Goal: Use online tool/utility: Utilize a website feature to perform a specific function

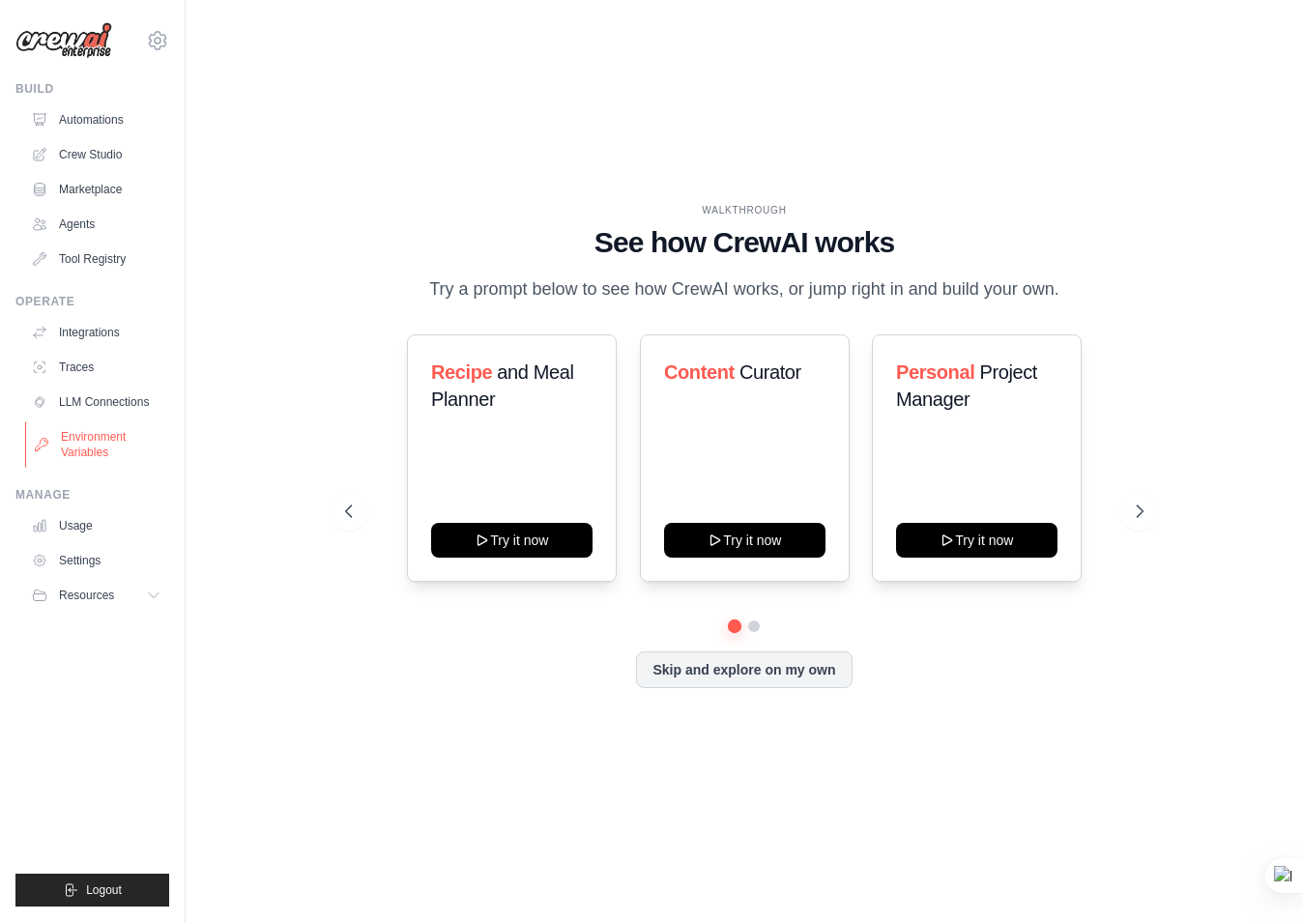
click at [81, 456] on link "Environment Variables" at bounding box center [98, 445] width 146 height 46
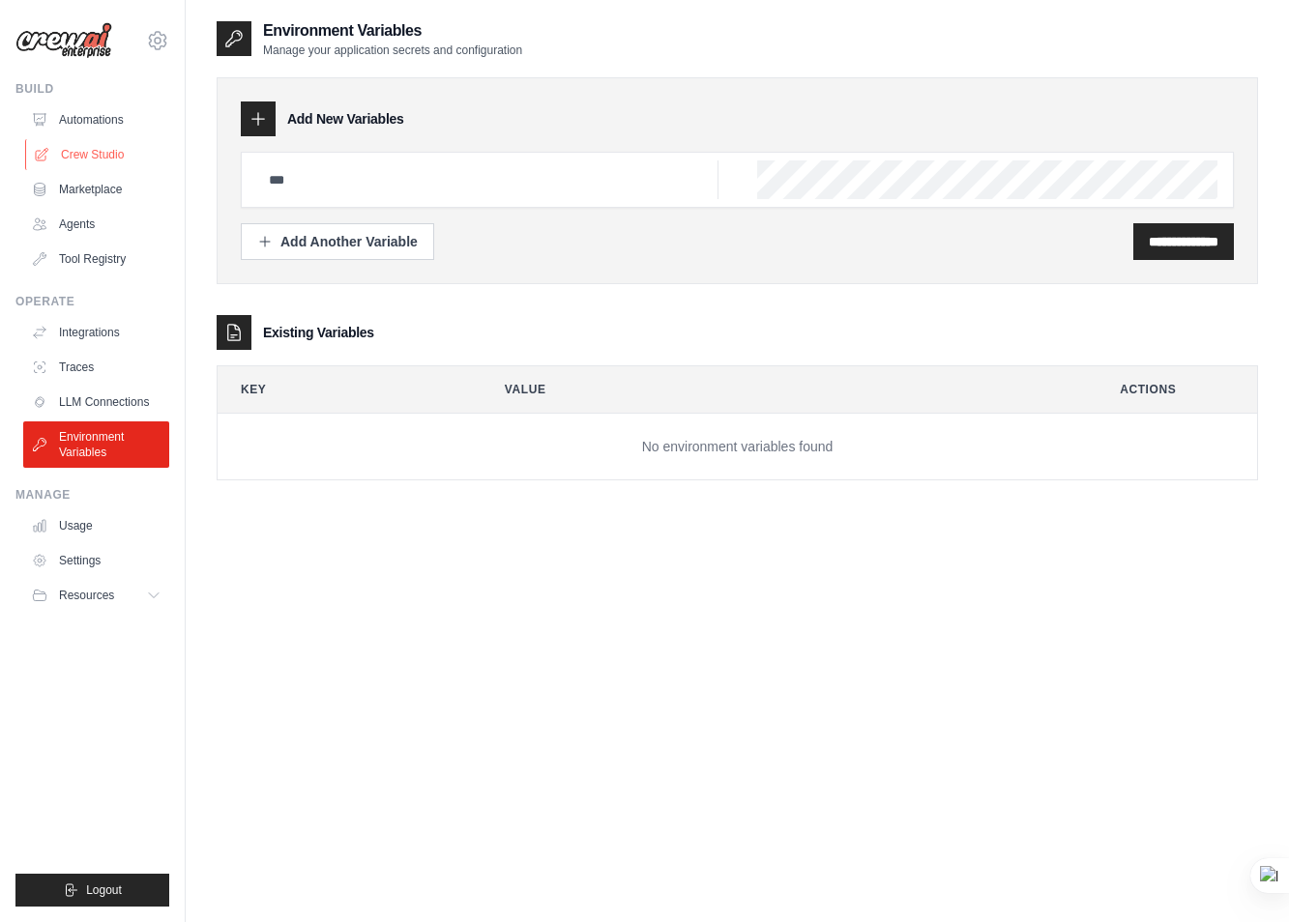
click at [92, 151] on link "Crew Studio" at bounding box center [98, 154] width 146 height 31
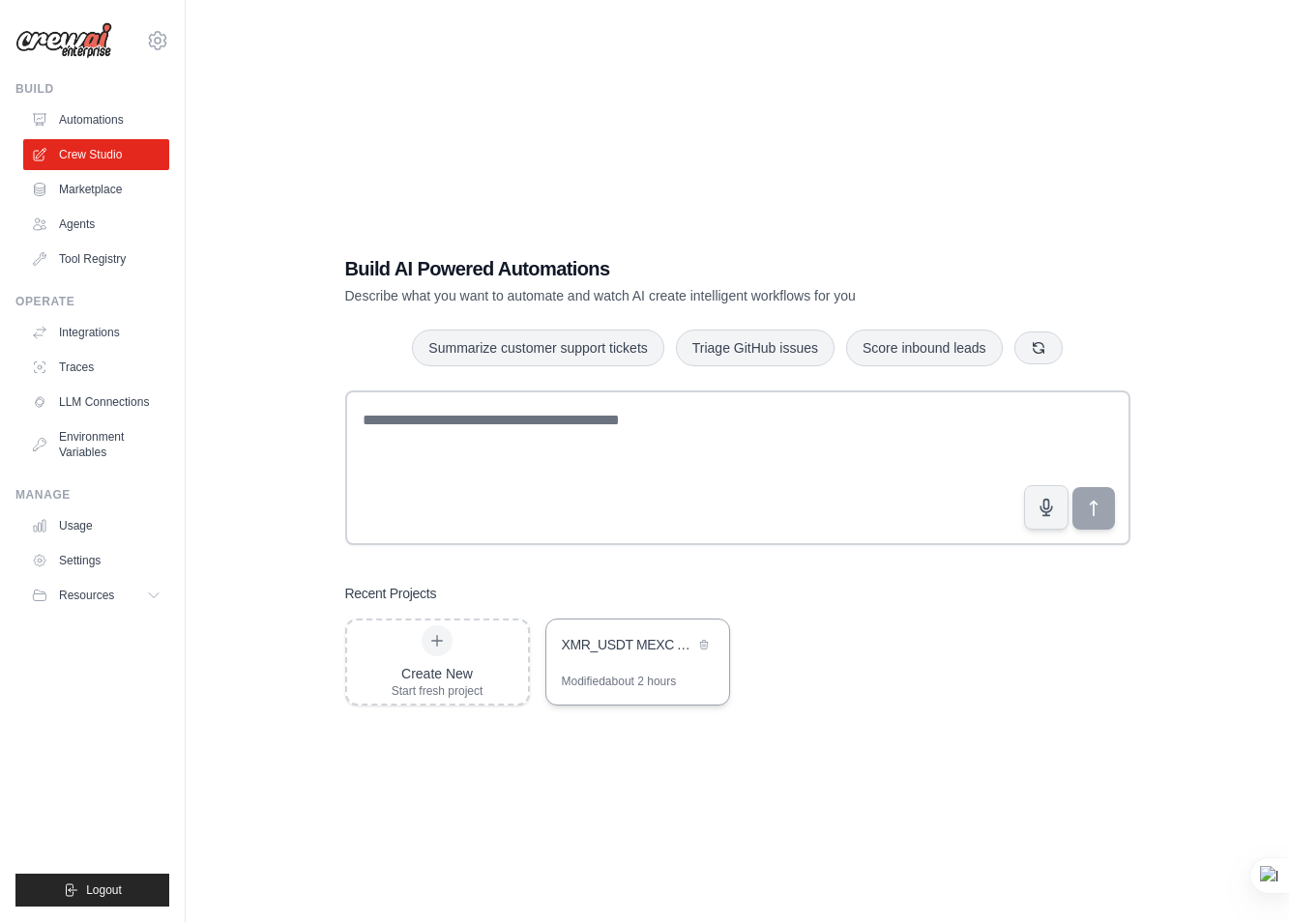
click at [631, 649] on div "XMR_USDT MEXC API Smart Money Bot" at bounding box center [628, 644] width 132 height 19
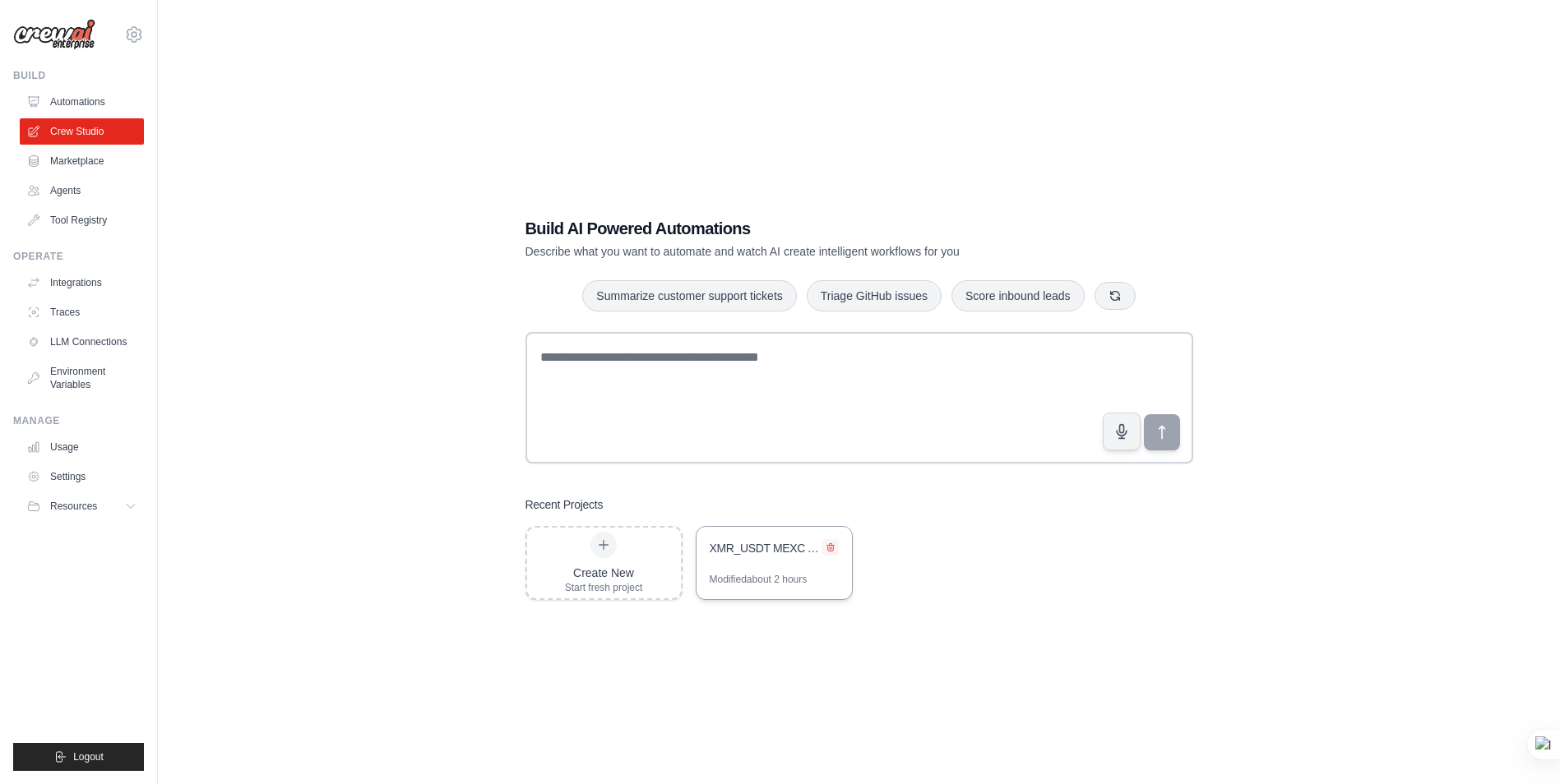
click at [829, 546] on icon at bounding box center [831, 548] width 7 height 8
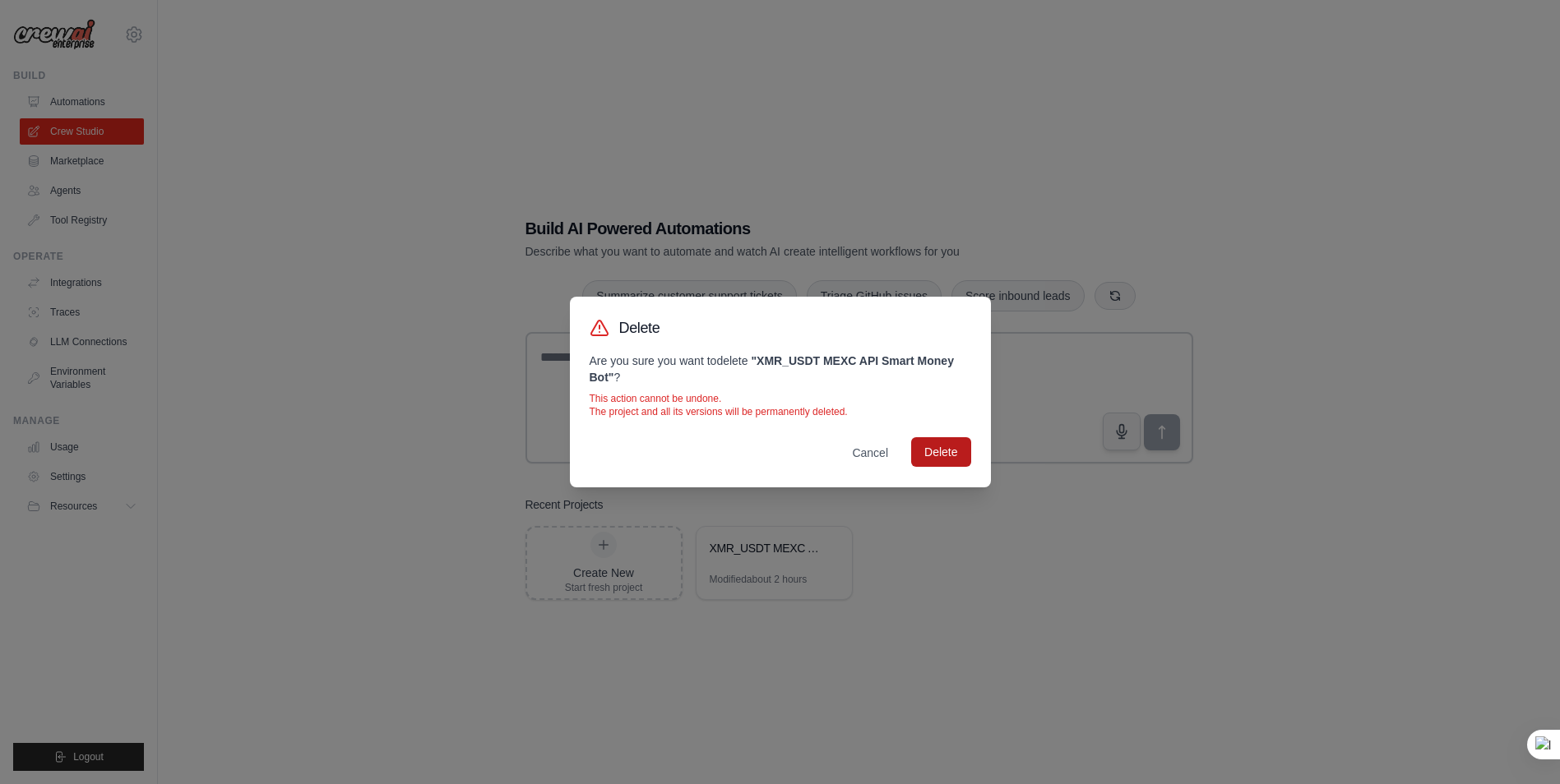
click at [941, 449] on button "Delete" at bounding box center [941, 452] width 60 height 30
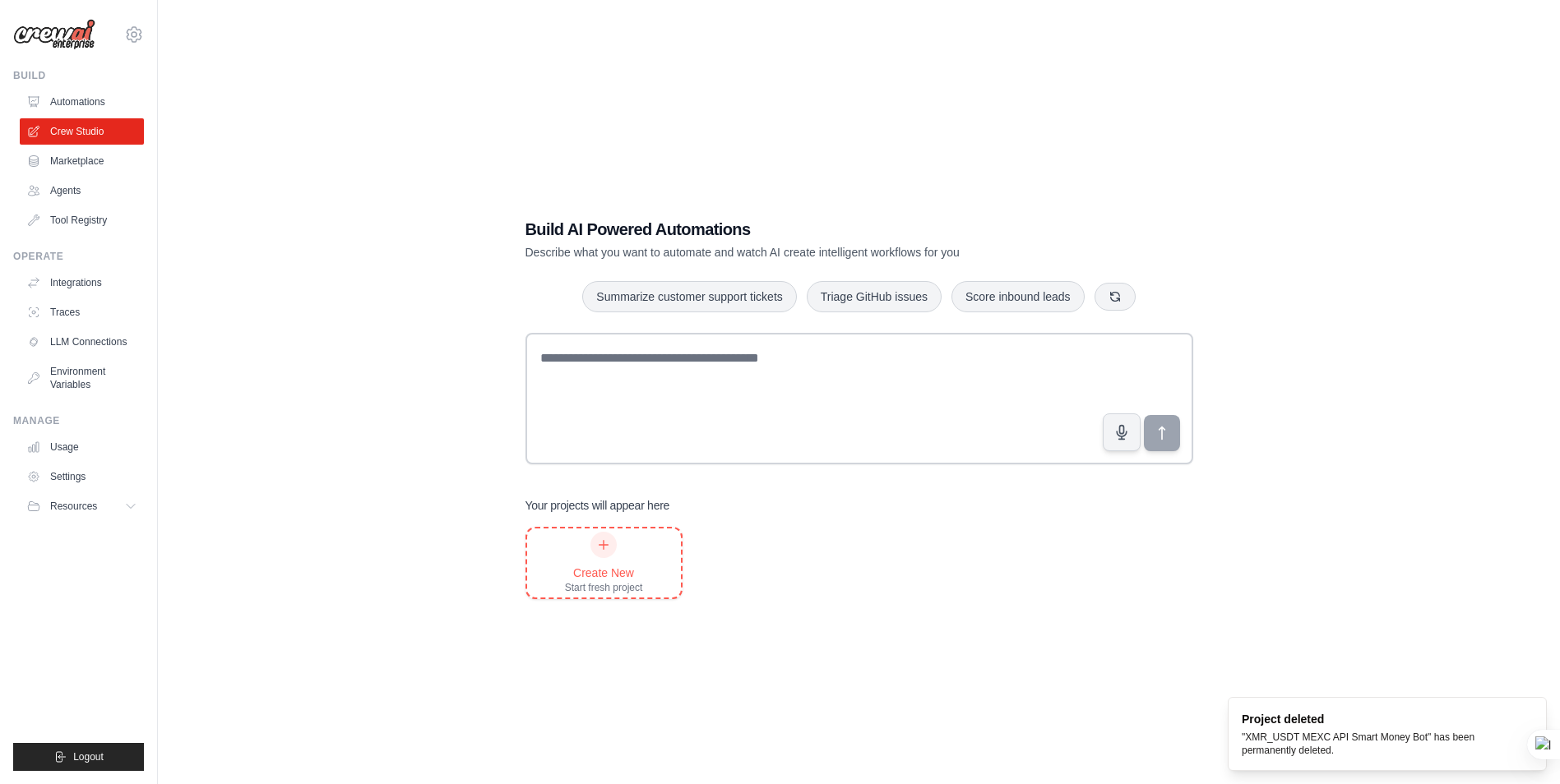
click at [598, 546] on icon at bounding box center [603, 544] width 13 height 13
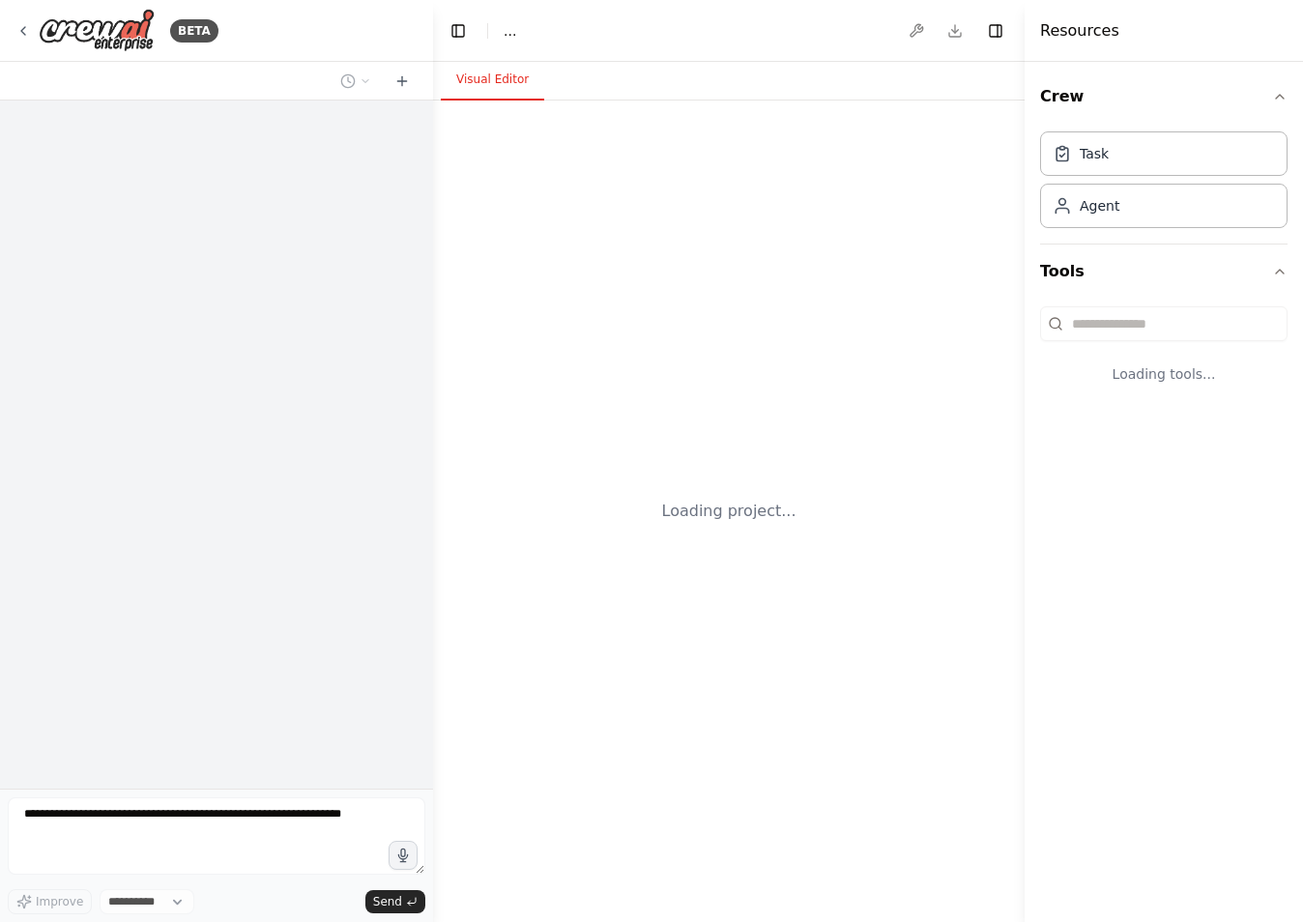
select select "****"
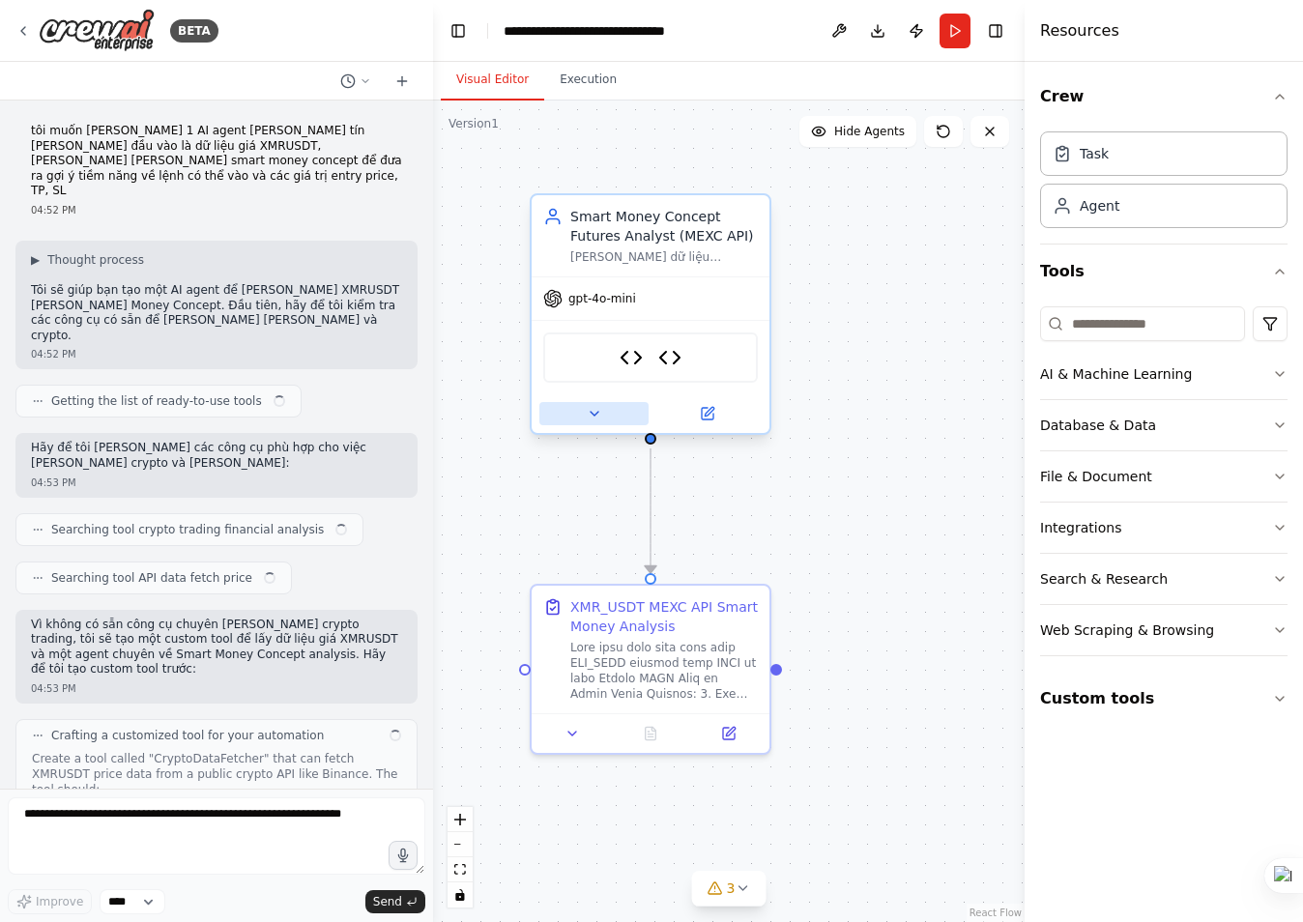
click at [597, 416] on icon at bounding box center [594, 413] width 15 height 15
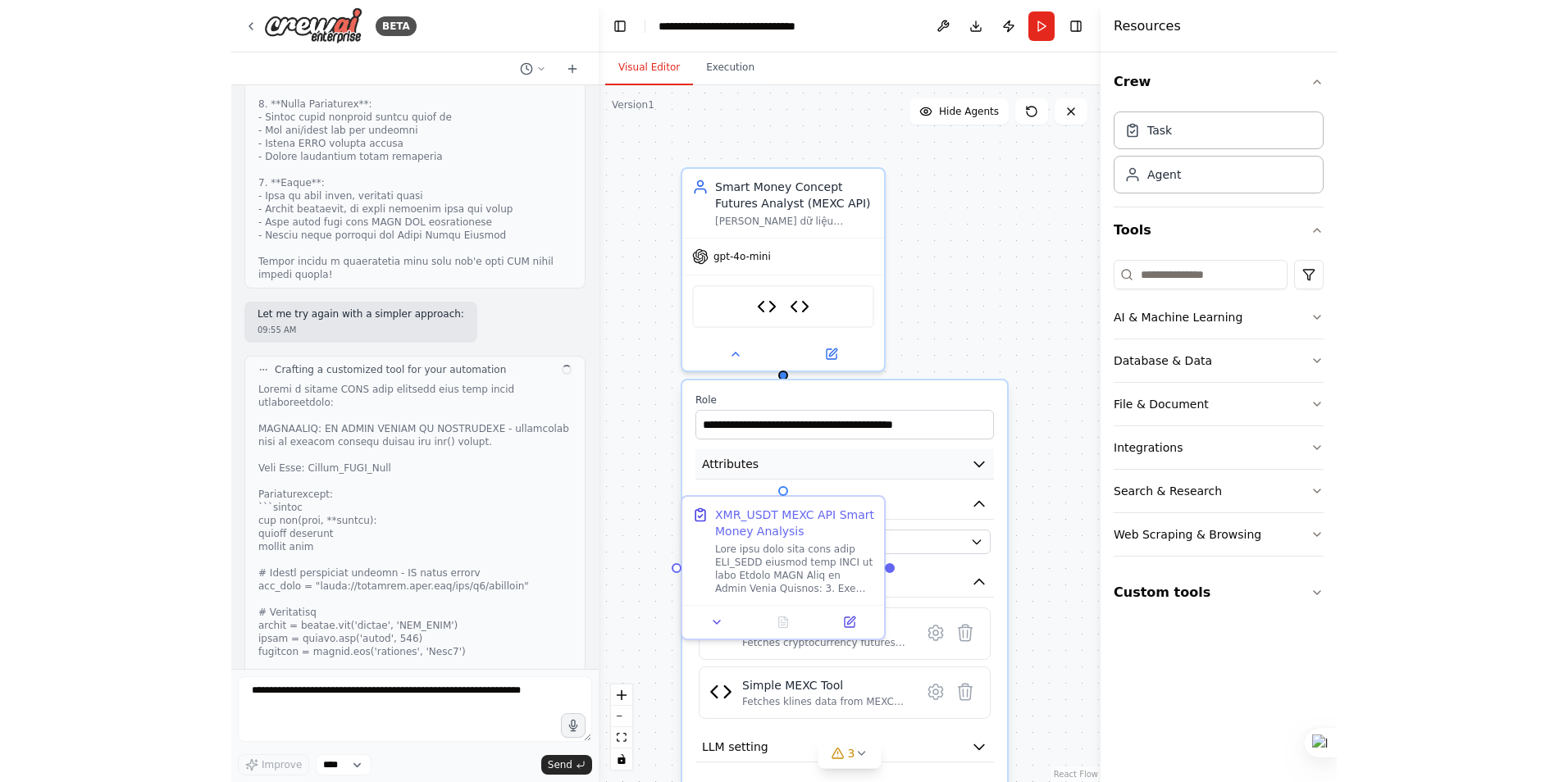
scroll to position [33390, 0]
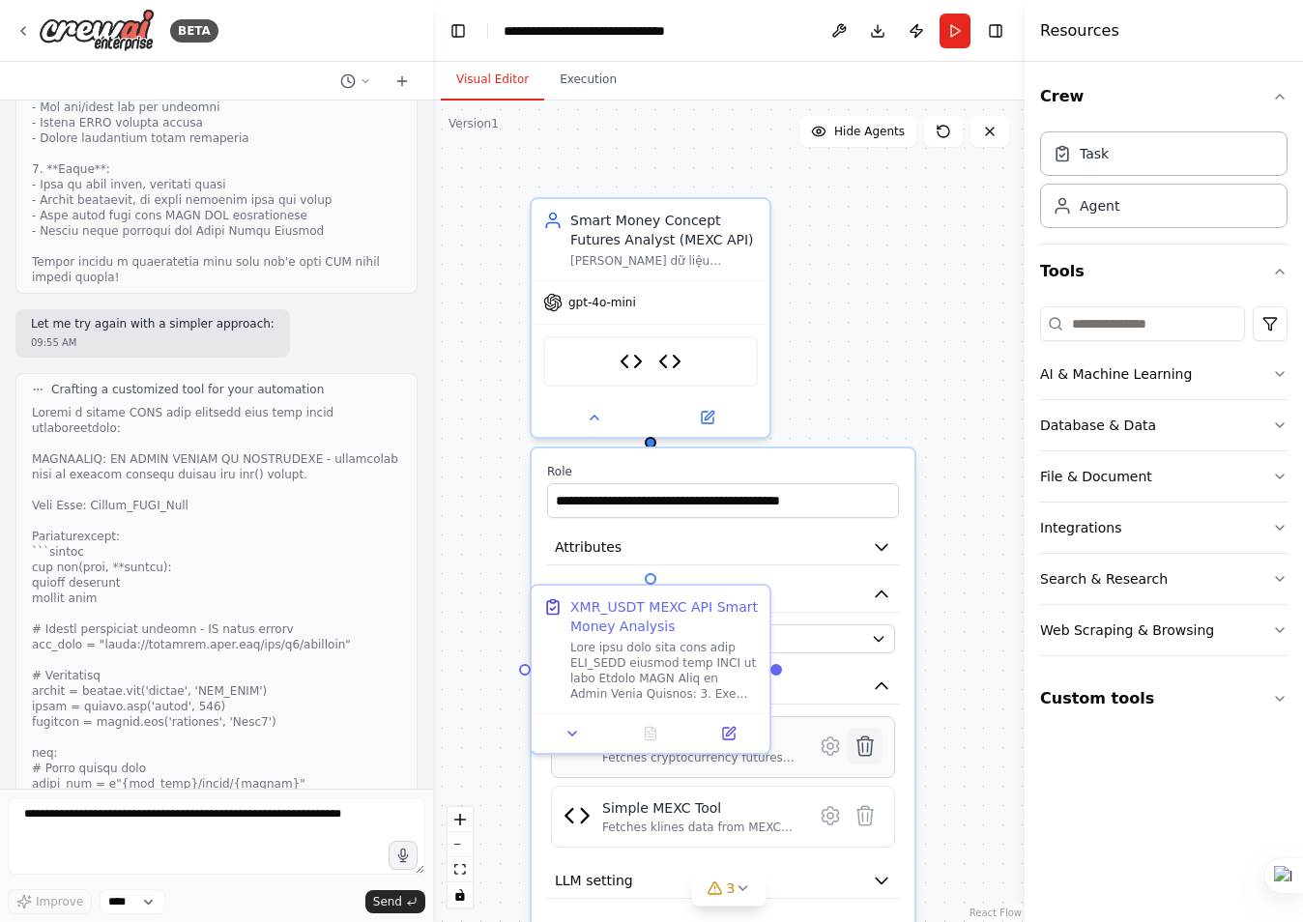
click at [862, 748] on icon at bounding box center [866, 746] width 16 height 19
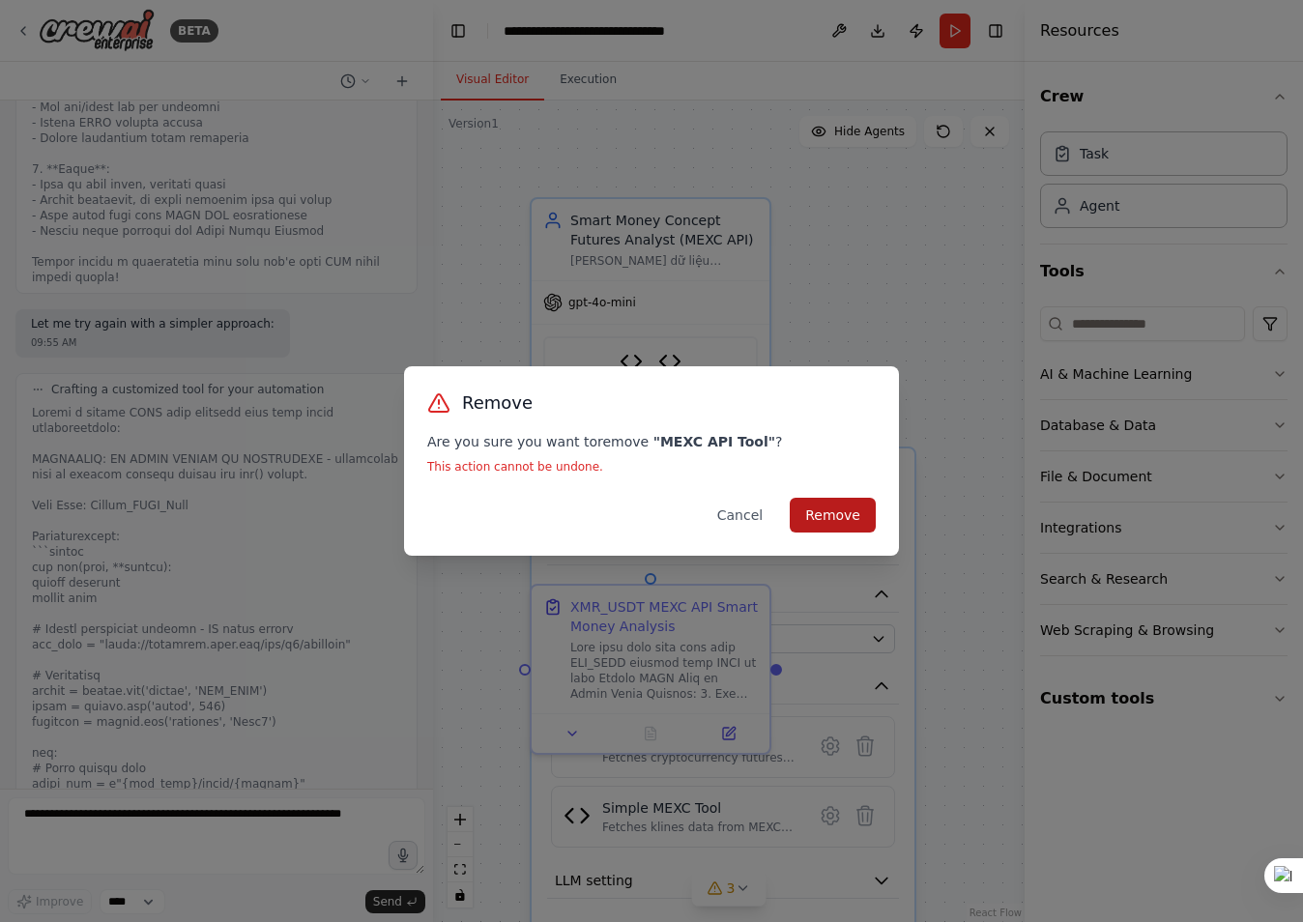
click at [833, 514] on button "Remove" at bounding box center [833, 515] width 86 height 35
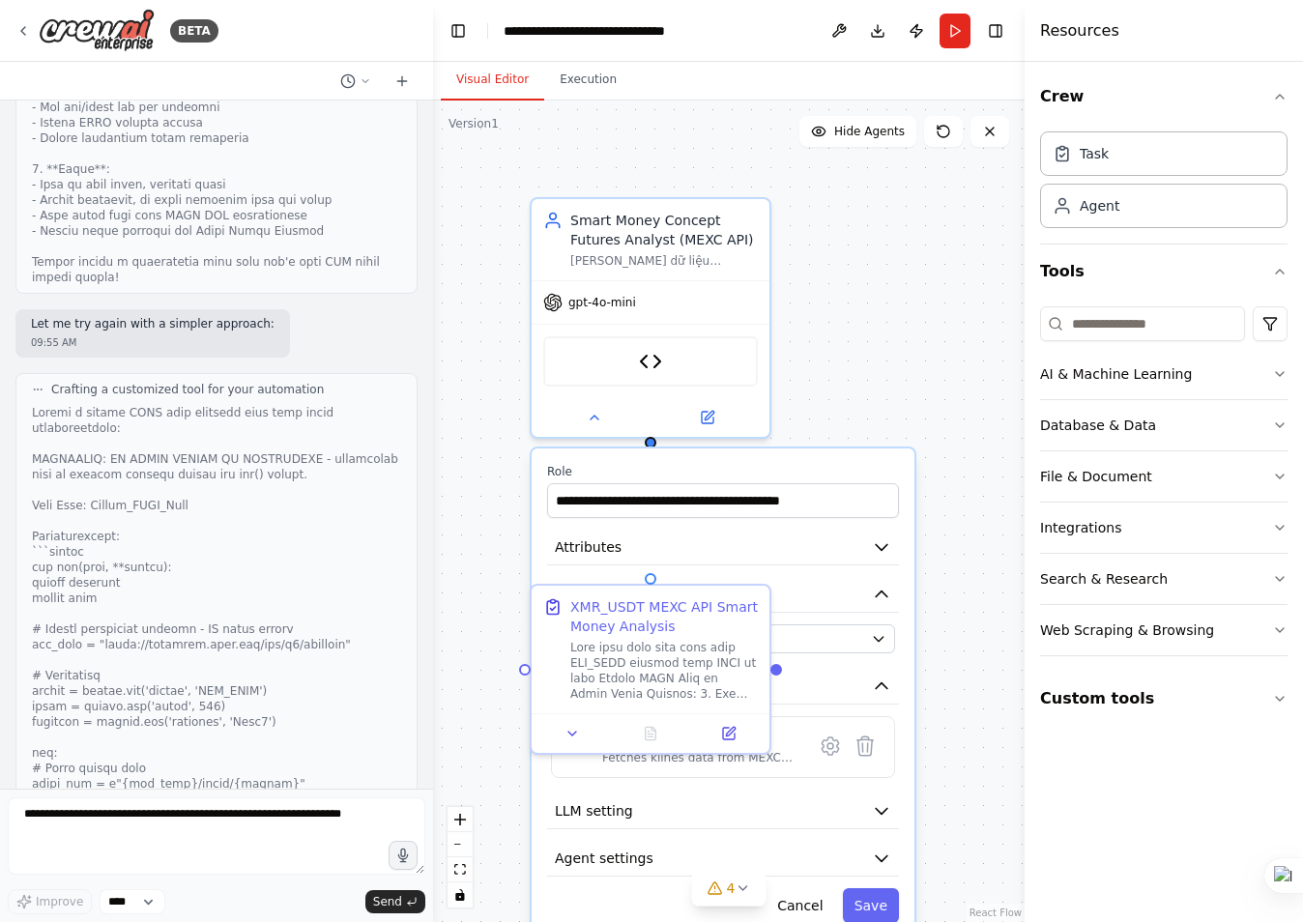
click at [815, 365] on div ".deletable-edge-delete-btn { width: 20px; height: 20px; border: 0px solid #ffff…" at bounding box center [729, 512] width 592 height 822
click at [956, 25] on button "Run" at bounding box center [955, 31] width 31 height 35
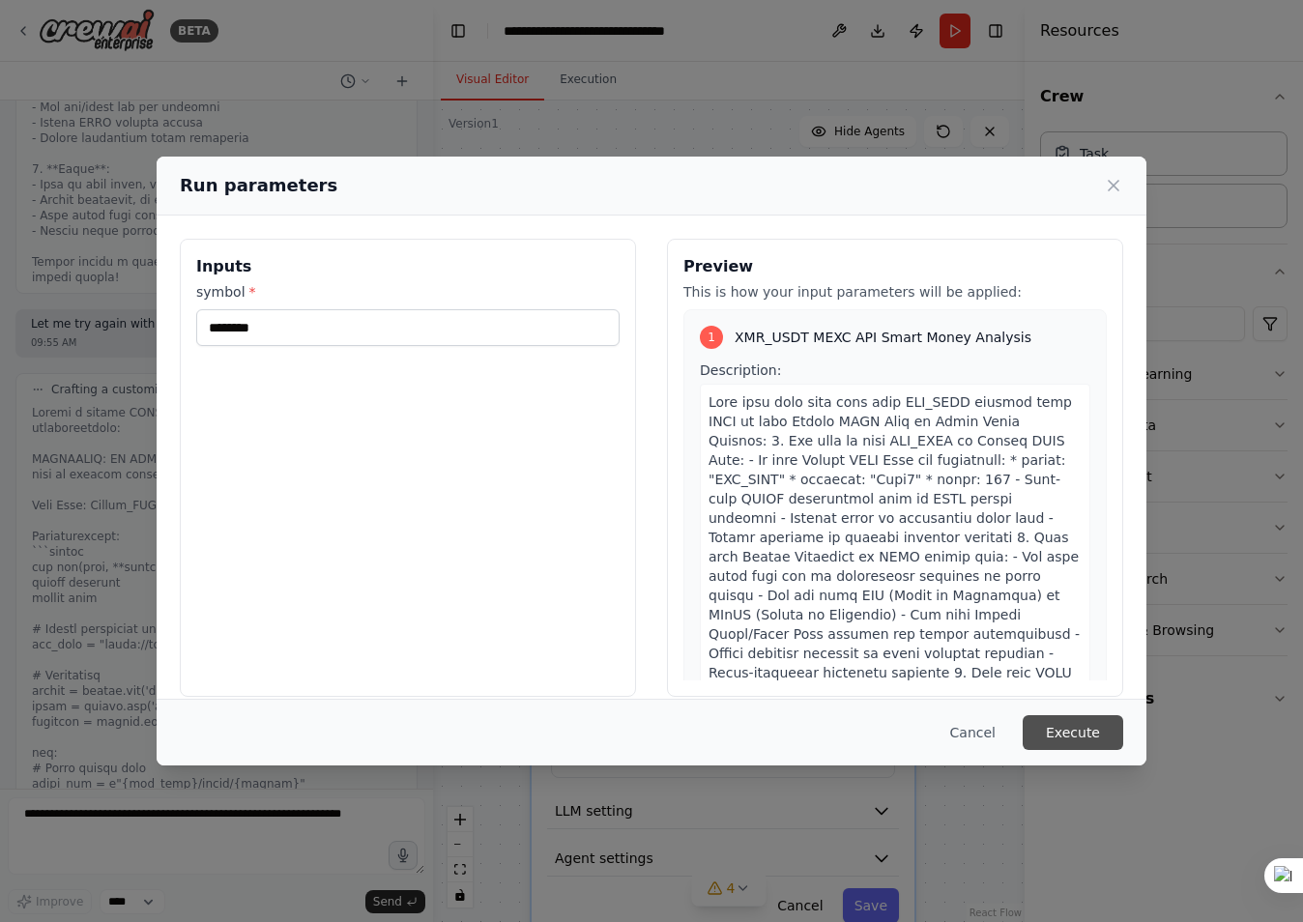
click at [1088, 734] on button "Execute" at bounding box center [1073, 733] width 101 height 35
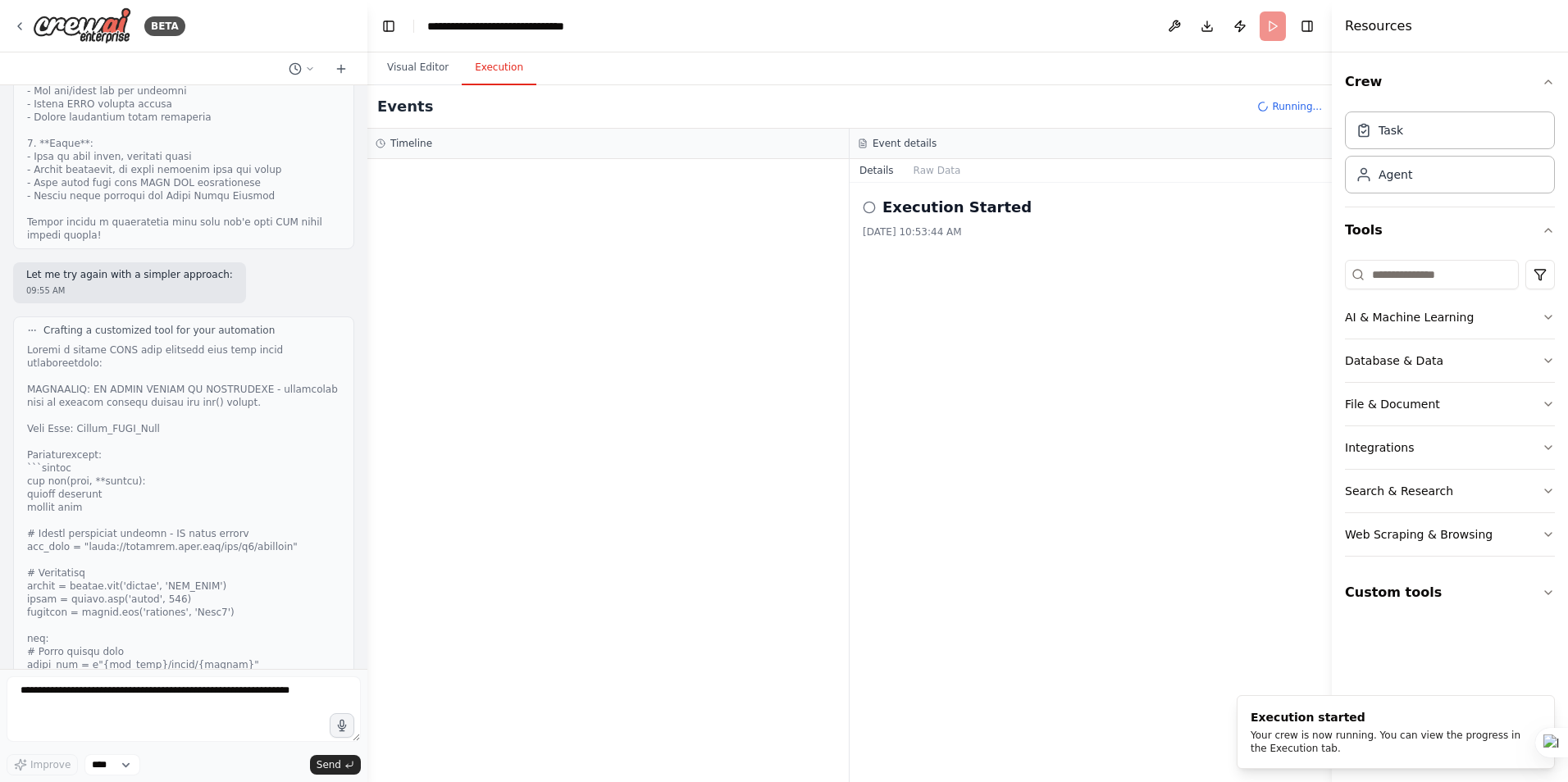
click at [489, 70] on button "Execution" at bounding box center [499, 68] width 75 height 35
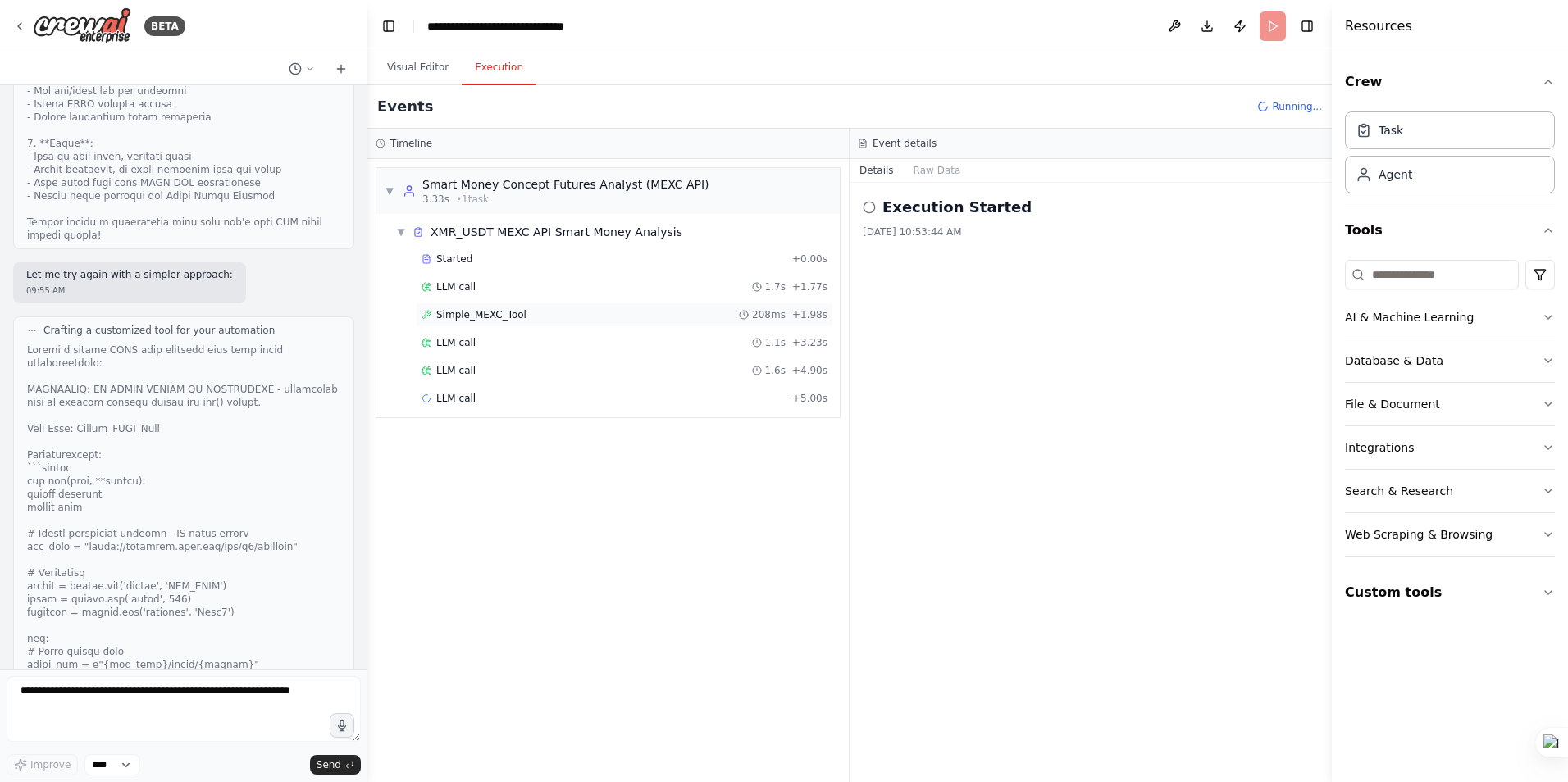
click at [481, 316] on span "Simple_MEXC_Tool" at bounding box center [481, 315] width 90 height 13
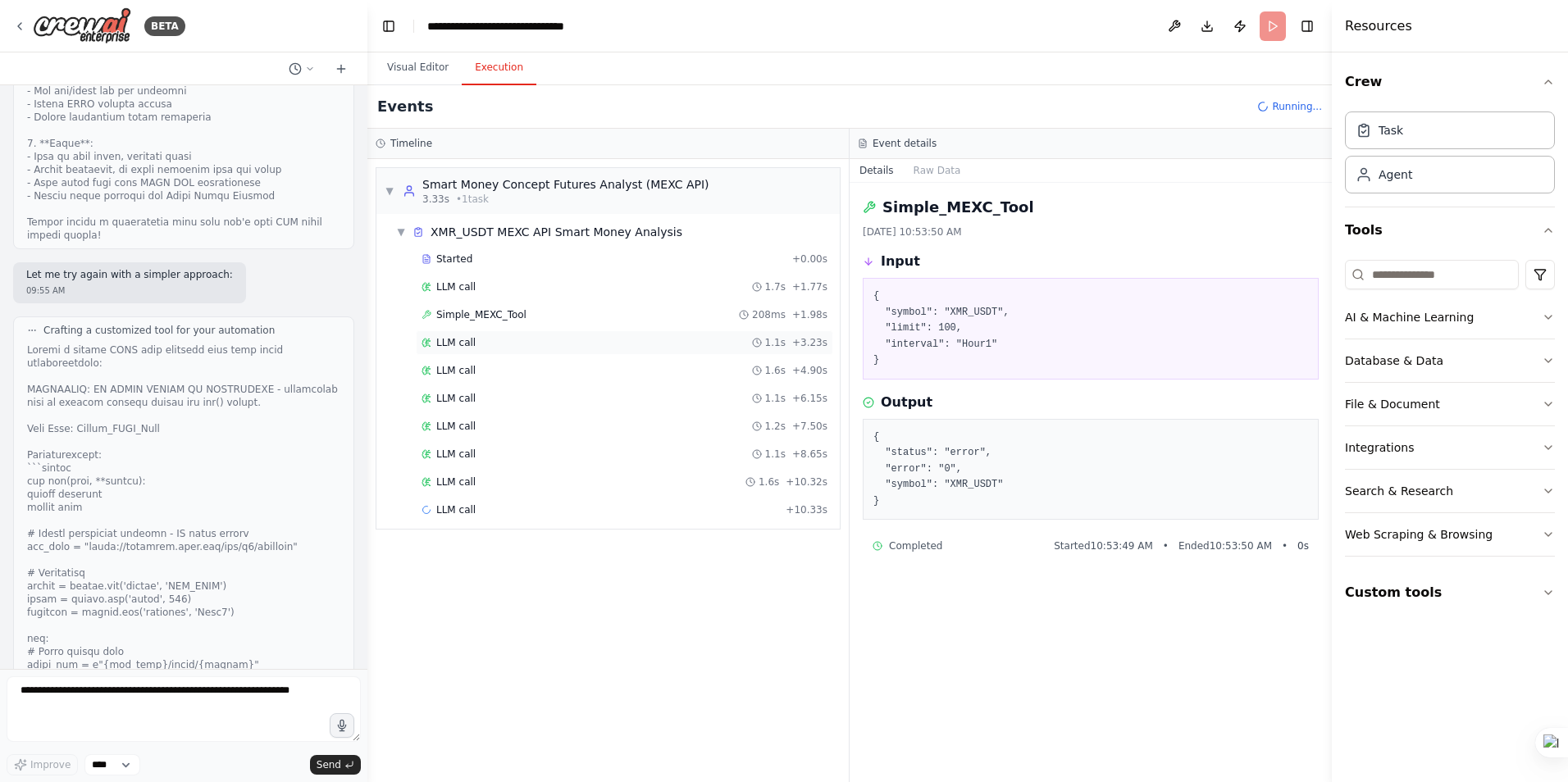
click at [476, 349] on div "LLM call 1.1s + 3.23s" at bounding box center [624, 342] width 406 height 13
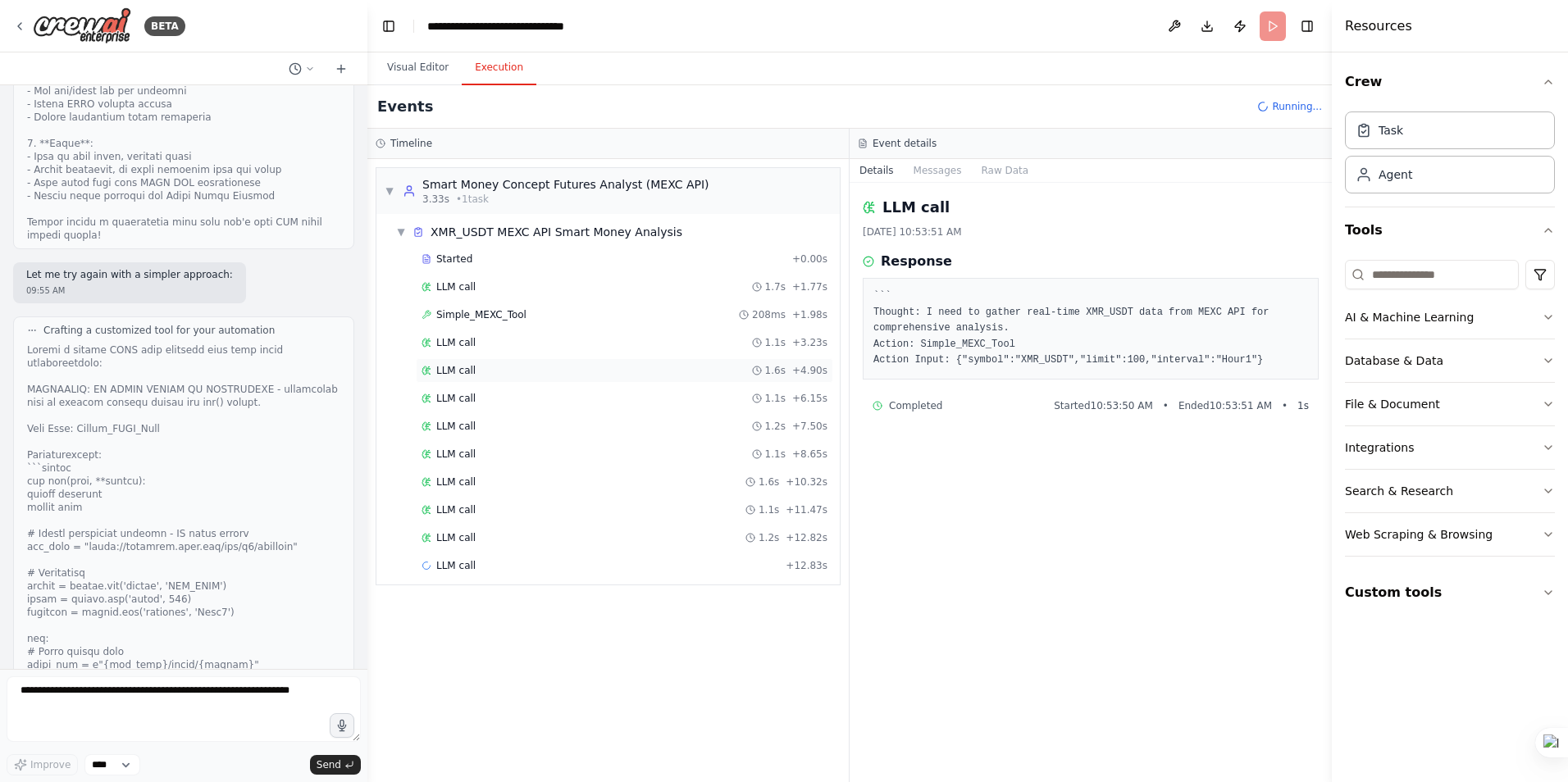
click at [466, 374] on span "LLM call" at bounding box center [455, 370] width 39 height 13
click at [465, 404] on span "LLM call" at bounding box center [455, 398] width 39 height 13
click at [468, 449] on span "LLM call" at bounding box center [455, 454] width 39 height 13
click at [454, 476] on span "LLM call" at bounding box center [455, 482] width 39 height 13
click at [454, 542] on span "LLM call" at bounding box center [455, 538] width 39 height 13
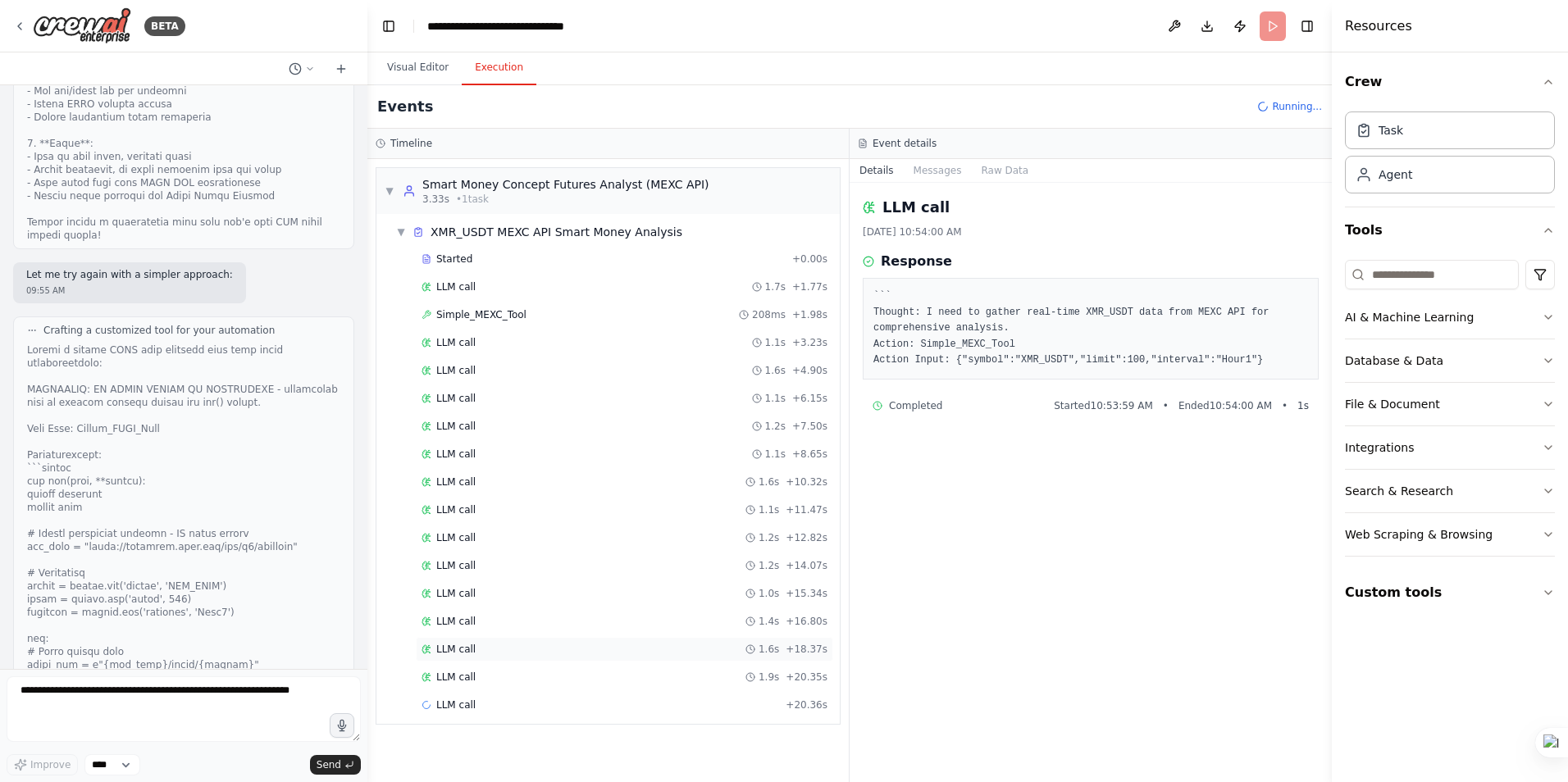
click at [451, 656] on span "LLM call" at bounding box center [455, 649] width 39 height 13
click at [460, 315] on span "Simple_MEXC_Tool" at bounding box center [481, 315] width 90 height 13
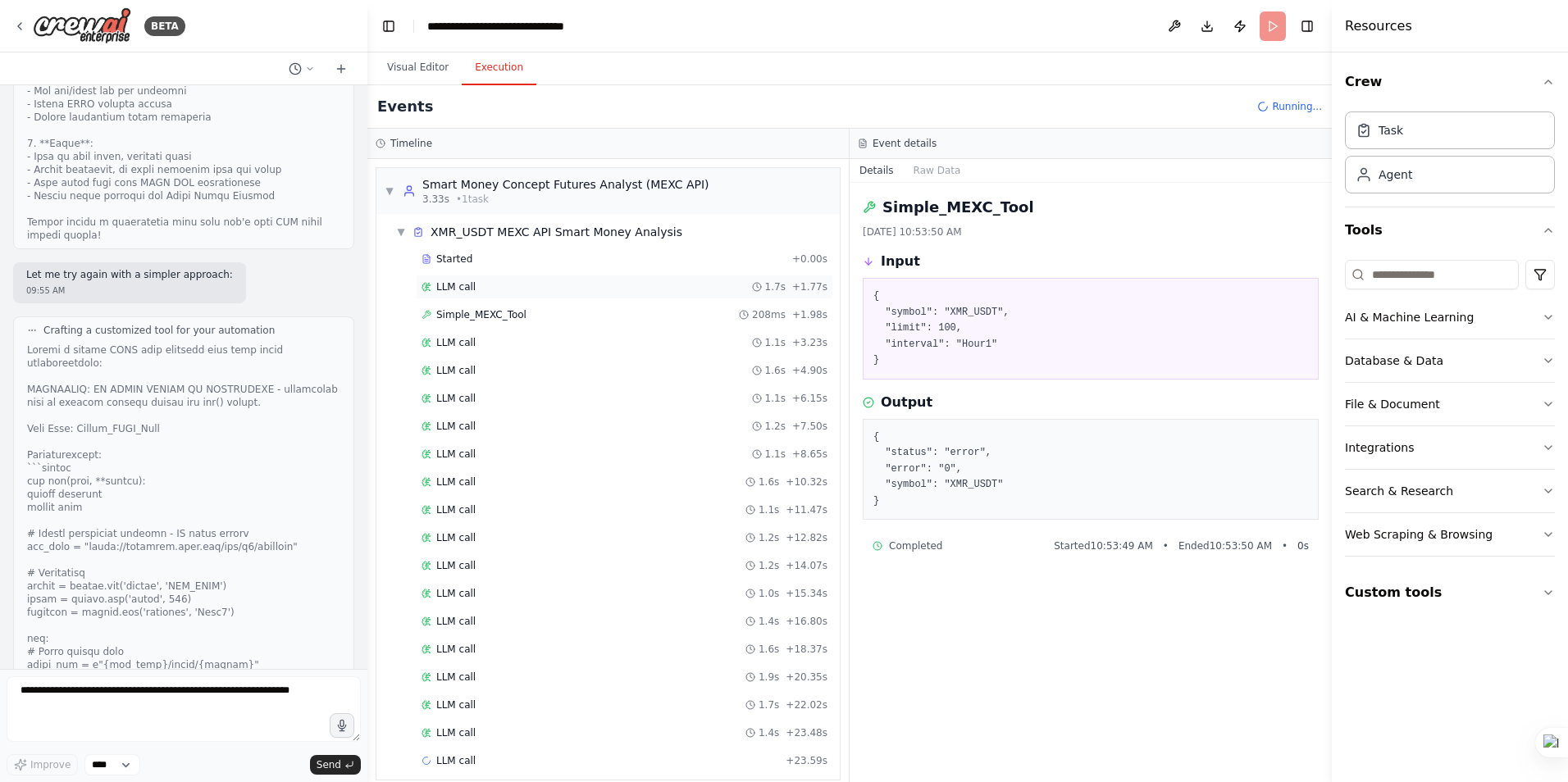
click at [450, 288] on span "LLM call" at bounding box center [455, 287] width 39 height 13
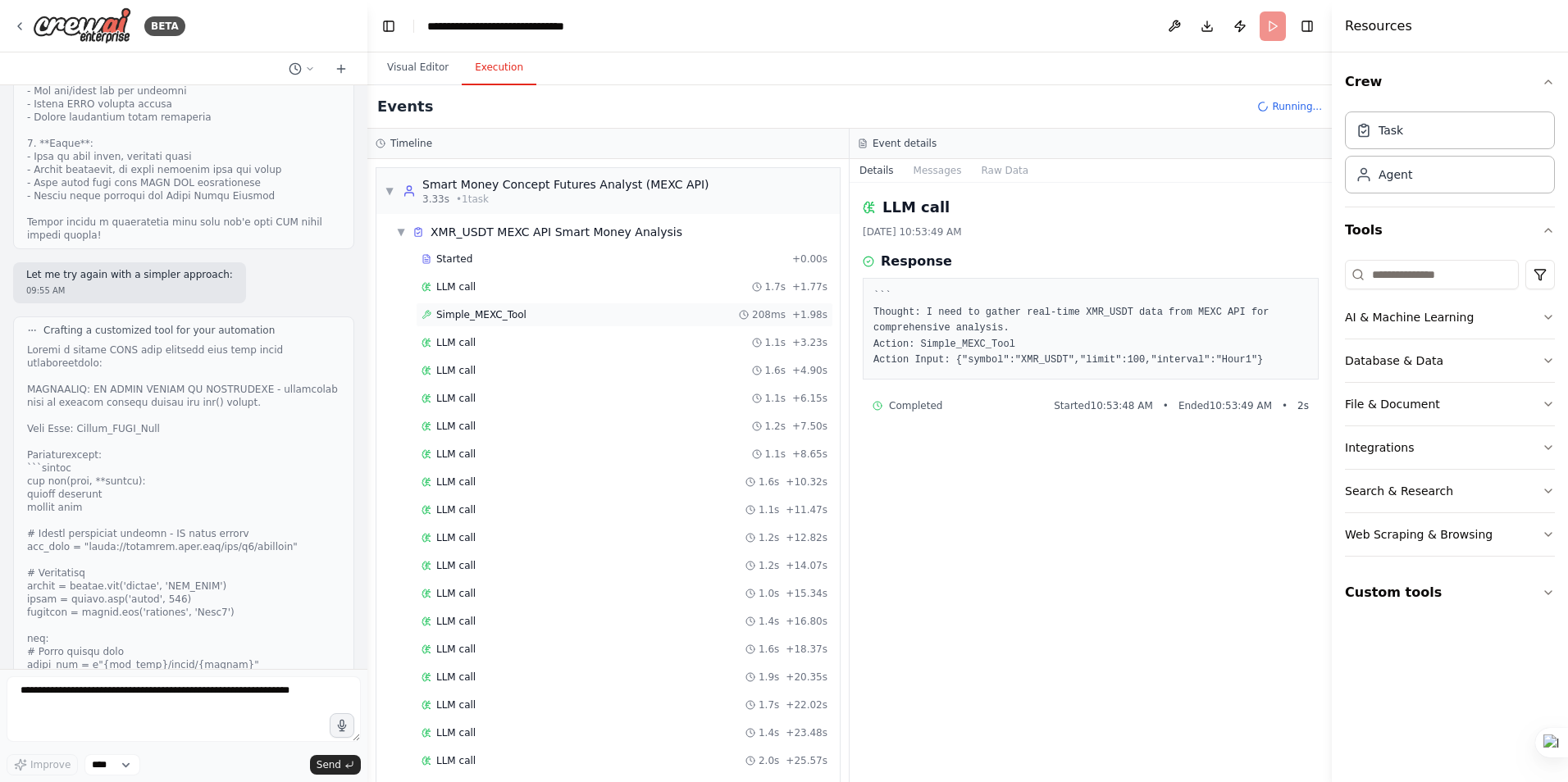
click at [446, 312] on span "Simple_MEXC_Tool" at bounding box center [481, 315] width 90 height 13
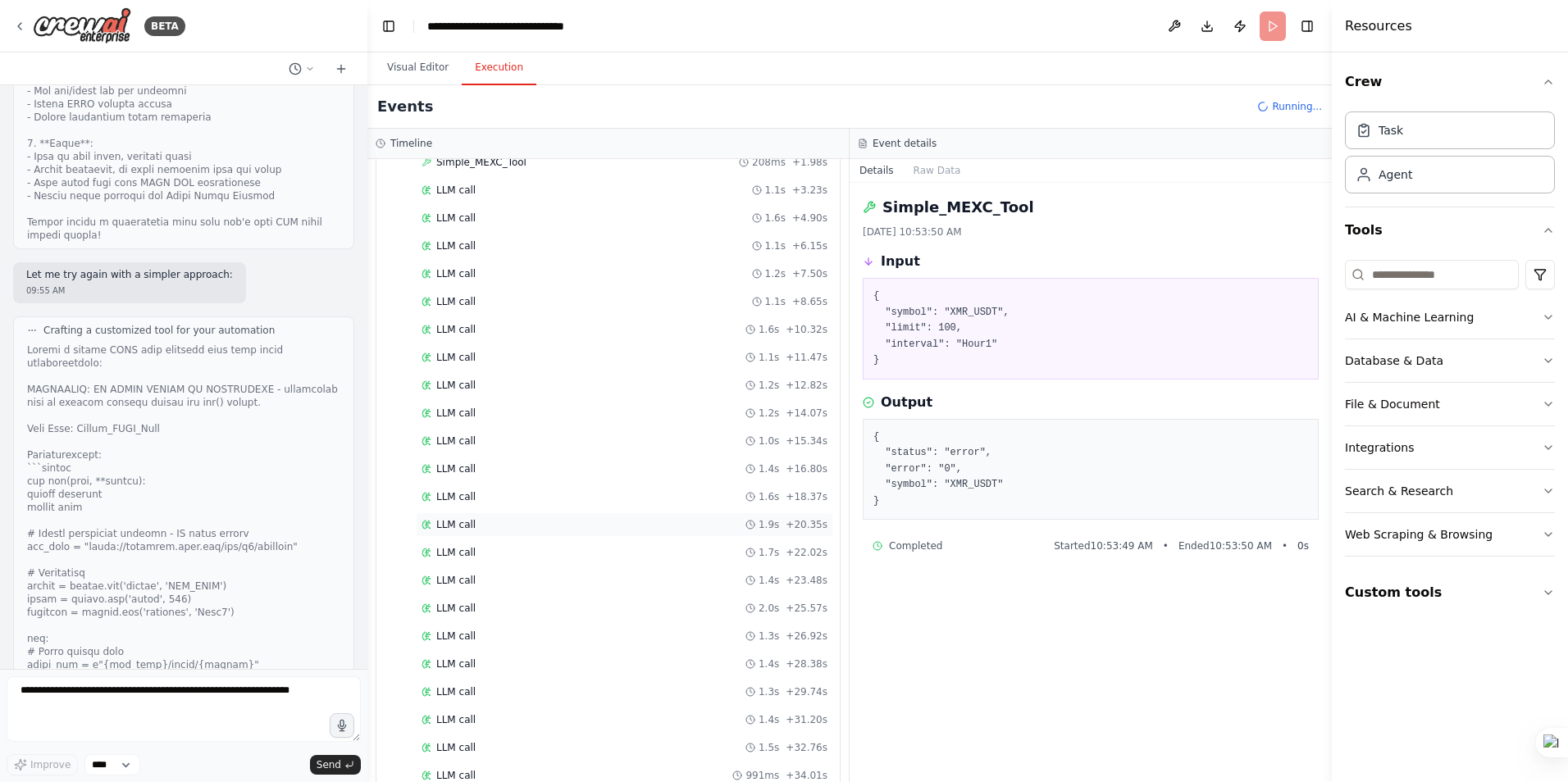
scroll to position [0, 0]
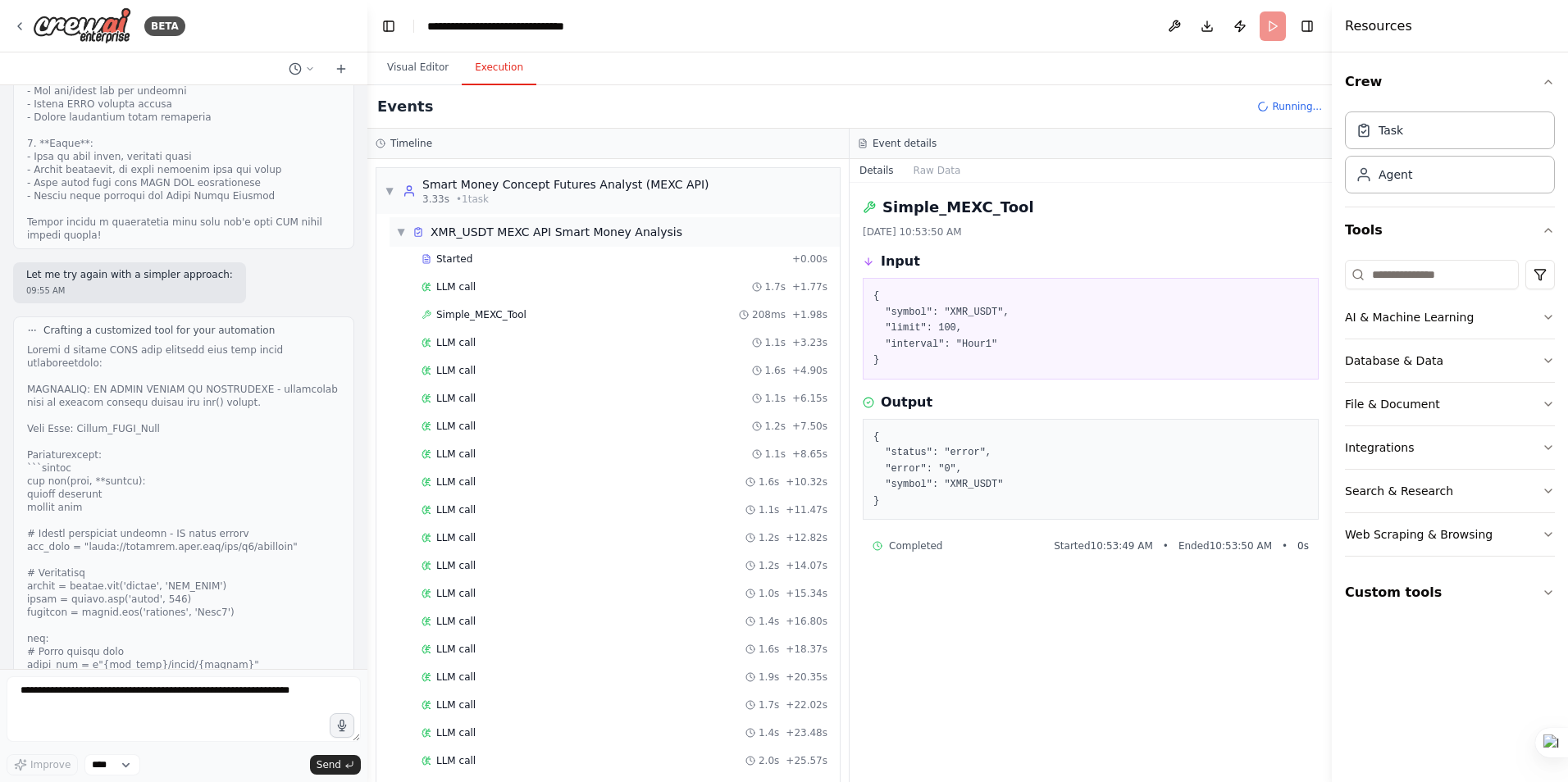
click at [403, 231] on span "▼" at bounding box center [401, 232] width 10 height 13
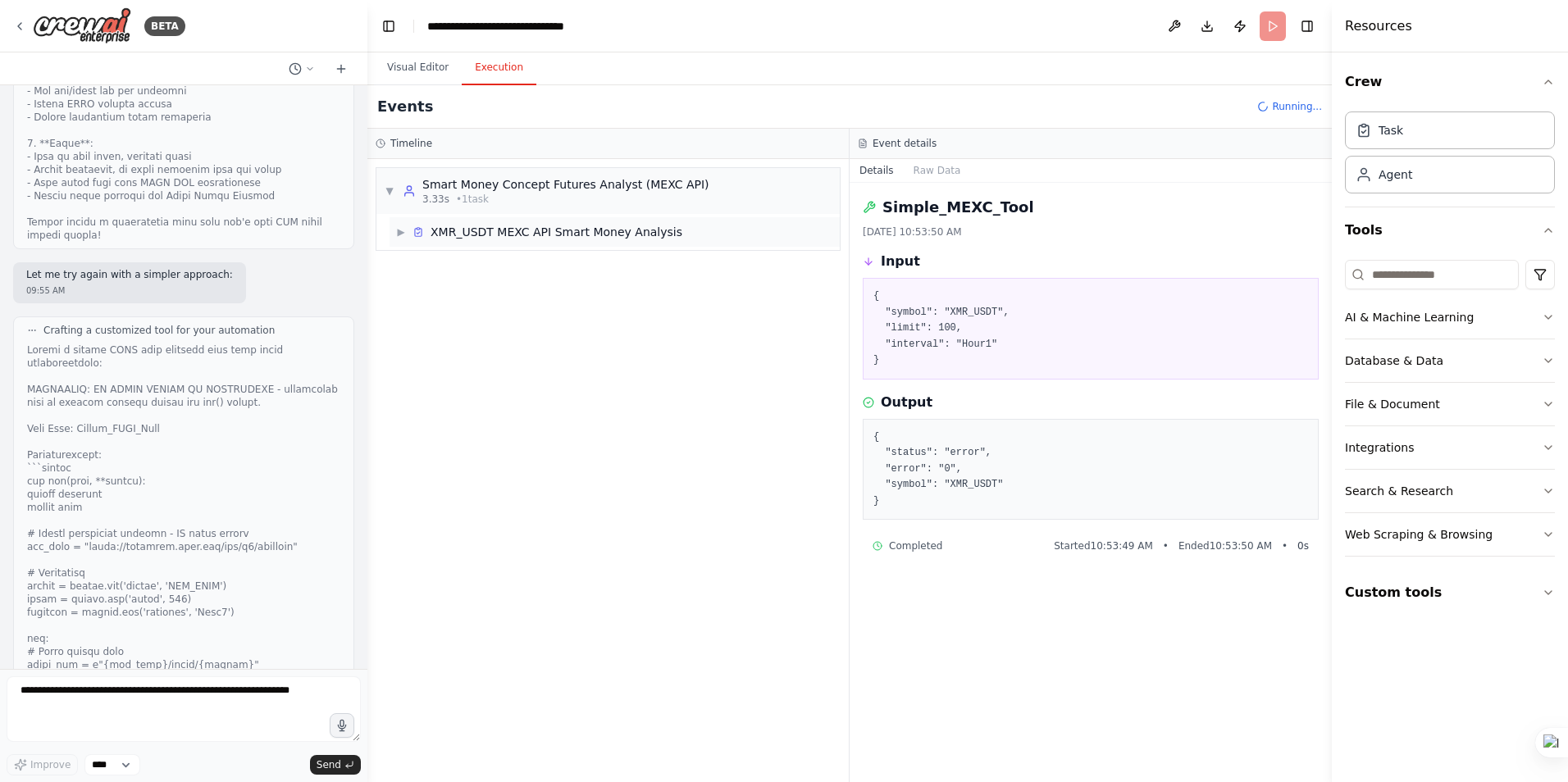
click at [403, 235] on span "▶" at bounding box center [401, 232] width 10 height 13
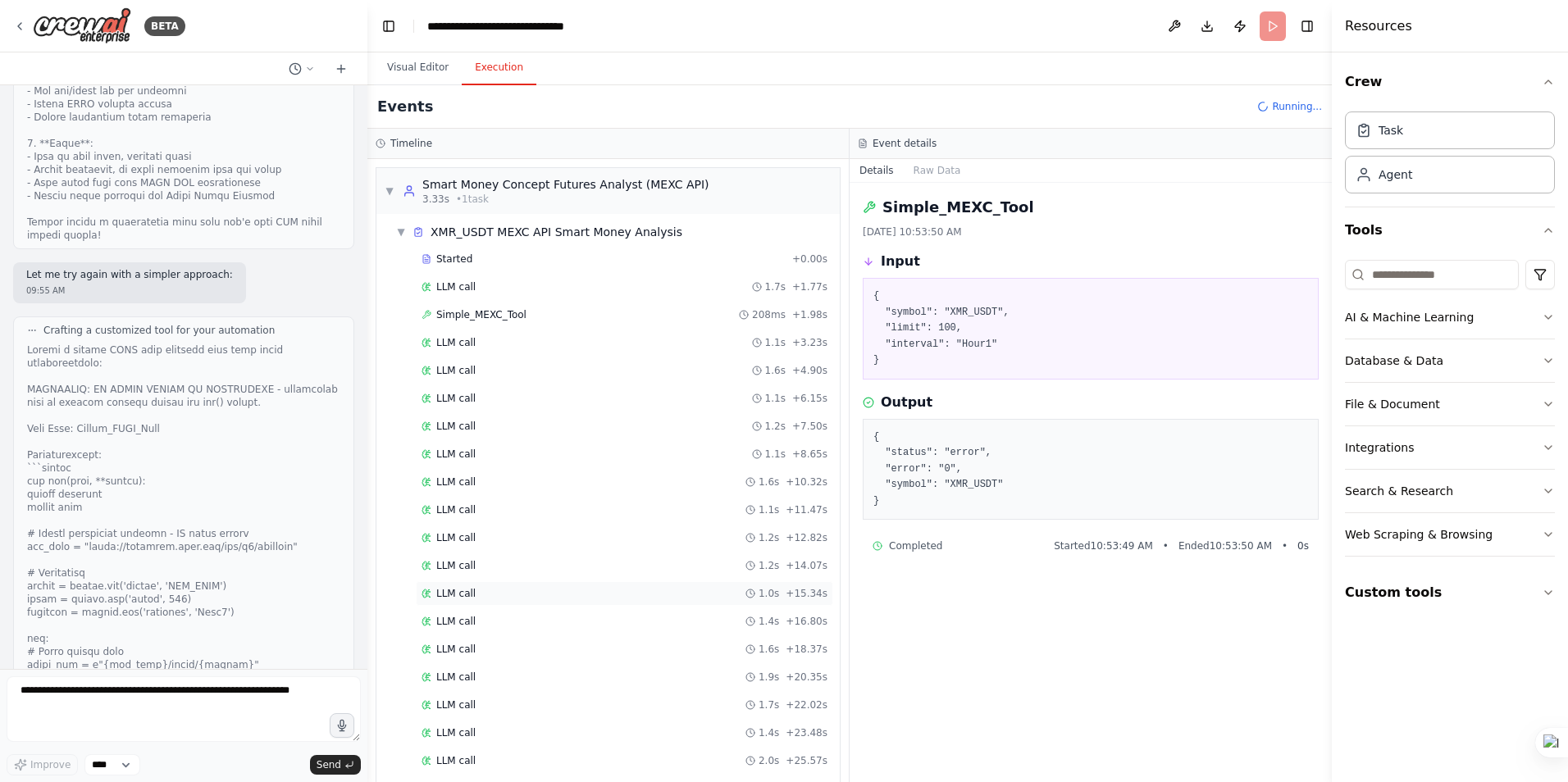
scroll to position [267, 0]
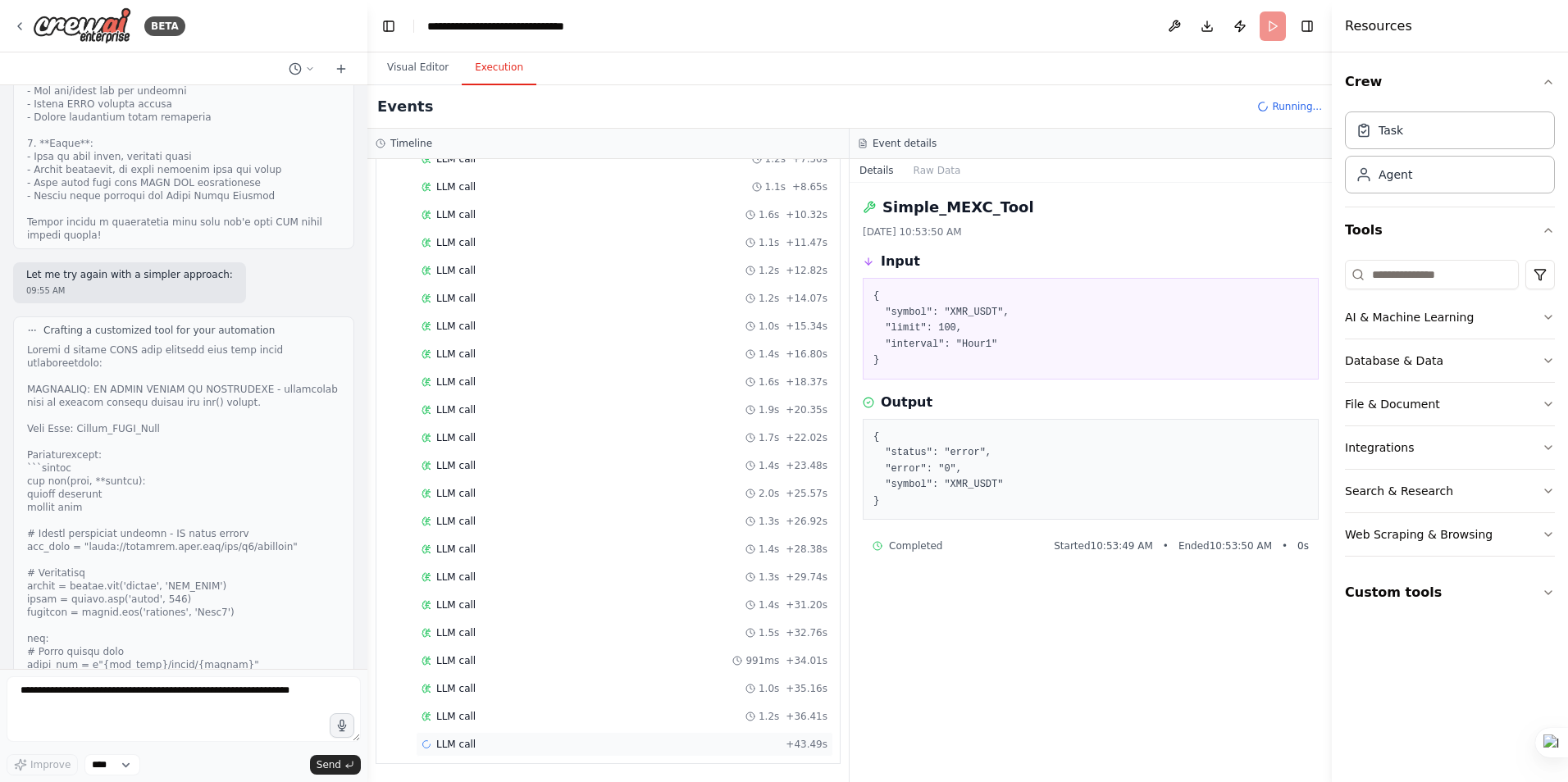
click at [459, 745] on span "LLM call" at bounding box center [455, 744] width 39 height 13
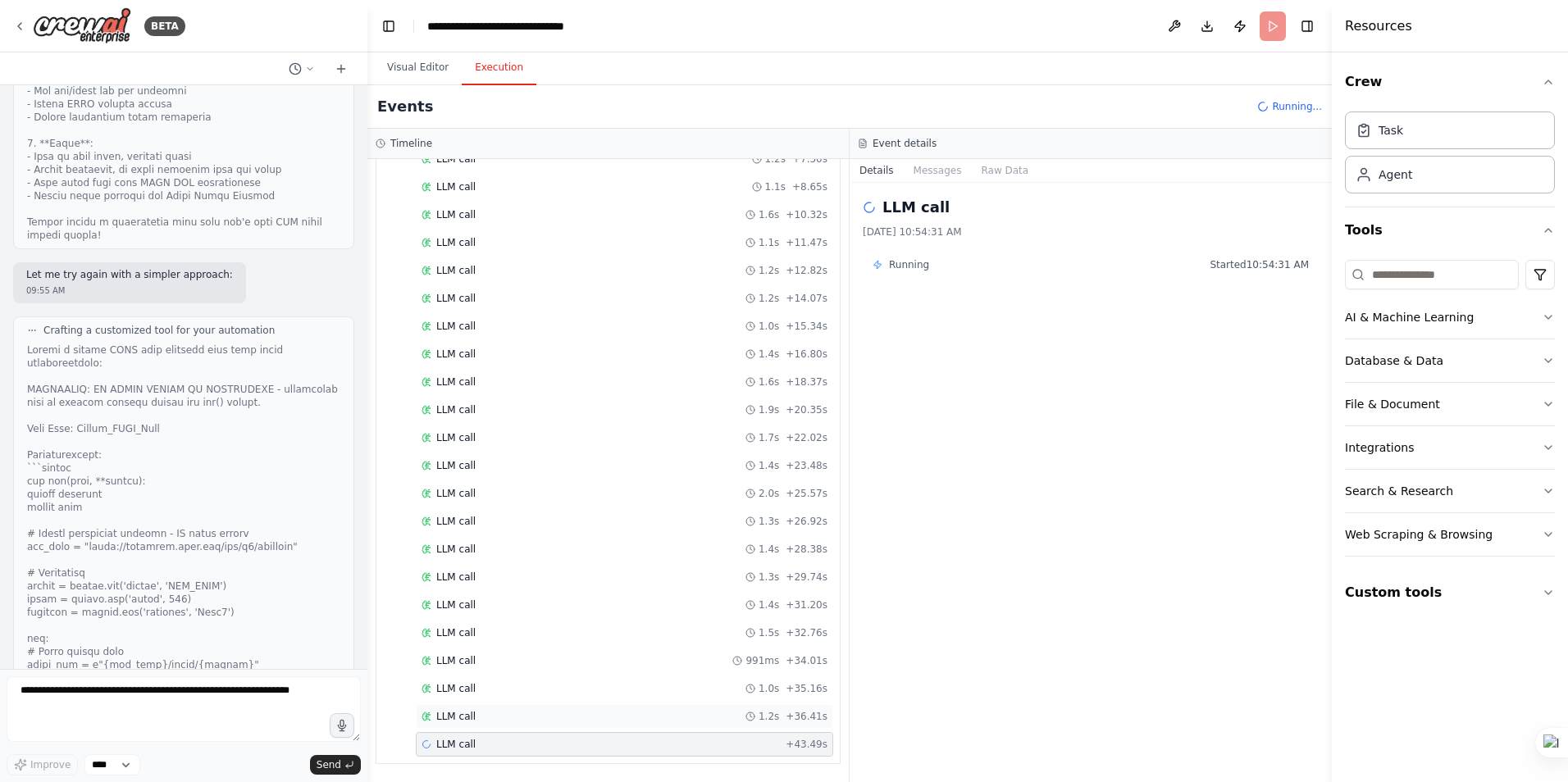
click at [460, 718] on span "LLM call" at bounding box center [455, 716] width 39 height 13
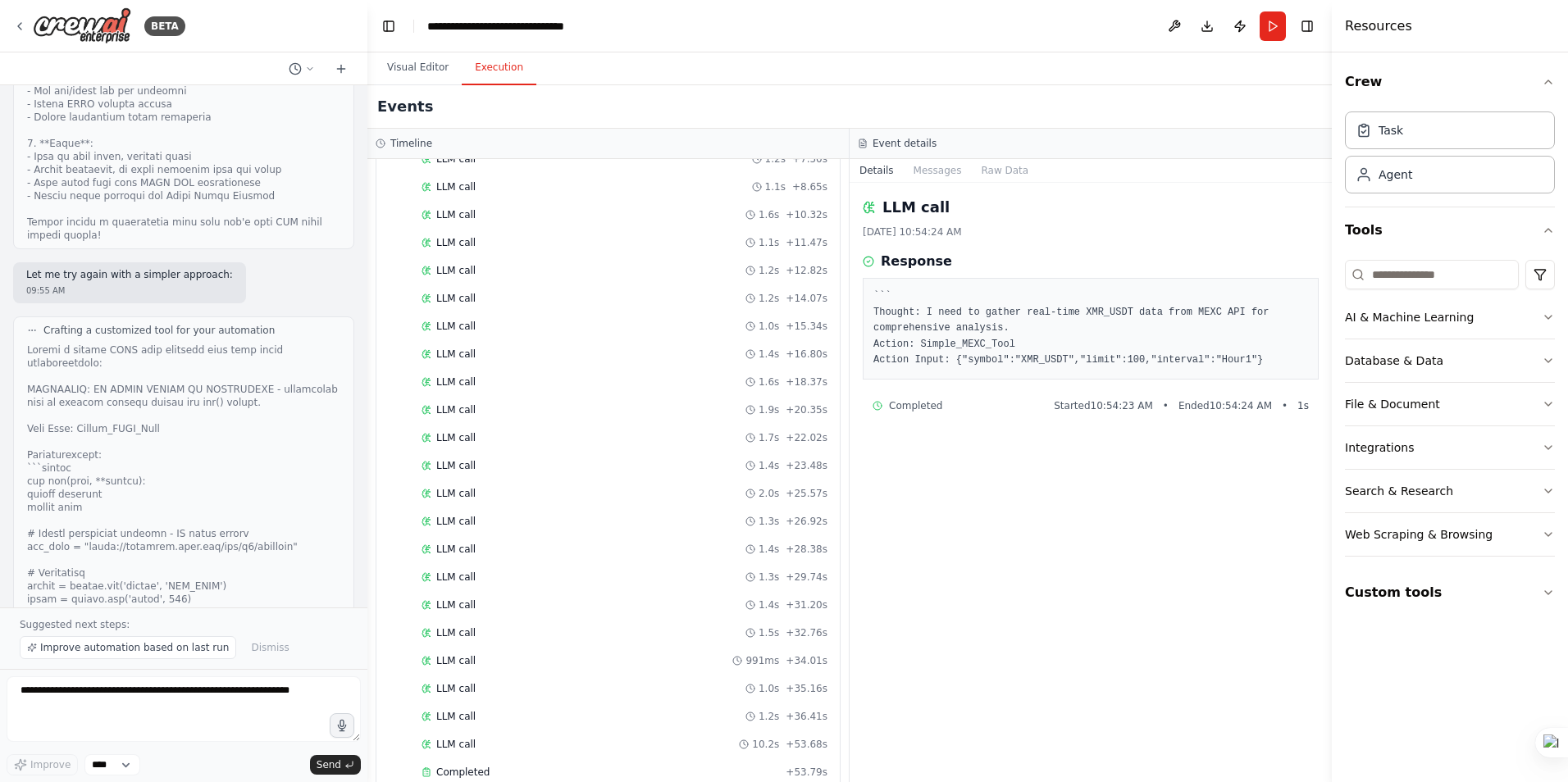
scroll to position [295, 0]
click at [456, 718] on span "LLM call" at bounding box center [455, 716] width 39 height 13
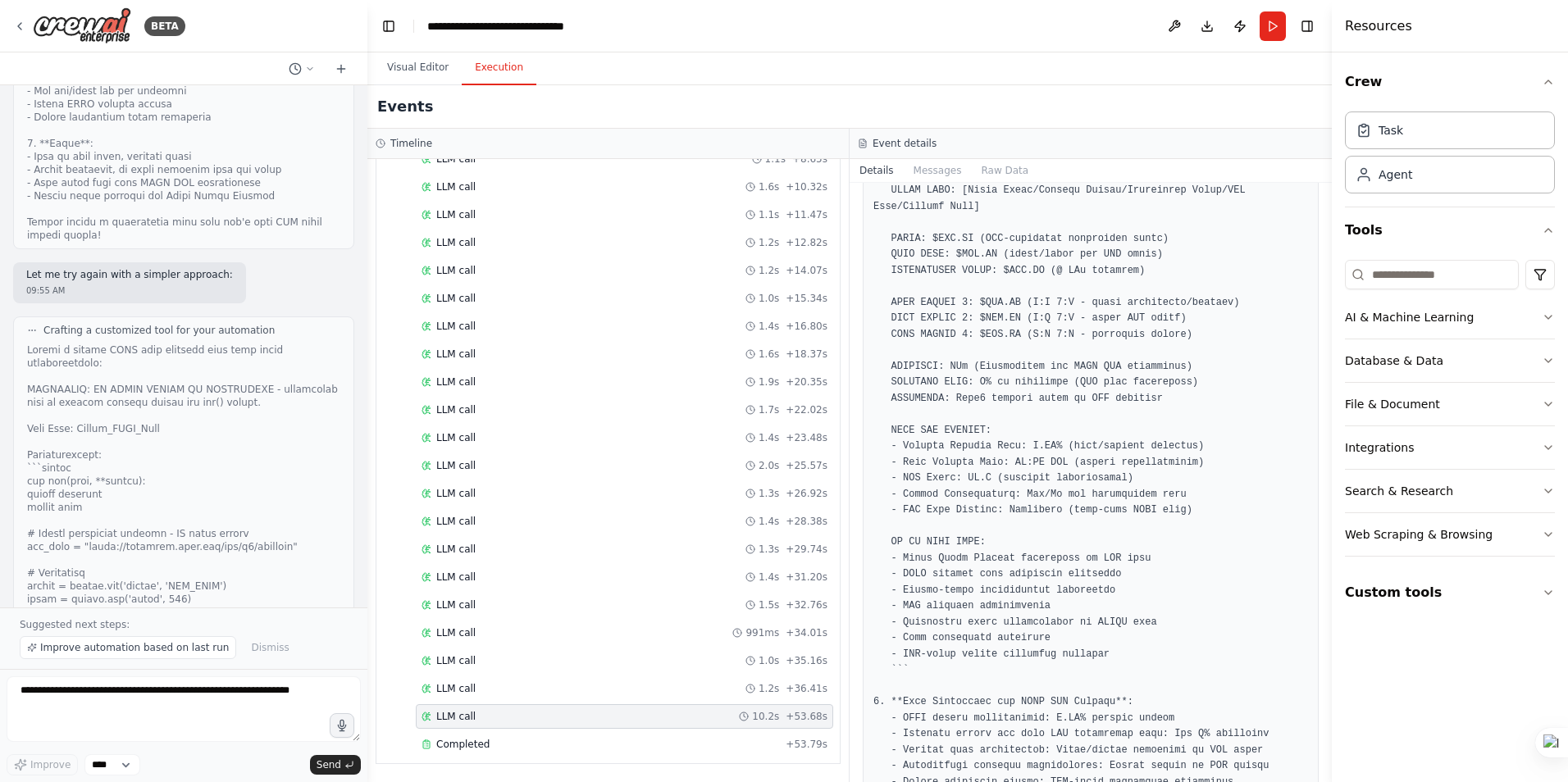
scroll to position [762, 0]
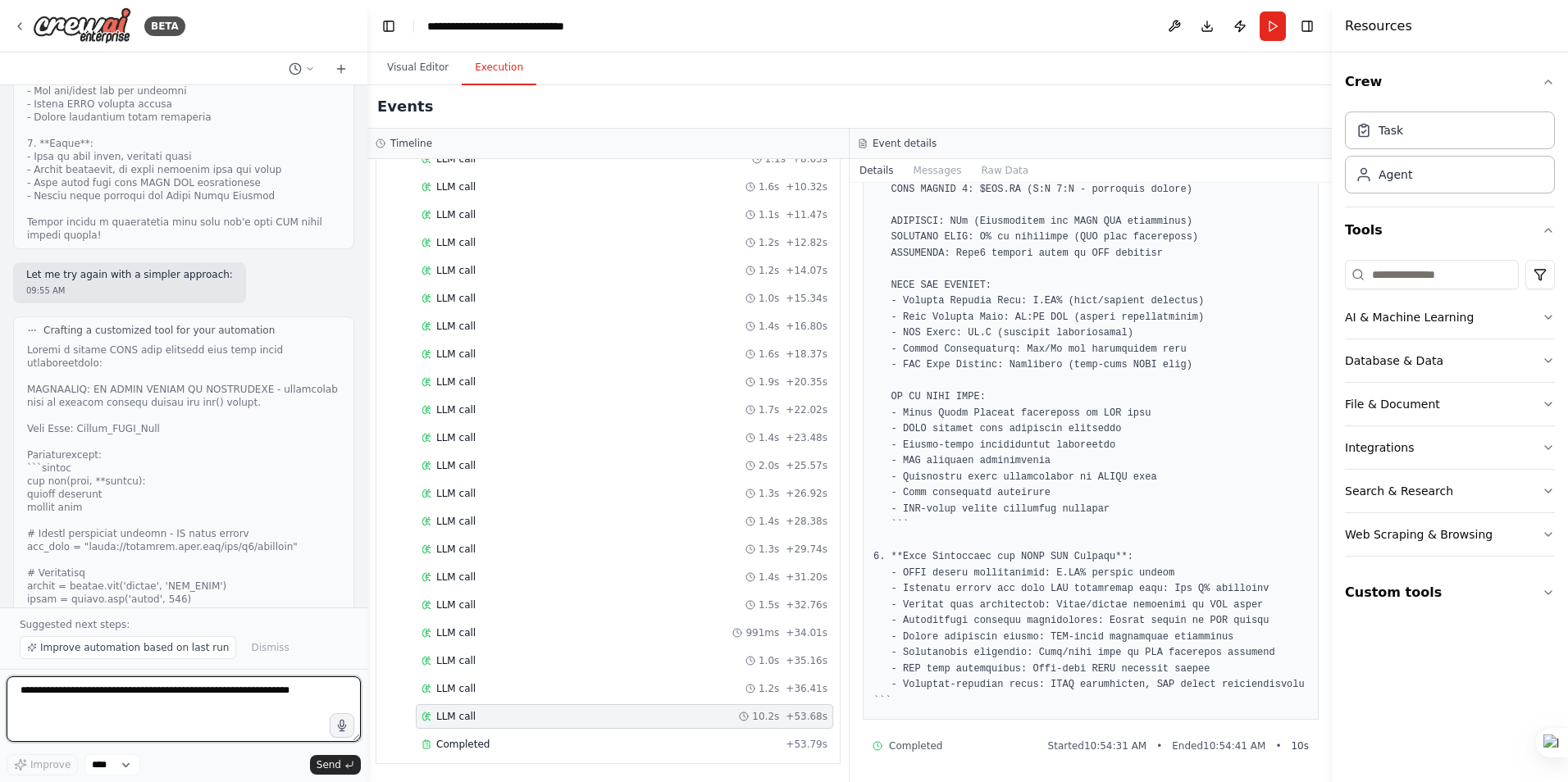
click at [193, 704] on textarea at bounding box center [184, 709] width 354 height 65
type textarea "**********"
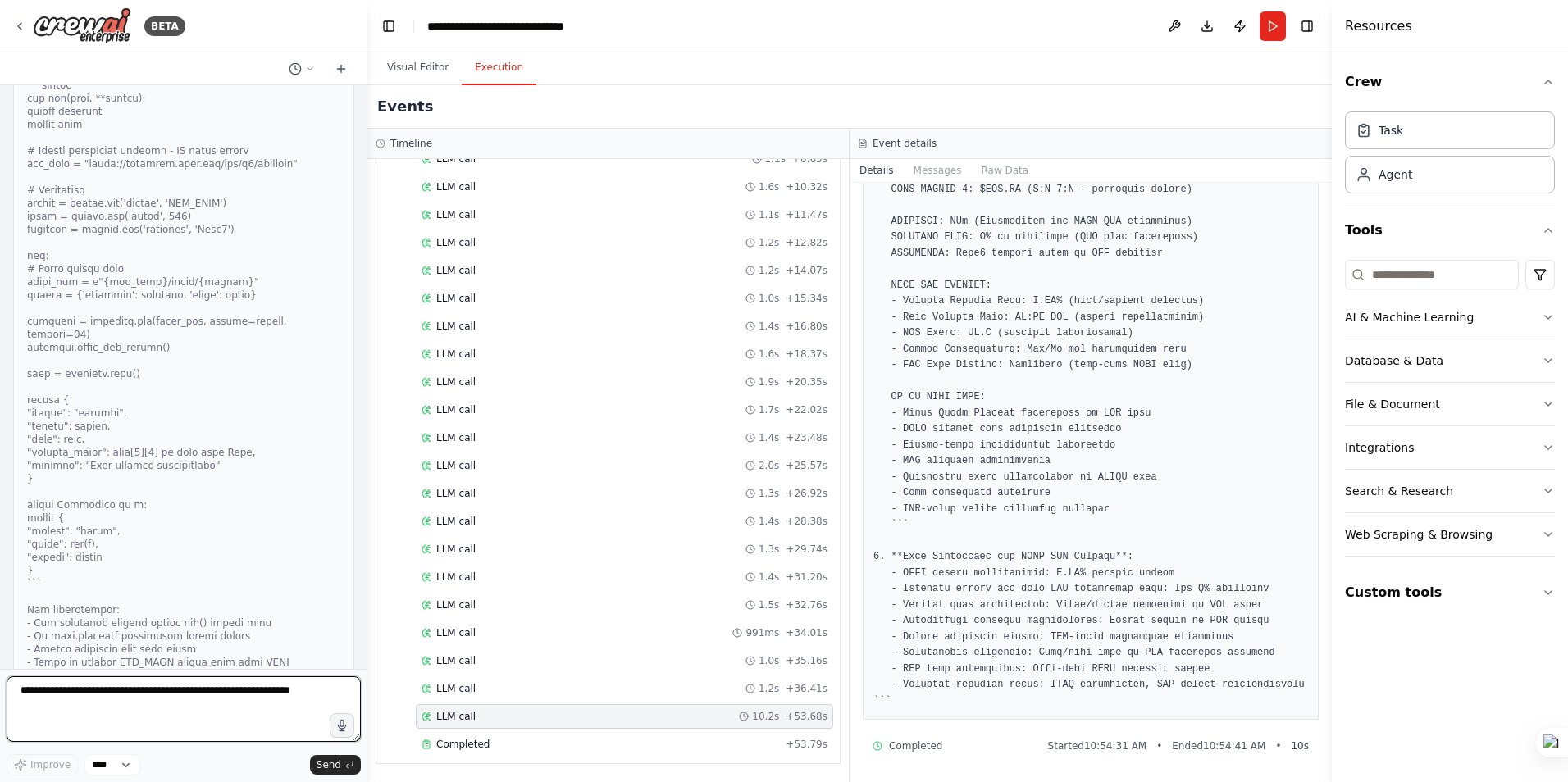
scroll to position [33786, 0]
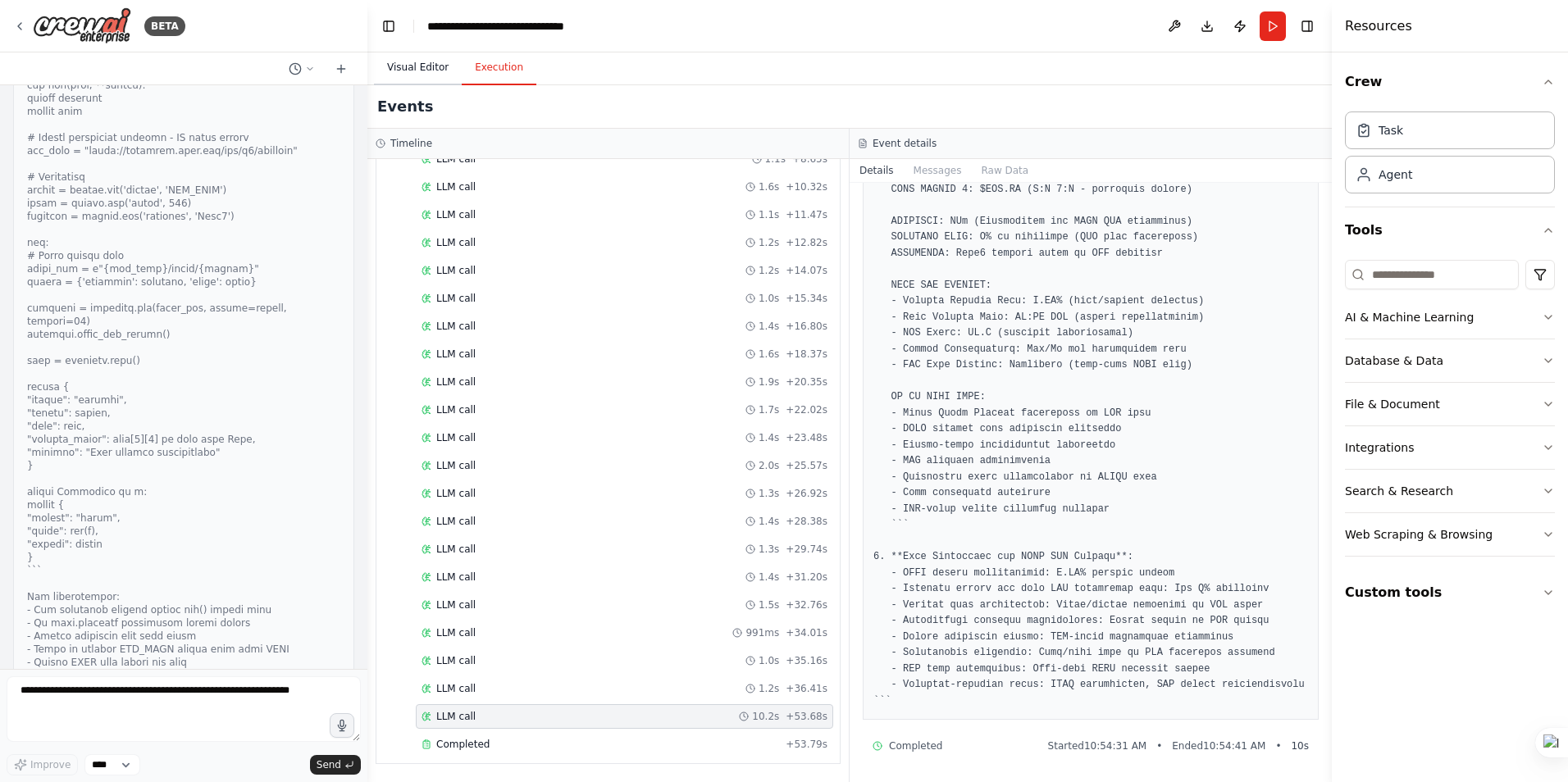
click at [426, 70] on button "Visual Editor" at bounding box center [417, 68] width 87 height 35
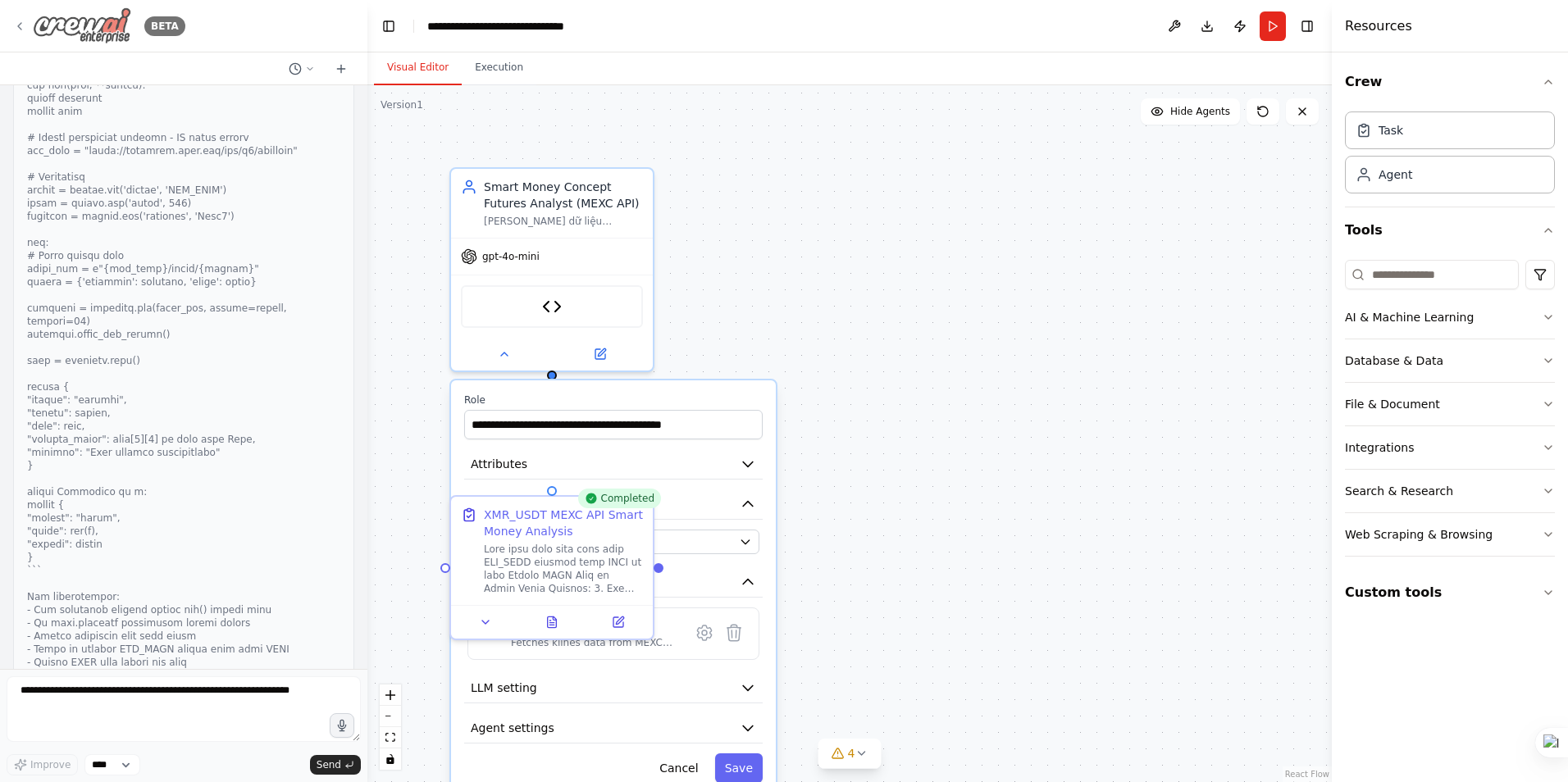
click at [31, 28] on div "BETA" at bounding box center [98, 26] width 172 height 37
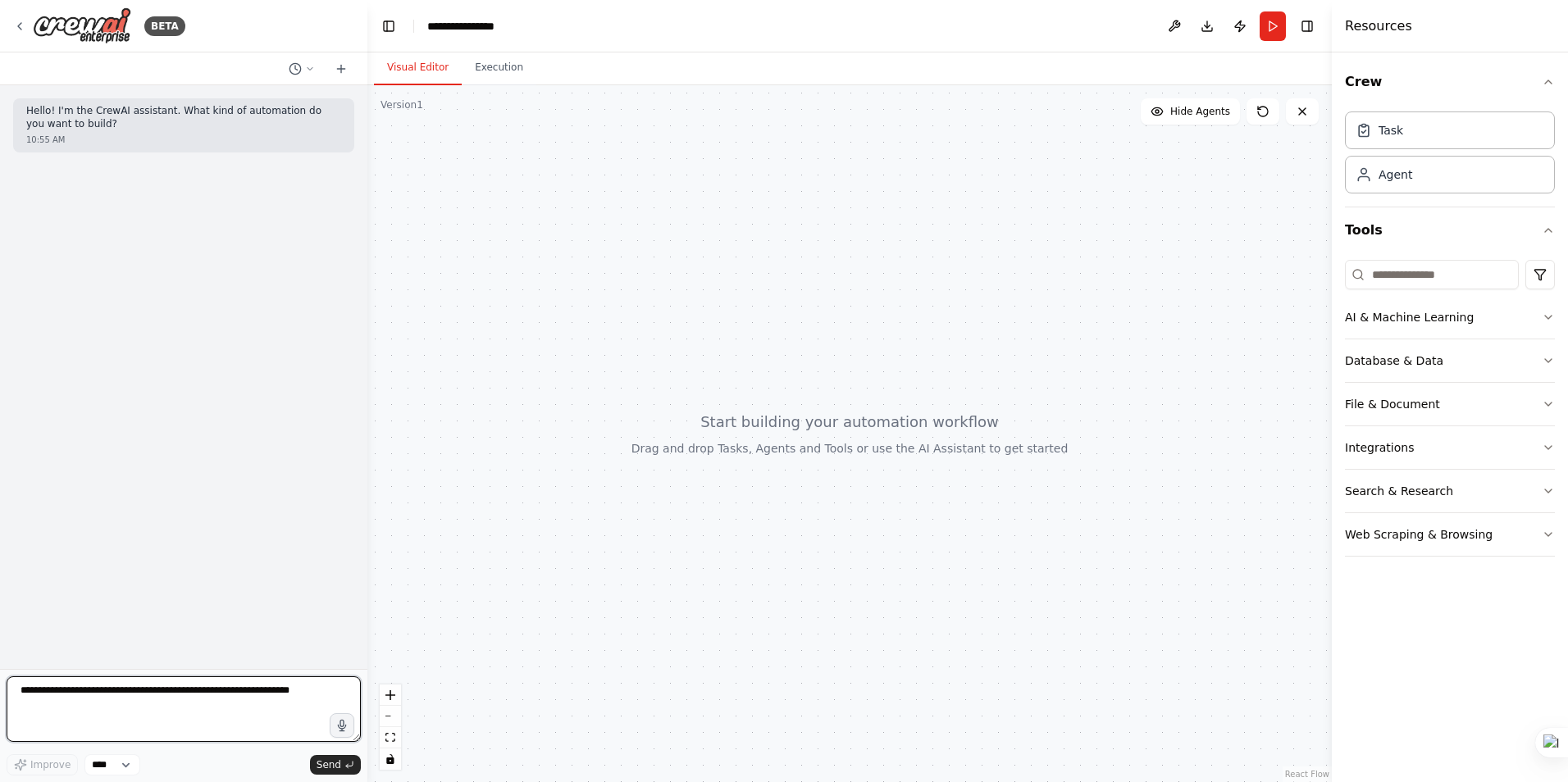
click at [111, 714] on textarea at bounding box center [184, 709] width 354 height 65
click at [126, 730] on textarea "**********" at bounding box center [184, 709] width 354 height 65
type textarea "**********"
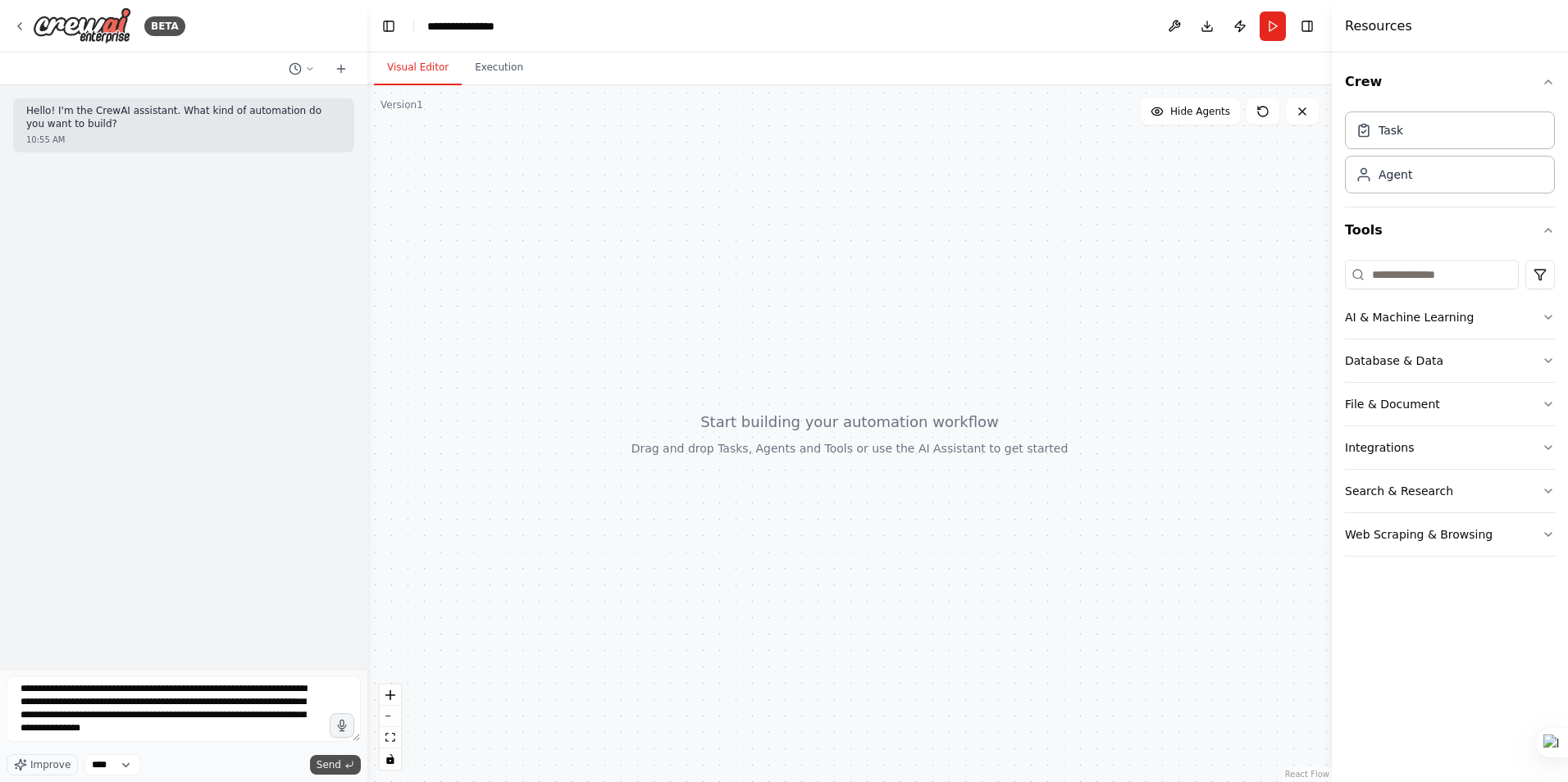
click at [338, 765] on span "Send" at bounding box center [328, 764] width 25 height 13
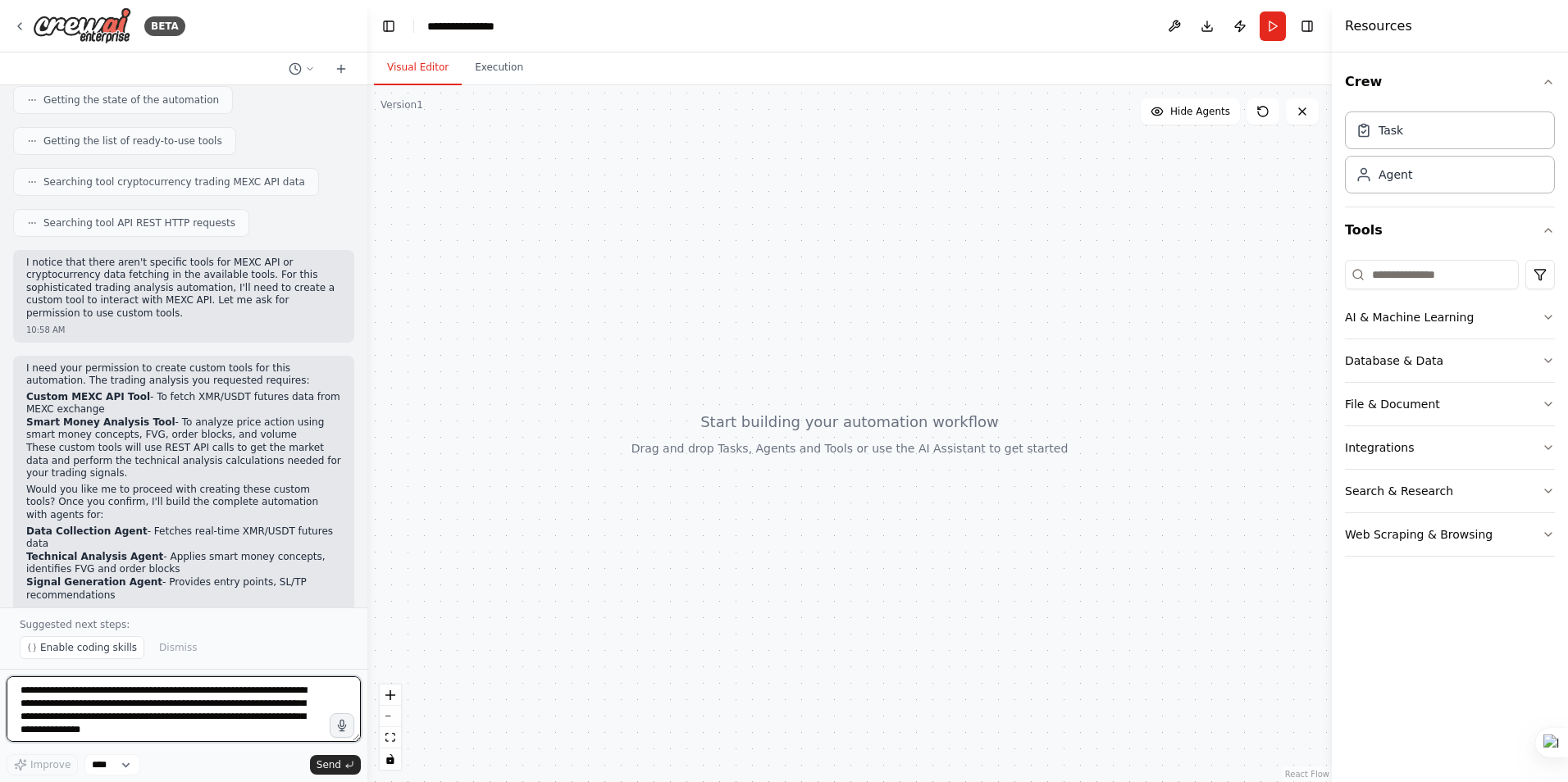
scroll to position [321, 0]
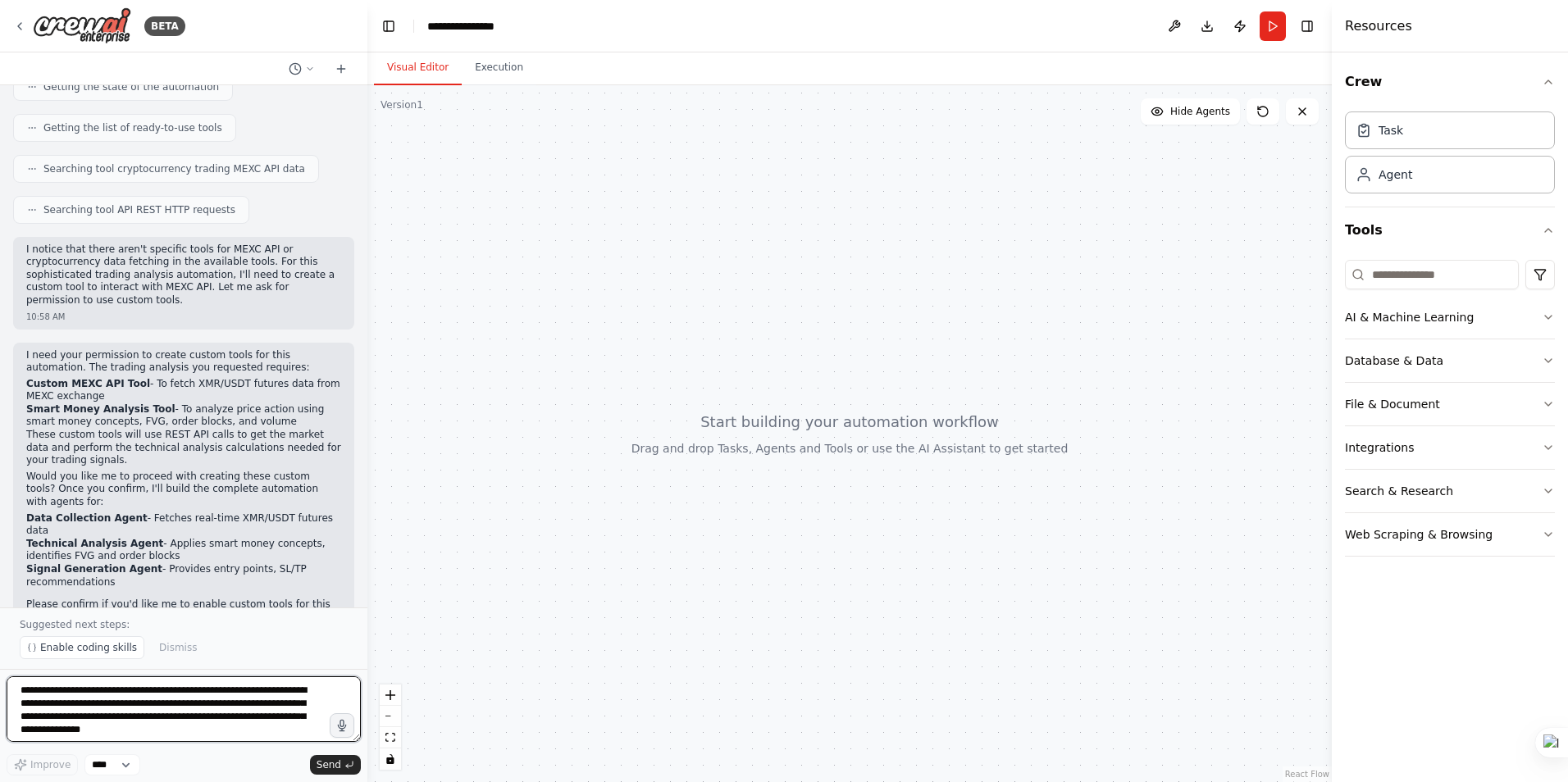
click at [218, 701] on textarea "**********" at bounding box center [184, 709] width 354 height 65
click at [80, 651] on span "Enable coding skills" at bounding box center [88, 647] width 97 height 13
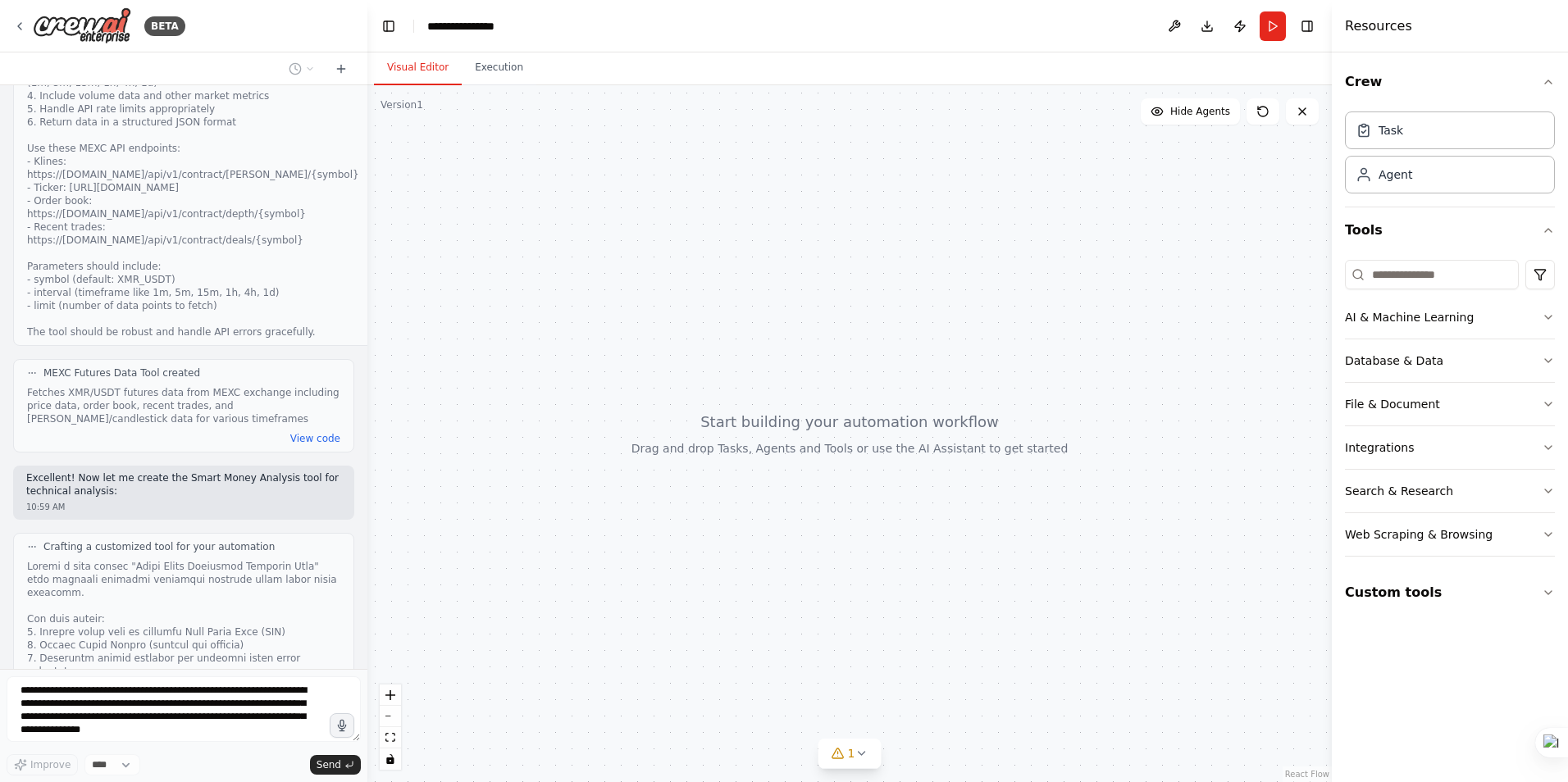
scroll to position [1167, 0]
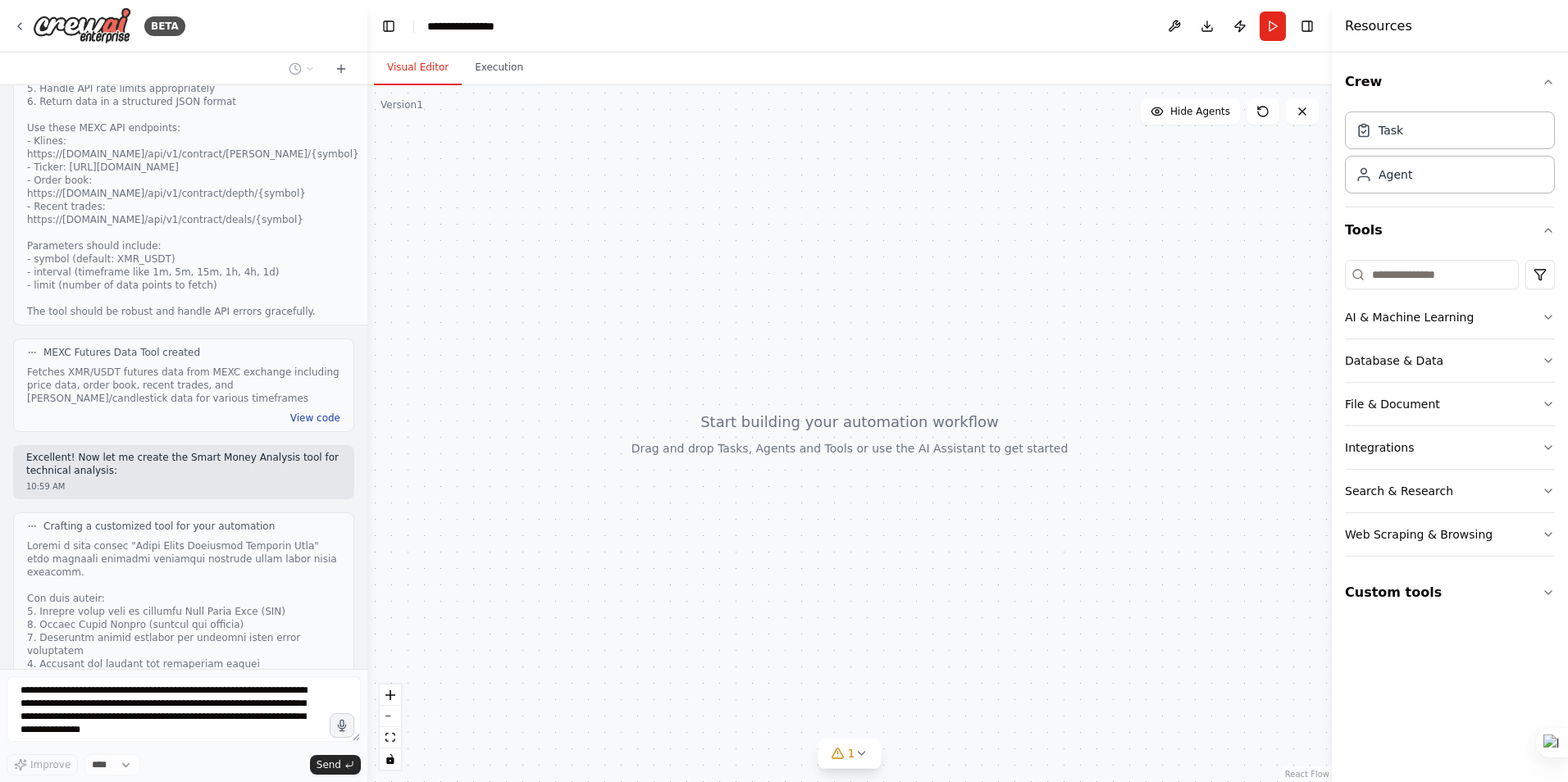
click at [307, 411] on button "View code" at bounding box center [315, 417] width 50 height 13
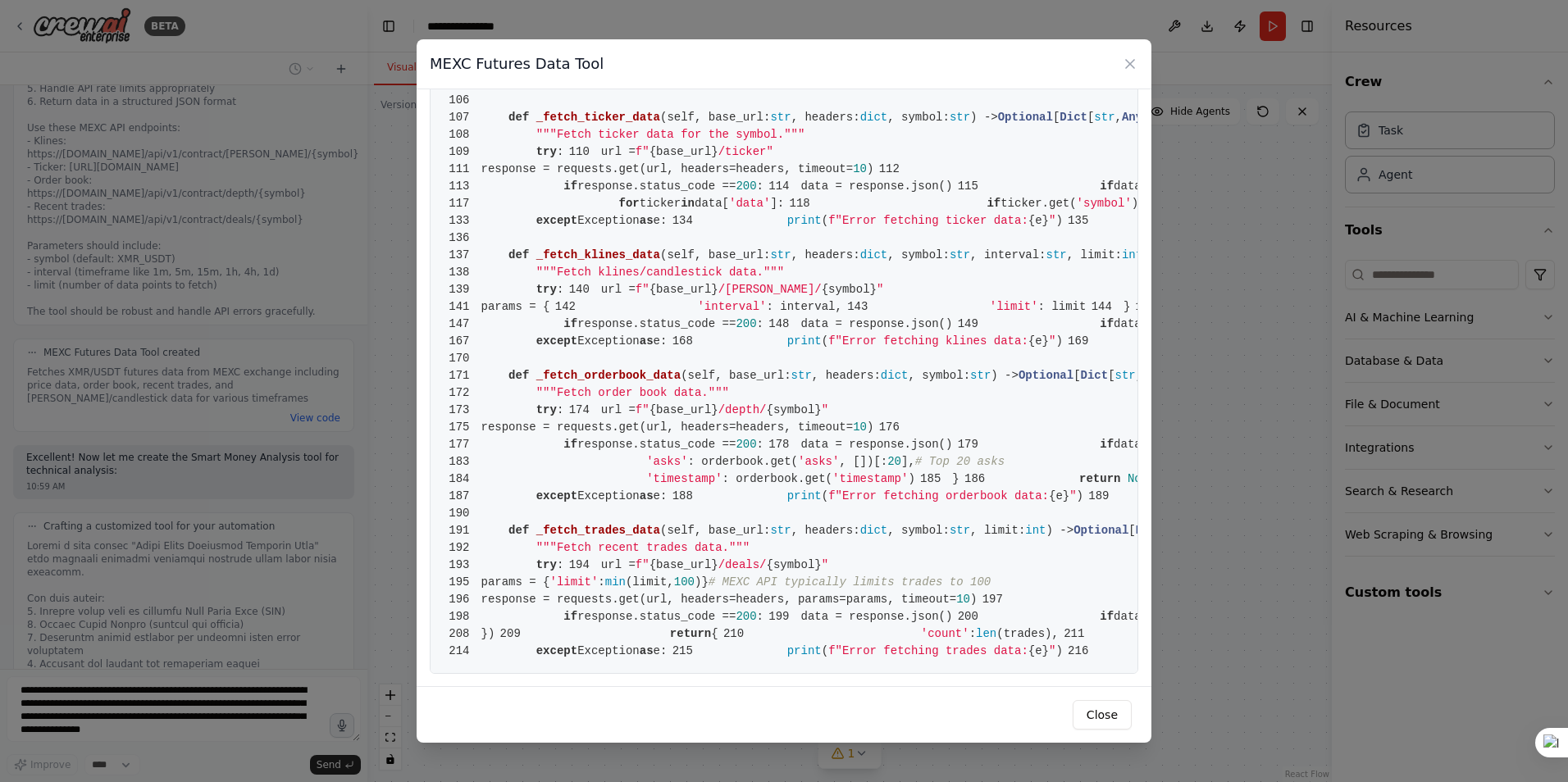
scroll to position [3188, 0]
click at [1130, 64] on icon at bounding box center [1130, 64] width 16 height 16
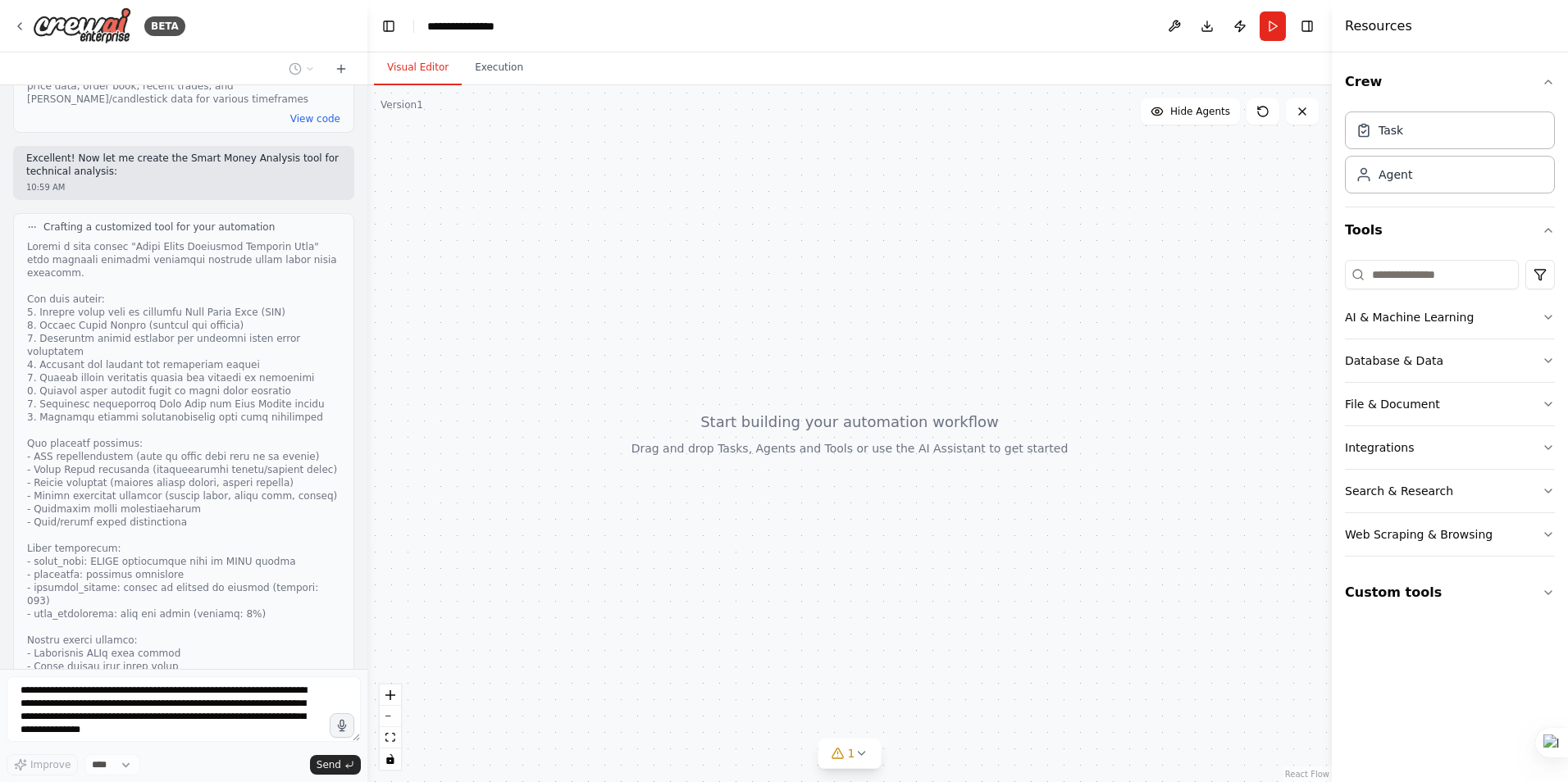
scroll to position [1495, 0]
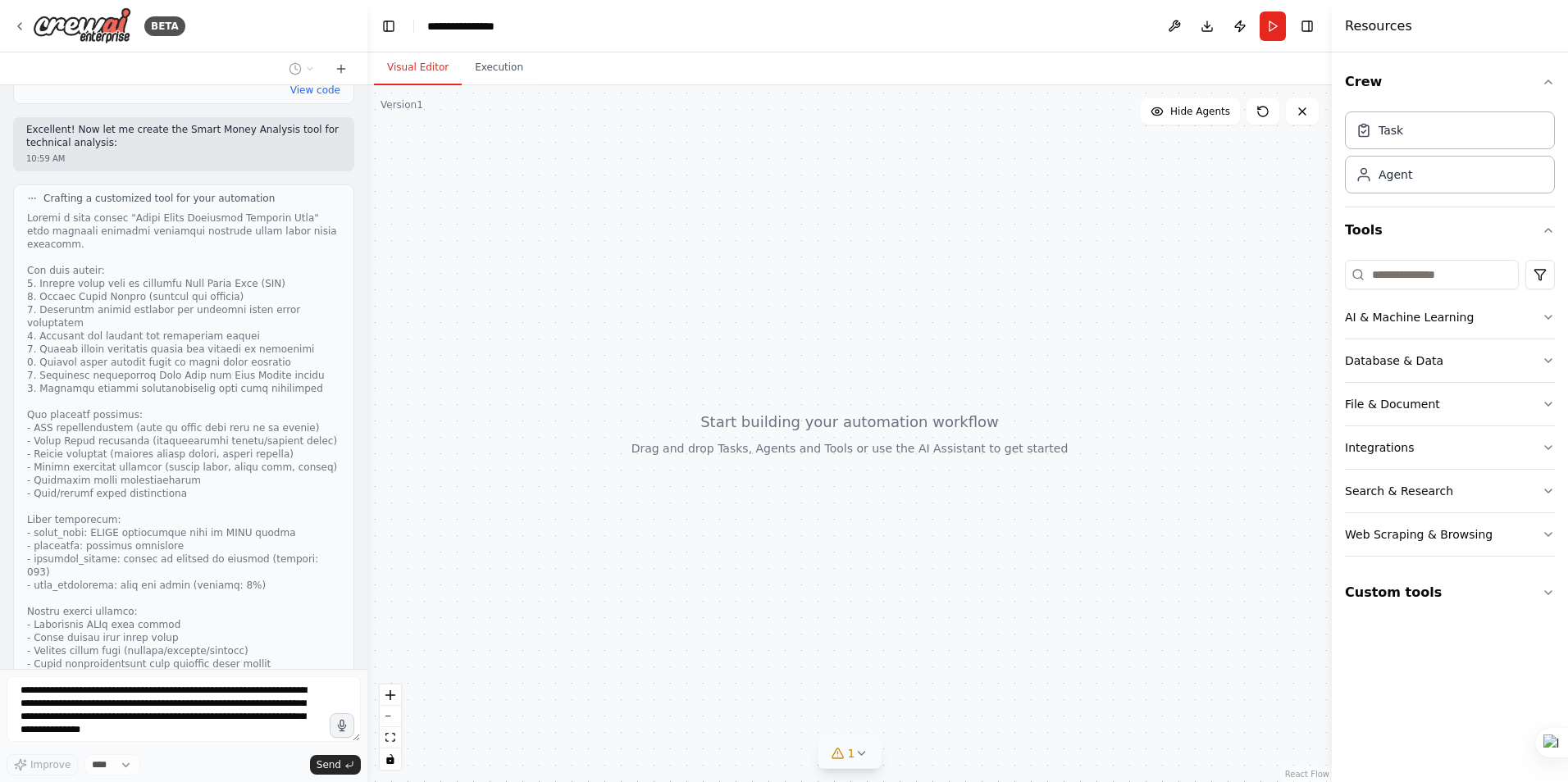
click at [862, 754] on icon at bounding box center [861, 754] width 7 height 3
click at [951, 681] on icon at bounding box center [954, 679] width 7 height 3
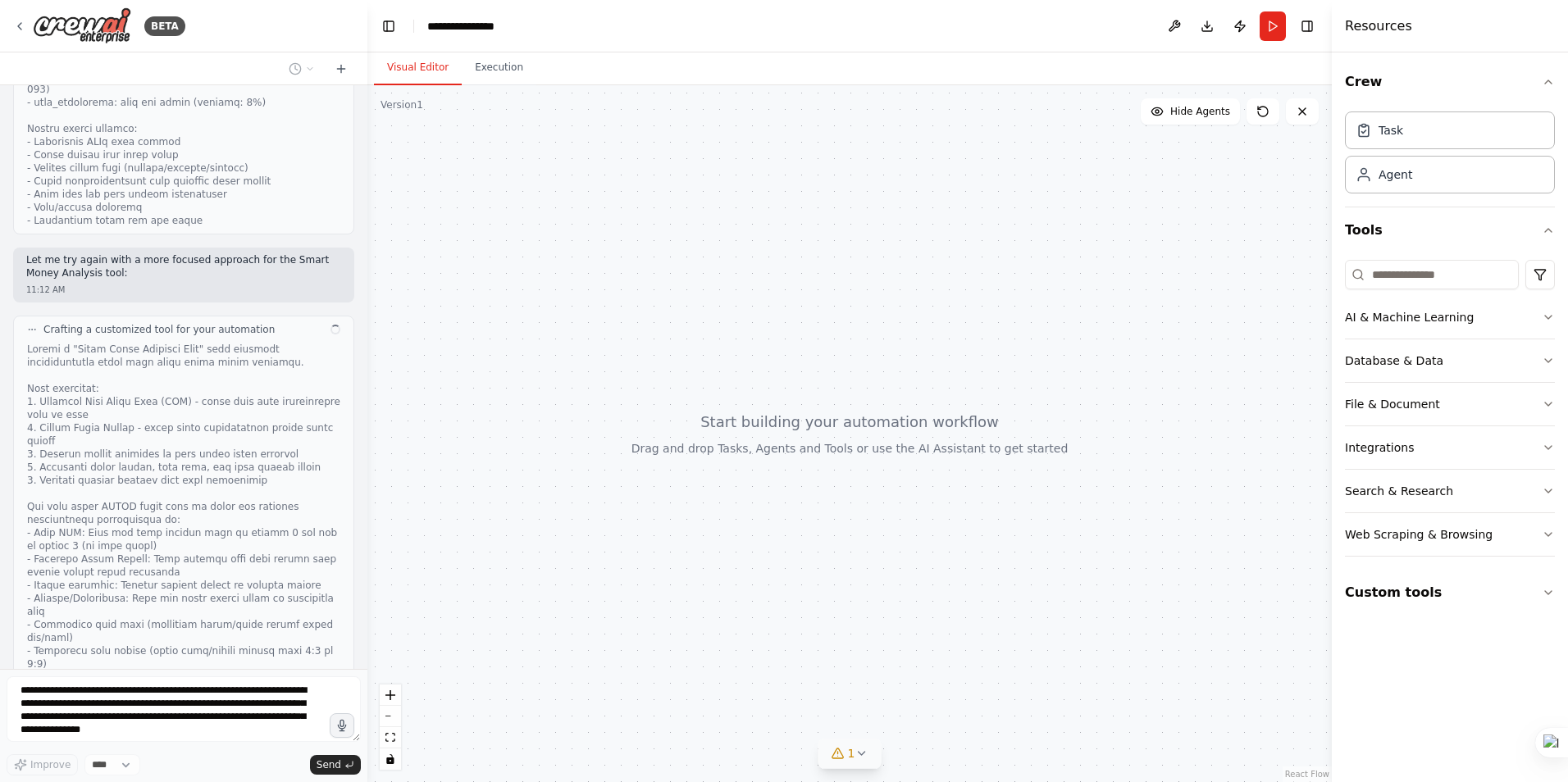
scroll to position [1991, 0]
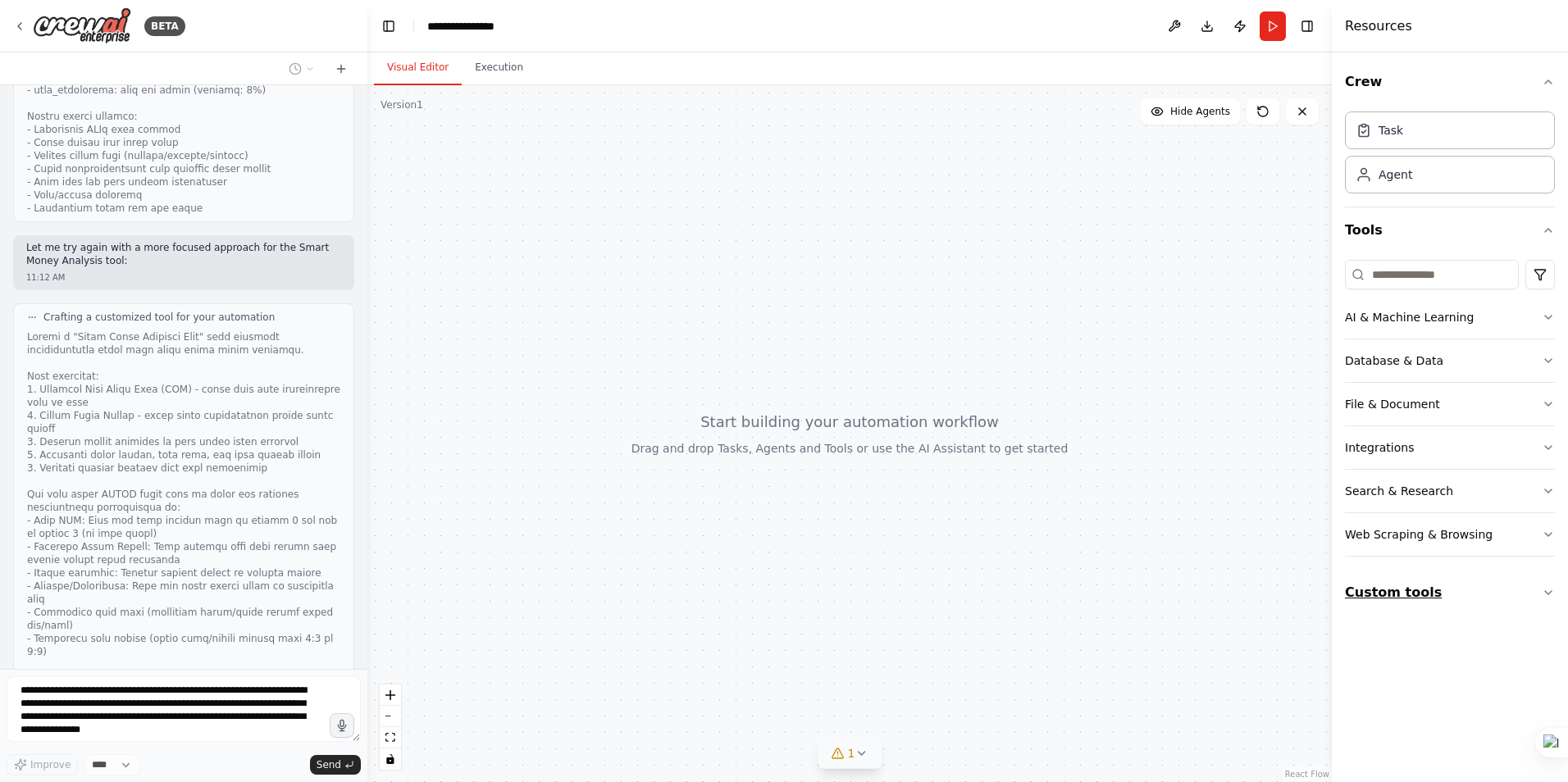
click at [1519, 589] on button "Custom tools" at bounding box center [1450, 593] width 210 height 46
click at [1534, 530] on button "Web Scraping & Browsing" at bounding box center [1450, 534] width 210 height 42
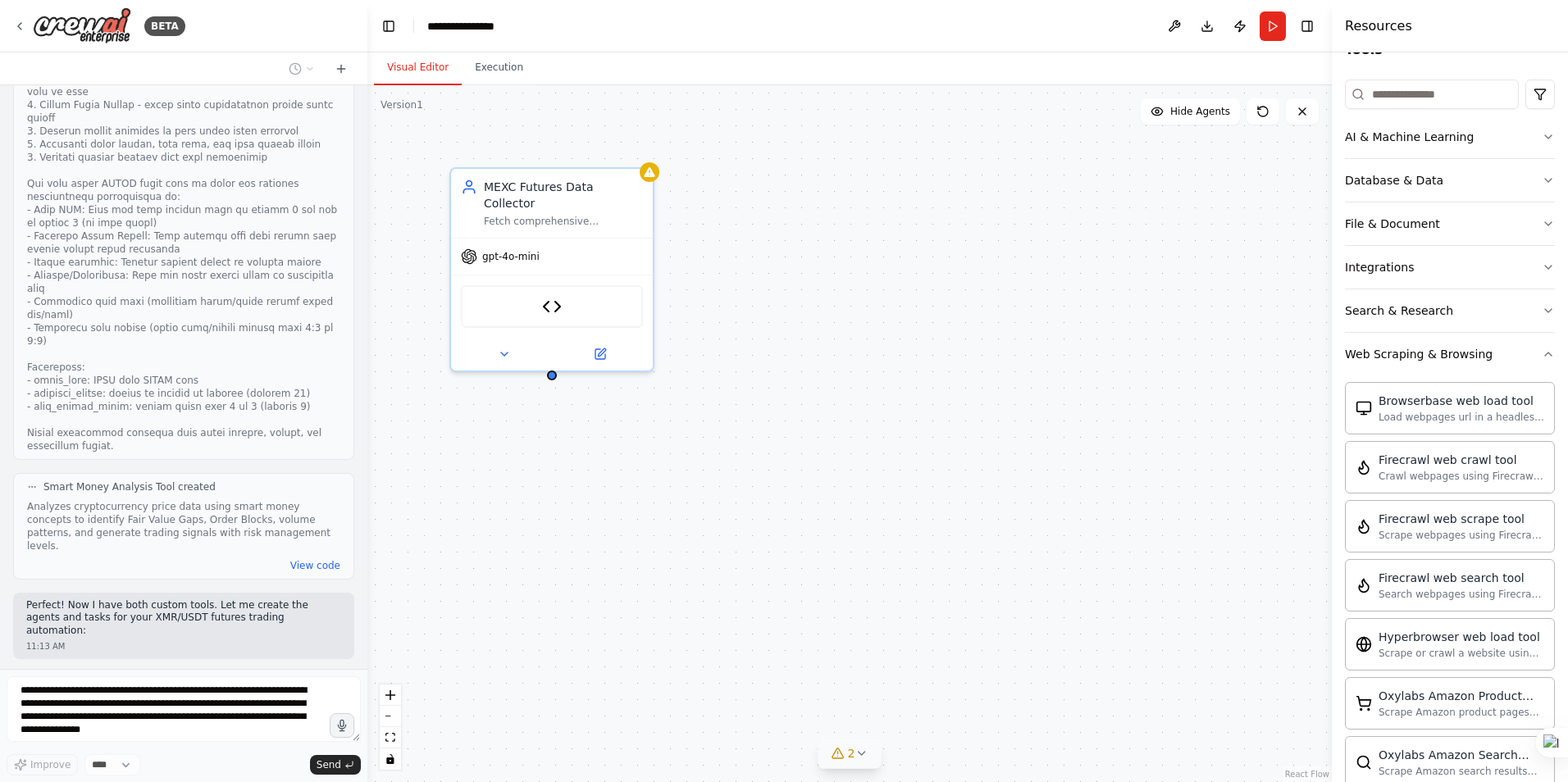
scroll to position [164, 0]
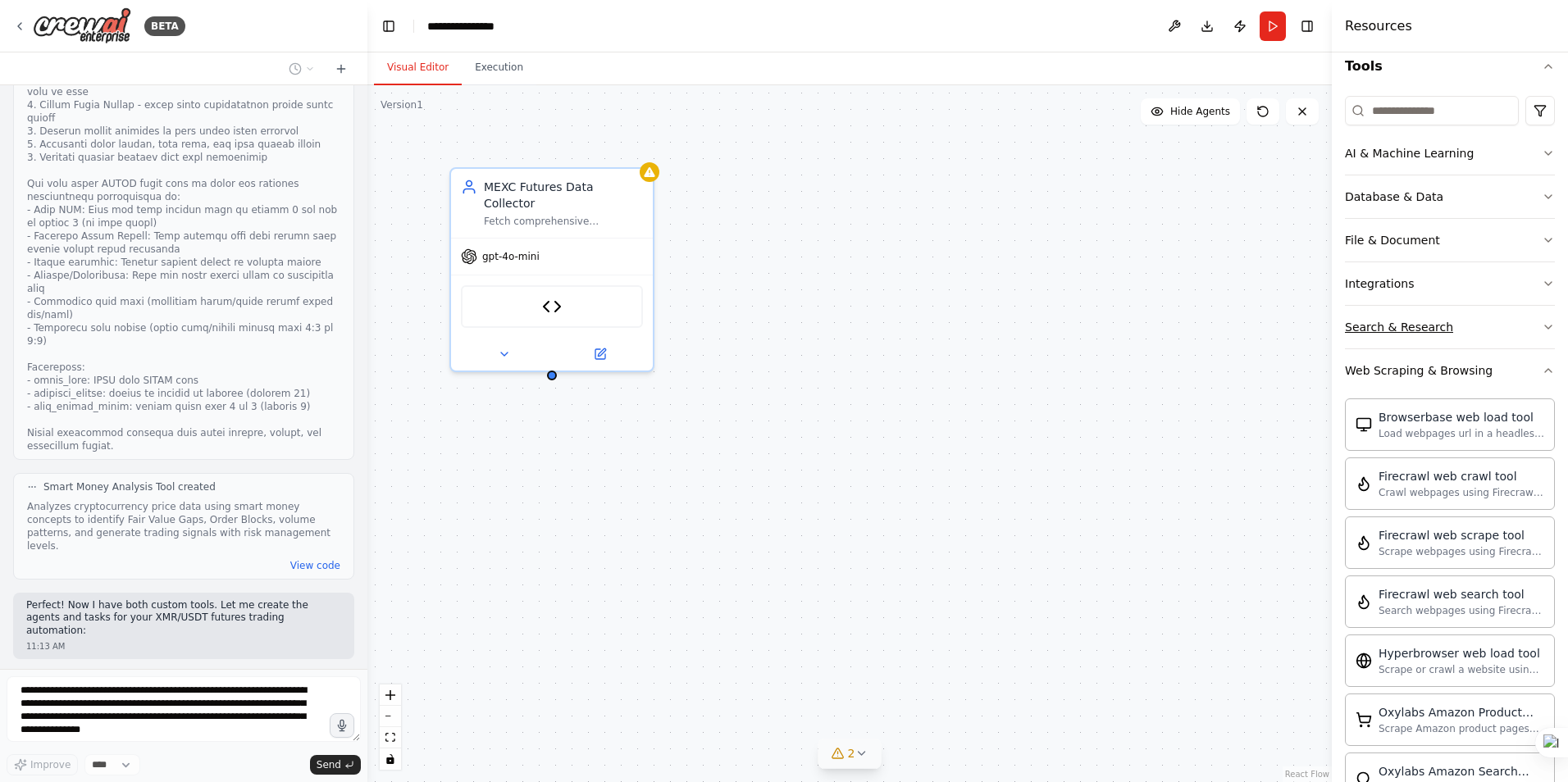
click at [1542, 324] on icon "button" at bounding box center [1548, 327] width 13 height 13
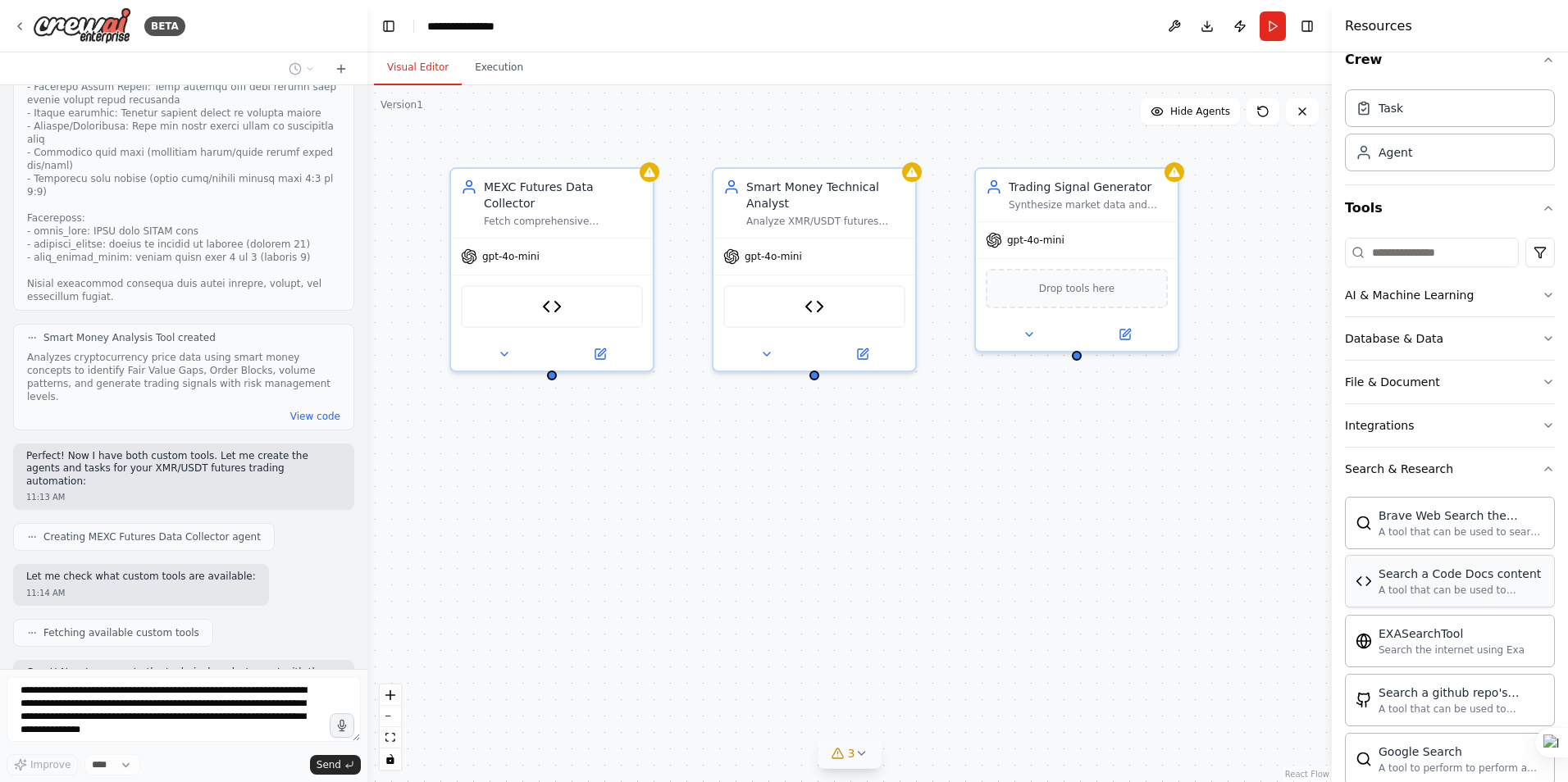
scroll to position [0, 0]
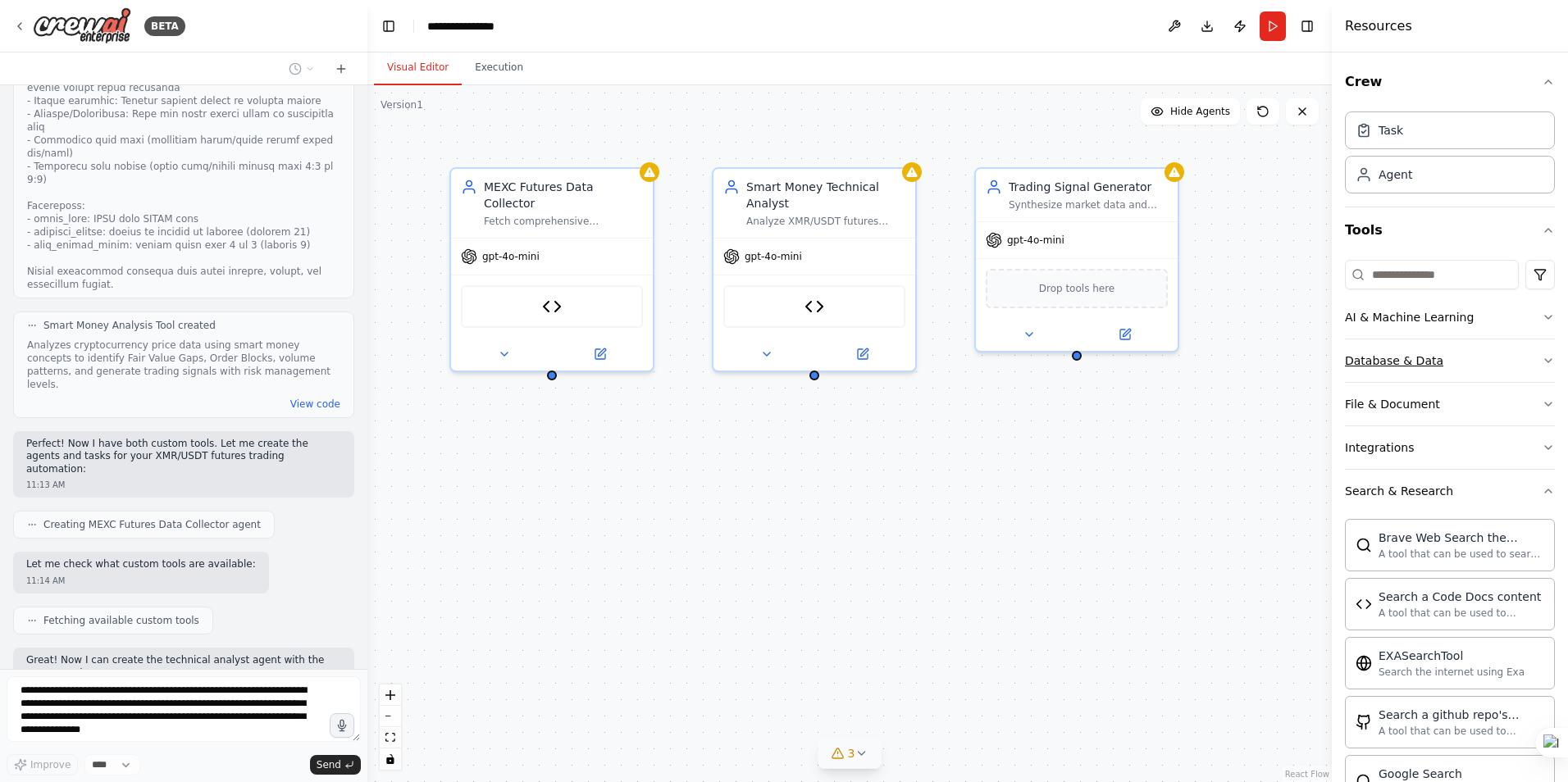
click at [1545, 360] on icon "button" at bounding box center [1548, 361] width 7 height 3
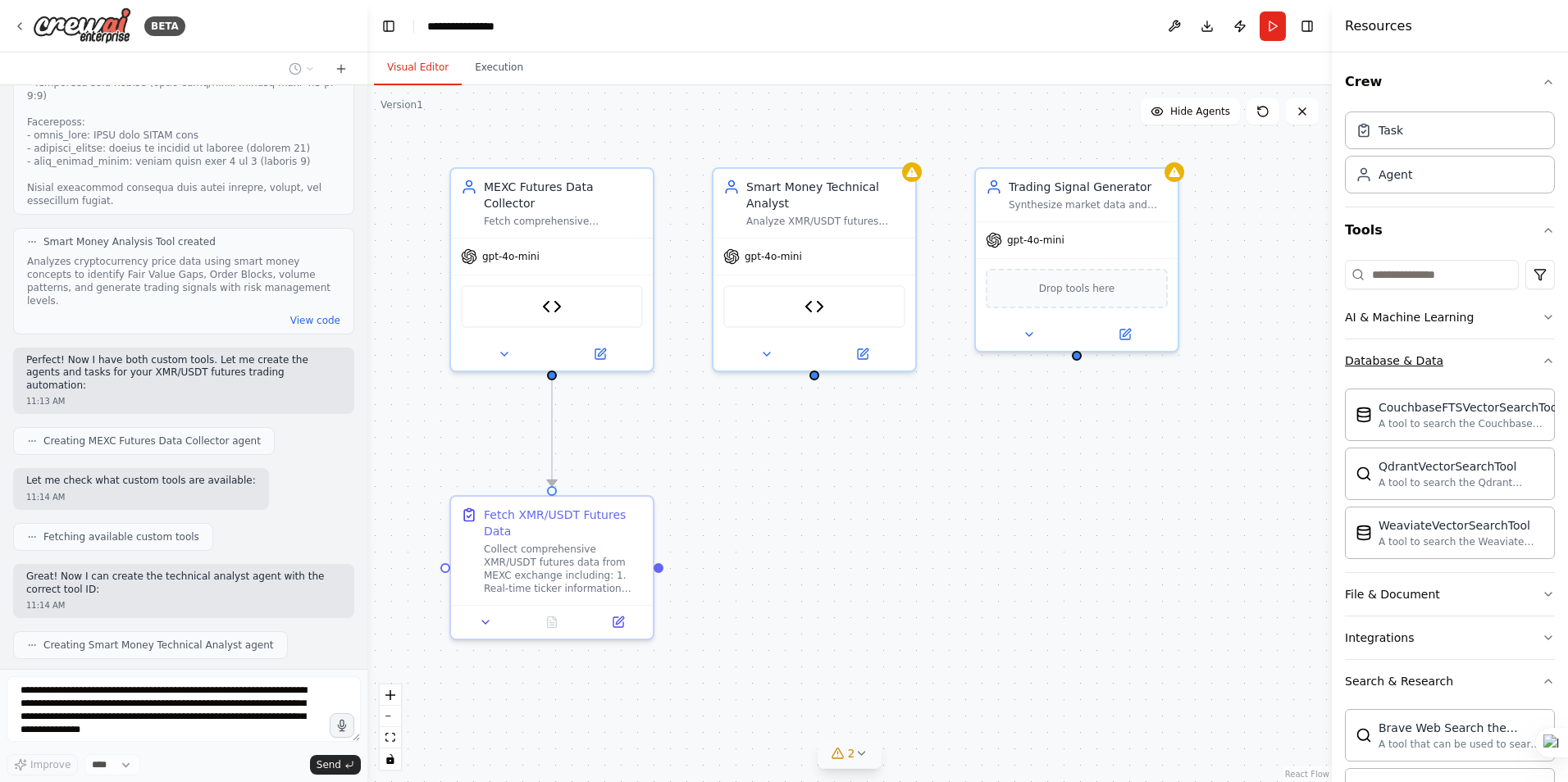
scroll to position [2588, 0]
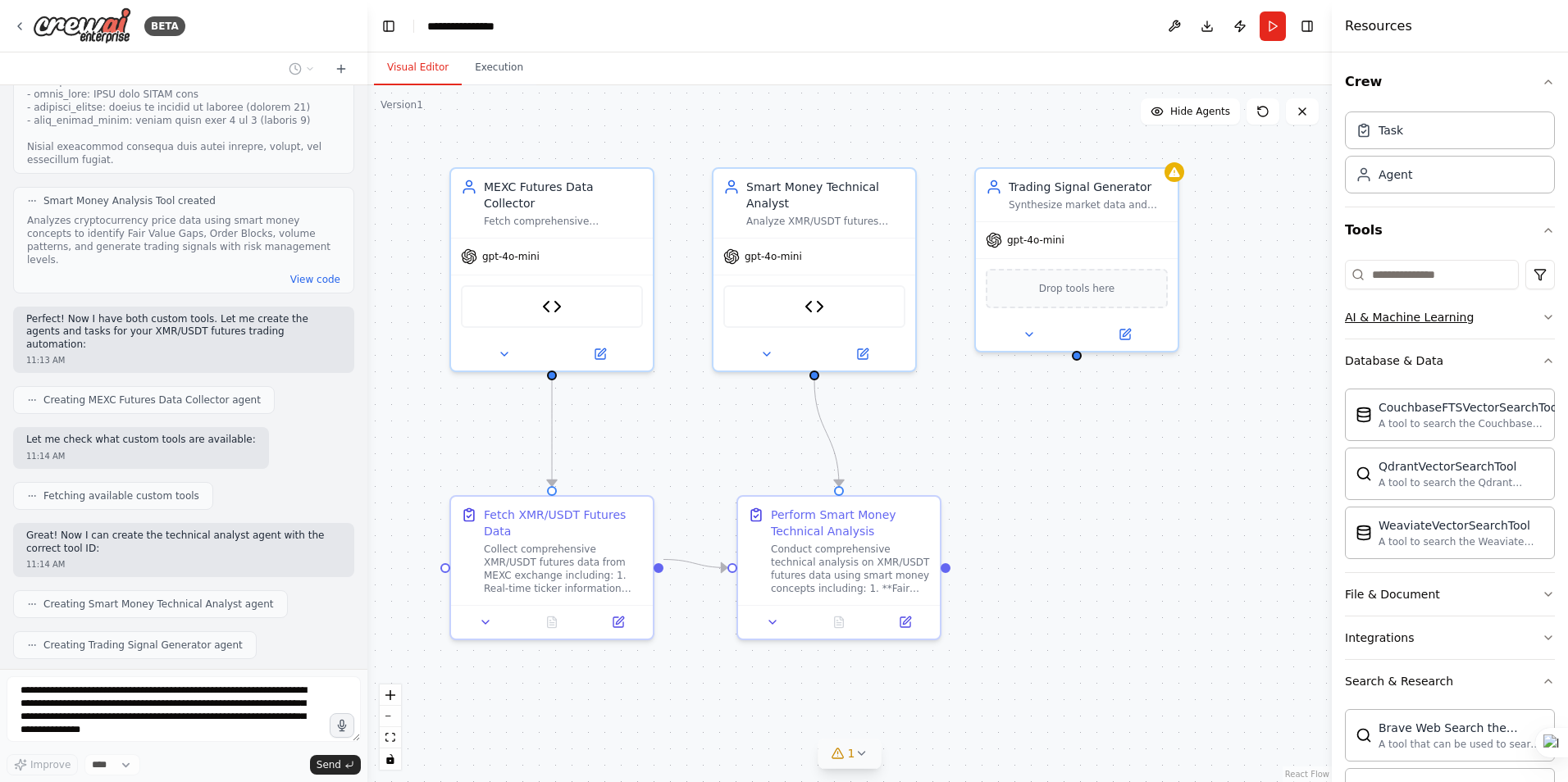
click at [1542, 320] on icon "button" at bounding box center [1548, 316] width 13 height 13
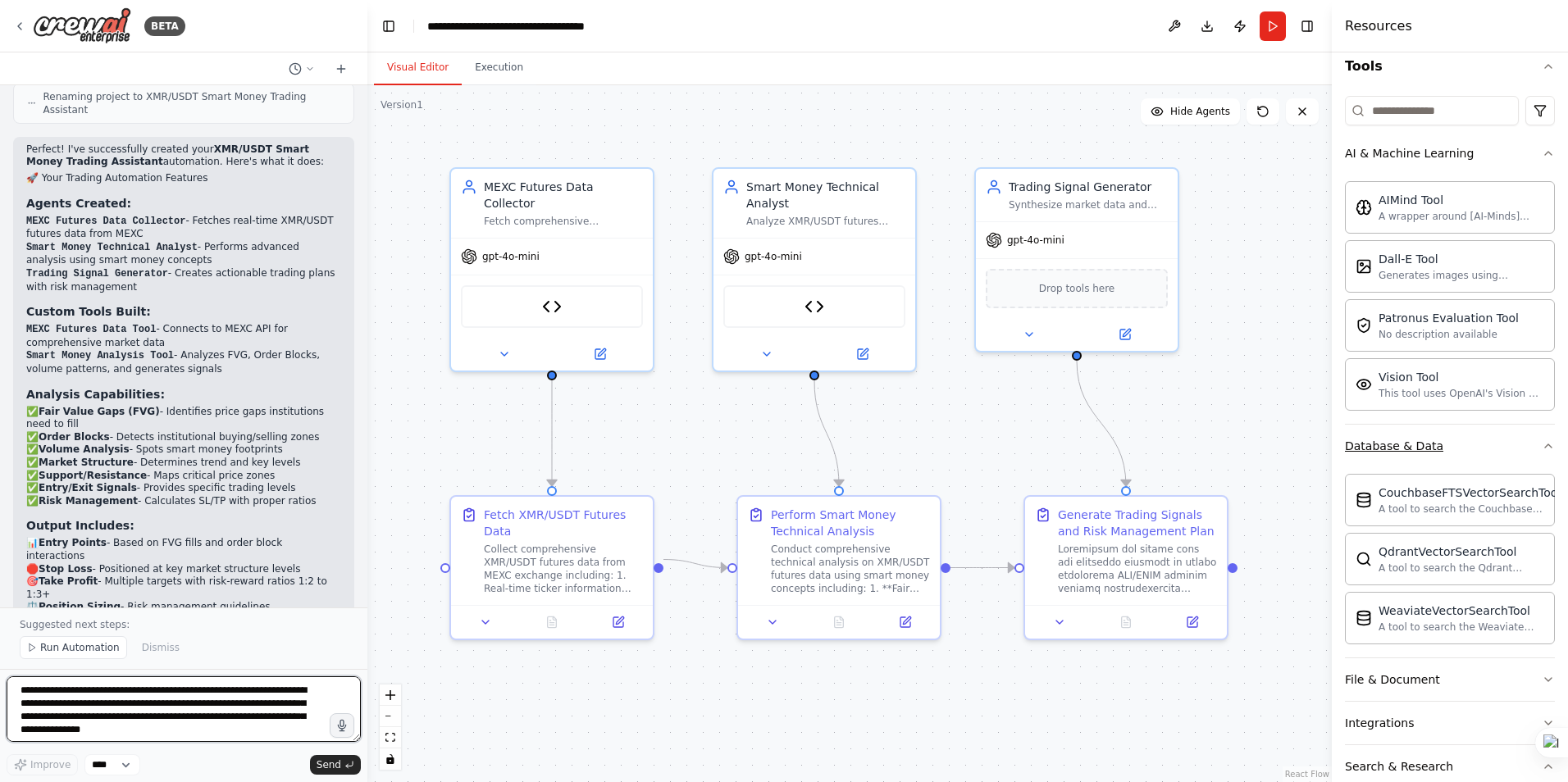
scroll to position [3488, 0]
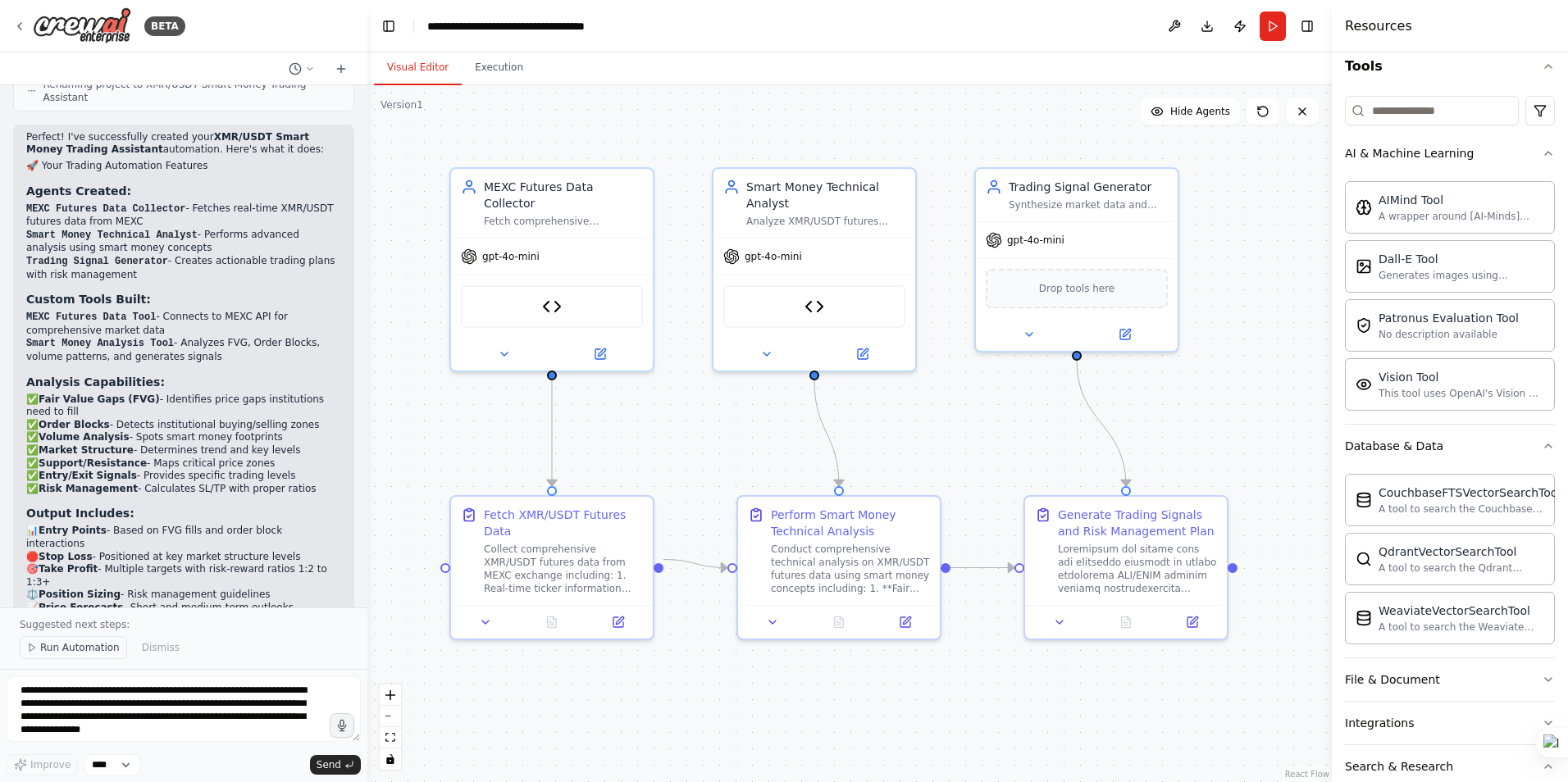
click at [79, 651] on span "Run Automation" at bounding box center [80, 647] width 80 height 13
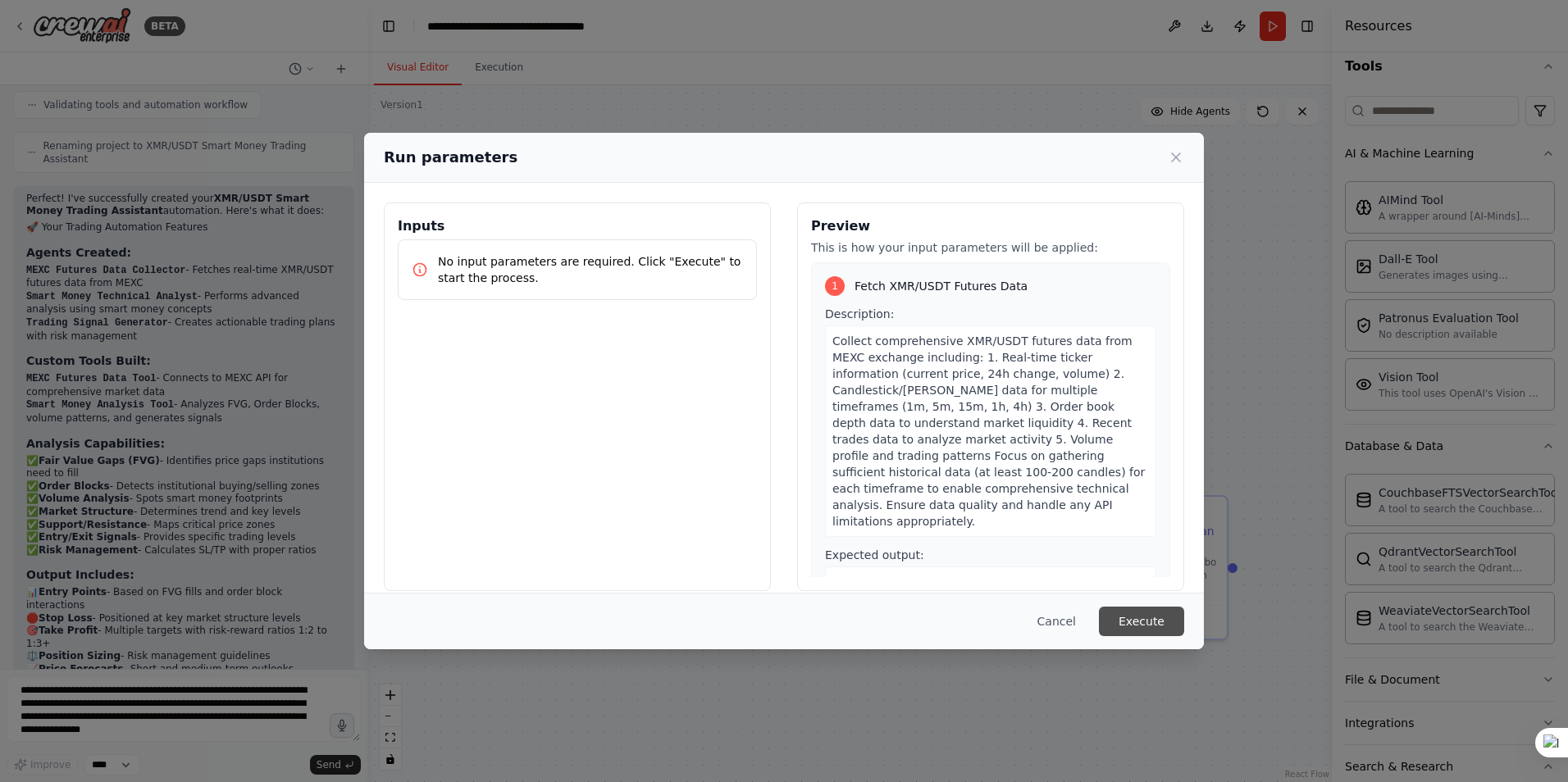
click at [1131, 619] on button "Execute" at bounding box center [1141, 622] width 86 height 30
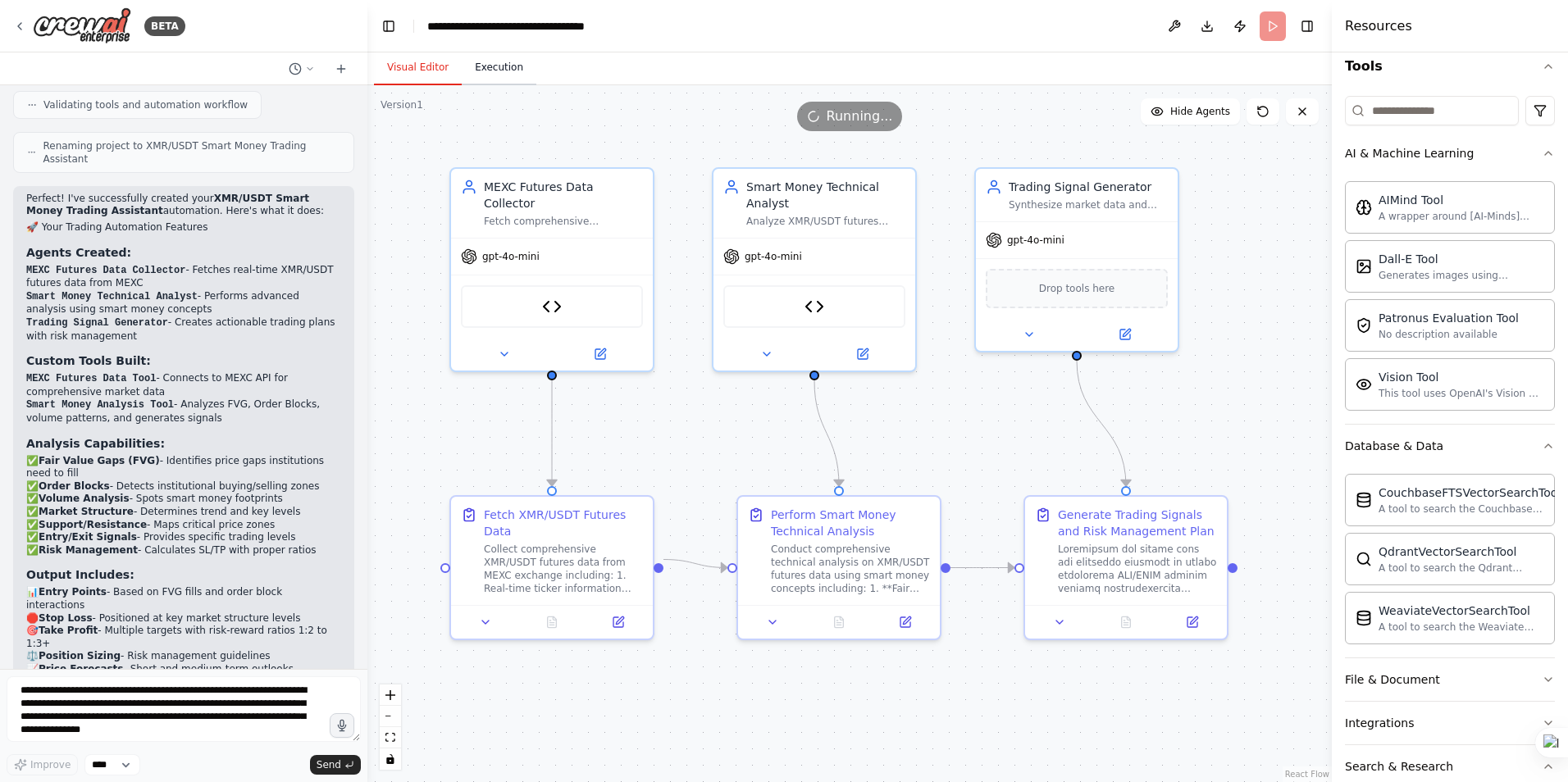
click at [499, 62] on button "Execution" at bounding box center [499, 68] width 75 height 35
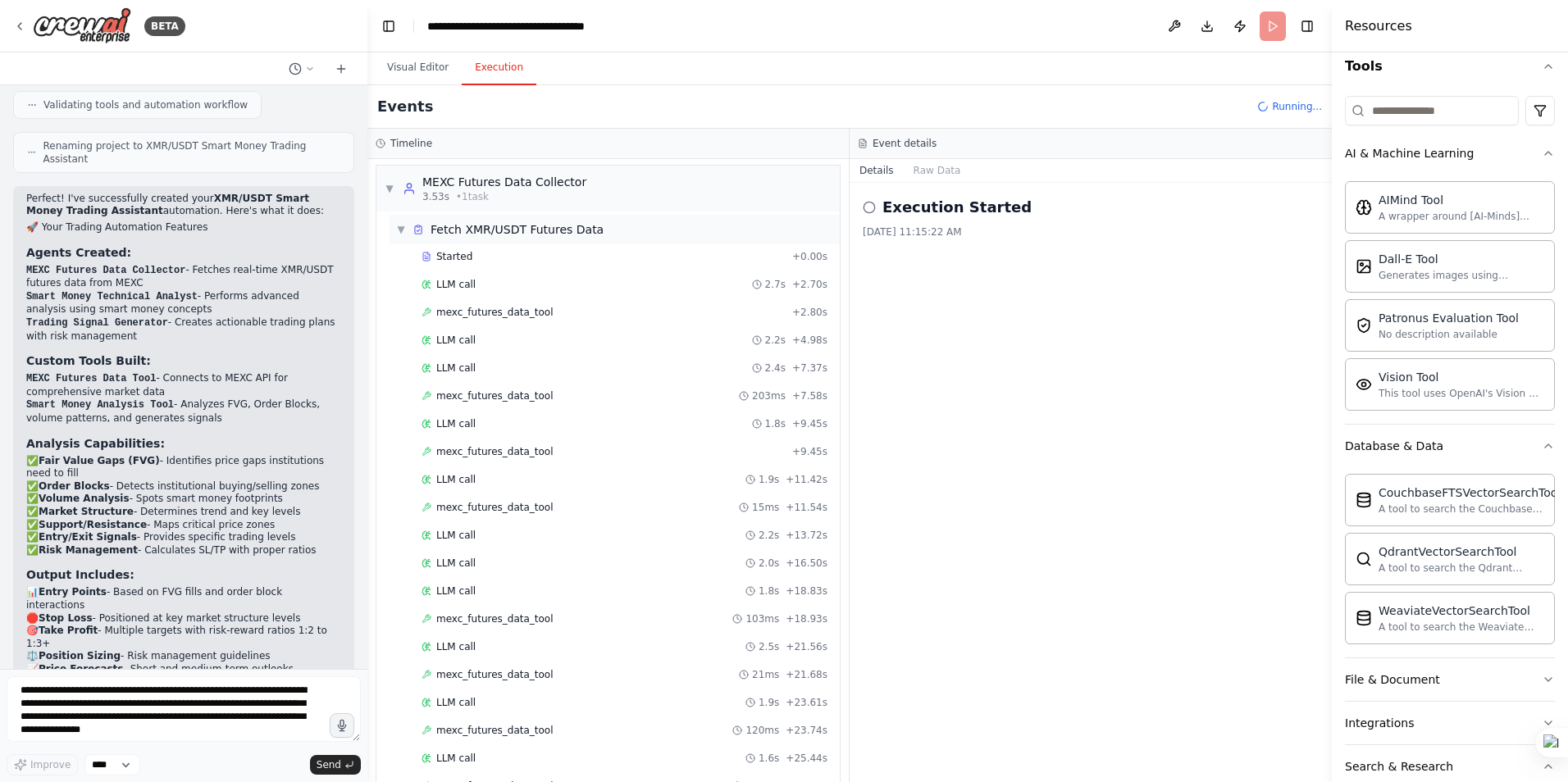
scroll to position [0, 0]
click at [416, 69] on button "Visual Editor" at bounding box center [417, 68] width 87 height 35
click at [493, 71] on button "Execution" at bounding box center [499, 68] width 75 height 35
click at [455, 286] on span "LLM call" at bounding box center [455, 287] width 39 height 13
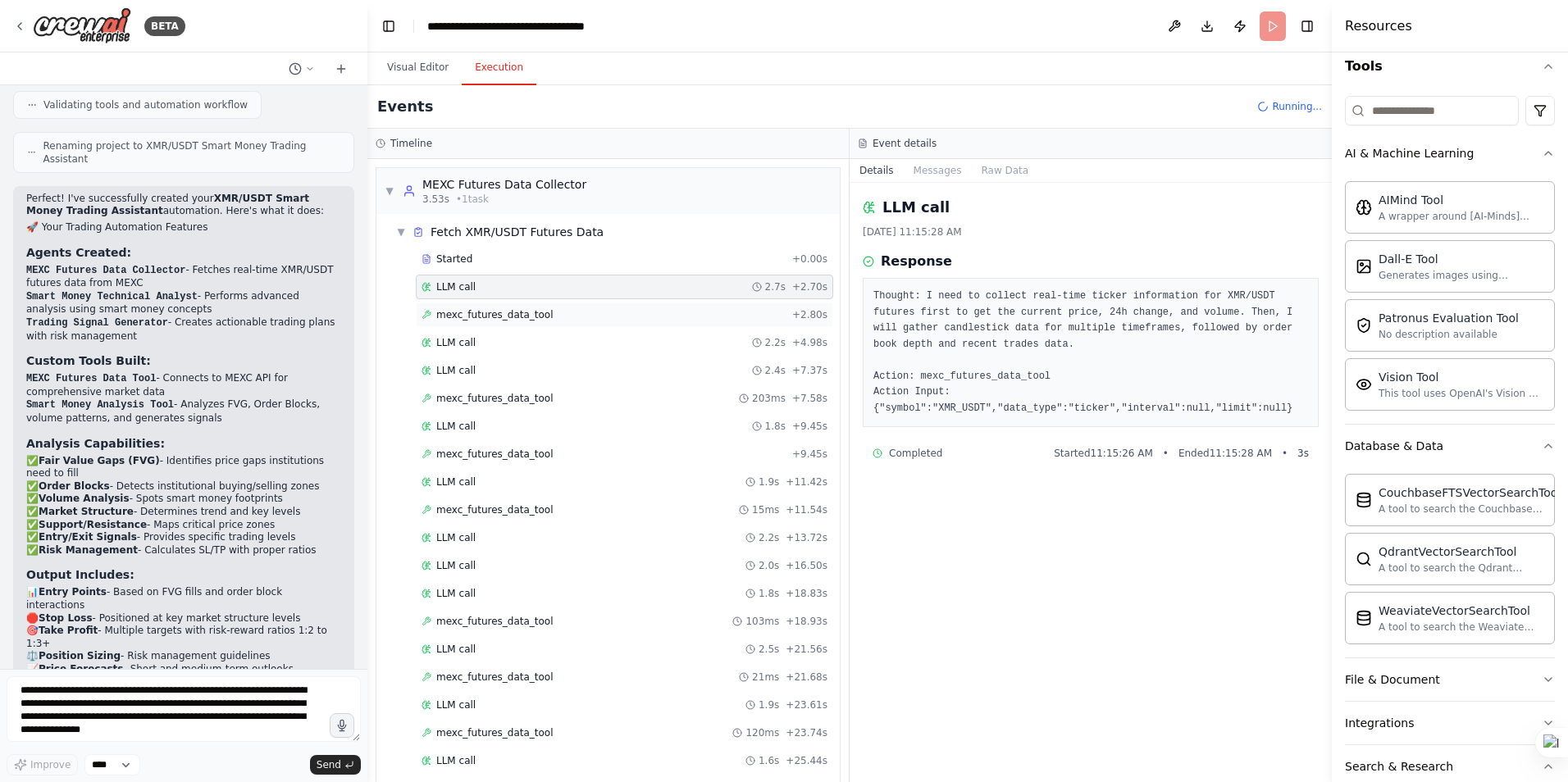
click at [477, 314] on span "mexc_futures_data_tool" at bounding box center [494, 315] width 117 height 13
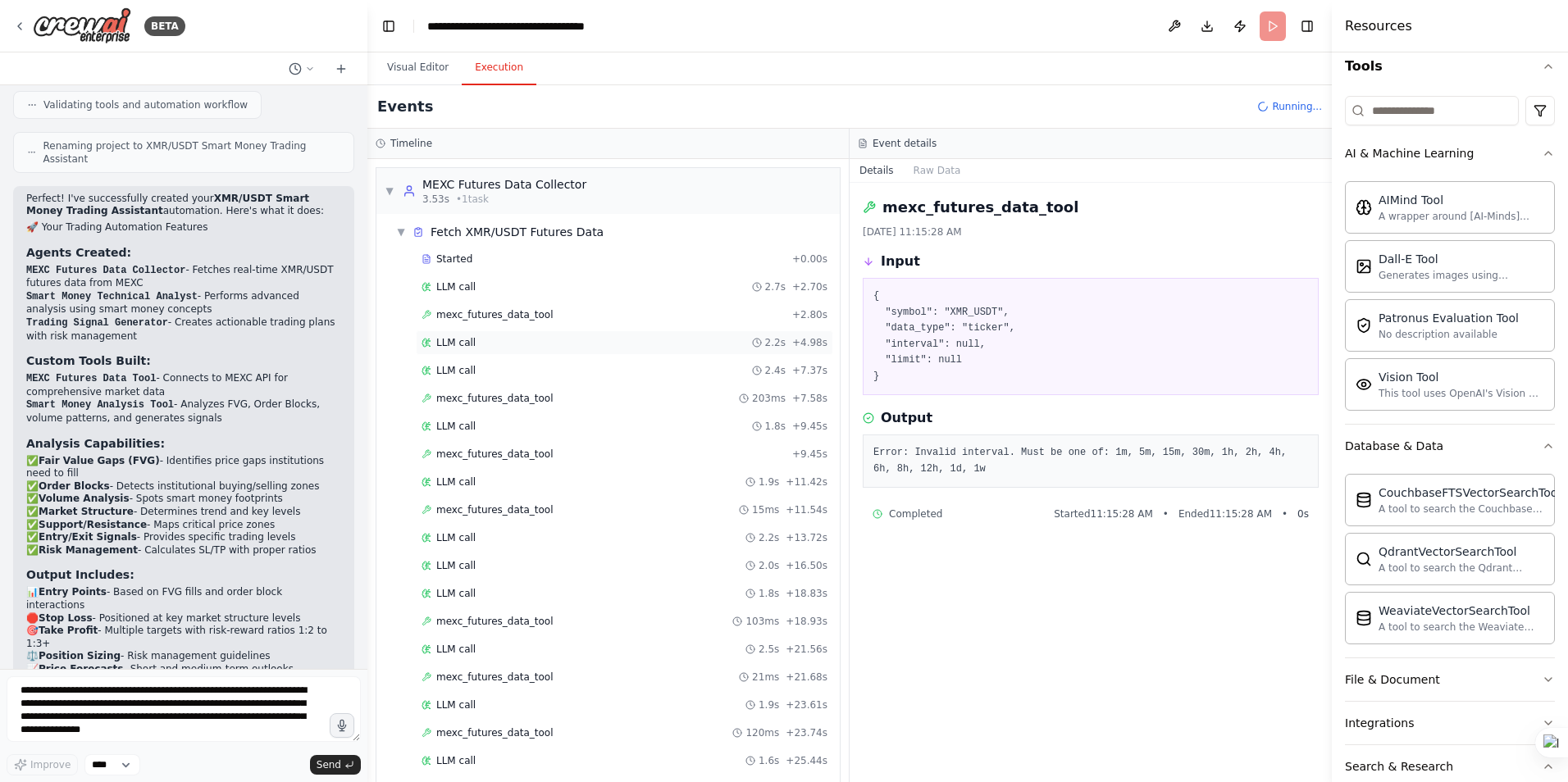
click at [466, 344] on span "LLM call" at bounding box center [455, 342] width 39 height 13
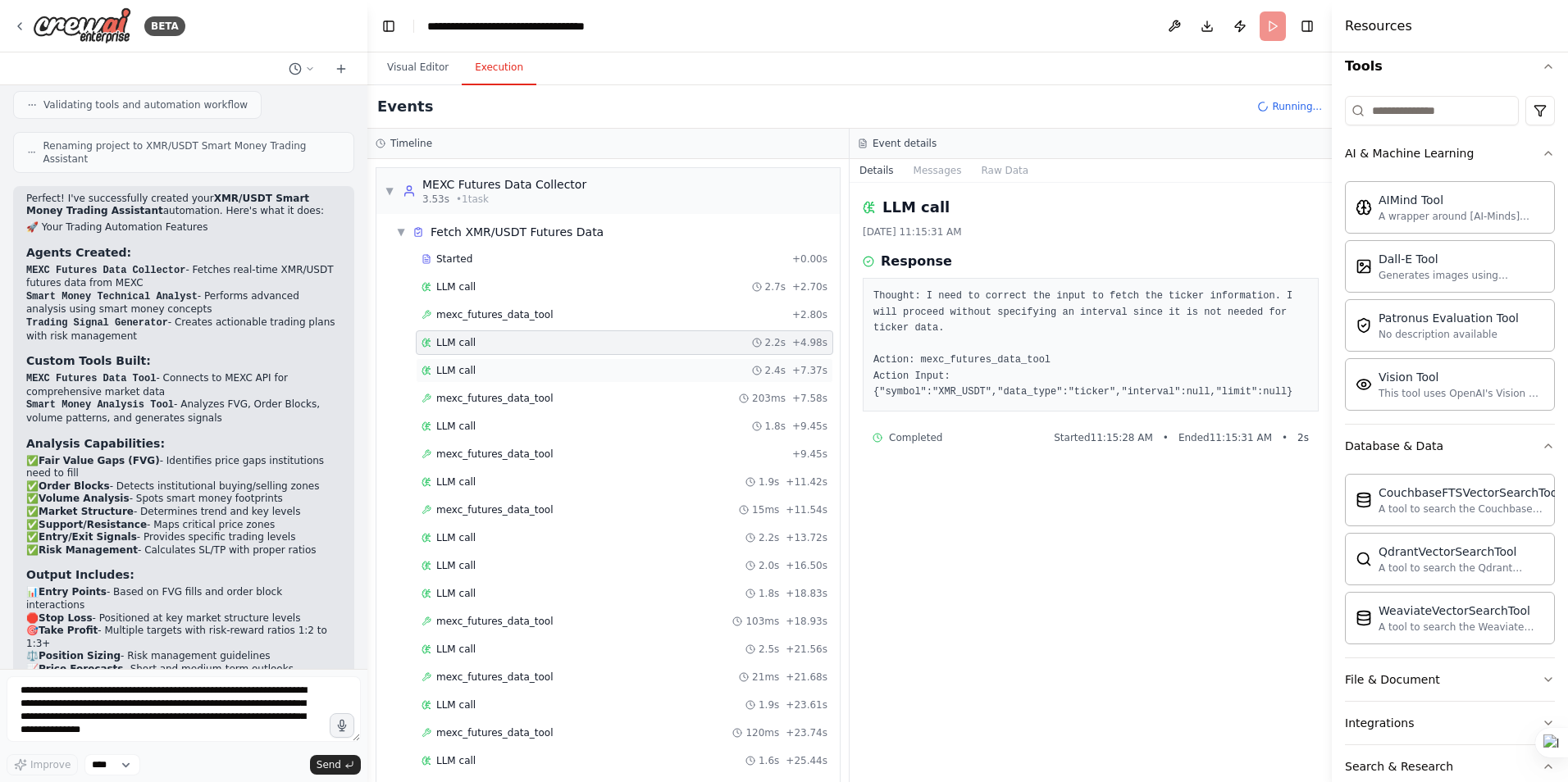
click at [466, 363] on div "LLM call 2.4s + 7.37s" at bounding box center [624, 371] width 417 height 25
click at [480, 394] on span "mexc_futures_data_tool" at bounding box center [494, 398] width 117 height 13
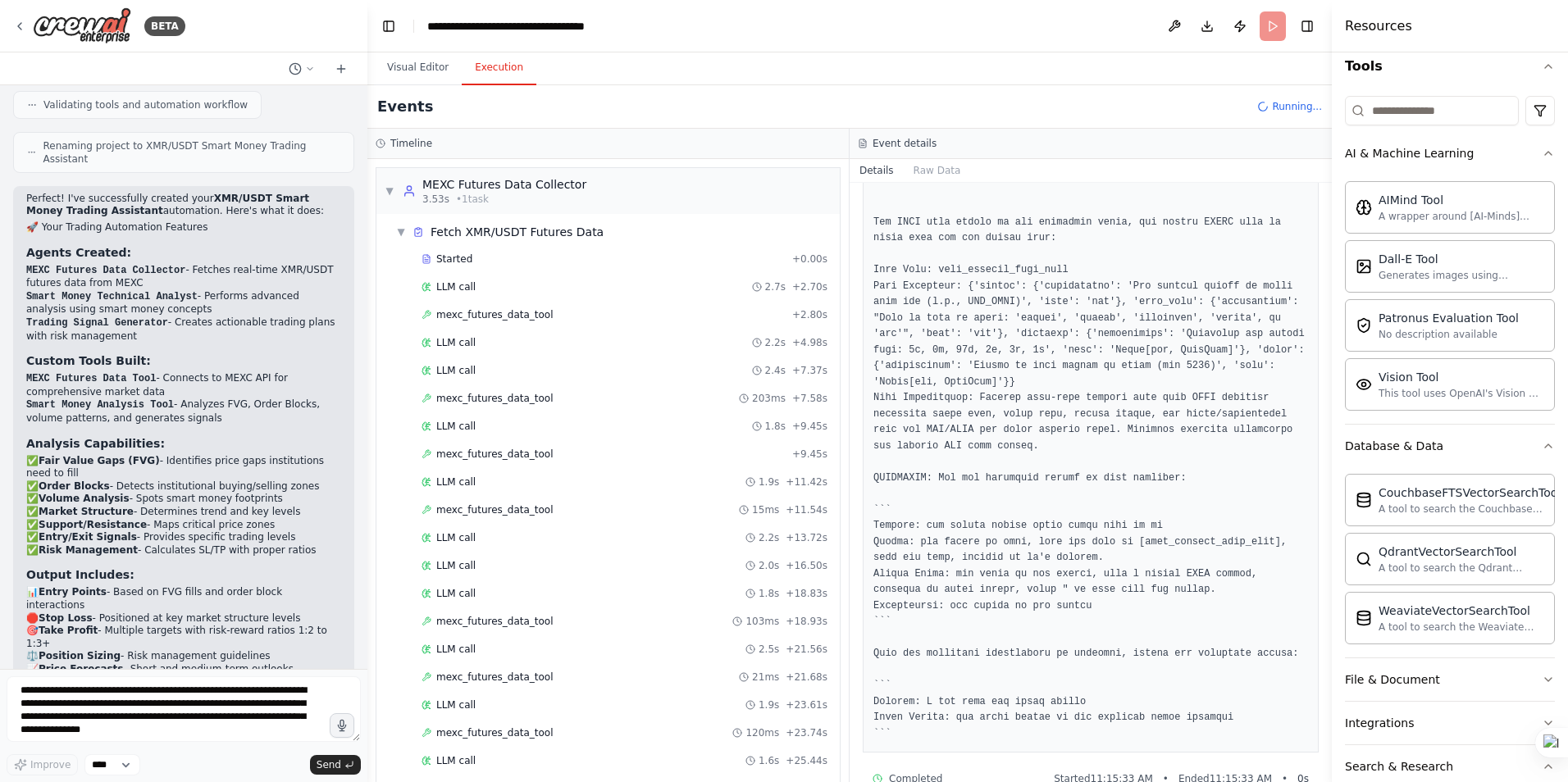
scroll to position [296, 0]
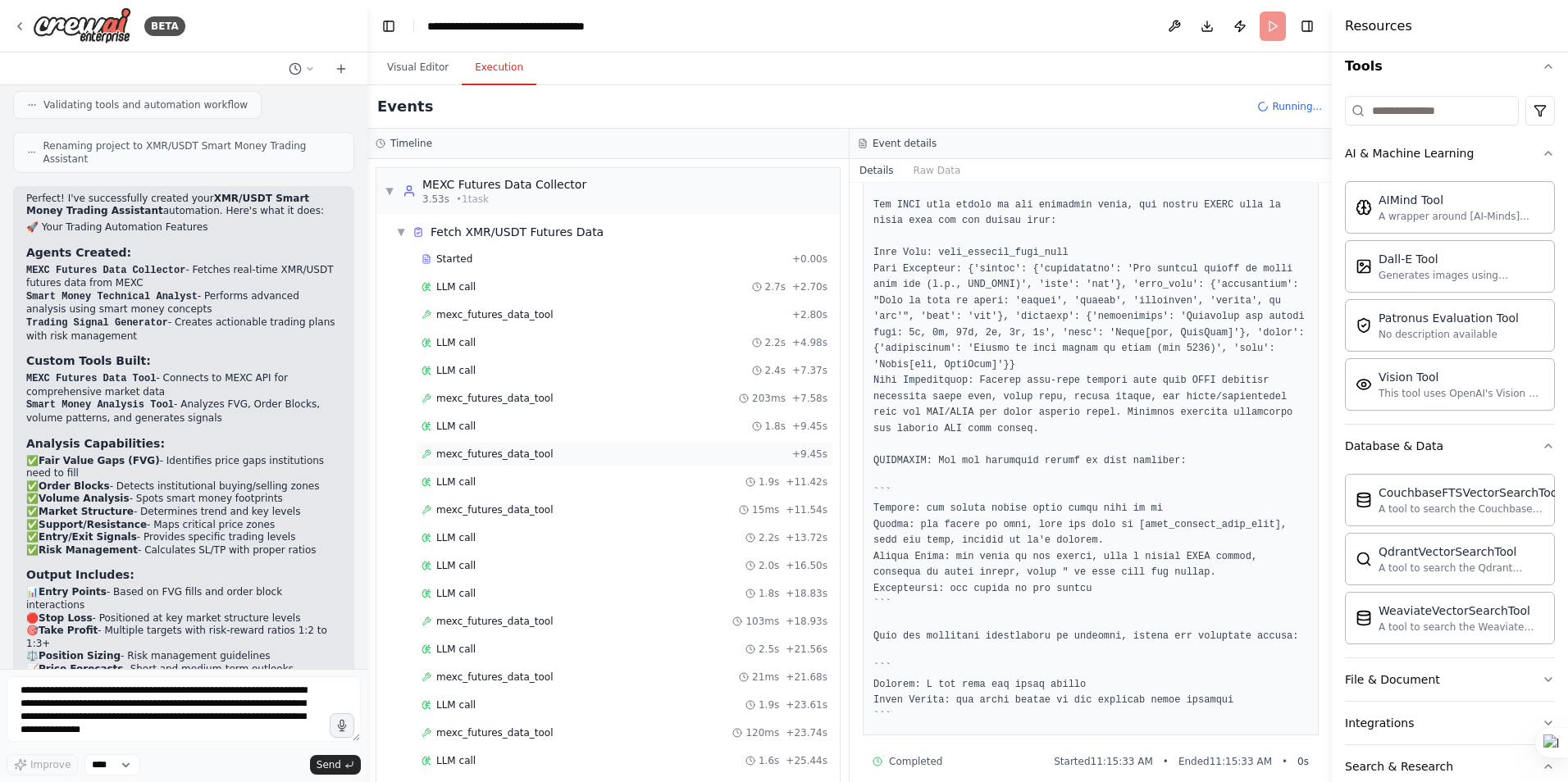
click at [467, 450] on span "mexc_futures_data_tool" at bounding box center [494, 454] width 117 height 13
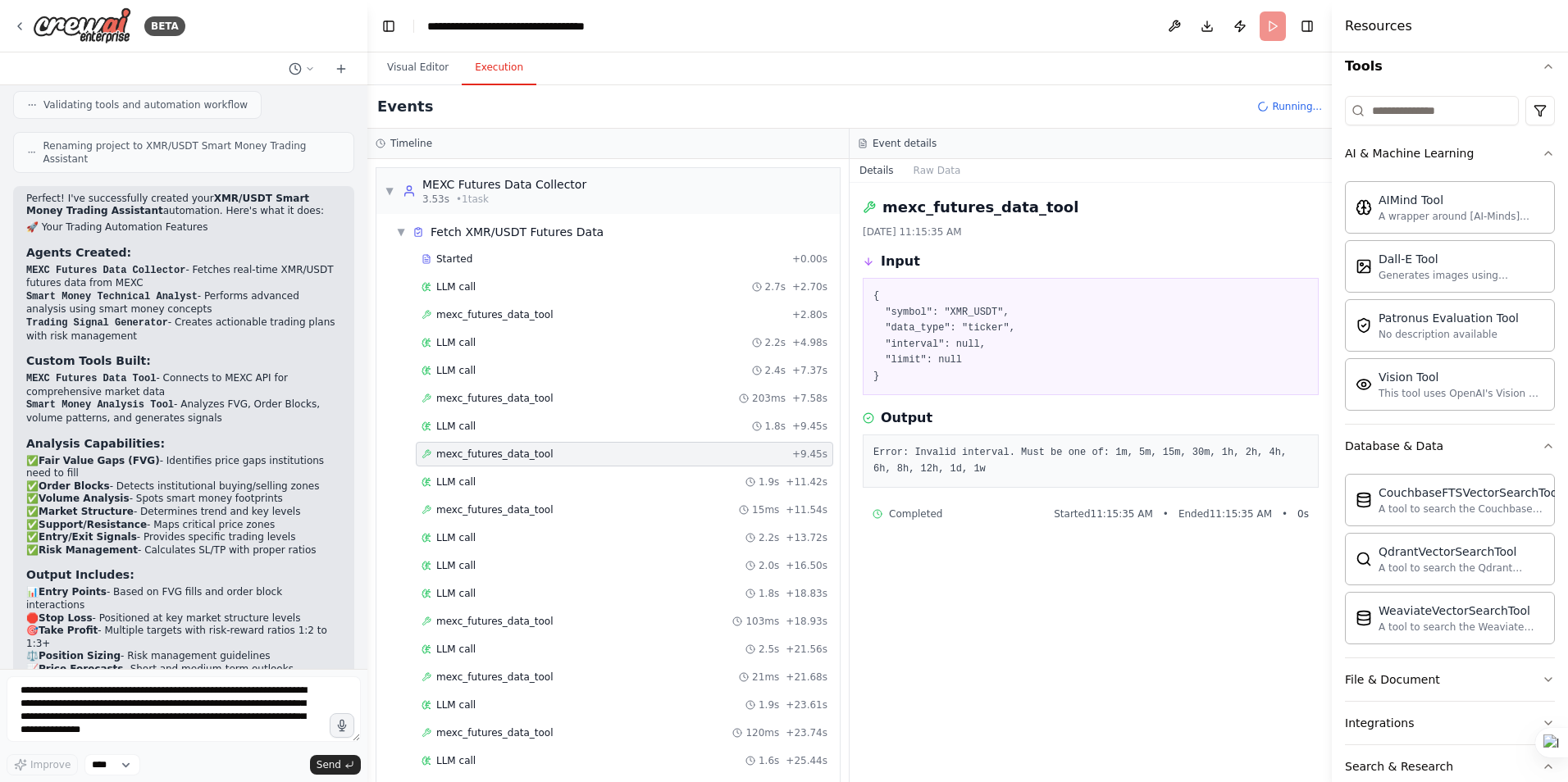
scroll to position [0, 0]
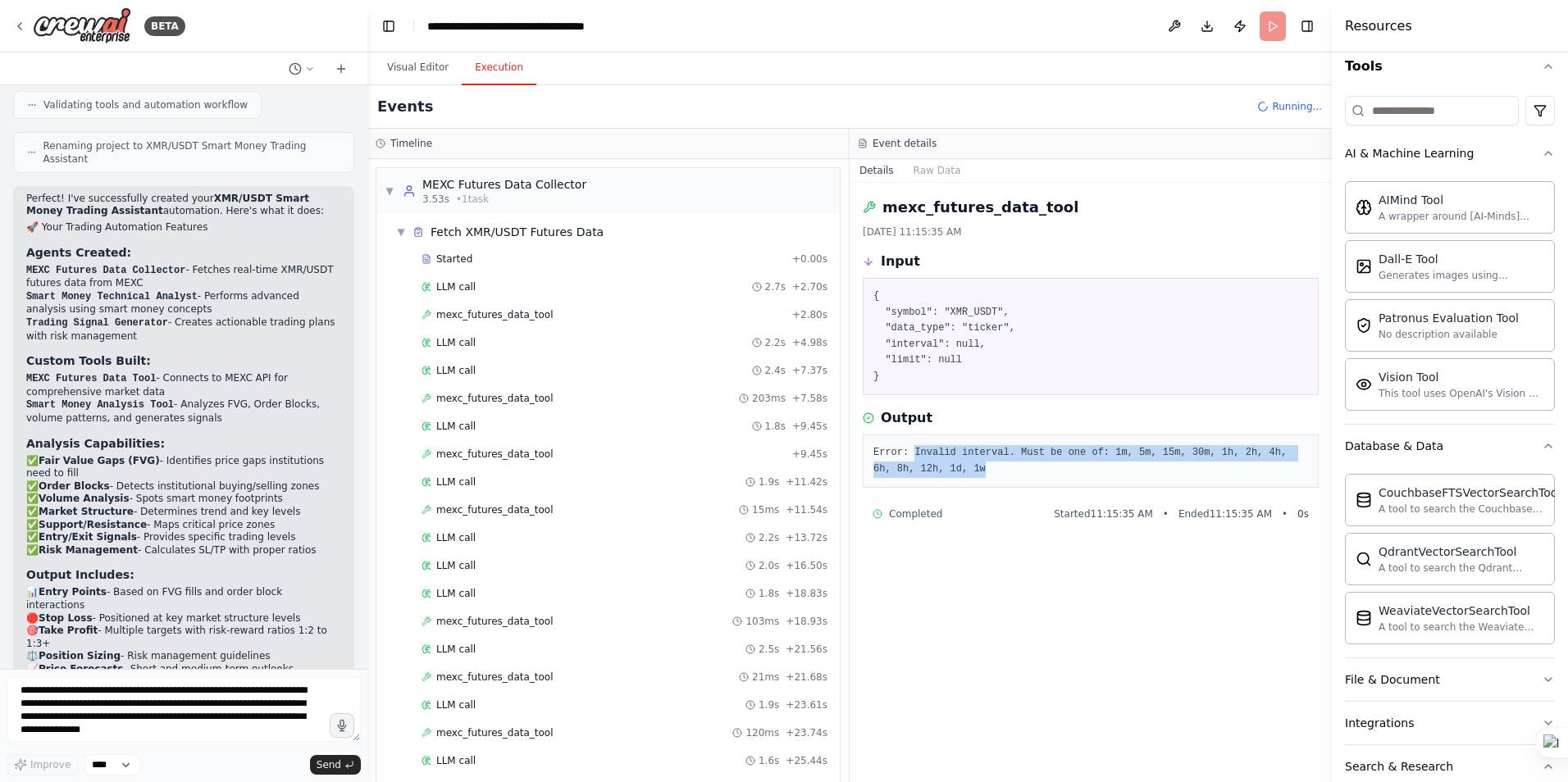
drag, startPoint x: 957, startPoint y: 469, endPoint x: 912, endPoint y: 456, distance: 46.8
click at [912, 456] on pre "Error: Invalid interval. Must be one of: 1m, 5m, 15m, 30m, 1h, 2h, 4h, 6h, 8h, …" at bounding box center [1091, 461] width 434 height 32
drag, startPoint x: 912, startPoint y: 456, endPoint x: 929, endPoint y: 455, distance: 17.0
copy pre "Invalid interval. Must be one of: 1m, 5m, 15m, 30m, 1h, 2h, 4h, 6h, 8h, 12h, 1d…"
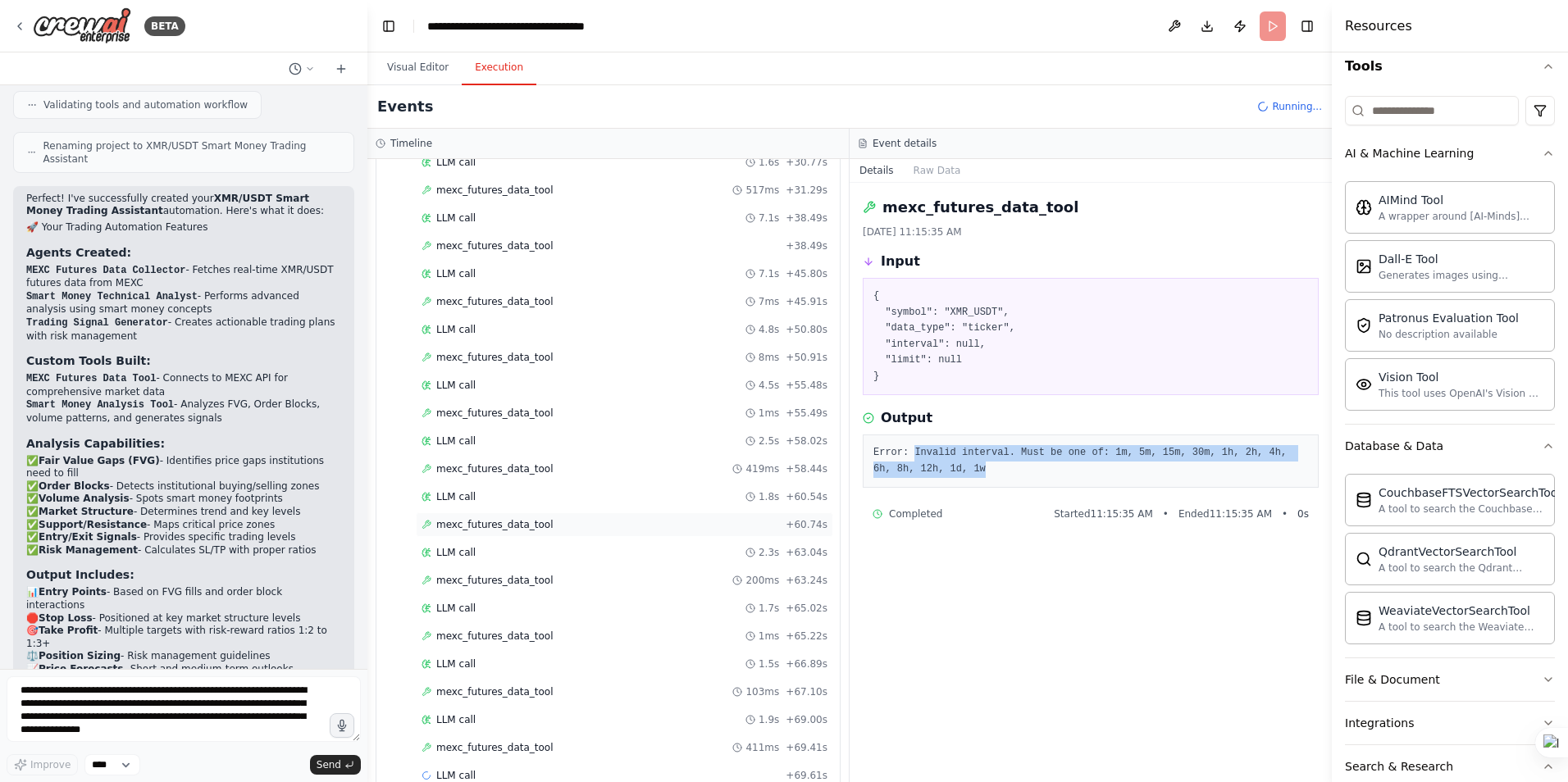
scroll to position [769, 0]
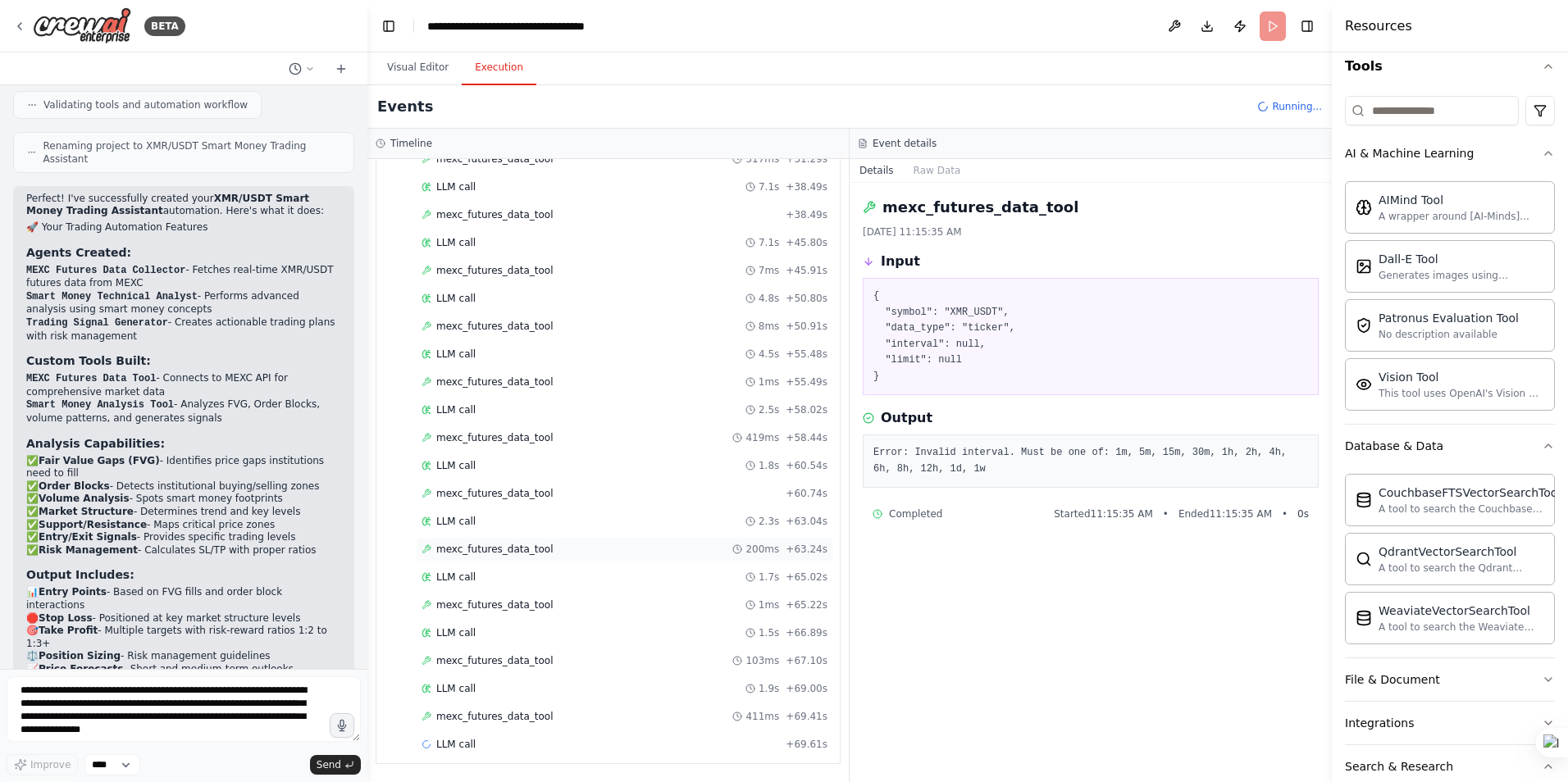
click at [508, 546] on span "mexc_futures_data_tool" at bounding box center [494, 549] width 117 height 13
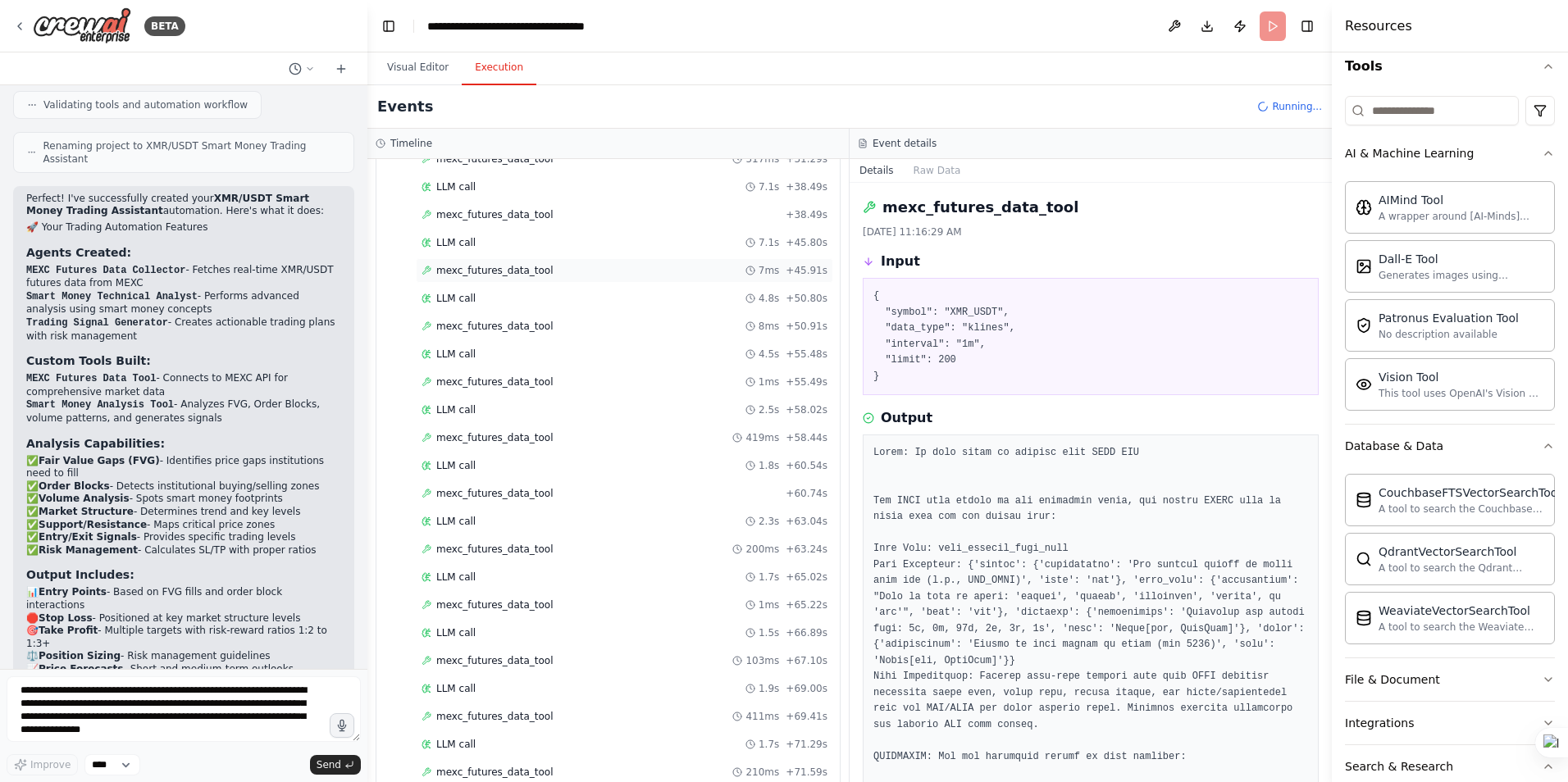
click at [504, 271] on span "mexc_futures_data_tool" at bounding box center [494, 270] width 117 height 13
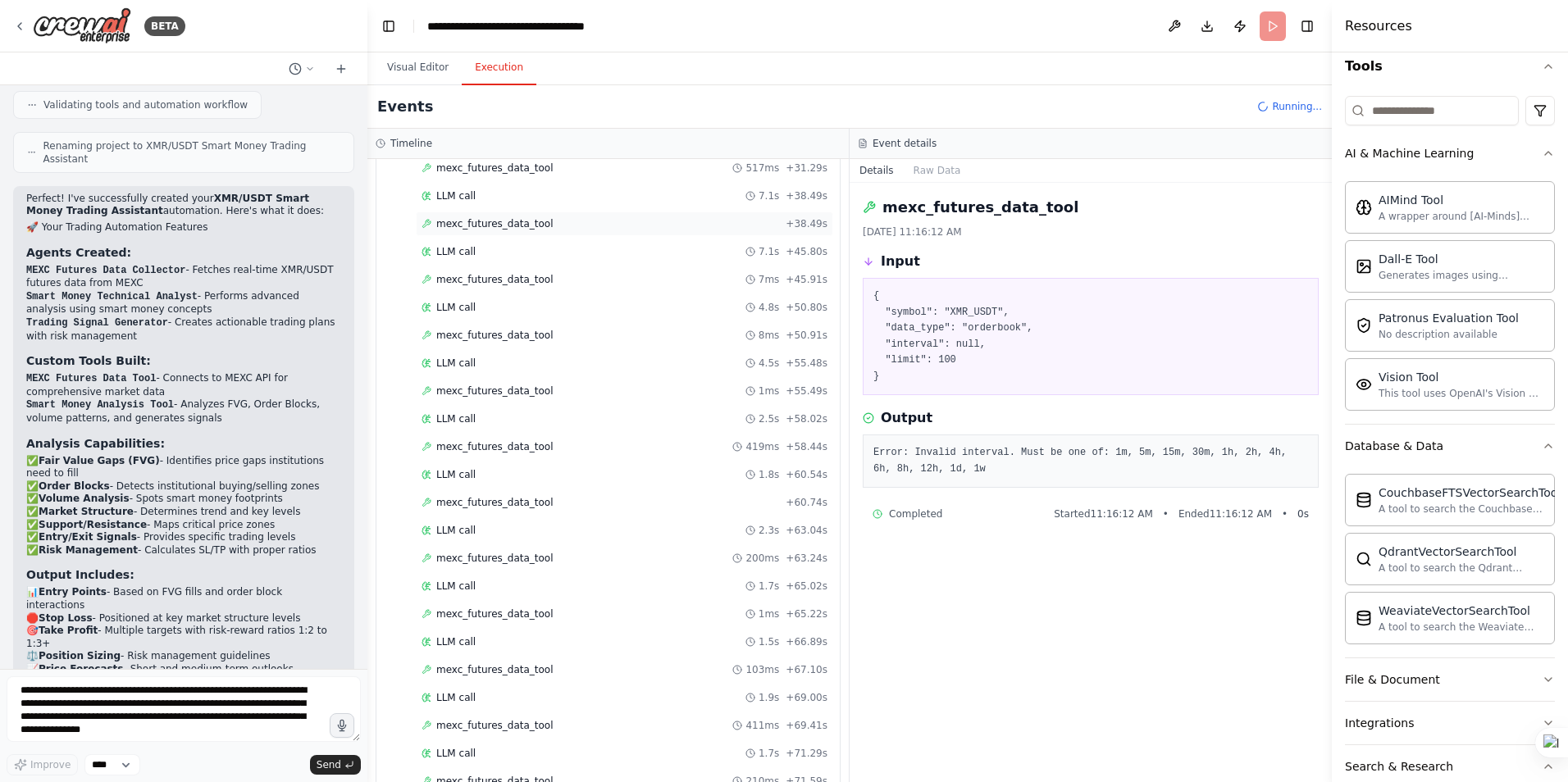
scroll to position [825, 0]
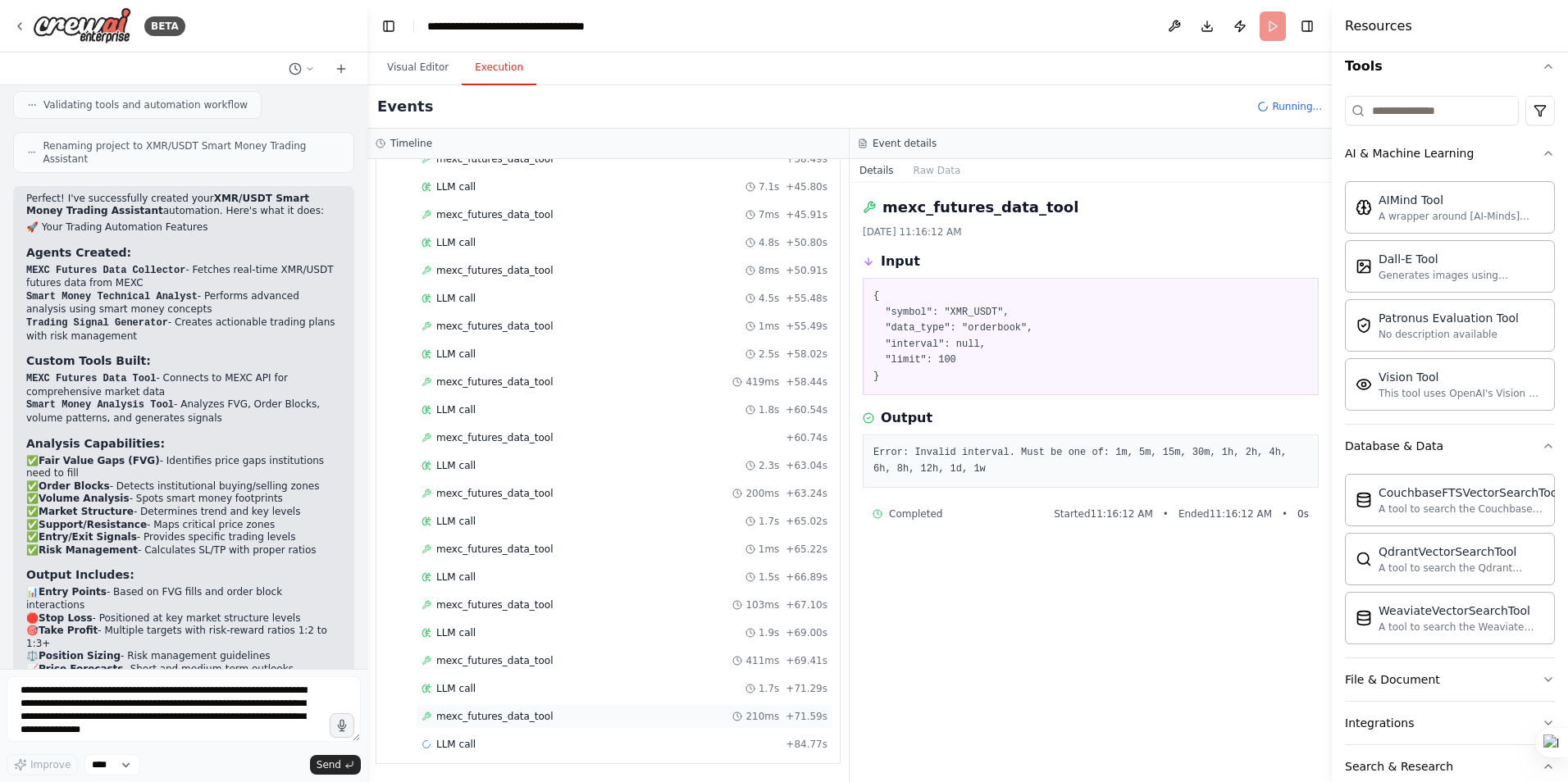
click at [516, 713] on span "mexc_futures_data_tool" at bounding box center [494, 716] width 117 height 13
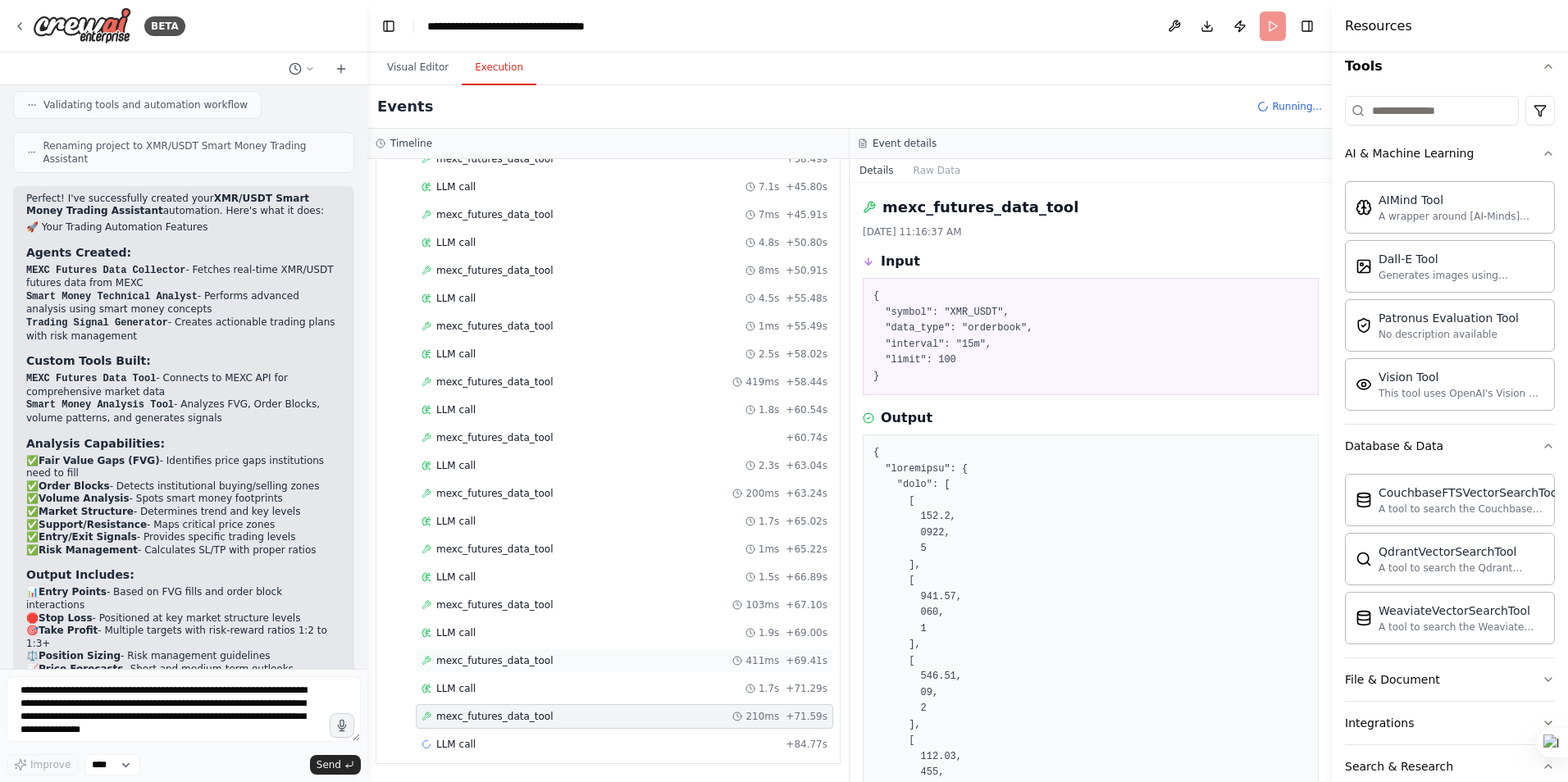
click at [463, 665] on span "mexc_futures_data_tool" at bounding box center [494, 661] width 117 height 13
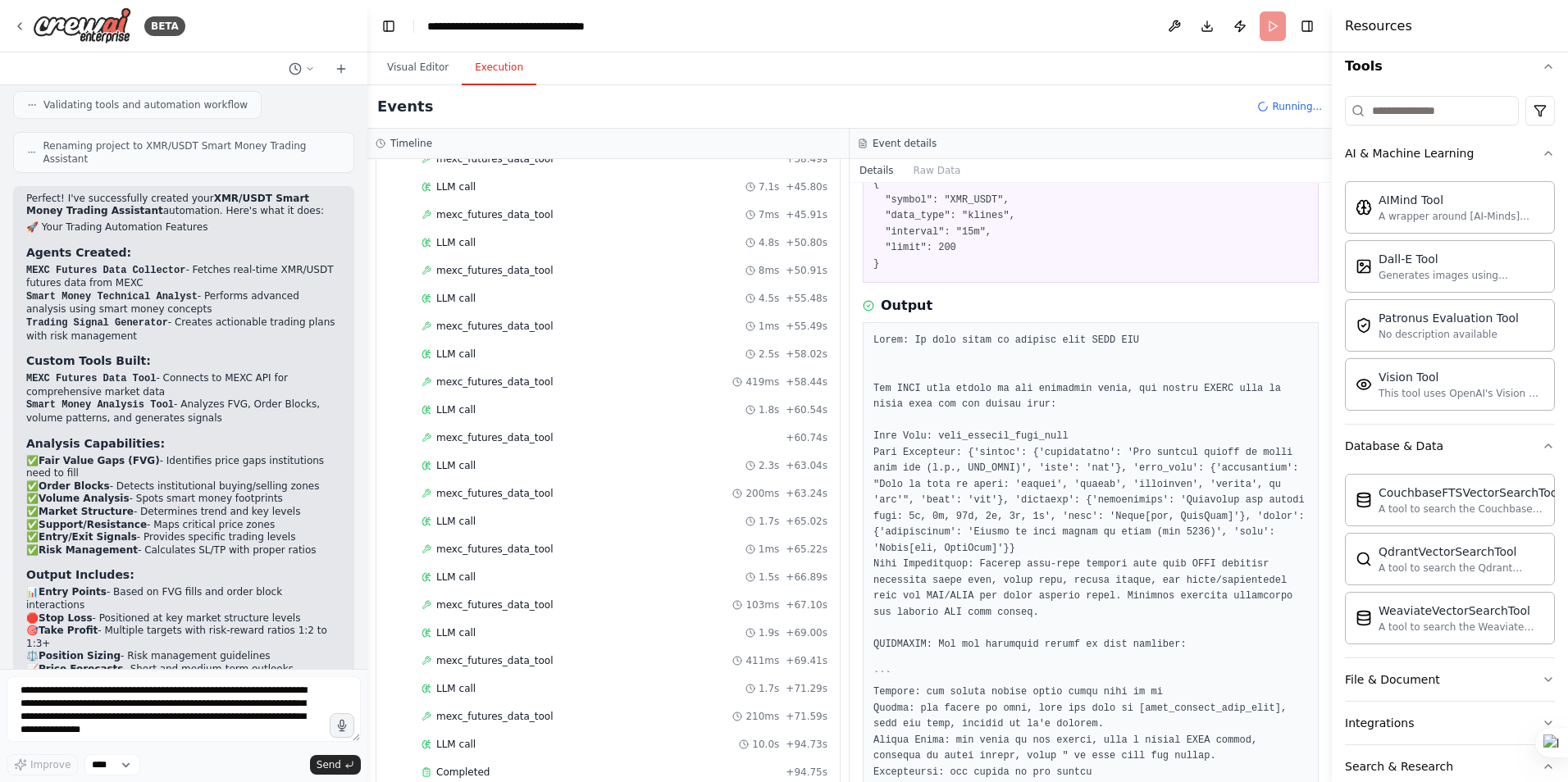
scroll to position [296, 0]
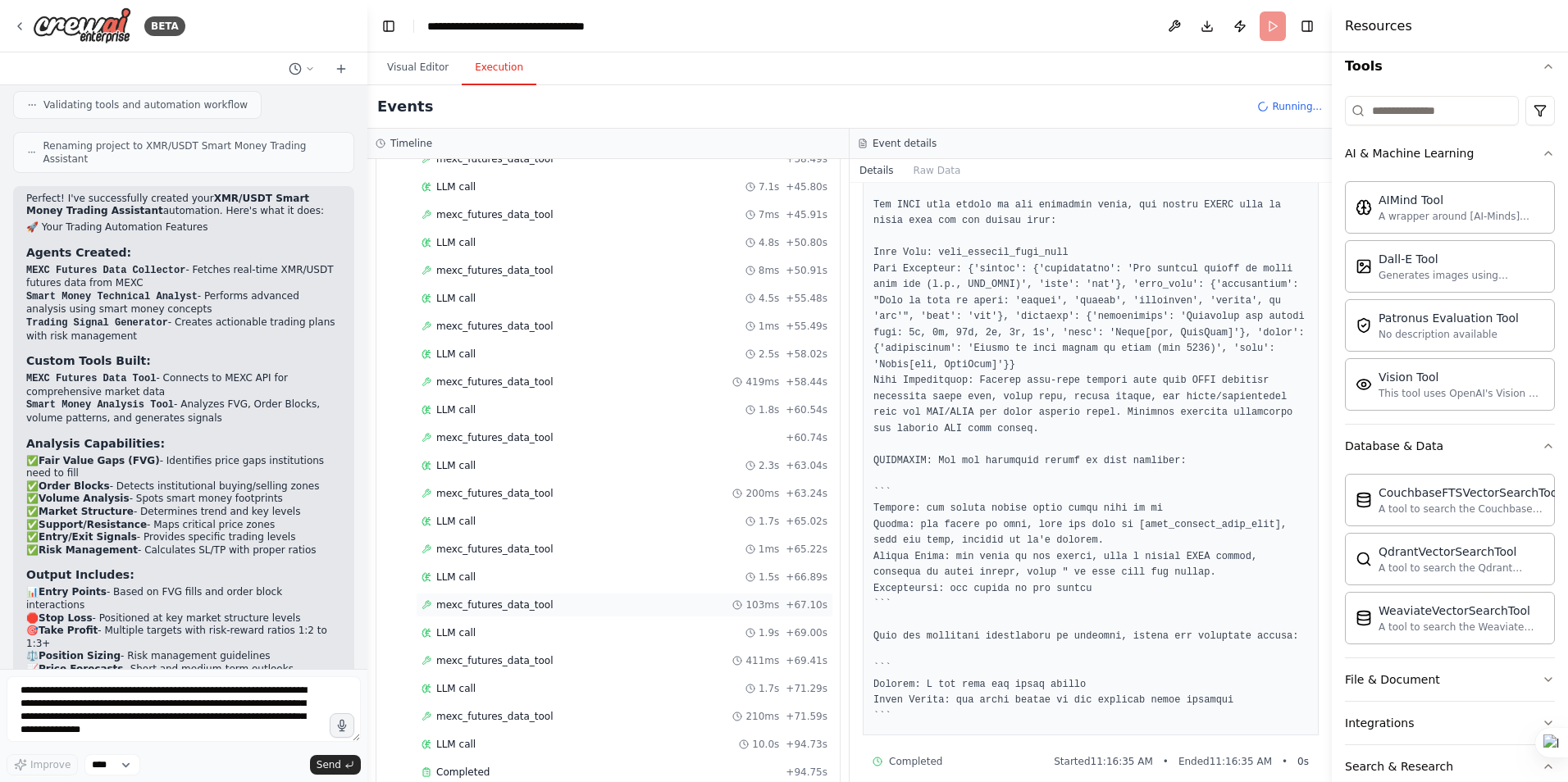
click at [483, 600] on span "mexc_futures_data_tool" at bounding box center [494, 605] width 117 height 13
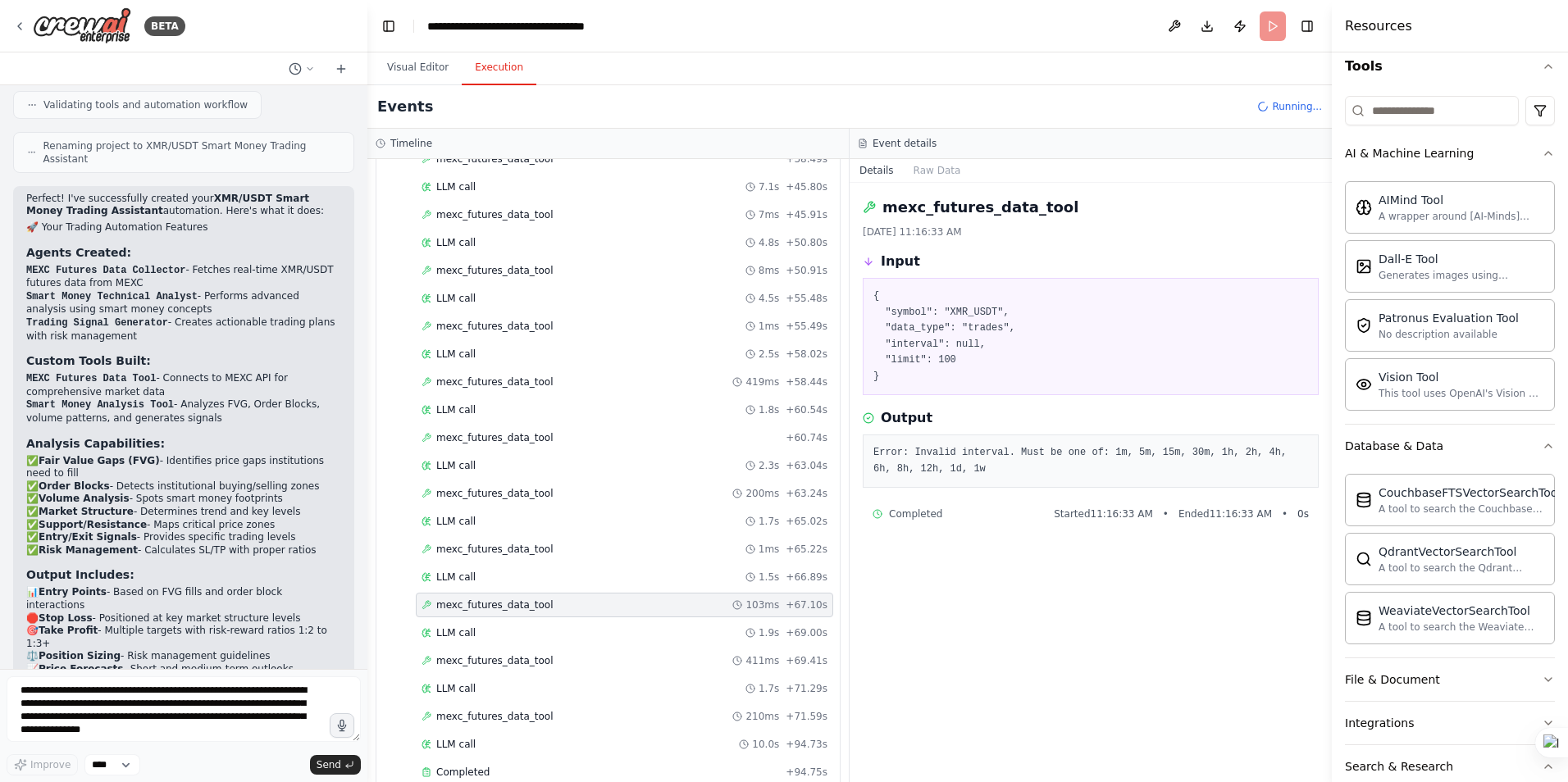
scroll to position [0, 0]
click at [483, 548] on span "mexc_futures_data_tool" at bounding box center [494, 549] width 117 height 13
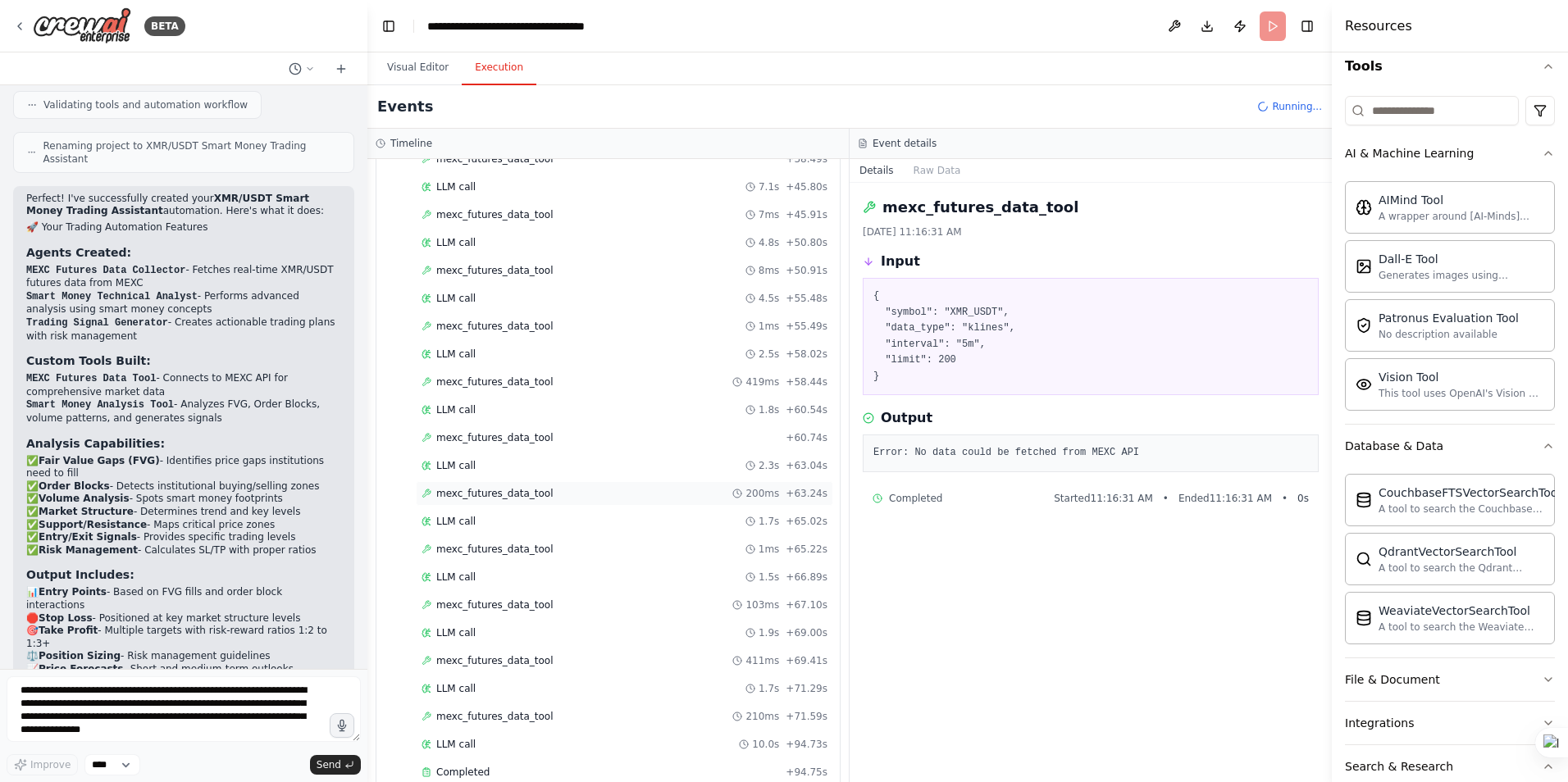
click at [505, 488] on span "mexc_futures_data_tool" at bounding box center [494, 493] width 117 height 13
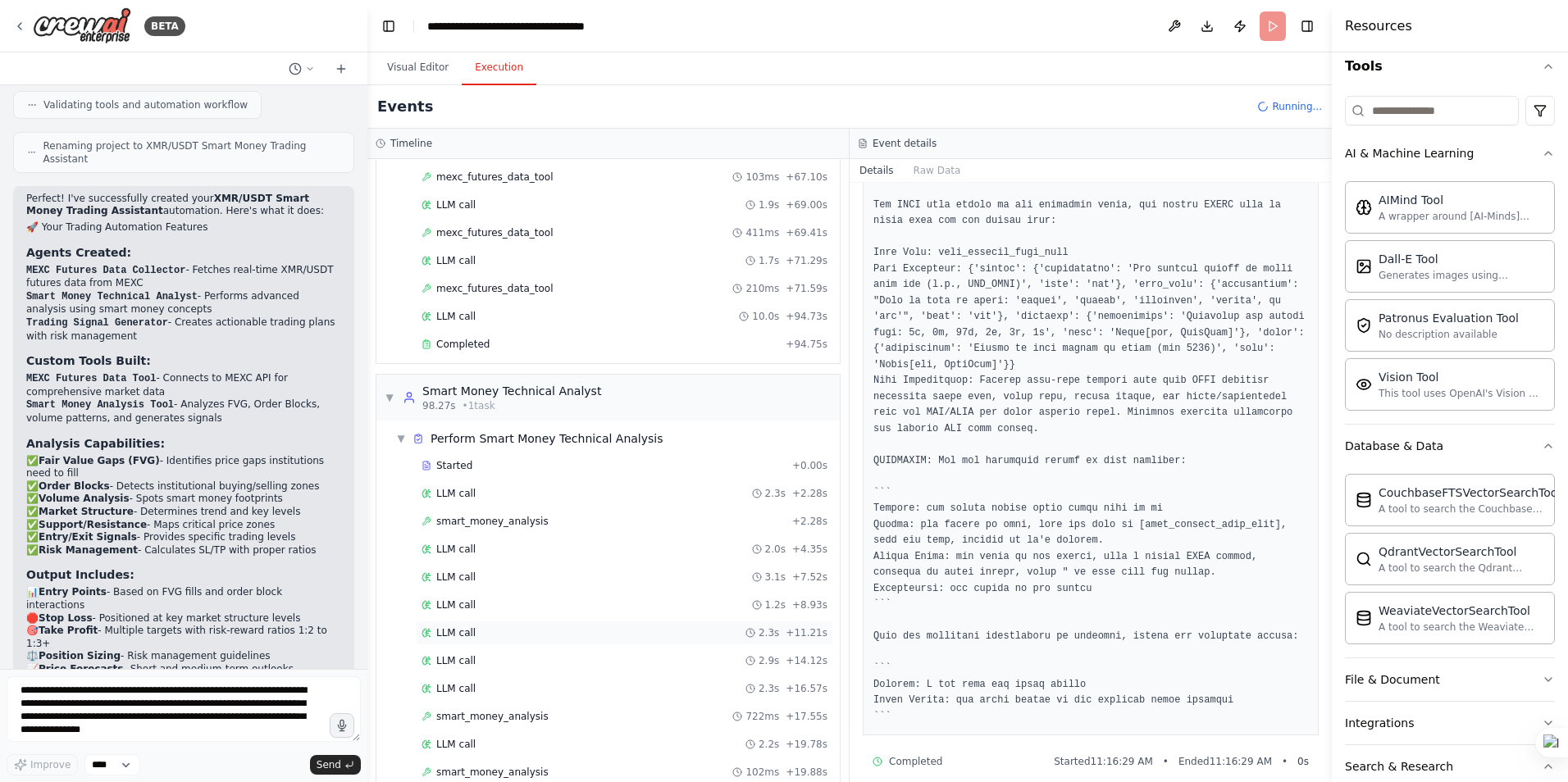
scroll to position [1309, 0]
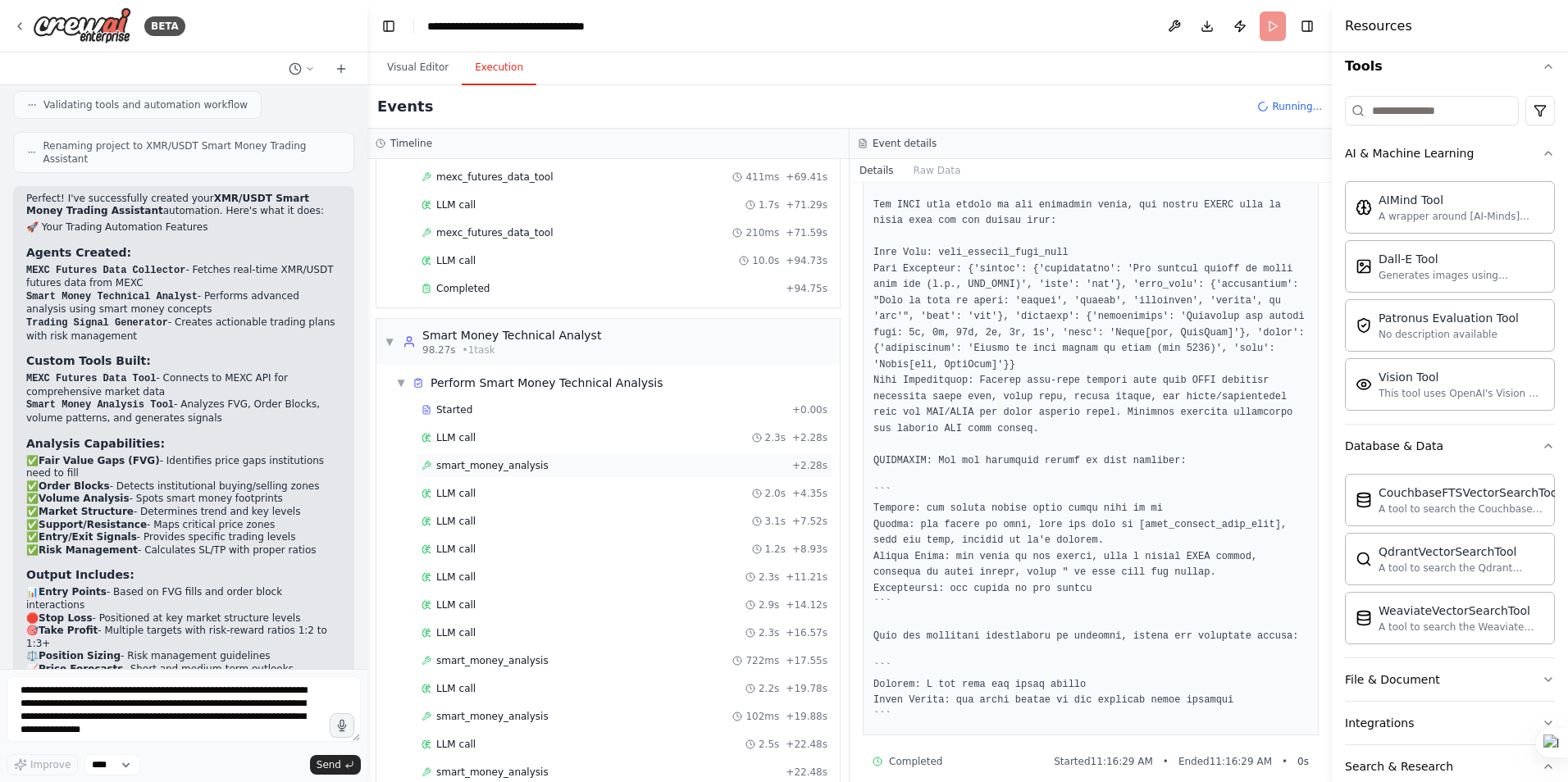
click at [477, 459] on span "smart_money_analysis" at bounding box center [492, 465] width 112 height 13
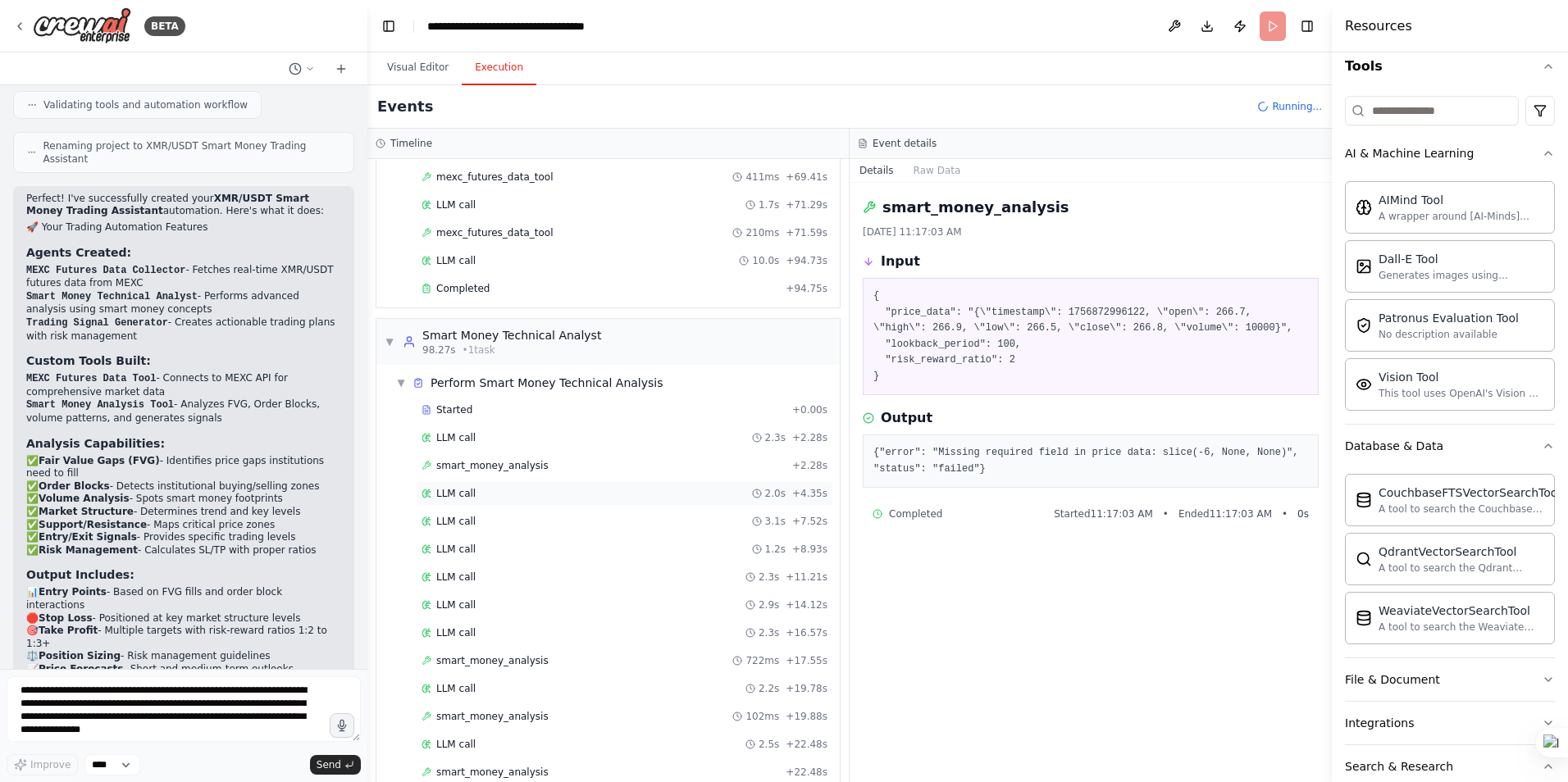
click at [462, 492] on span "LLM call" at bounding box center [455, 493] width 39 height 13
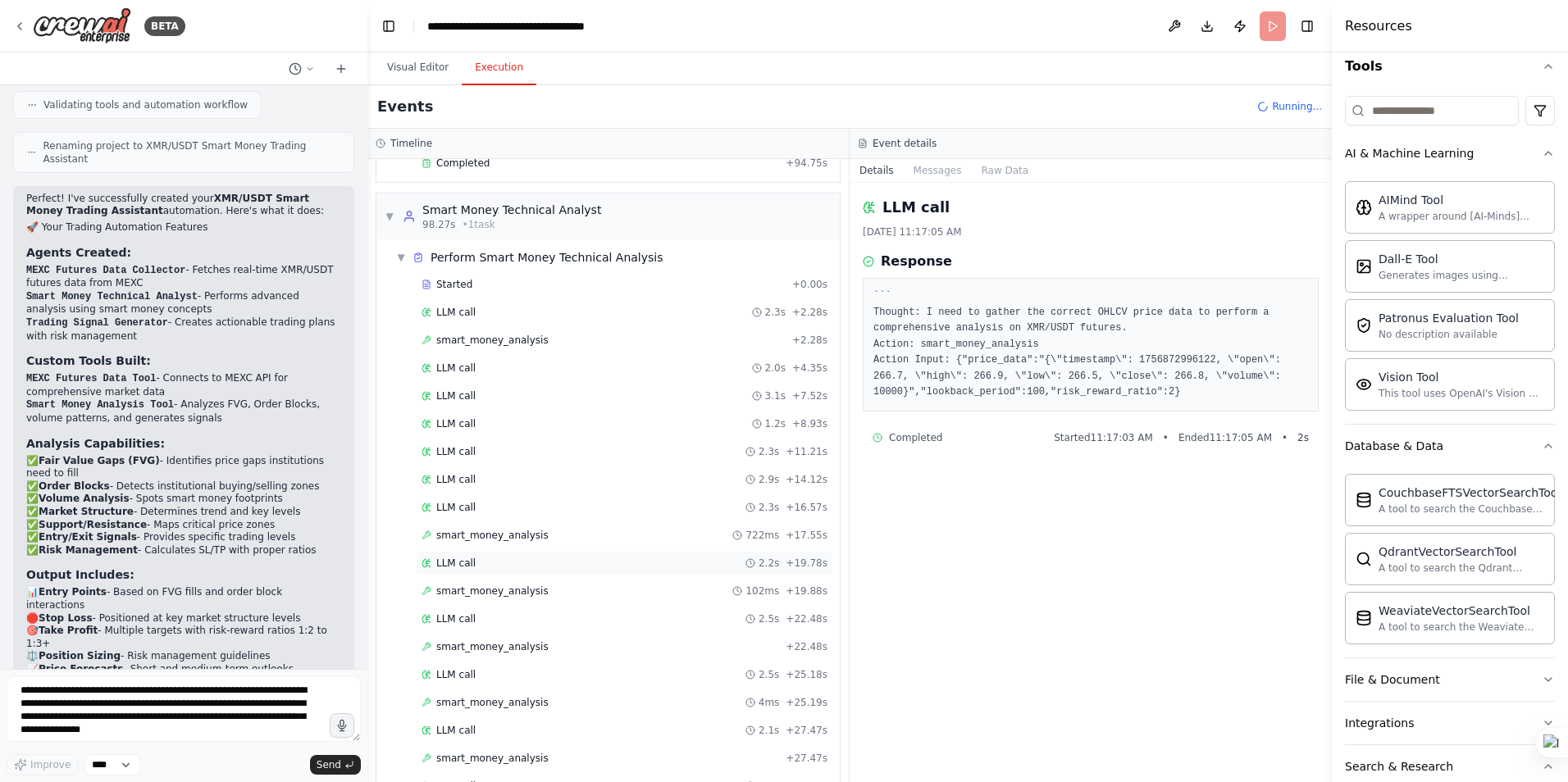
scroll to position [1473, 0]
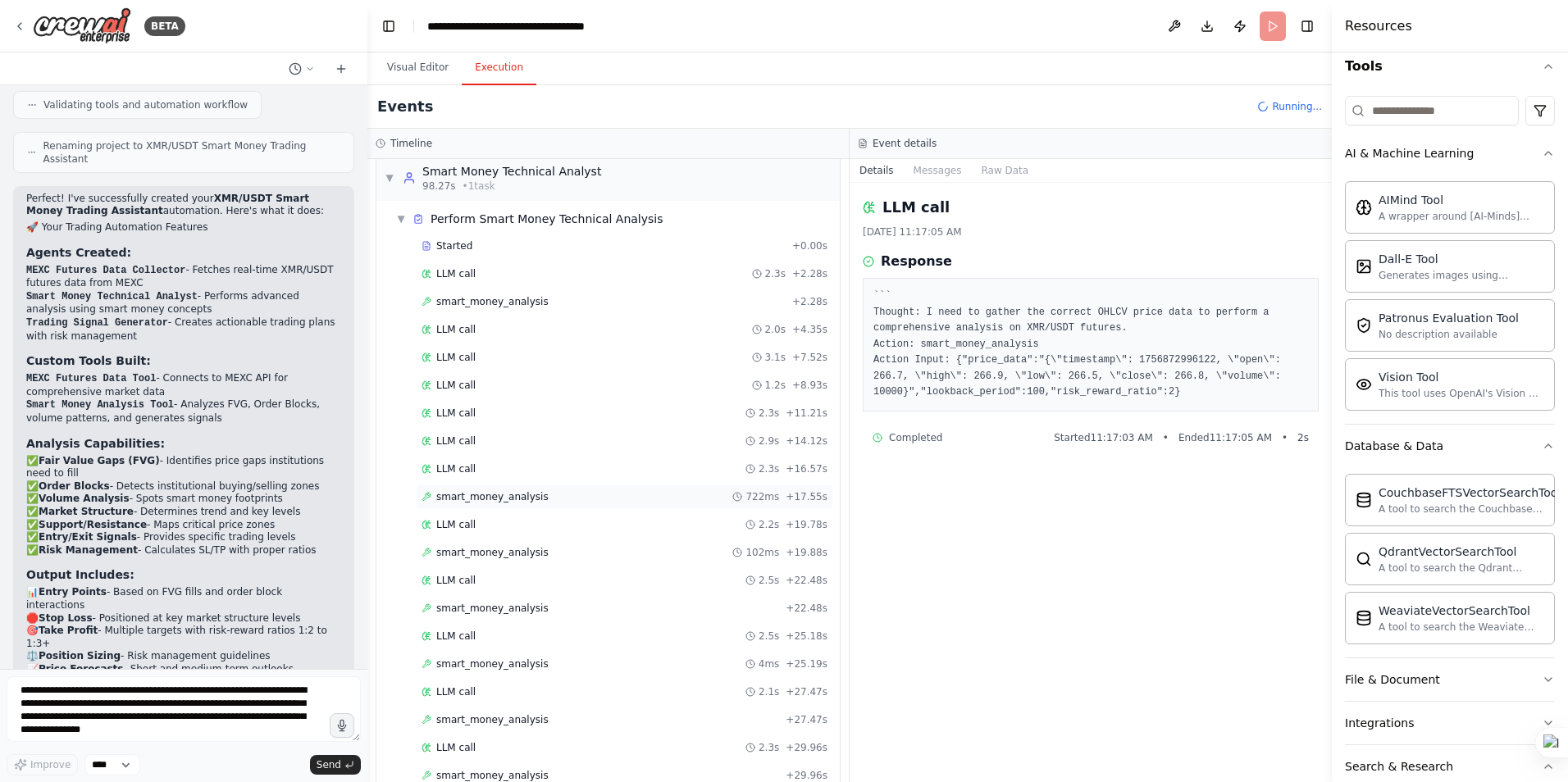
click at [491, 500] on span "smart_money_analysis" at bounding box center [492, 496] width 112 height 13
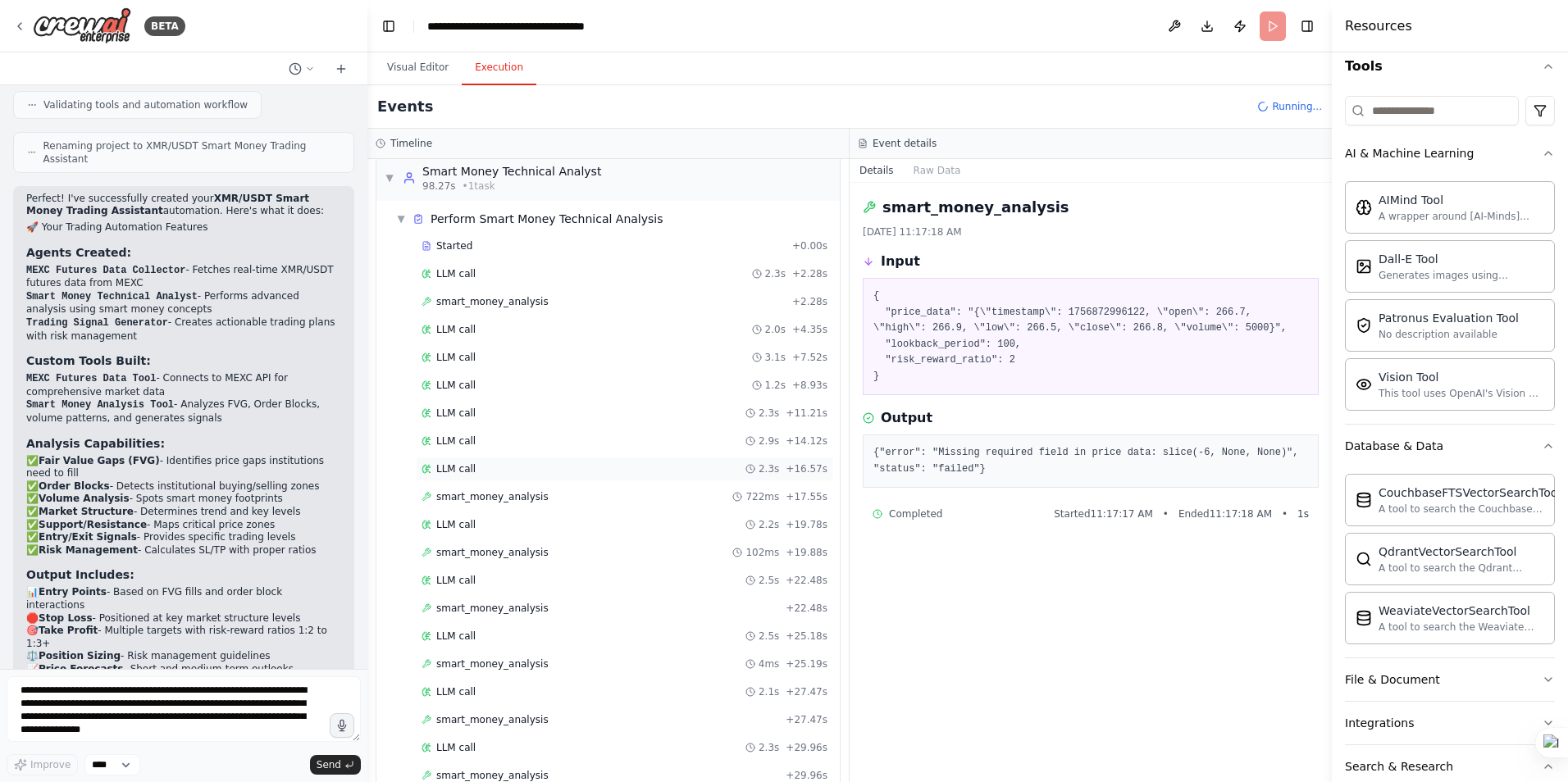
click at [485, 472] on div "LLM call 2.3s + 16.57s" at bounding box center [624, 468] width 406 height 13
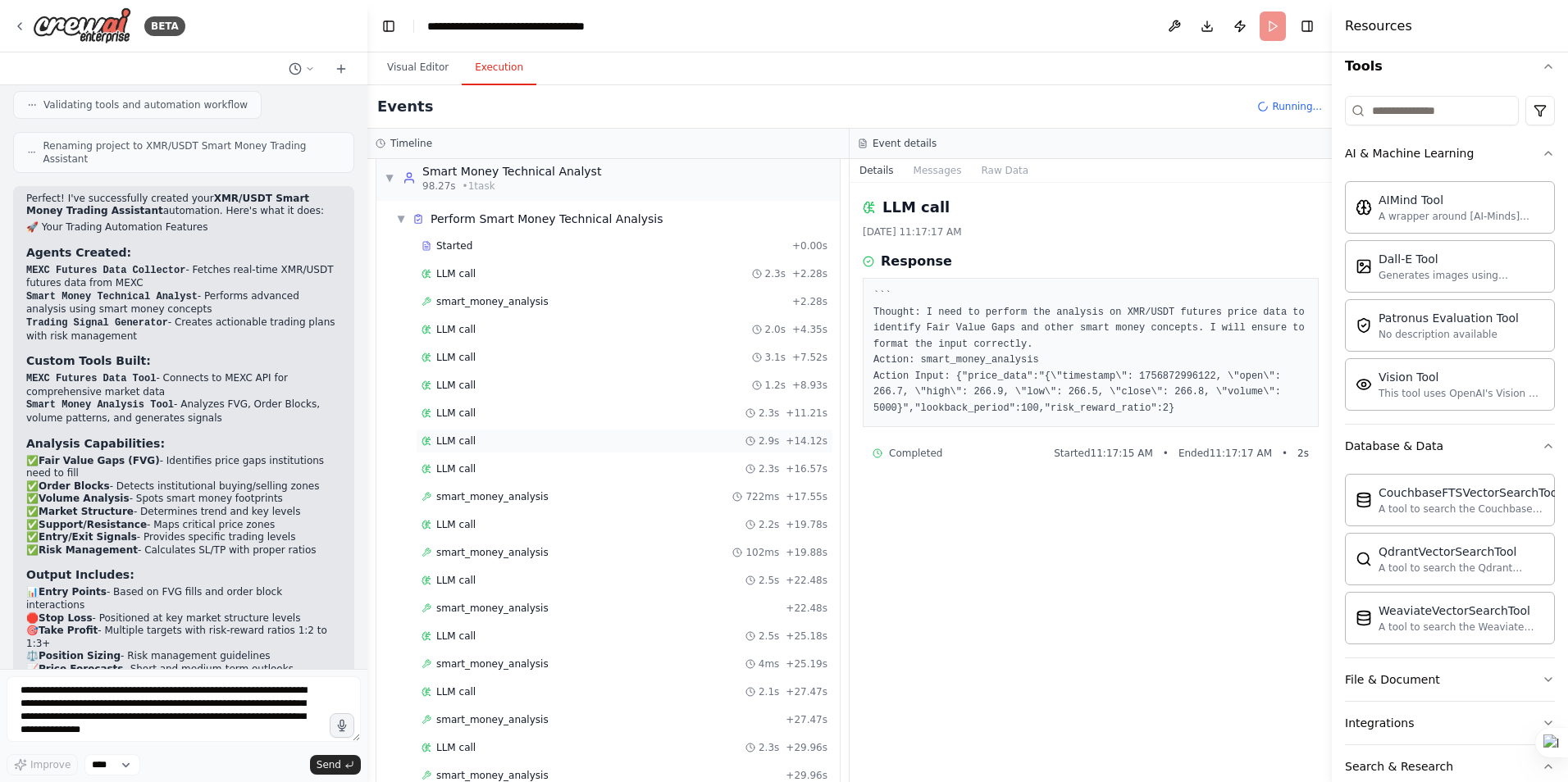
click at [466, 442] on span "LLM call" at bounding box center [455, 440] width 39 height 13
click at [469, 415] on span "LLM call" at bounding box center [455, 413] width 39 height 13
click at [486, 502] on span "smart_money_analysis" at bounding box center [492, 496] width 112 height 13
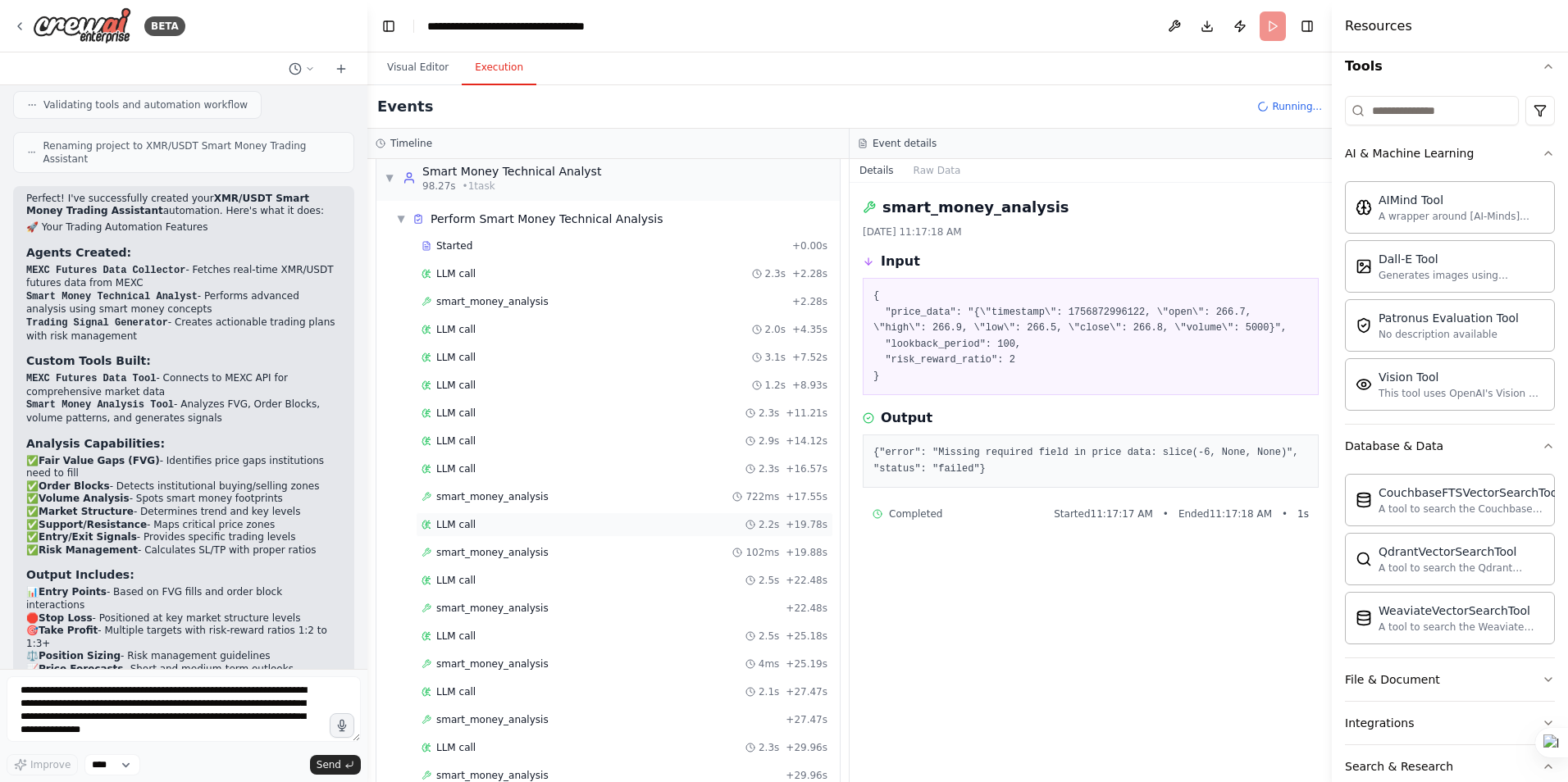
click at [481, 525] on div "LLM call 2.2s + 19.78s" at bounding box center [624, 524] width 406 height 13
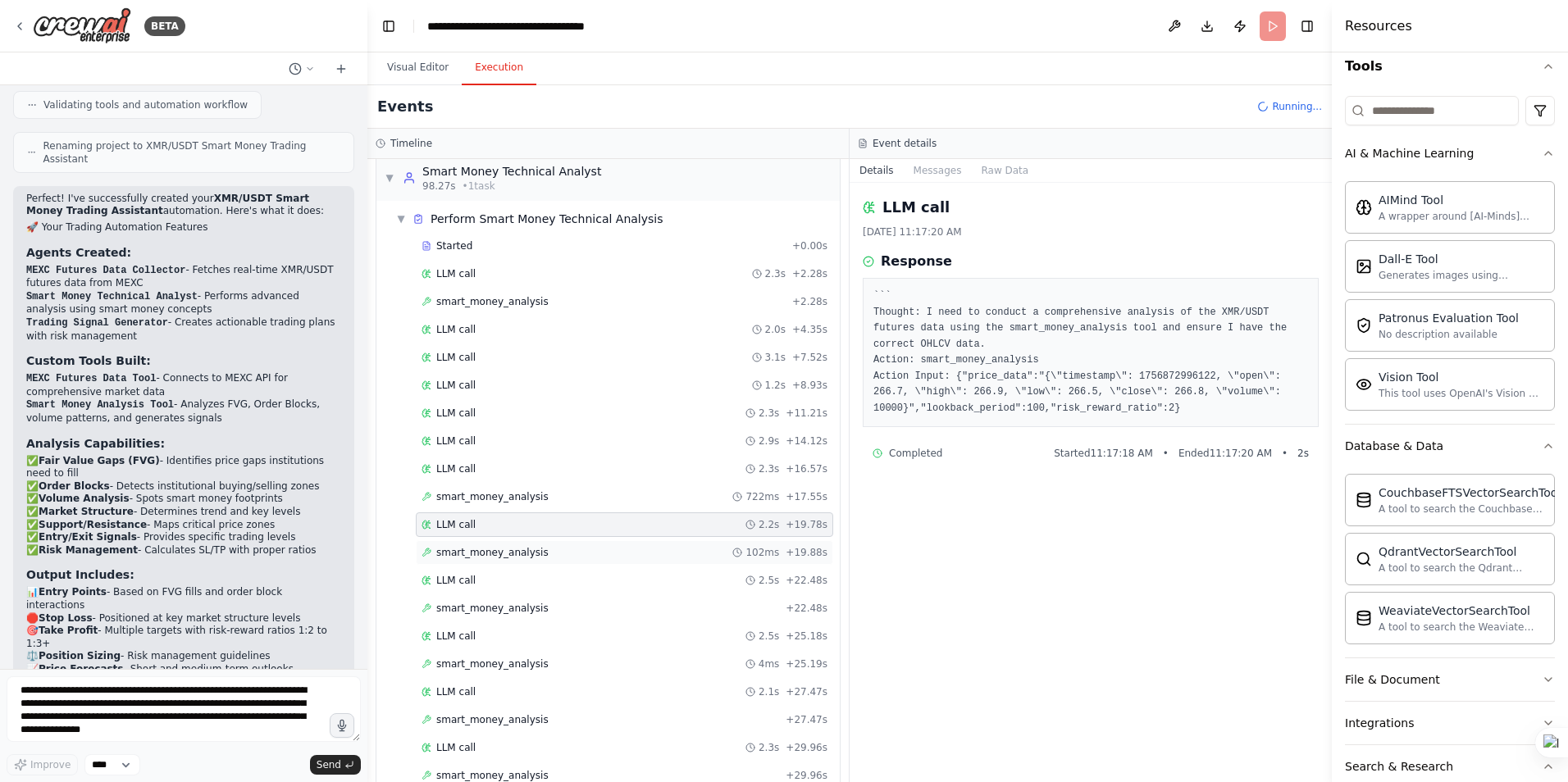
click at [486, 554] on span "smart_money_analysis" at bounding box center [492, 552] width 112 height 13
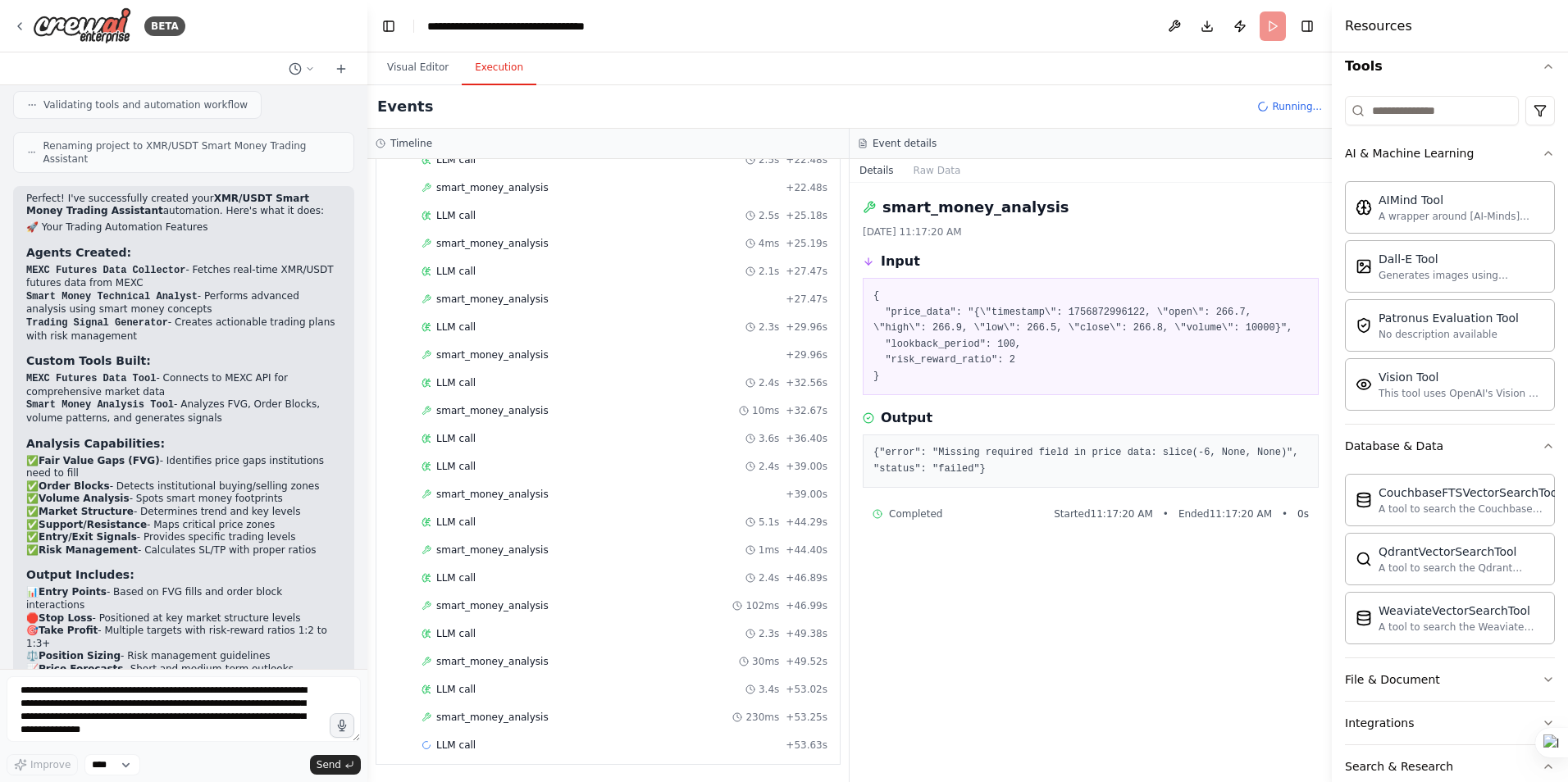
scroll to position [1895, 0]
click at [493, 719] on span "smart_money_analysis" at bounding box center [492, 716] width 112 height 13
click at [491, 716] on span "smart_money_analysis" at bounding box center [492, 716] width 112 height 13
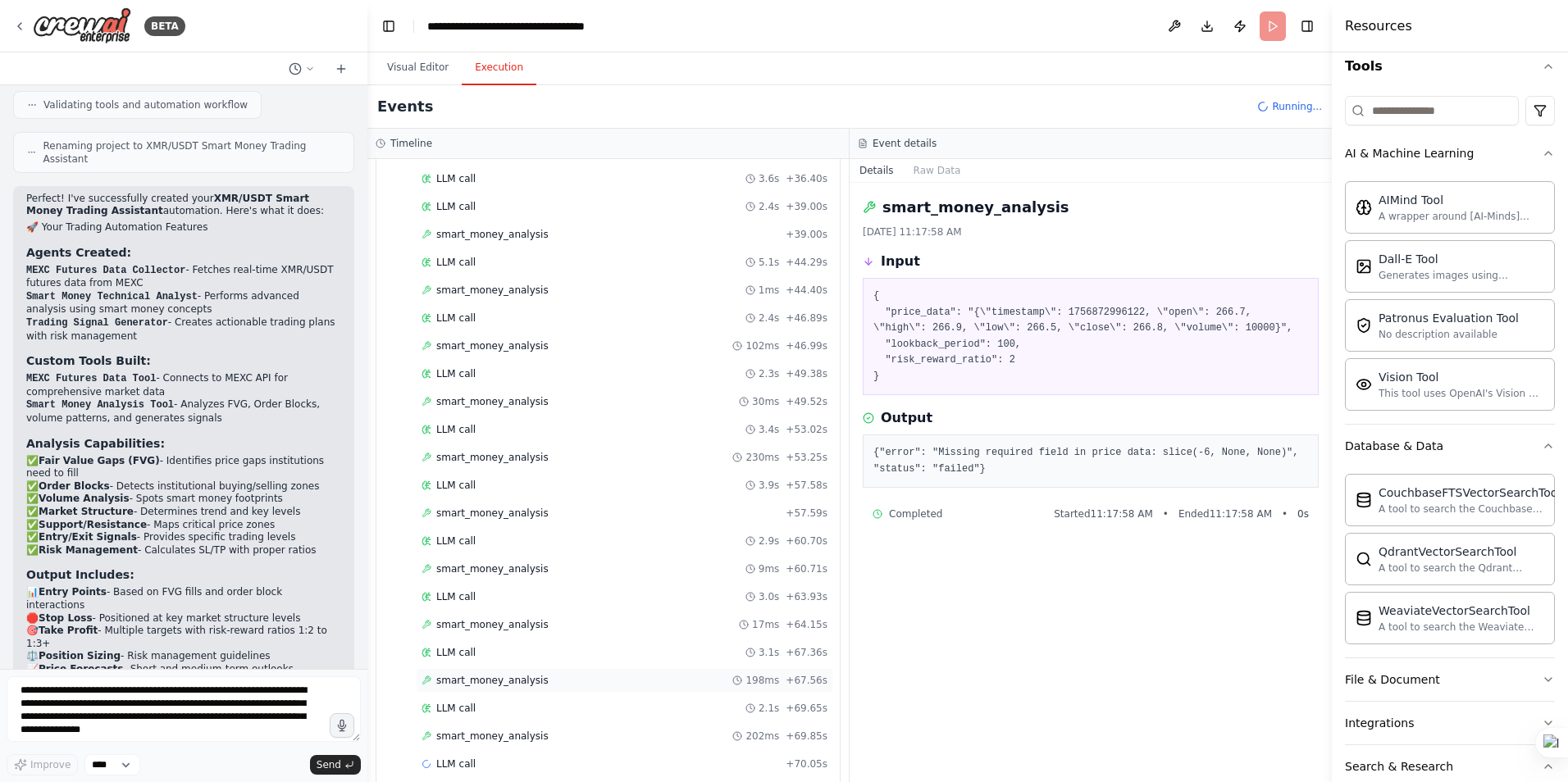
scroll to position [2173, 0]
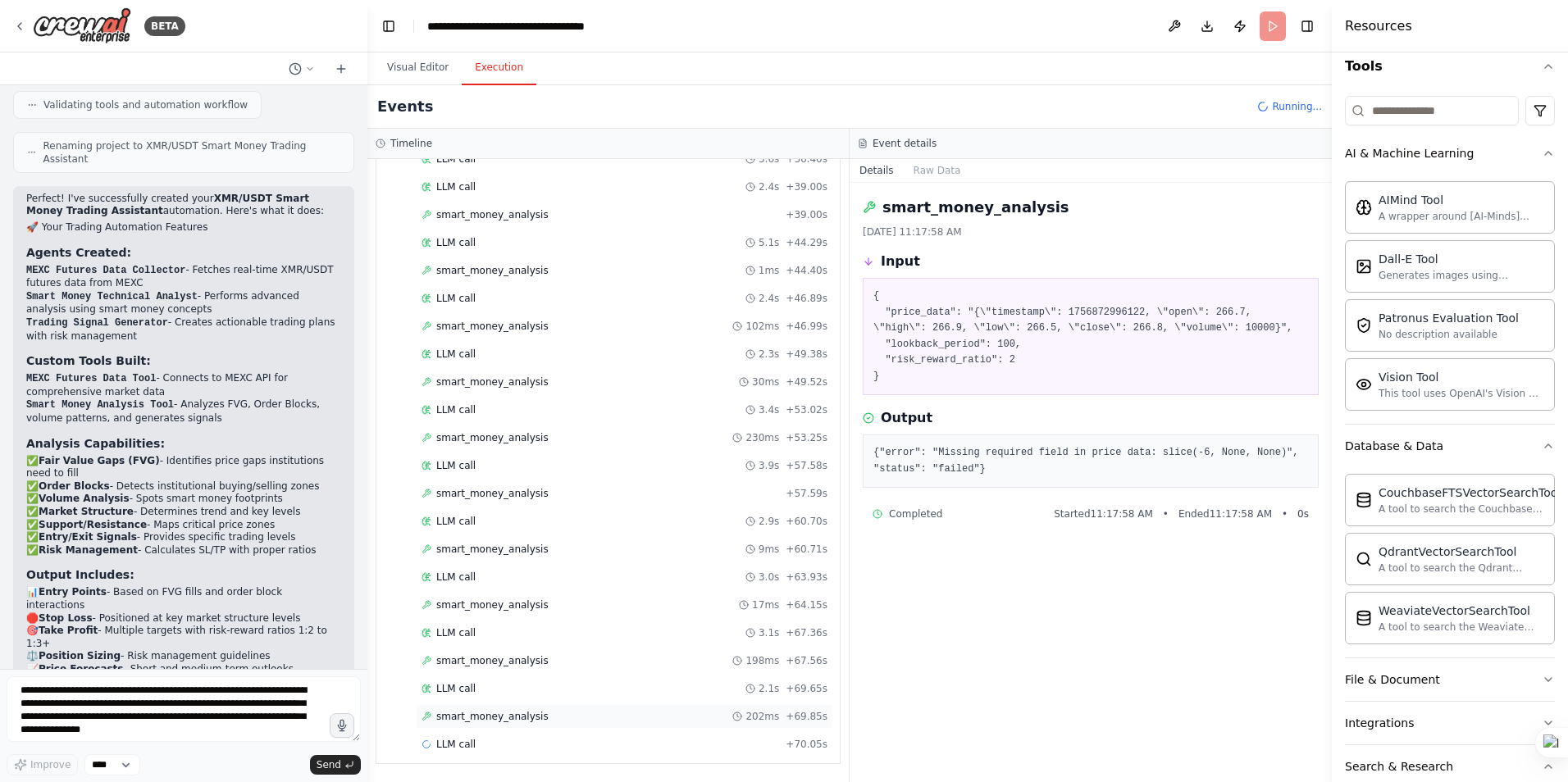
click at [485, 718] on span "smart_money_analysis" at bounding box center [492, 716] width 112 height 13
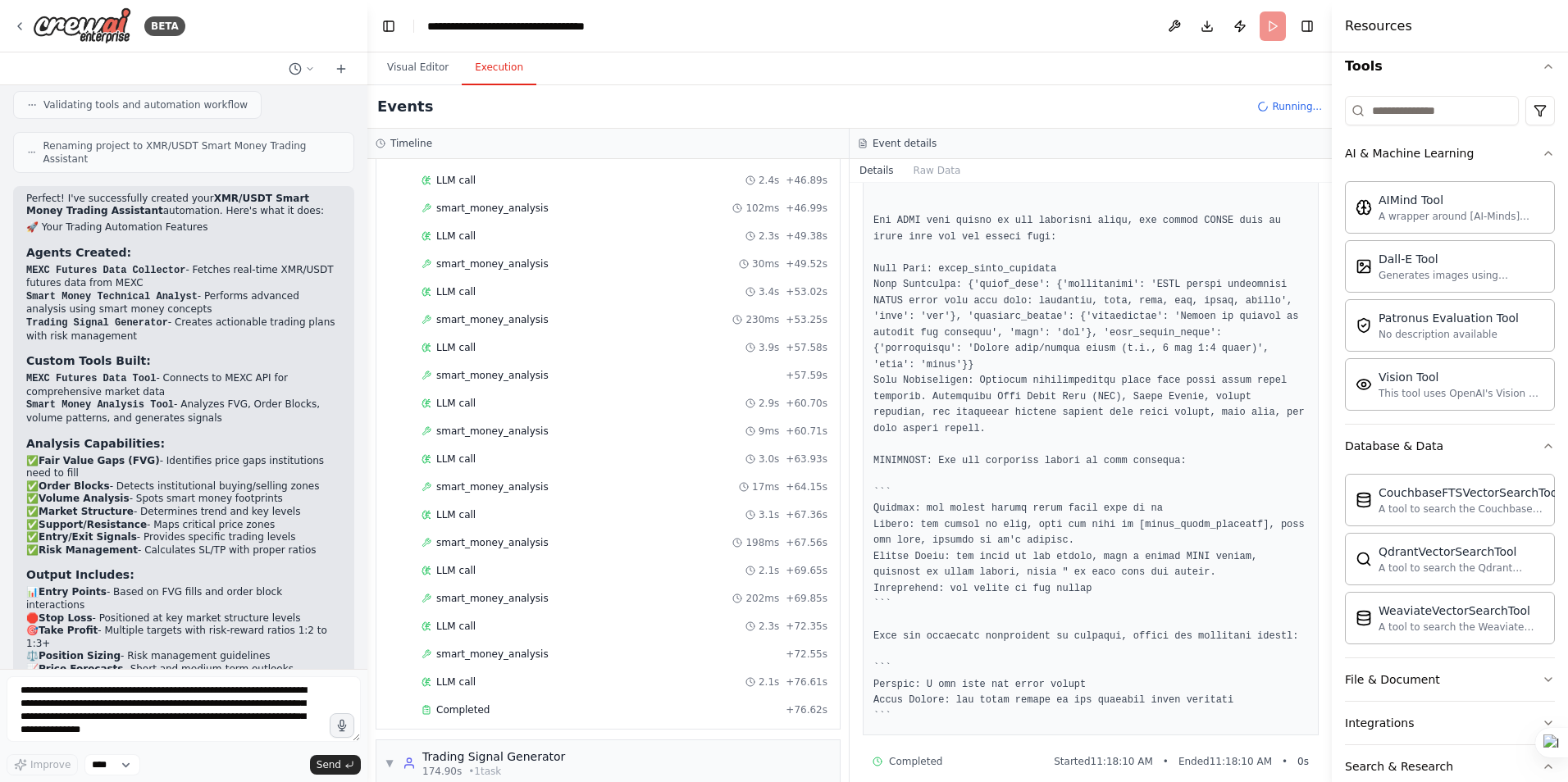
scroll to position [2406, 0]
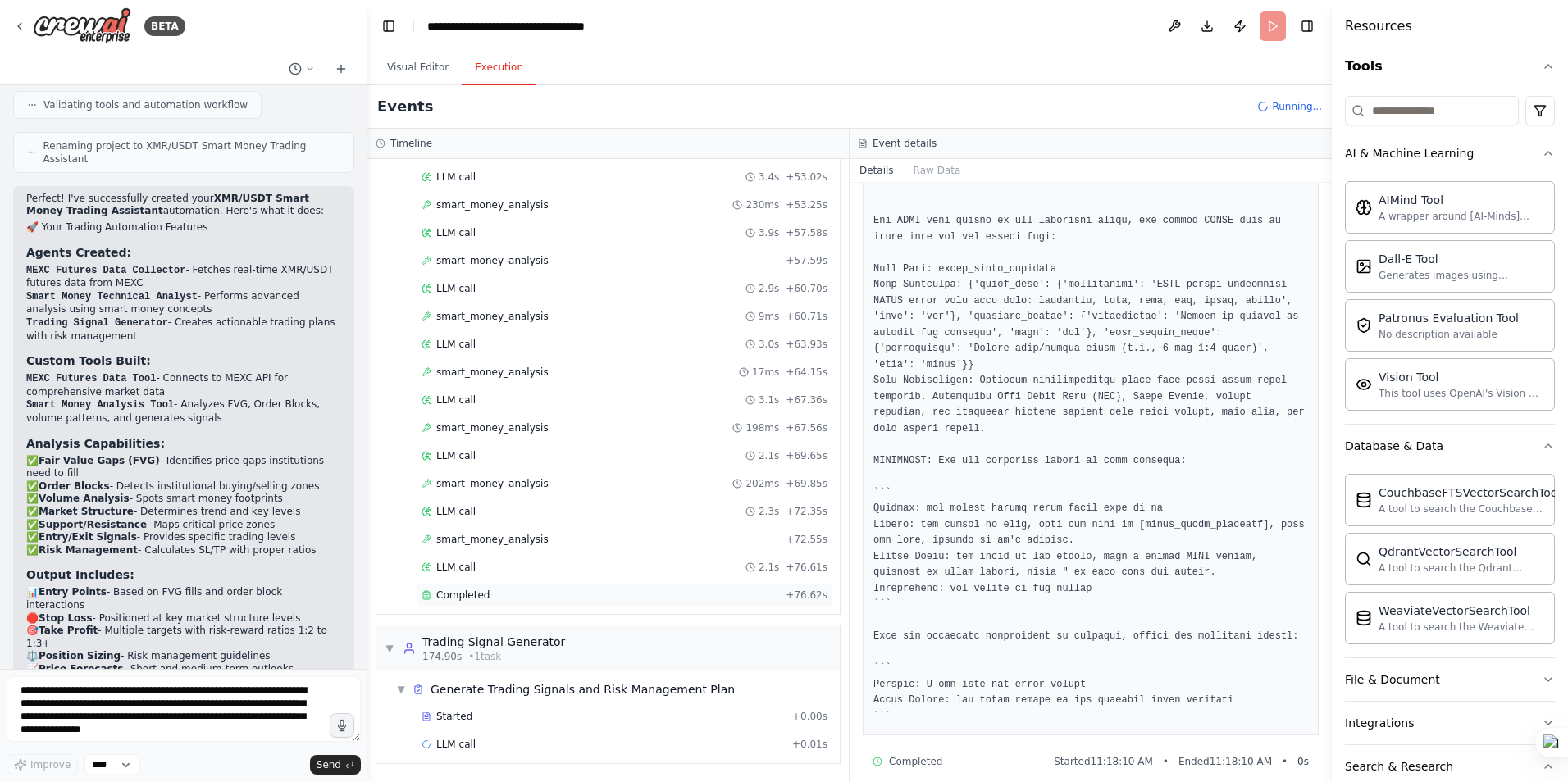
click at [475, 595] on span "Completed" at bounding box center [462, 595] width 53 height 13
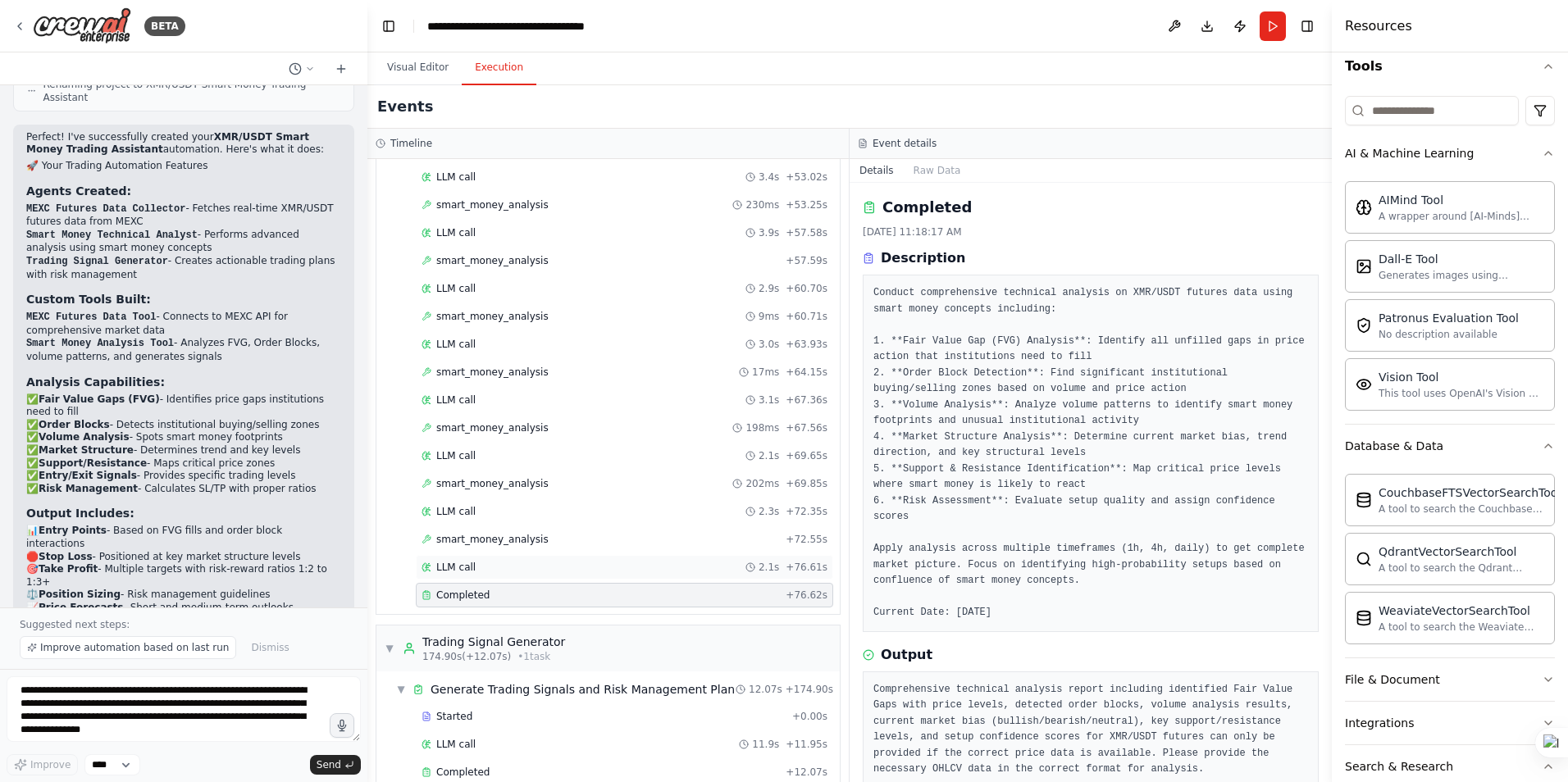
scroll to position [2434, 0]
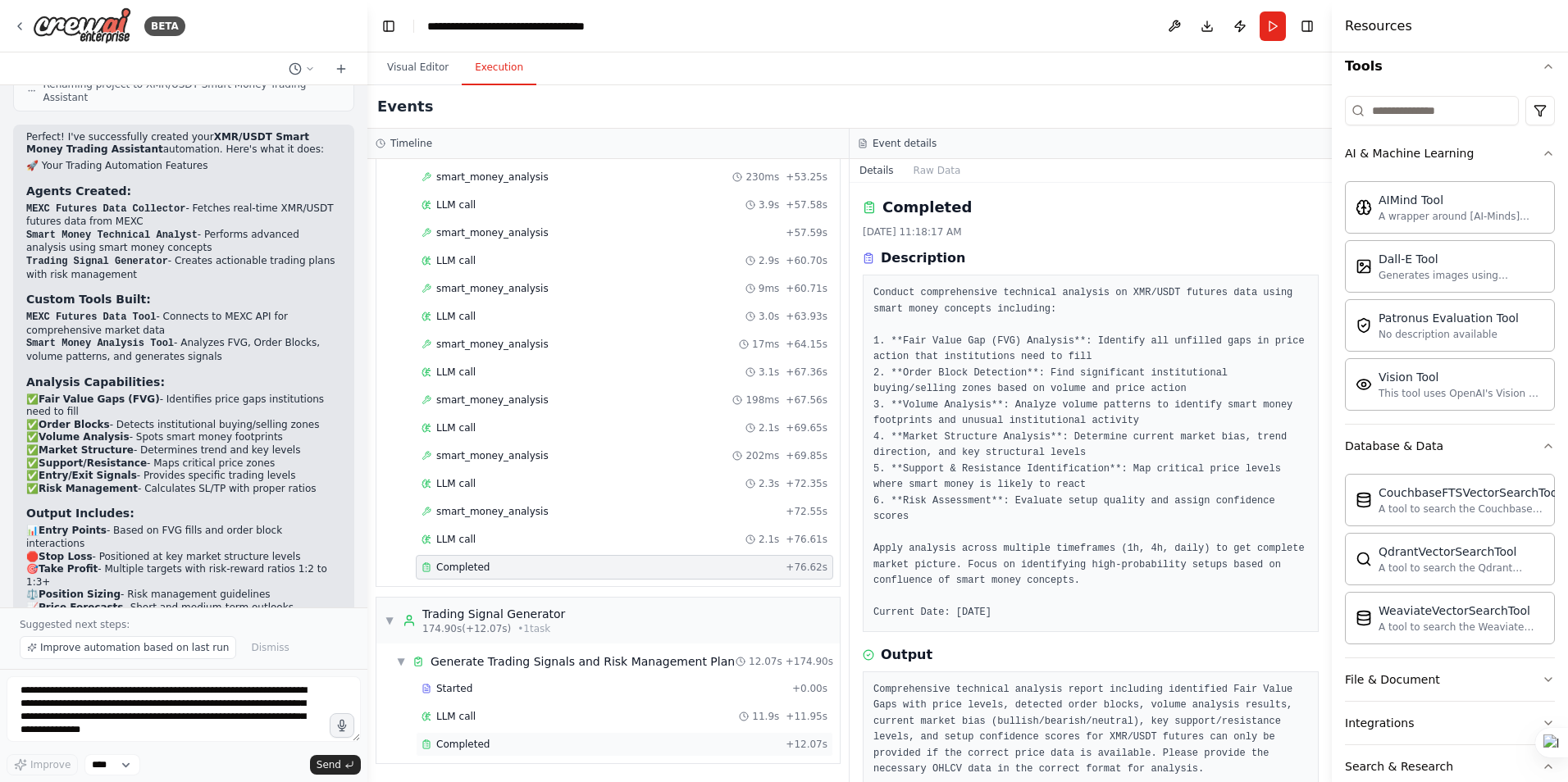
click at [451, 741] on span "Completed" at bounding box center [462, 744] width 53 height 13
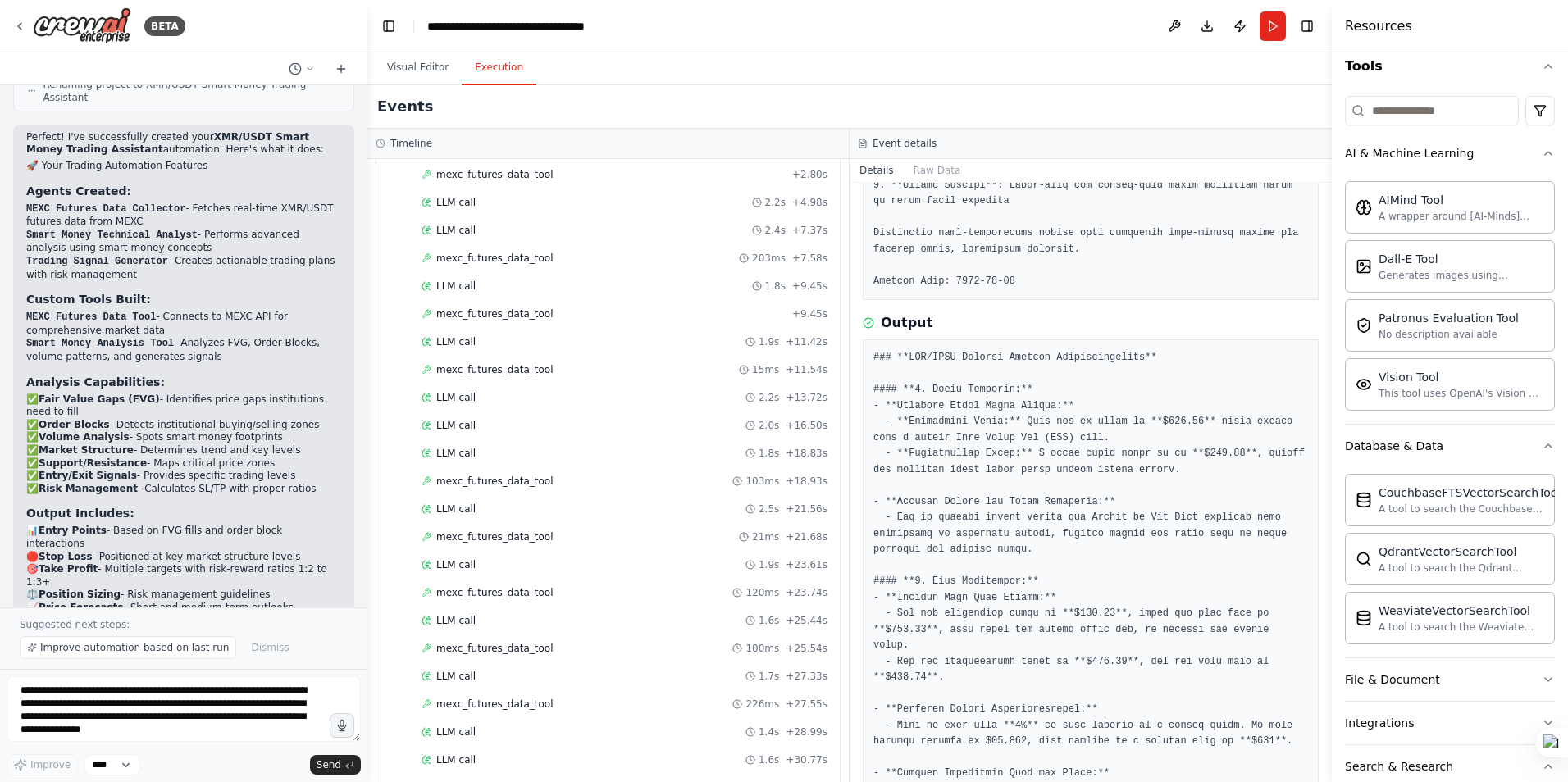
scroll to position [0, 0]
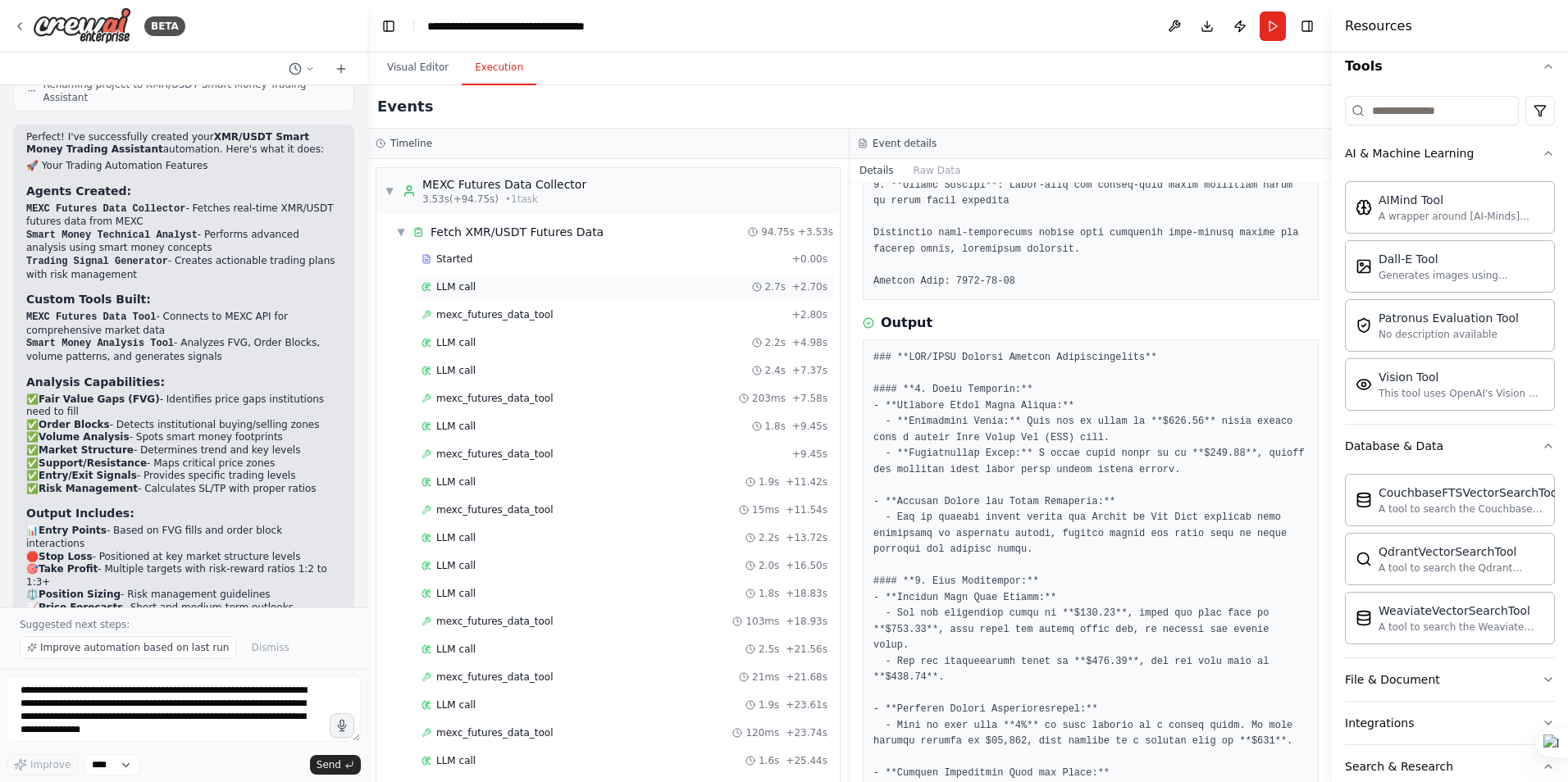
click at [458, 295] on div "LLM call 2.7s + 2.70s" at bounding box center [624, 287] width 417 height 25
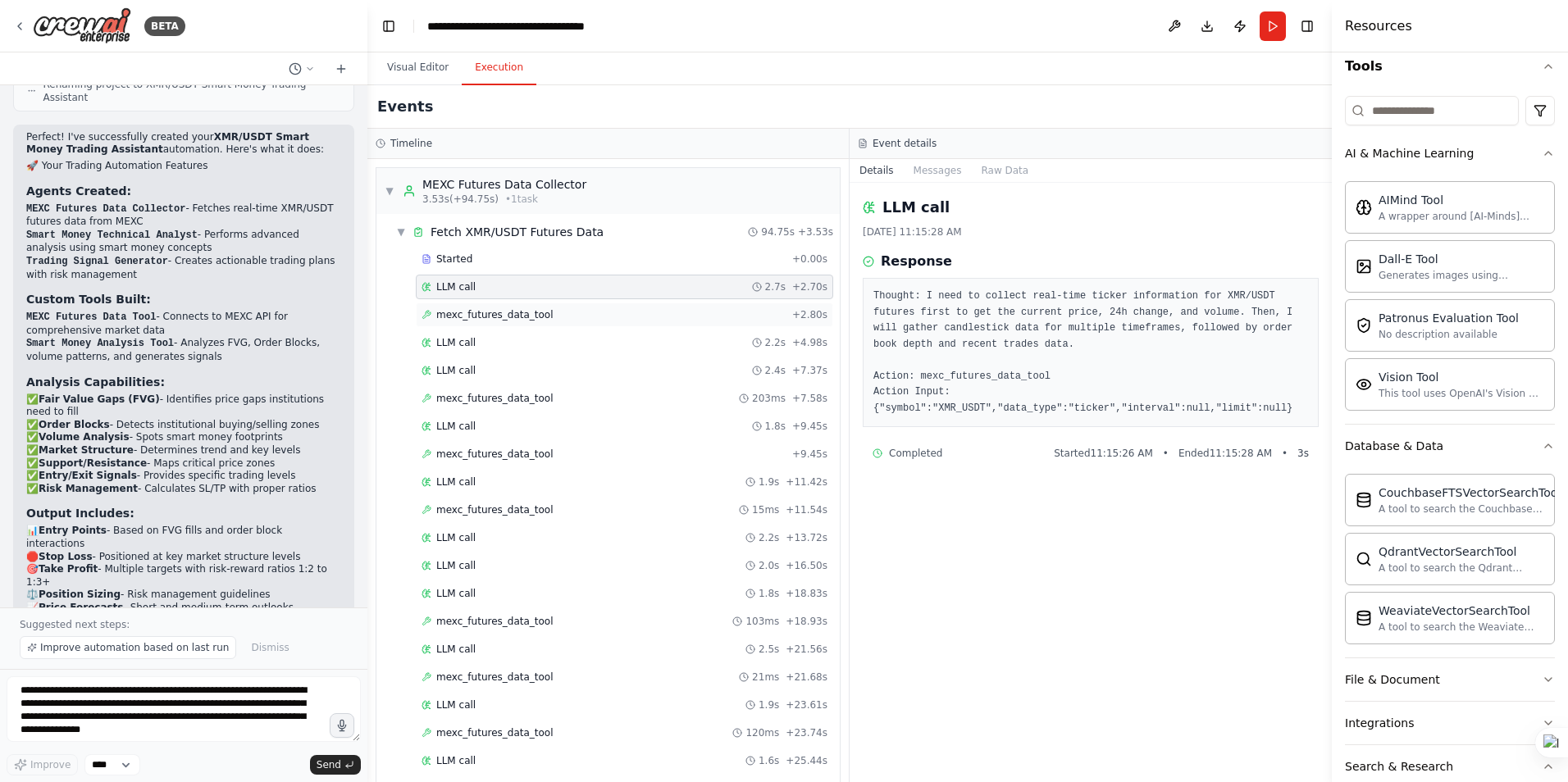
click at [479, 315] on span "mexc_futures_data_tool" at bounding box center [494, 315] width 117 height 13
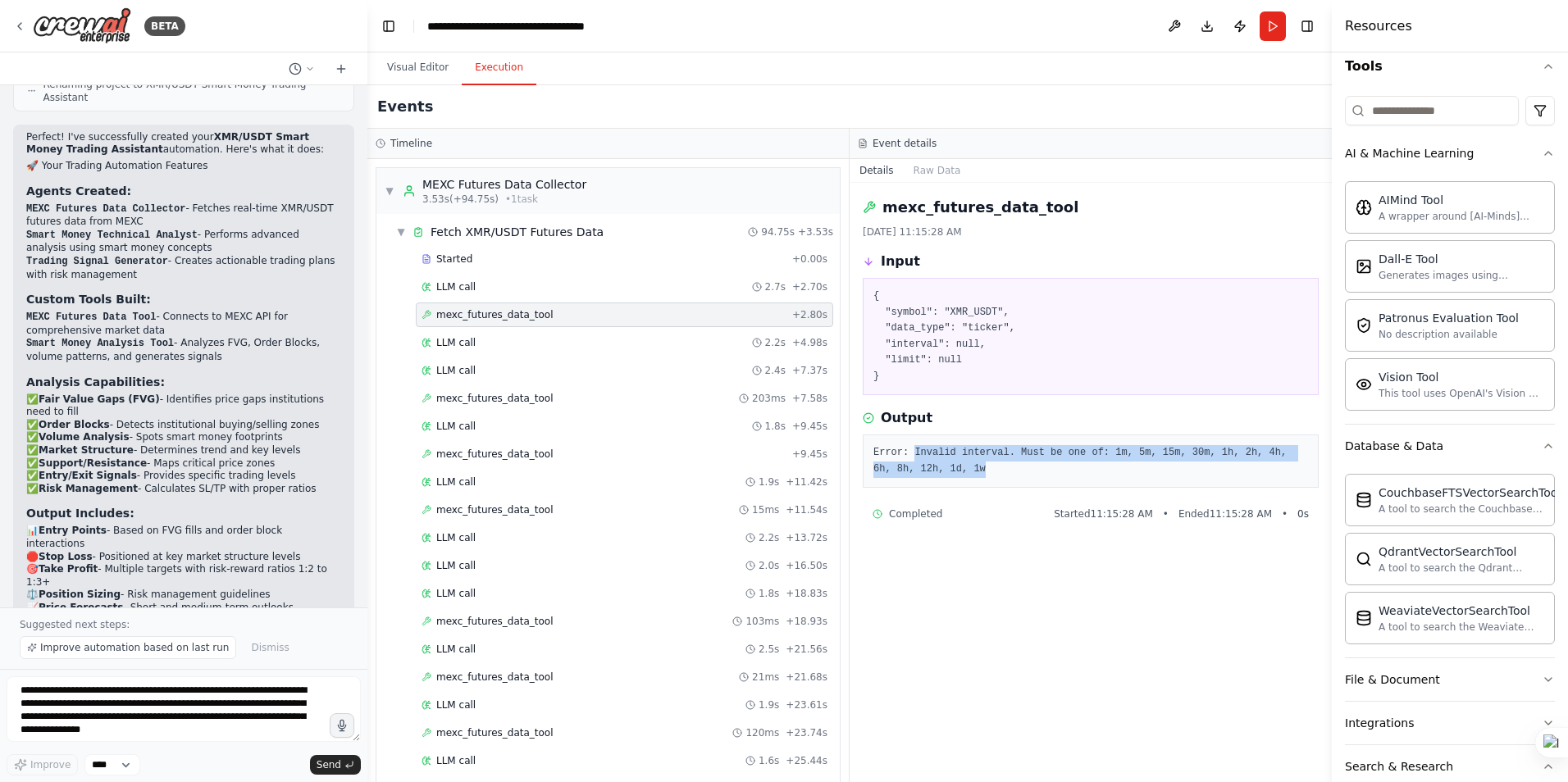
drag, startPoint x: 939, startPoint y: 466, endPoint x: 912, endPoint y: 456, distance: 28.8
click at [912, 456] on pre "Error: Invalid interval. Must be one of: 1m, 5m, 15m, 30m, 1h, 2h, 4h, 6h, 8h, …" at bounding box center [1091, 461] width 434 height 32
copy pre "Invalid interval. Must be one of: 1m, 5m, 15m, 30m, 1h, 2h, 4h, 6h, 8h, 12h, 1d…"
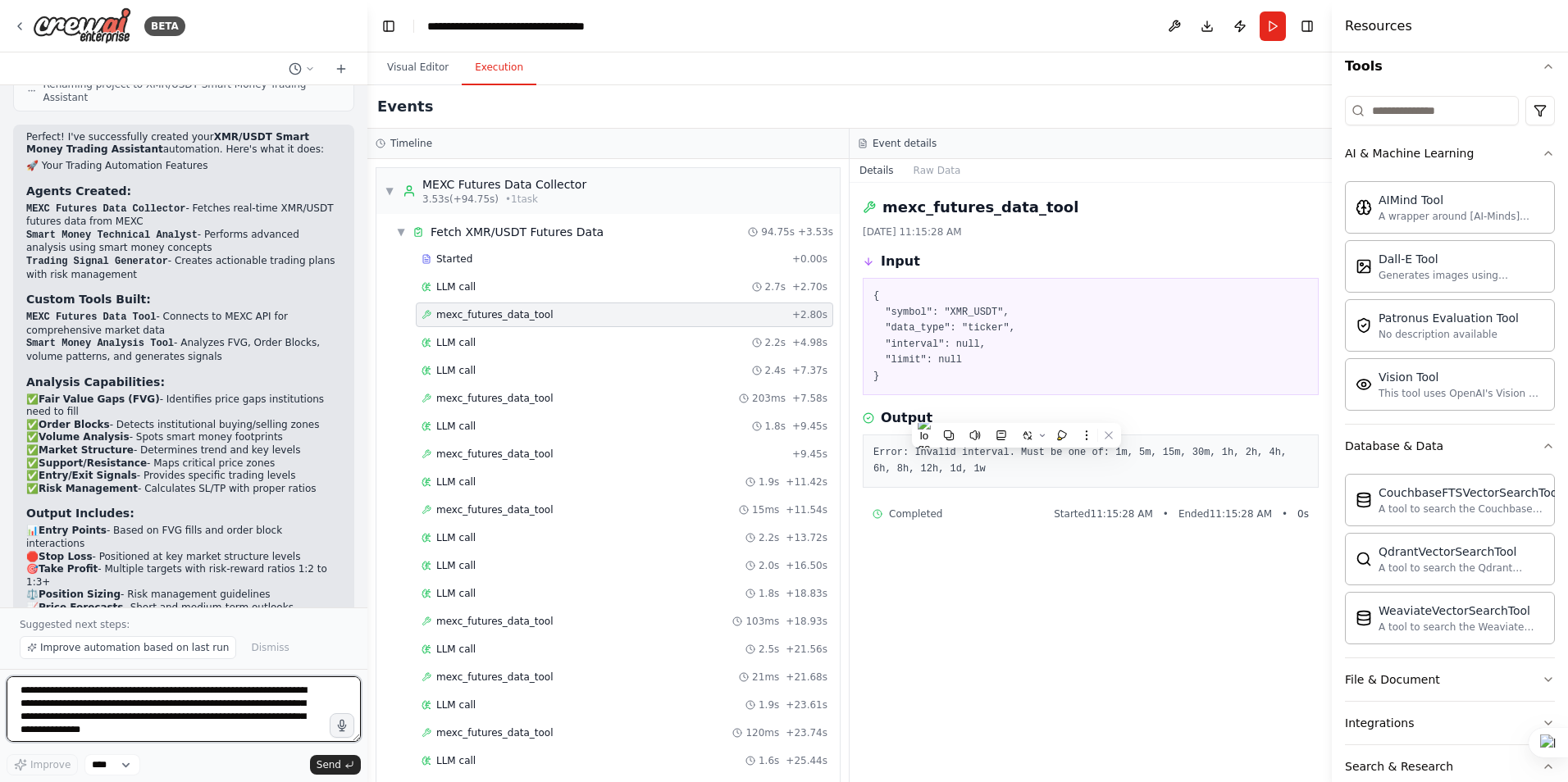
click at [171, 706] on textarea "**********" at bounding box center [184, 709] width 354 height 65
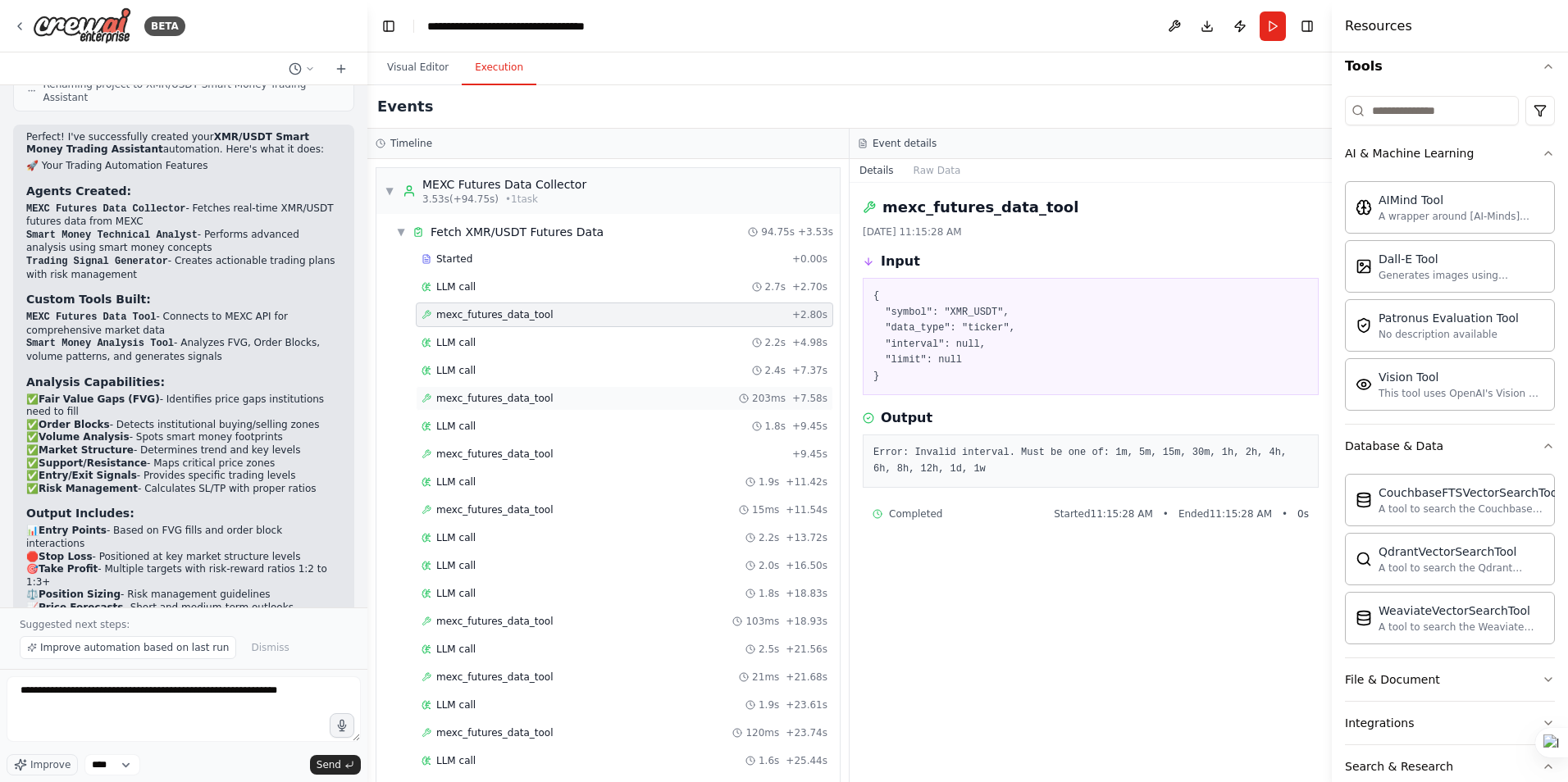
click at [474, 391] on div "mexc_futures_data_tool 203ms + 7.58s" at bounding box center [624, 398] width 417 height 25
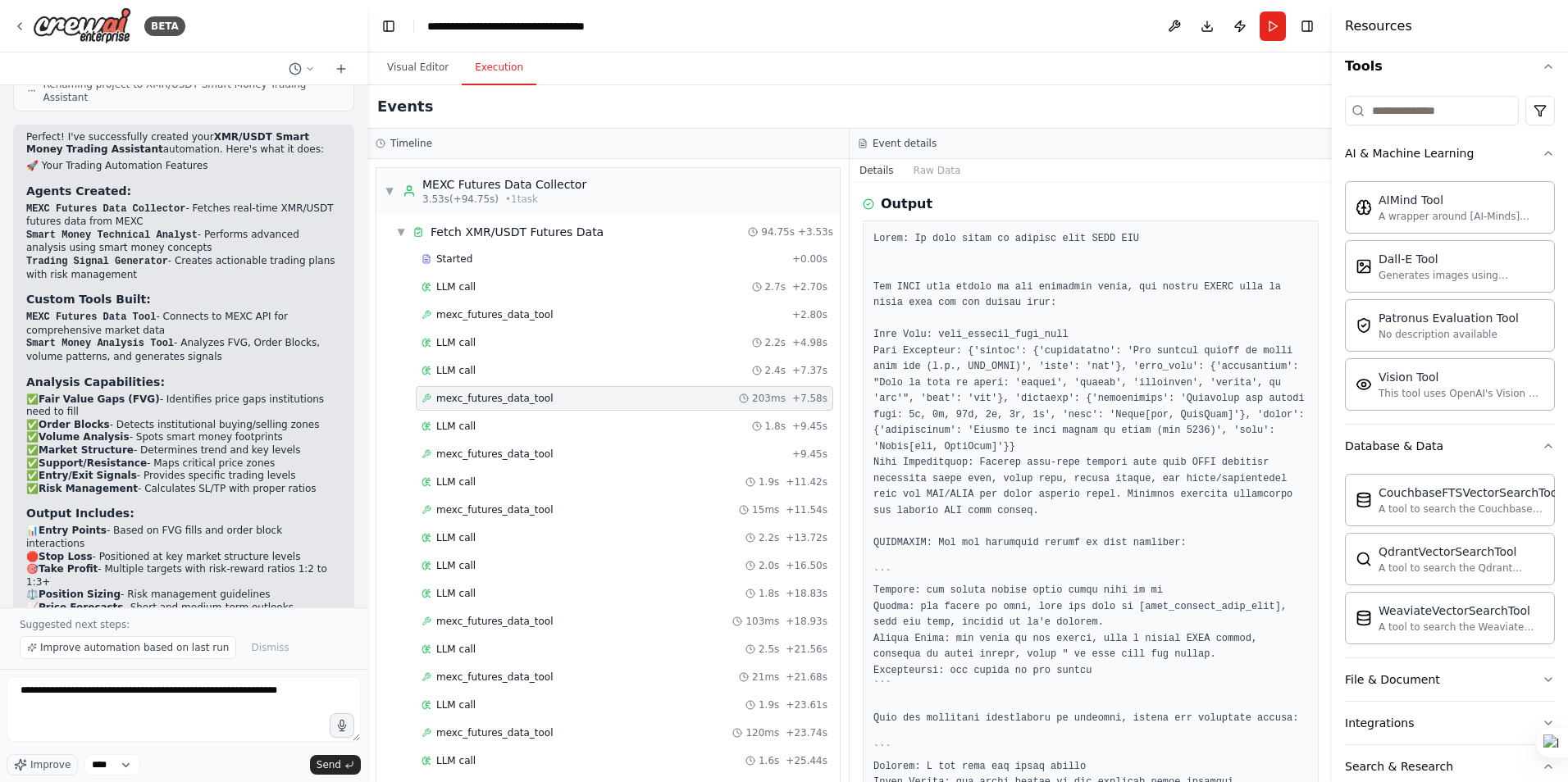
scroll to position [296, 0]
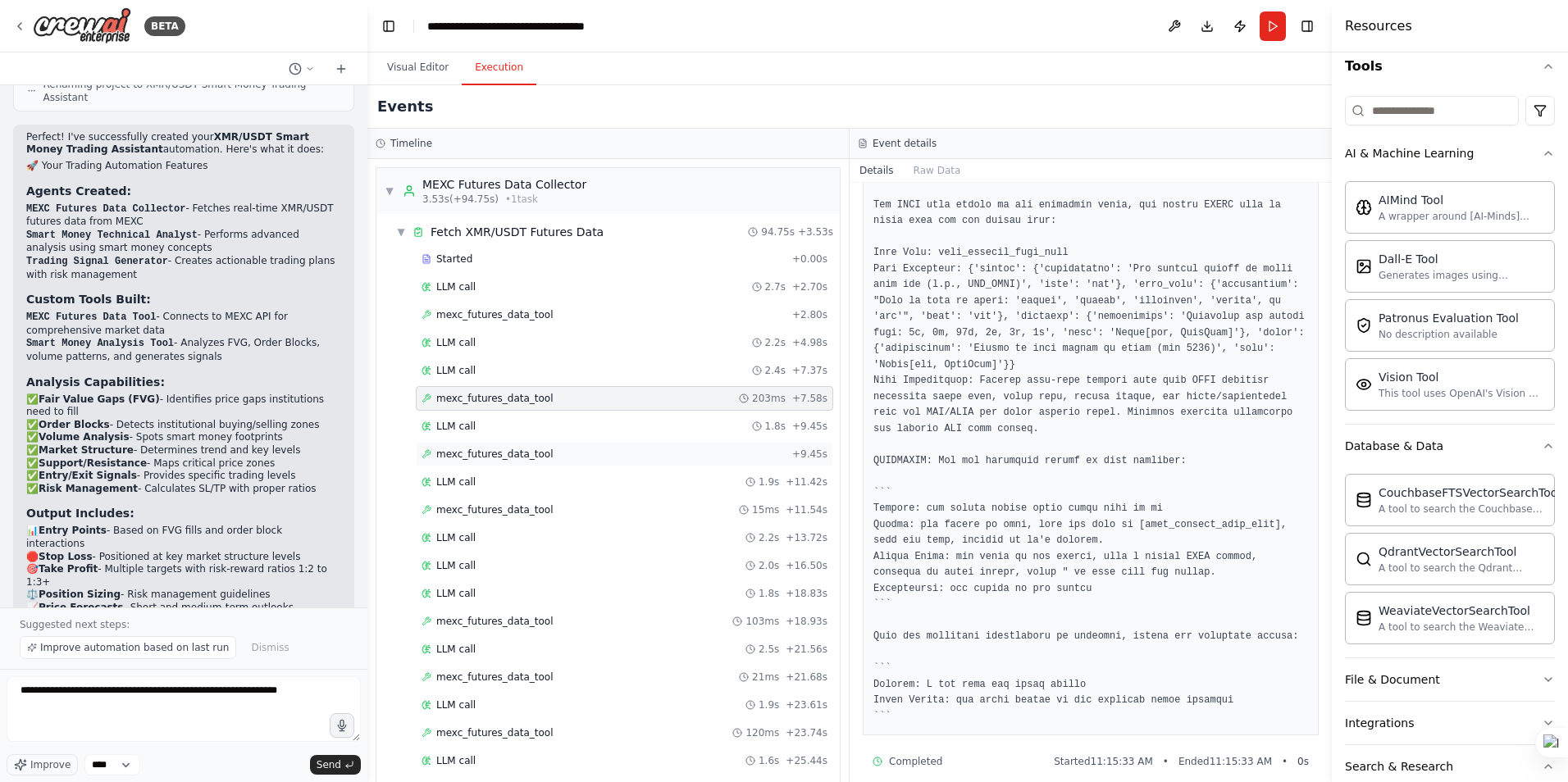
click at [484, 449] on span "mexc_futures_data_tool" at bounding box center [494, 454] width 117 height 13
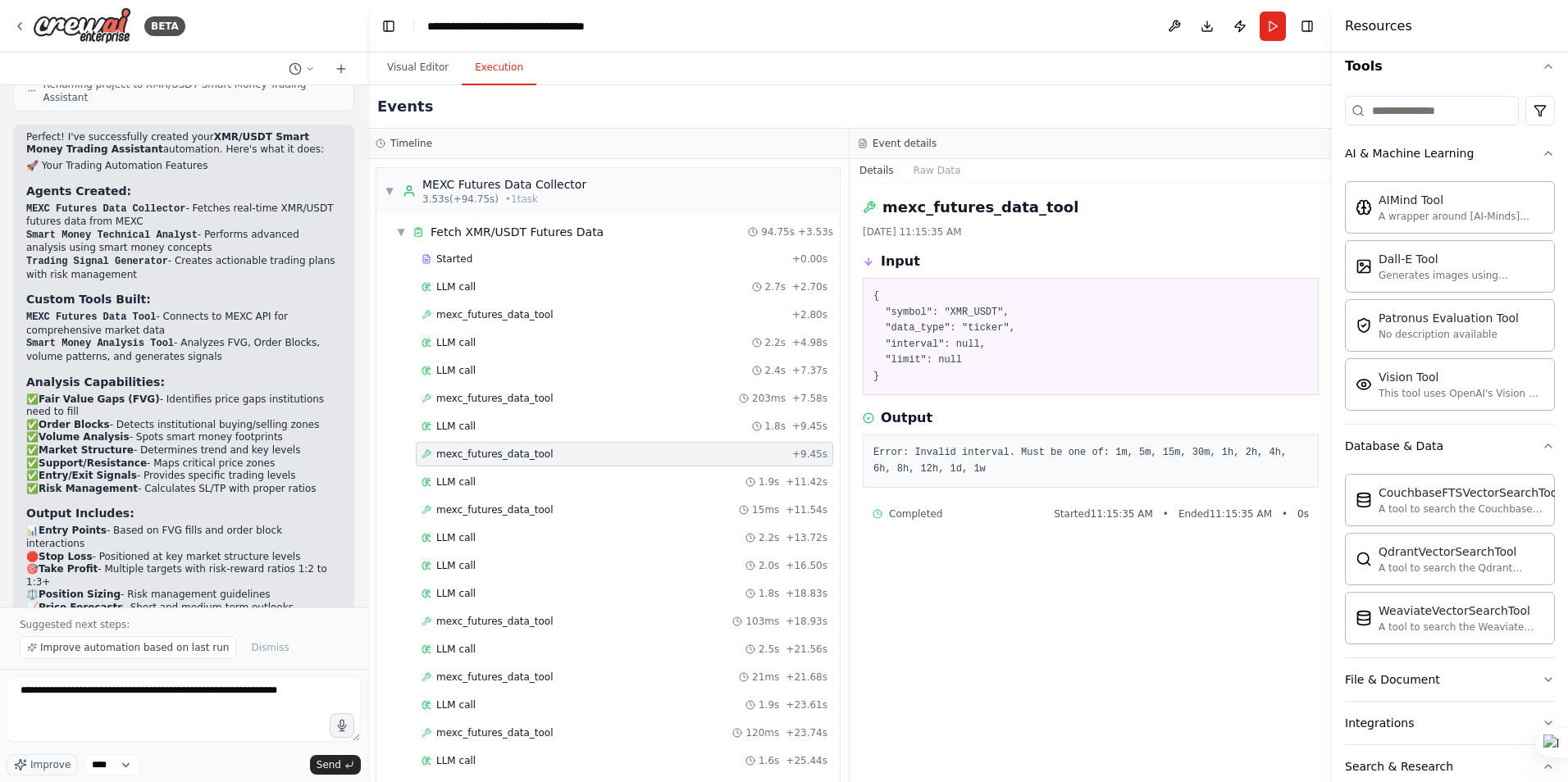
scroll to position [0, 0]
click at [507, 511] on span "mexc_futures_data_tool" at bounding box center [494, 510] width 117 height 13
click at [511, 620] on span "mexc_futures_data_tool" at bounding box center [494, 621] width 117 height 13
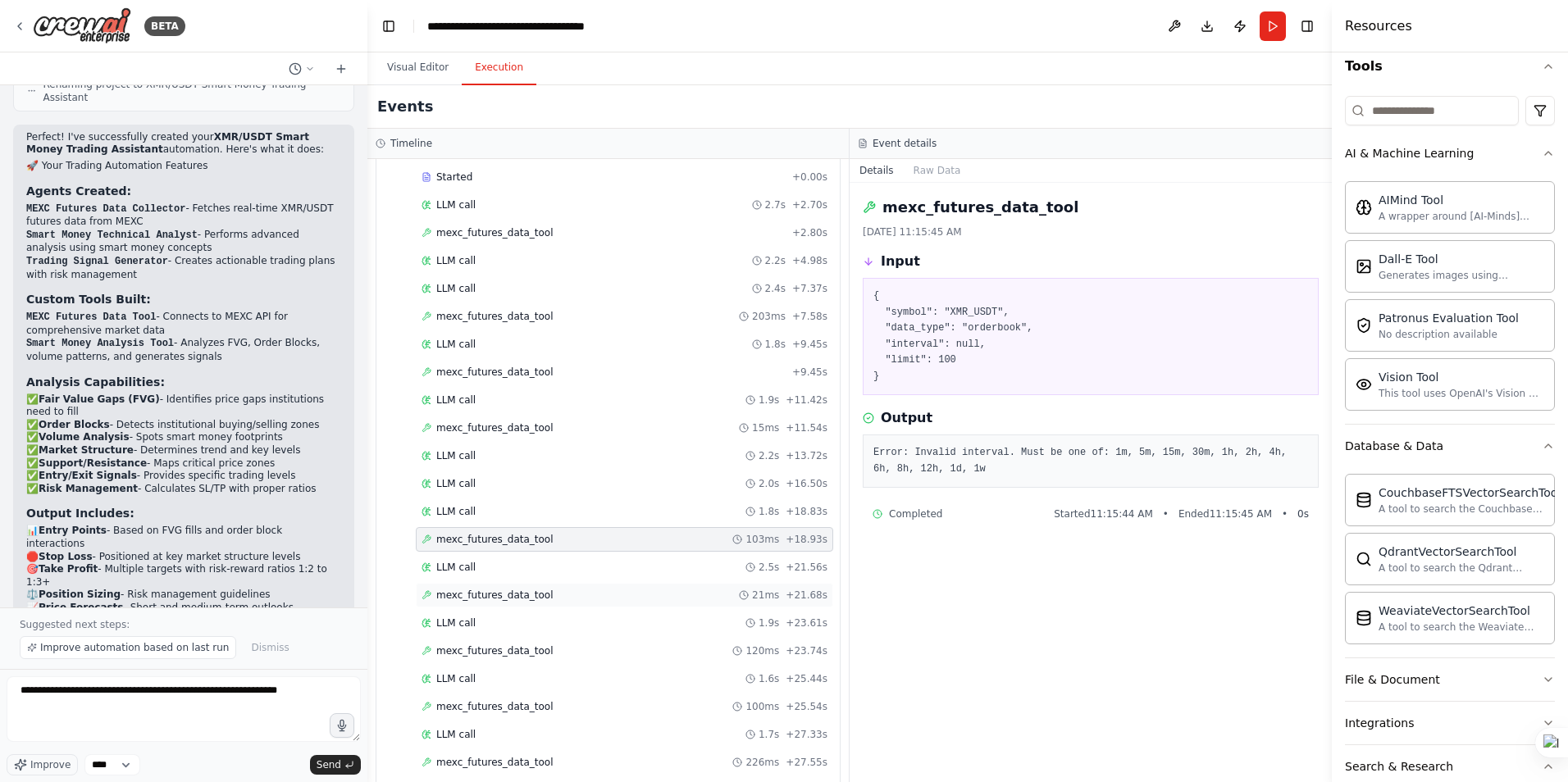
click at [511, 598] on span "mexc_futures_data_tool" at bounding box center [494, 595] width 117 height 13
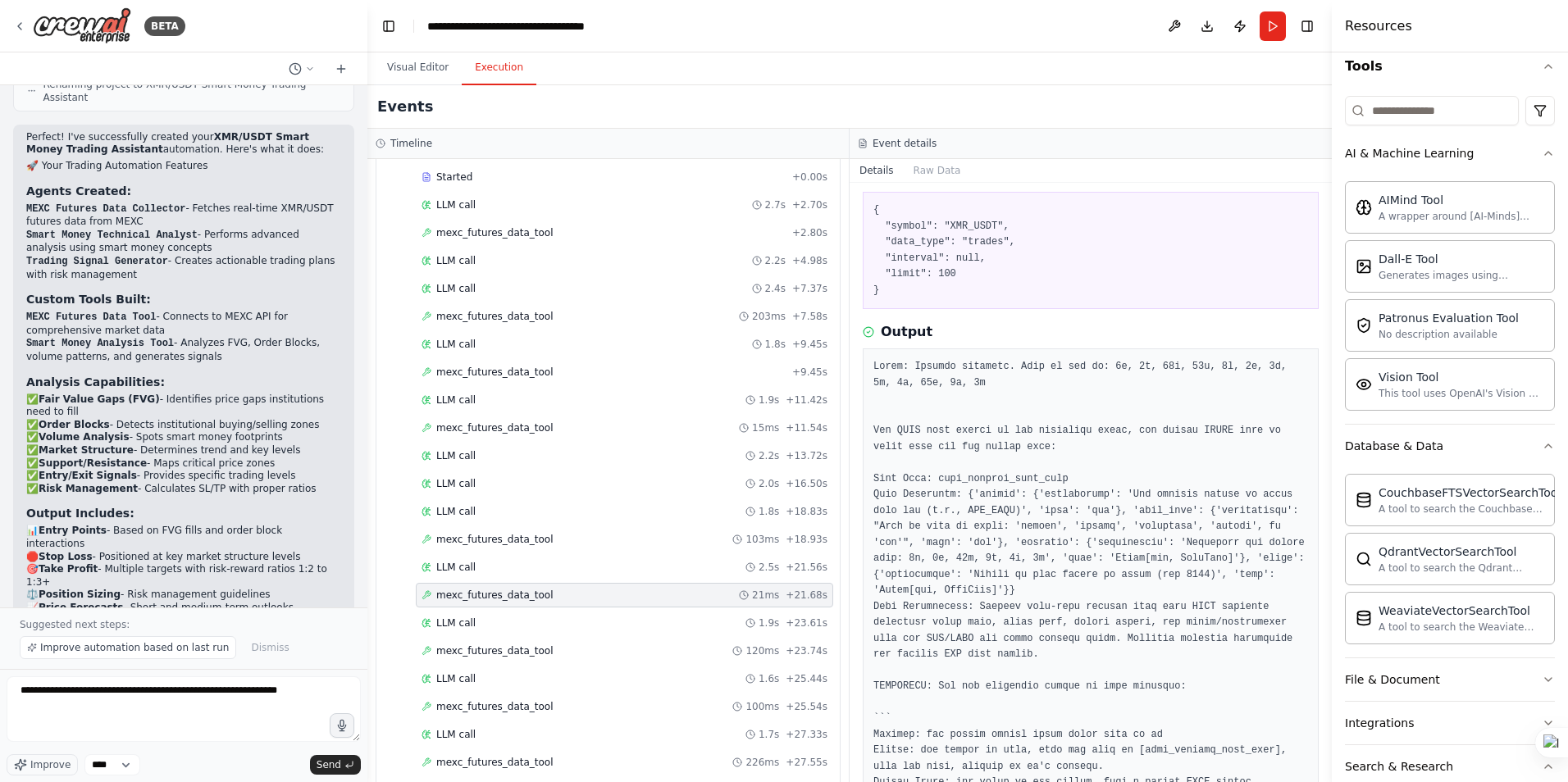
scroll to position [311, 0]
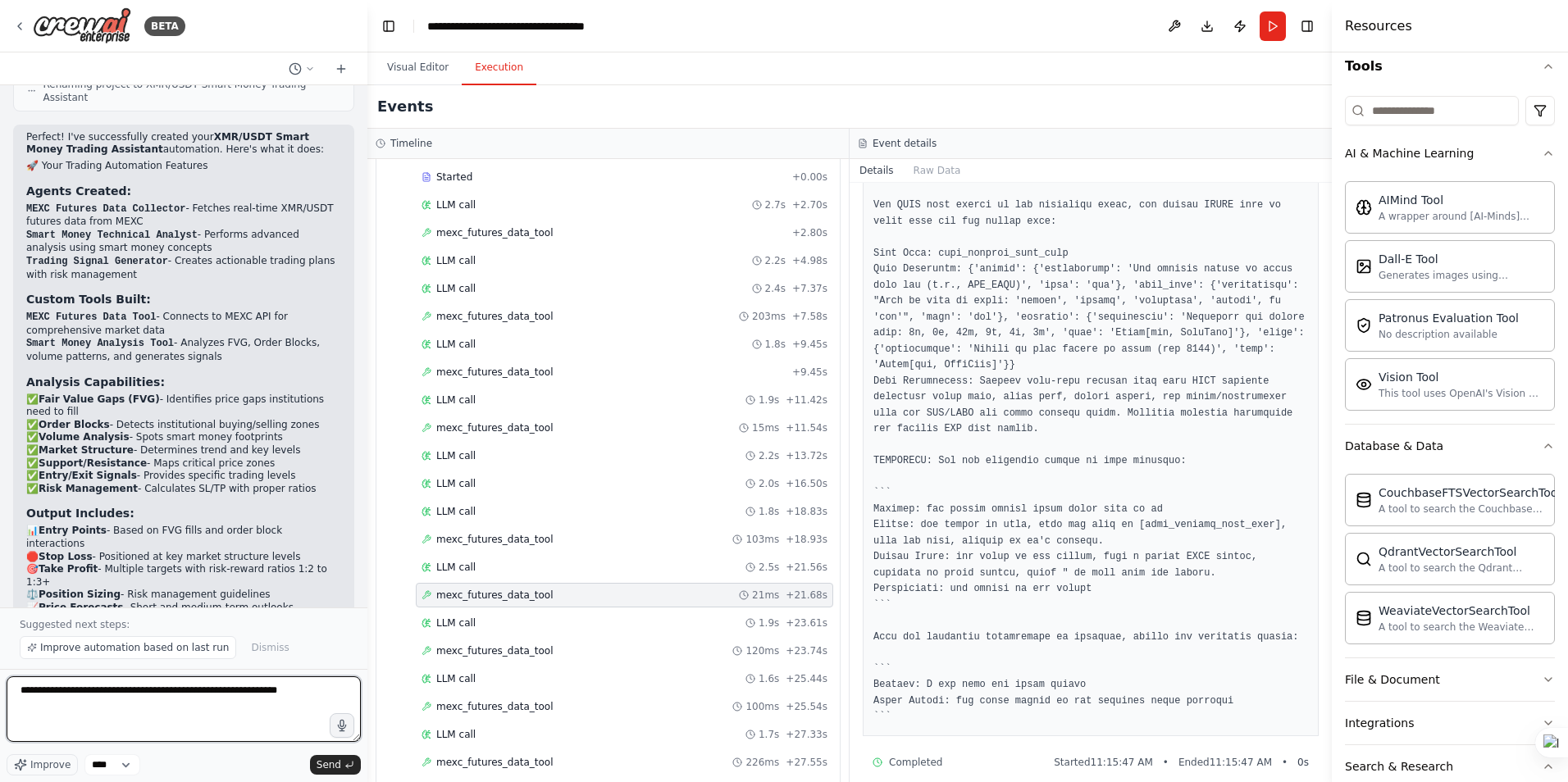
click at [294, 700] on textarea "**********" at bounding box center [184, 709] width 354 height 65
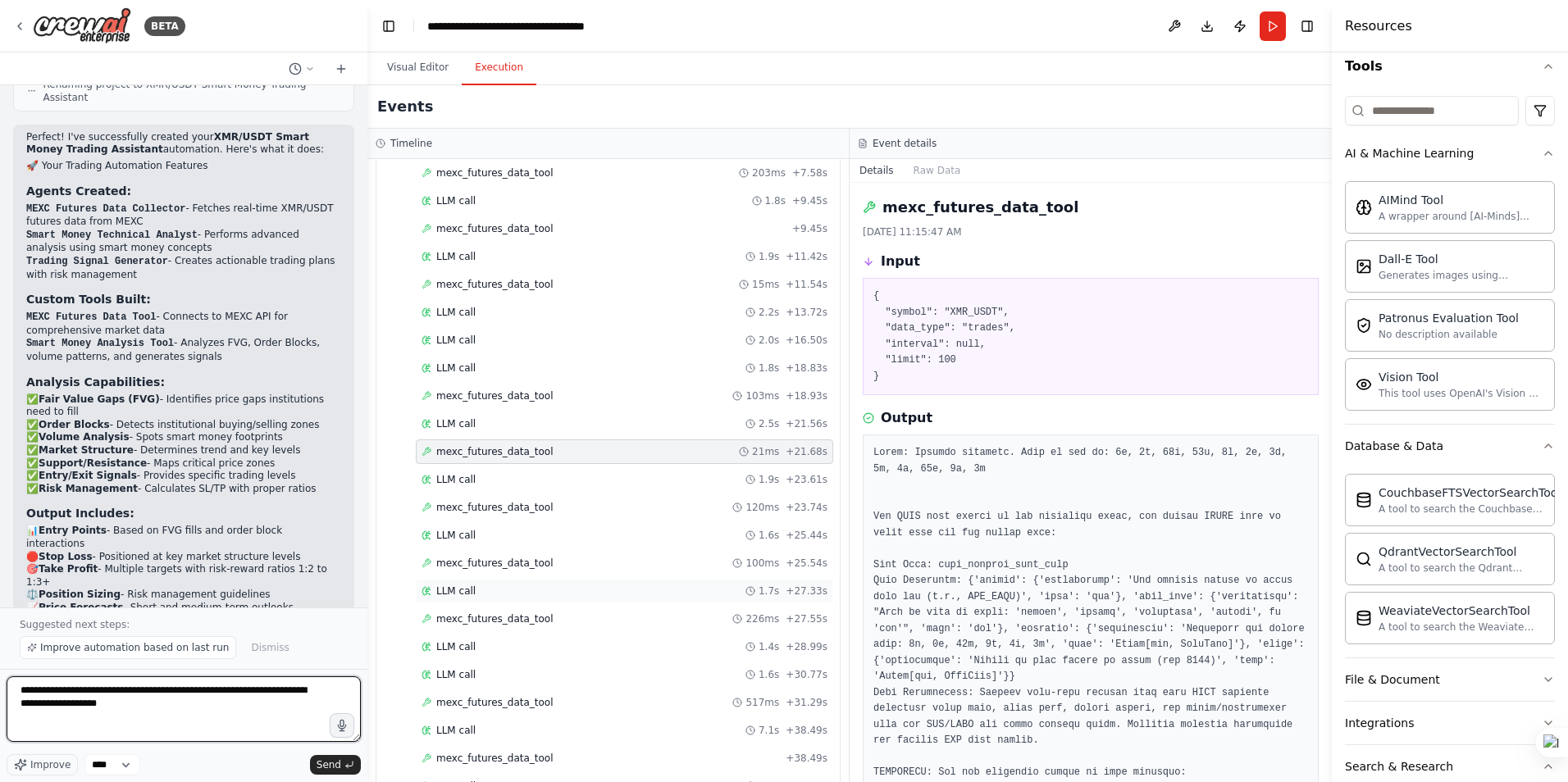
scroll to position [246, 0]
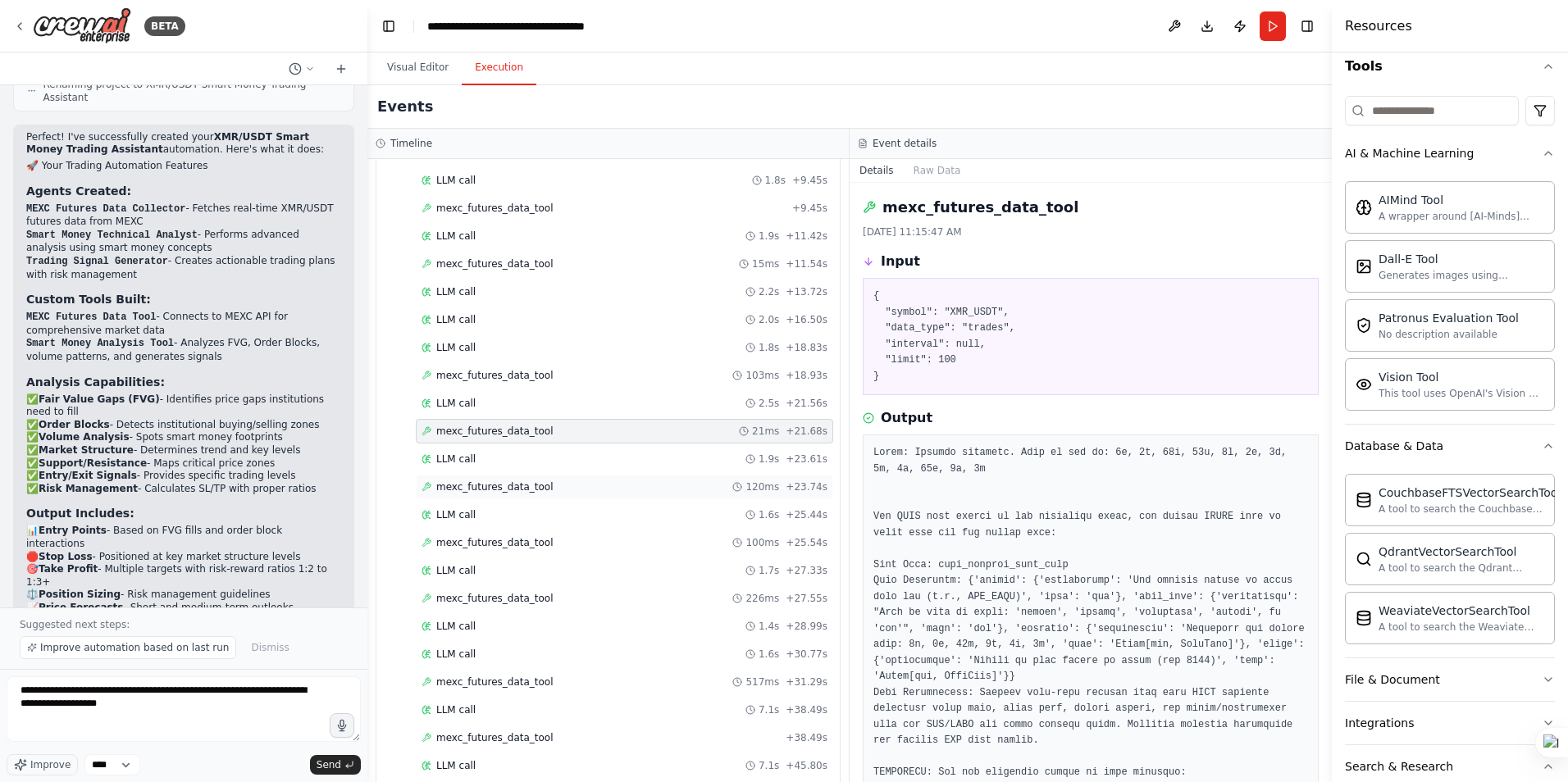
click at [530, 487] on span "mexc_futures_data_tool" at bounding box center [494, 487] width 117 height 13
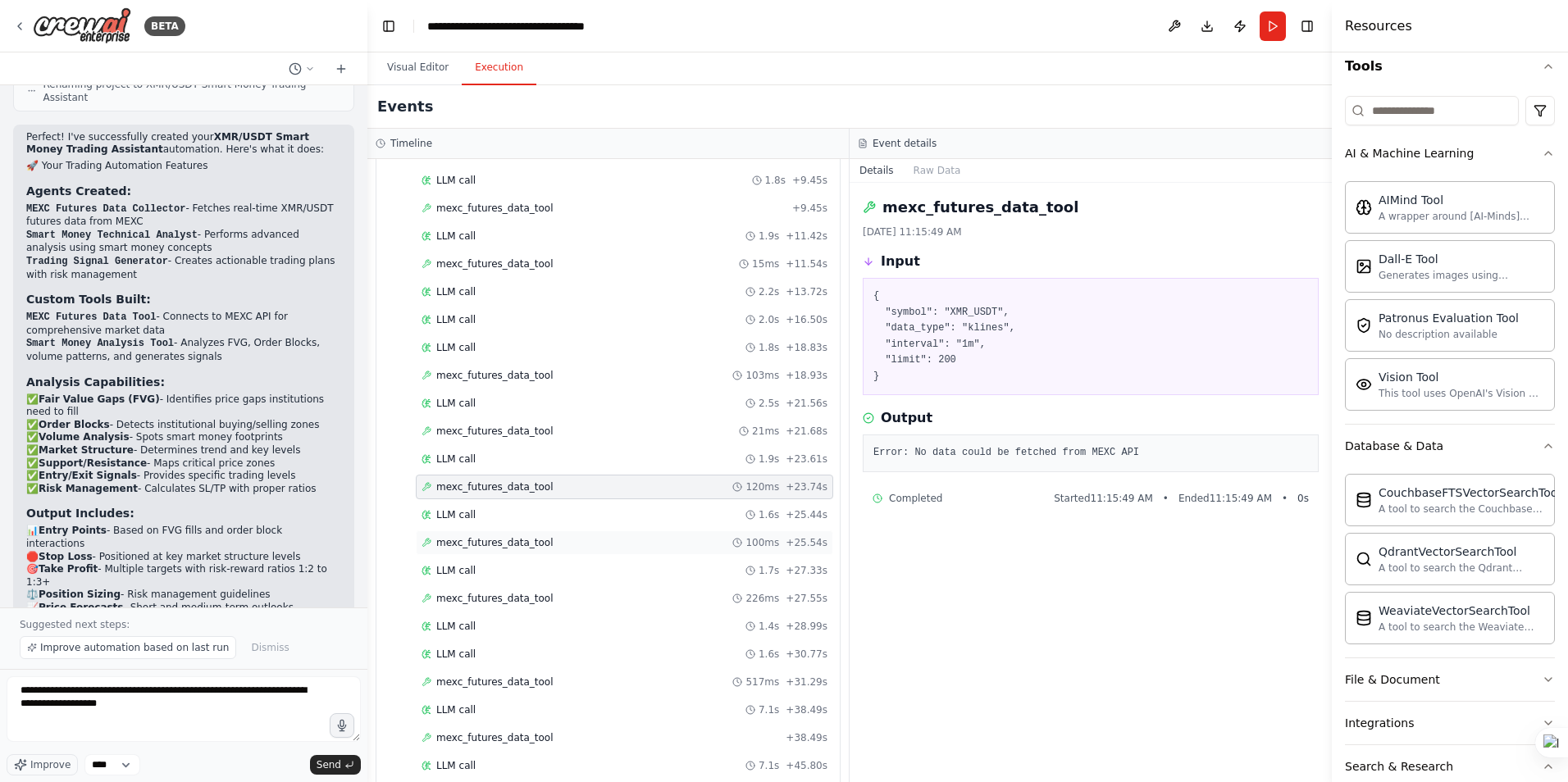
click at [517, 543] on span "mexc_futures_data_tool" at bounding box center [494, 542] width 117 height 13
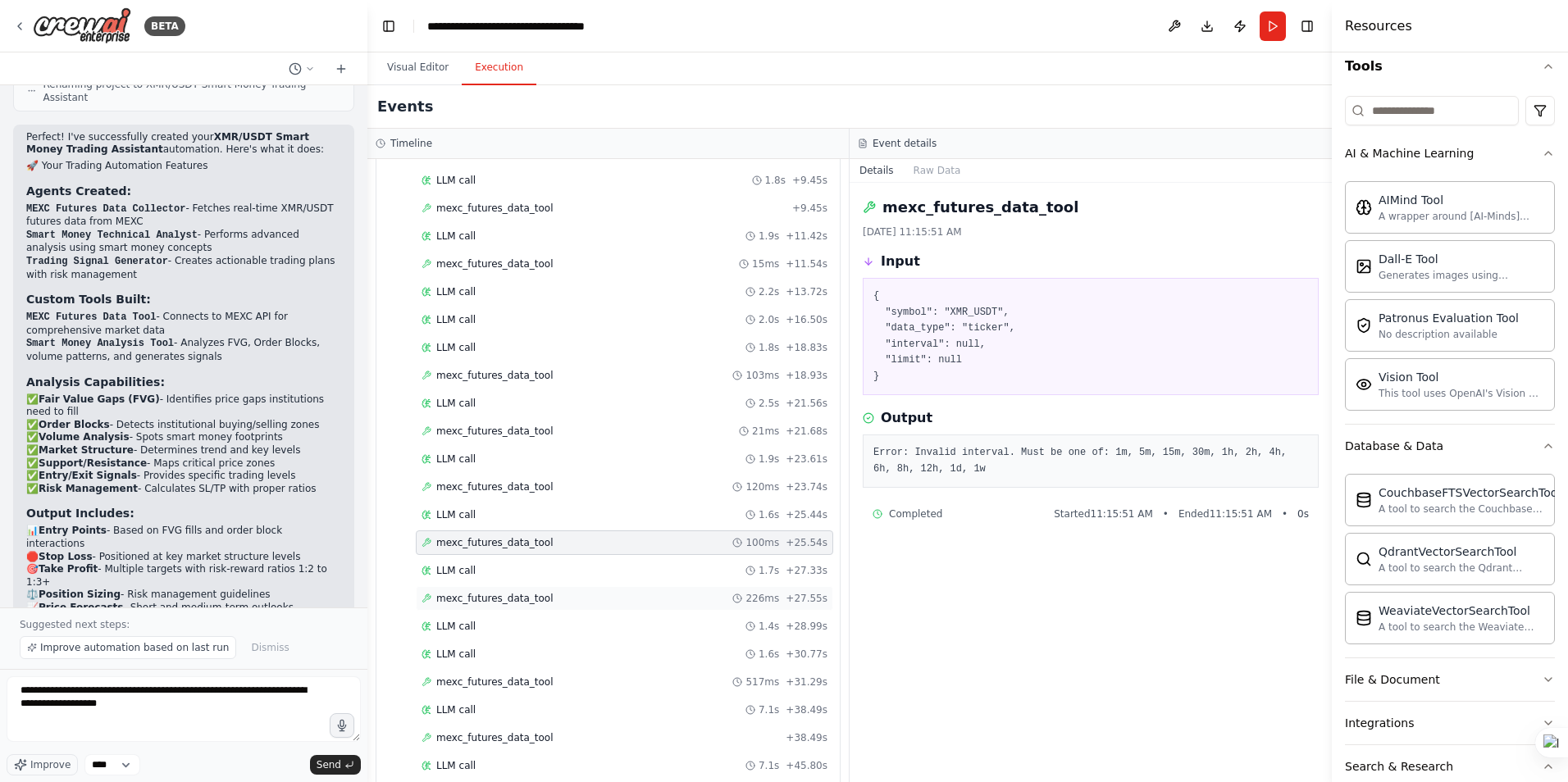
click at [512, 602] on span "mexc_futures_data_tool" at bounding box center [494, 598] width 117 height 13
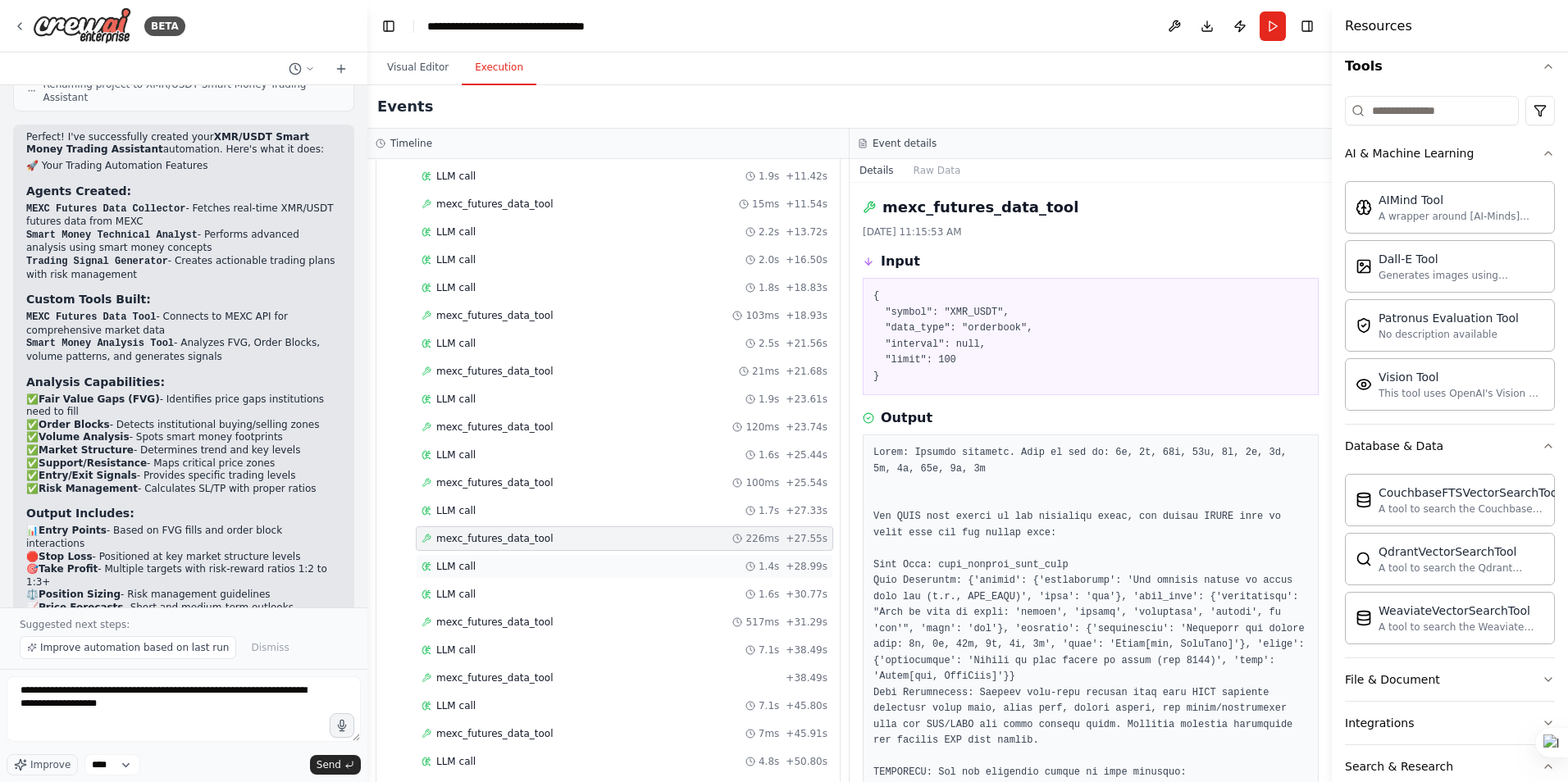
scroll to position [492, 0]
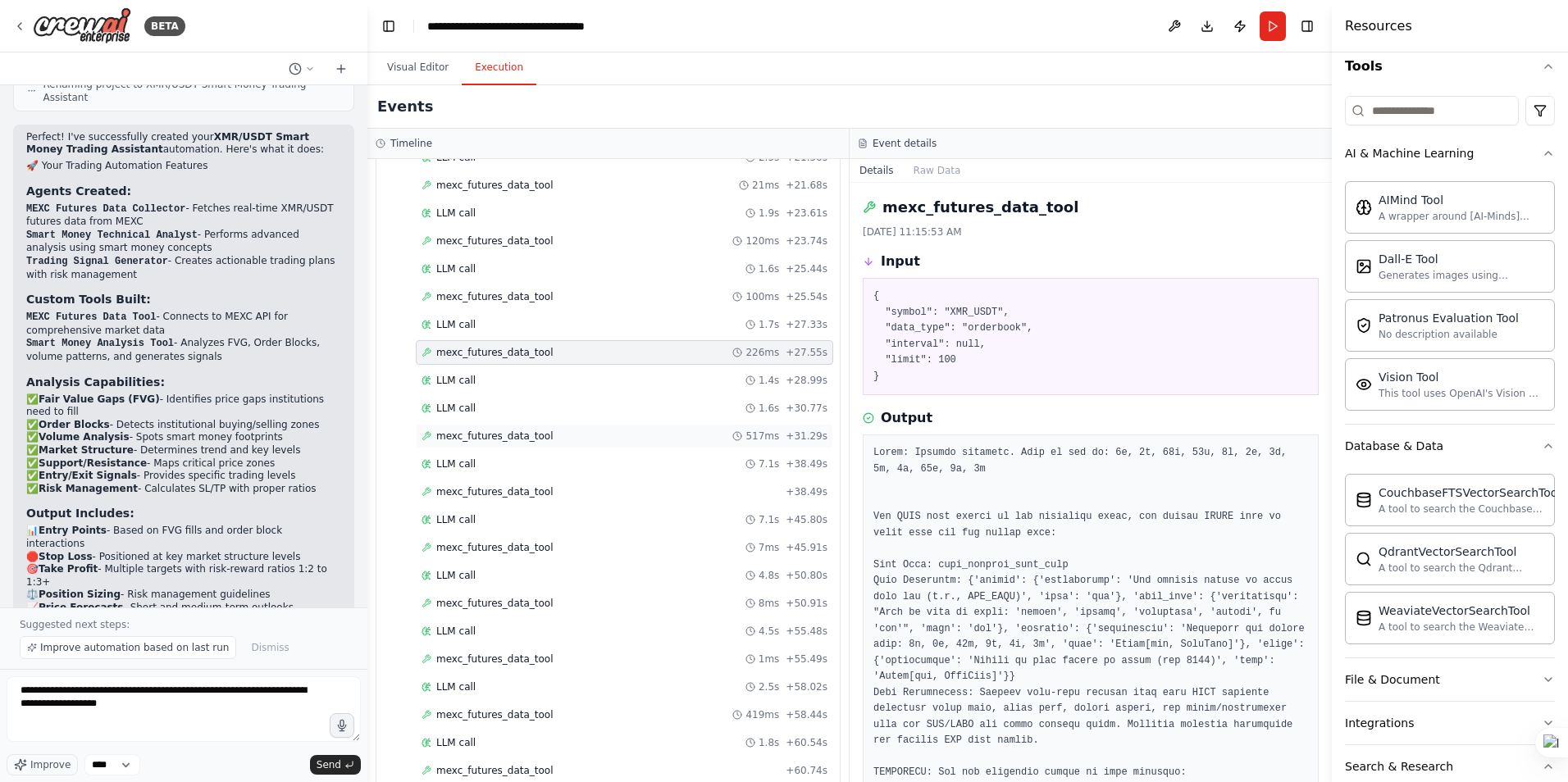
click at [481, 435] on span "mexc_futures_data_tool" at bounding box center [494, 436] width 117 height 13
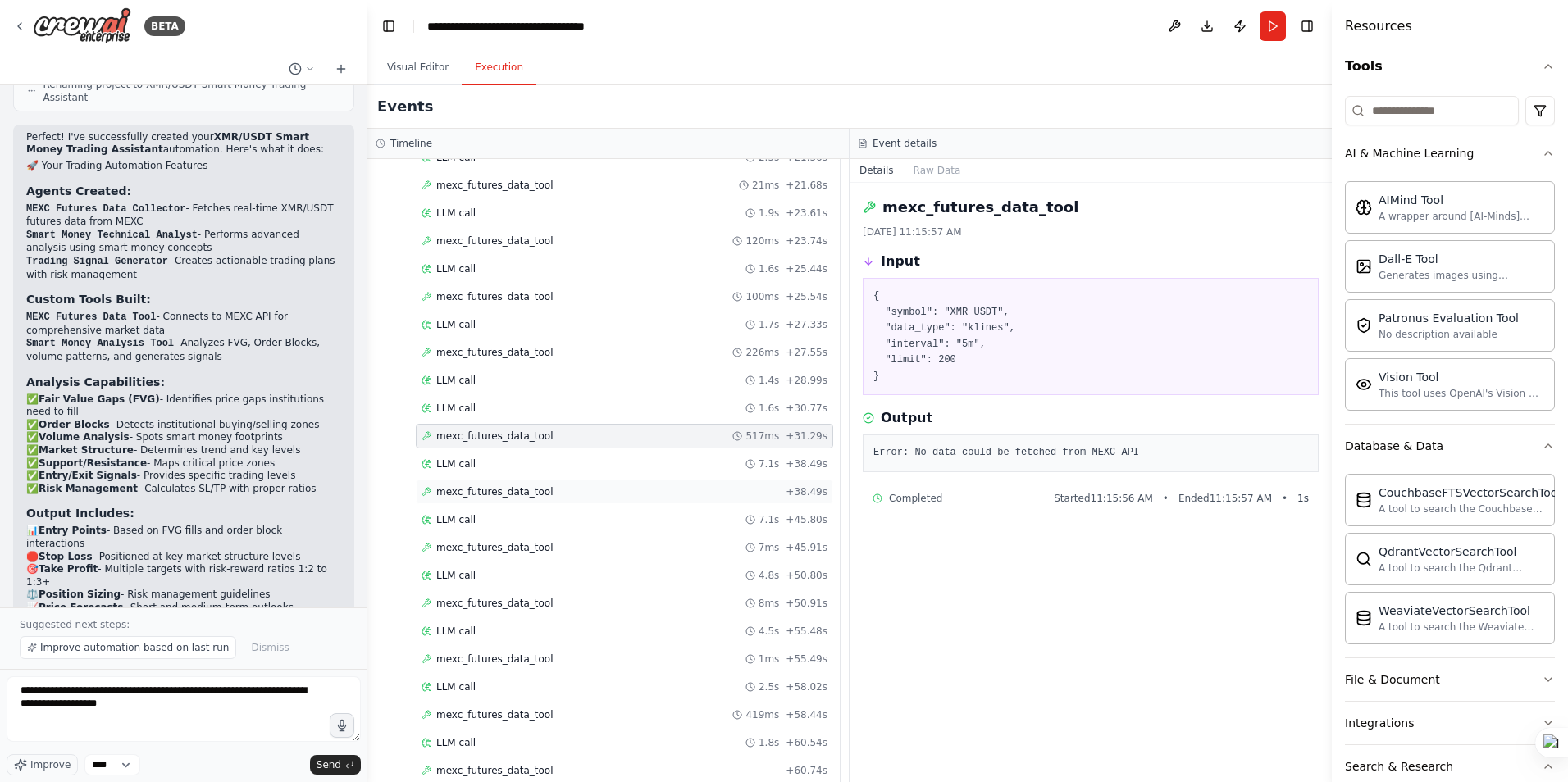
click at [500, 496] on span "mexc_futures_data_tool" at bounding box center [494, 491] width 117 height 13
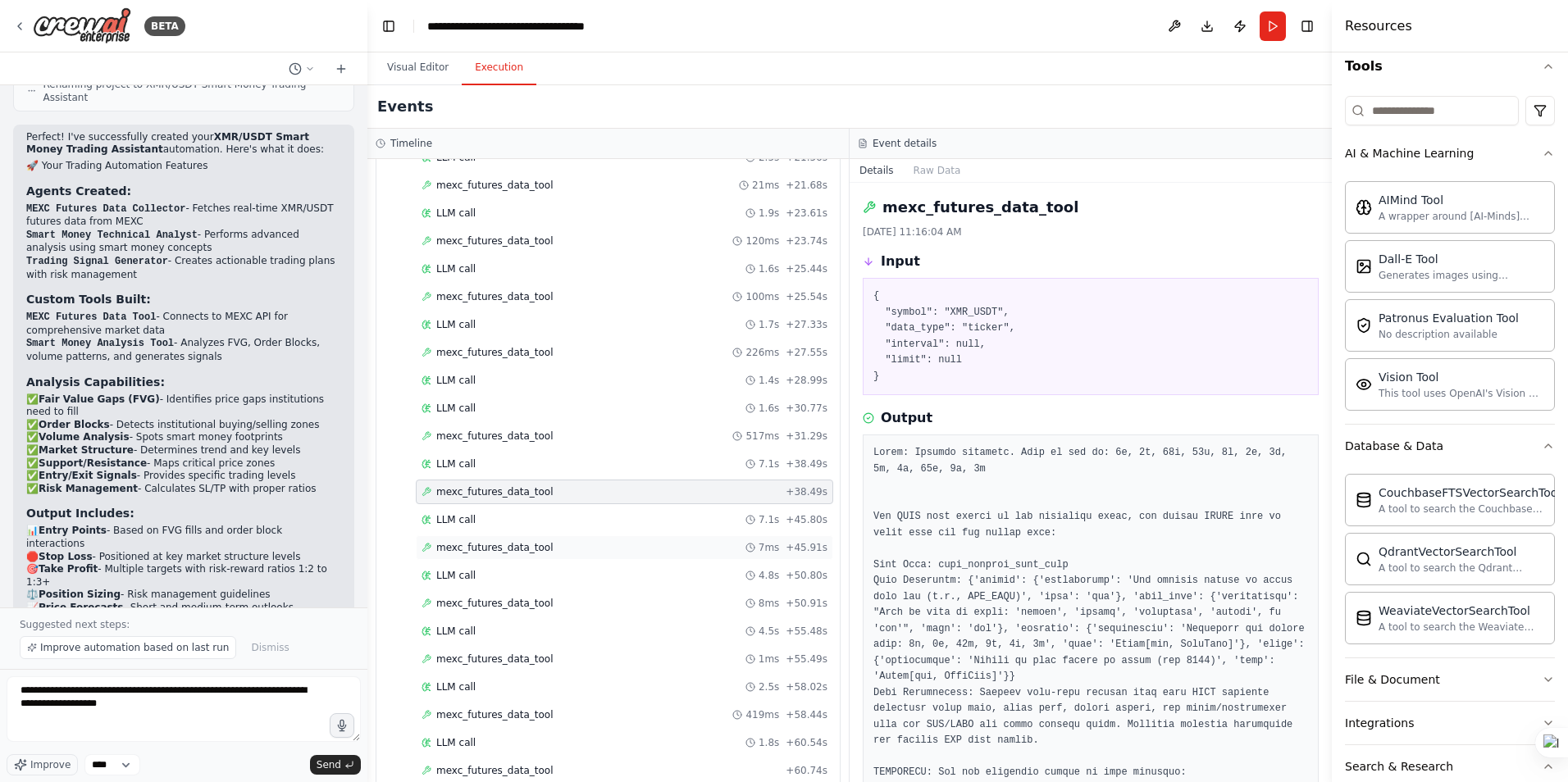
click at [497, 548] on span "mexc_futures_data_tool" at bounding box center [494, 547] width 117 height 13
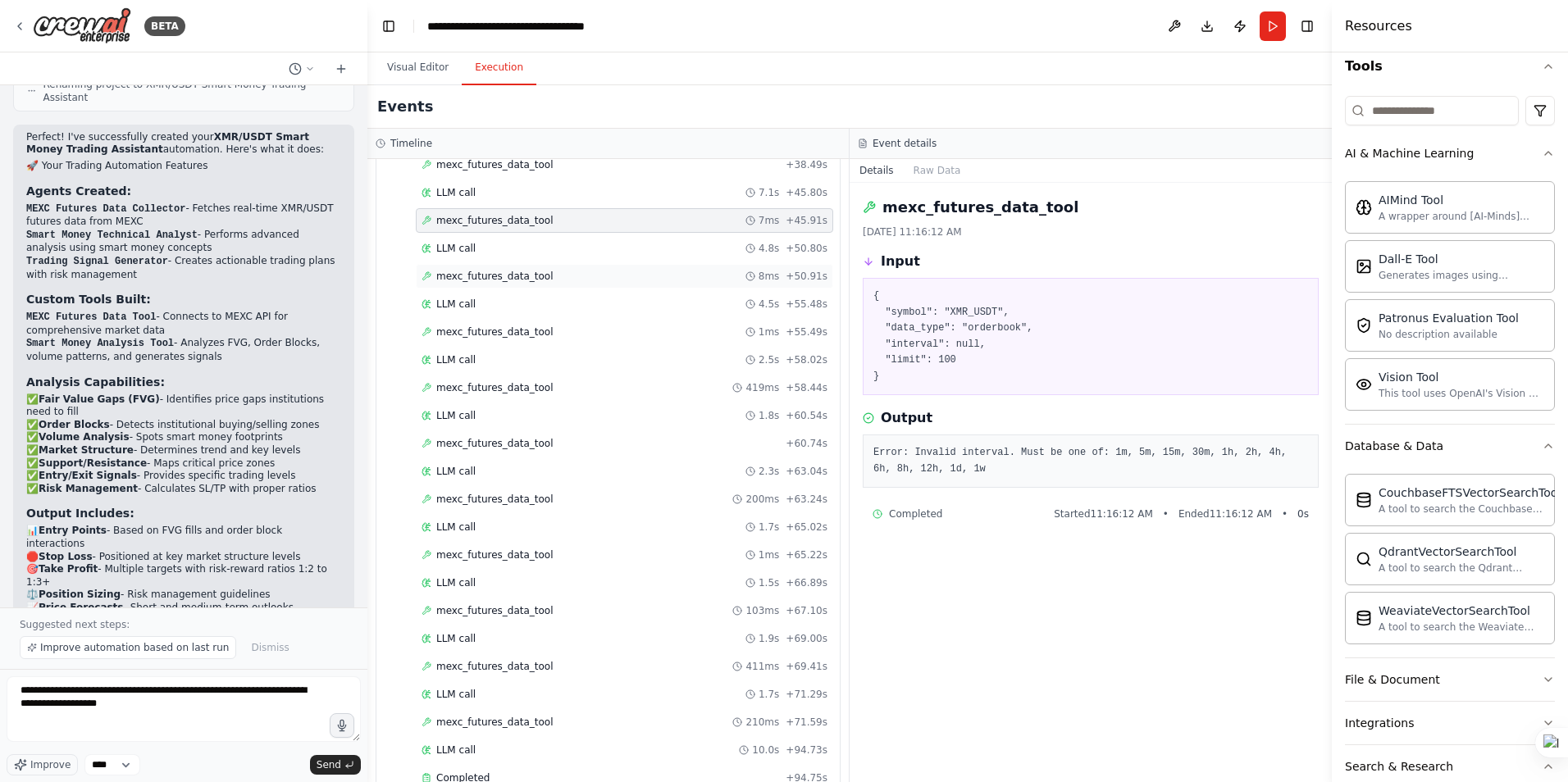
scroll to position [820, 0]
click at [505, 273] on span "mexc_futures_data_tool" at bounding box center [494, 275] width 117 height 13
click at [500, 335] on span "mexc_futures_data_tool" at bounding box center [494, 331] width 117 height 13
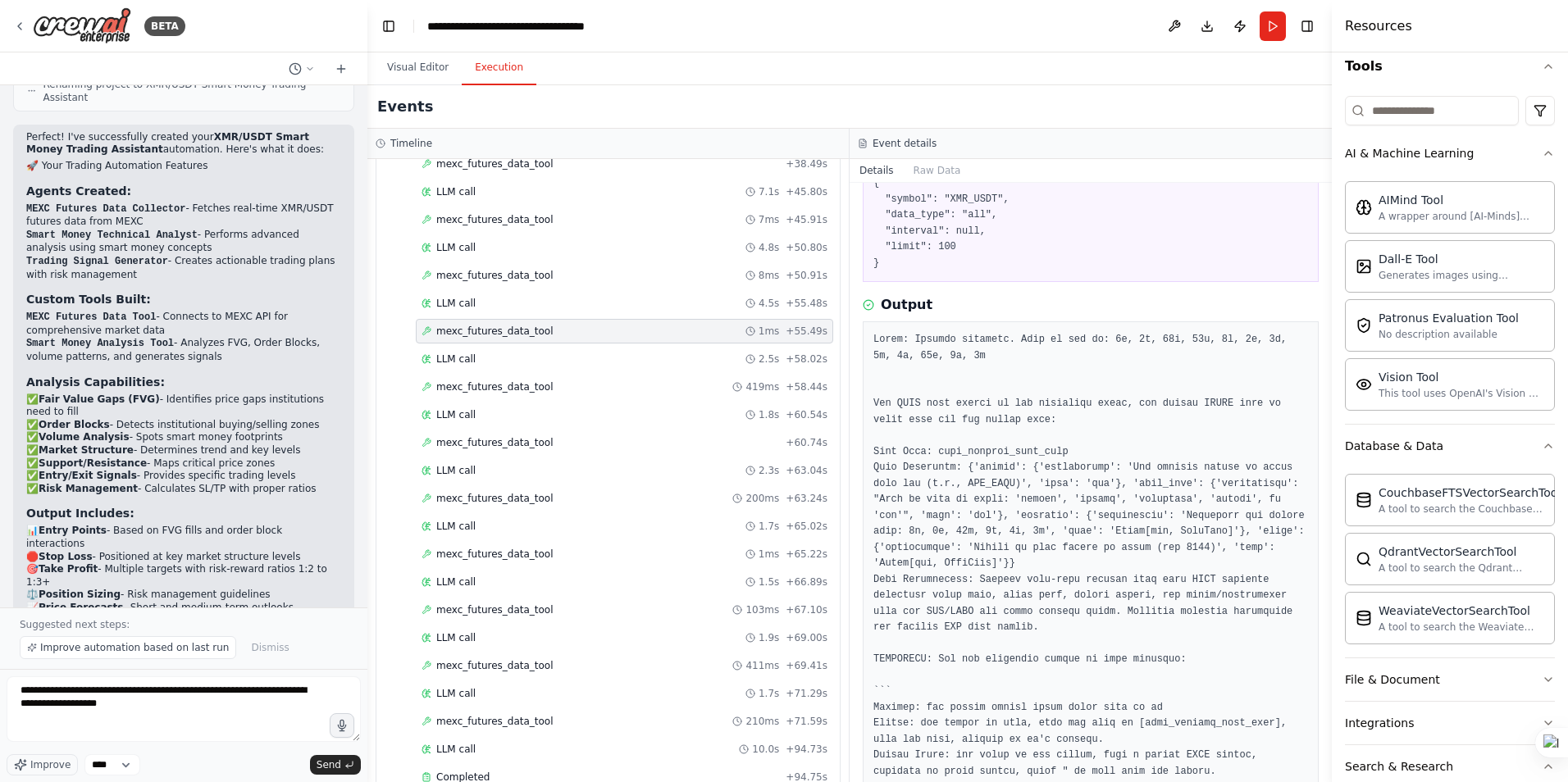
scroll to position [311, 0]
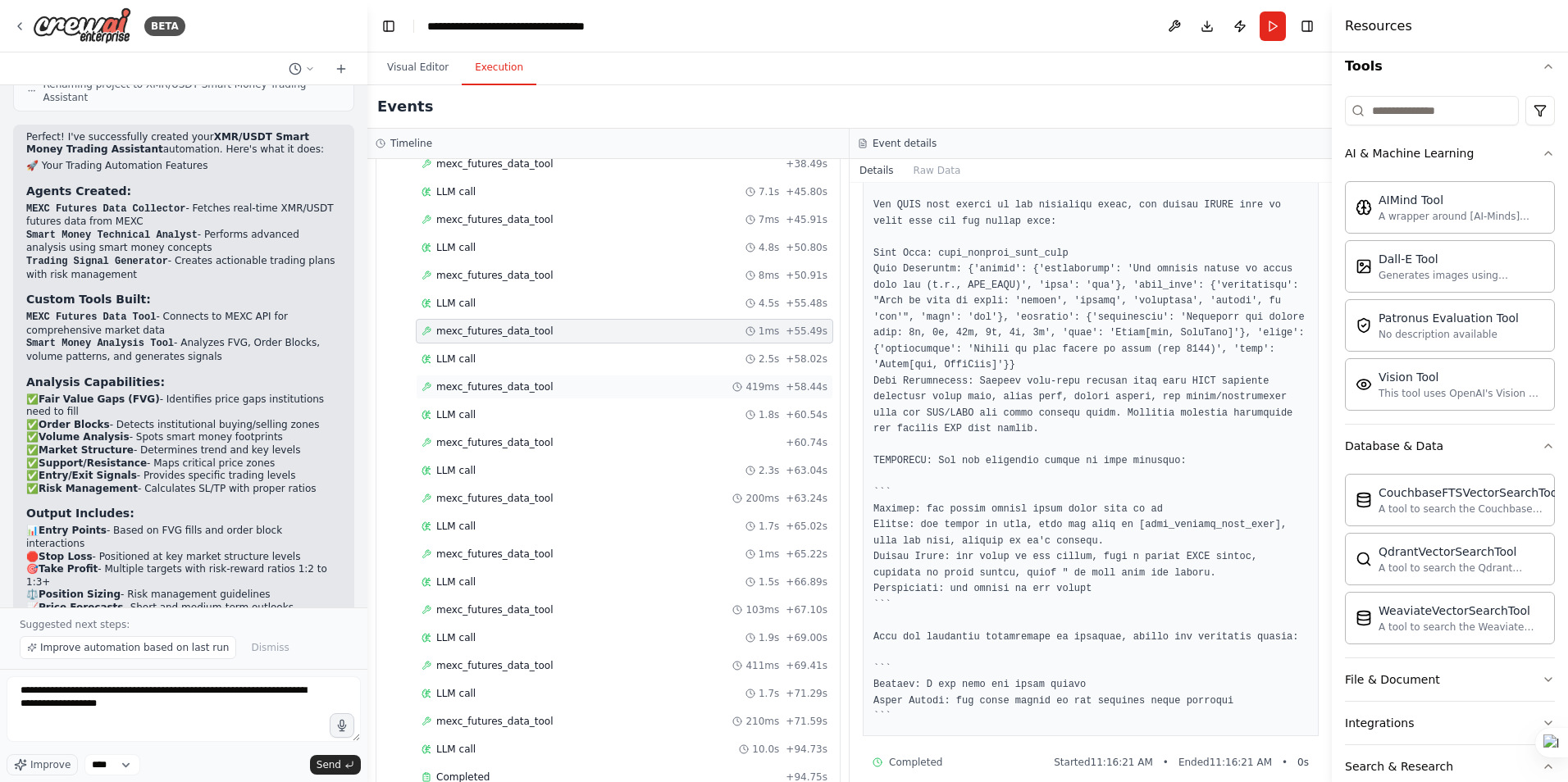
click at [498, 380] on div "mexc_futures_data_tool 419ms + 58.44s" at bounding box center [624, 387] width 417 height 25
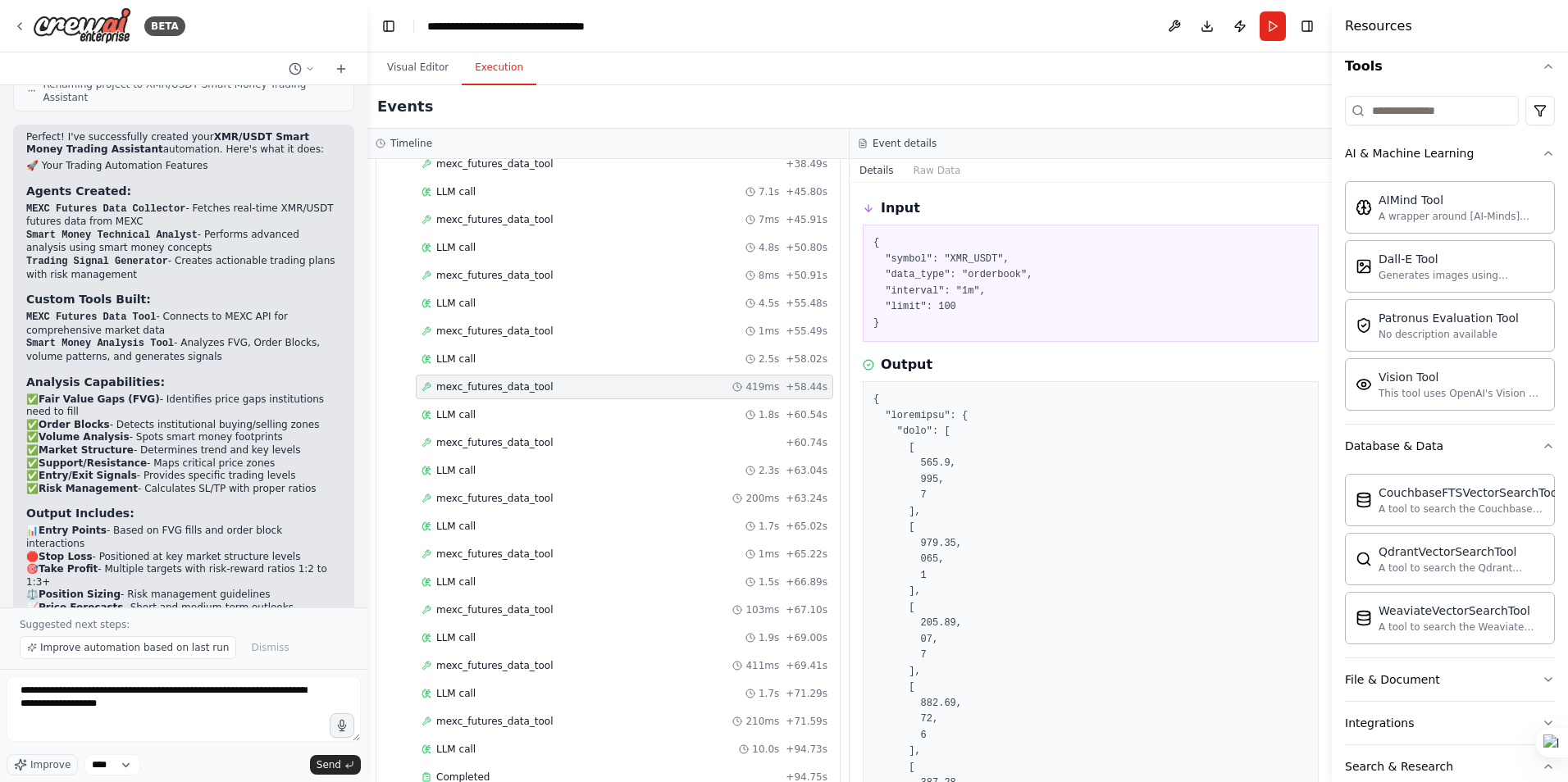
scroll to position [82, 0]
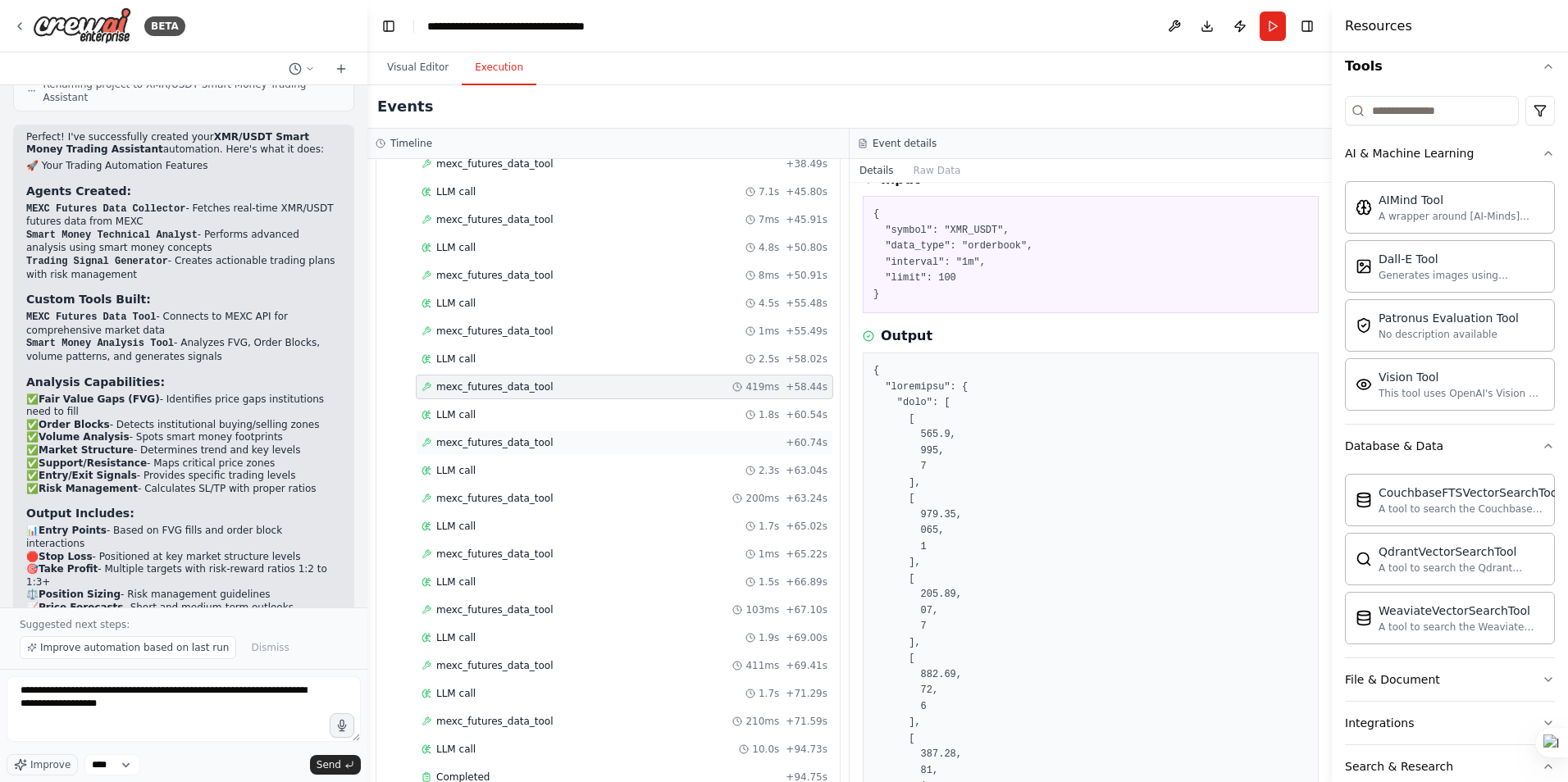
click at [522, 442] on span "mexc_futures_data_tool" at bounding box center [494, 442] width 117 height 13
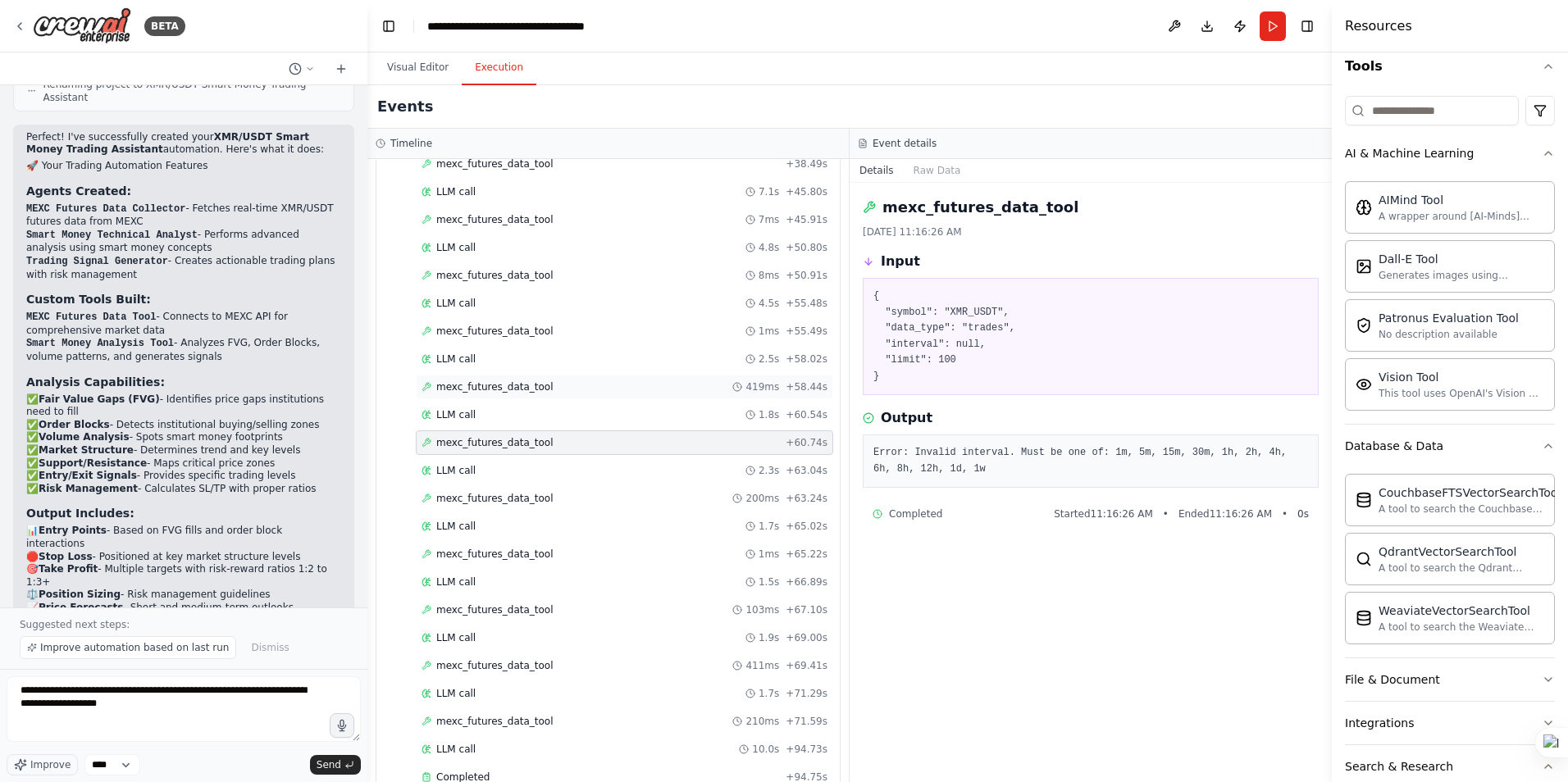
click at [515, 384] on span "mexc_futures_data_tool" at bounding box center [494, 387] width 117 height 13
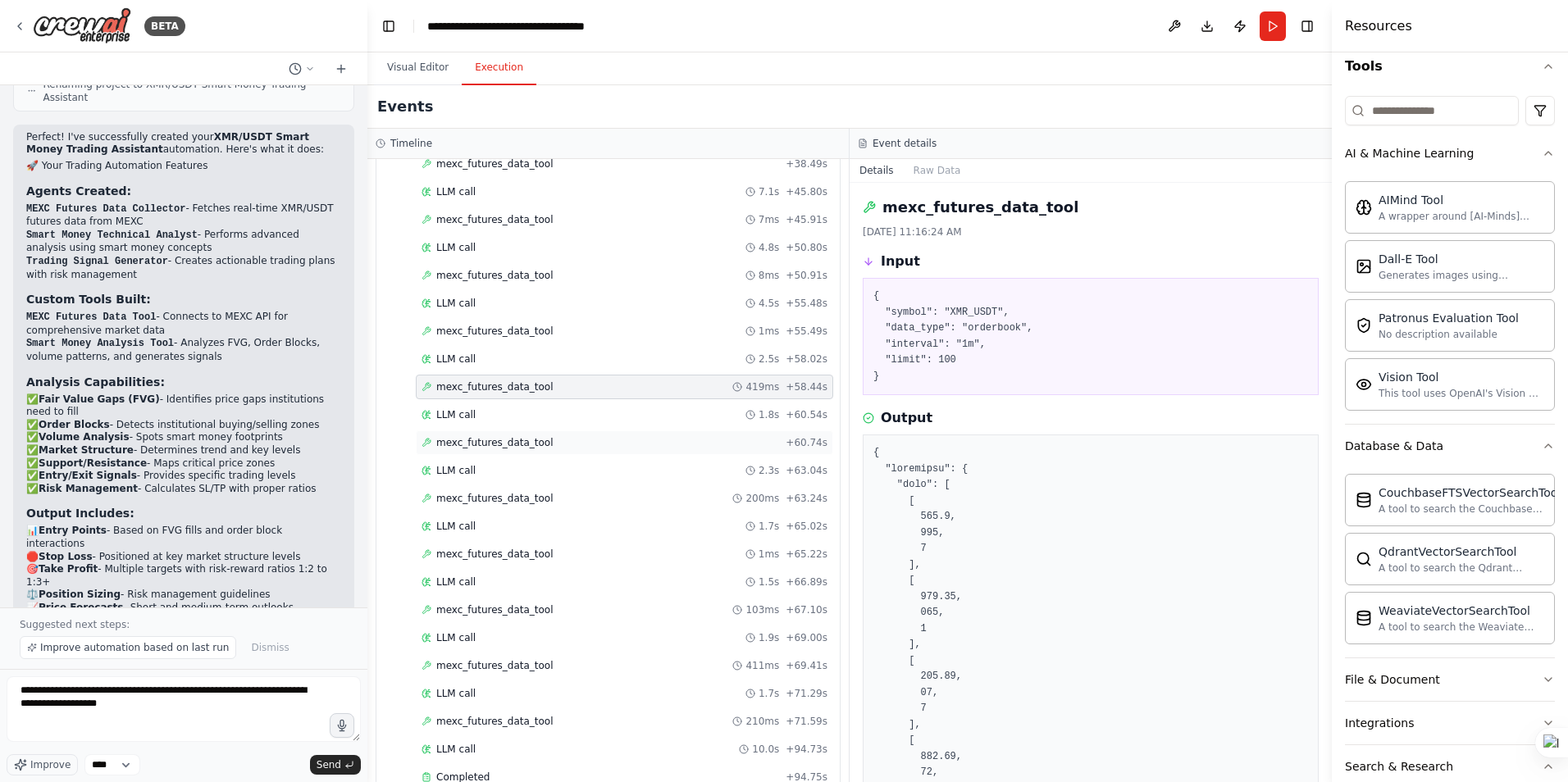
click at [516, 441] on span "mexc_futures_data_tool" at bounding box center [494, 442] width 117 height 13
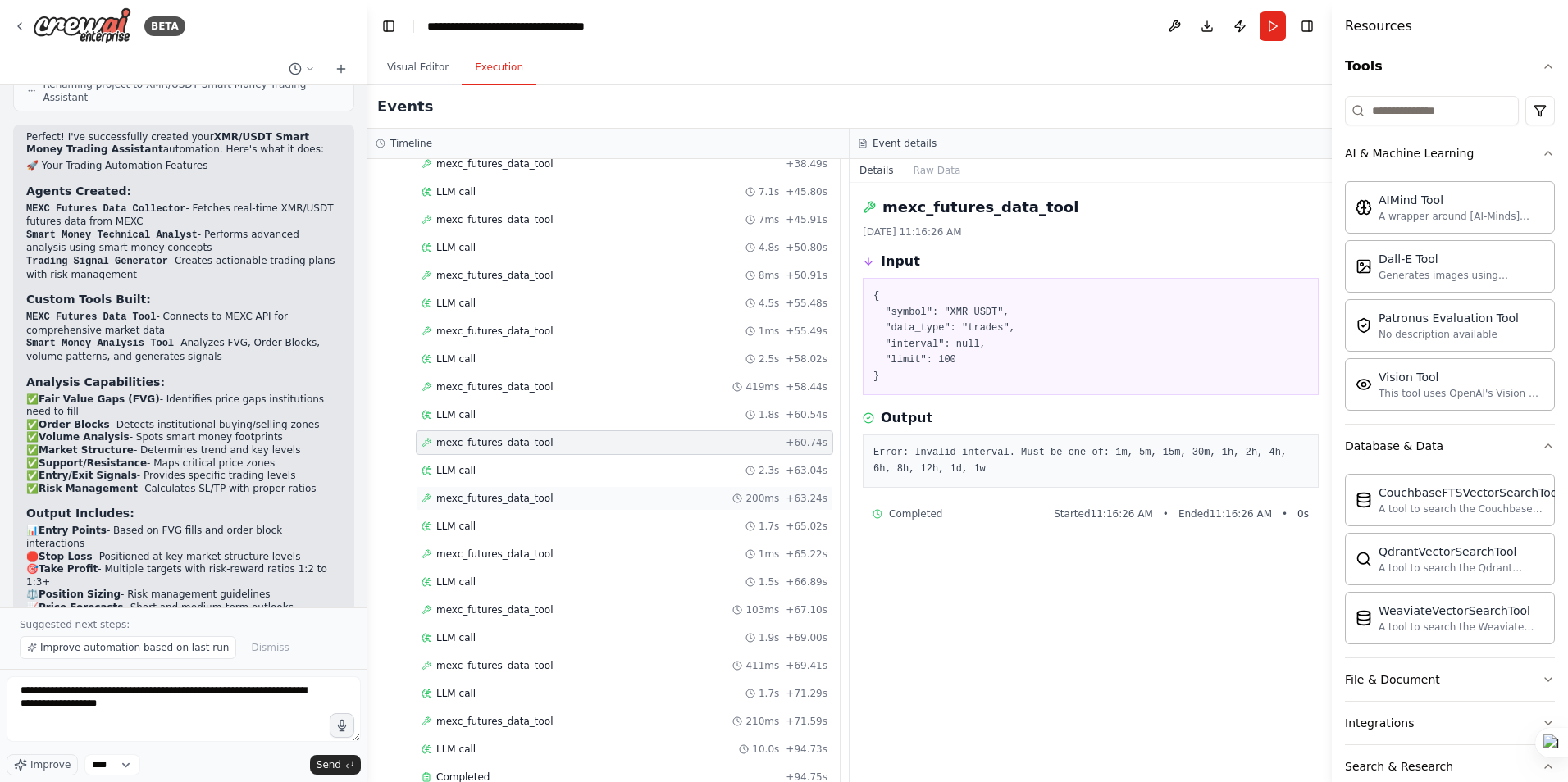
click at [505, 500] on span "mexc_futures_data_tool" at bounding box center [494, 498] width 117 height 13
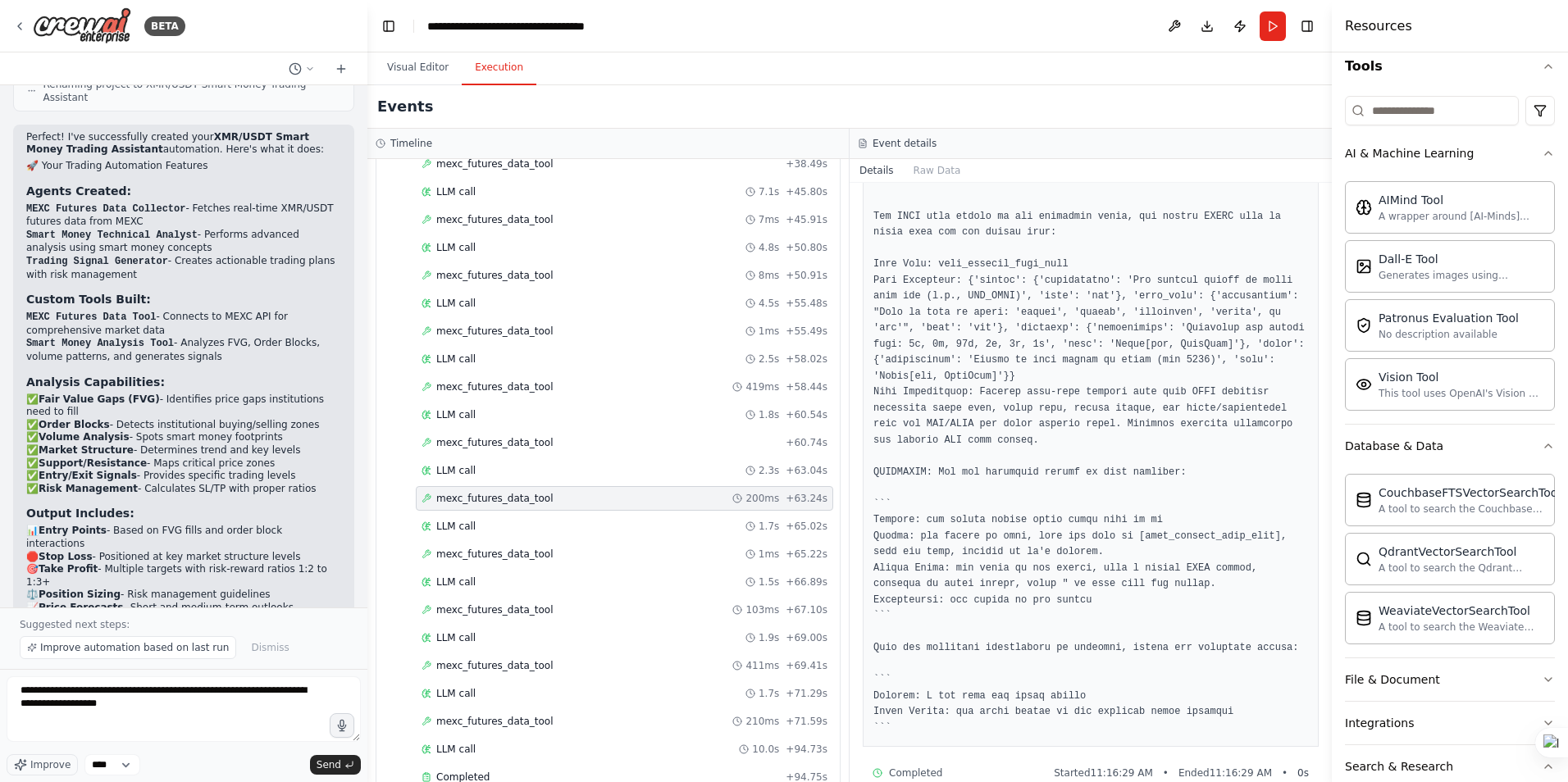
scroll to position [296, 0]
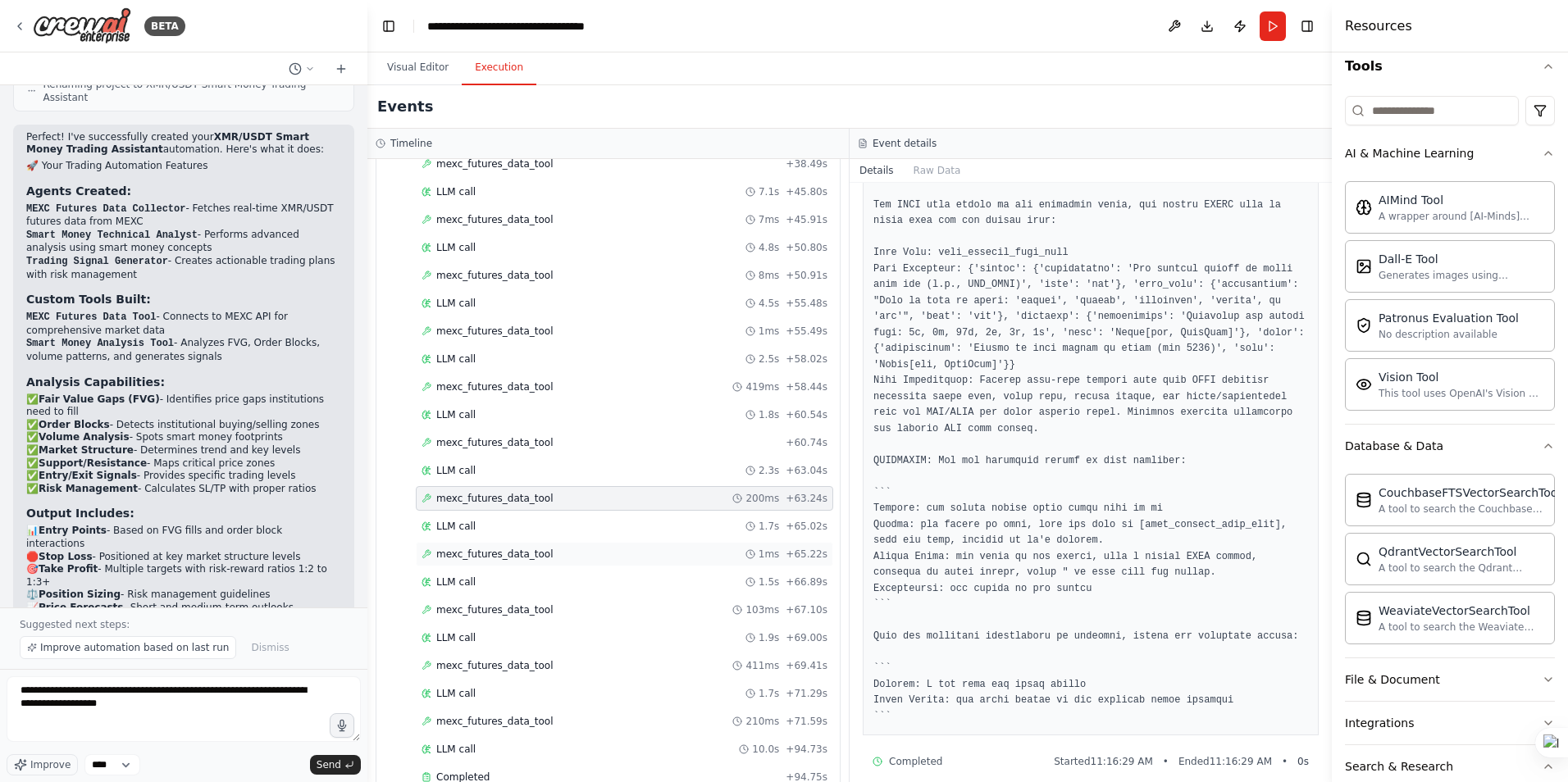
click at [482, 554] on span "mexc_futures_data_tool" at bounding box center [494, 554] width 117 height 13
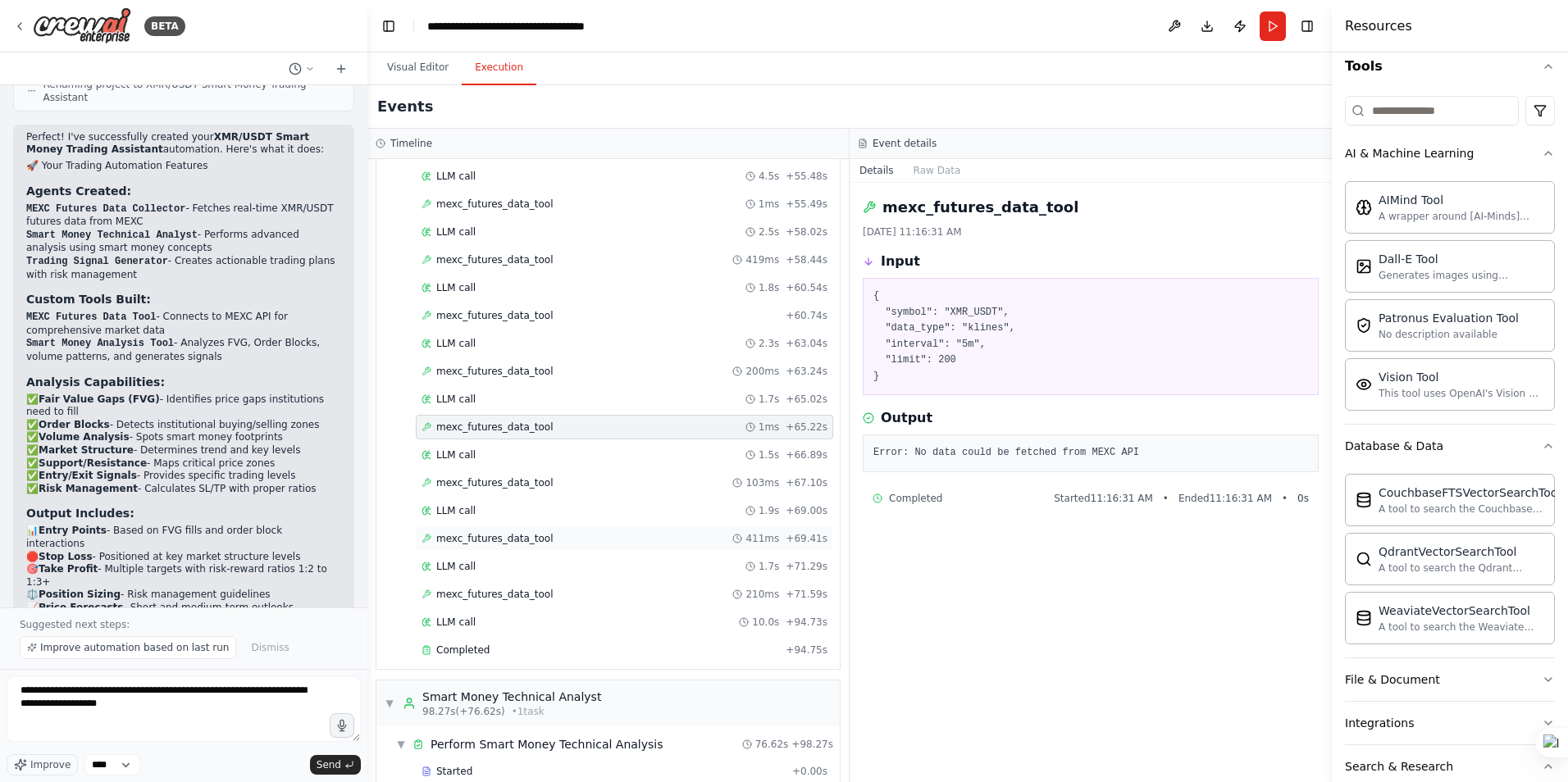
scroll to position [984, 0]
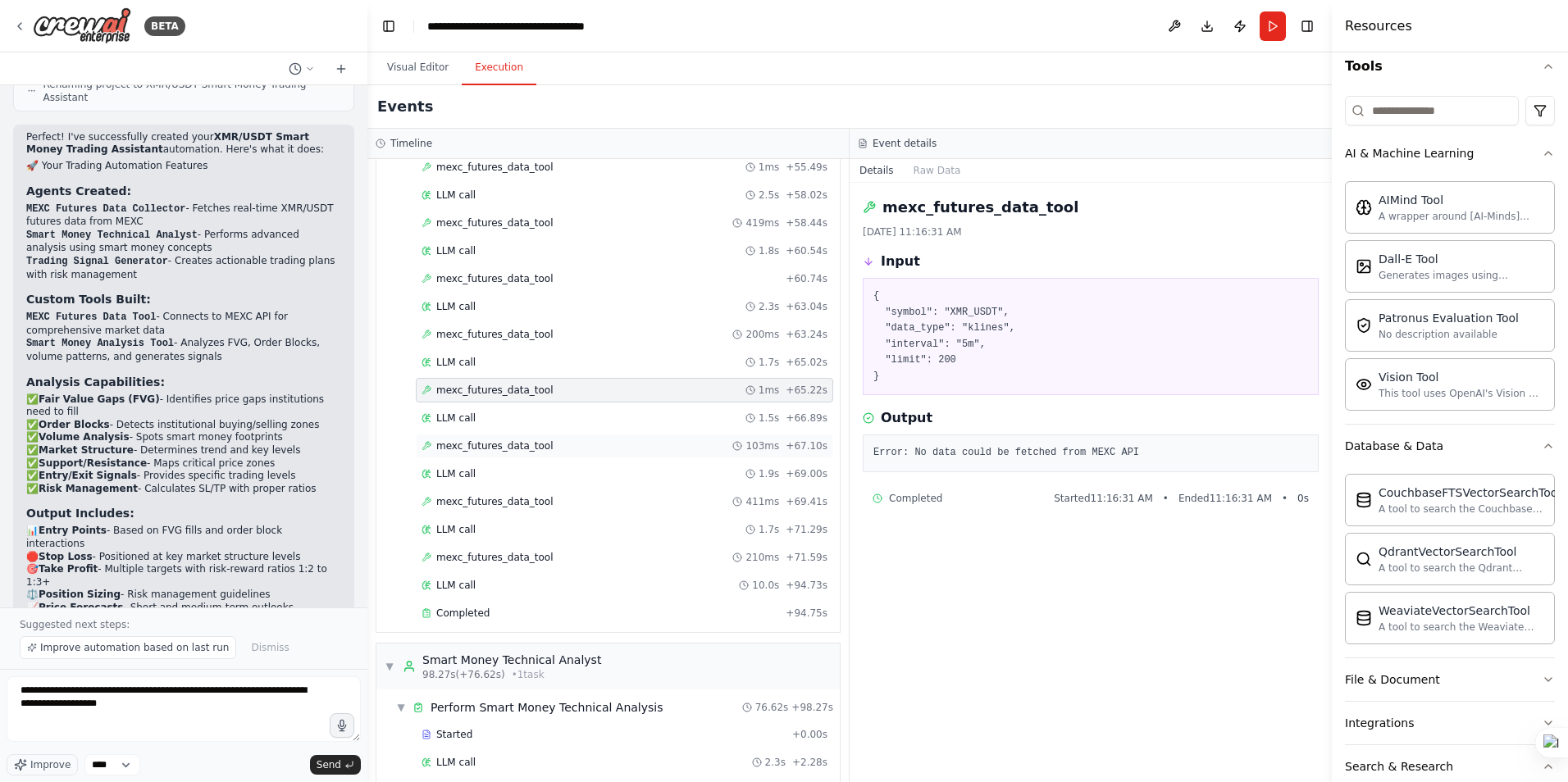
click at [504, 438] on div "mexc_futures_data_tool 103ms + 67.10s" at bounding box center [624, 445] width 417 height 25
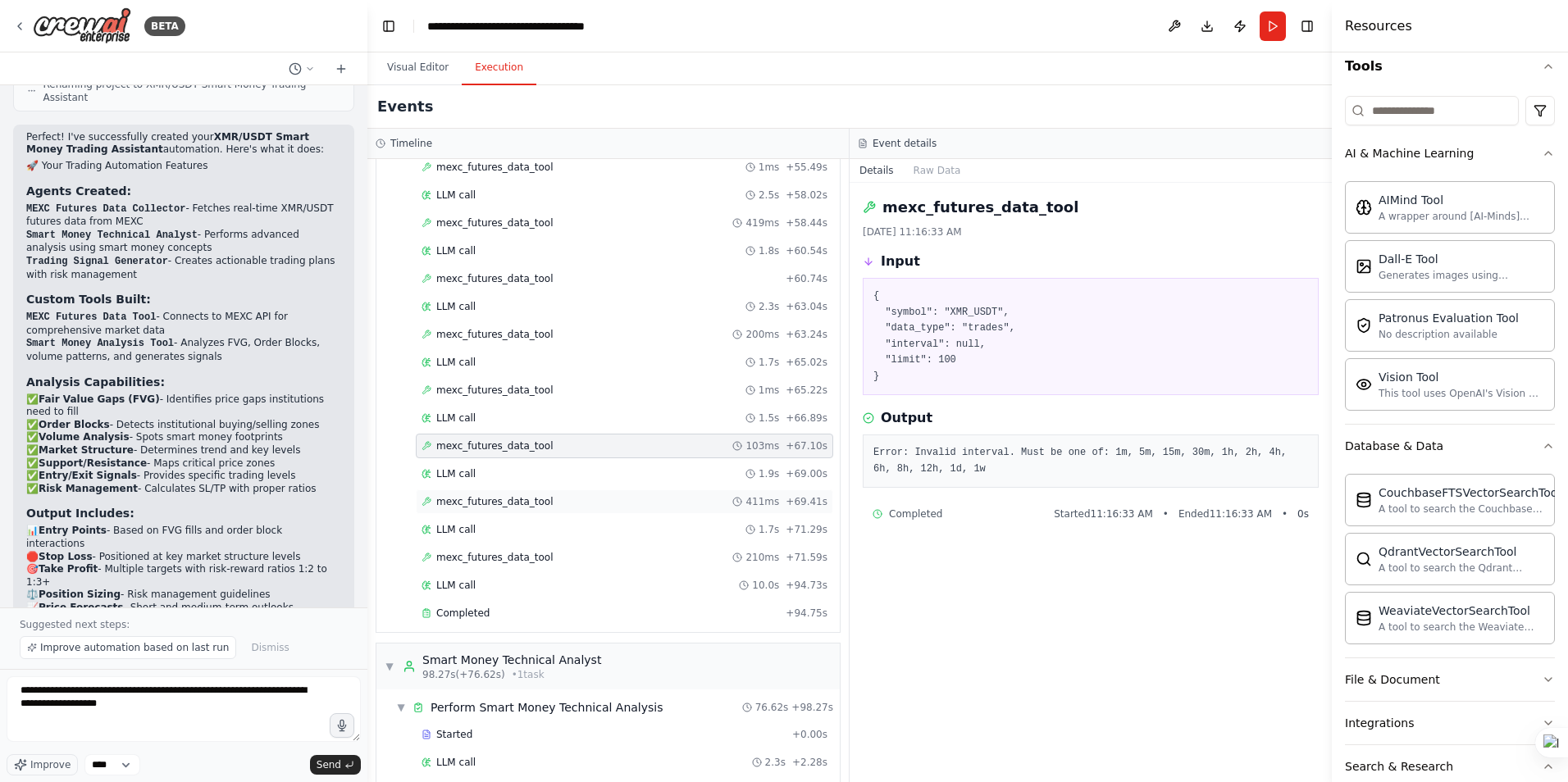
click at [503, 500] on span "mexc_futures_data_tool" at bounding box center [494, 501] width 117 height 13
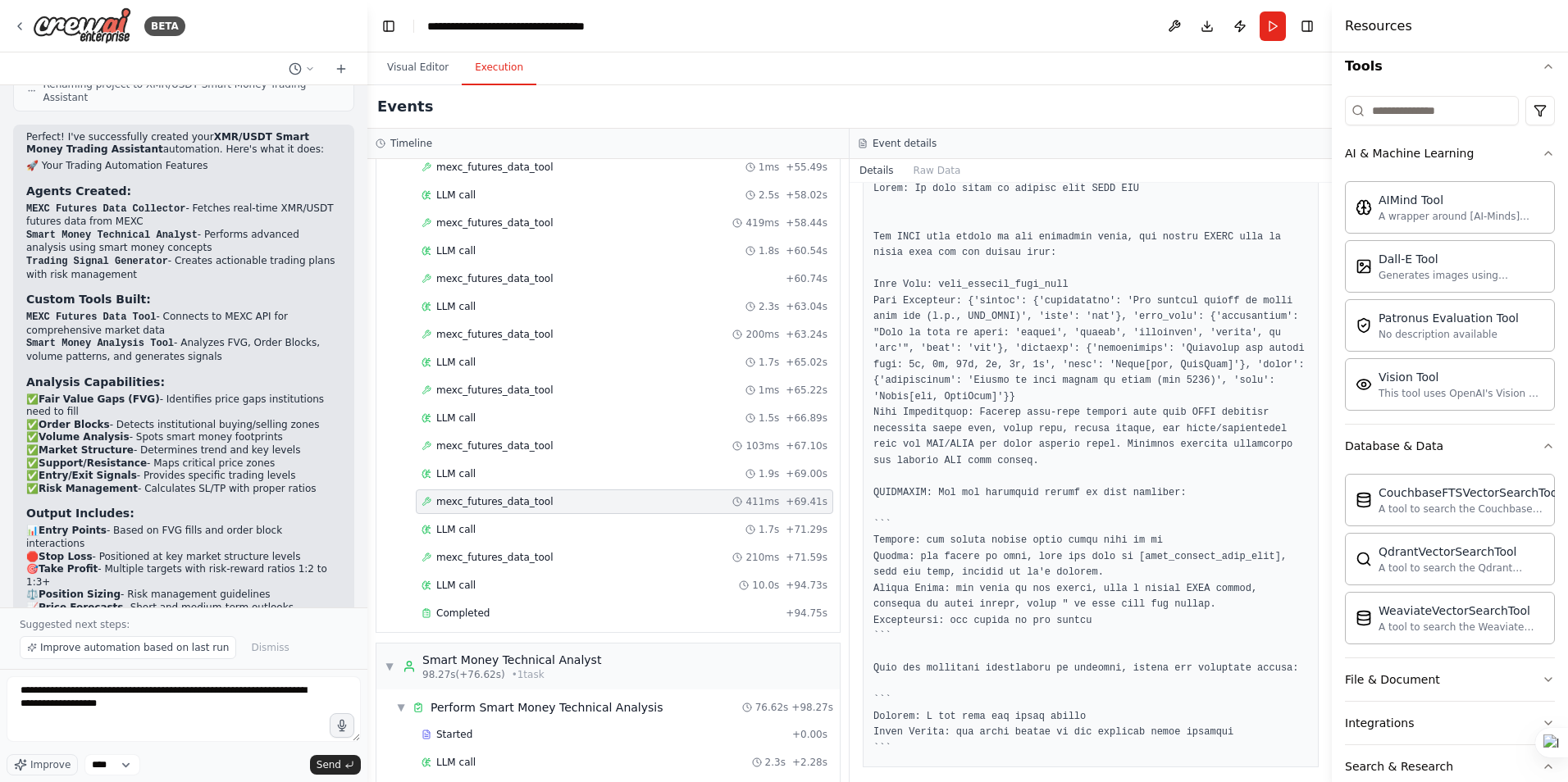
scroll to position [296, 0]
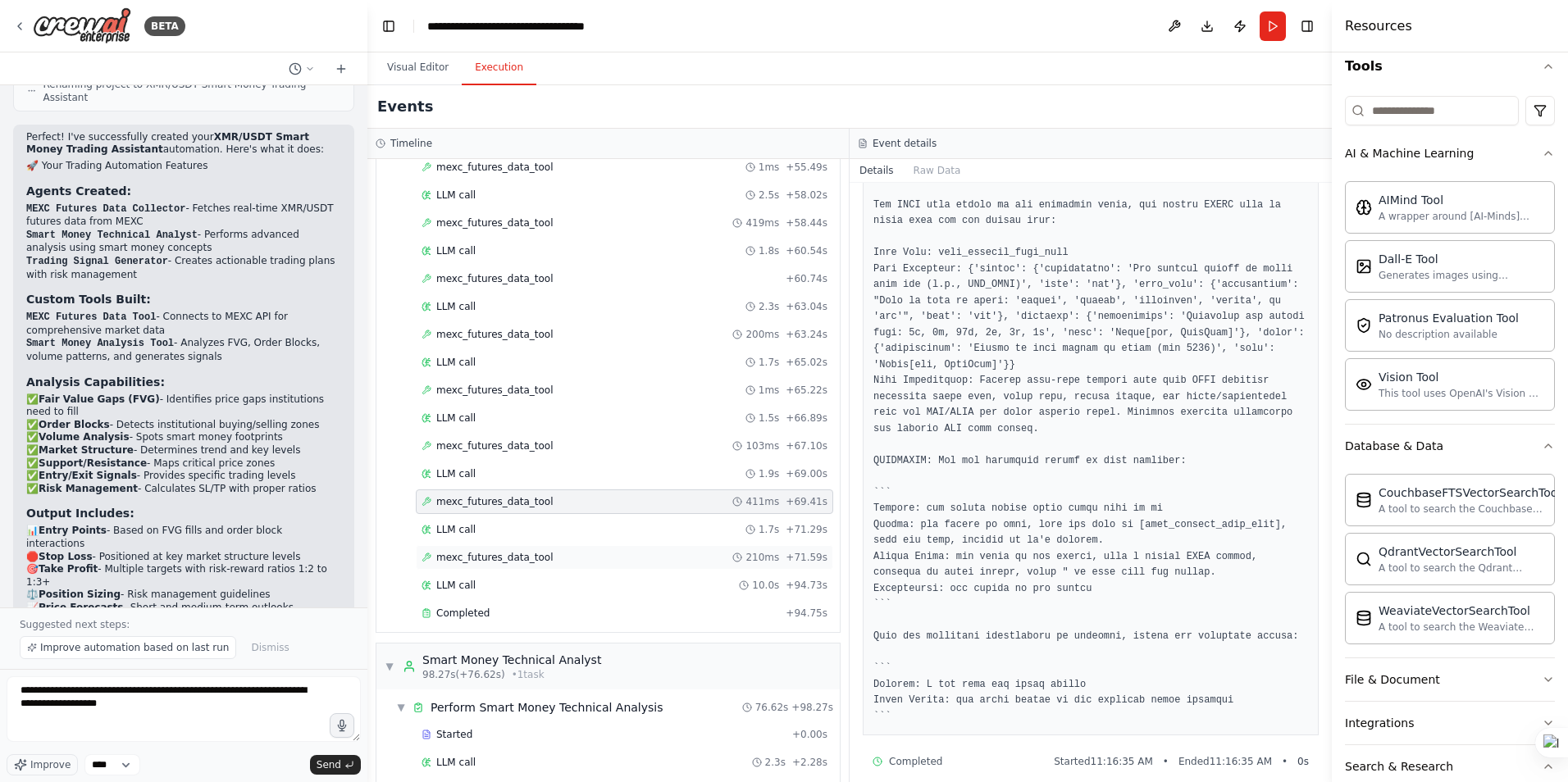
click at [496, 551] on span "mexc_futures_data_tool" at bounding box center [494, 557] width 117 height 13
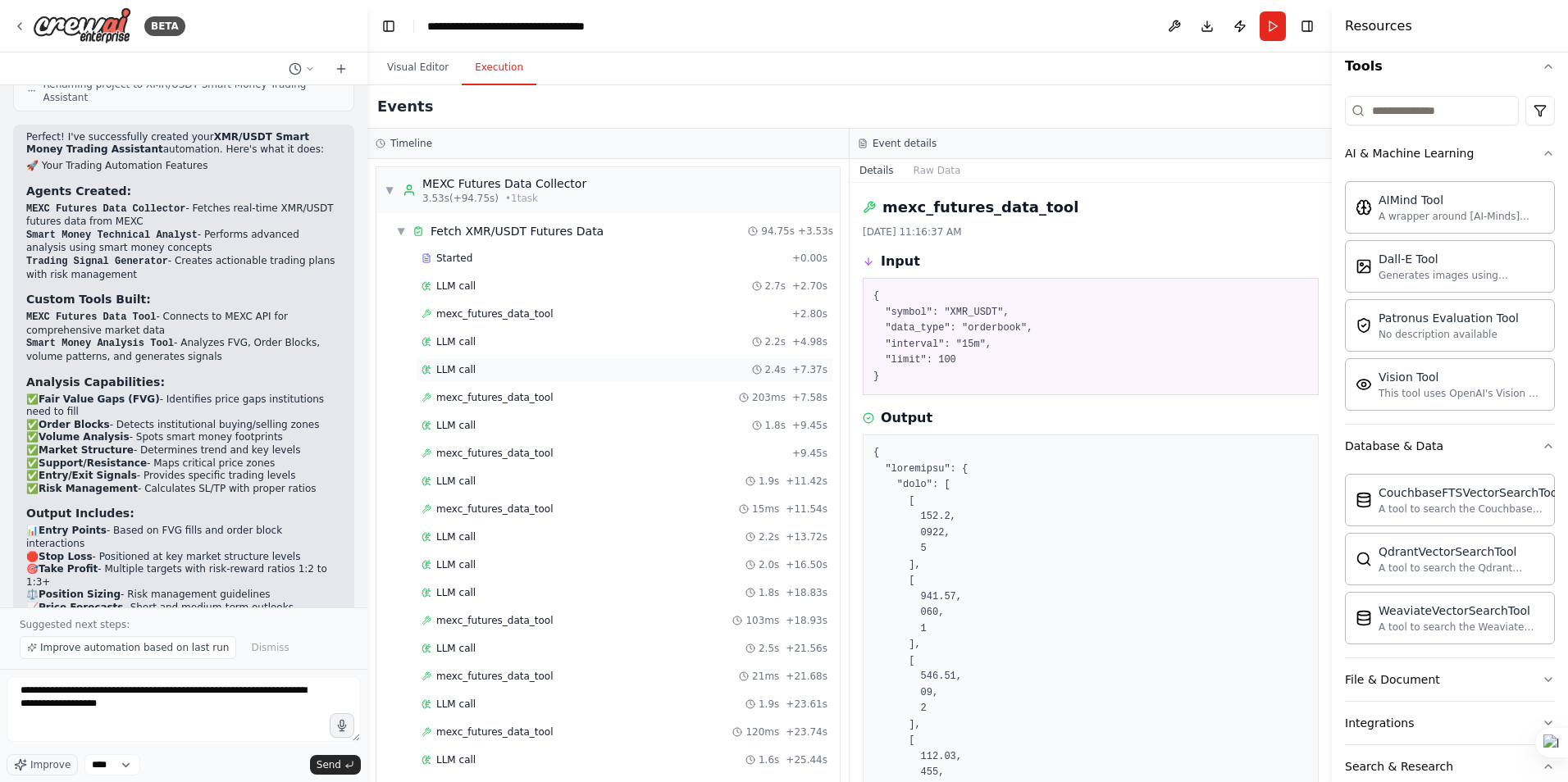
scroll to position [0, 0]
click at [505, 315] on span "mexc_futures_data_tool" at bounding box center [494, 315] width 117 height 13
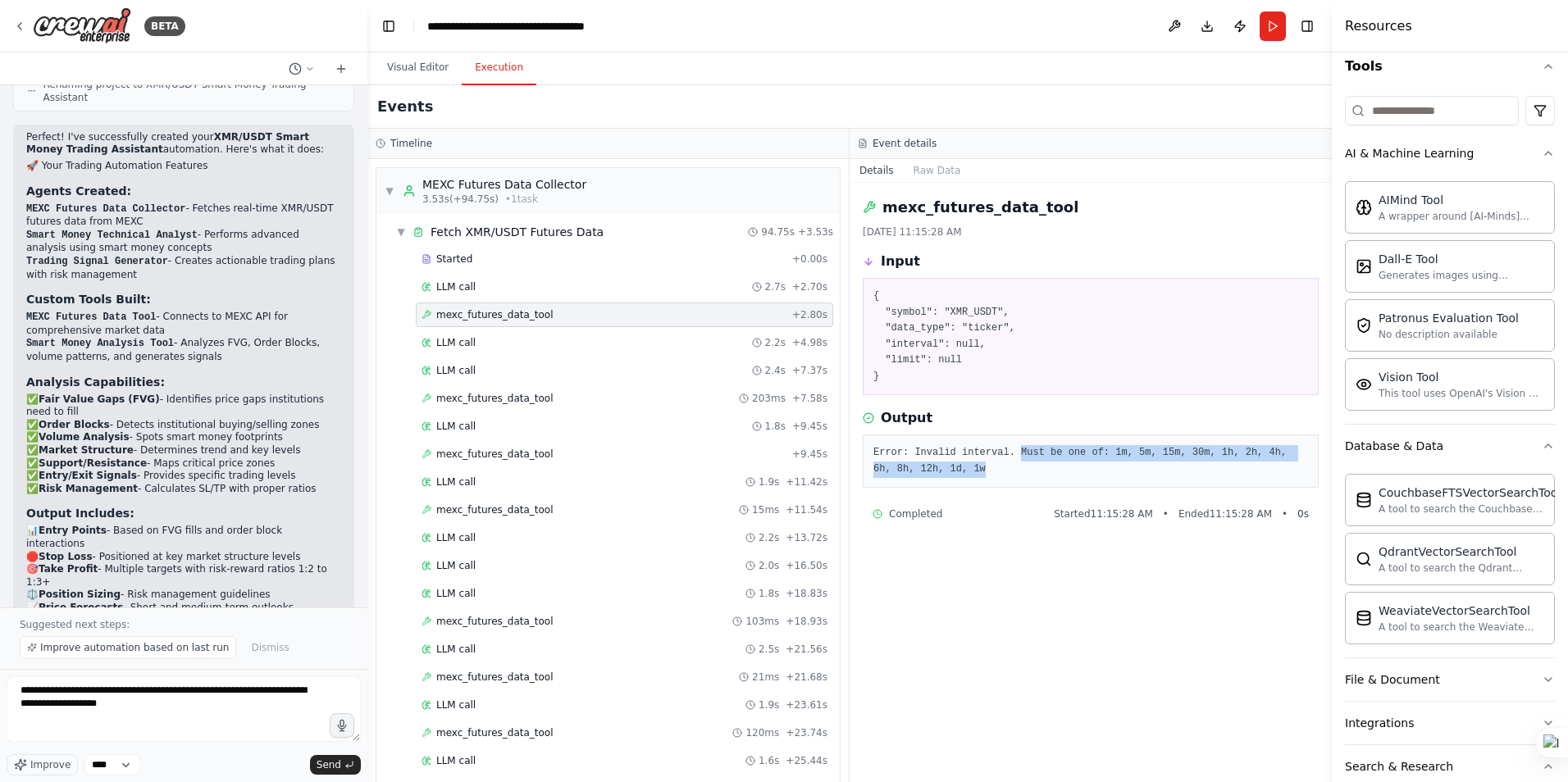
drag, startPoint x: 974, startPoint y: 465, endPoint x: 1008, endPoint y: 456, distance: 35.2
click at [1008, 456] on pre "Error: Invalid interval. Must be one of: 1m, 5m, 15m, 30m, 1h, 2h, 4h, 6h, 8h, …" at bounding box center [1091, 461] width 434 height 32
copy pre "Must be one of: 1m, 5m, 15m, 30m, 1h, 2h, 4h, 6h, 8h, 12h, 1d, 1w"
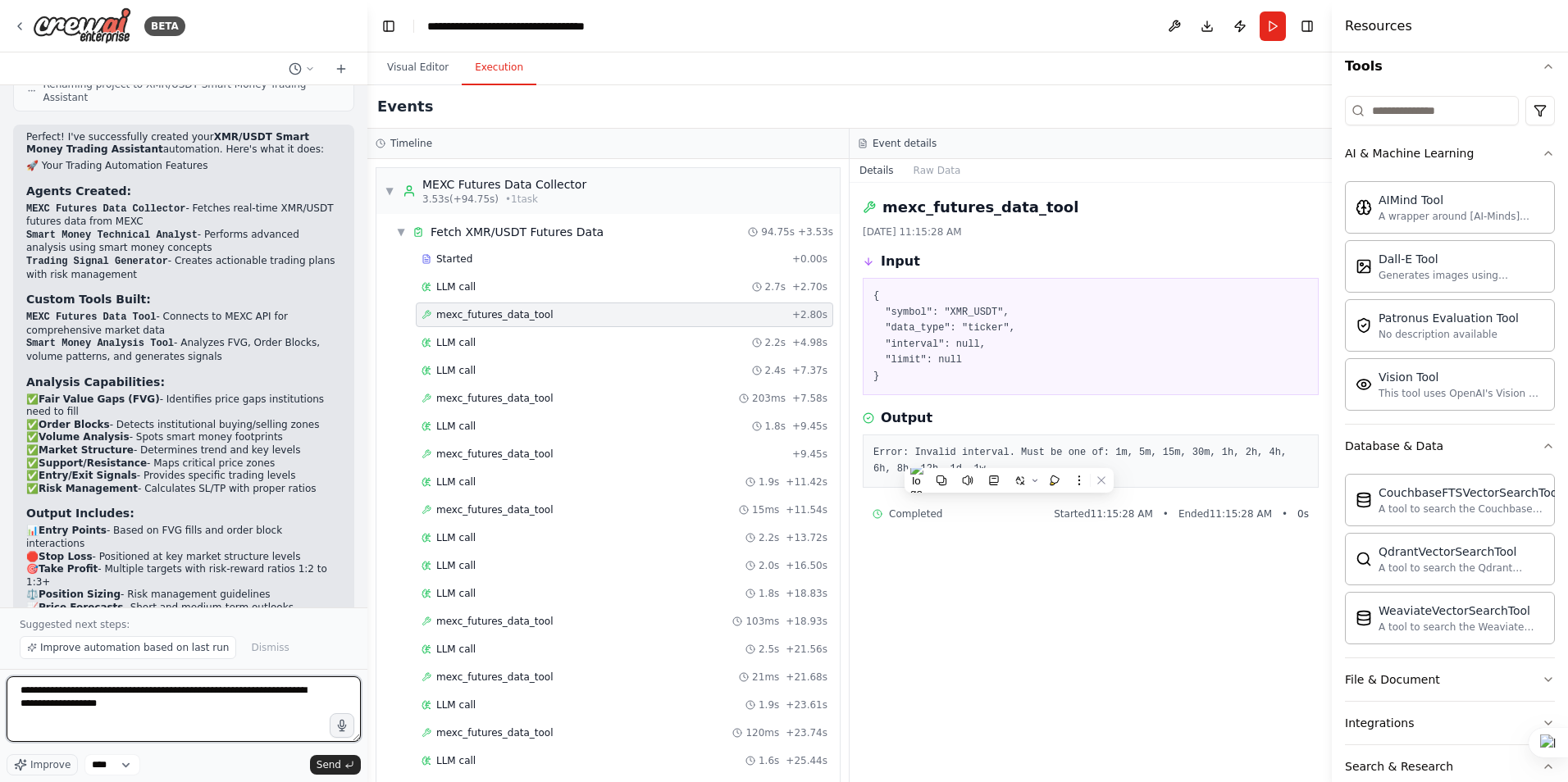
click at [131, 710] on textarea "**********" at bounding box center [184, 709] width 354 height 65
click at [42, 707] on textarea "**********" at bounding box center [184, 709] width 354 height 65
click at [151, 708] on textarea "**********" at bounding box center [184, 709] width 354 height 65
paste textarea "**********"
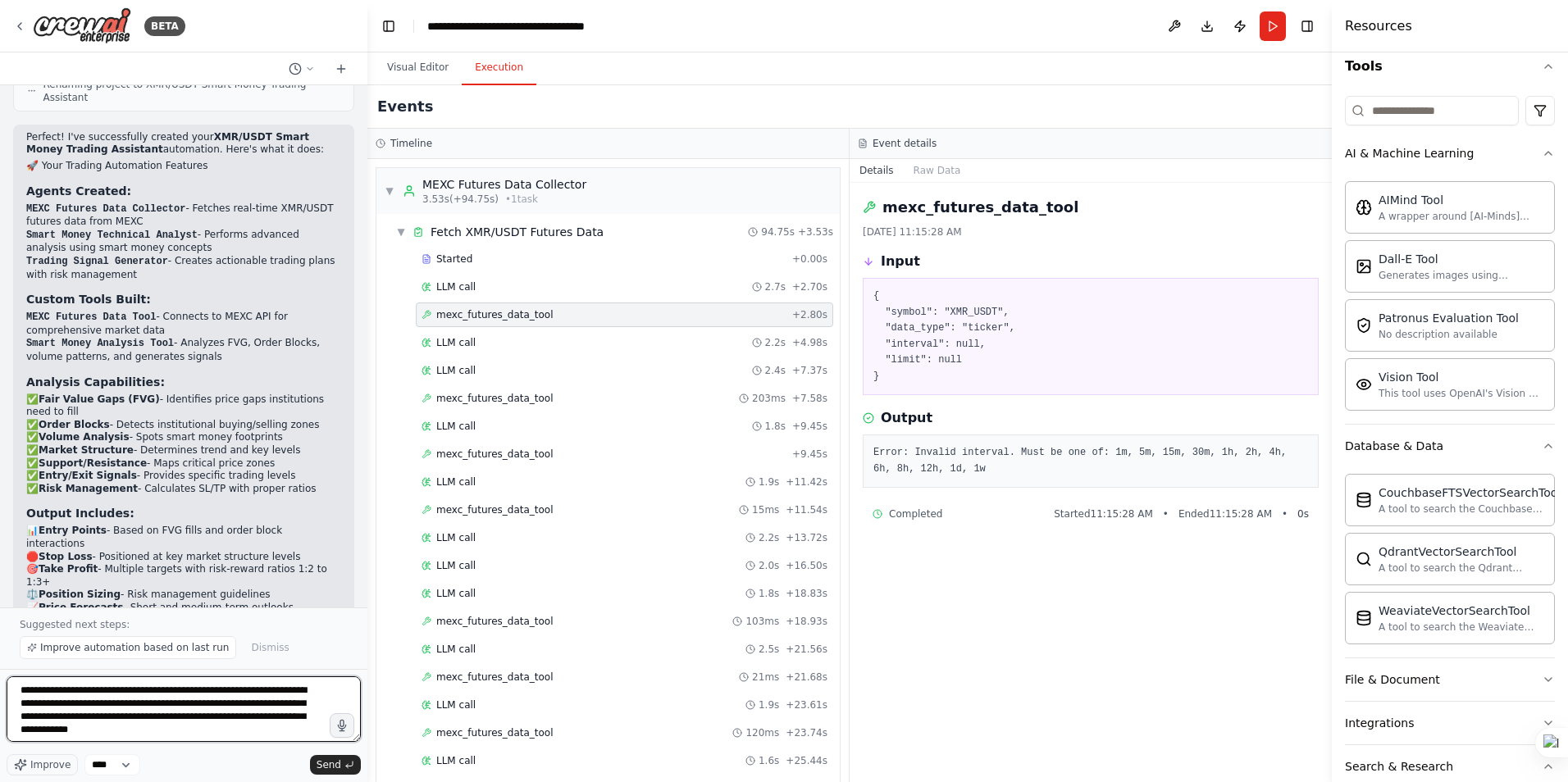
click at [132, 719] on textarea "**********" at bounding box center [184, 709] width 354 height 65
type textarea "**********"
click at [203, 727] on textarea "**********" at bounding box center [184, 709] width 354 height 65
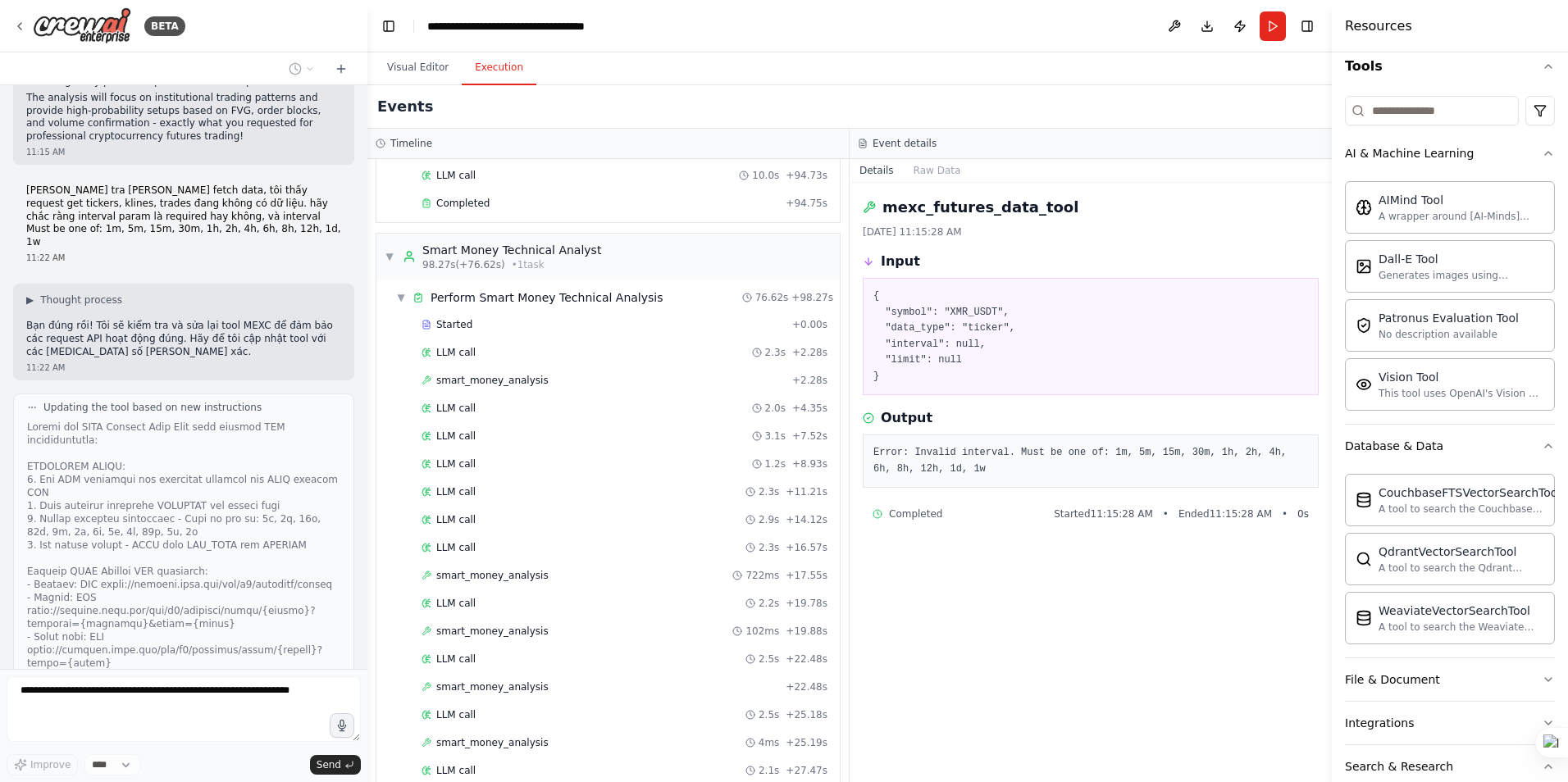
scroll to position [1312, 0]
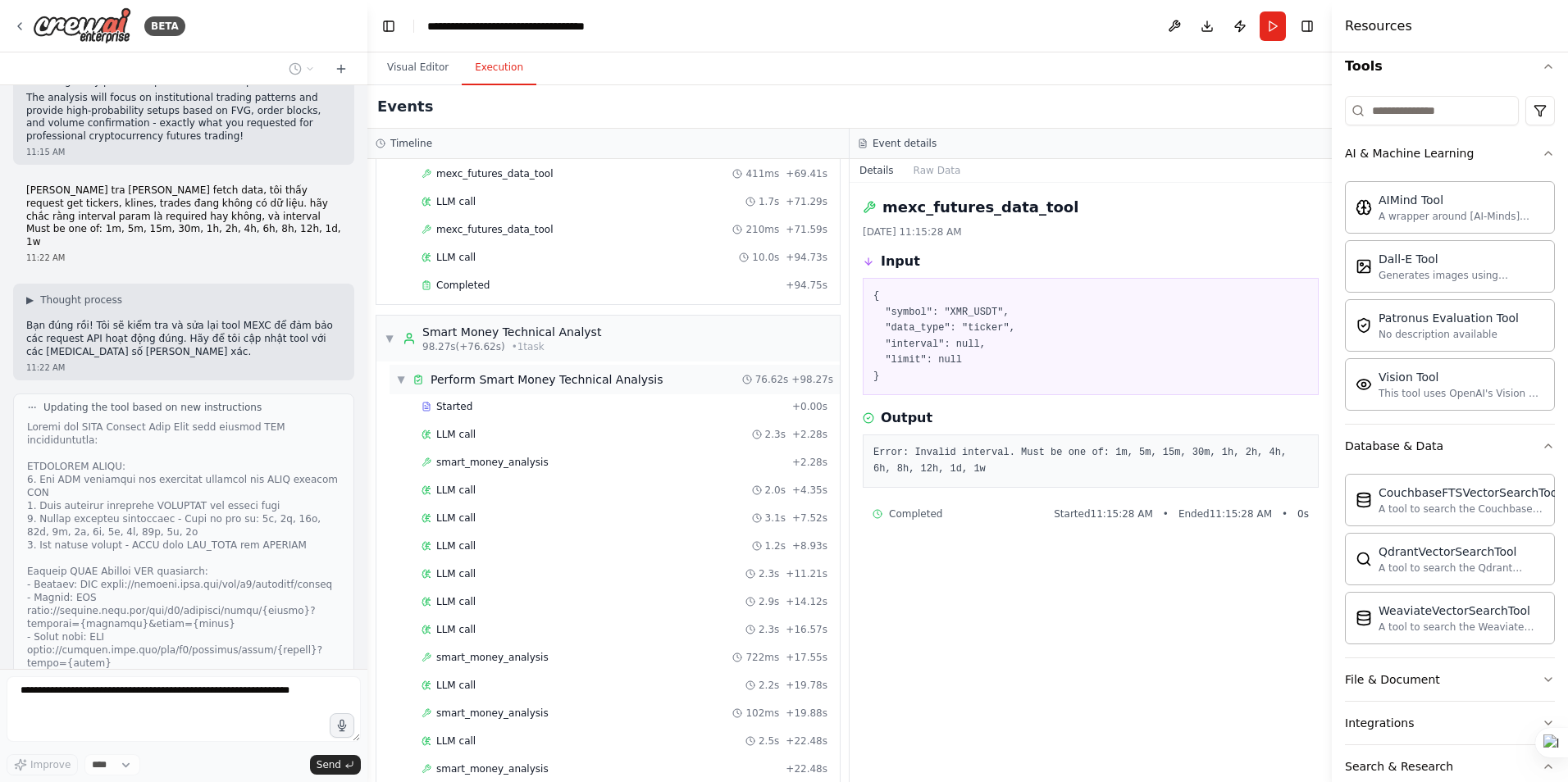
click at [401, 377] on span "▼" at bounding box center [401, 379] width 10 height 13
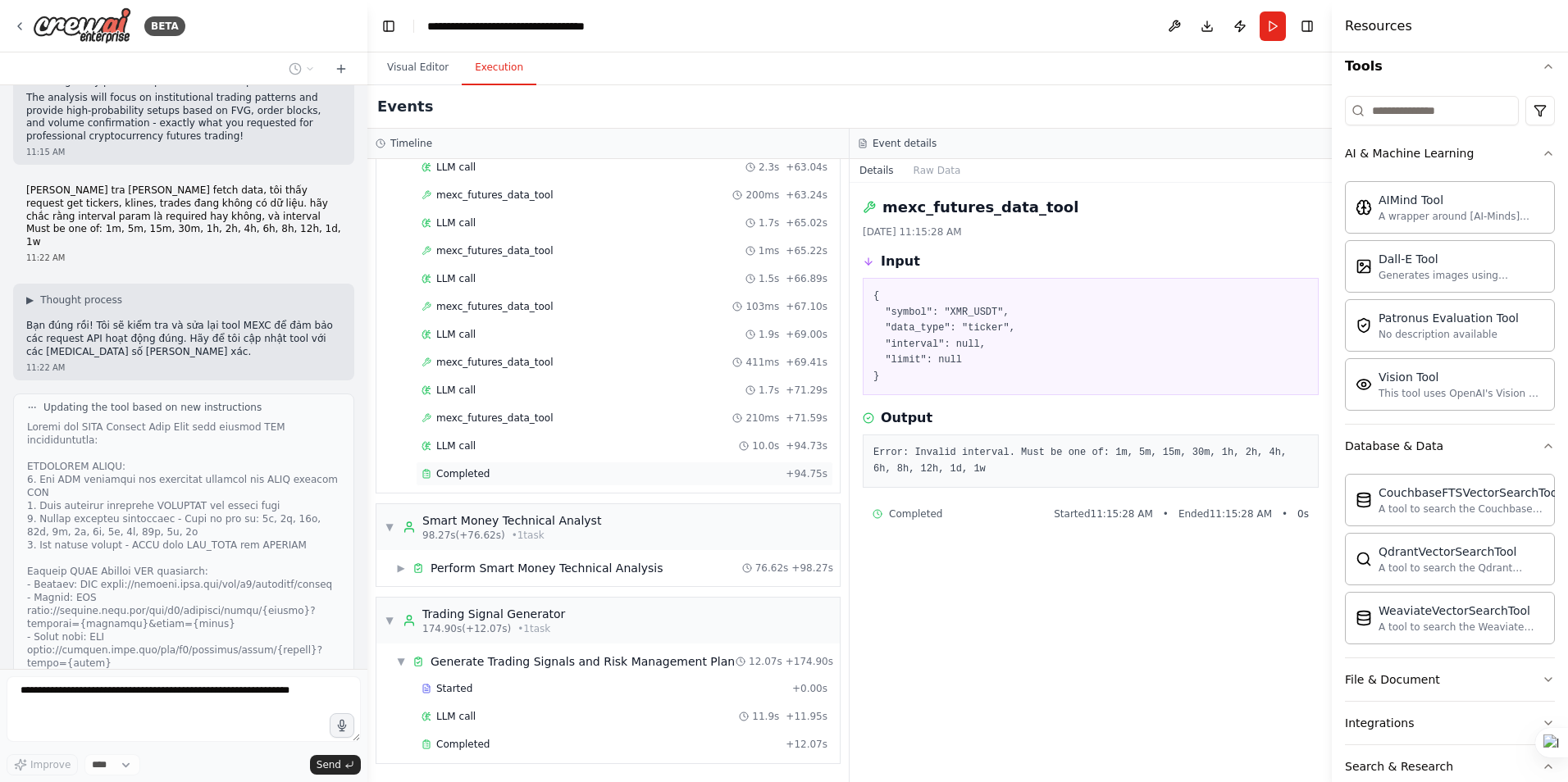
scroll to position [4181, 0]
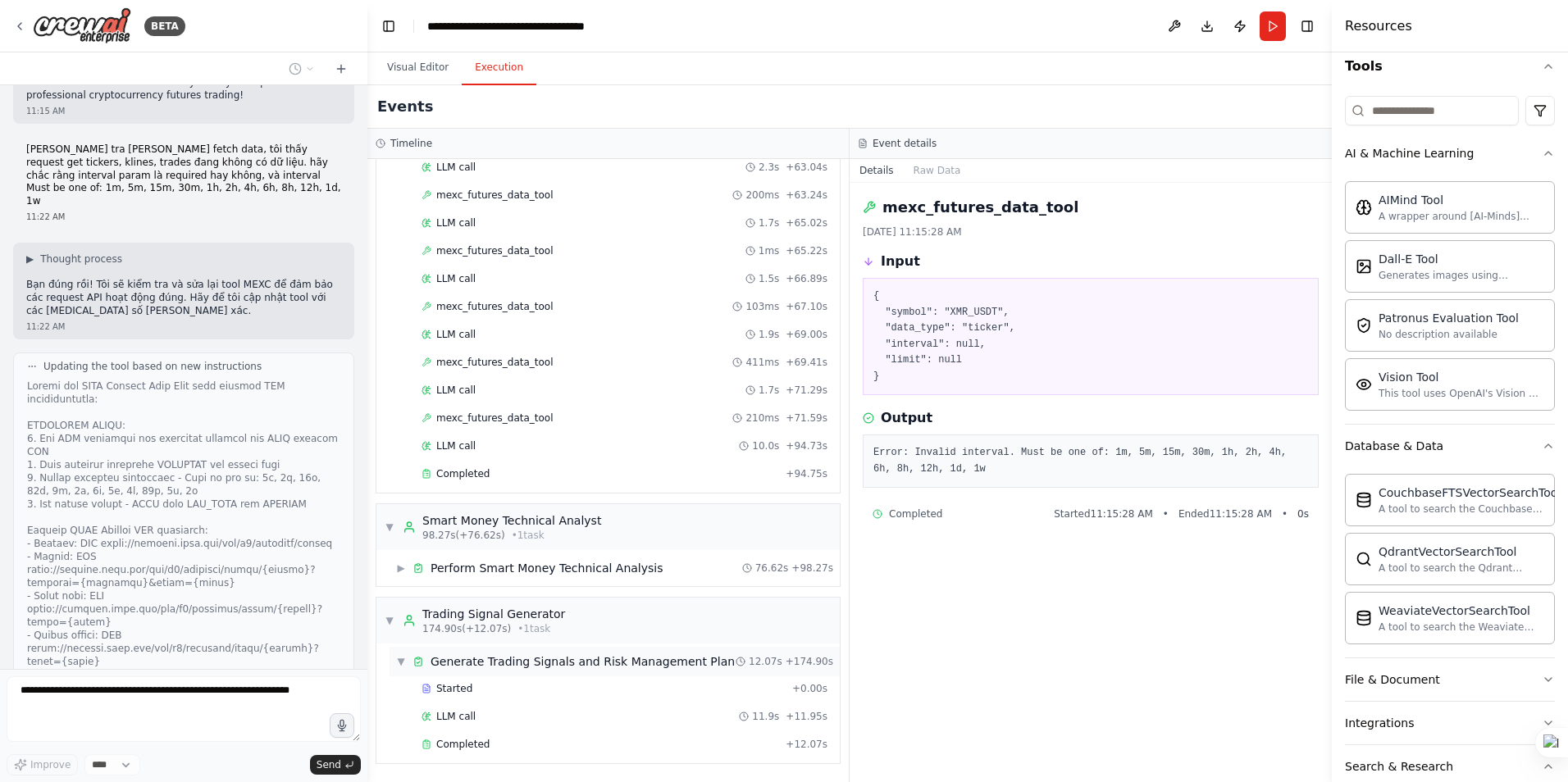
click at [401, 659] on span "▼" at bounding box center [401, 662] width 10 height 13
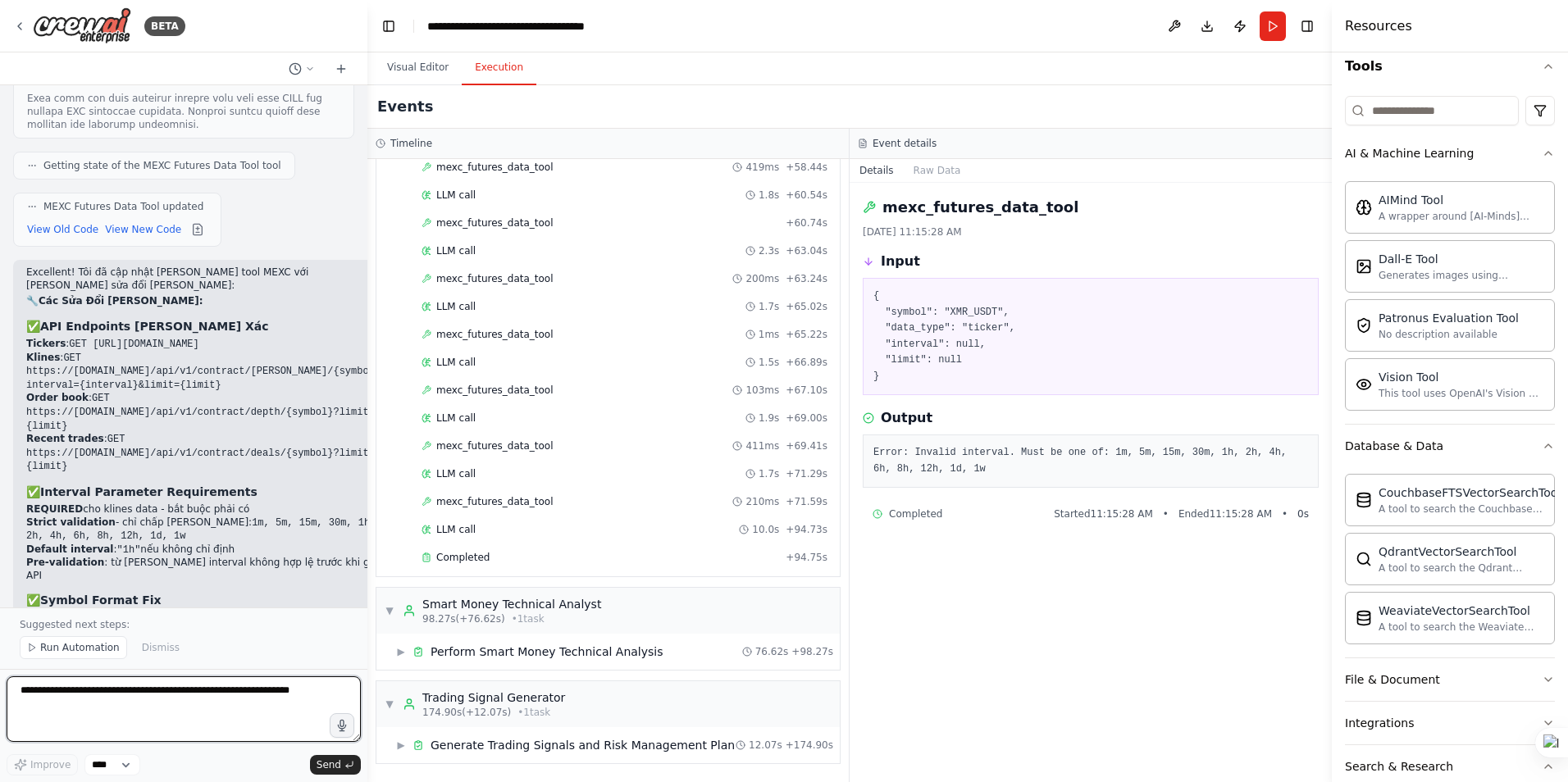
scroll to position [4928, 0]
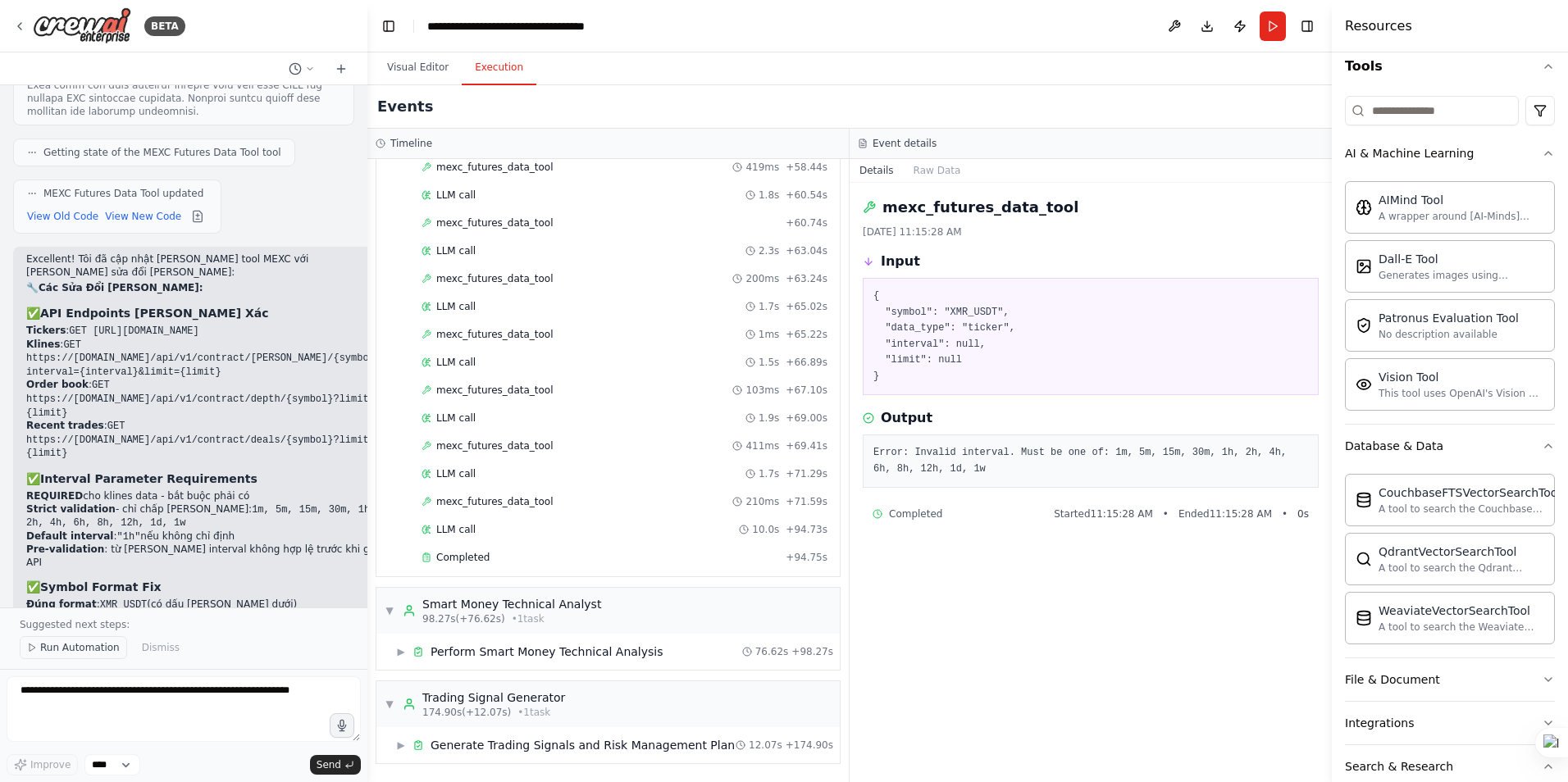
click at [73, 645] on span "Run Automation" at bounding box center [80, 647] width 80 height 13
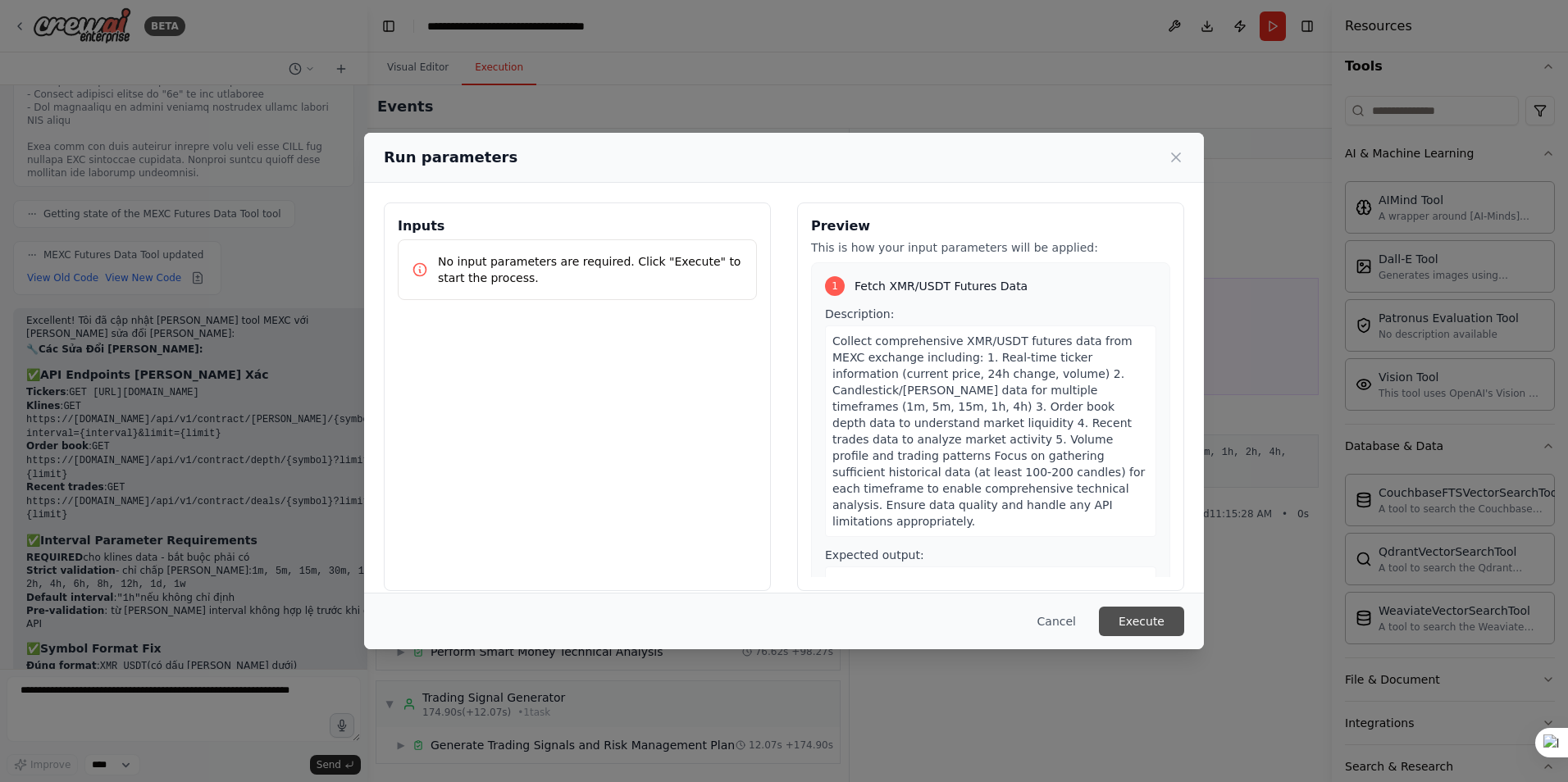
click at [1155, 622] on button "Execute" at bounding box center [1141, 622] width 86 height 30
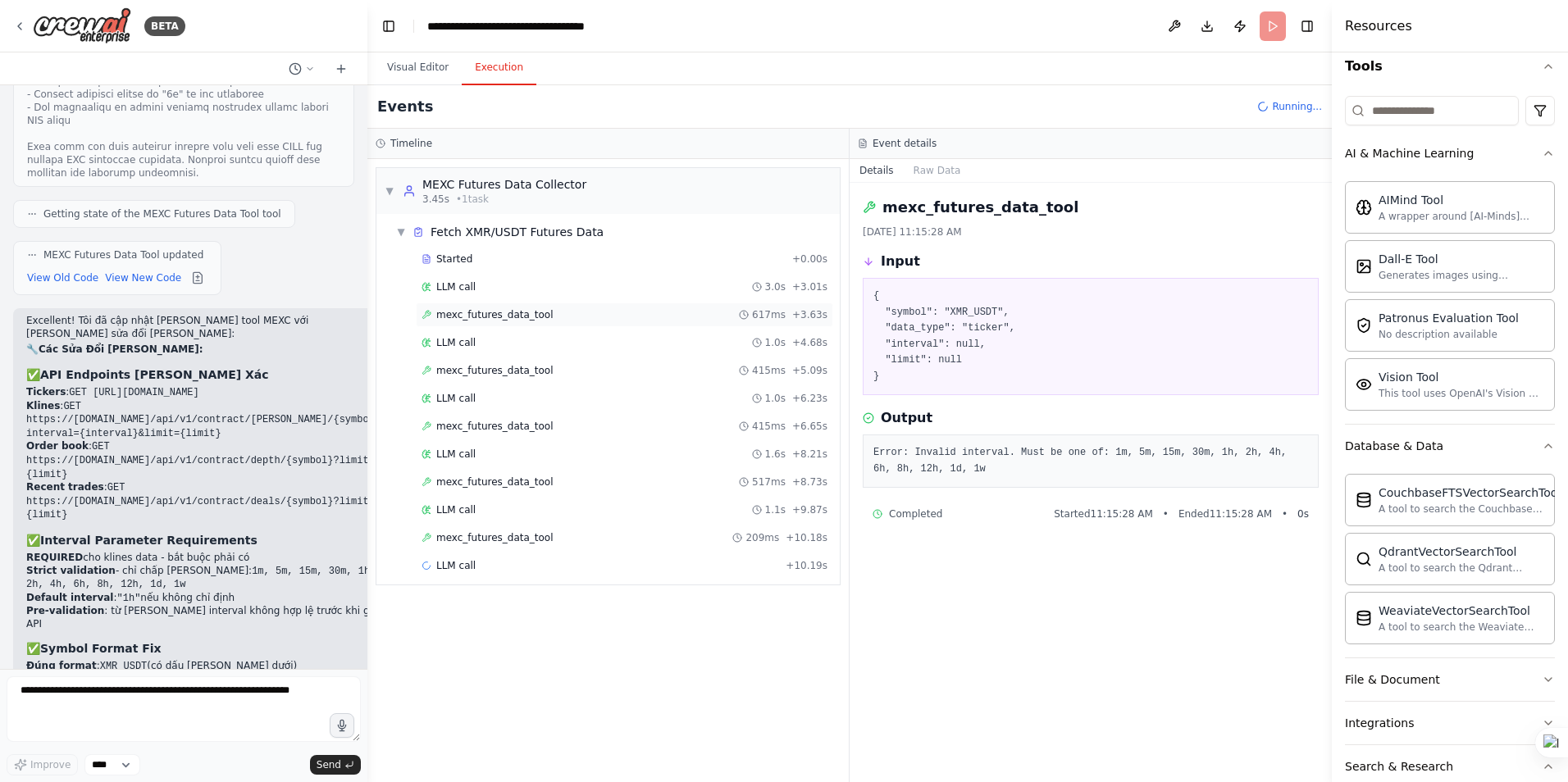
click at [521, 310] on span "mexc_futures_data_tool" at bounding box center [494, 315] width 117 height 13
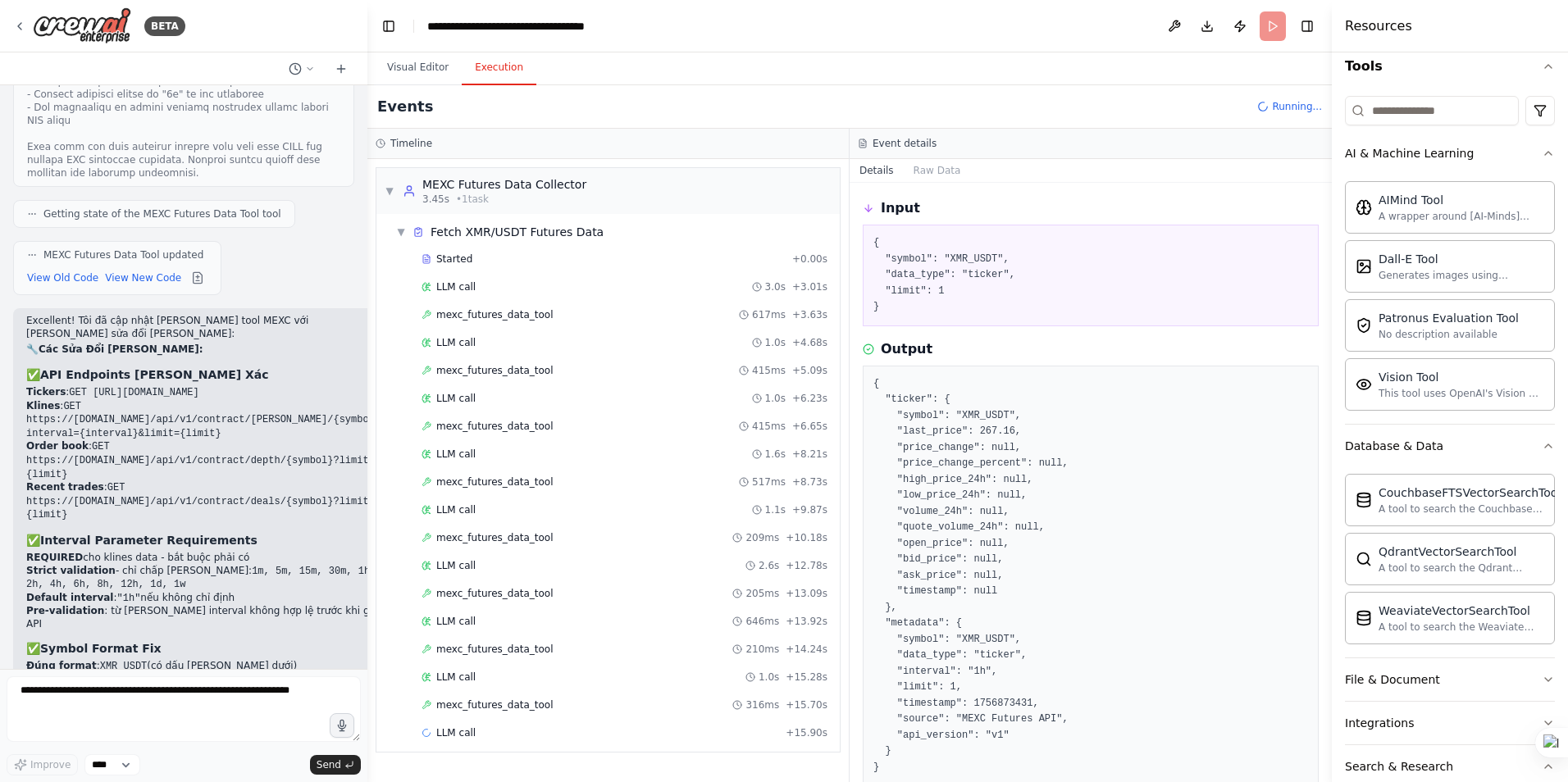
scroll to position [120, 0]
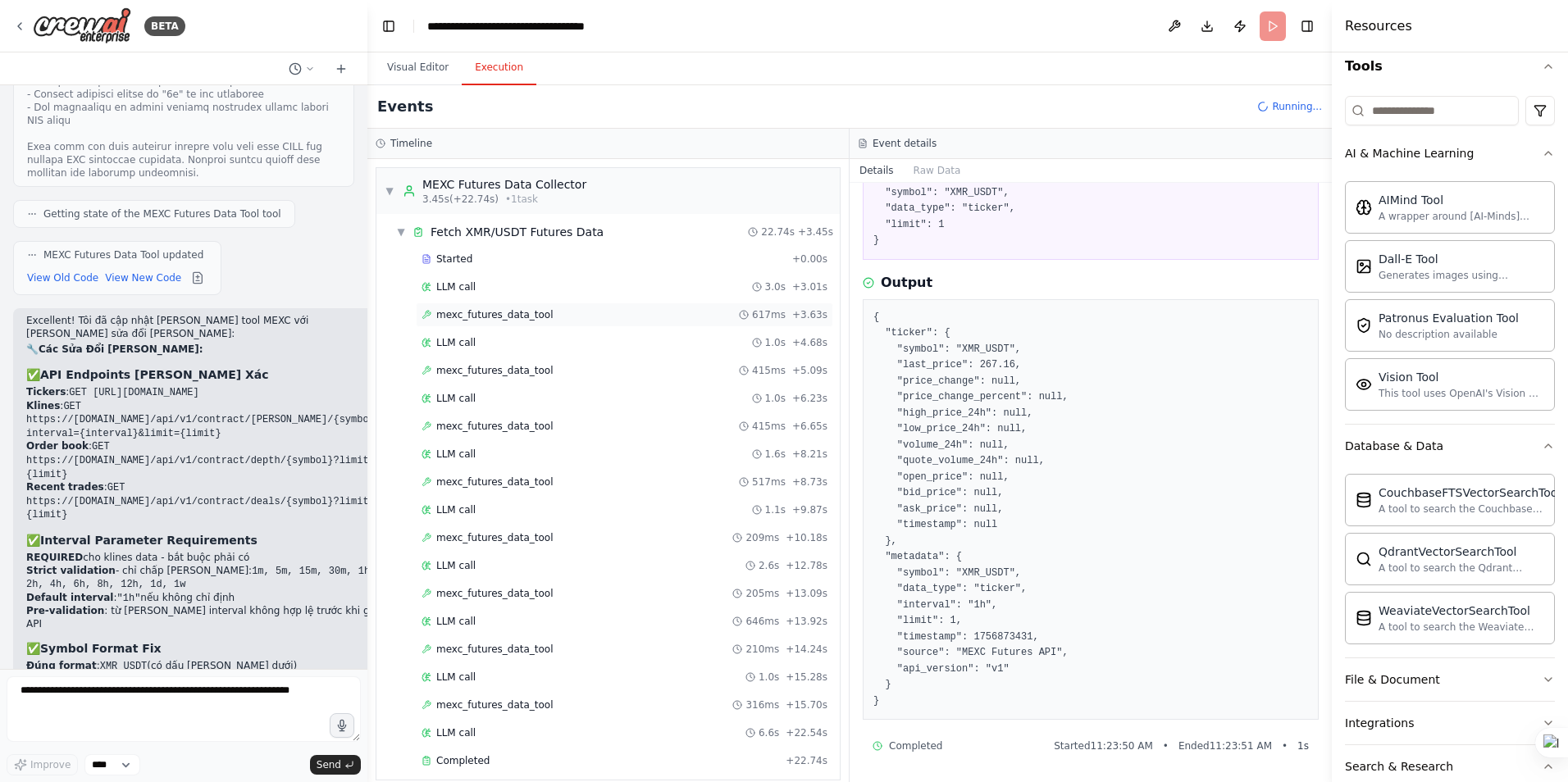
click at [487, 313] on span "mexc_futures_data_tool" at bounding box center [494, 315] width 117 height 13
click at [483, 375] on span "mexc_futures_data_tool" at bounding box center [494, 370] width 117 height 13
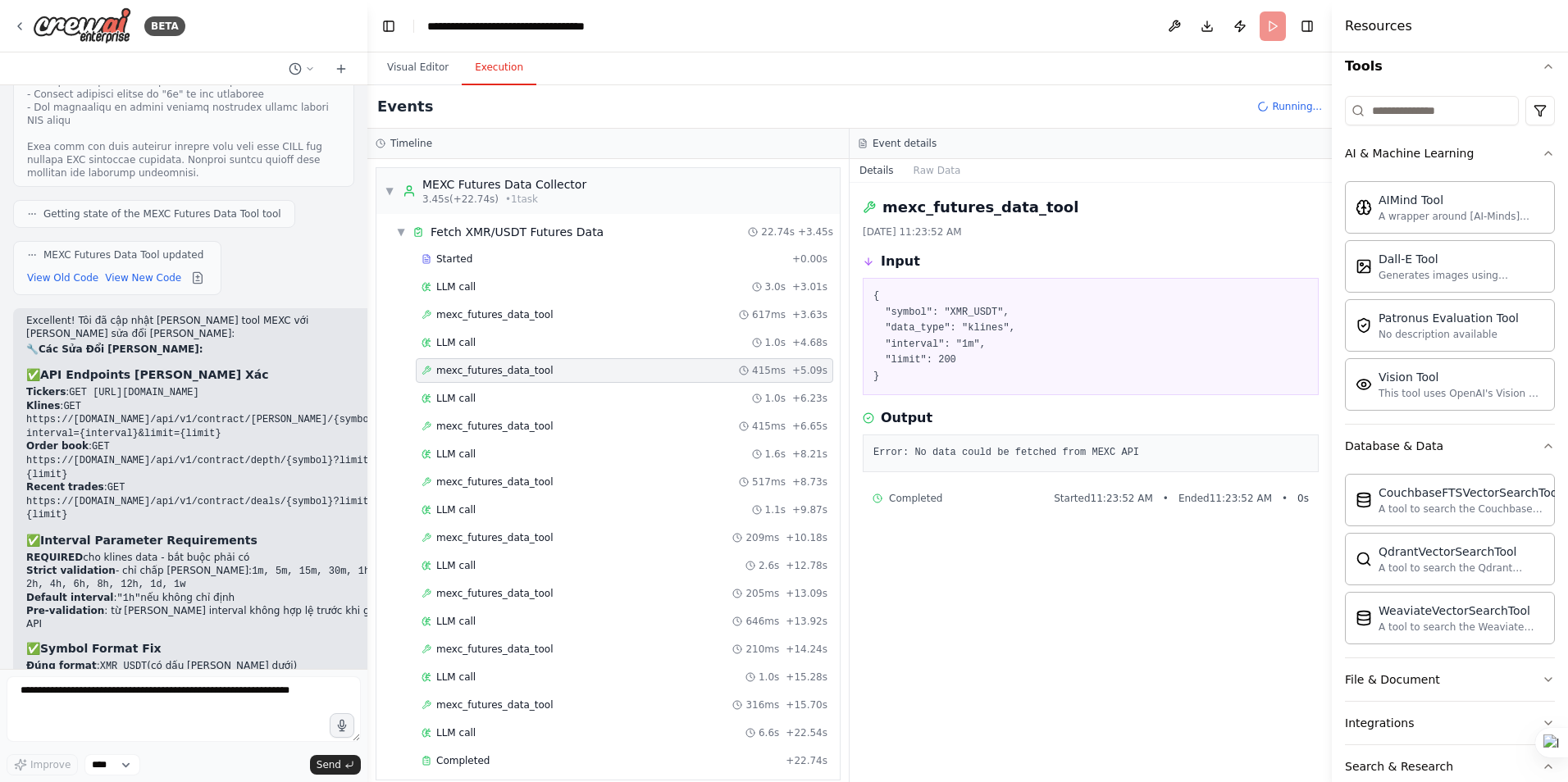
scroll to position [0, 0]
click at [495, 426] on span "mexc_futures_data_tool" at bounding box center [494, 426] width 117 height 13
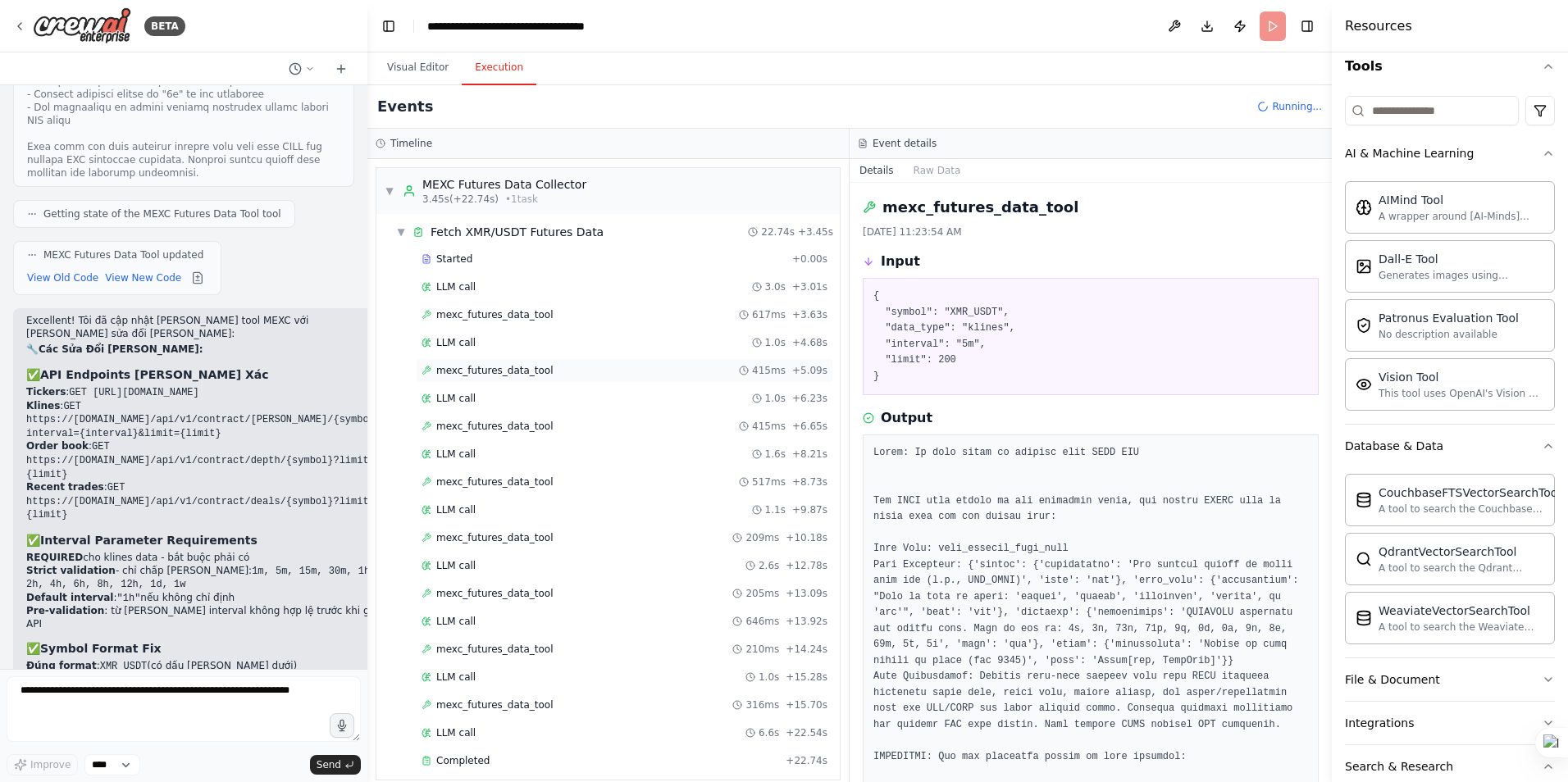
click at [489, 370] on span "mexc_futures_data_tool" at bounding box center [494, 370] width 117 height 13
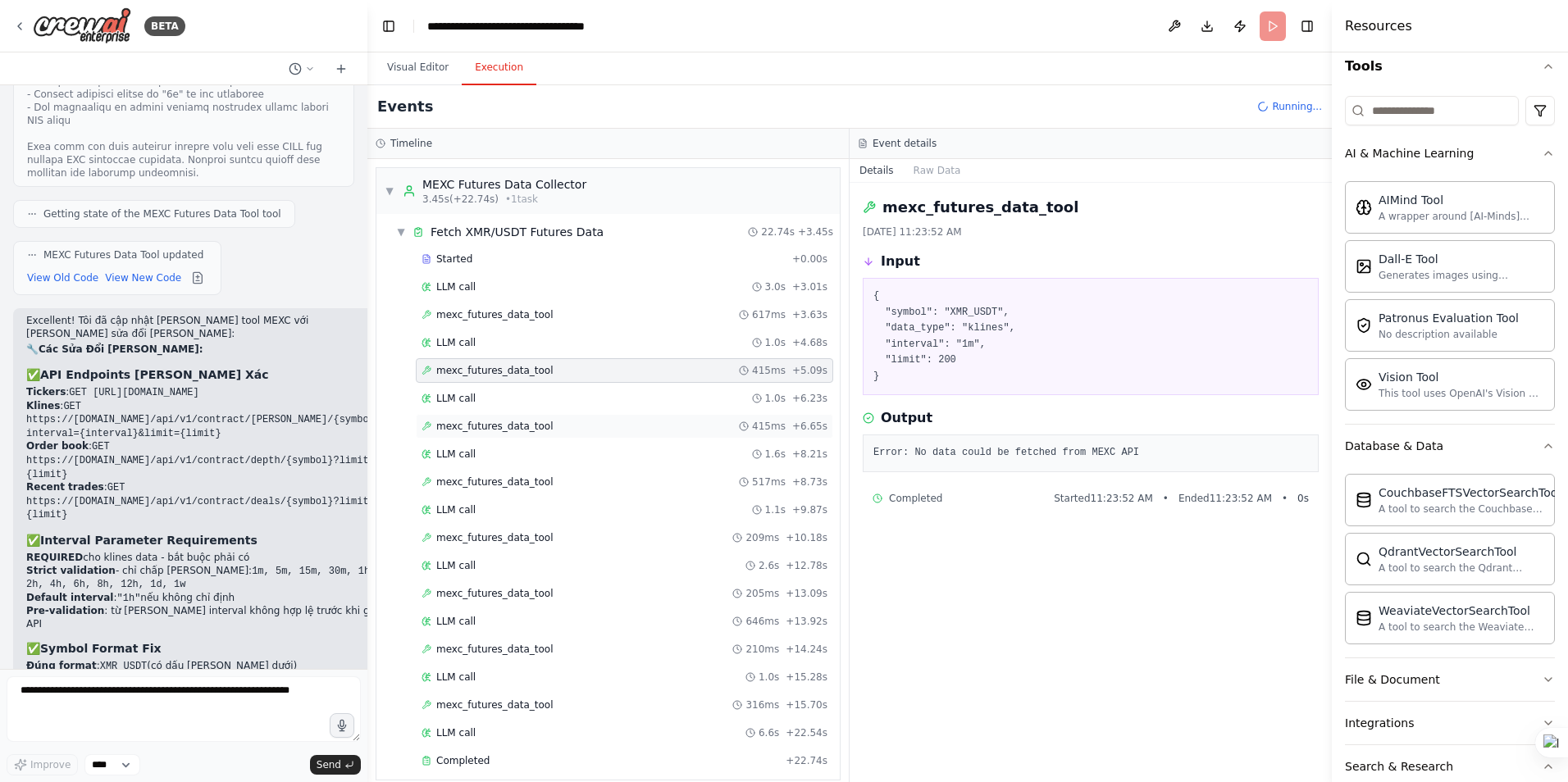
click at [489, 425] on span "mexc_futures_data_tool" at bounding box center [494, 426] width 117 height 13
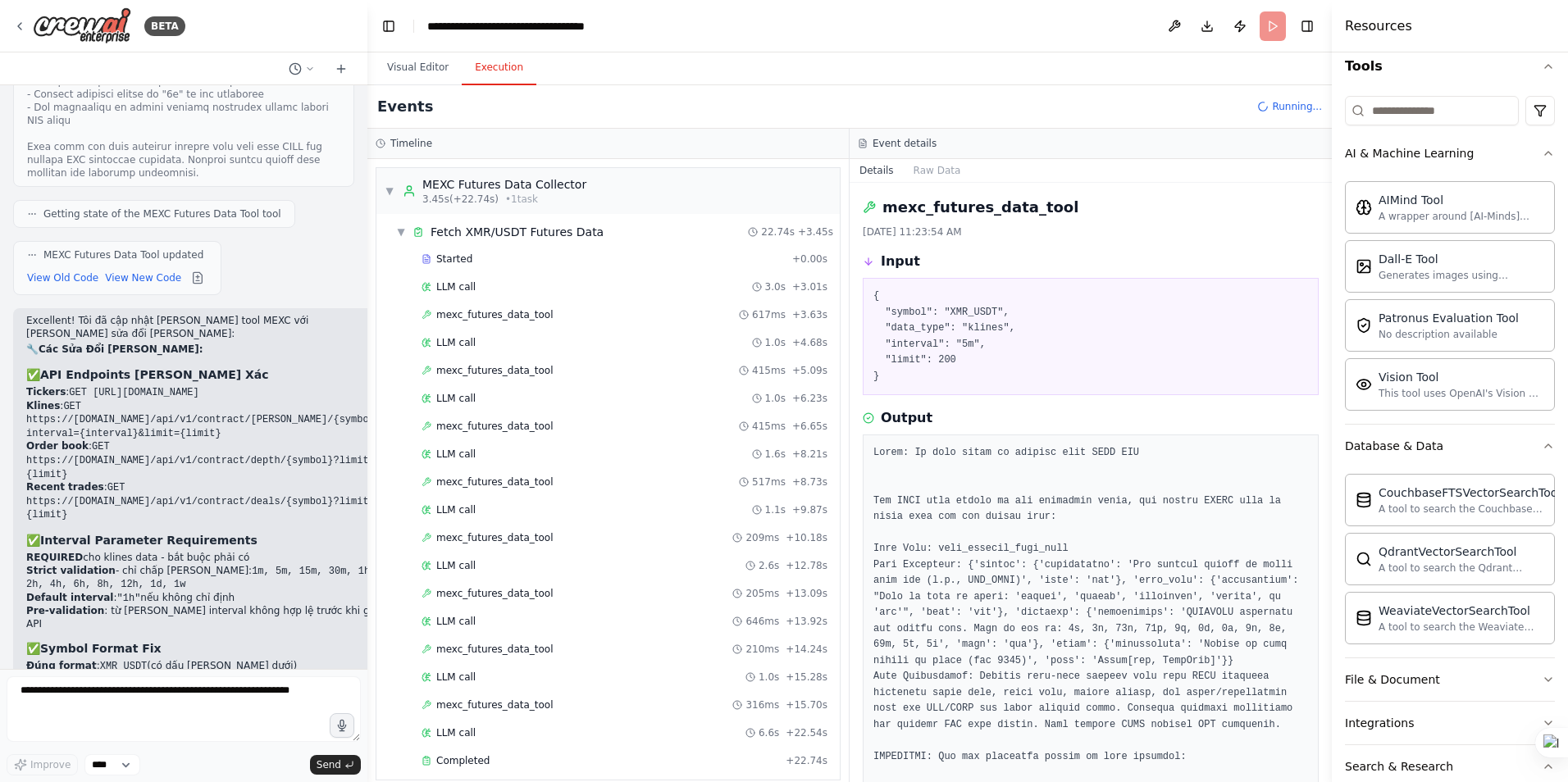
scroll to position [311, 0]
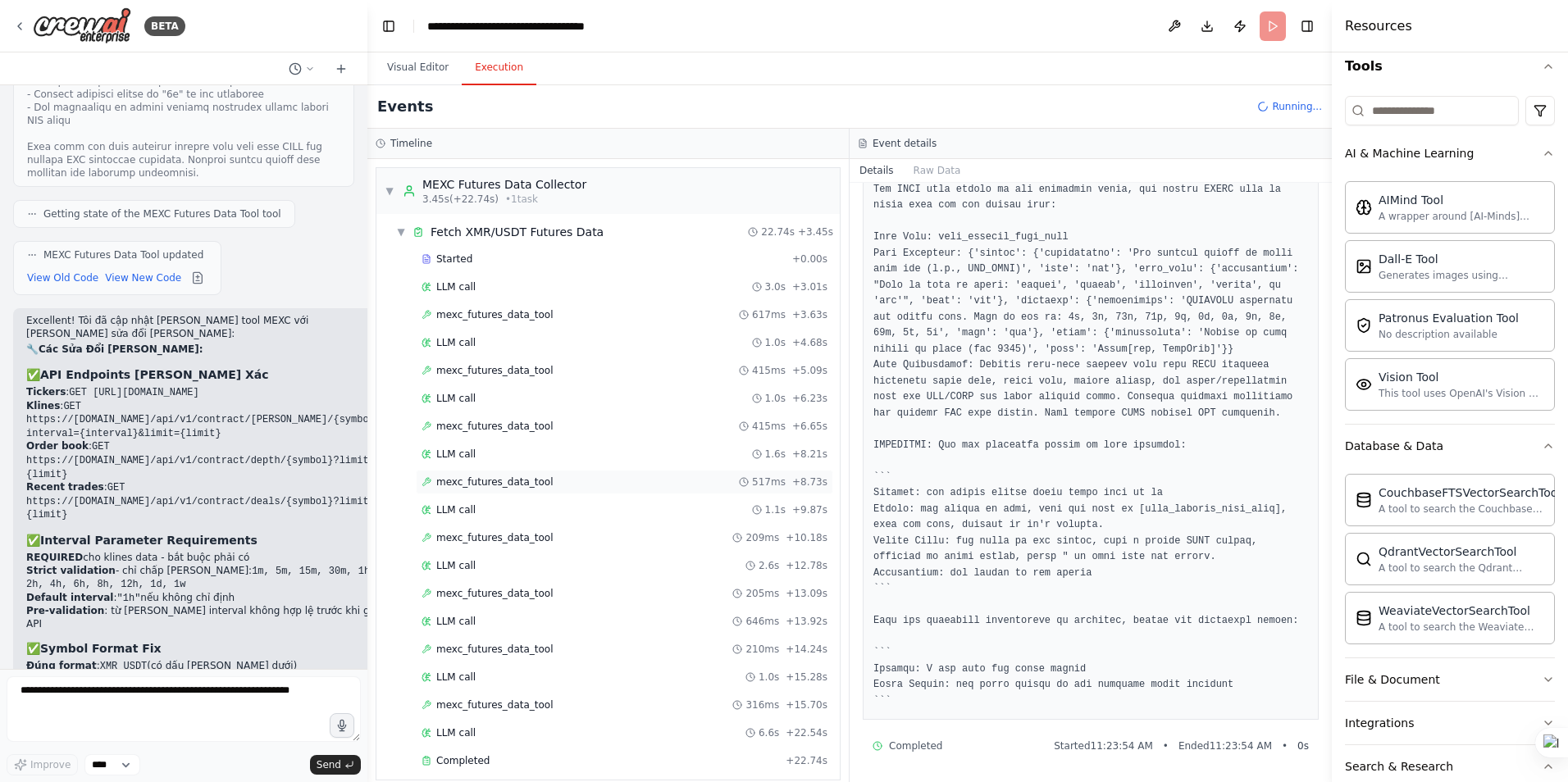
click at [508, 485] on span "mexc_futures_data_tool" at bounding box center [494, 482] width 117 height 13
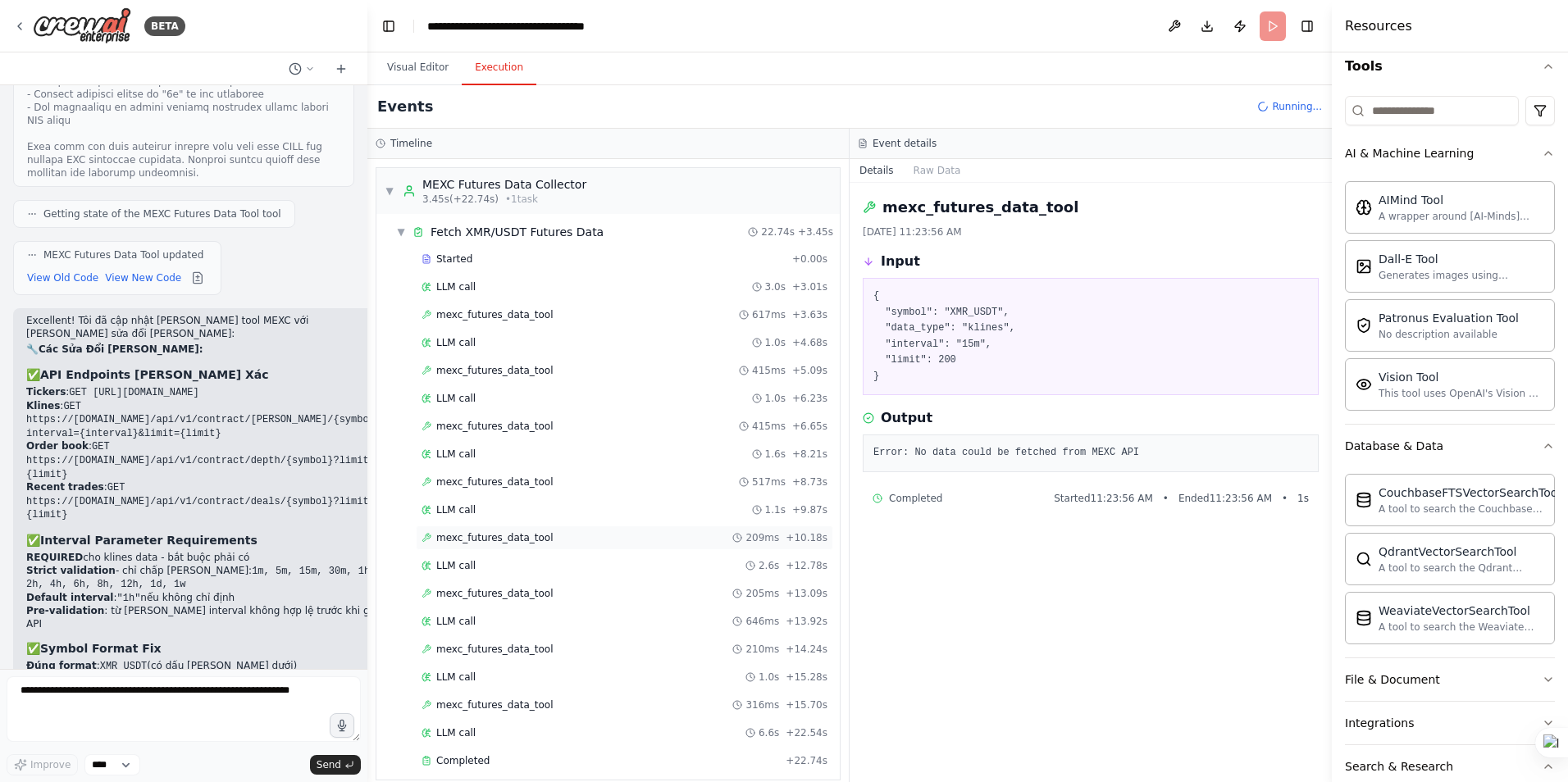
click at [494, 533] on span "mexc_futures_data_tool" at bounding box center [494, 538] width 117 height 13
click at [483, 594] on span "mexc_futures_data_tool" at bounding box center [494, 593] width 117 height 13
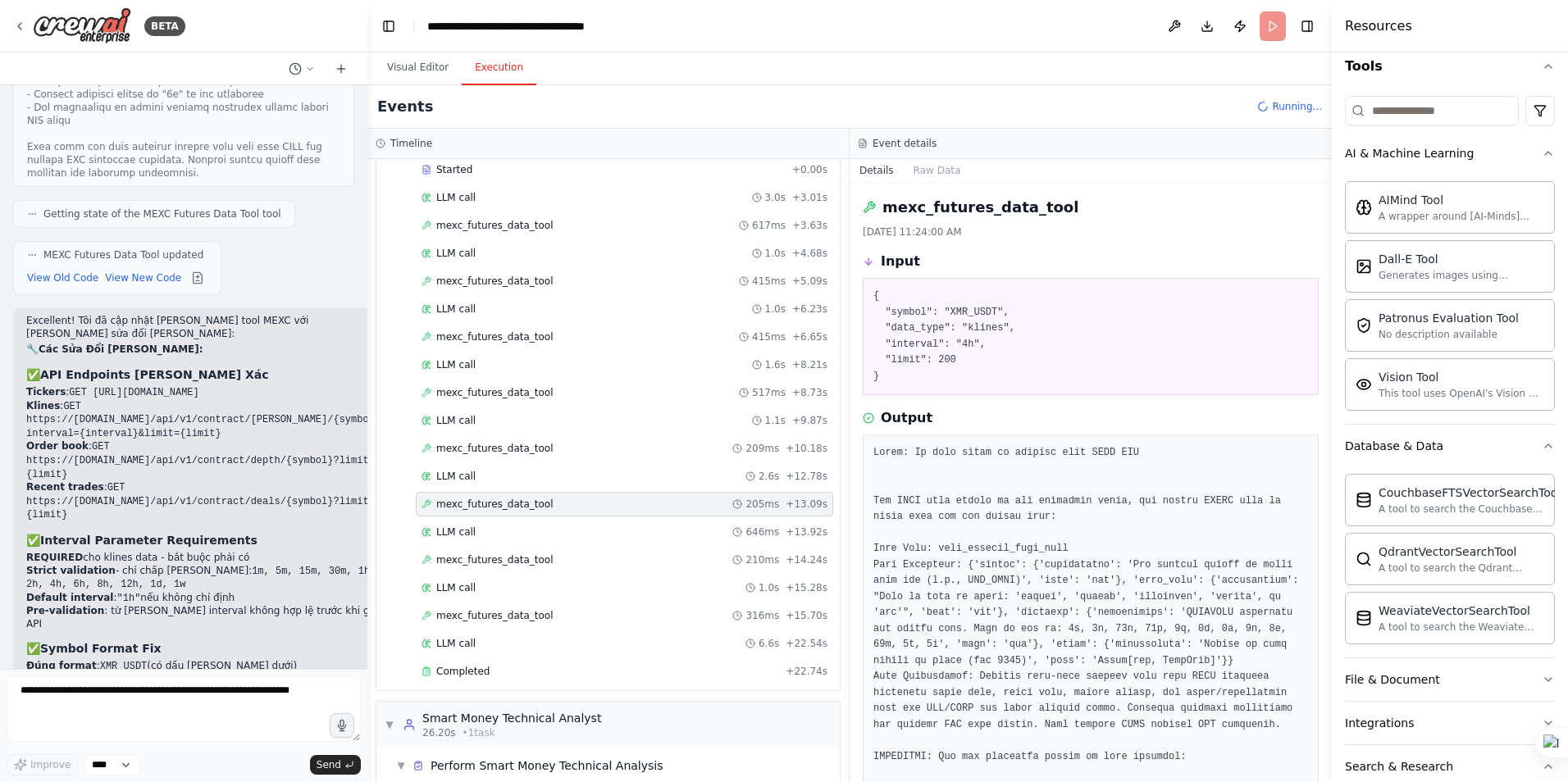
scroll to position [246, 0]
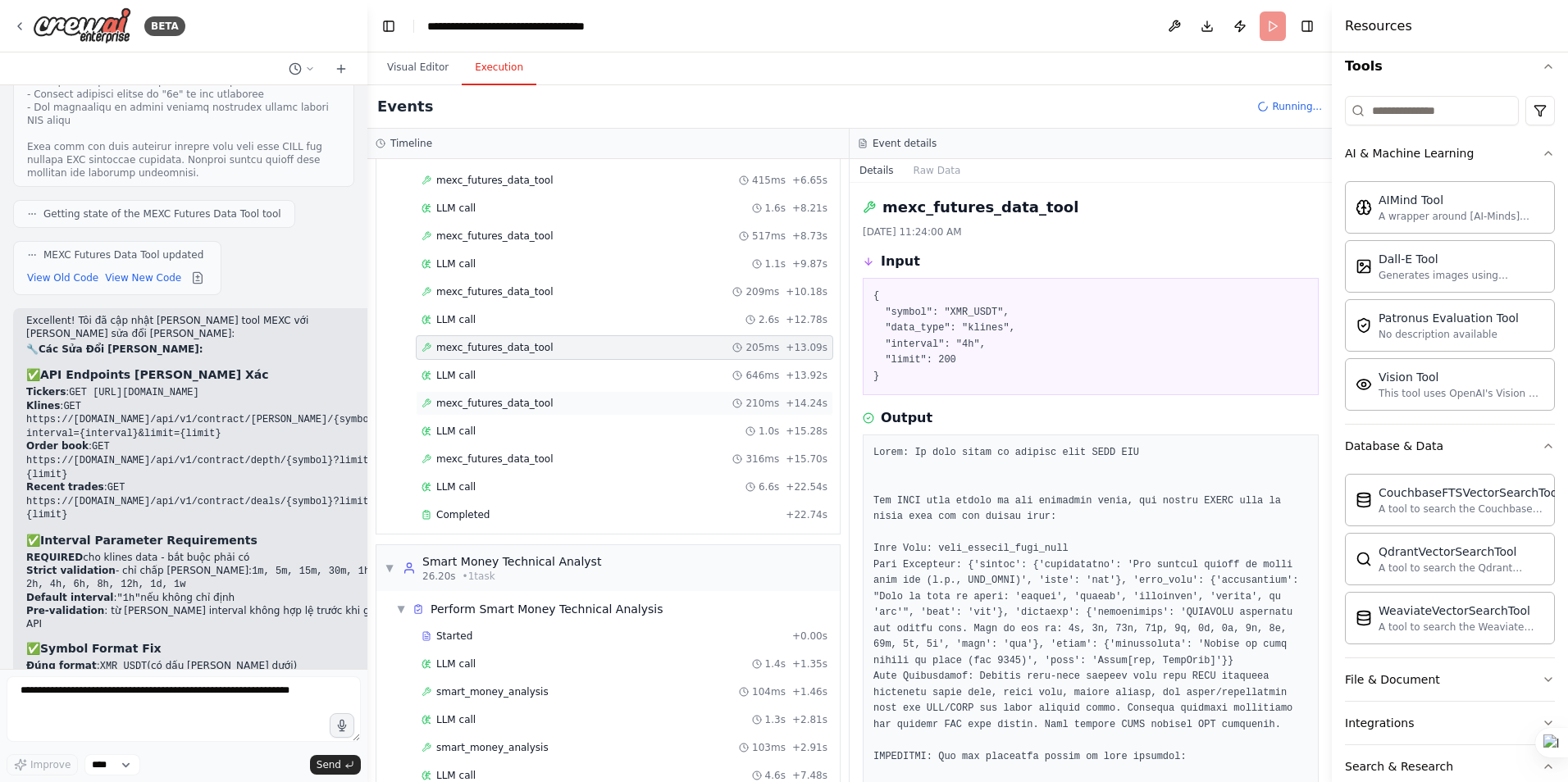
click at [516, 405] on span "mexc_futures_data_tool" at bounding box center [494, 403] width 117 height 13
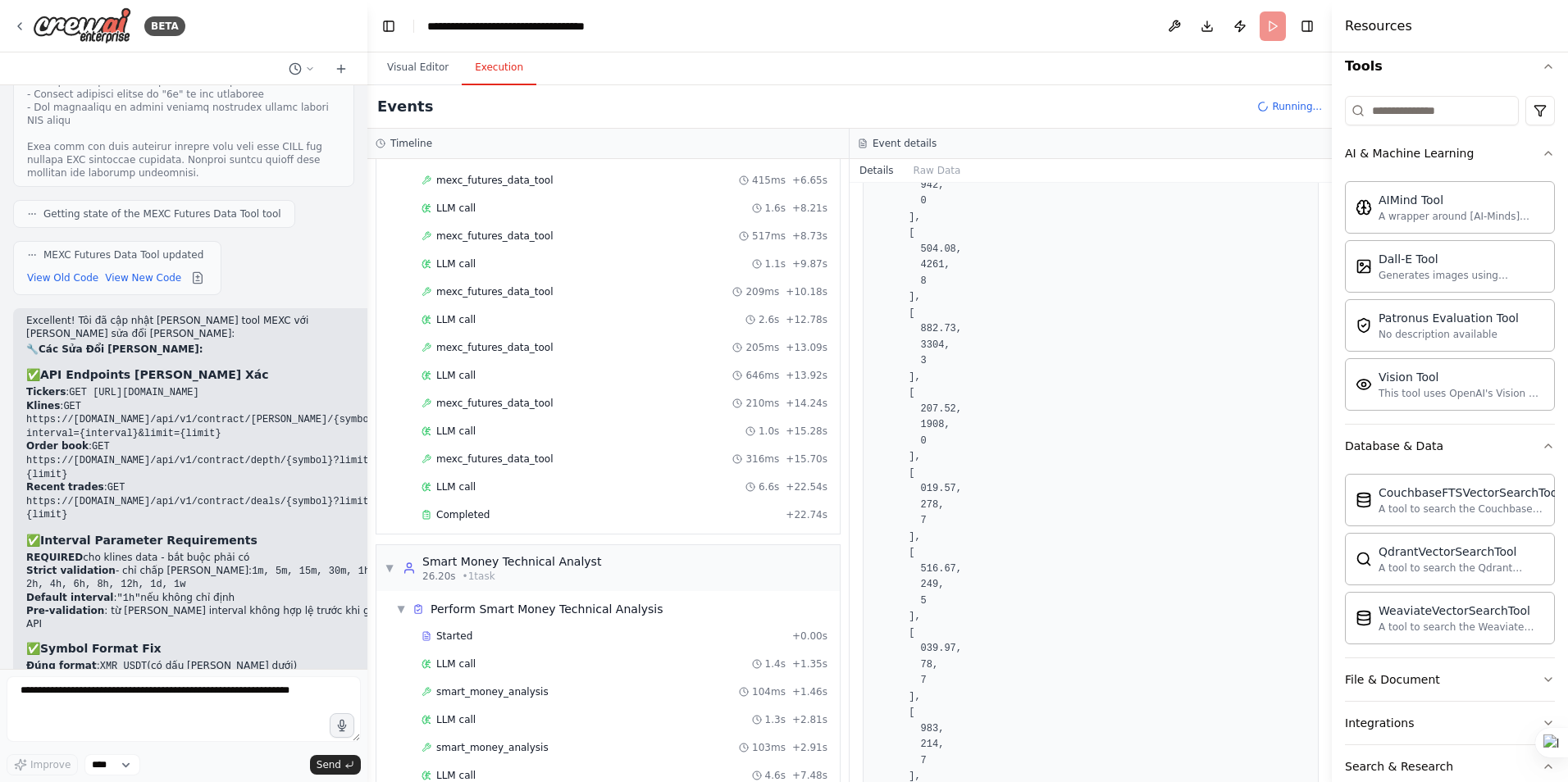
scroll to position [1230, 0]
click at [489, 455] on span "mexc_futures_data_tool" at bounding box center [494, 459] width 117 height 13
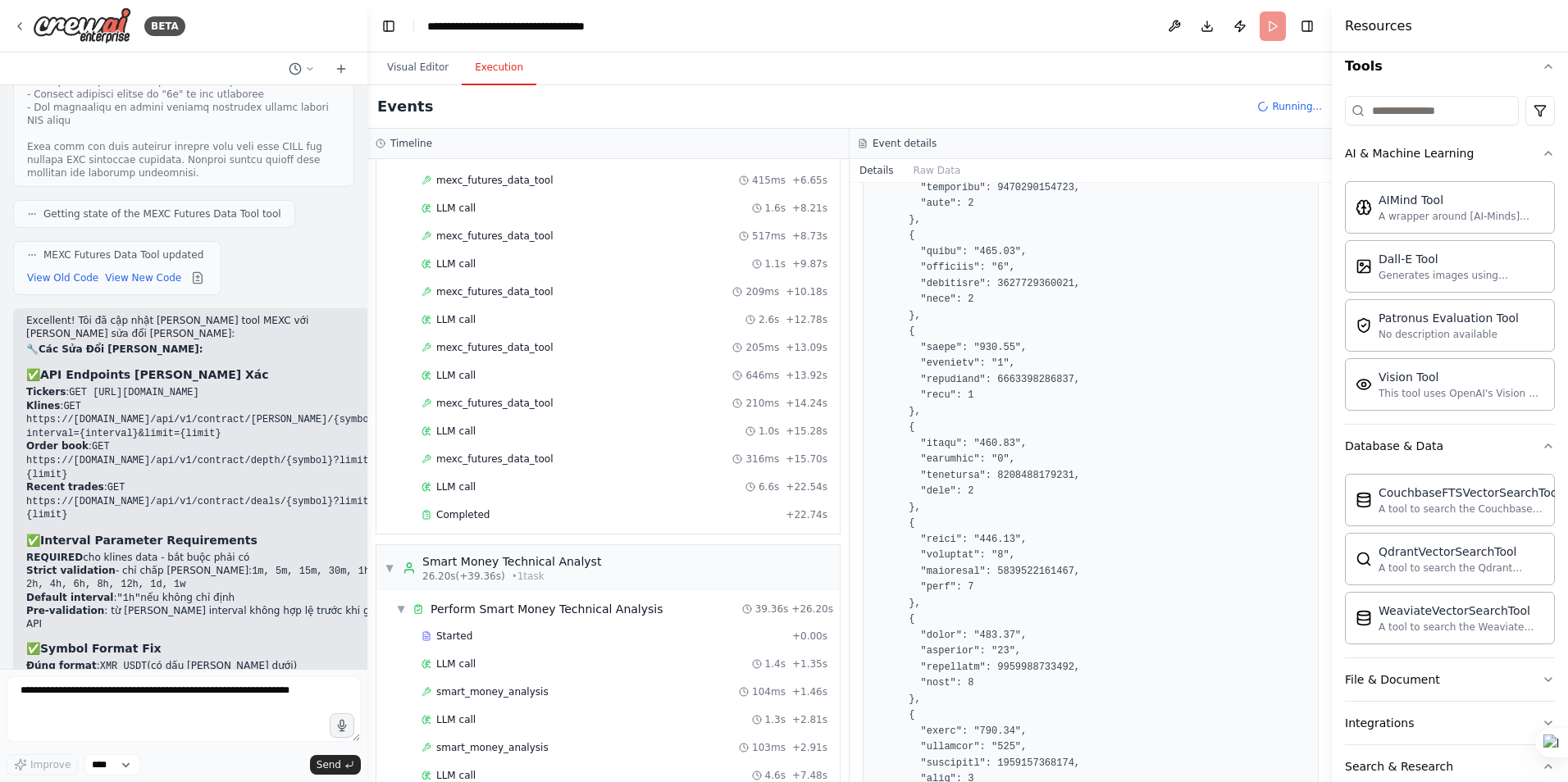
scroll to position [2870, 0]
drag, startPoint x: 1327, startPoint y: 377, endPoint x: 1318, endPoint y: 597, distance: 220.2
click at [1318, 597] on div "BETA Hello! I'm the CrewAI assistant. What kind of automation do you want to bu…" at bounding box center [784, 391] width 1568 height 782
drag, startPoint x: 1327, startPoint y: 378, endPoint x: 1322, endPoint y: 598, distance: 220.1
click at [1322, 598] on div "BETA Hello! I'm the CrewAI assistant. What kind of automation do you want to bu…" at bounding box center [784, 391] width 1568 height 782
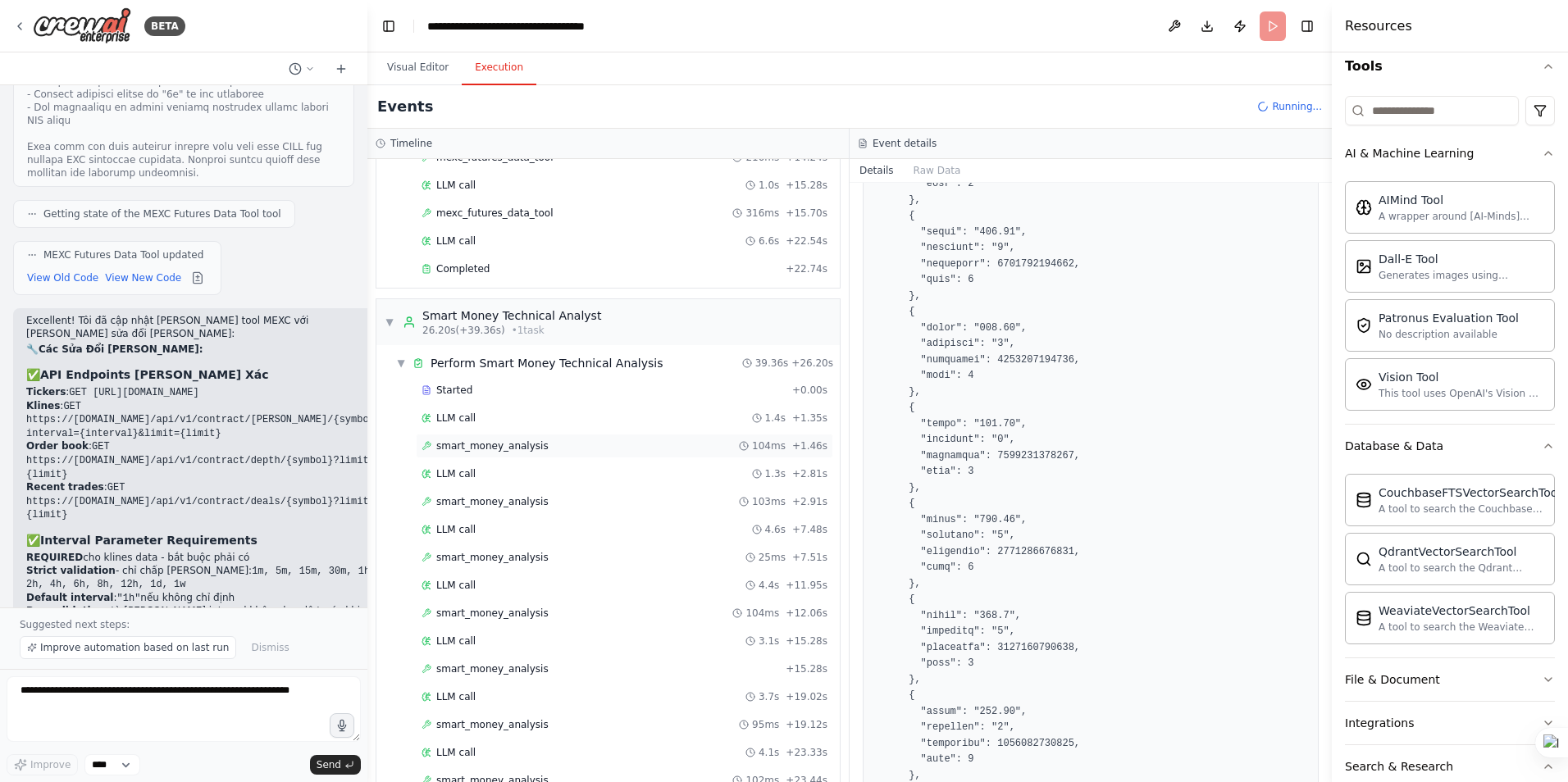
scroll to position [4928, 0]
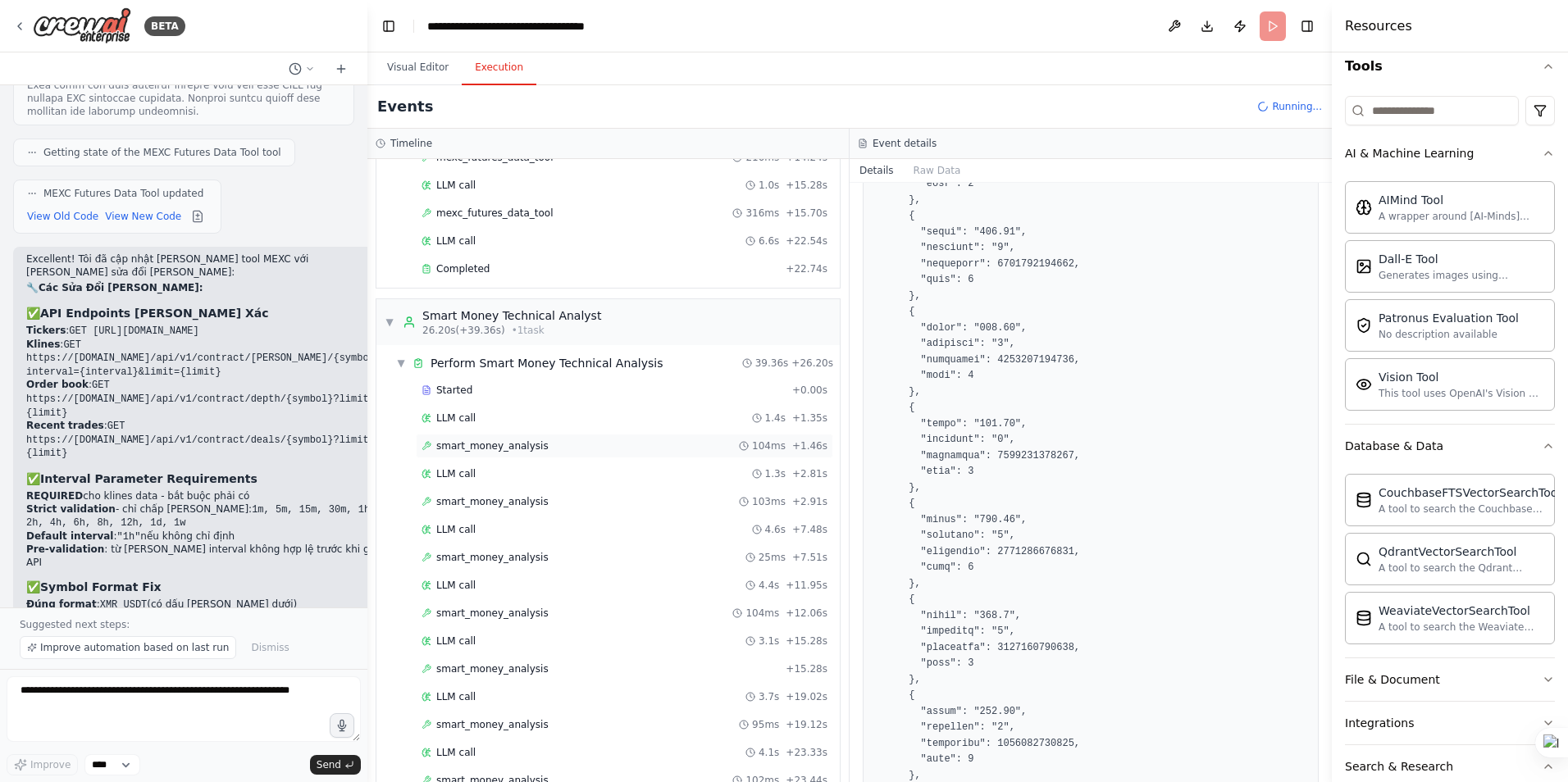
click at [494, 449] on span "smart_money_analysis" at bounding box center [492, 445] width 112 height 13
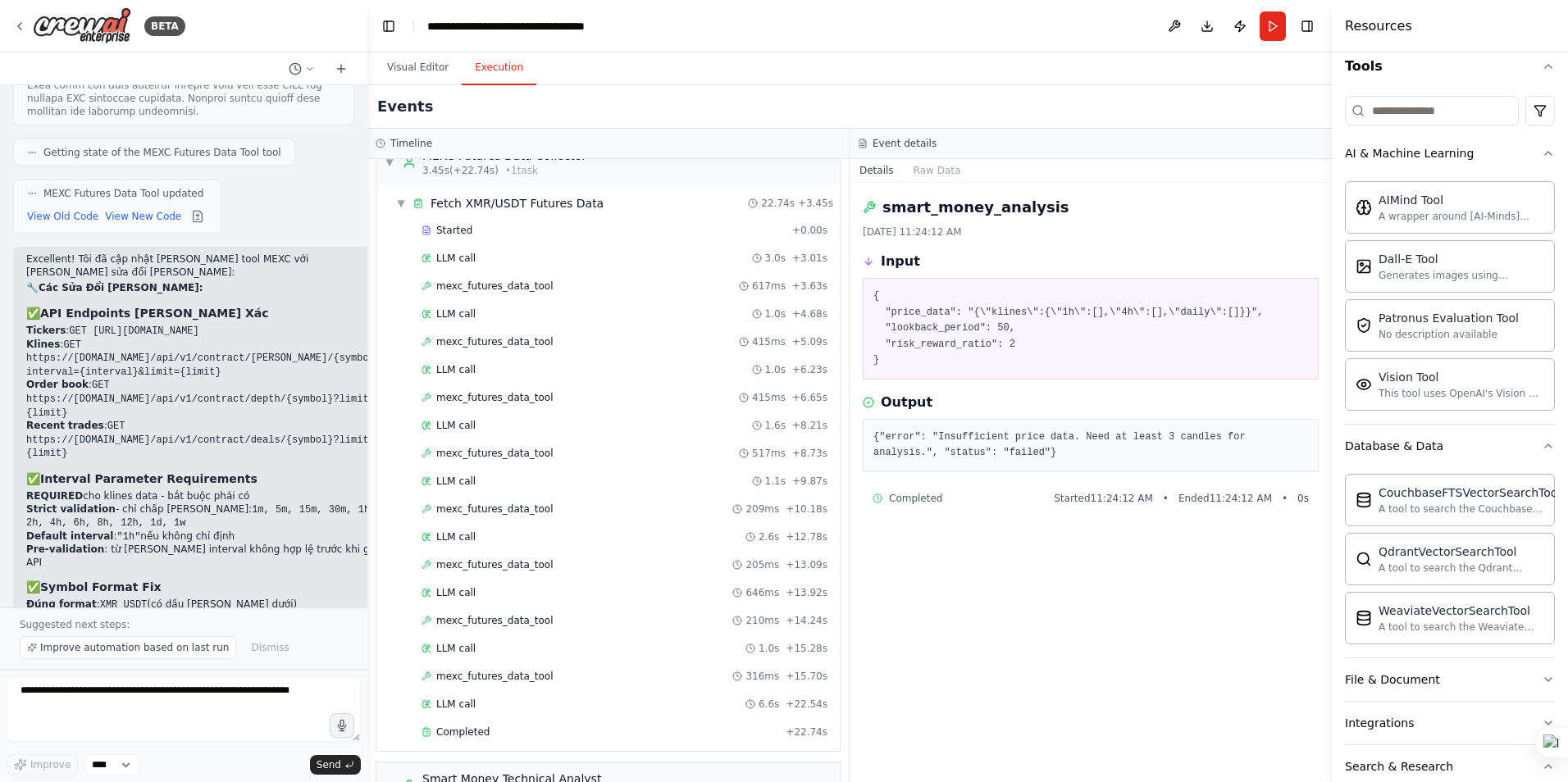
scroll to position [0, 0]
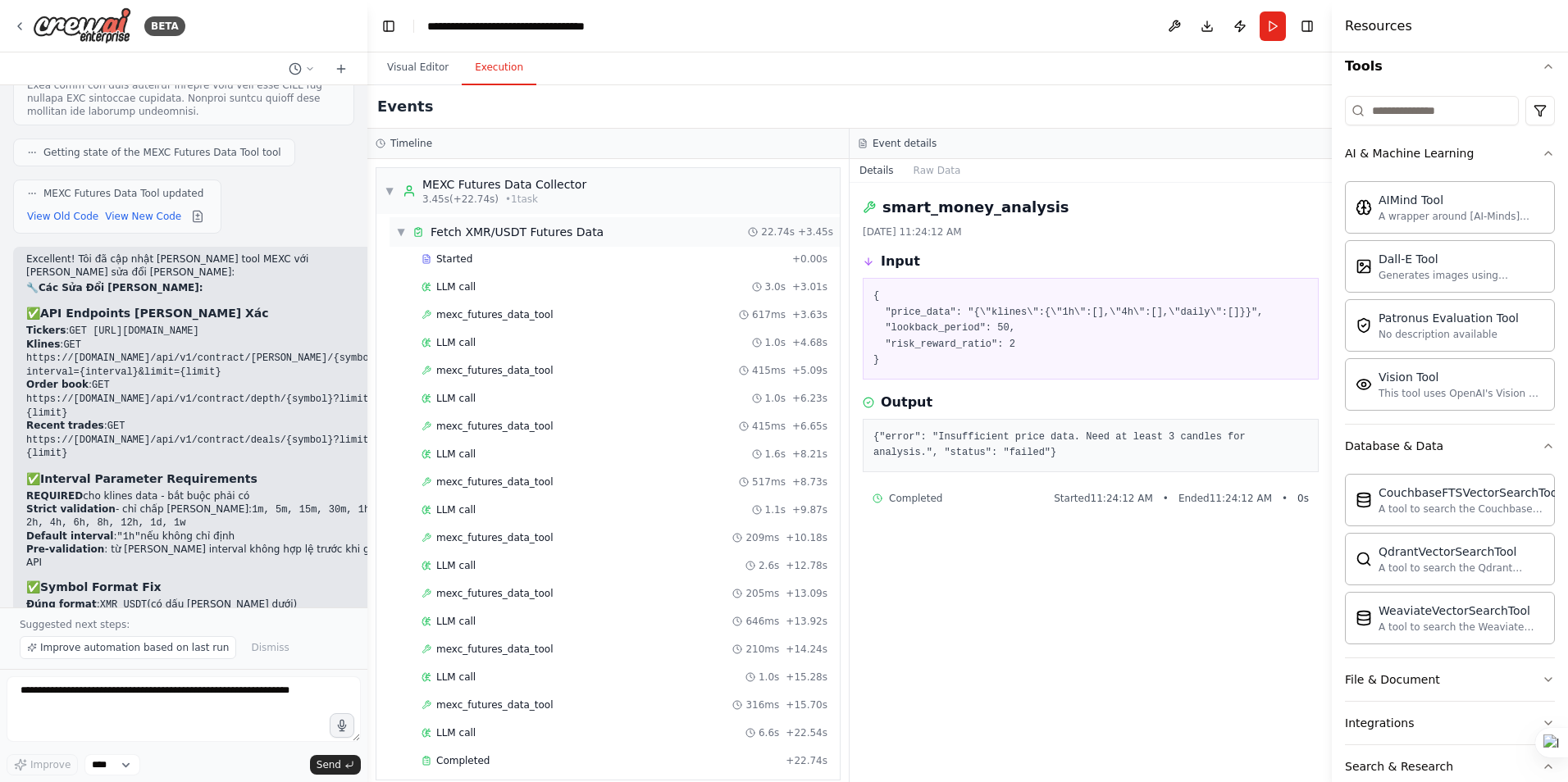
click at [397, 232] on span "▼" at bounding box center [401, 232] width 10 height 13
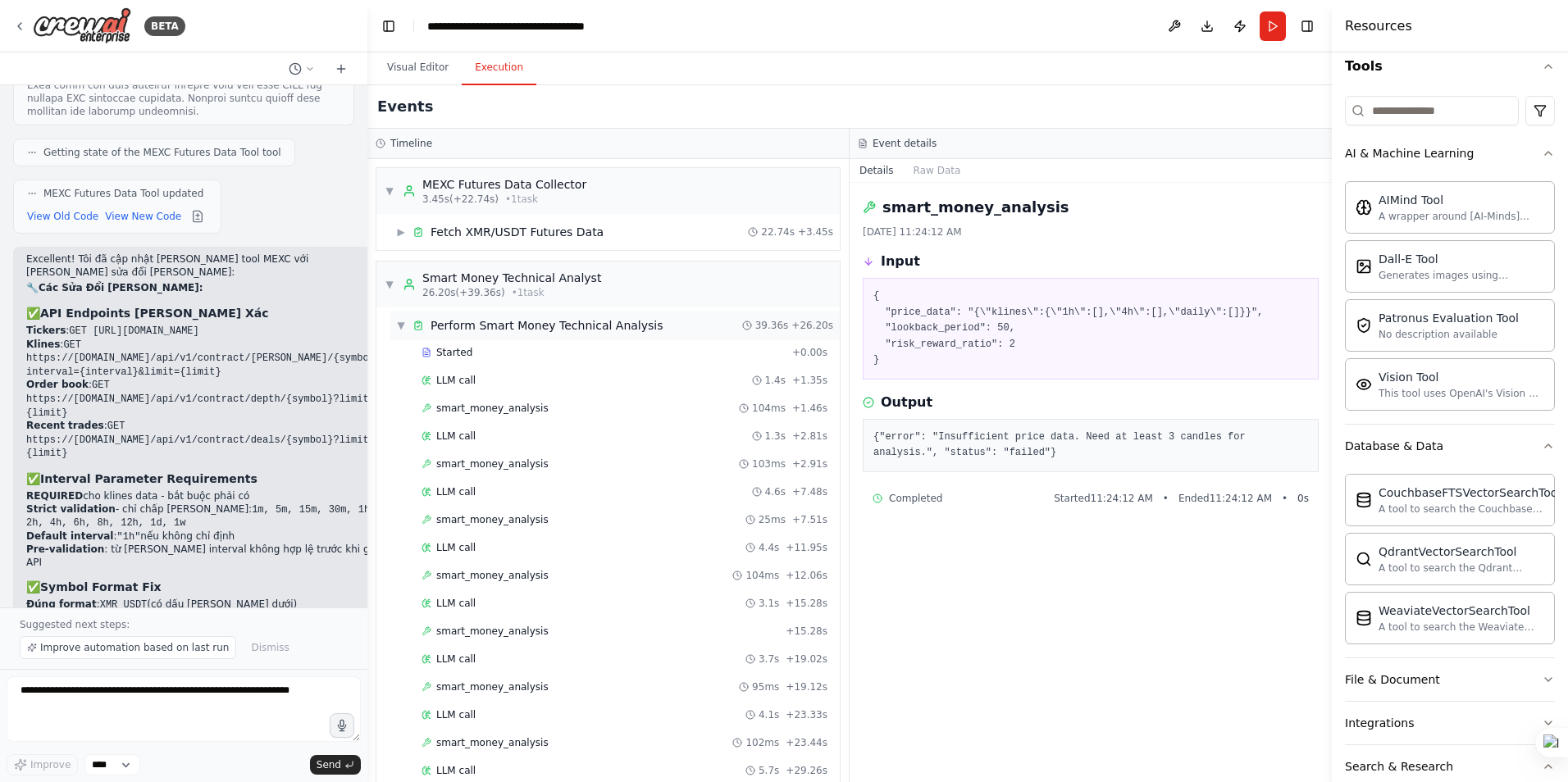
click at [402, 330] on span "▼" at bounding box center [401, 325] width 10 height 13
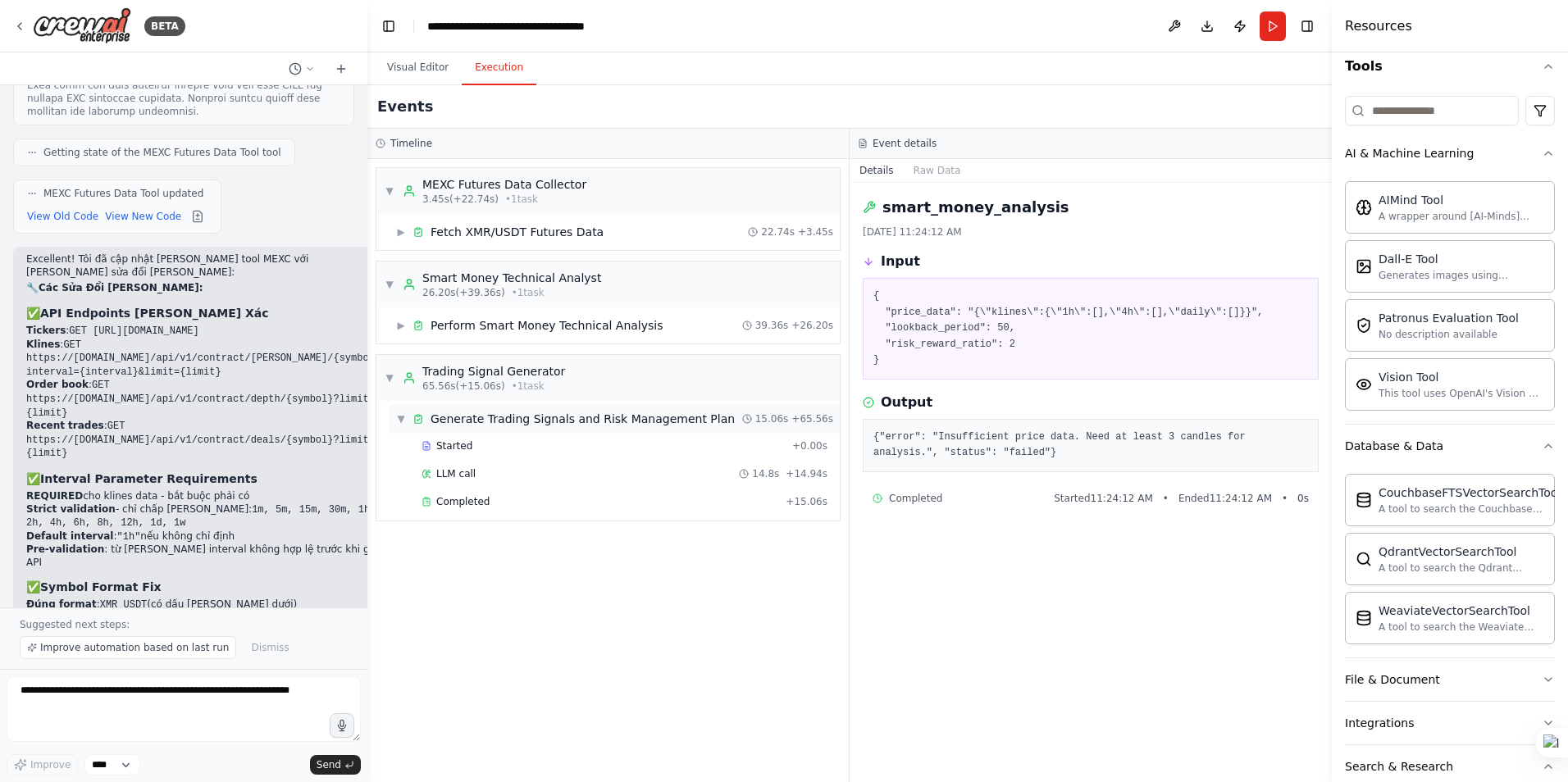
click at [402, 416] on span "▼" at bounding box center [401, 418] width 10 height 13
click at [405, 233] on span "▶" at bounding box center [401, 232] width 10 height 13
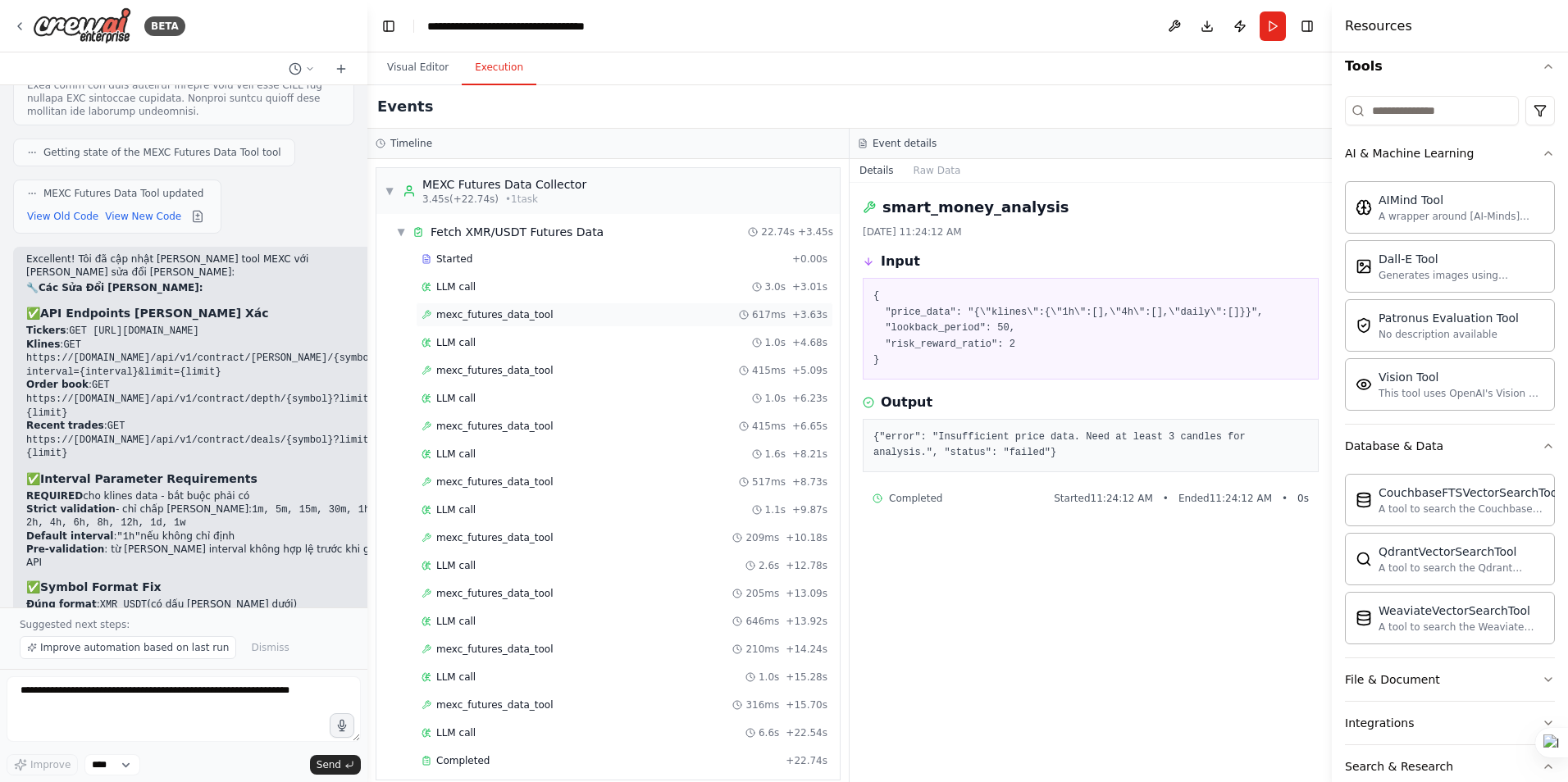
click at [499, 327] on div "mexc_futures_data_tool 617ms + 3.63s" at bounding box center [624, 315] width 417 height 25
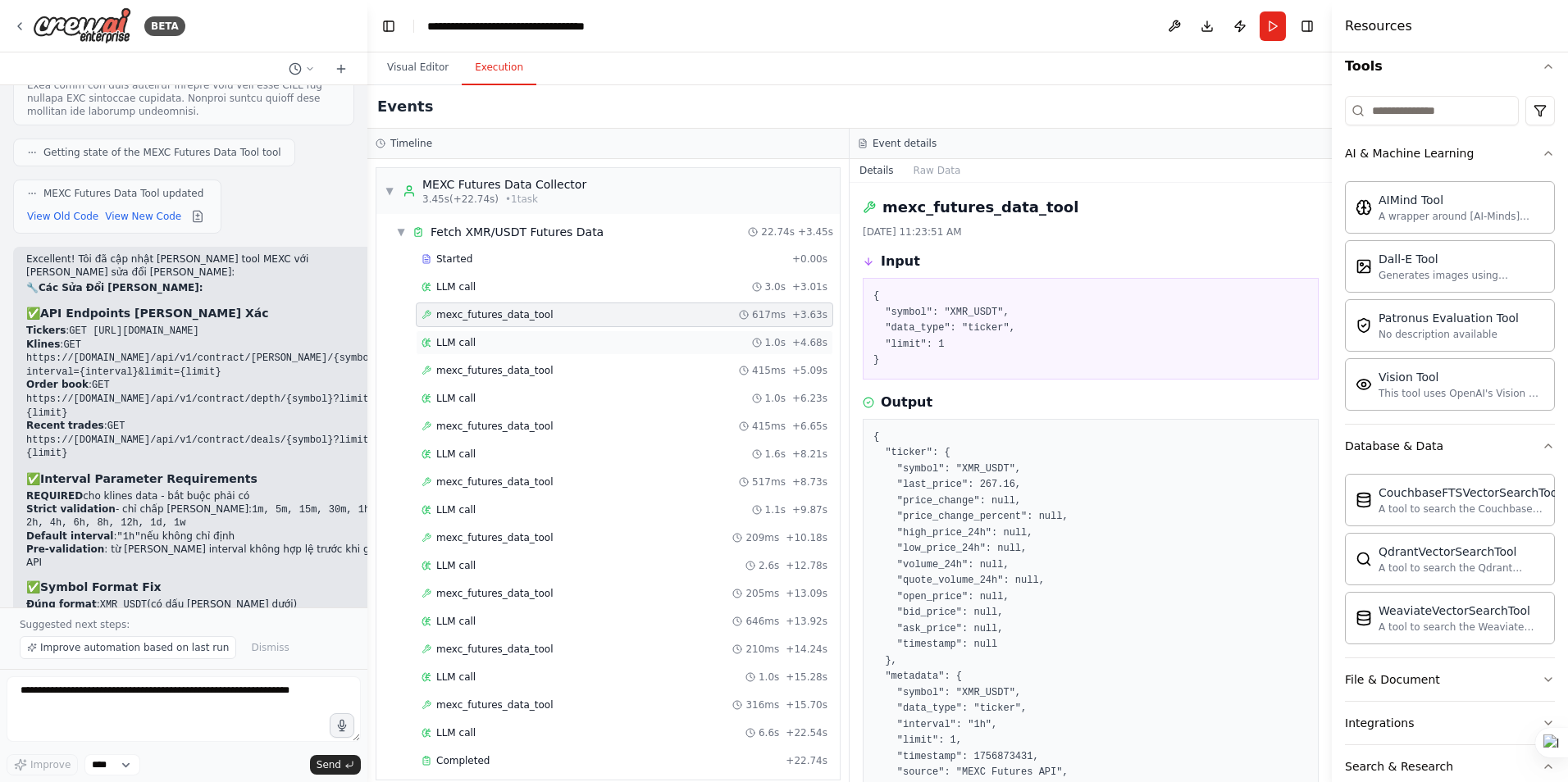
click at [448, 342] on span "LLM call" at bounding box center [455, 342] width 39 height 13
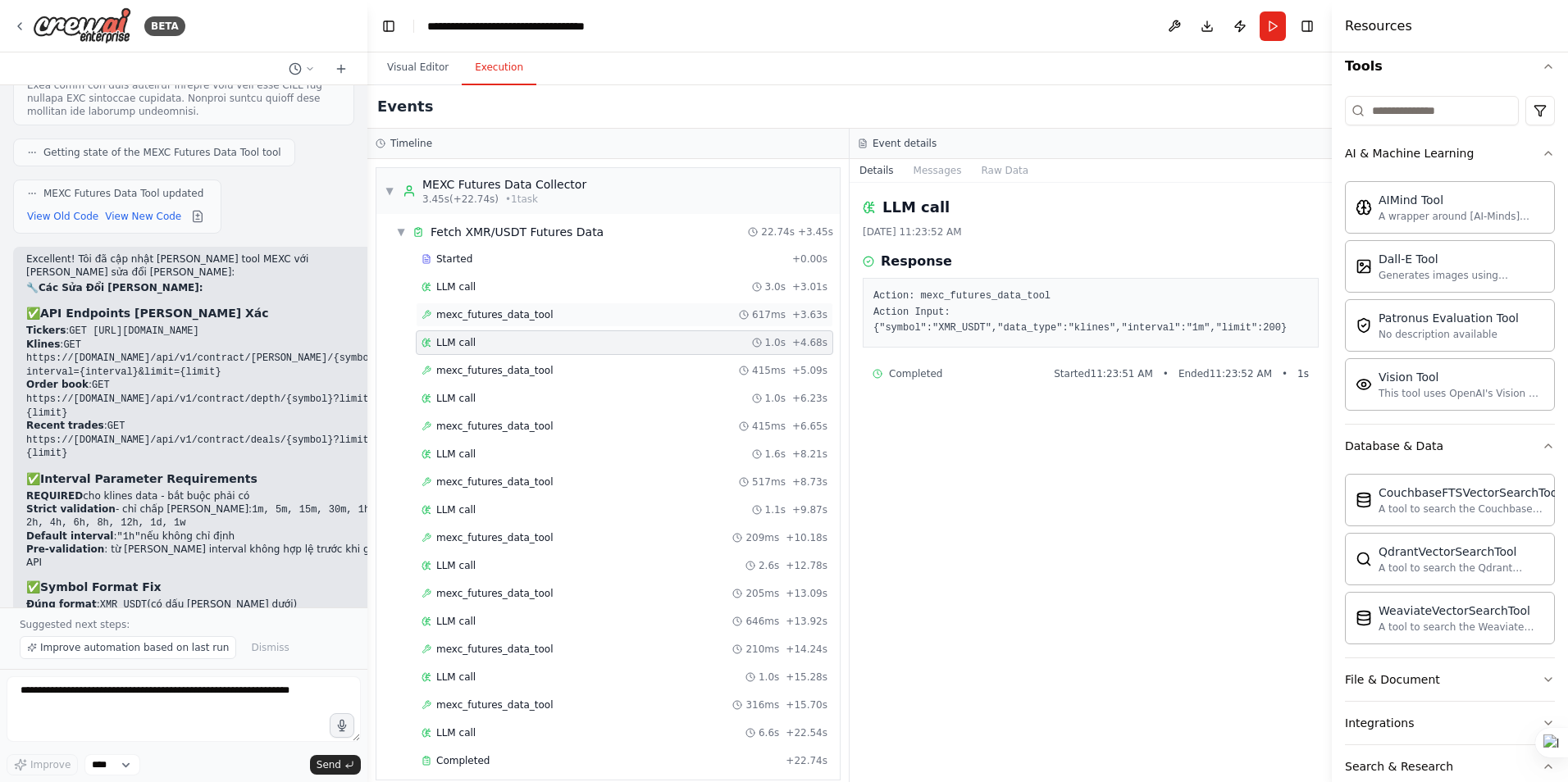
click at [511, 310] on span "mexc_futures_data_tool" at bounding box center [494, 315] width 117 height 13
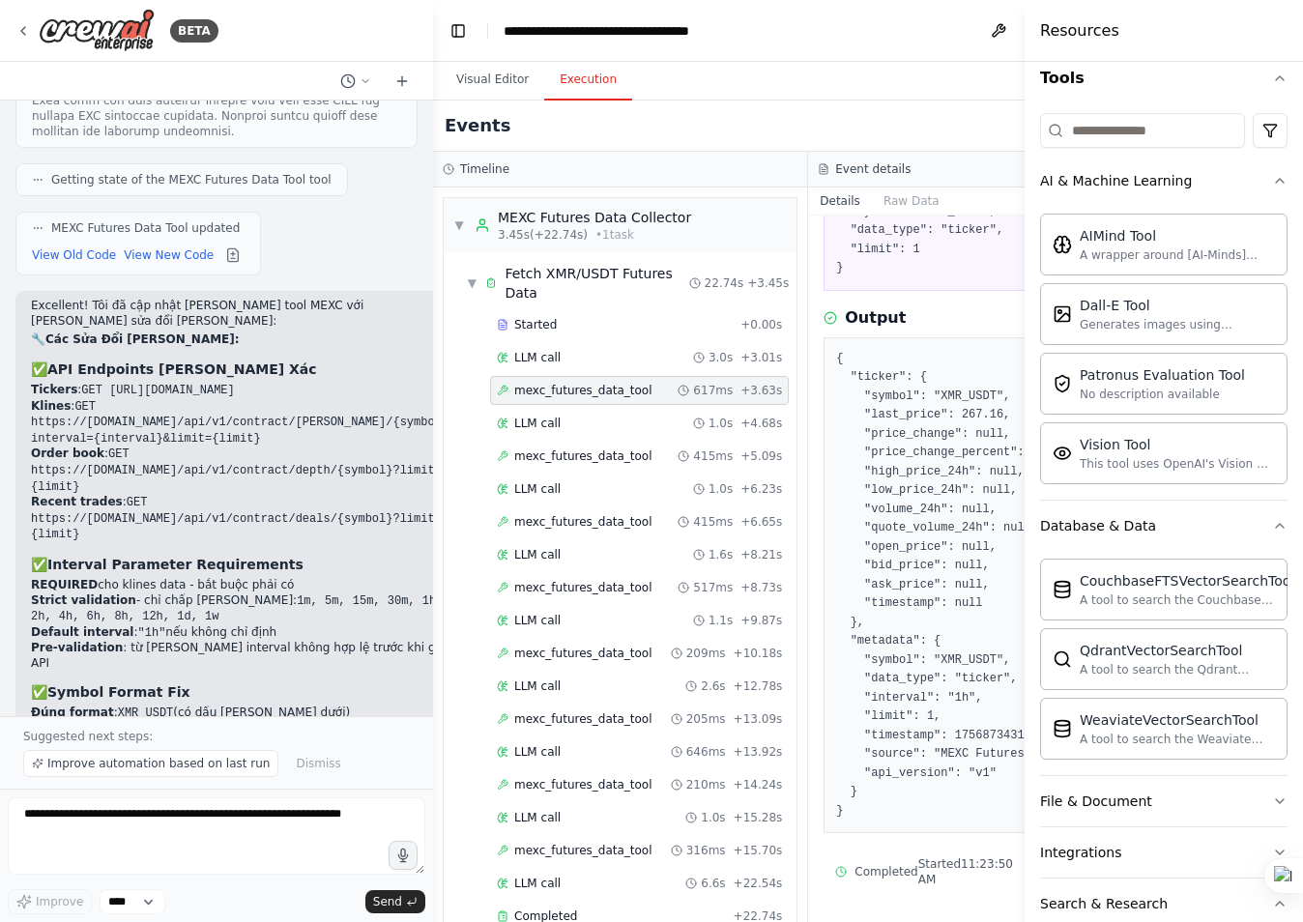
scroll to position [172, 0]
click at [109, 826] on textarea at bounding box center [217, 836] width 418 height 77
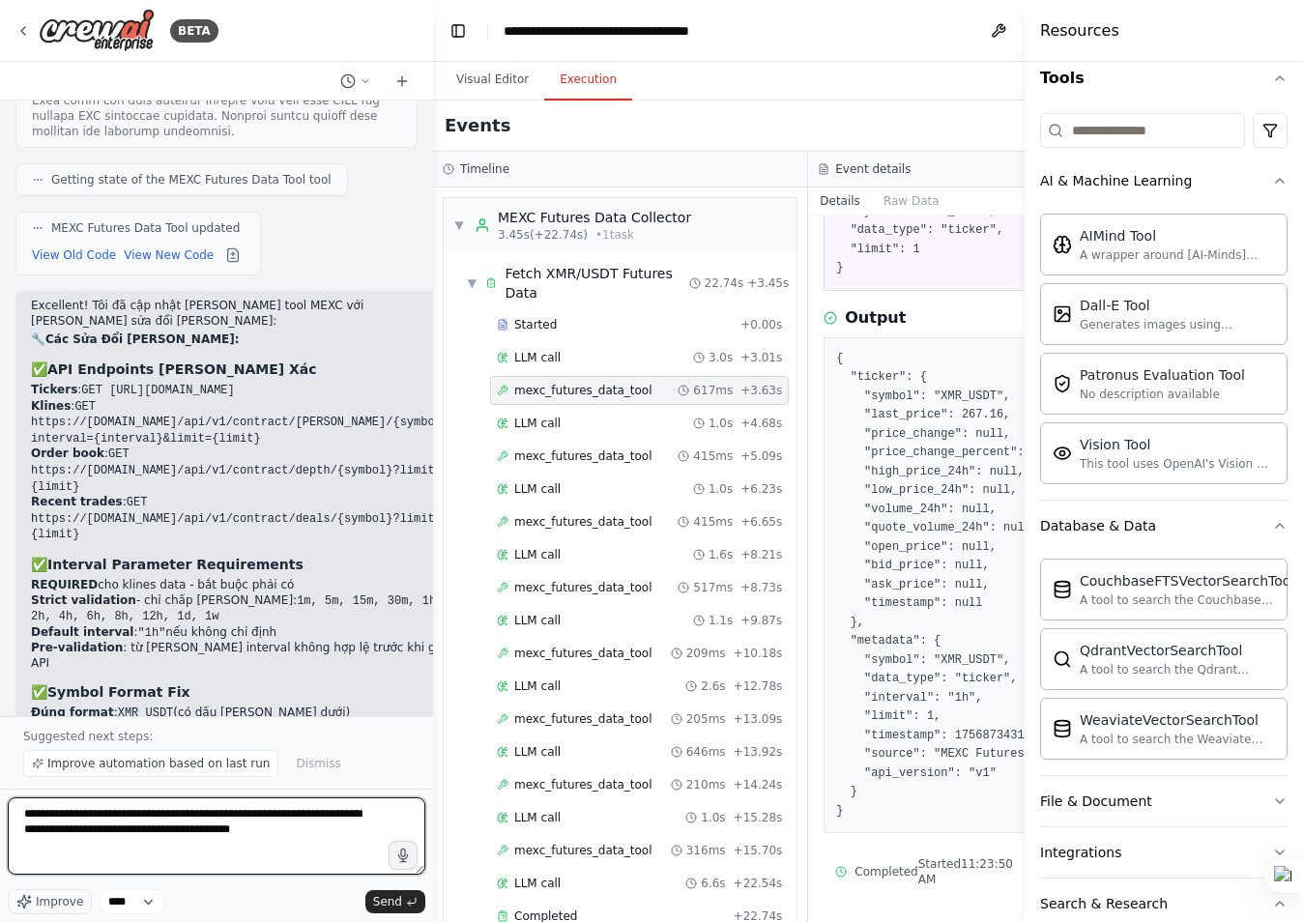
type textarea "**********"
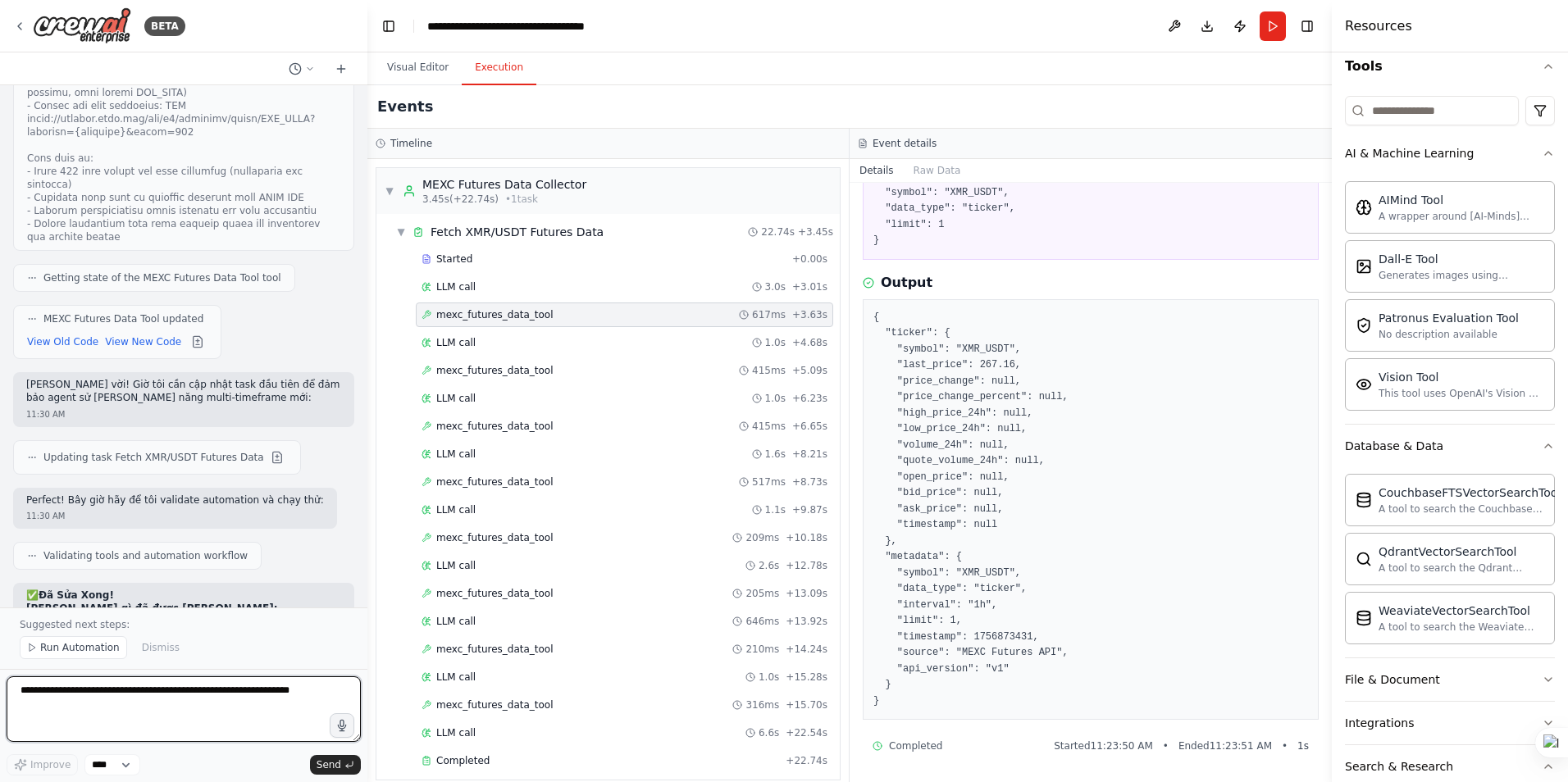
scroll to position [6479, 0]
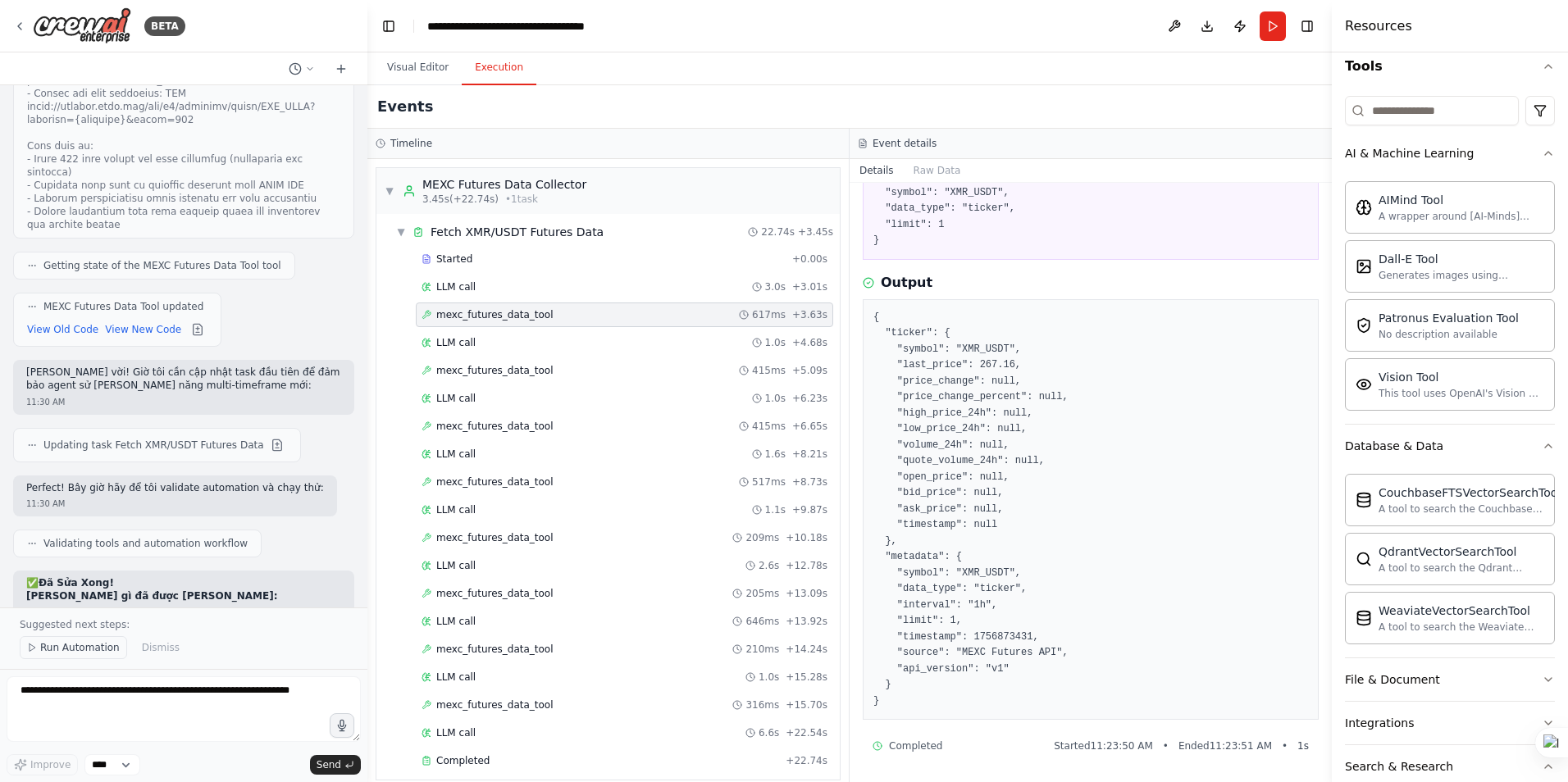
click at [91, 646] on span "Run Automation" at bounding box center [80, 647] width 80 height 13
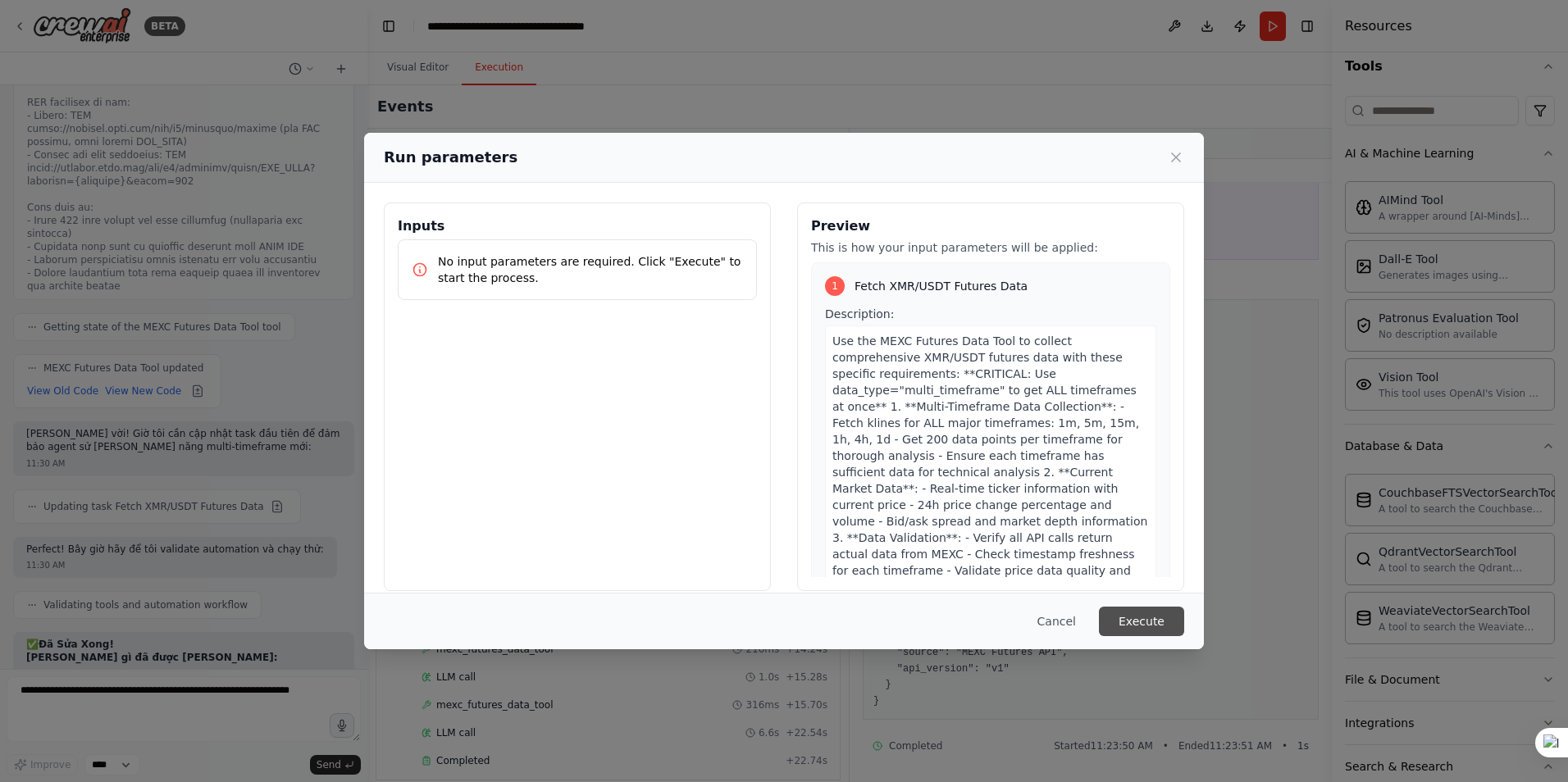
click at [1141, 617] on button "Execute" at bounding box center [1141, 622] width 86 height 30
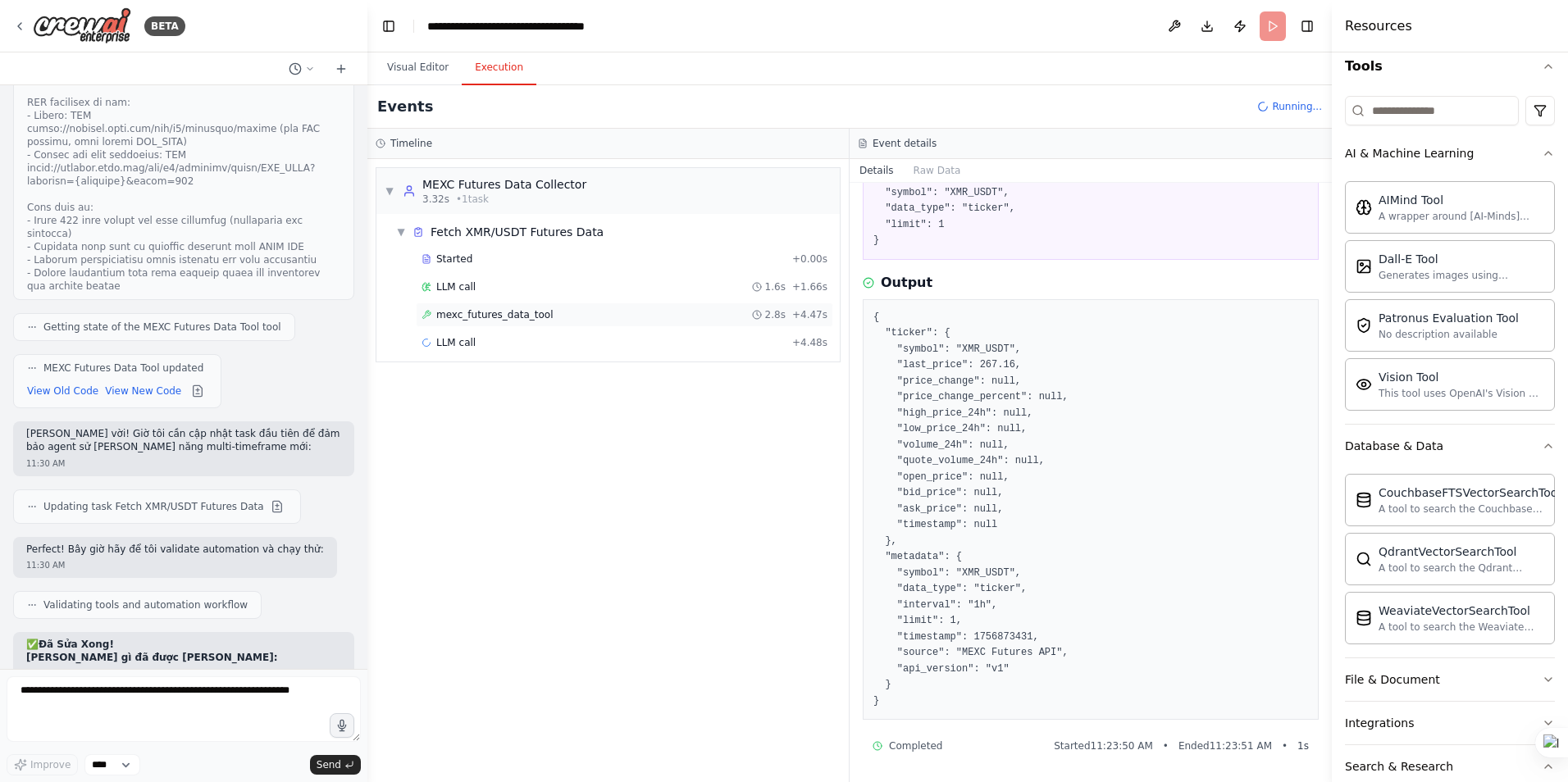
click at [494, 316] on span "mexc_futures_data_tool" at bounding box center [494, 315] width 117 height 13
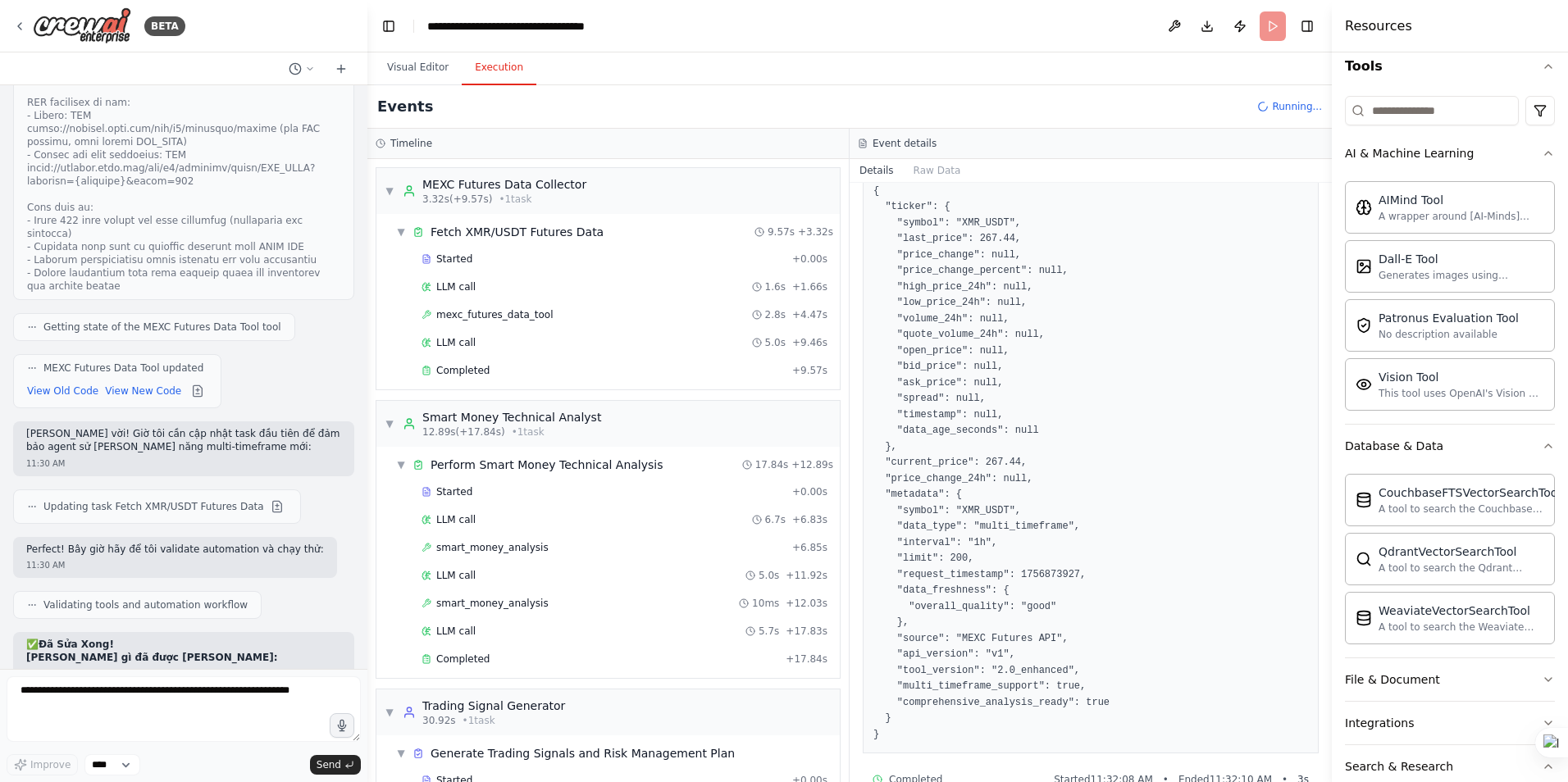
scroll to position [280, 0]
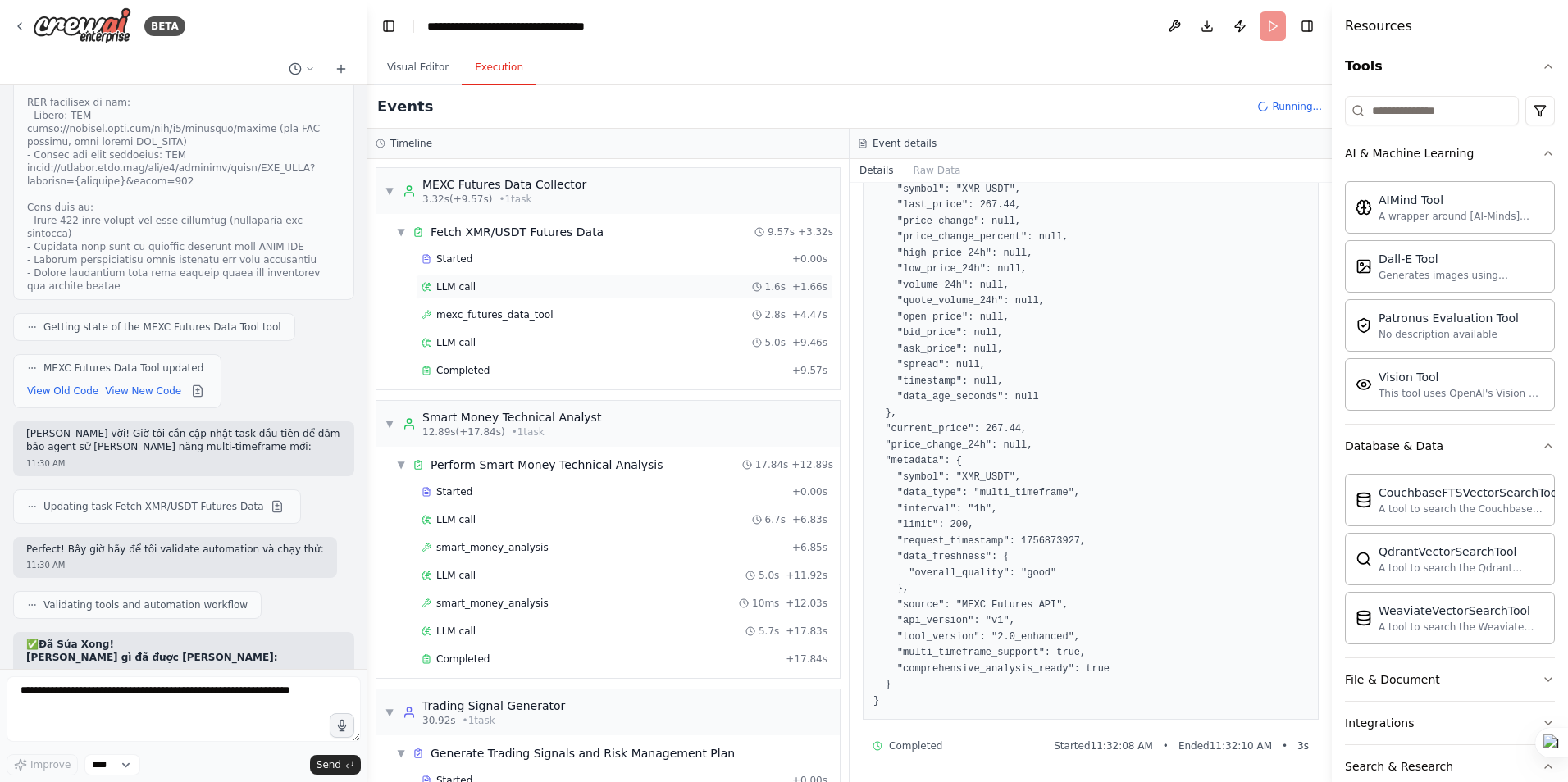
click at [444, 288] on span "LLM call" at bounding box center [455, 287] width 39 height 13
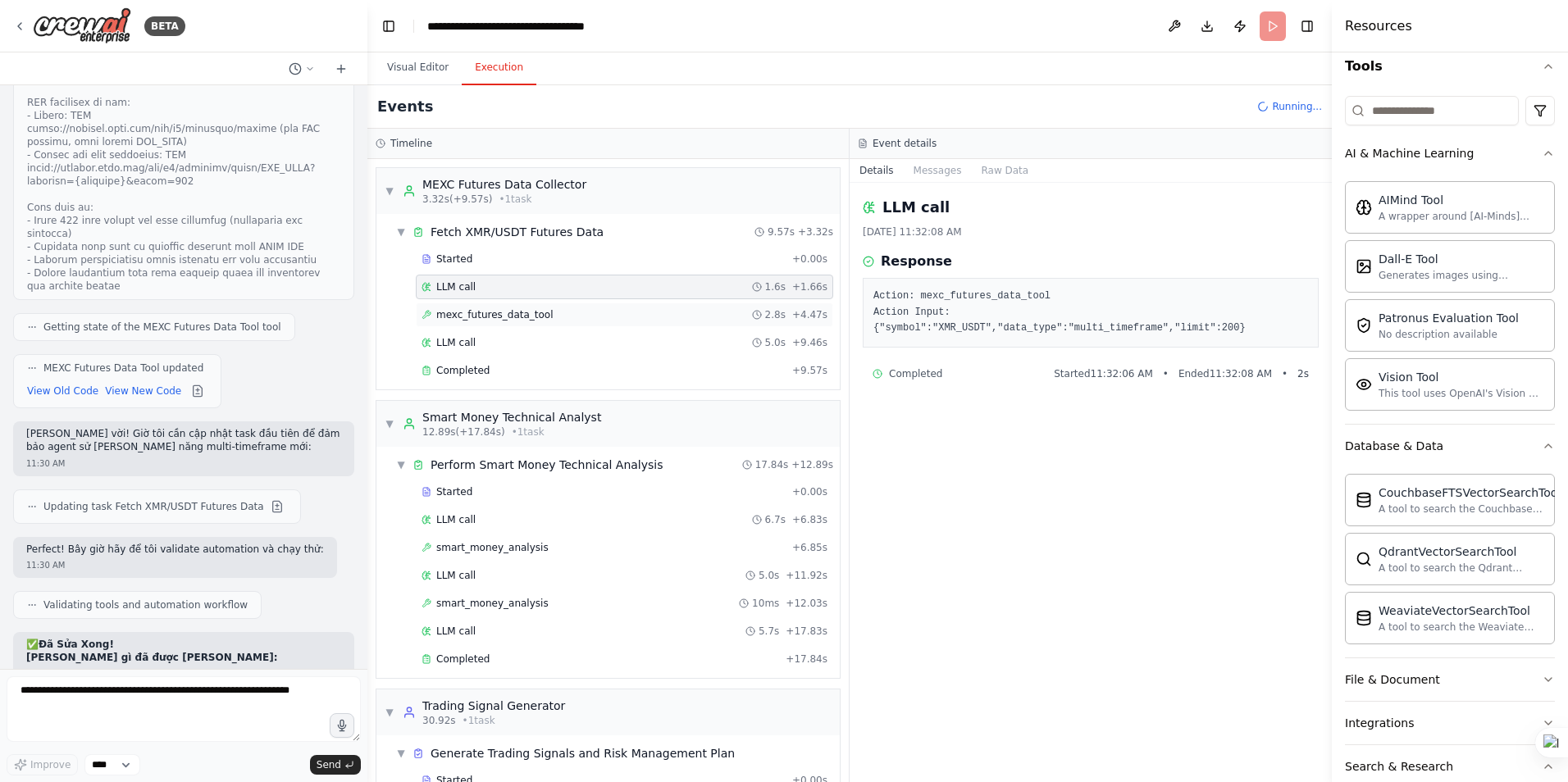
click at [469, 310] on span "mexc_futures_data_tool" at bounding box center [494, 315] width 117 height 13
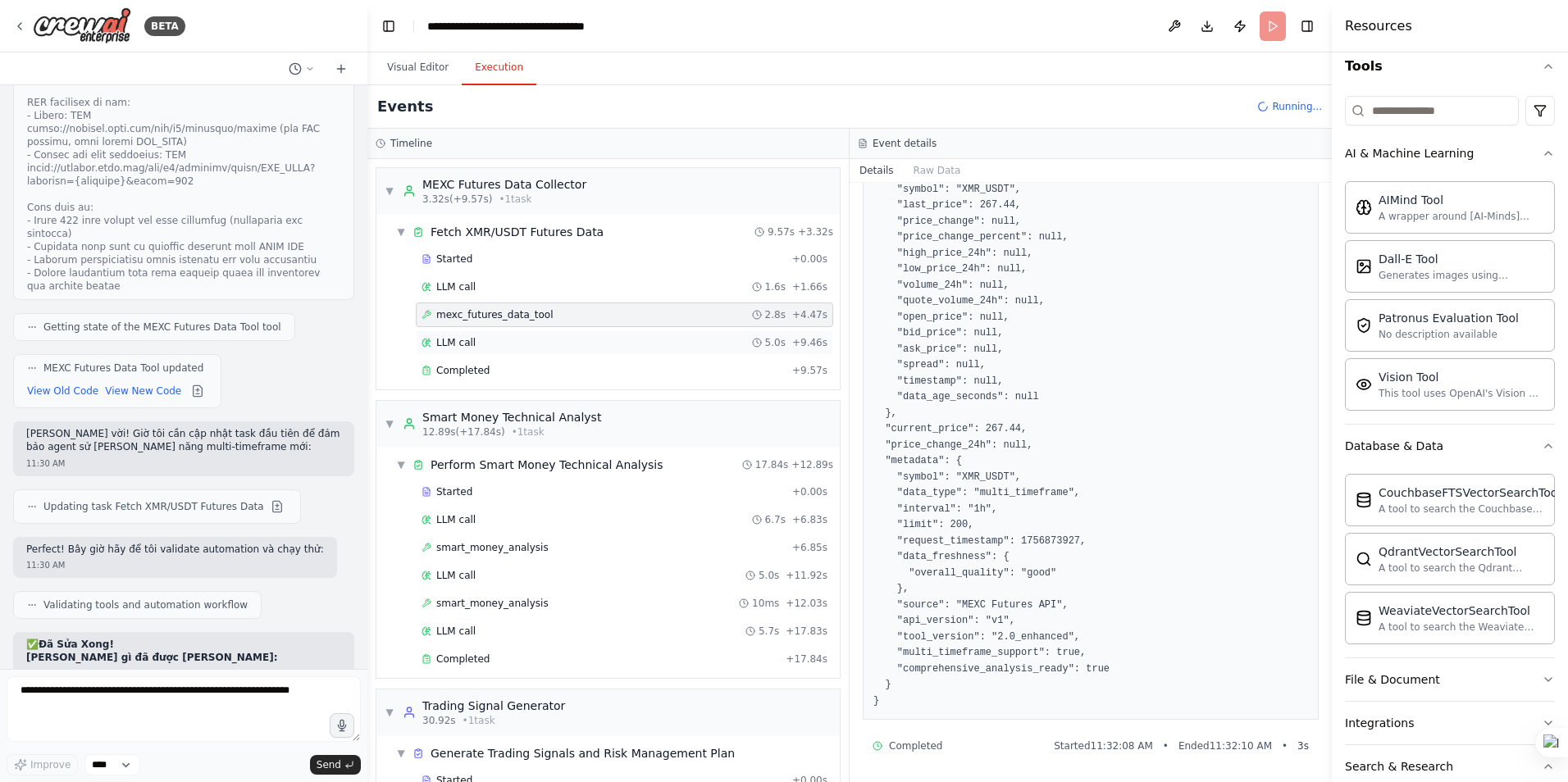
click at [467, 341] on span "LLM call" at bounding box center [455, 342] width 39 height 13
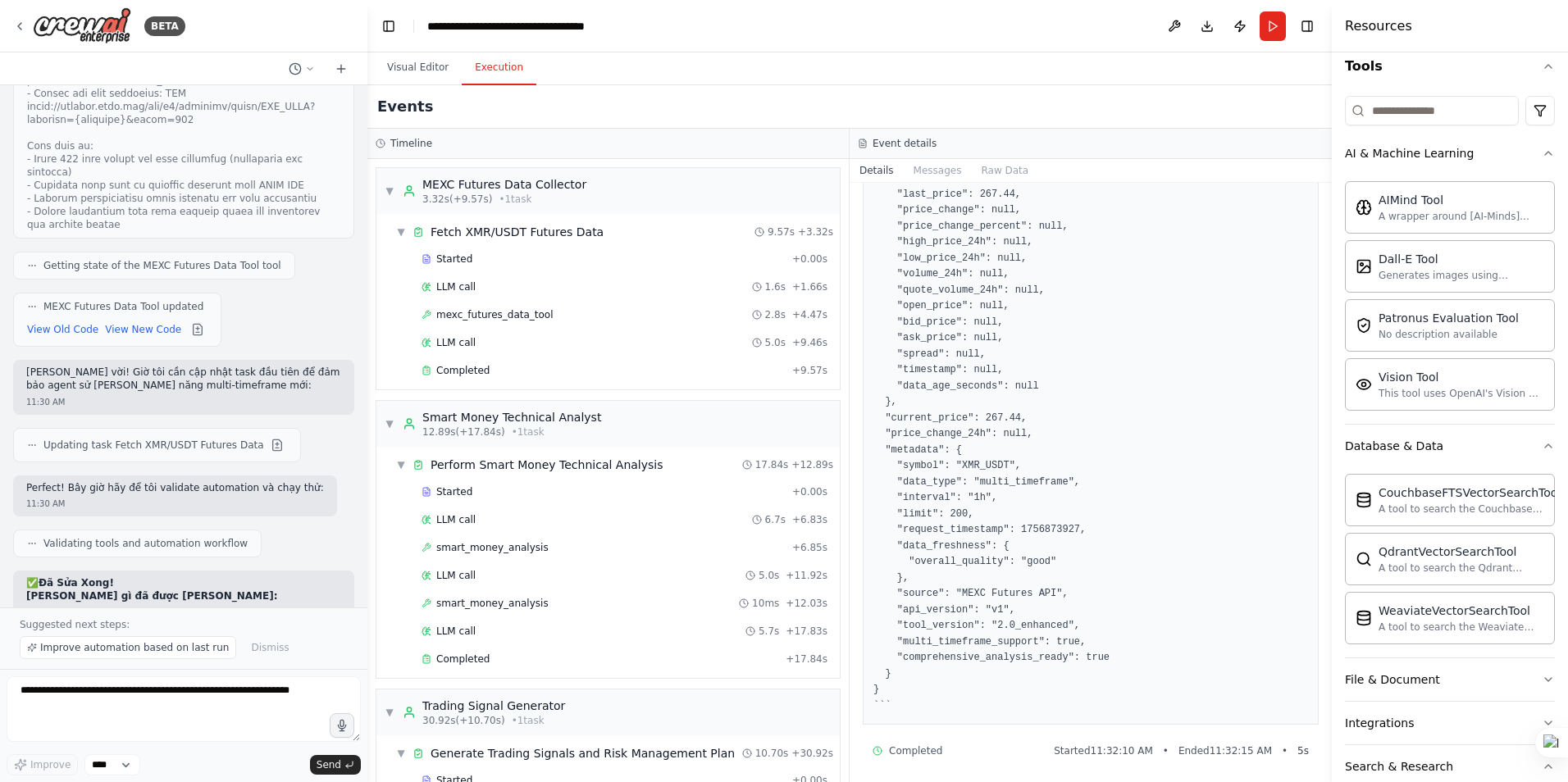
scroll to position [187, 0]
click at [459, 368] on span "Completed" at bounding box center [462, 370] width 53 height 13
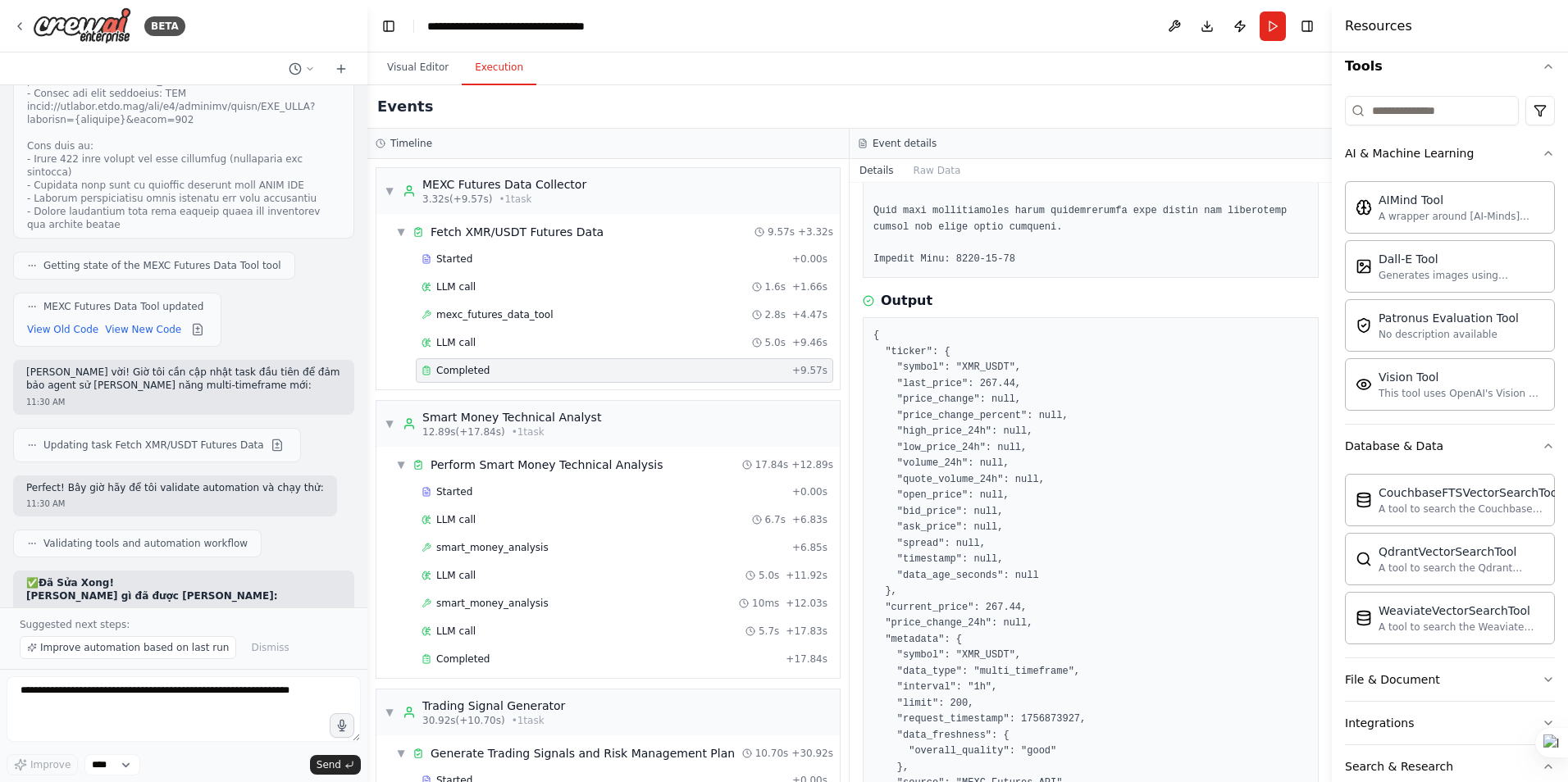
scroll to position [624, 0]
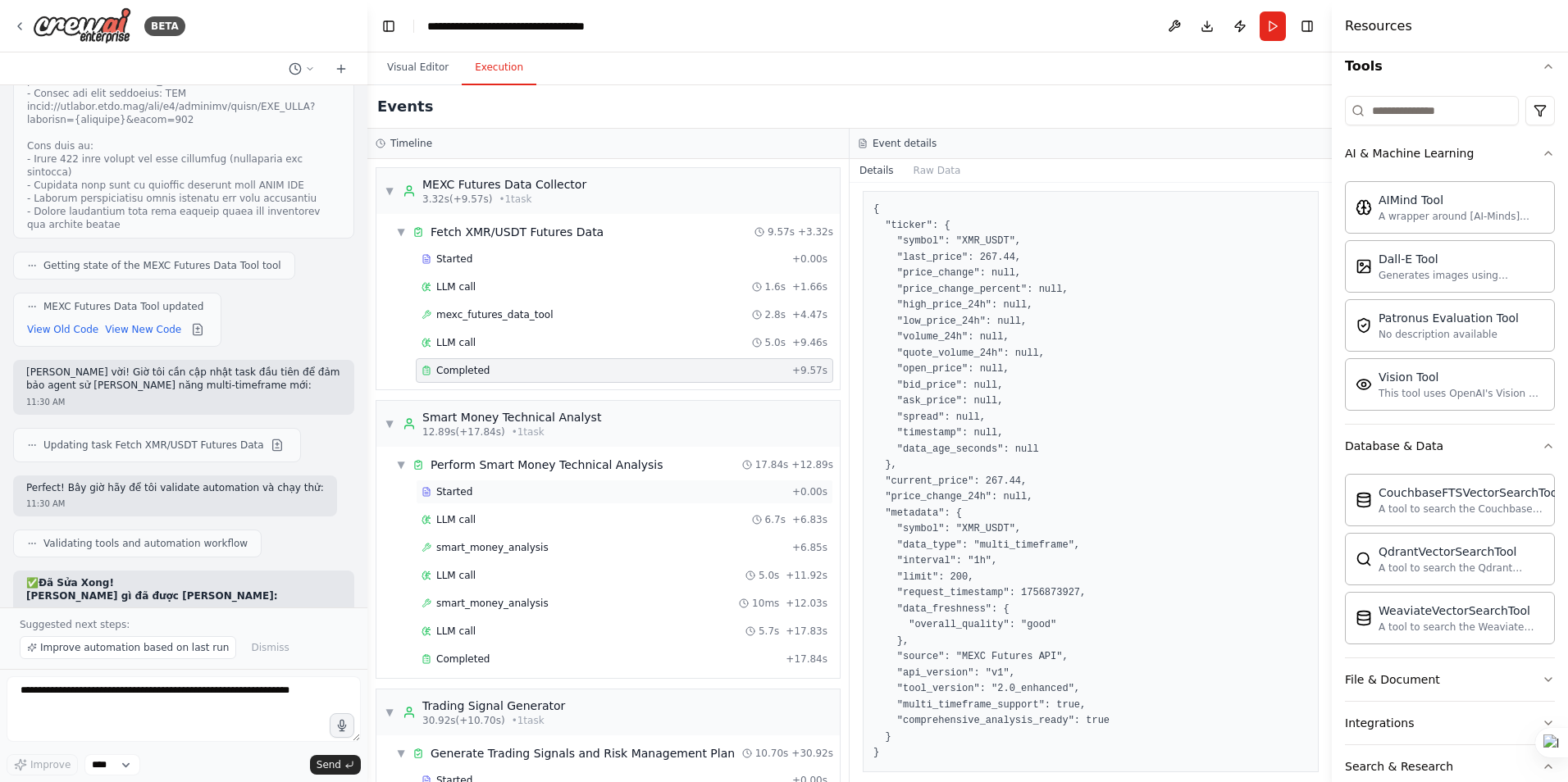
click at [468, 489] on div "Started" at bounding box center [603, 491] width 364 height 13
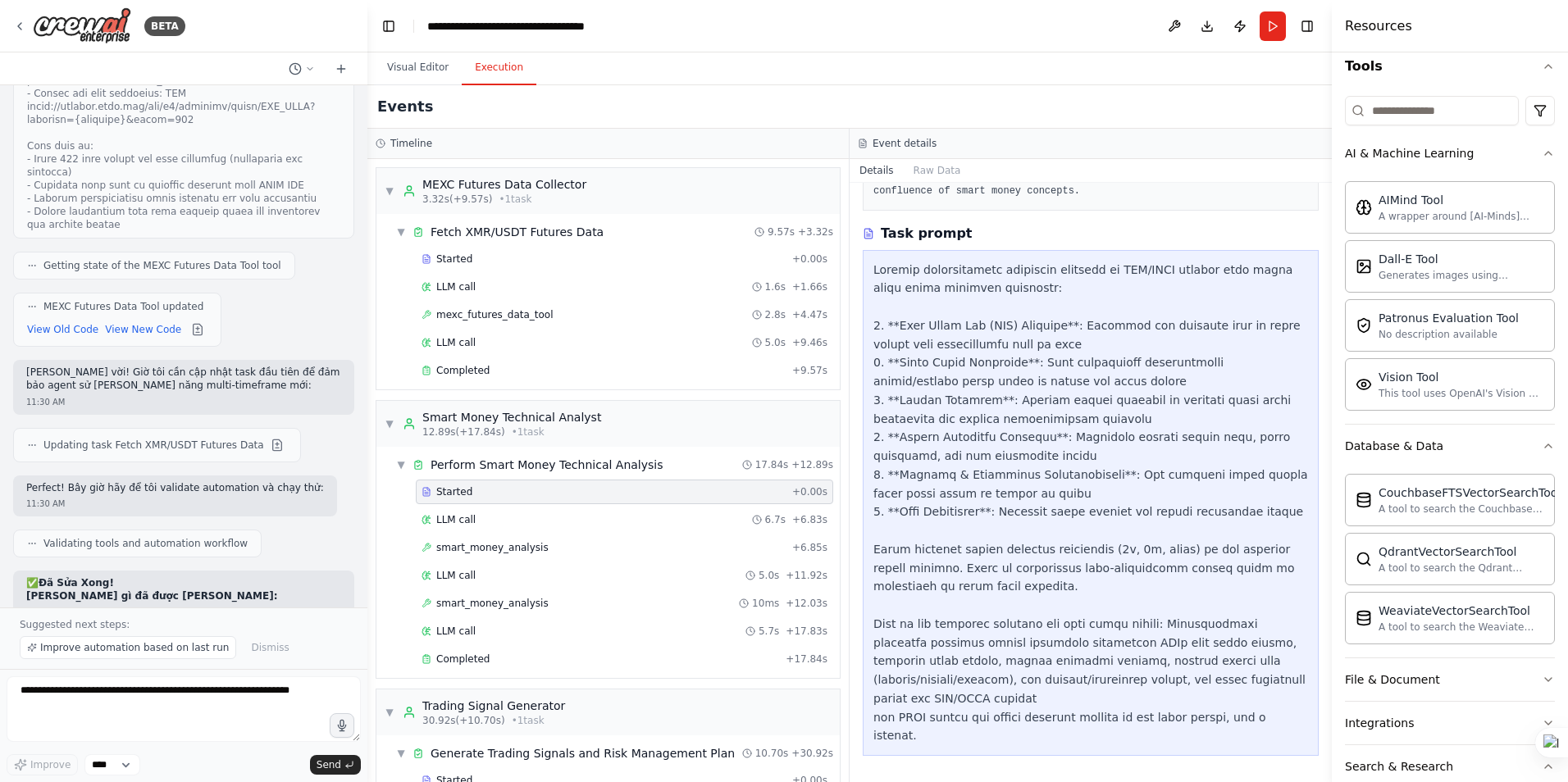
scroll to position [336, 0]
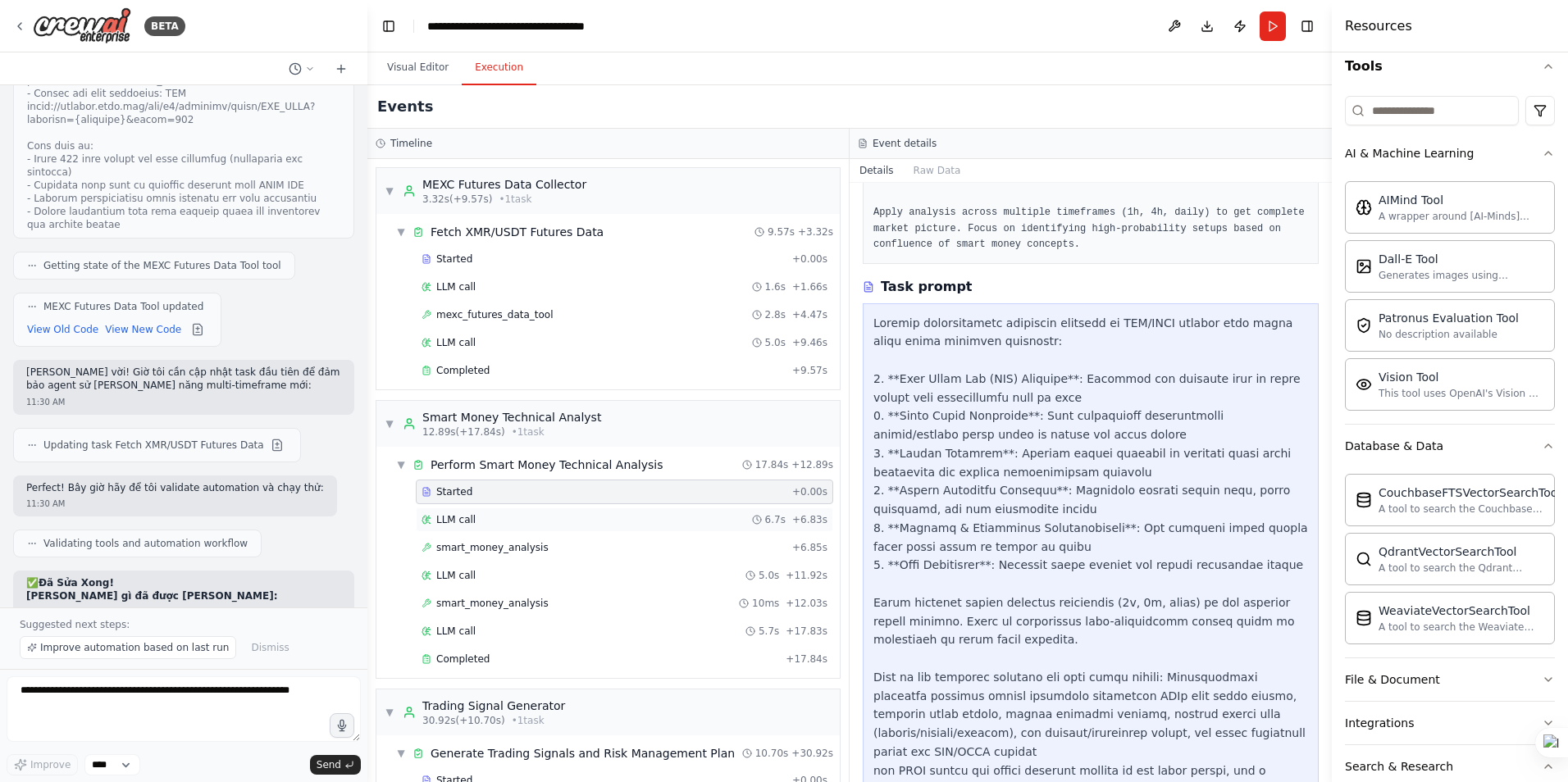
click at [452, 518] on span "LLM call" at bounding box center [455, 519] width 39 height 13
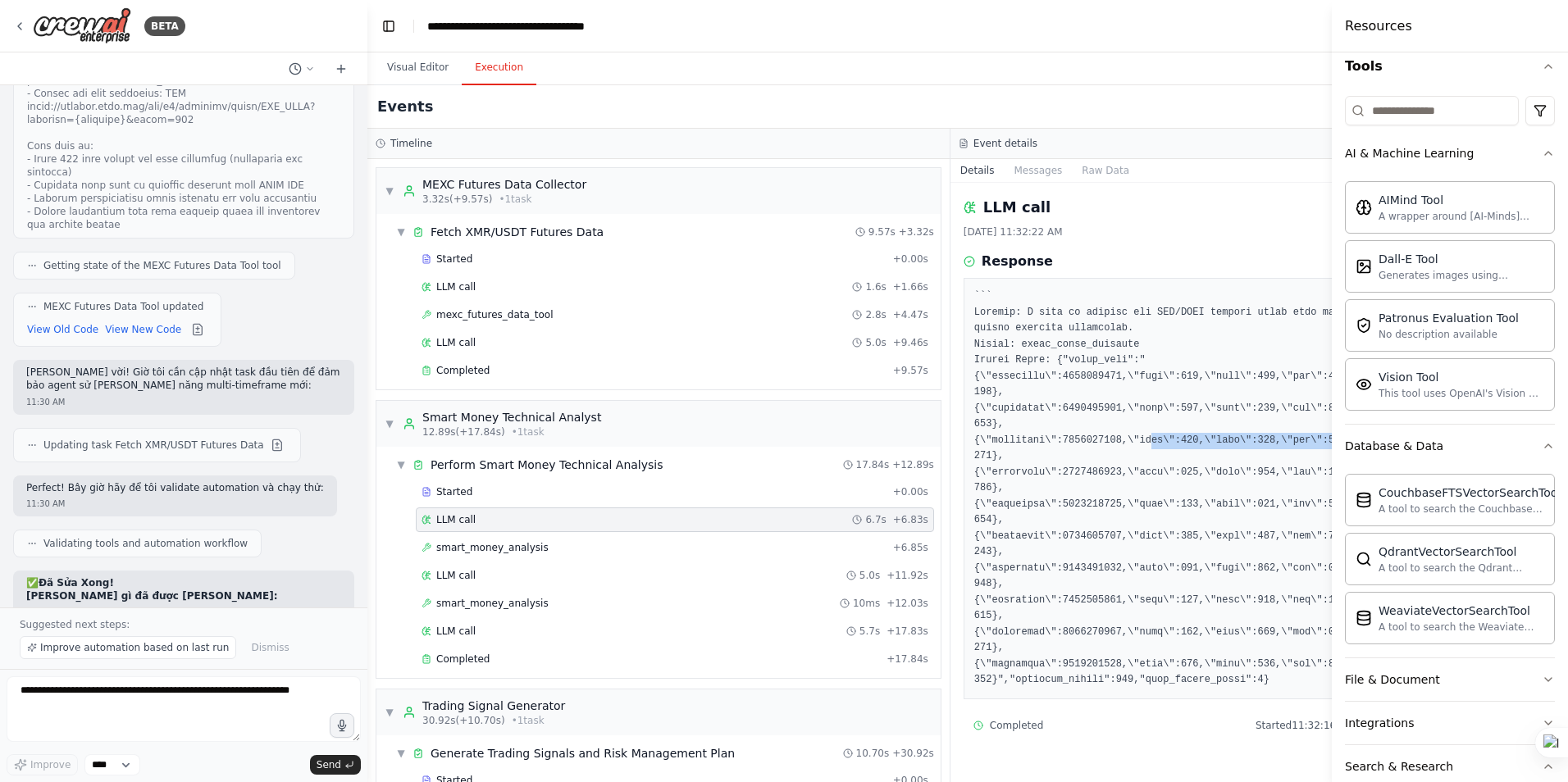
drag, startPoint x: 1096, startPoint y: 441, endPoint x: 1312, endPoint y: 441, distance: 216.0
click at [1312, 441] on pre at bounding box center [1242, 489] width 535 height 400
click at [477, 551] on span "smart_money_analysis" at bounding box center [492, 547] width 112 height 13
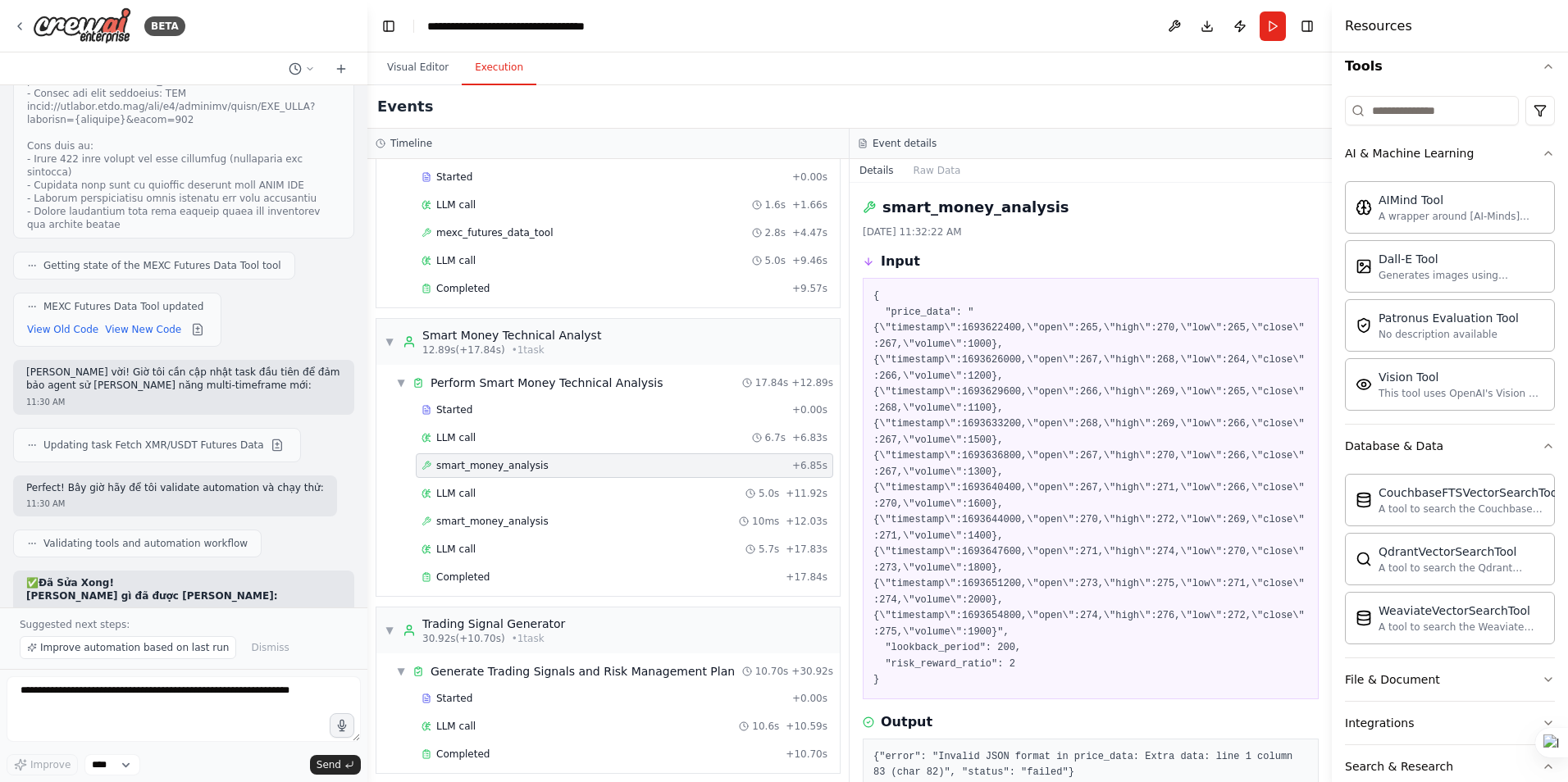
scroll to position [92, 0]
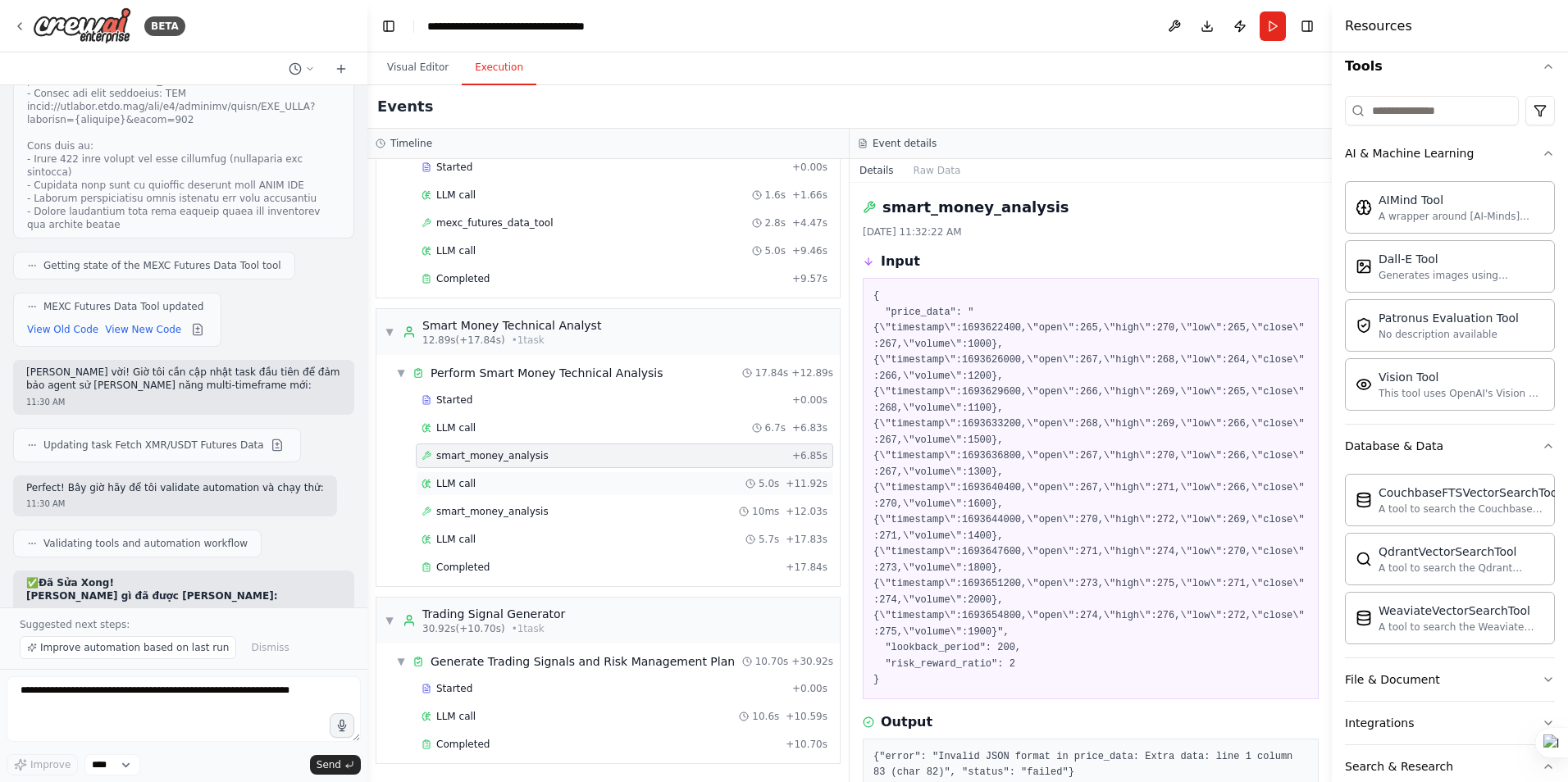
click at [460, 487] on span "LLM call" at bounding box center [455, 483] width 39 height 13
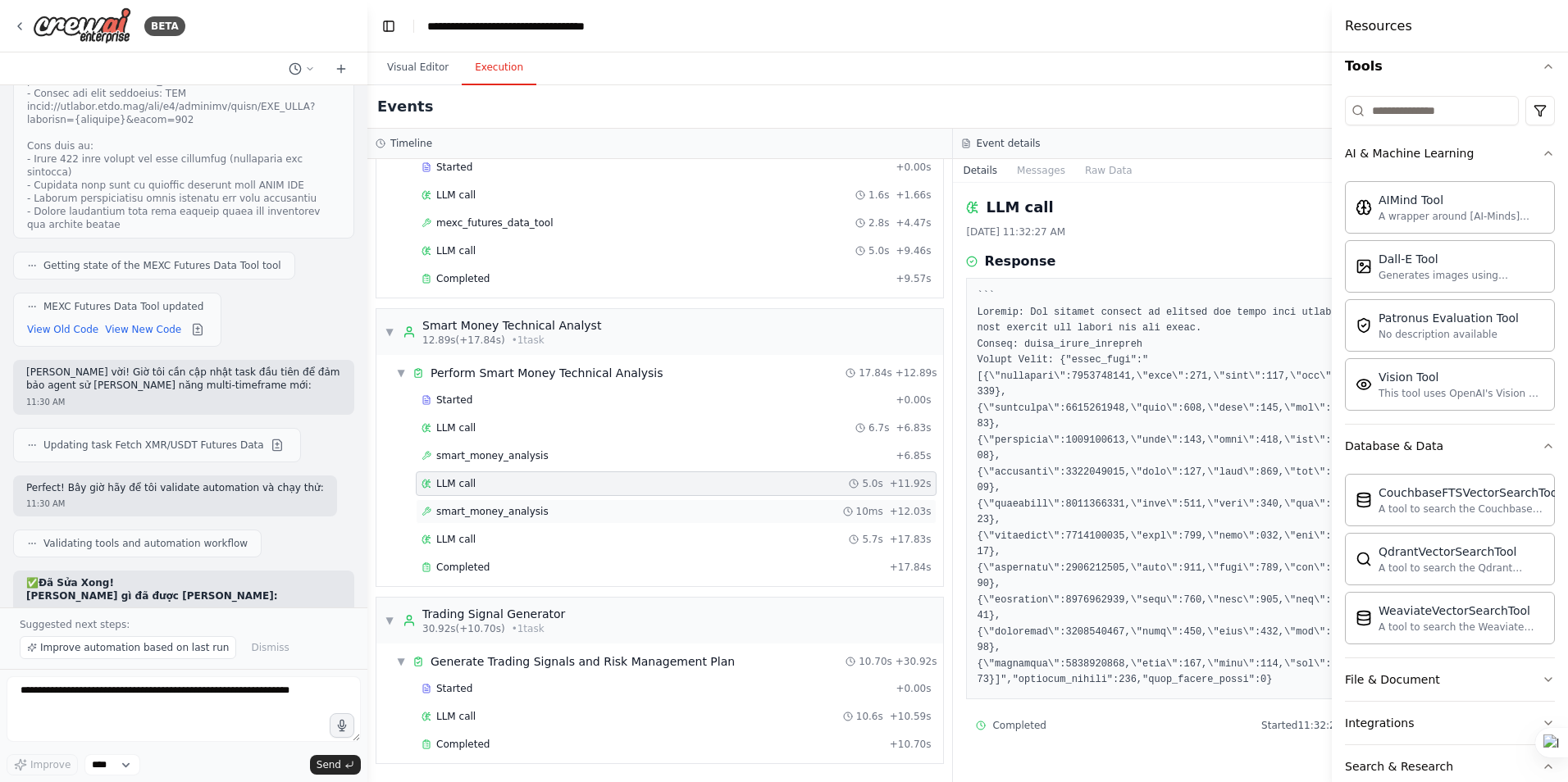
click at [468, 513] on span "smart_money_analysis" at bounding box center [492, 511] width 112 height 13
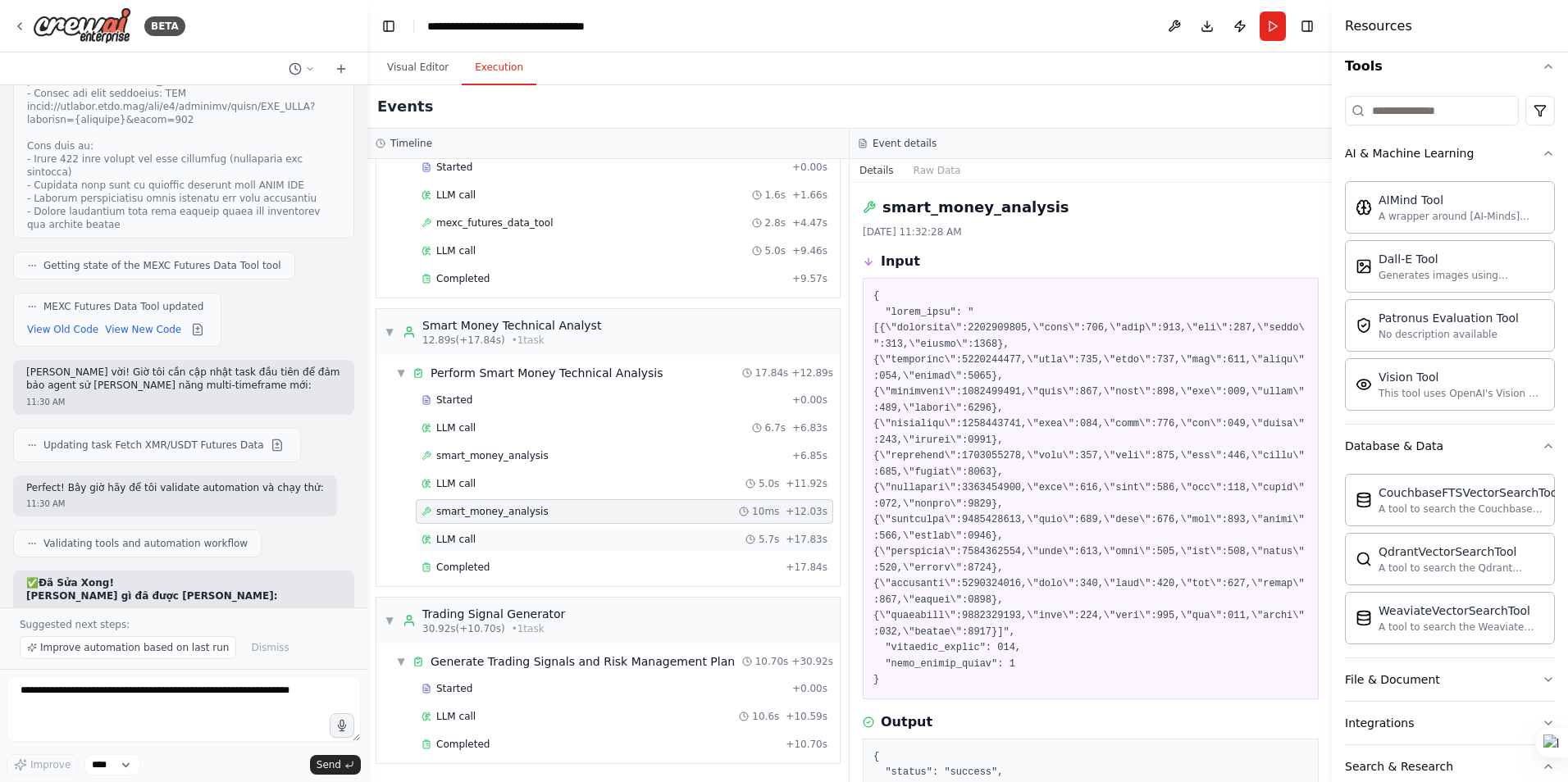
click at [467, 542] on span "LLM call" at bounding box center [455, 539] width 39 height 13
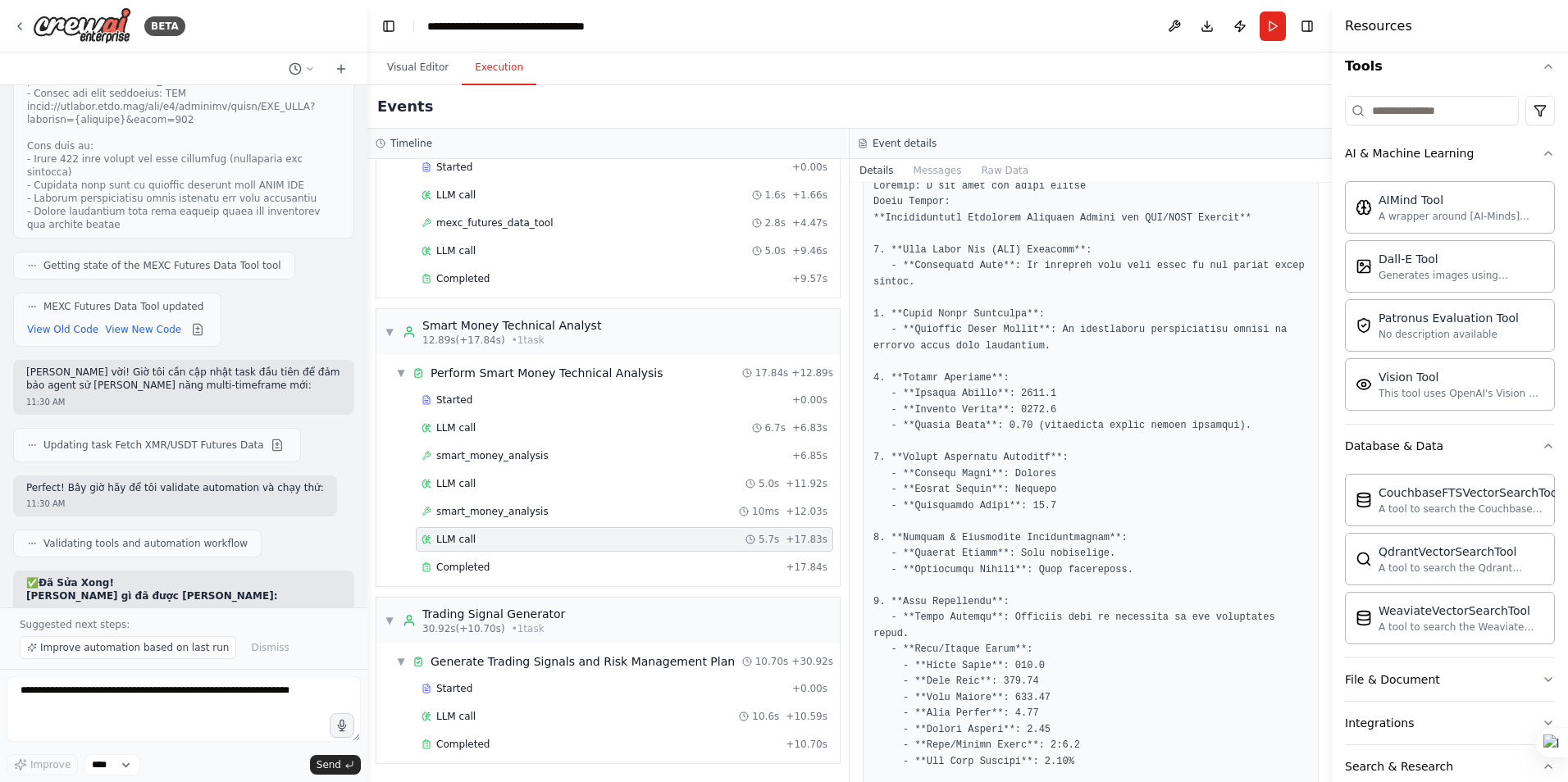
scroll to position [283, 0]
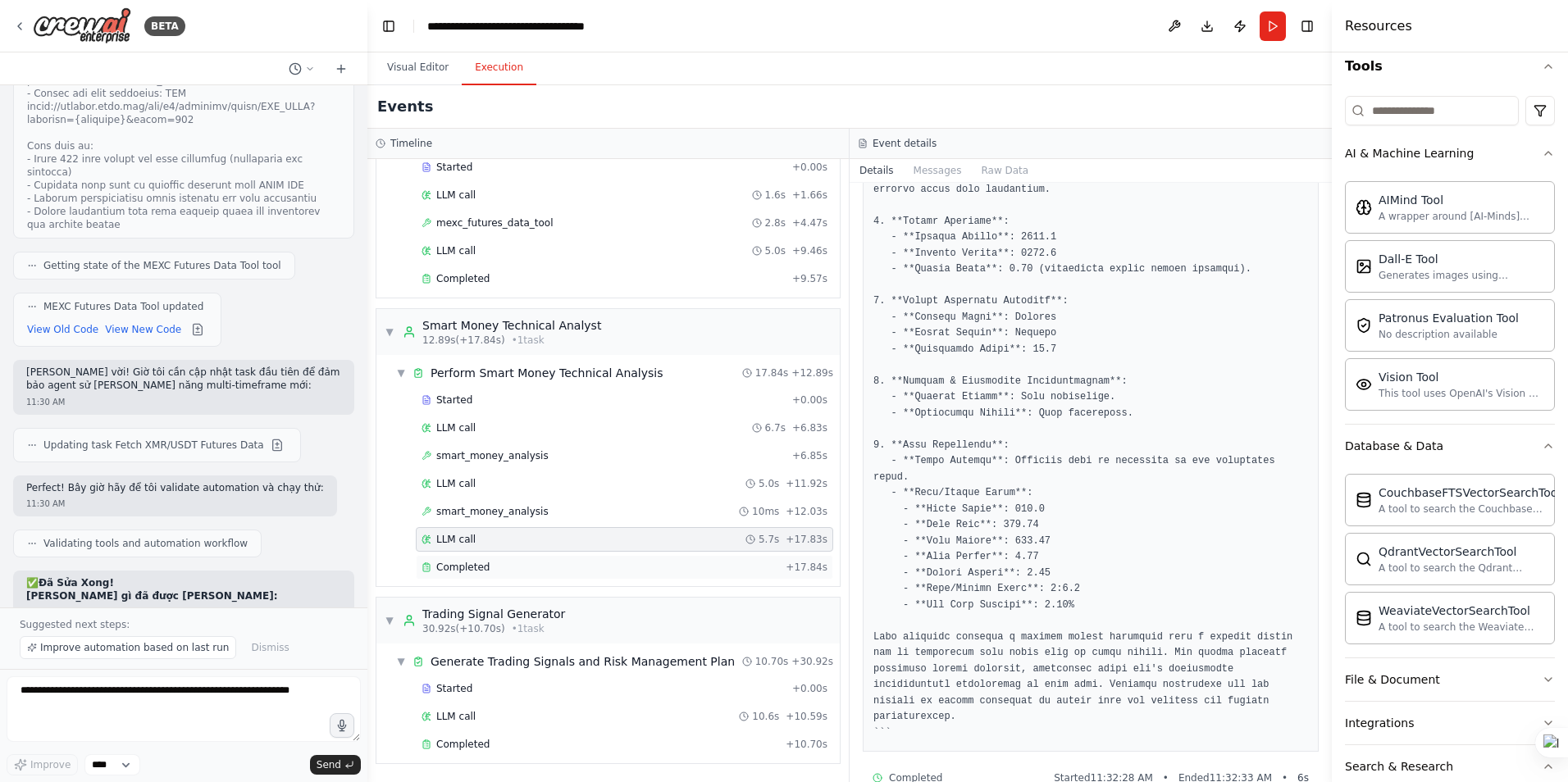
click at [462, 566] on span "Completed" at bounding box center [462, 567] width 53 height 13
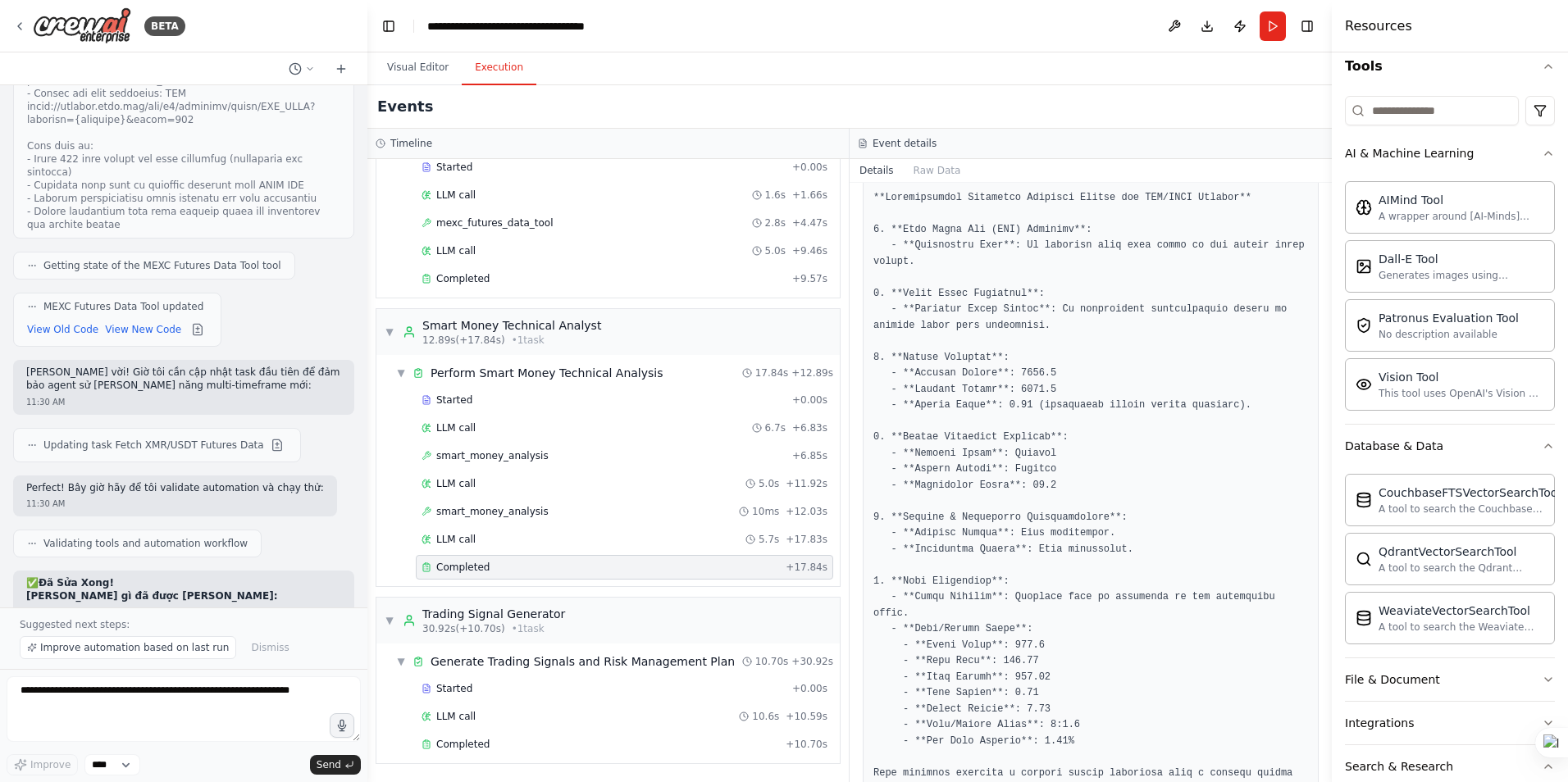
scroll to position [560, 0]
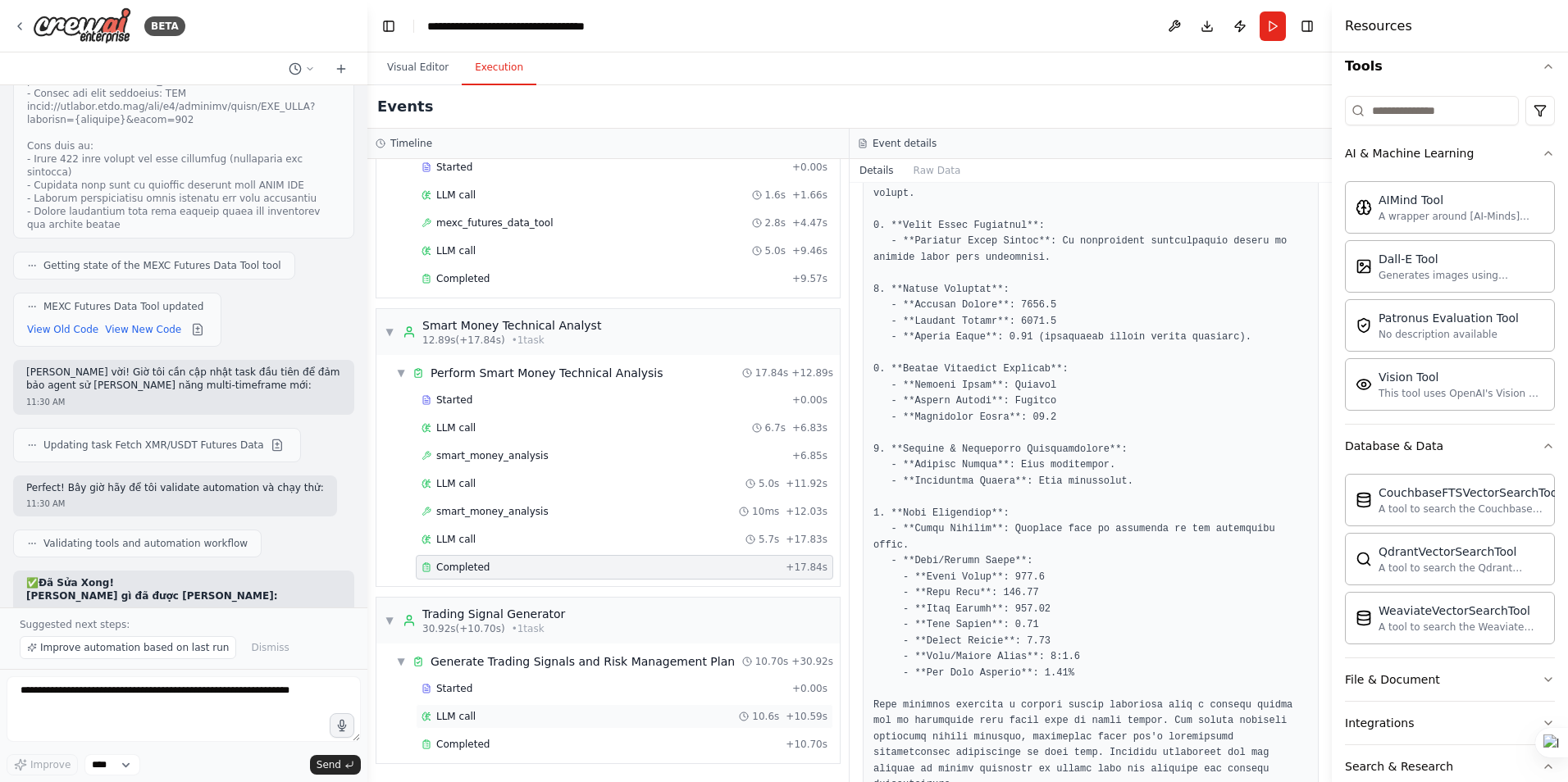
click at [466, 718] on span "LLM call" at bounding box center [455, 716] width 39 height 13
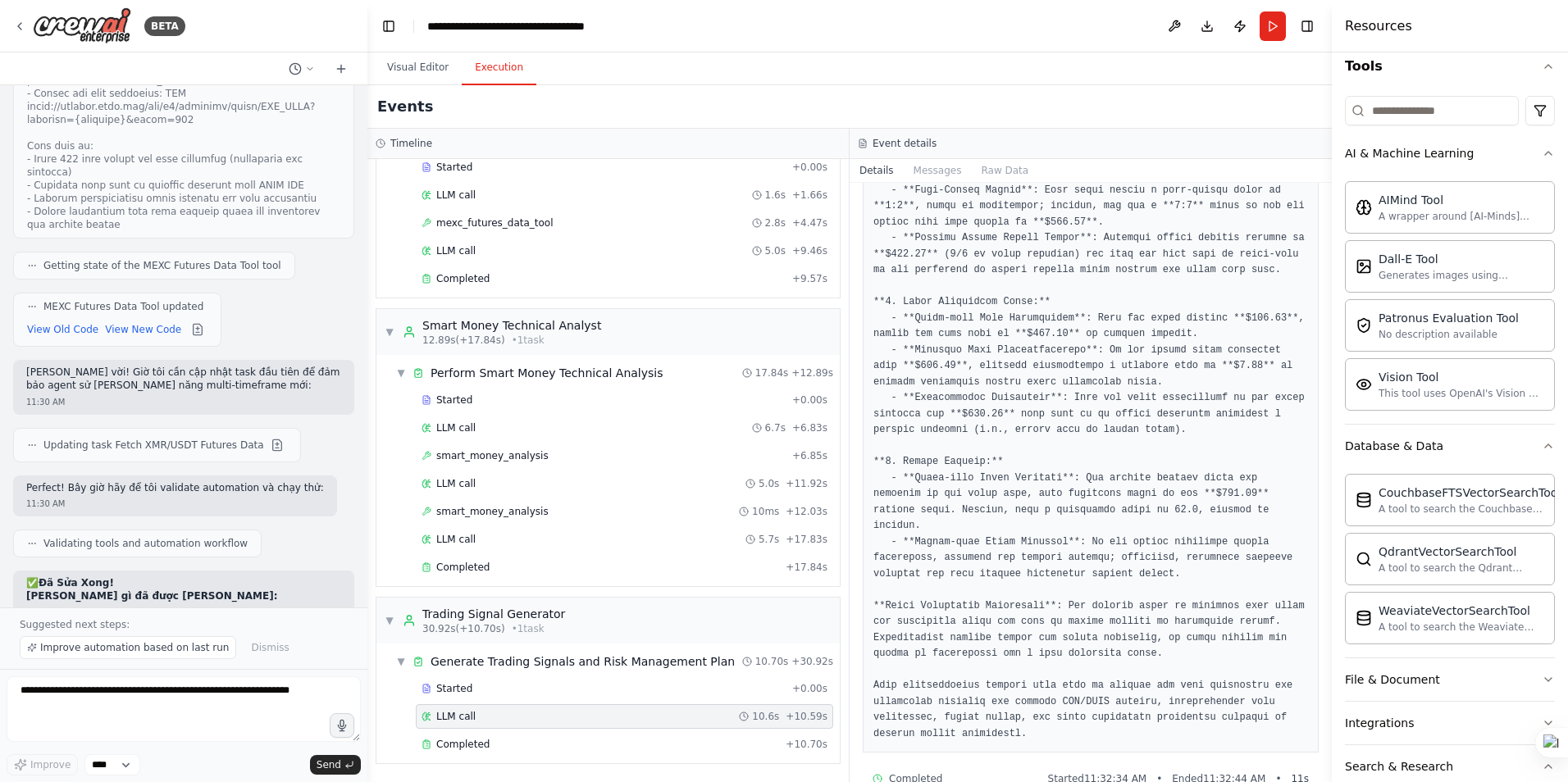
scroll to position [634, 0]
click at [452, 745] on span "Completed" at bounding box center [462, 744] width 53 height 13
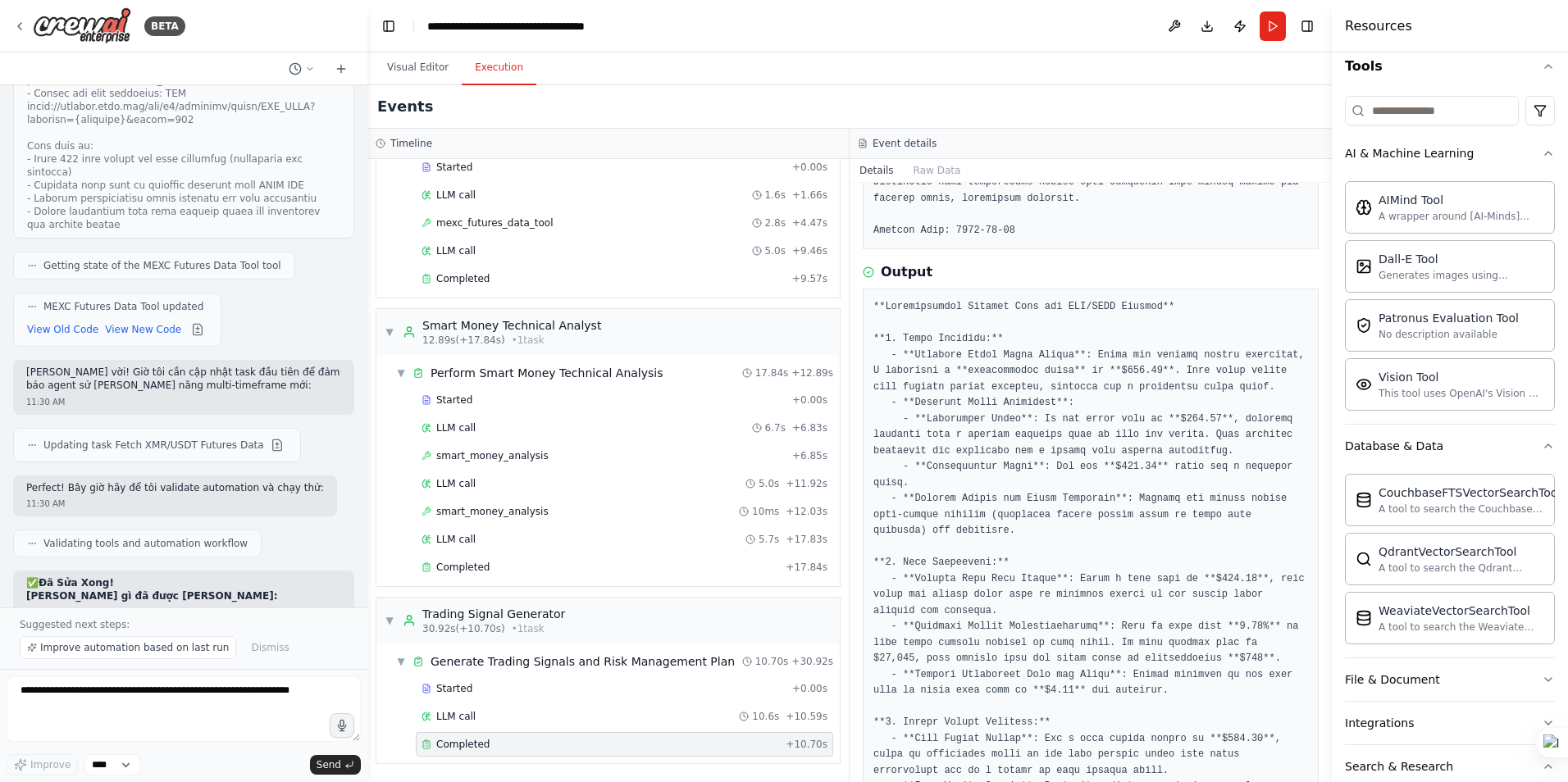
scroll to position [574, 0]
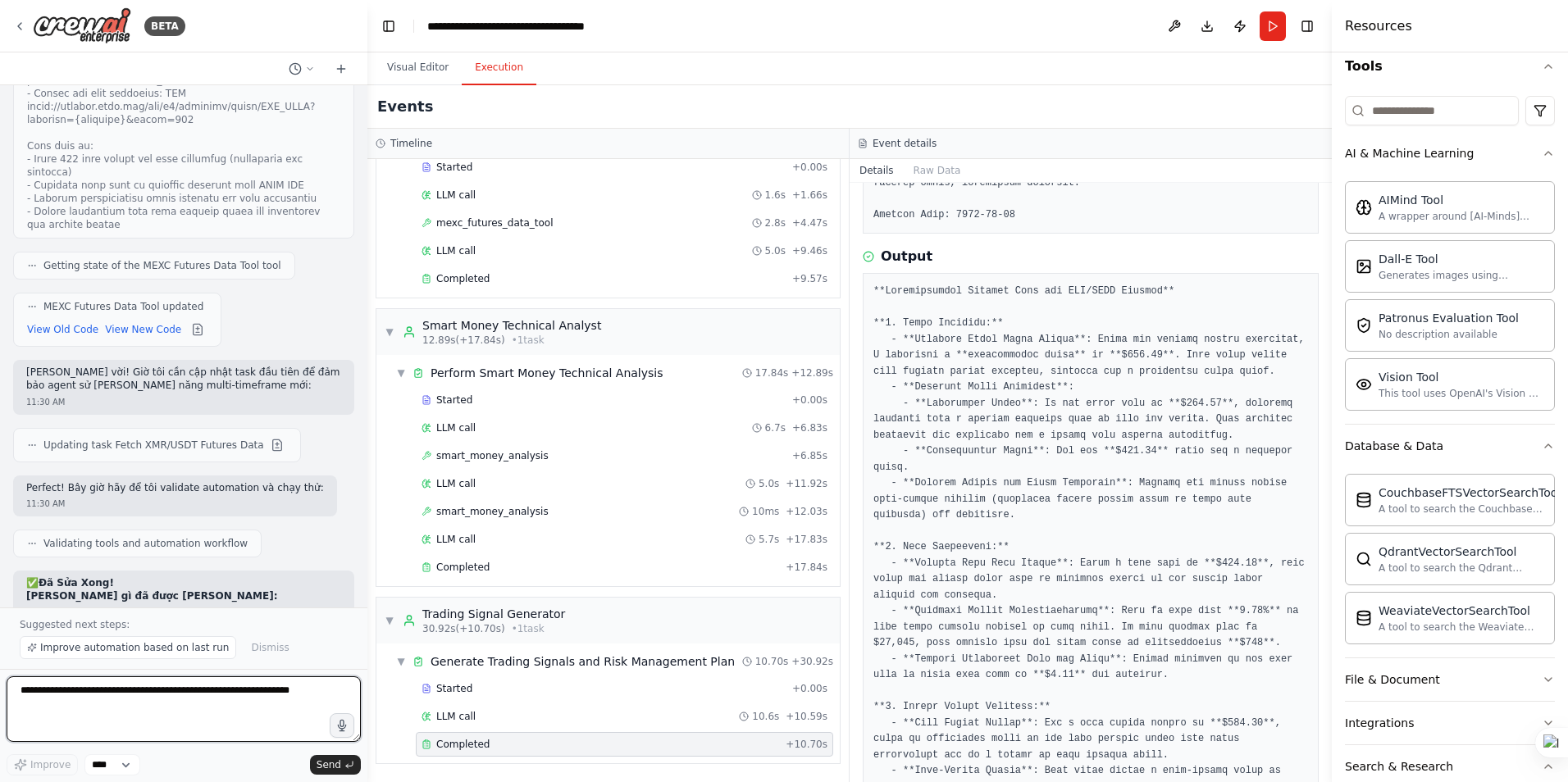
click at [90, 705] on textarea at bounding box center [184, 709] width 354 height 65
type textarea "**********"
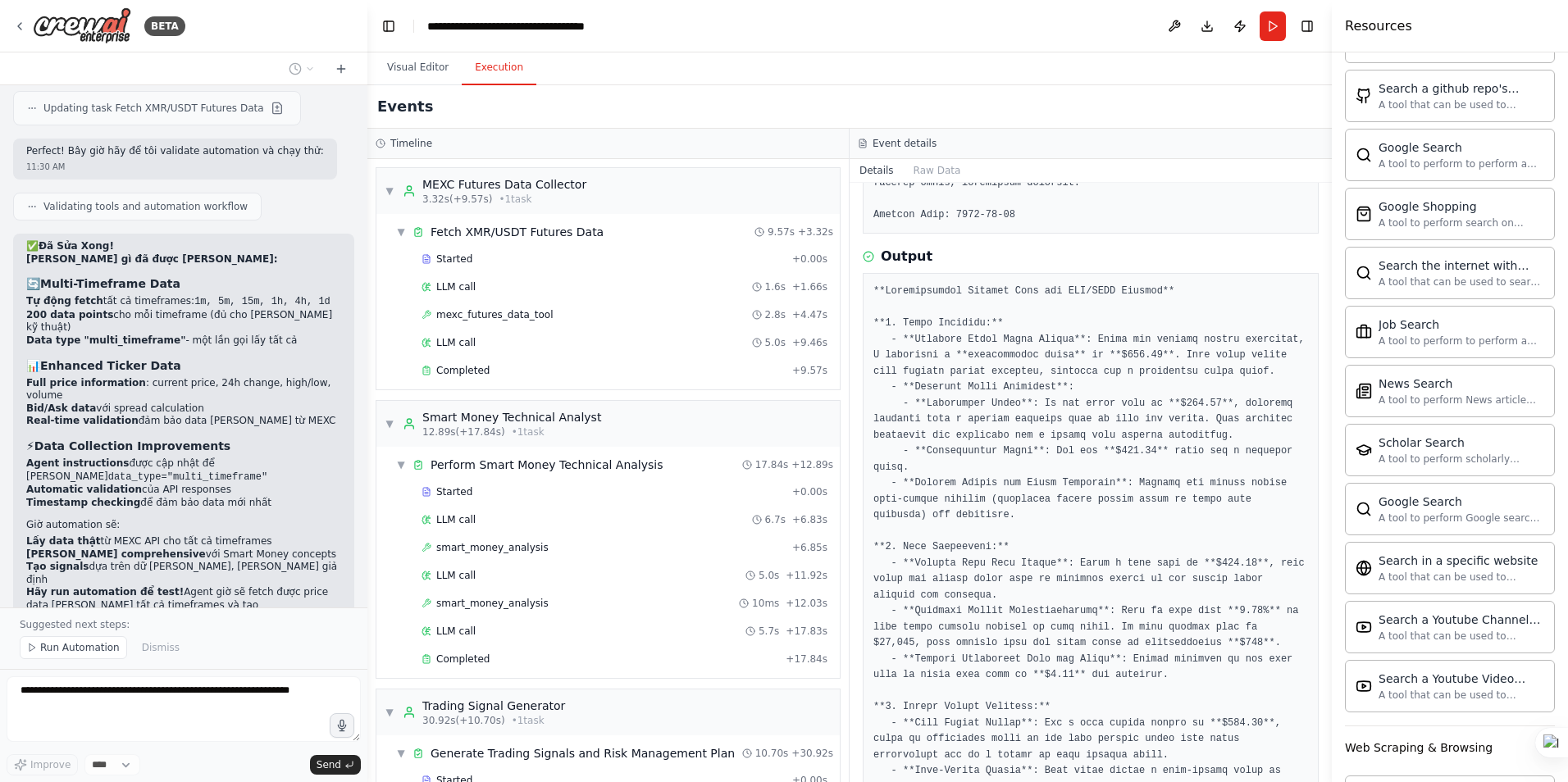
scroll to position [6878, 0]
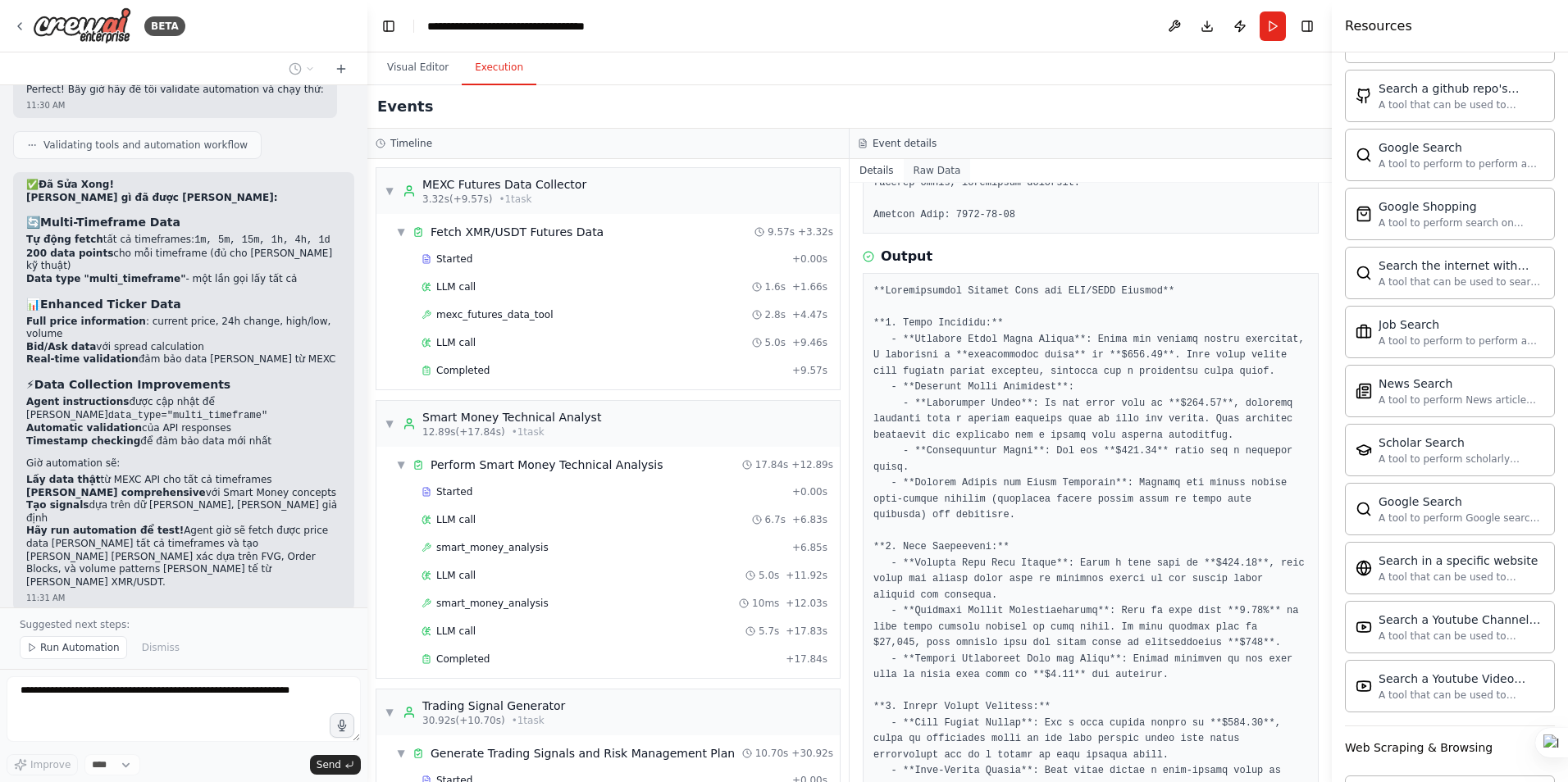
click at [929, 169] on button "Raw Data" at bounding box center [937, 170] width 67 height 23
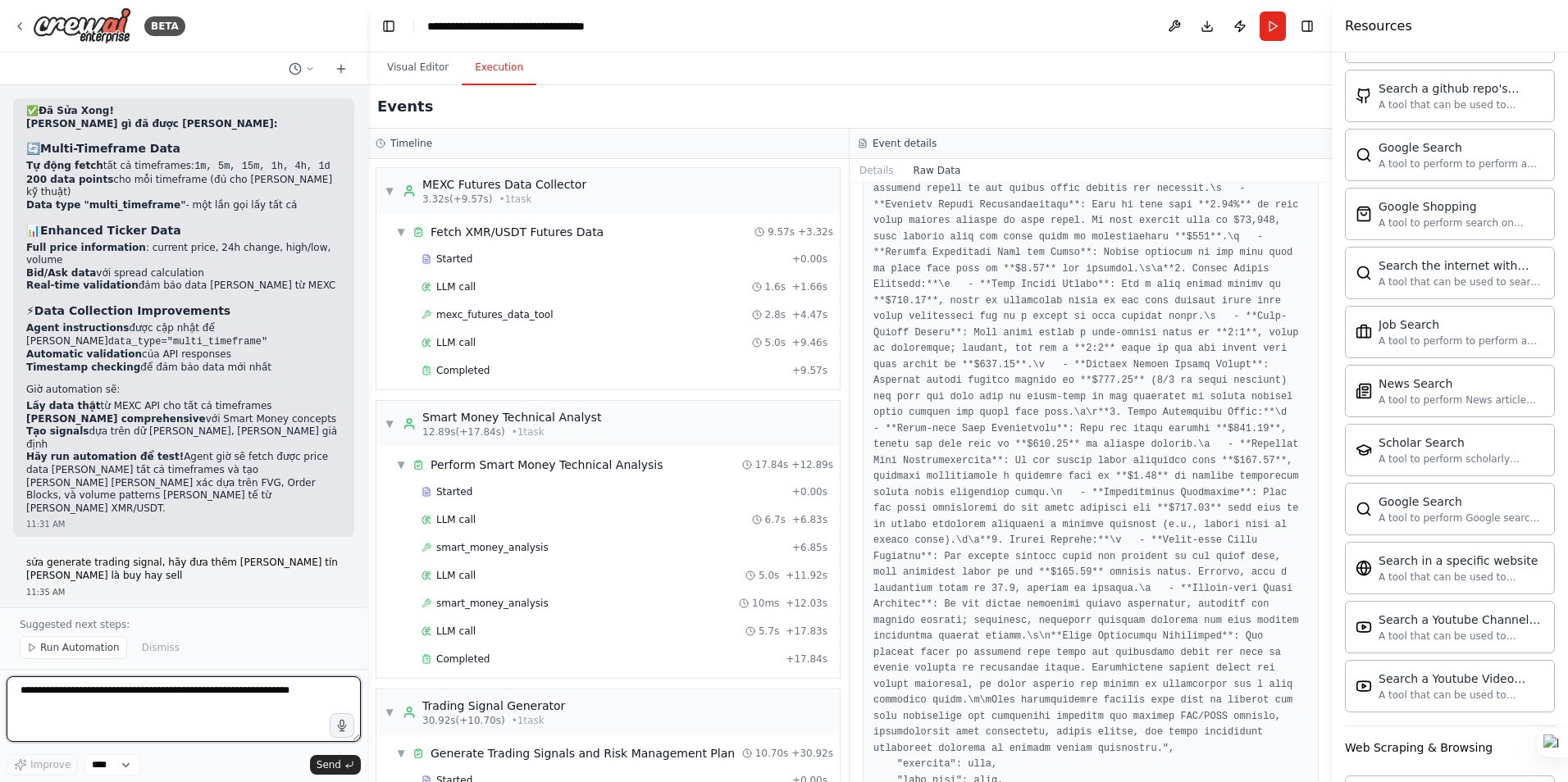
scroll to position [738, 0]
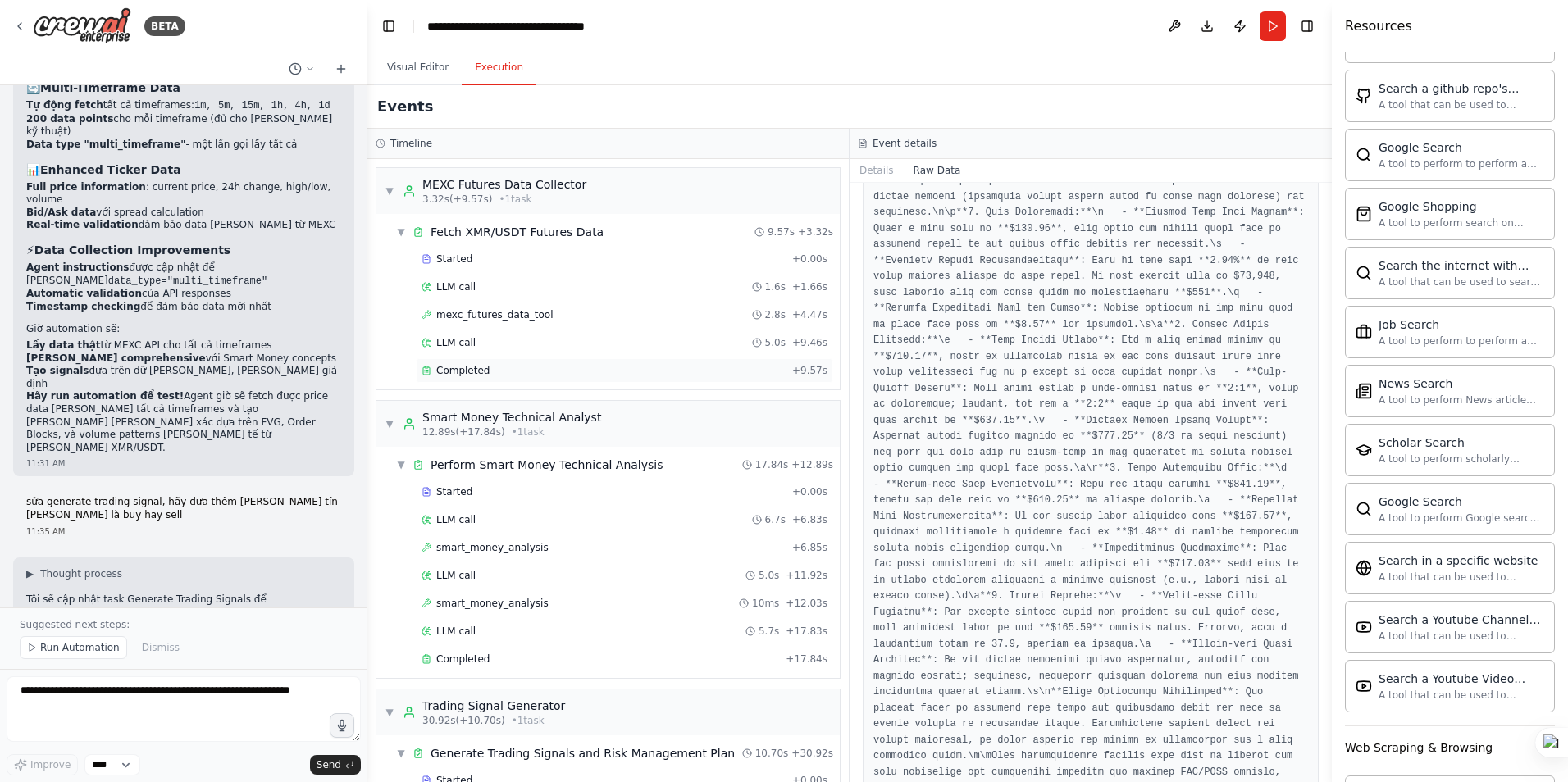
click at [456, 361] on div "Completed + 9.57s" at bounding box center [624, 371] width 417 height 25
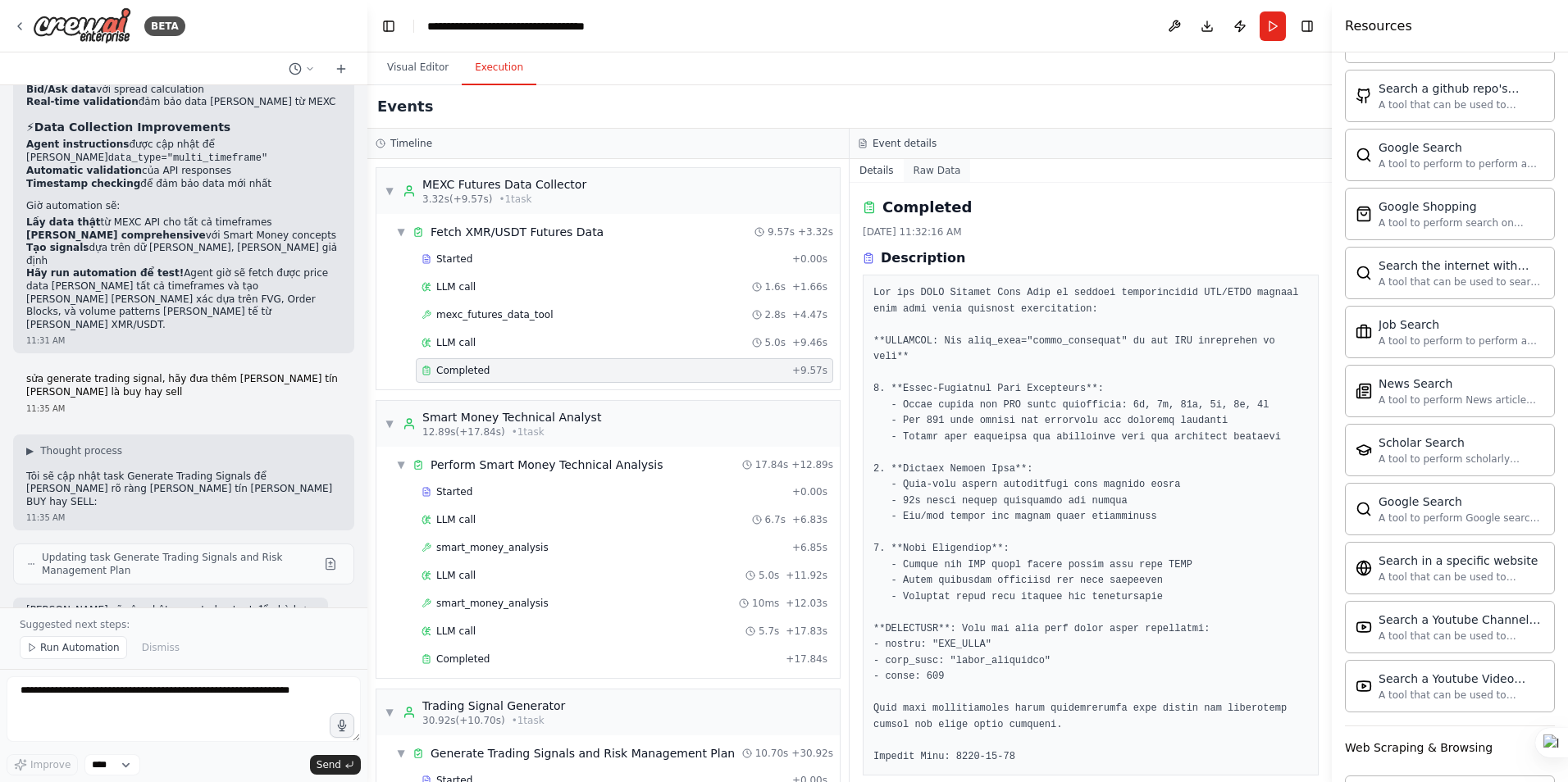
click at [918, 164] on button "Raw Data" at bounding box center [937, 170] width 67 height 23
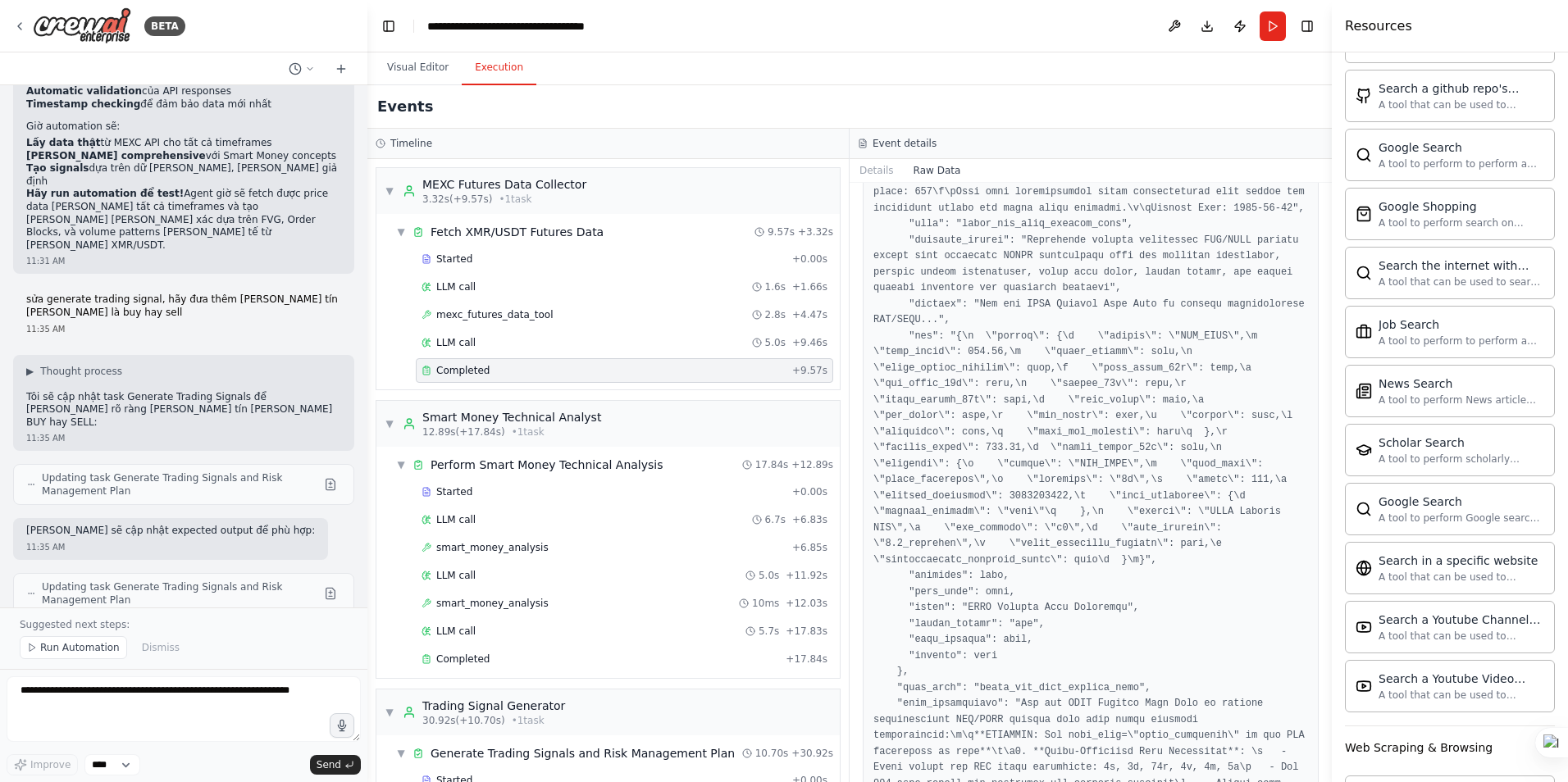
scroll to position [1720, 0]
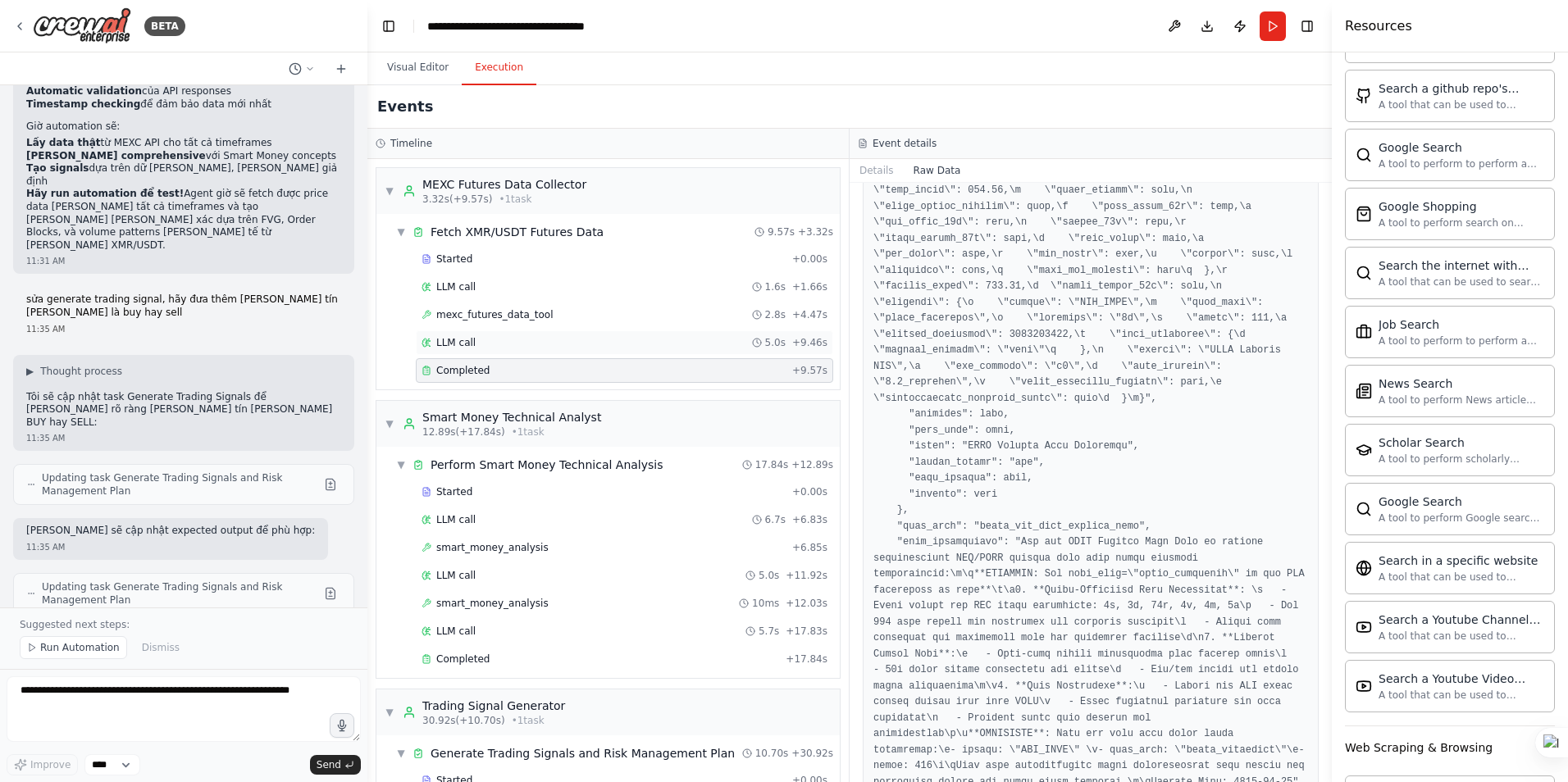
click at [449, 341] on span "LLM call" at bounding box center [455, 342] width 39 height 13
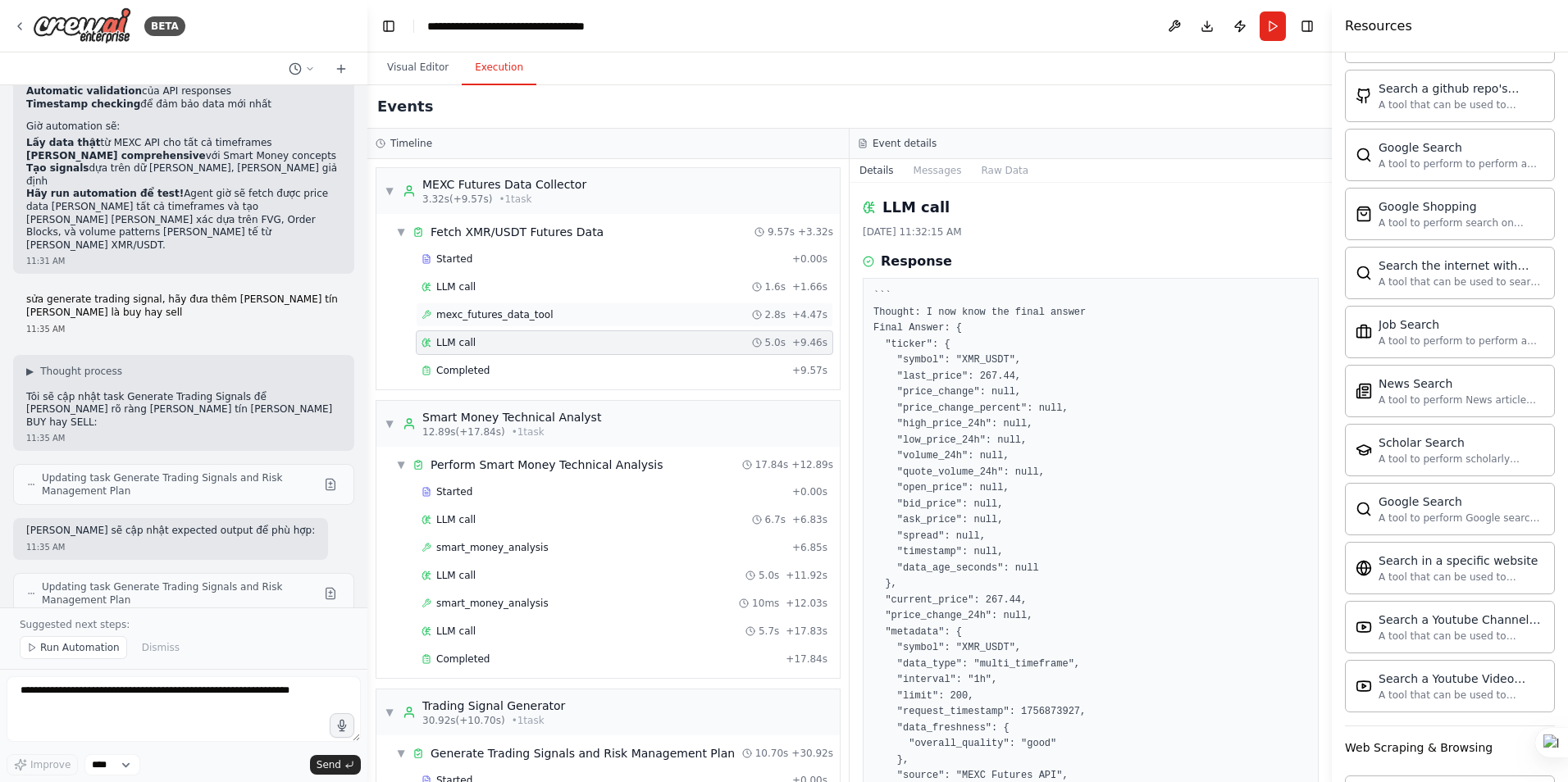
click at [489, 316] on span "mexc_futures_data_tool" at bounding box center [494, 315] width 117 height 13
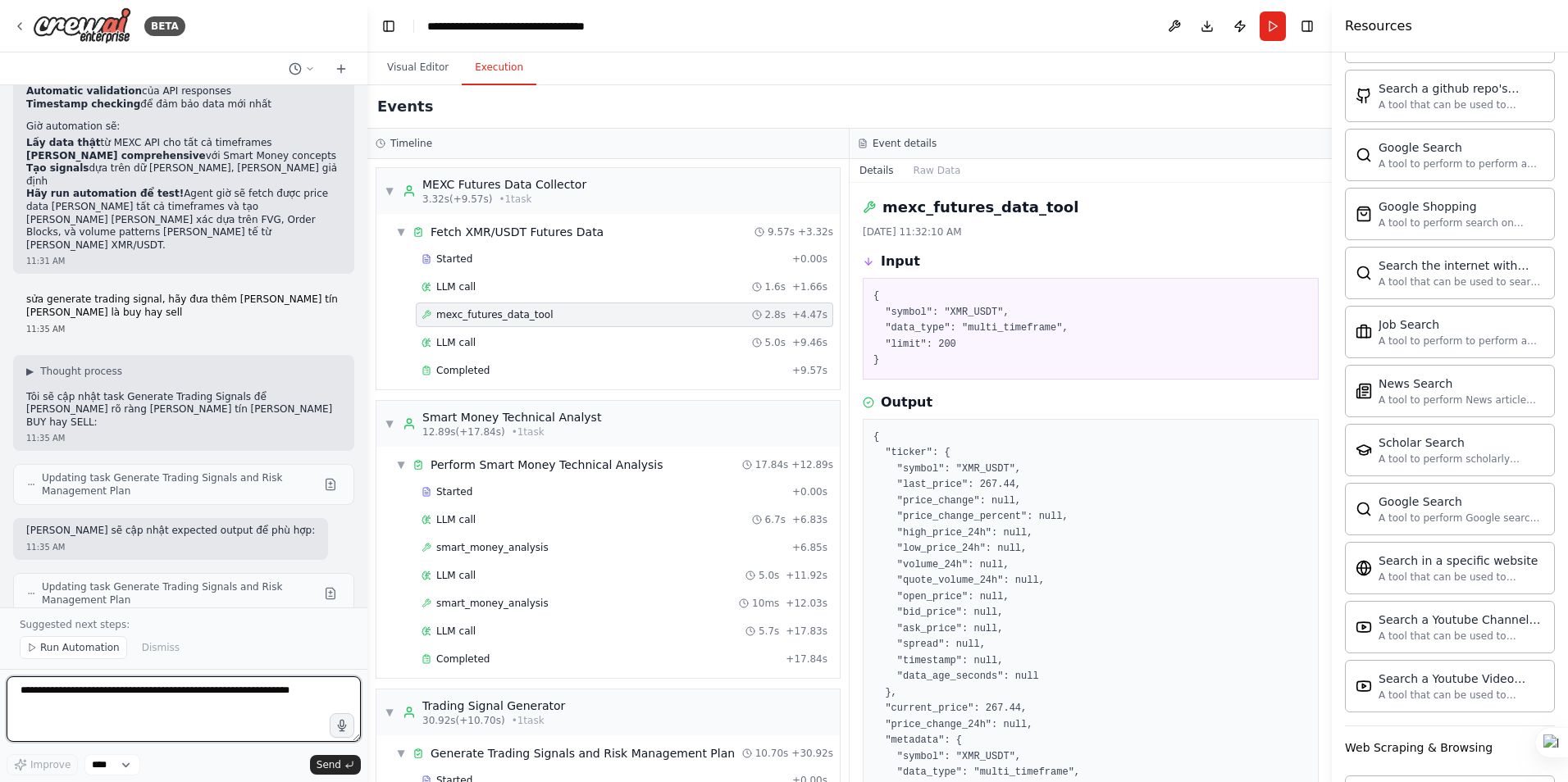
click at [103, 705] on textarea at bounding box center [184, 709] width 354 height 65
type textarea "*"
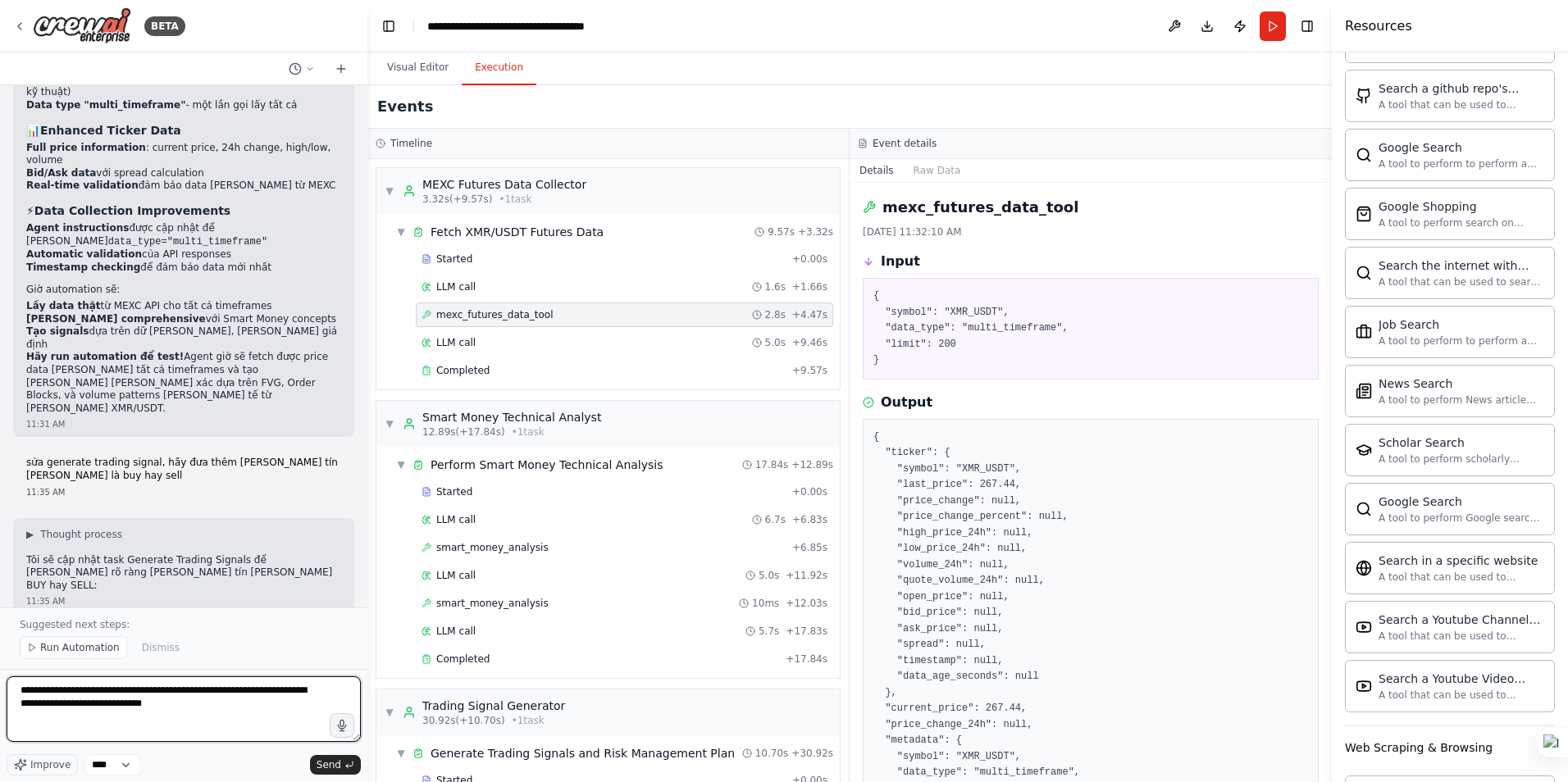
scroll to position [7051, 0]
drag, startPoint x: 107, startPoint y: 203, endPoint x: 214, endPoint y: 199, distance: 107.1
click at [214, 635] on span "Updating task Generate Trading Signals and Risk Management Plan" at bounding box center [179, 648] width 276 height 26
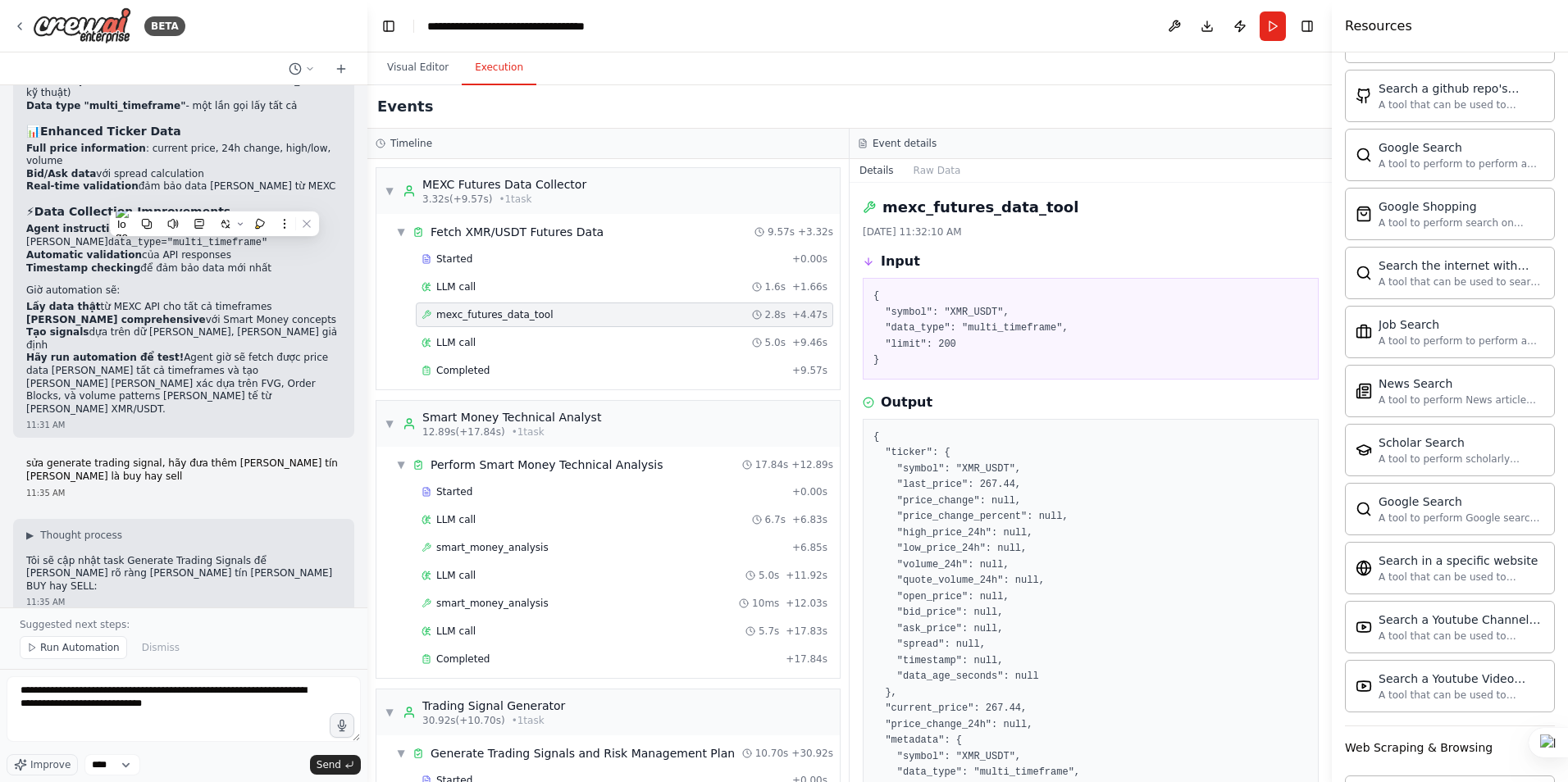
copy span "Generate Trading Signals"
click at [210, 707] on textarea "**********" at bounding box center [184, 709] width 354 height 65
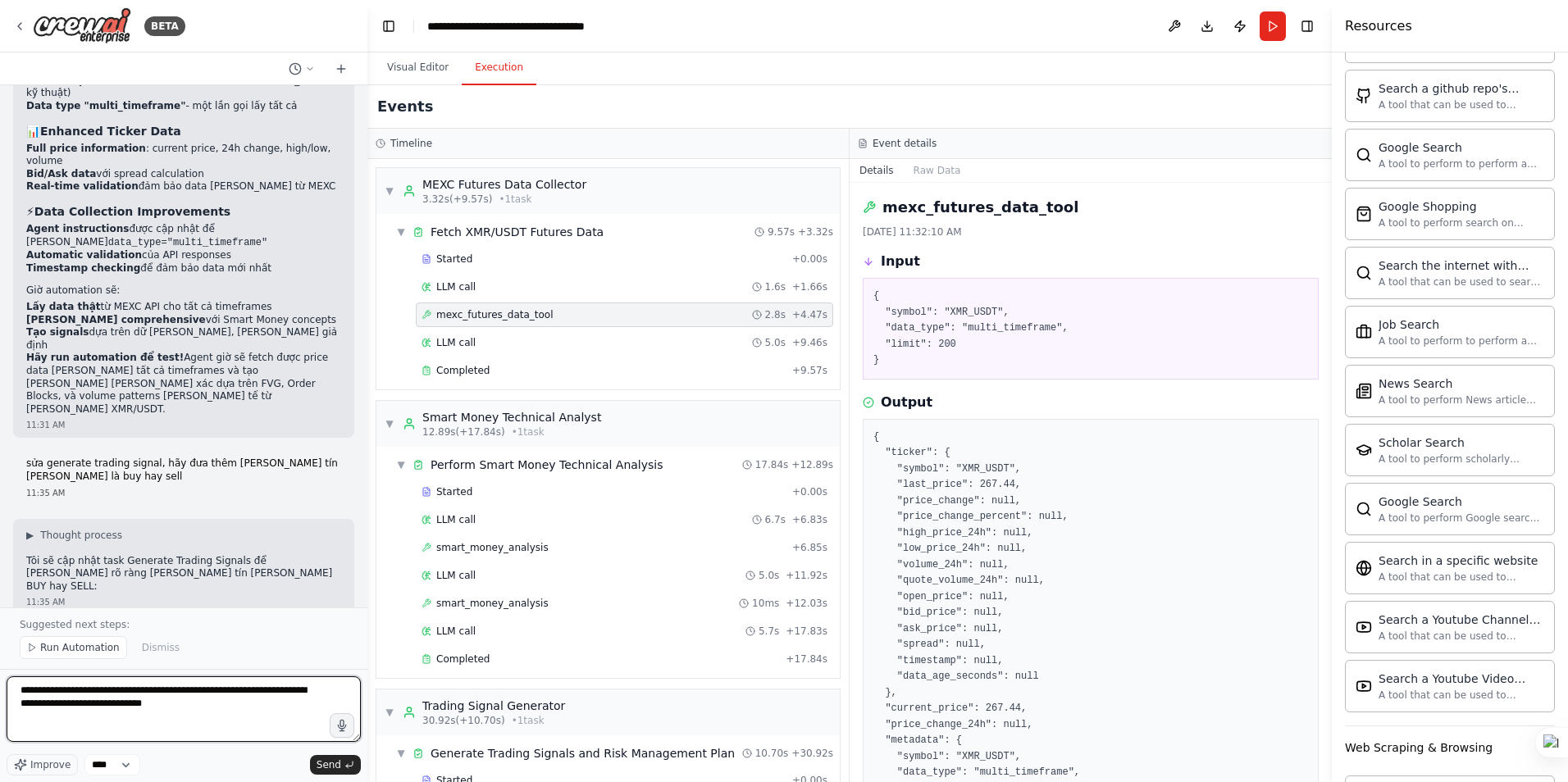
paste textarea "**********"
type textarea "**********"
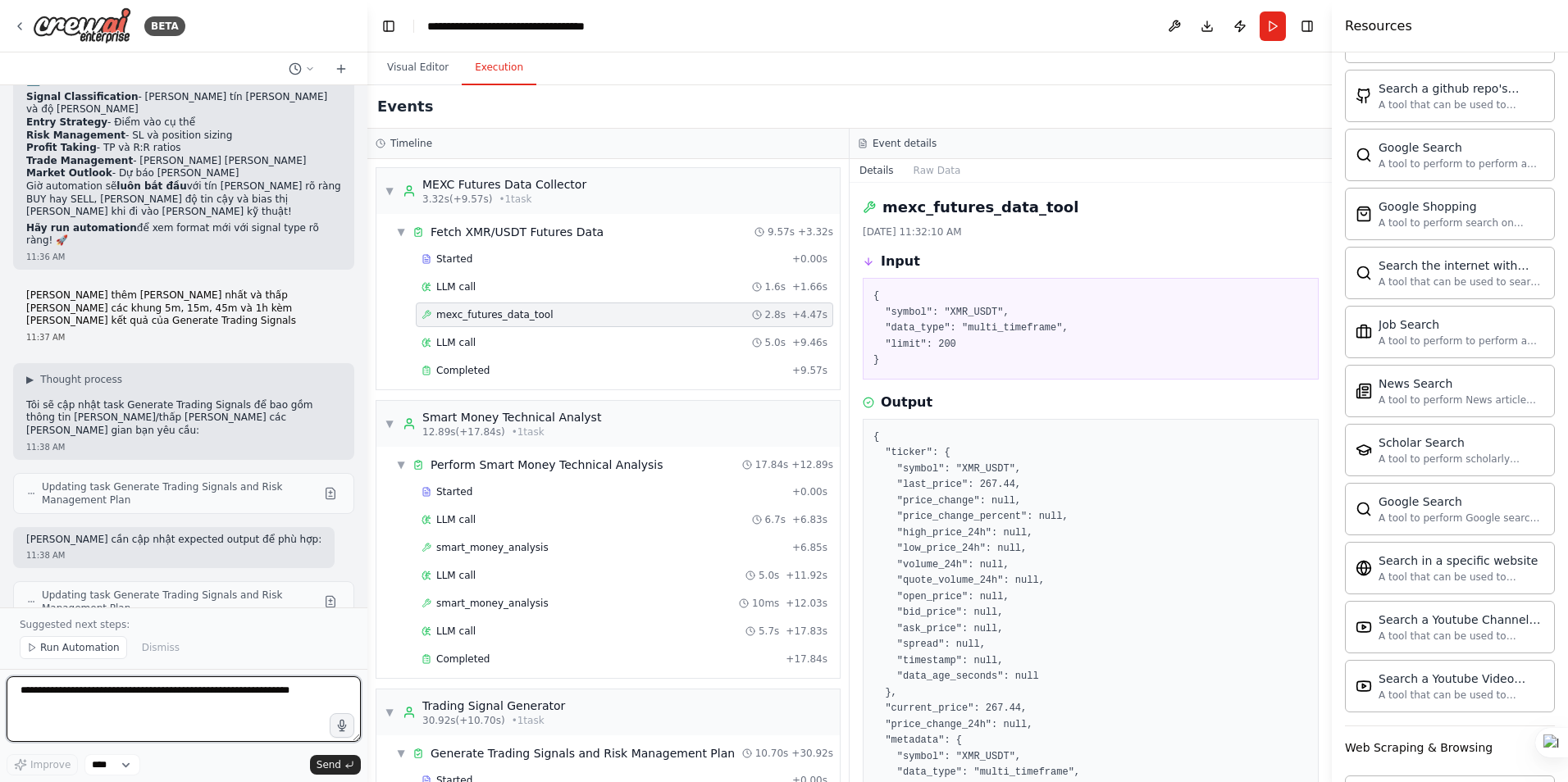
scroll to position [8030, 0]
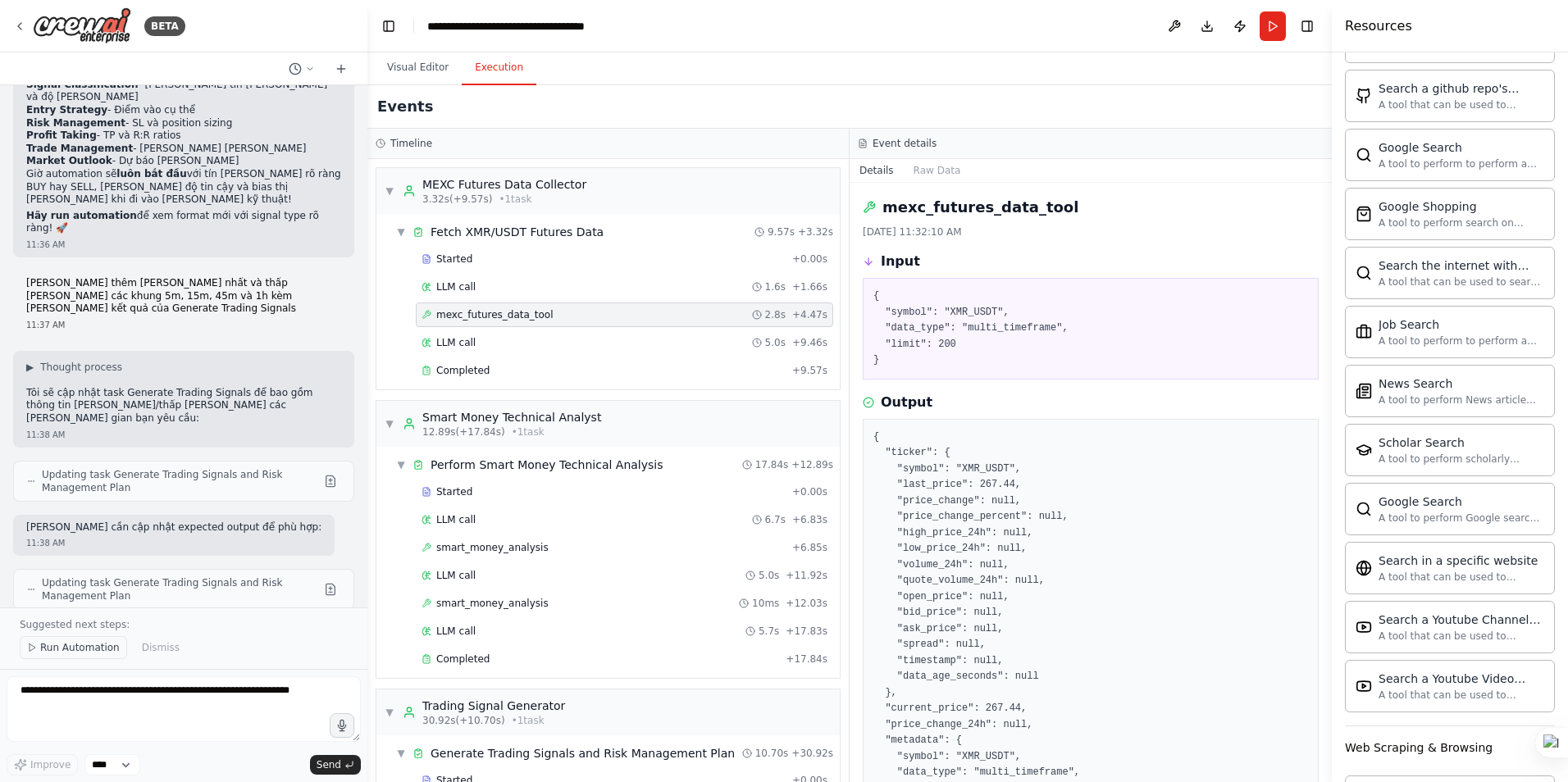
click at [80, 649] on span "Run Automation" at bounding box center [80, 647] width 80 height 13
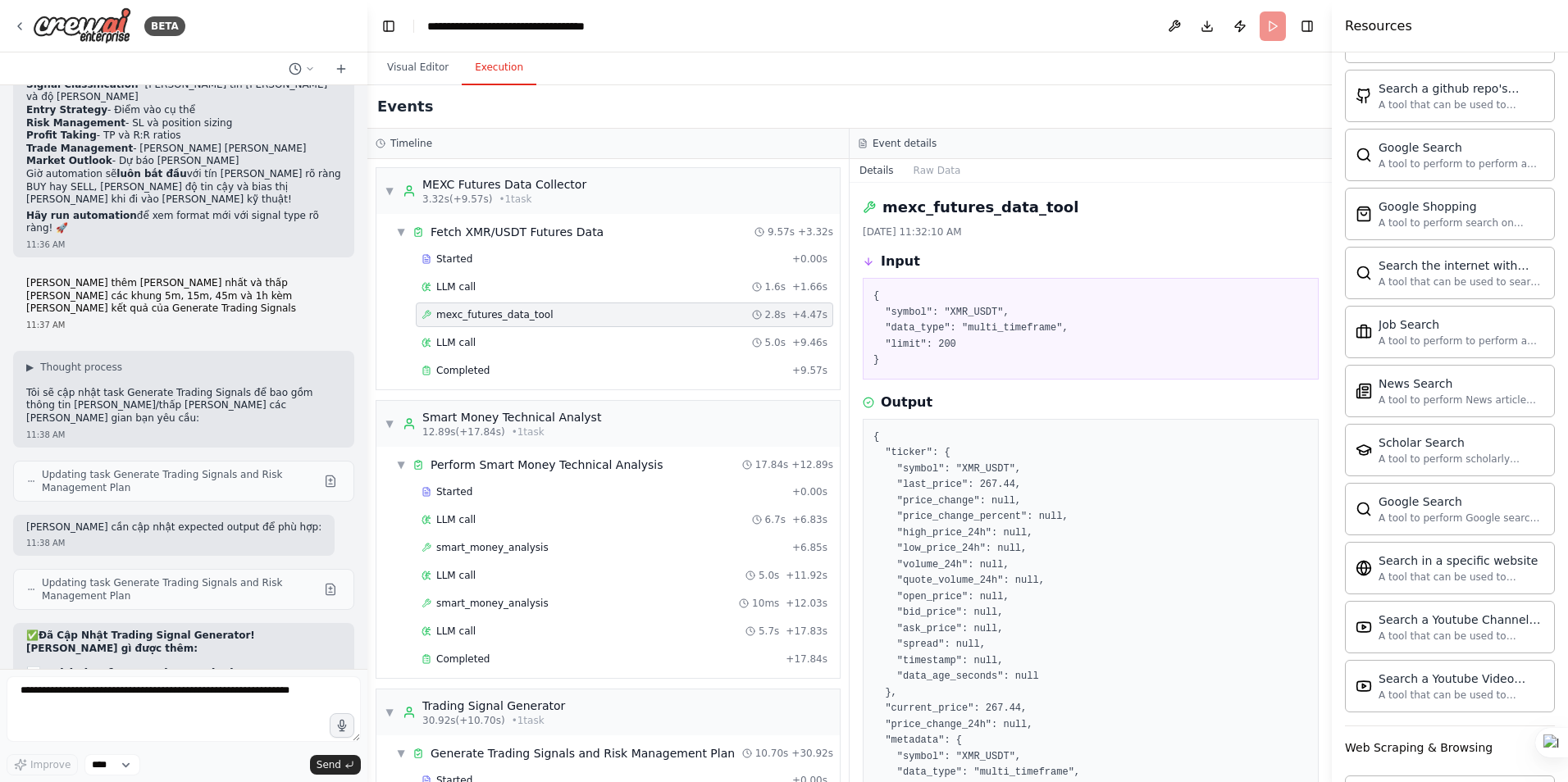
scroll to position [7968, 0]
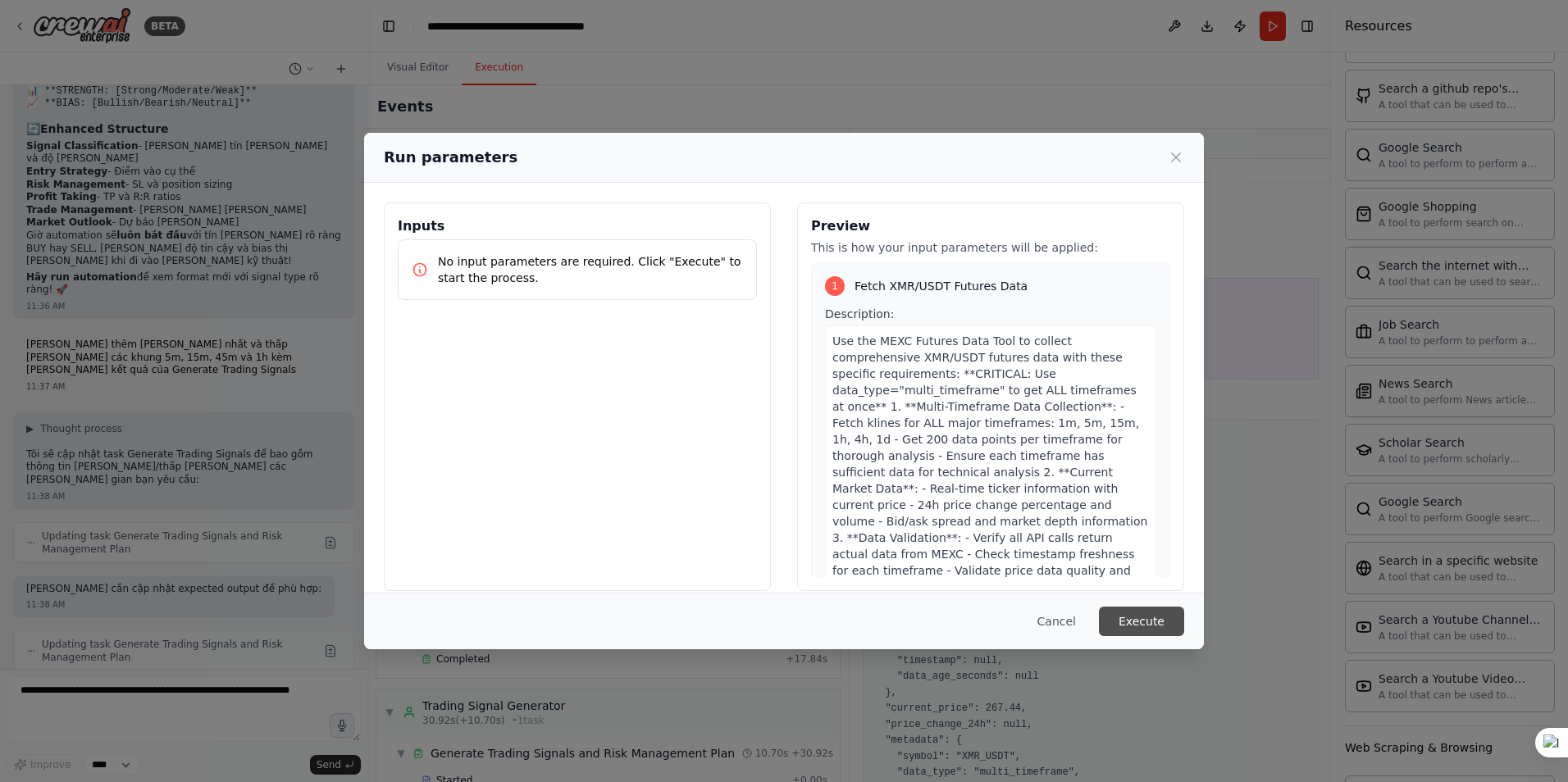
click at [1152, 617] on button "Execute" at bounding box center [1141, 622] width 86 height 30
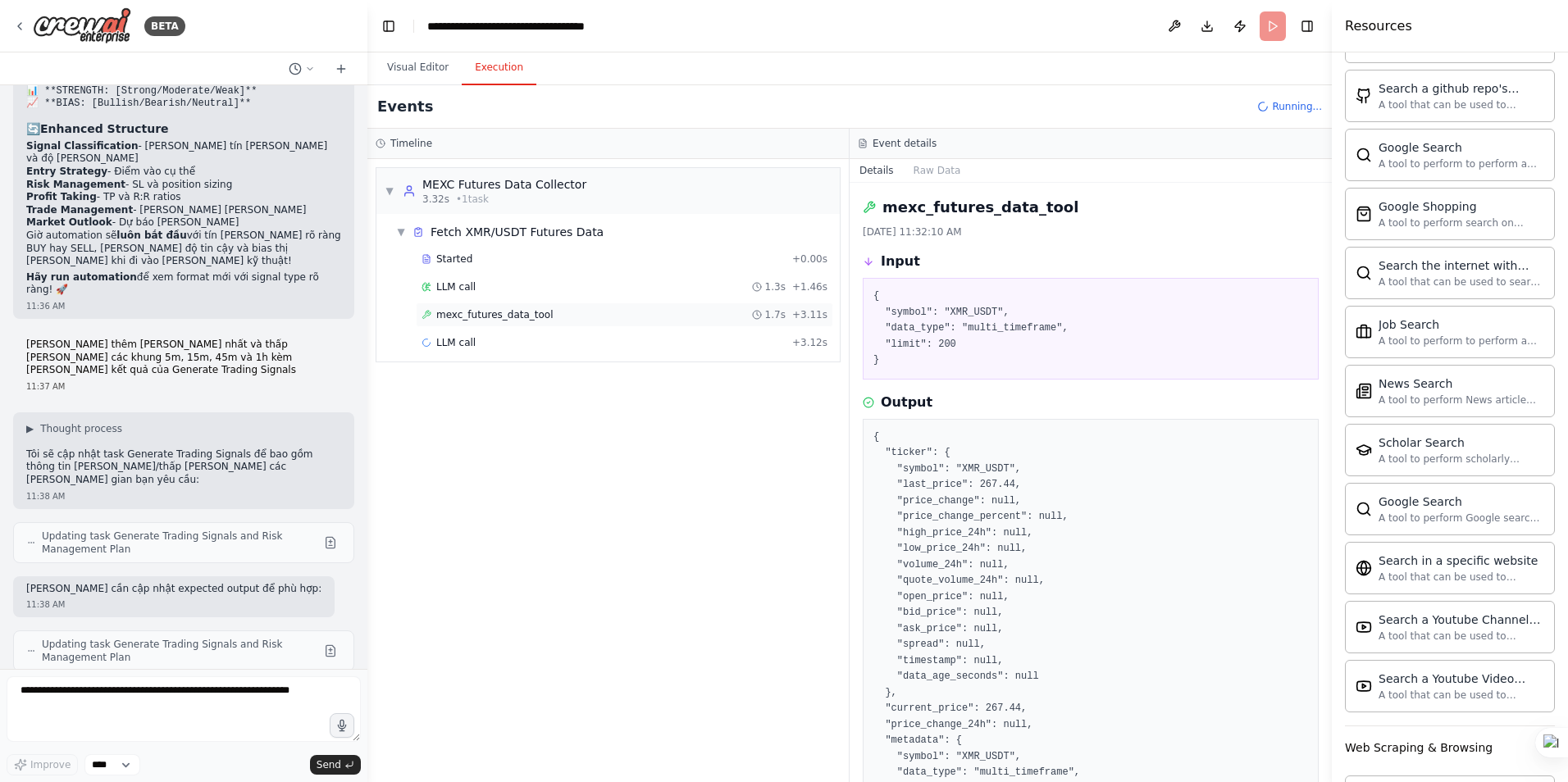
click at [516, 310] on span "mexc_futures_data_tool" at bounding box center [494, 315] width 117 height 13
click at [462, 282] on span "LLM call" at bounding box center [455, 287] width 39 height 13
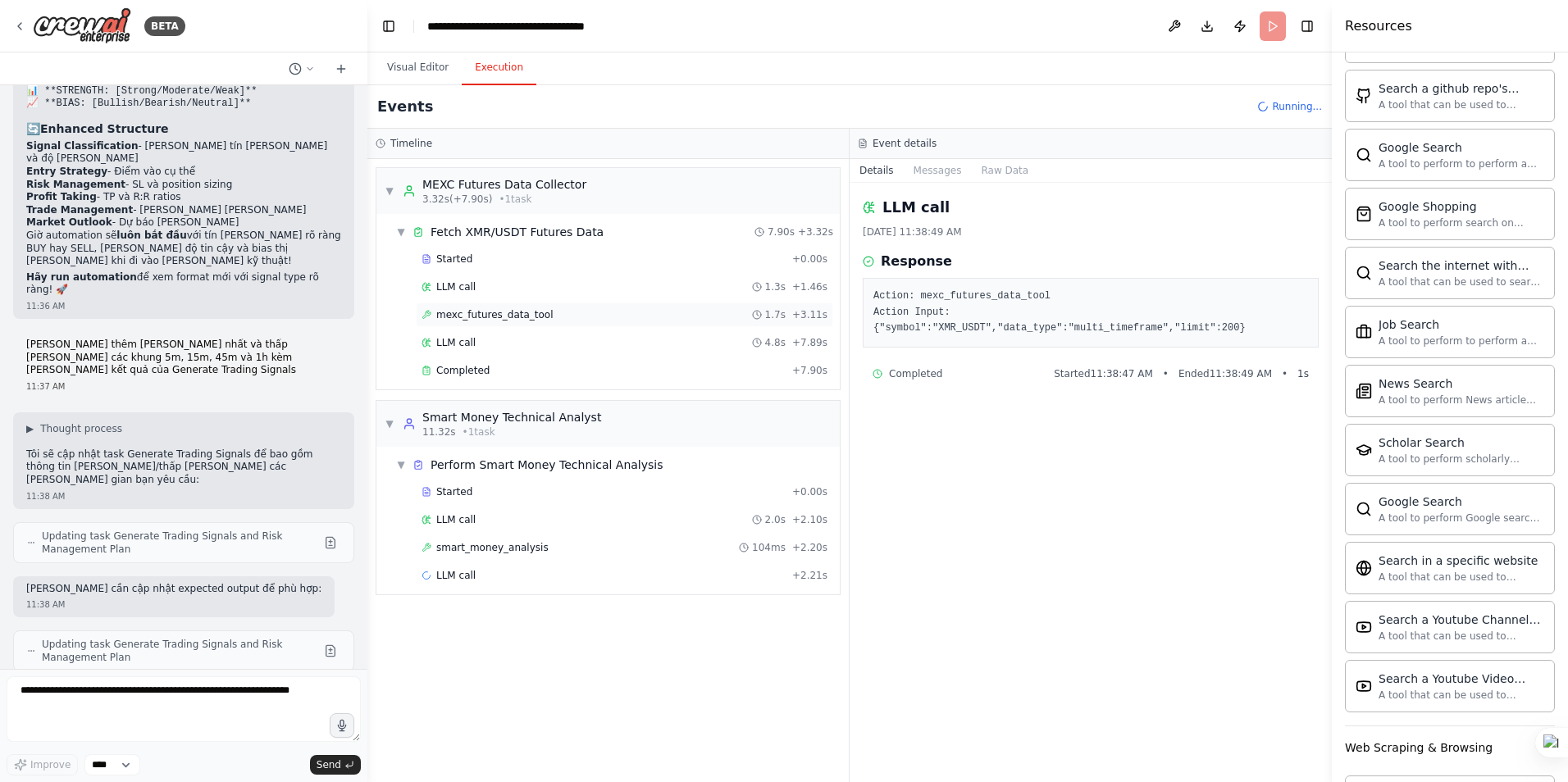
click at [467, 312] on span "mexc_futures_data_tool" at bounding box center [494, 315] width 117 height 13
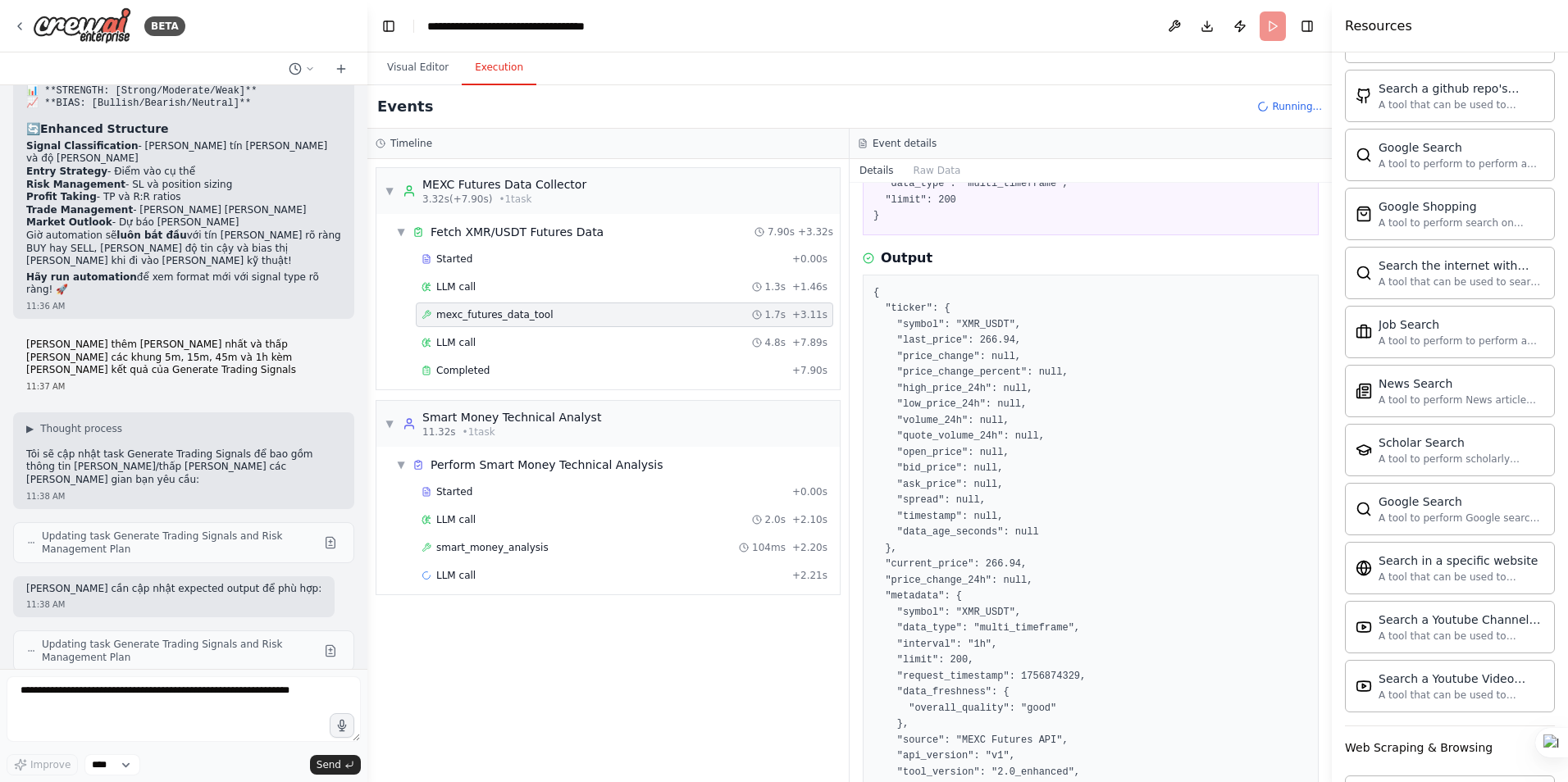
scroll to position [280, 0]
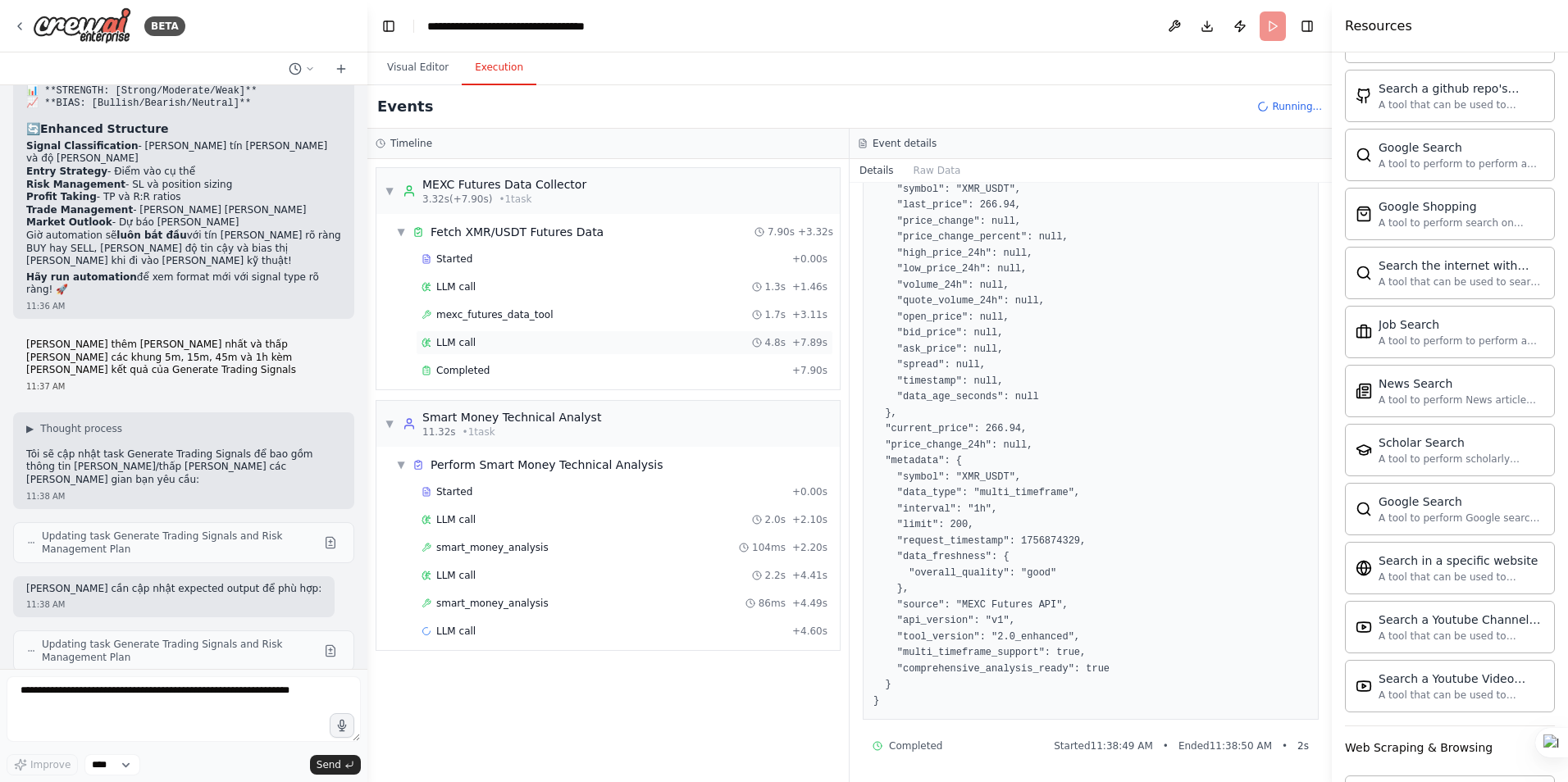
click at [449, 341] on span "LLM call" at bounding box center [455, 342] width 39 height 13
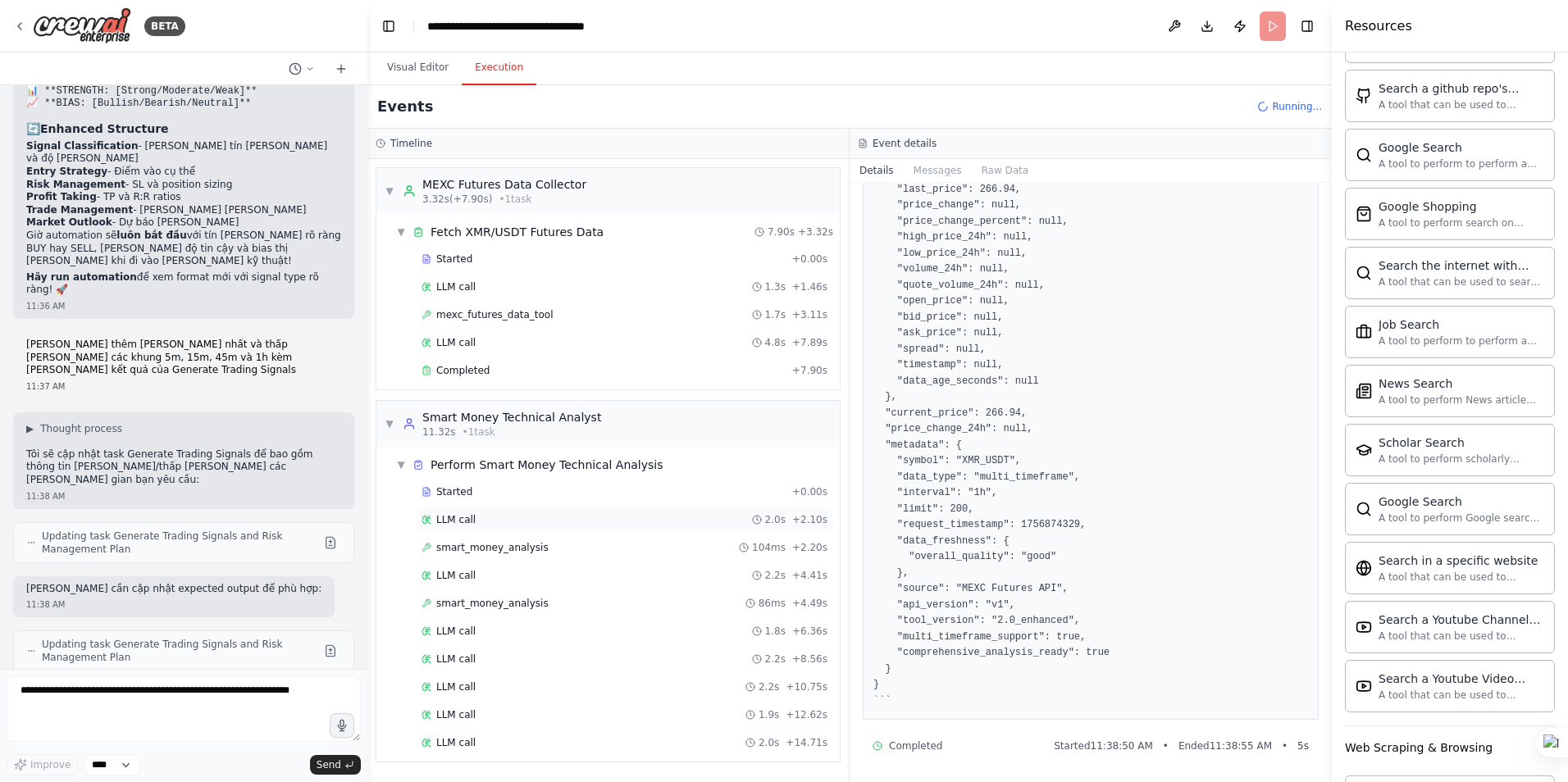
click at [467, 525] on span "LLM call" at bounding box center [455, 519] width 39 height 13
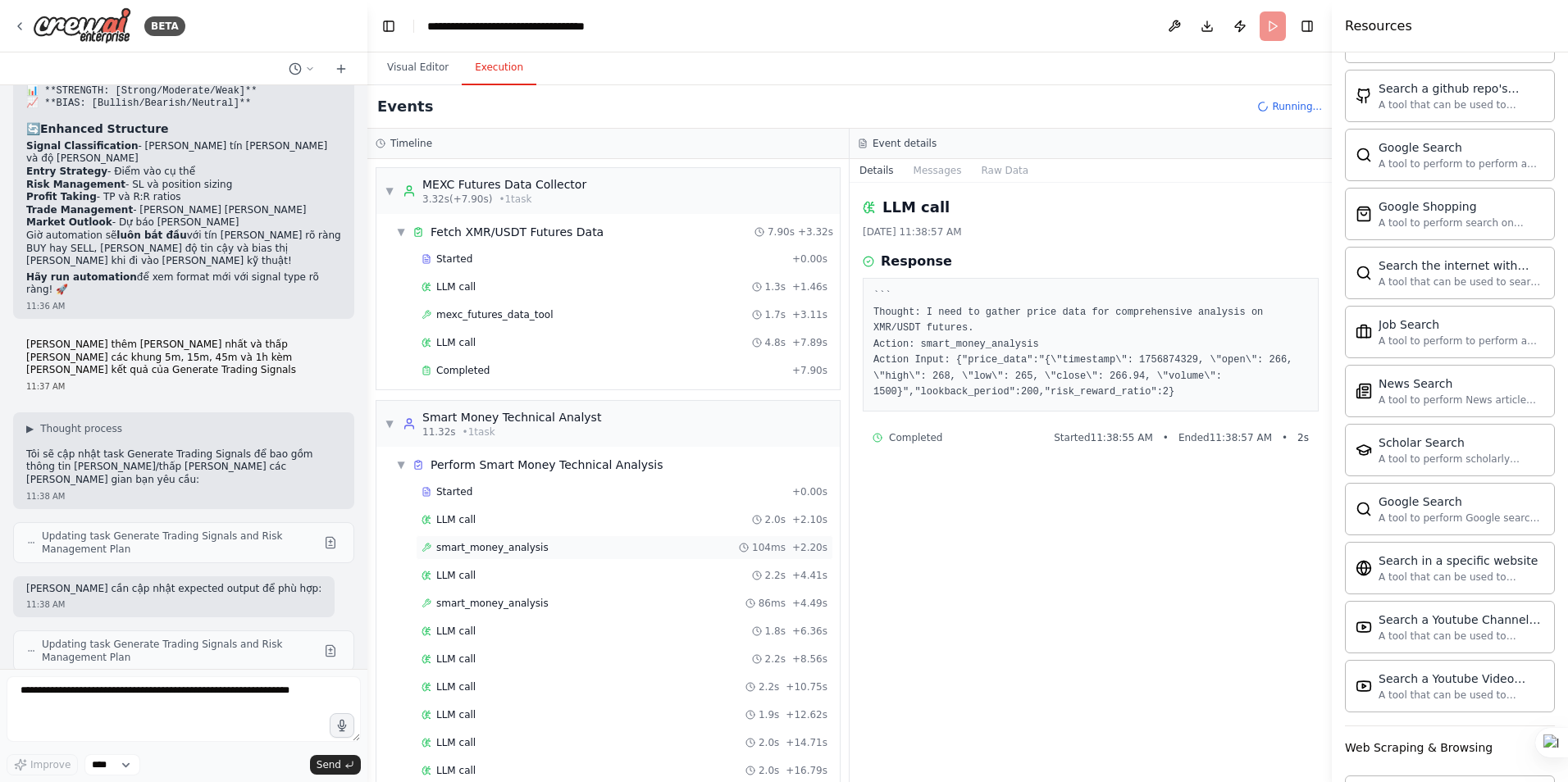
click at [508, 552] on span "smart_money_analysis" at bounding box center [492, 547] width 112 height 13
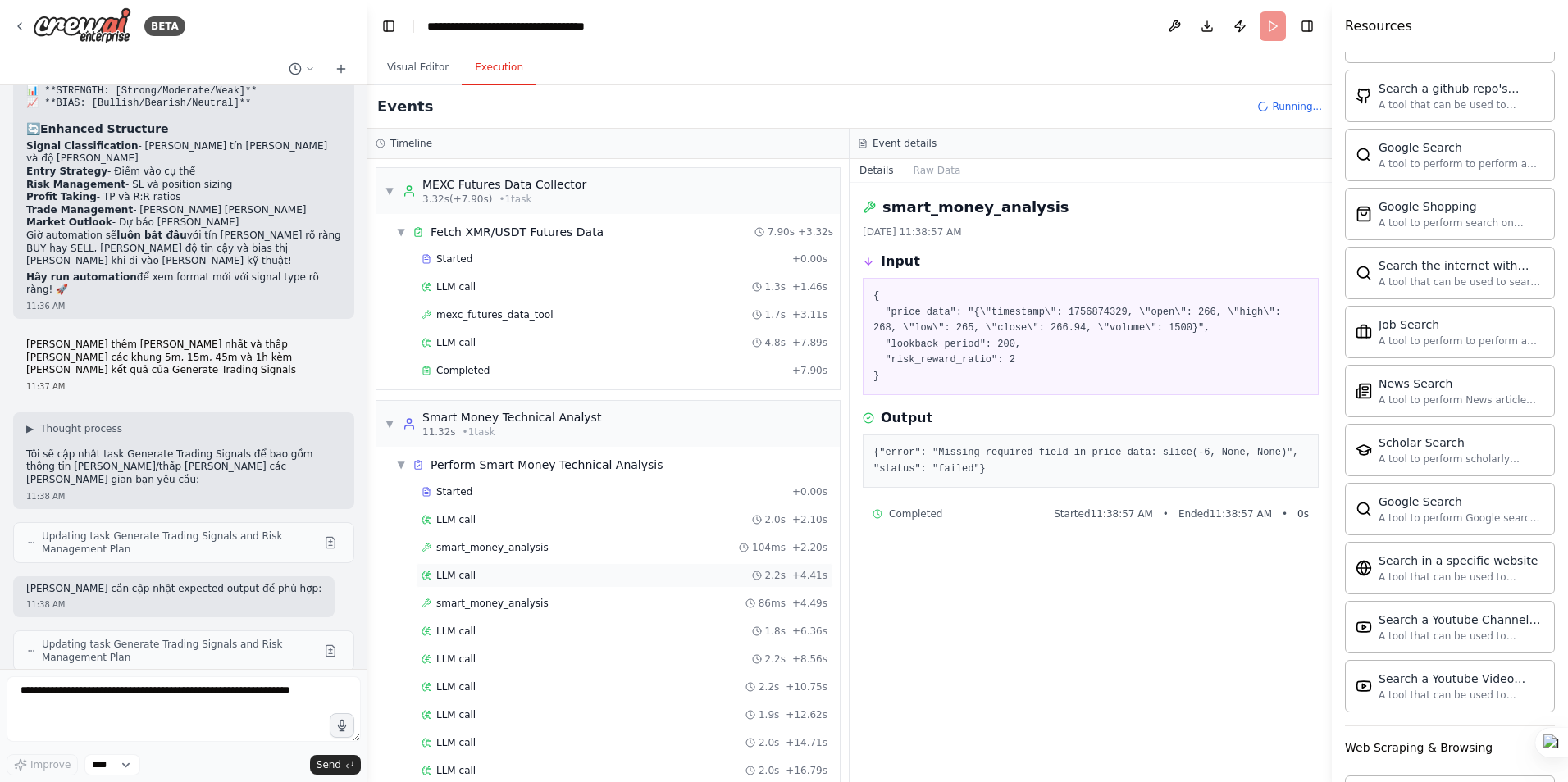
click at [458, 577] on span "LLM call" at bounding box center [455, 575] width 39 height 13
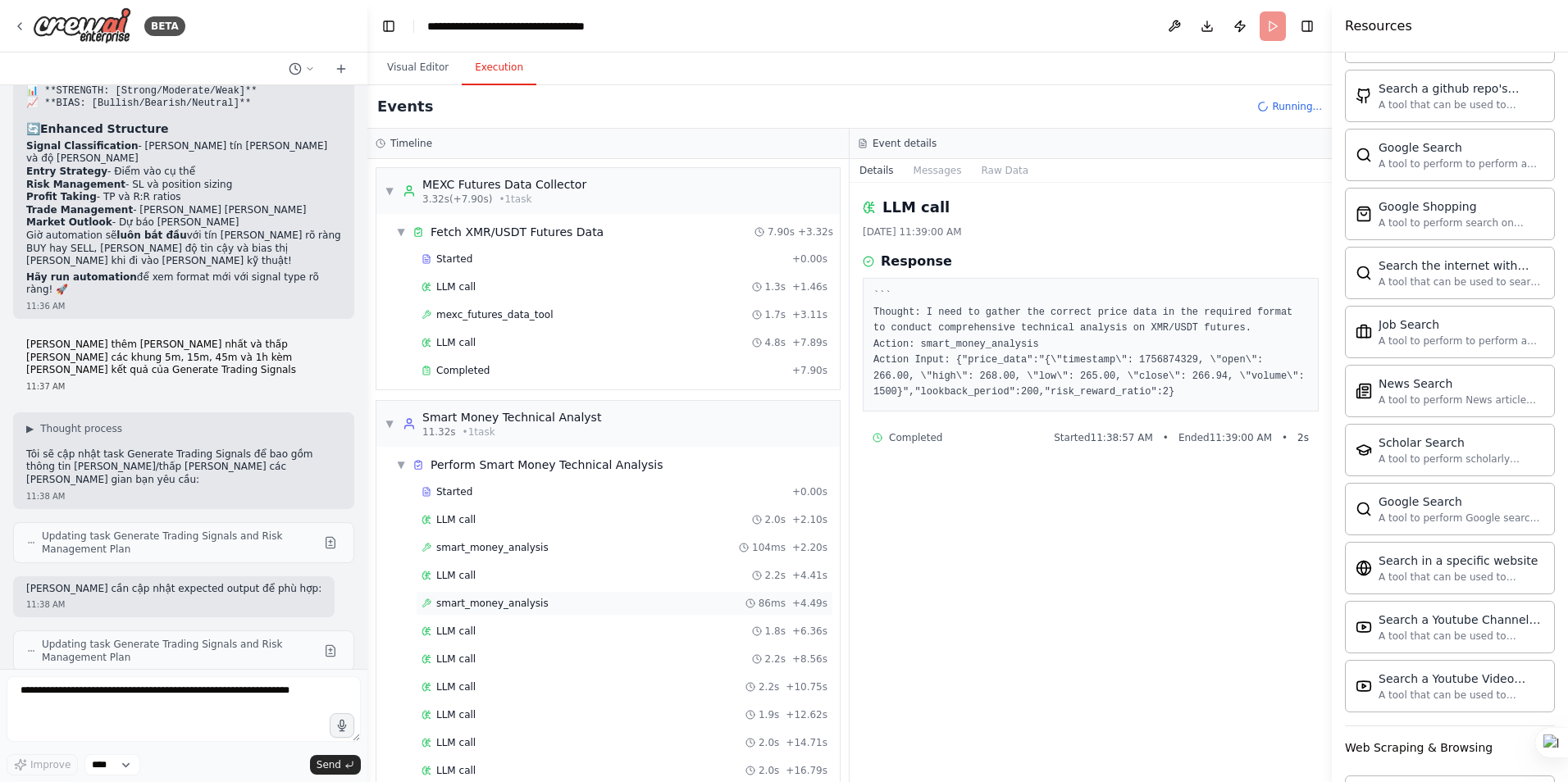
click at [476, 603] on span "smart_money_analysis" at bounding box center [492, 603] width 112 height 13
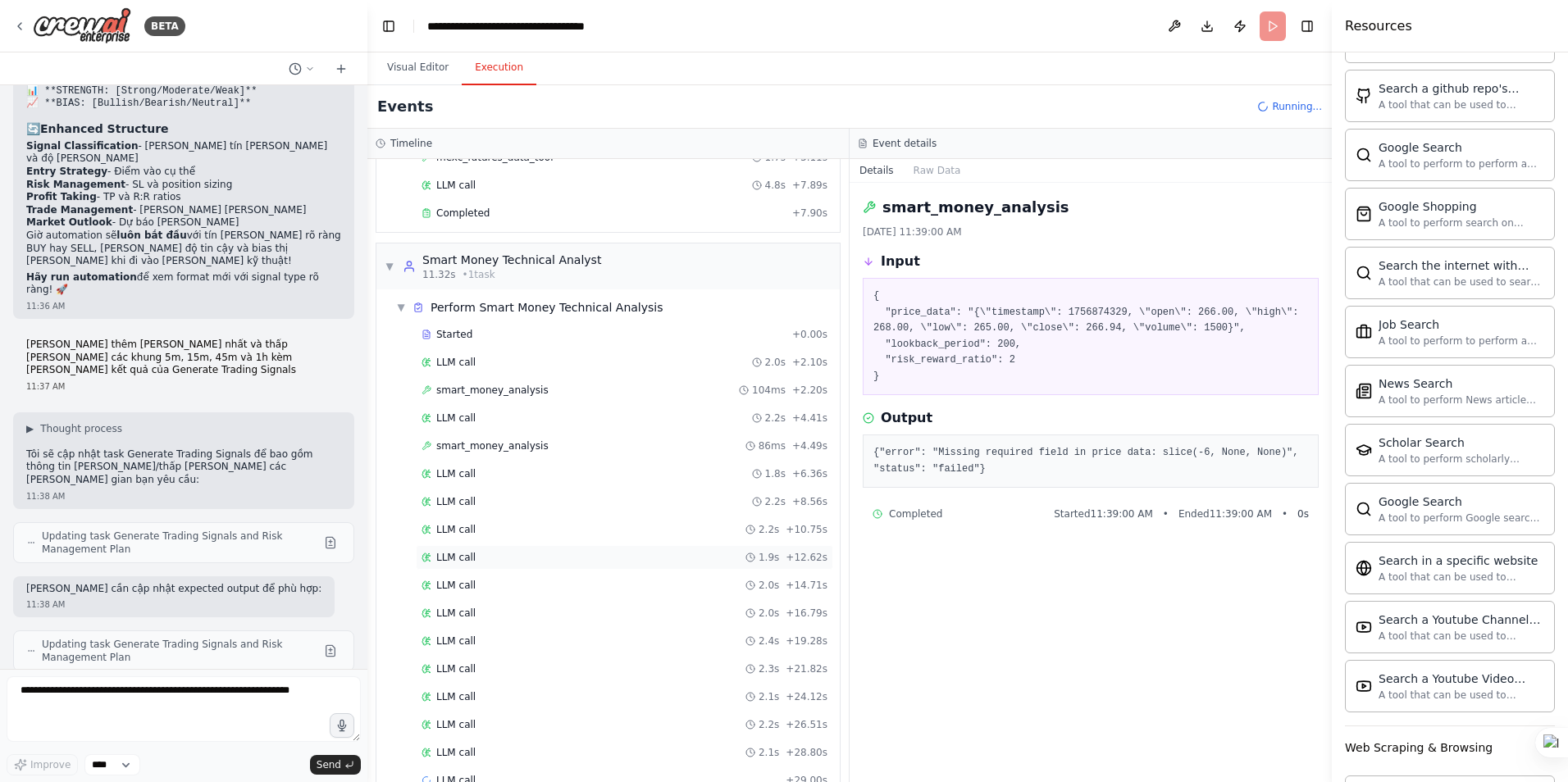
scroll to position [164, 0]
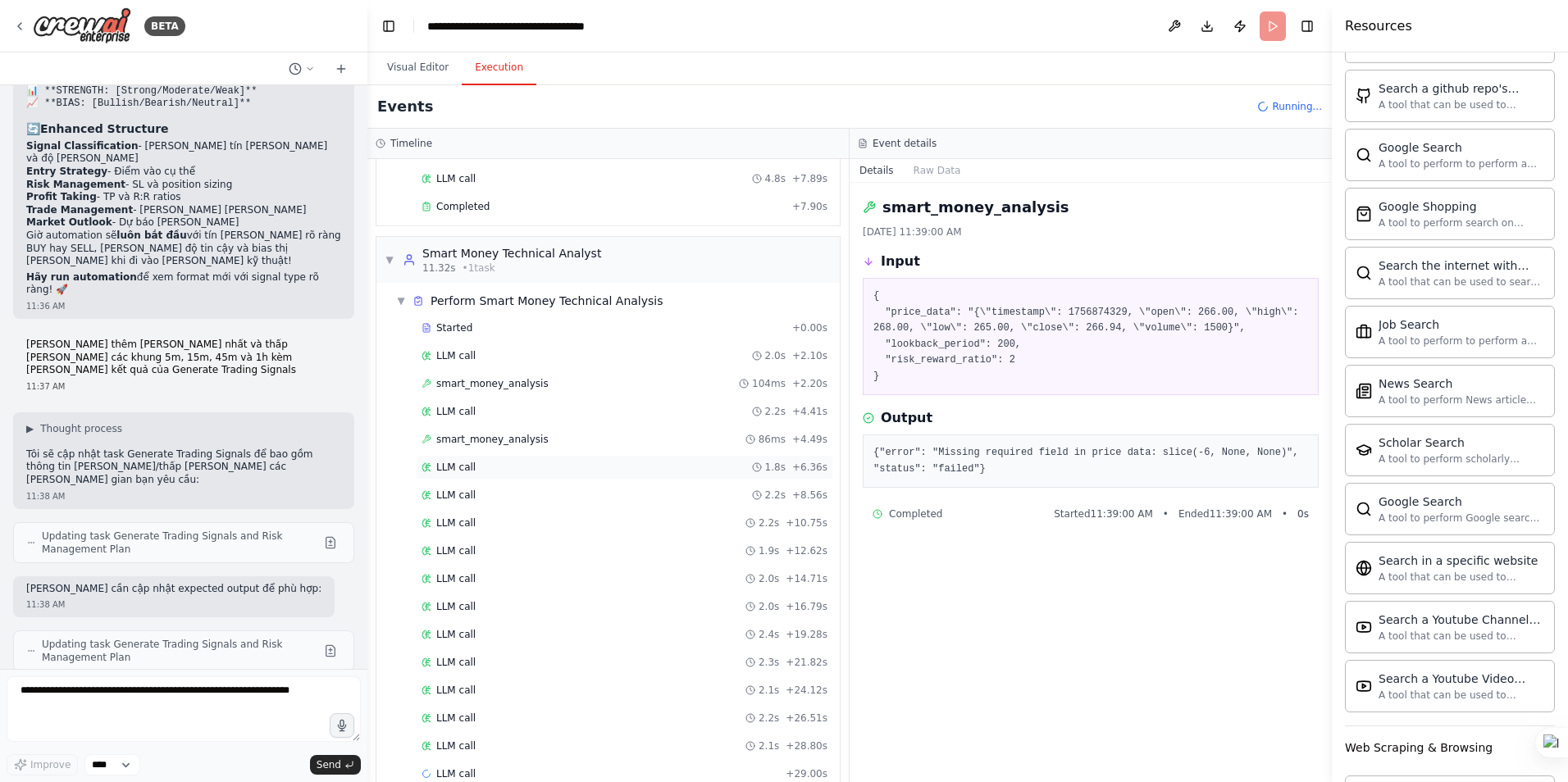
click at [459, 470] on span "LLM call" at bounding box center [455, 466] width 39 height 13
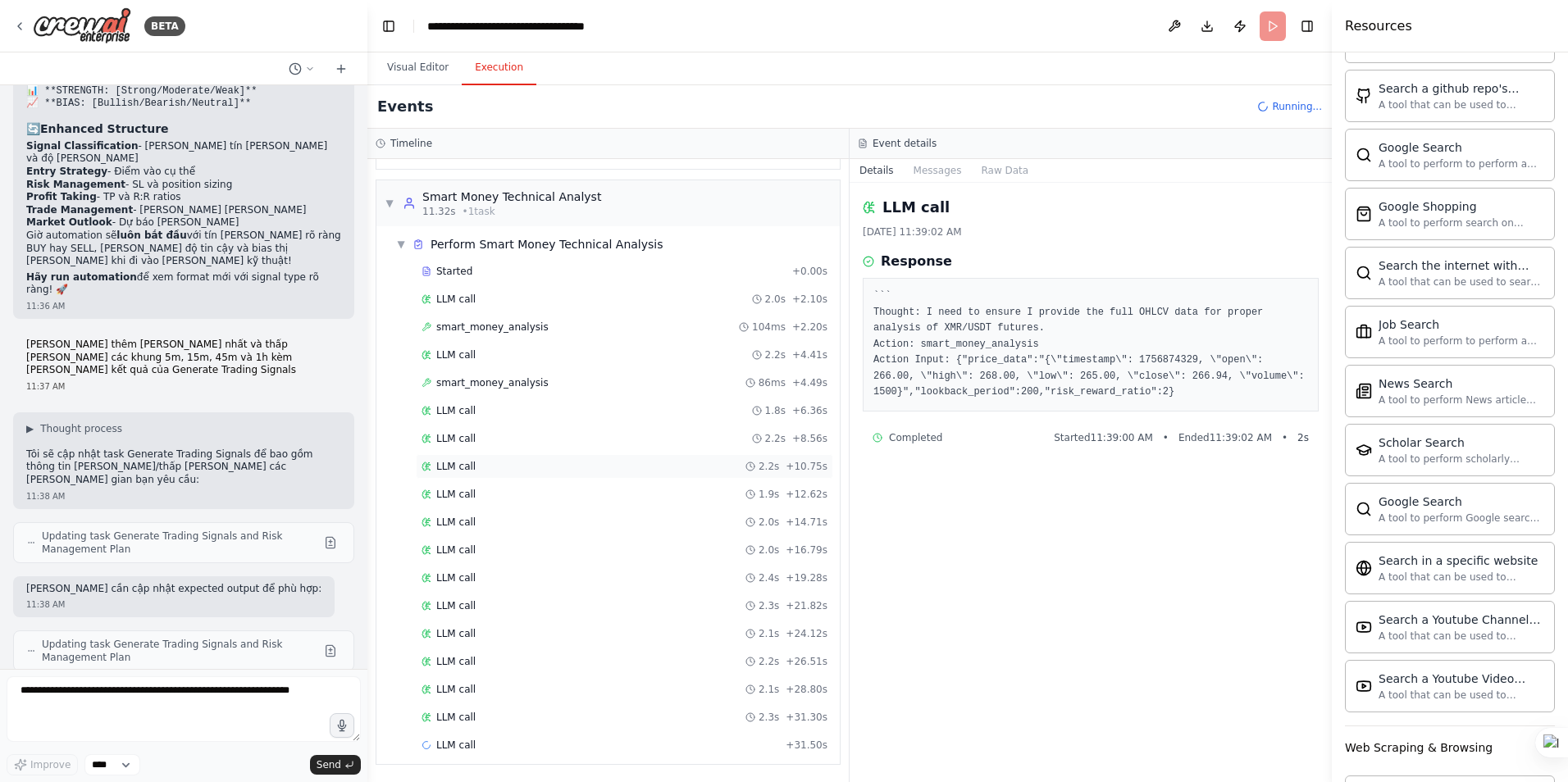
scroll to position [221, 0]
click at [466, 440] on span "LLM call" at bounding box center [455, 438] width 39 height 13
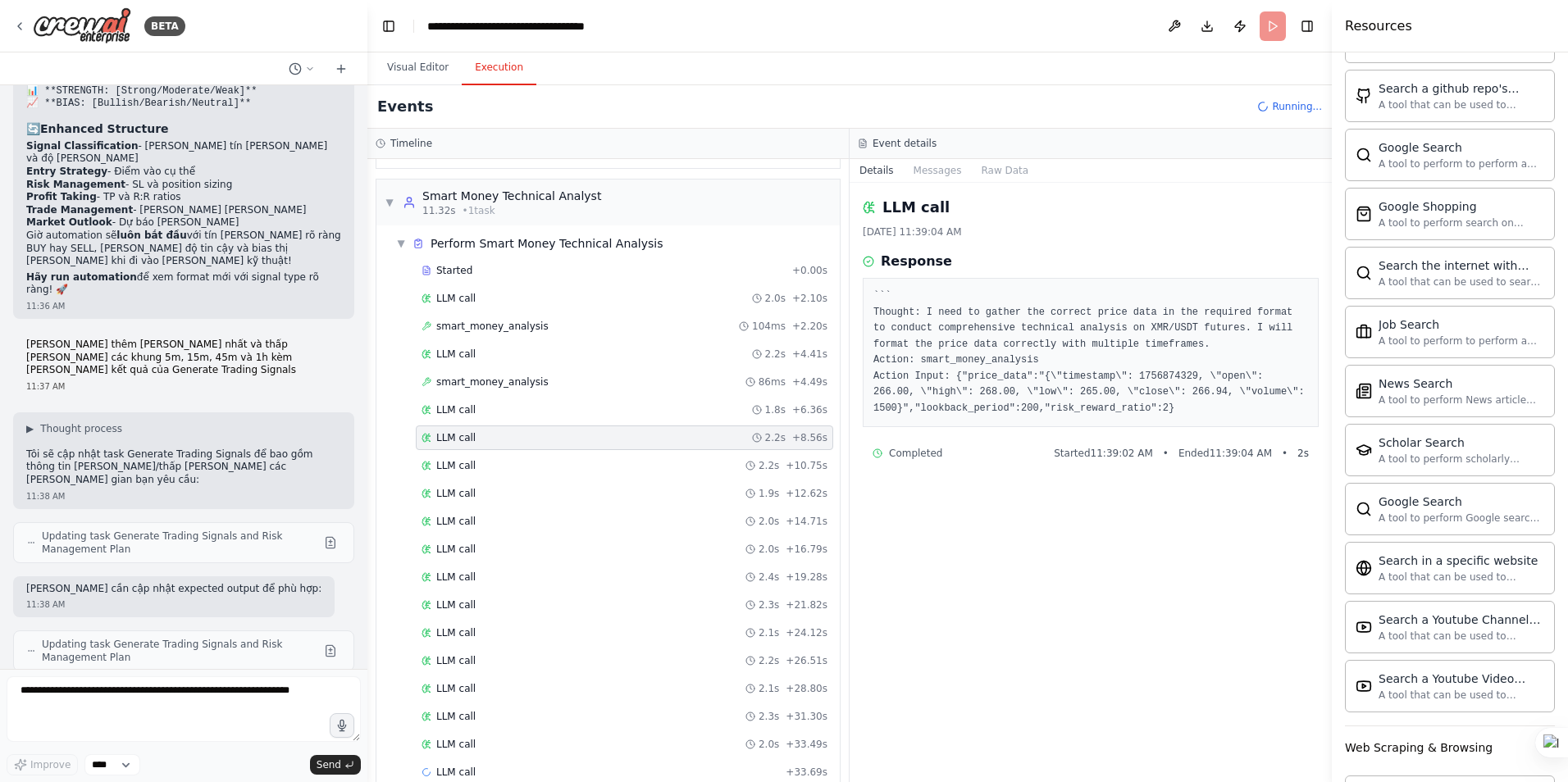
click at [468, 479] on div "Started + 0.00s LLM call 2.0s + 2.10s smart_money_analysis 104ms + 2.20s LLM ca…" at bounding box center [614, 523] width 450 height 530
click at [464, 497] on span "LLM call" at bounding box center [455, 493] width 39 height 13
click at [459, 520] on span "LLM call" at bounding box center [455, 521] width 39 height 13
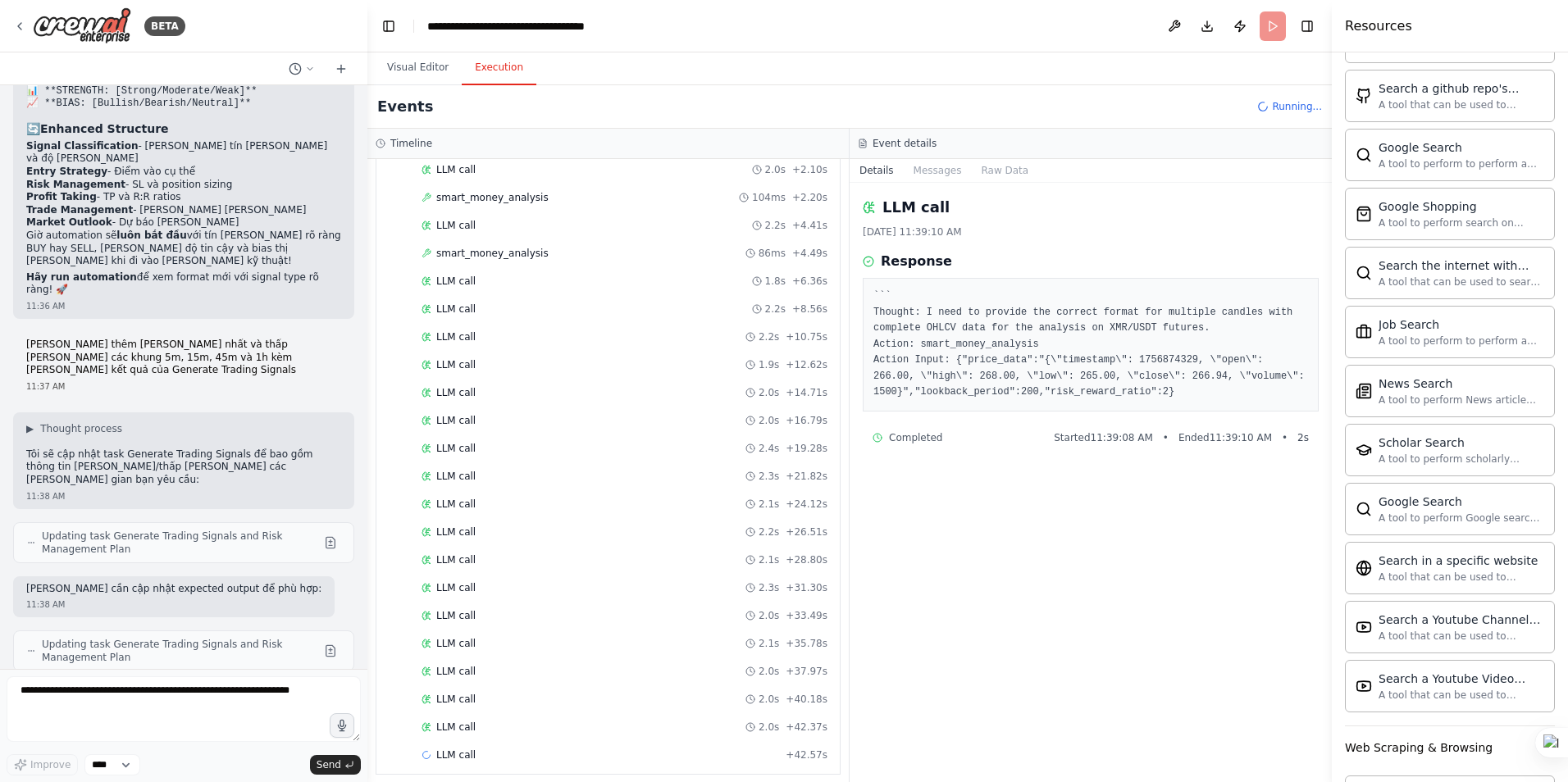
scroll to position [360, 0]
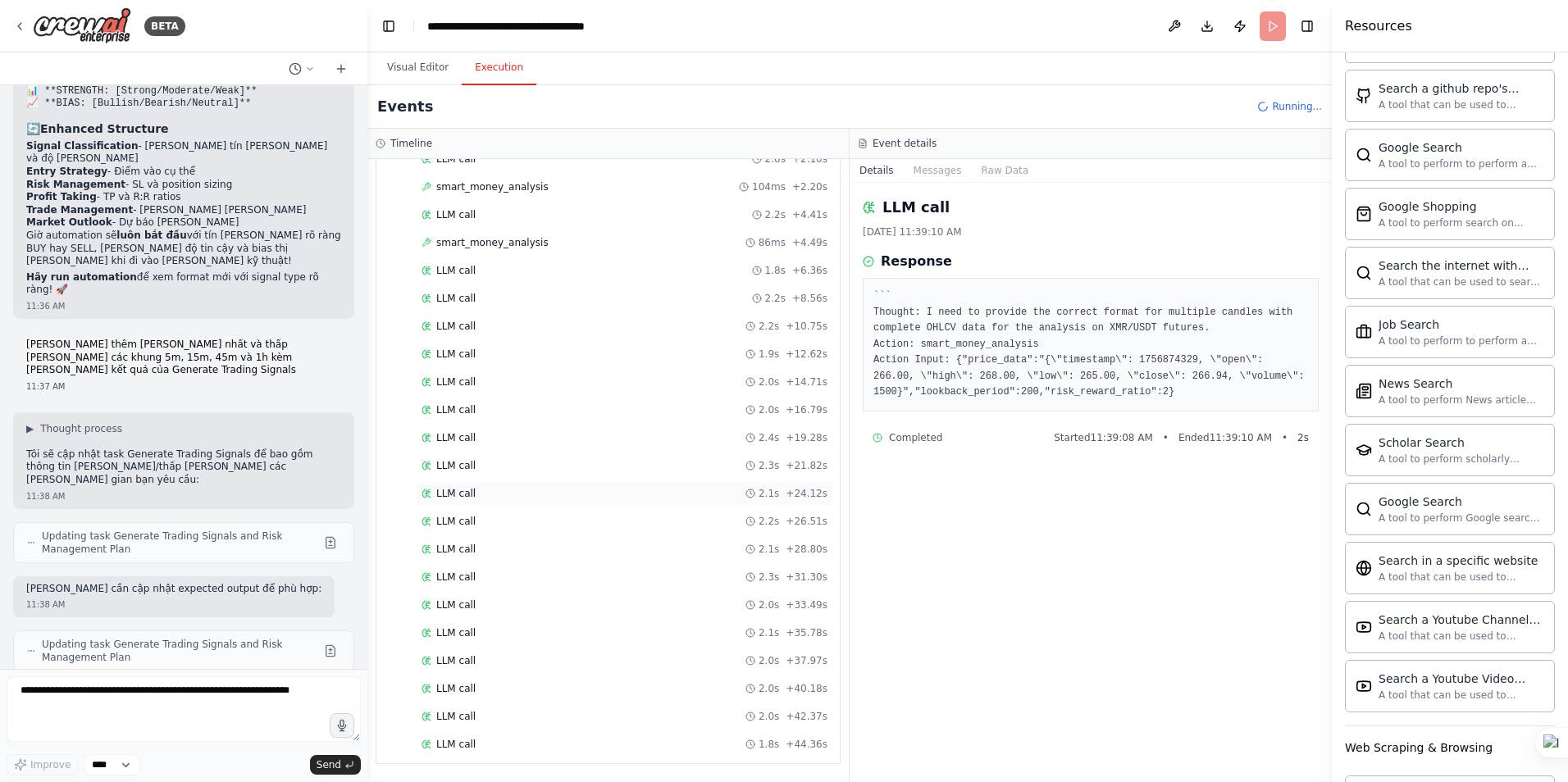
click at [459, 487] on span "LLM call" at bounding box center [455, 493] width 39 height 13
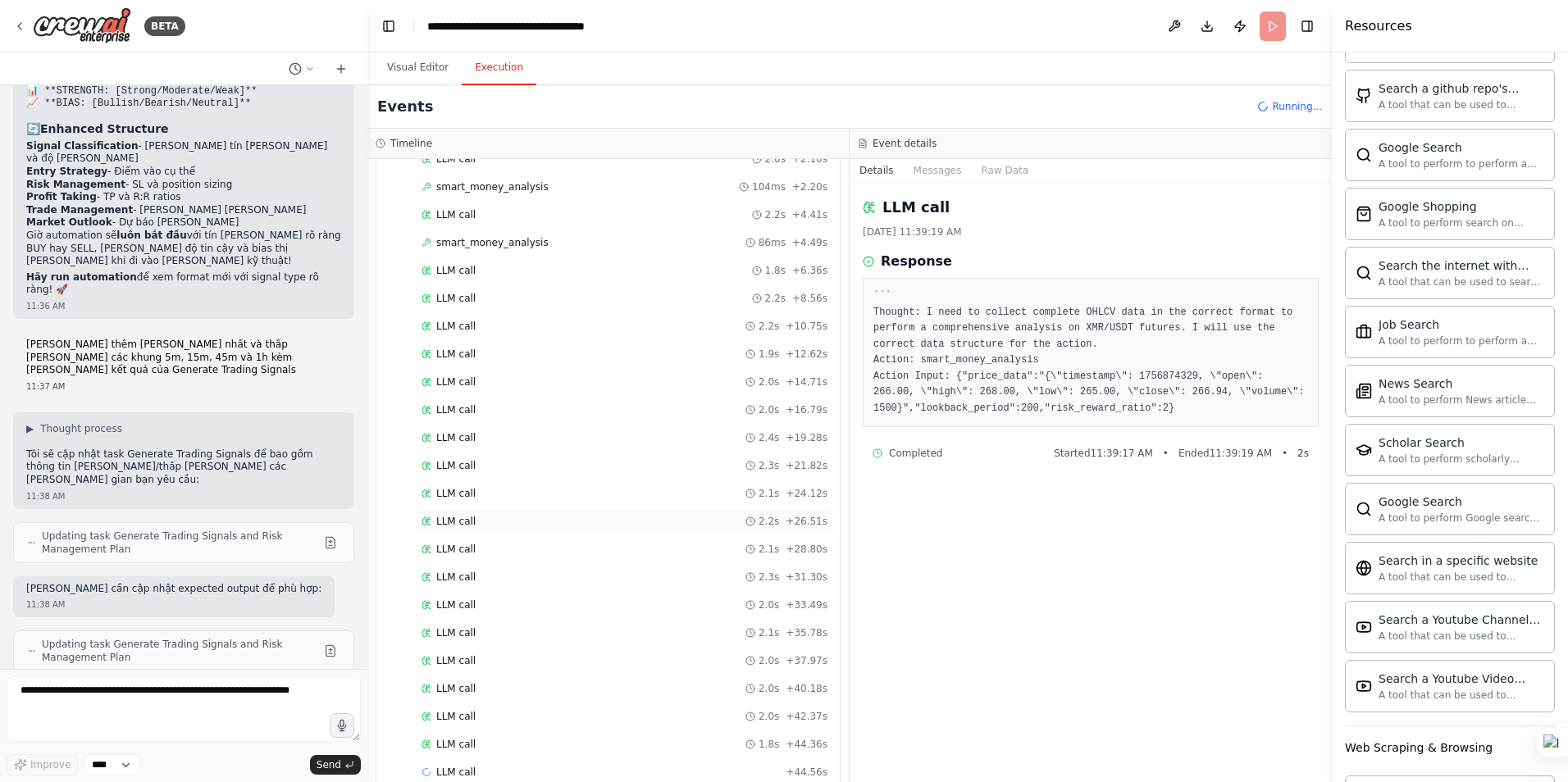
click at [456, 515] on span "LLM call" at bounding box center [455, 521] width 39 height 13
click at [442, 711] on span "LLM call" at bounding box center [455, 716] width 39 height 13
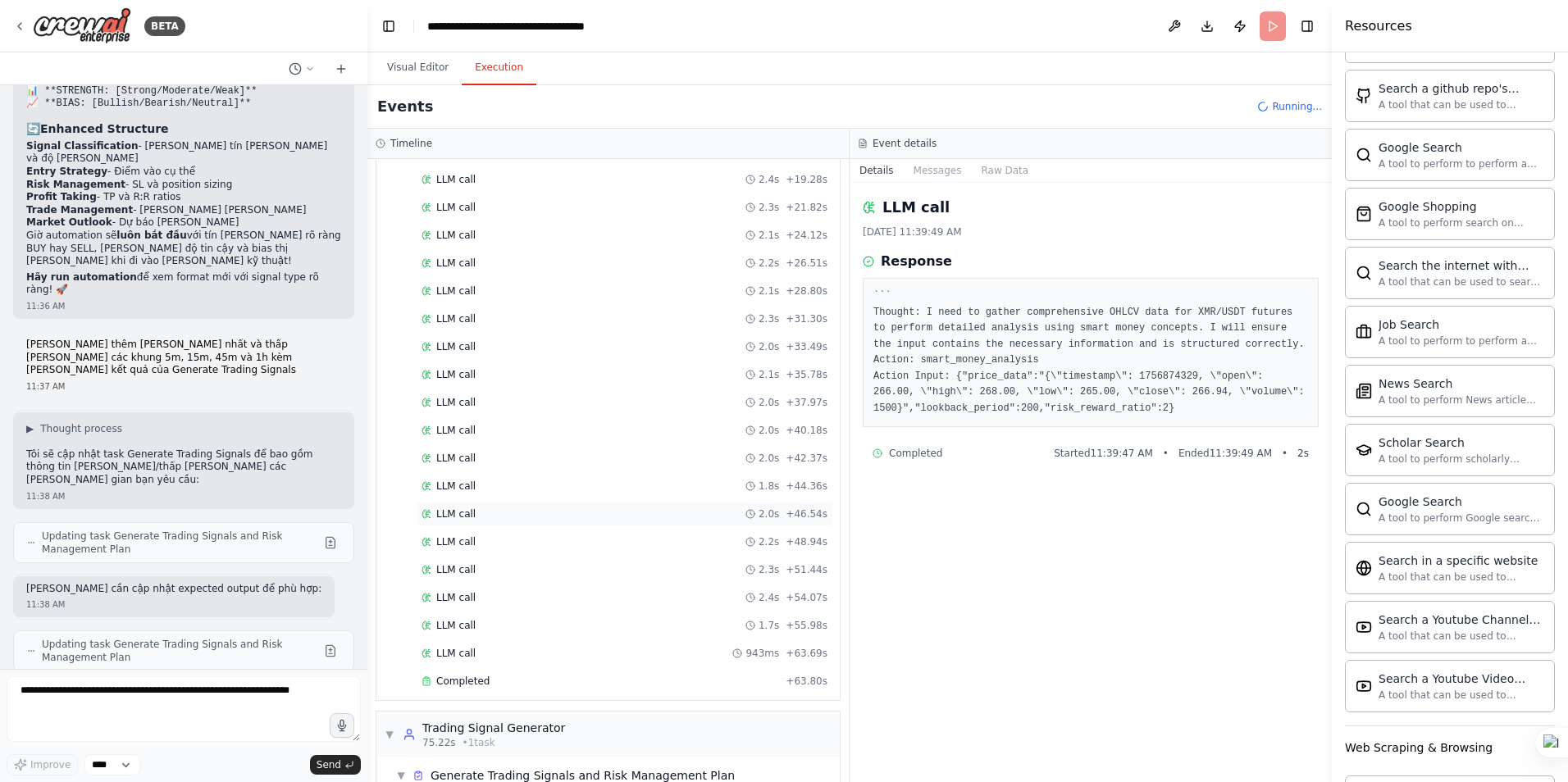
scroll to position [706, 0]
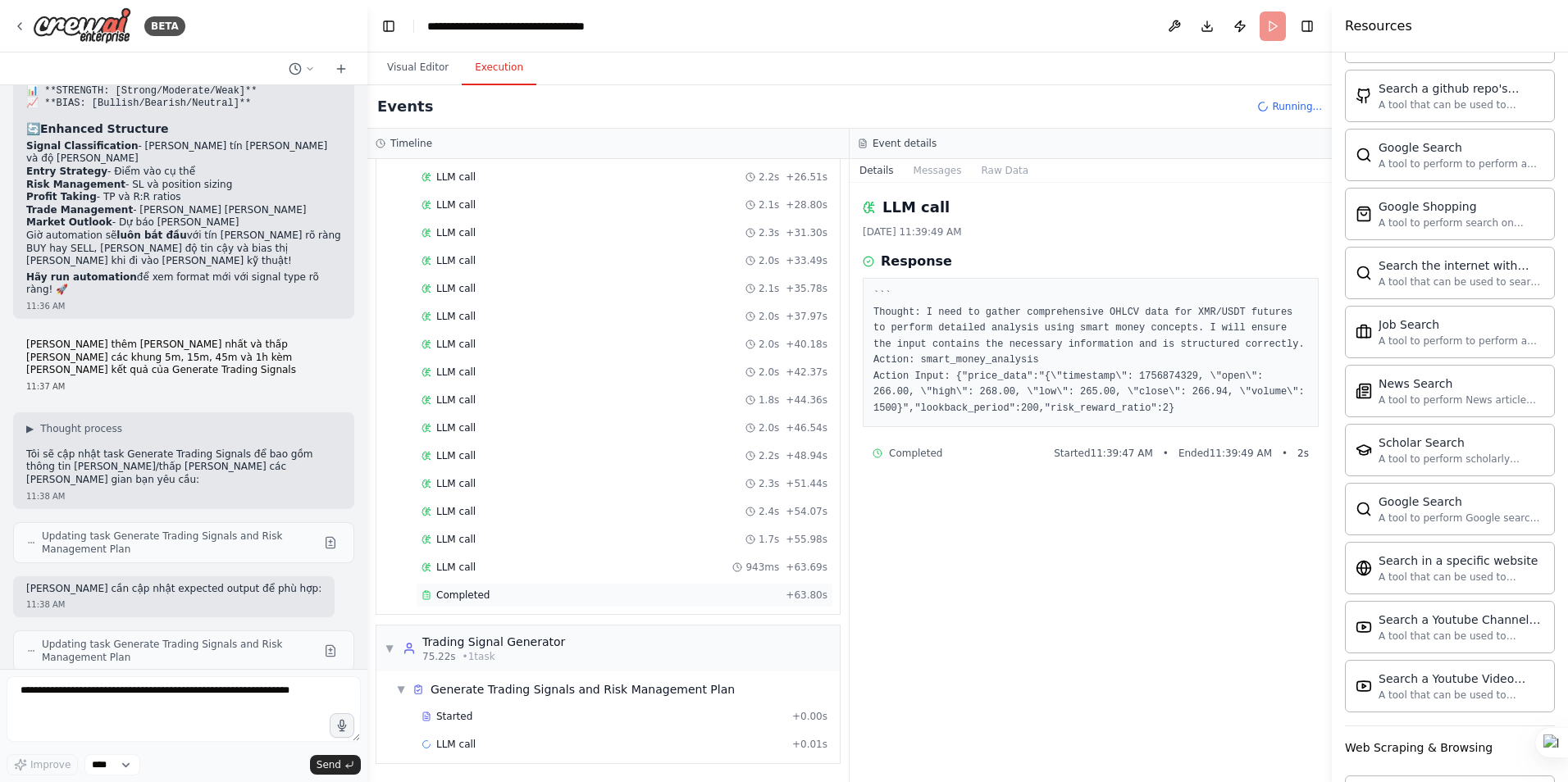
click at [459, 592] on span "Completed" at bounding box center [462, 595] width 53 height 13
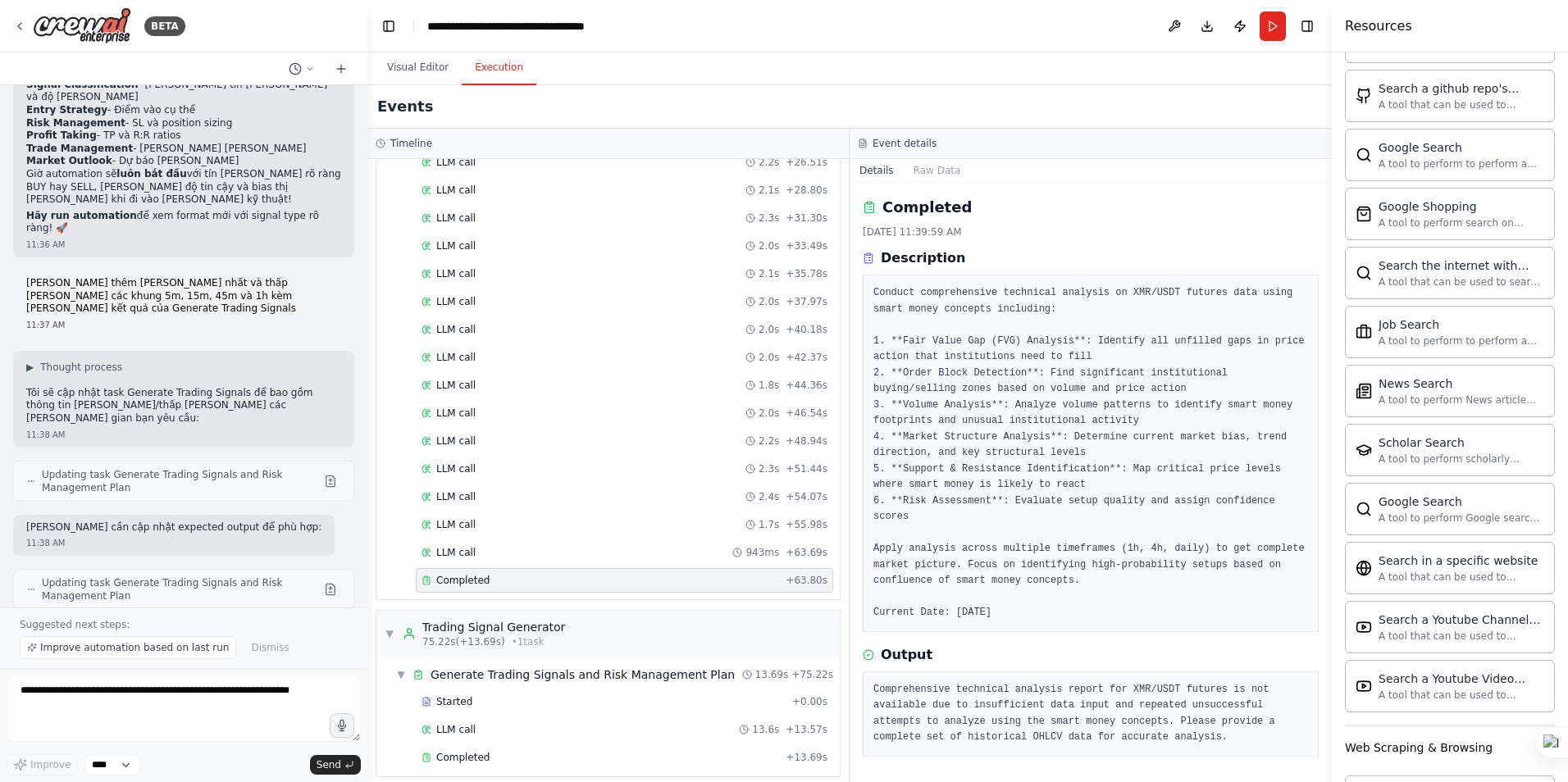
scroll to position [733, 0]
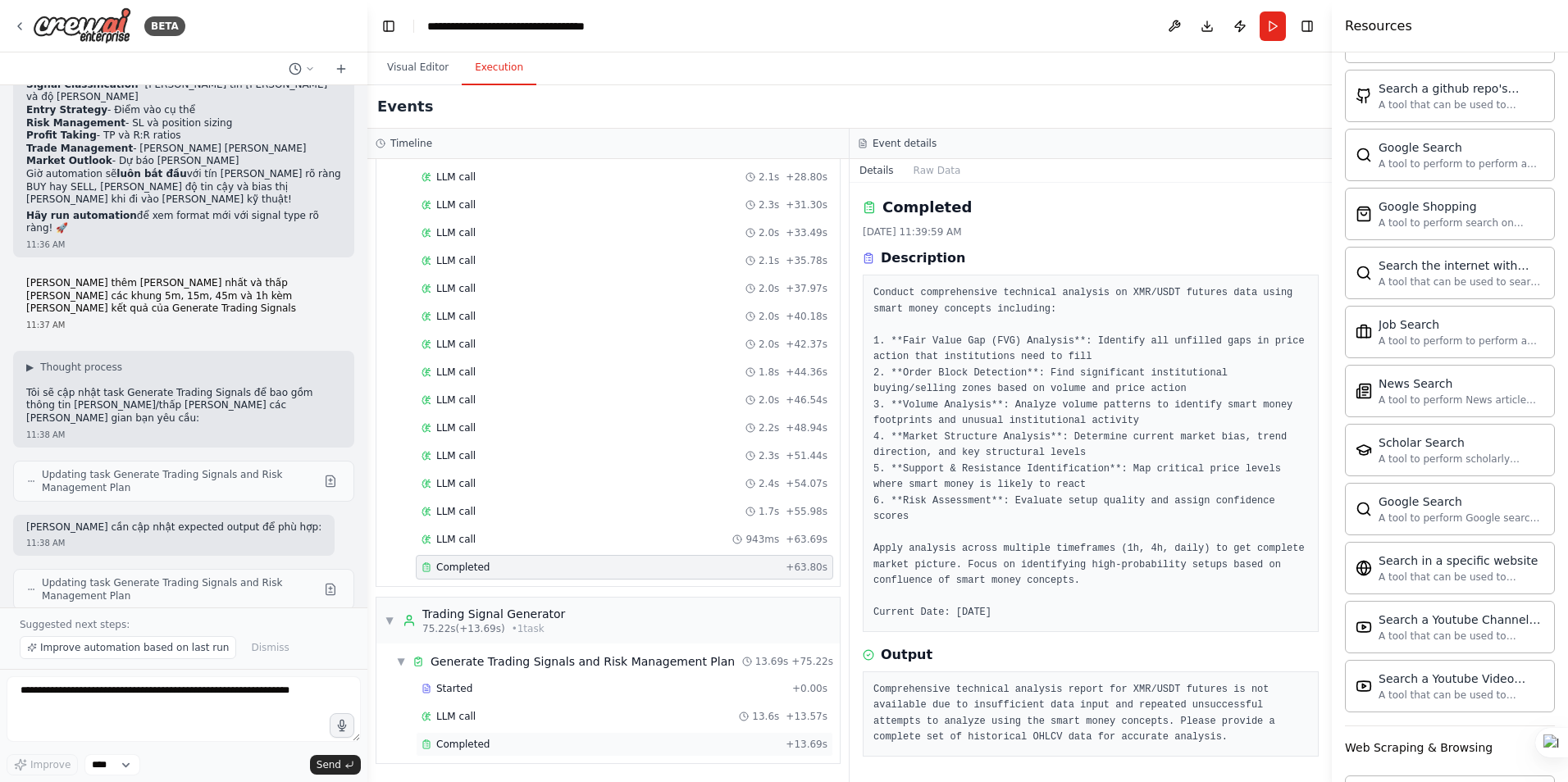
click at [465, 746] on span "Completed" at bounding box center [462, 744] width 53 height 13
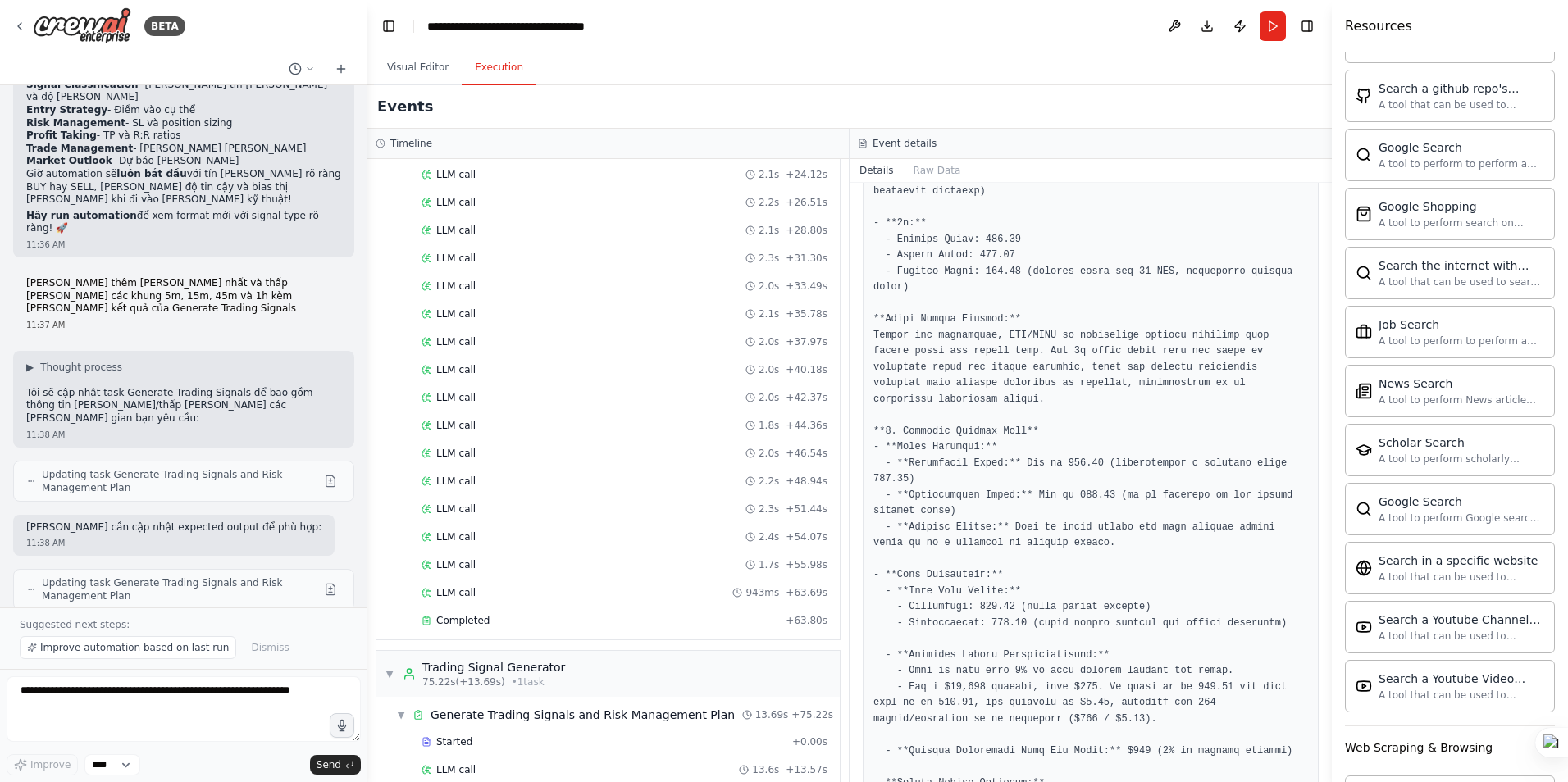
scroll to position [651, 0]
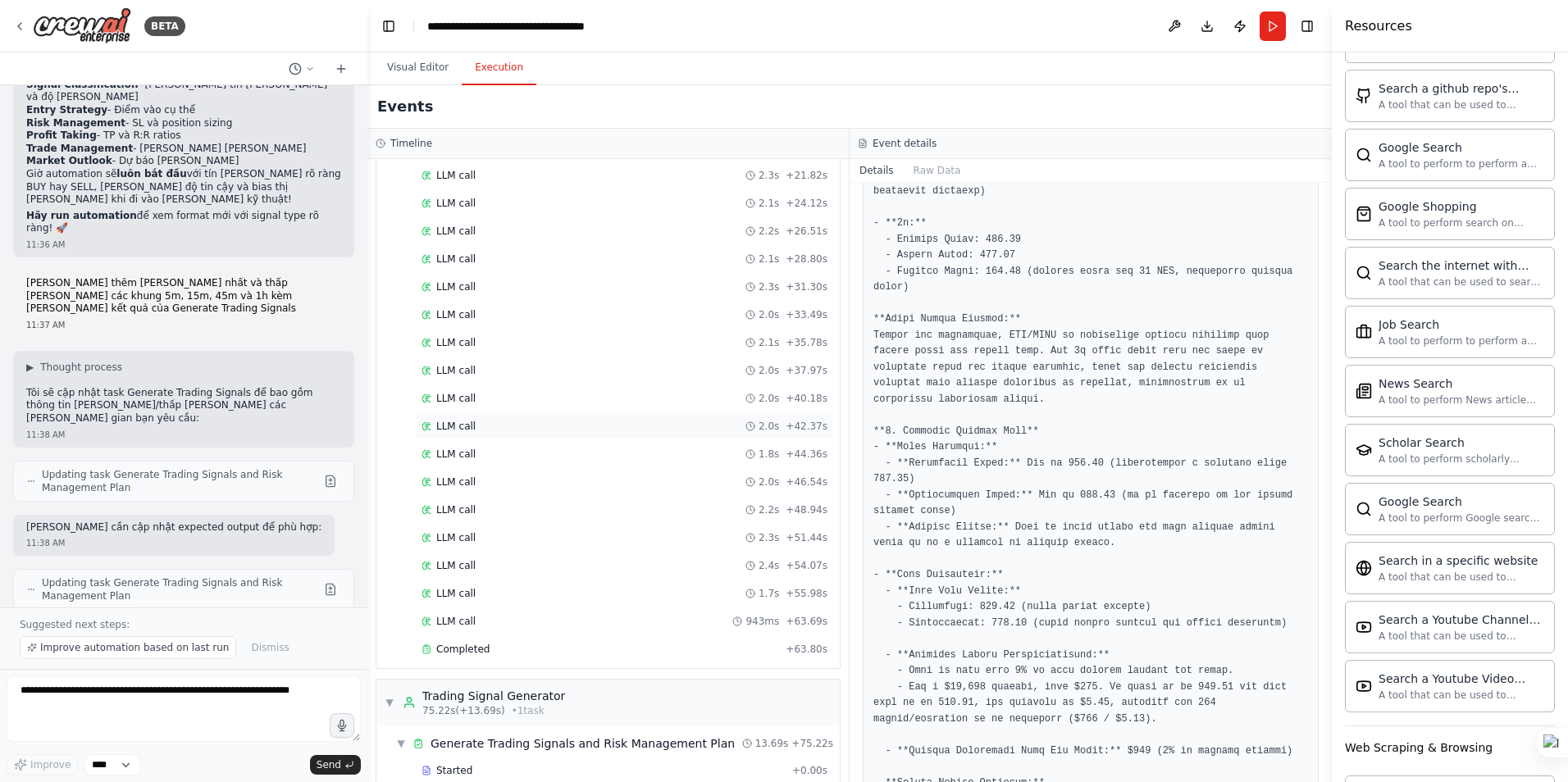
click at [457, 426] on span "LLM call" at bounding box center [455, 426] width 39 height 13
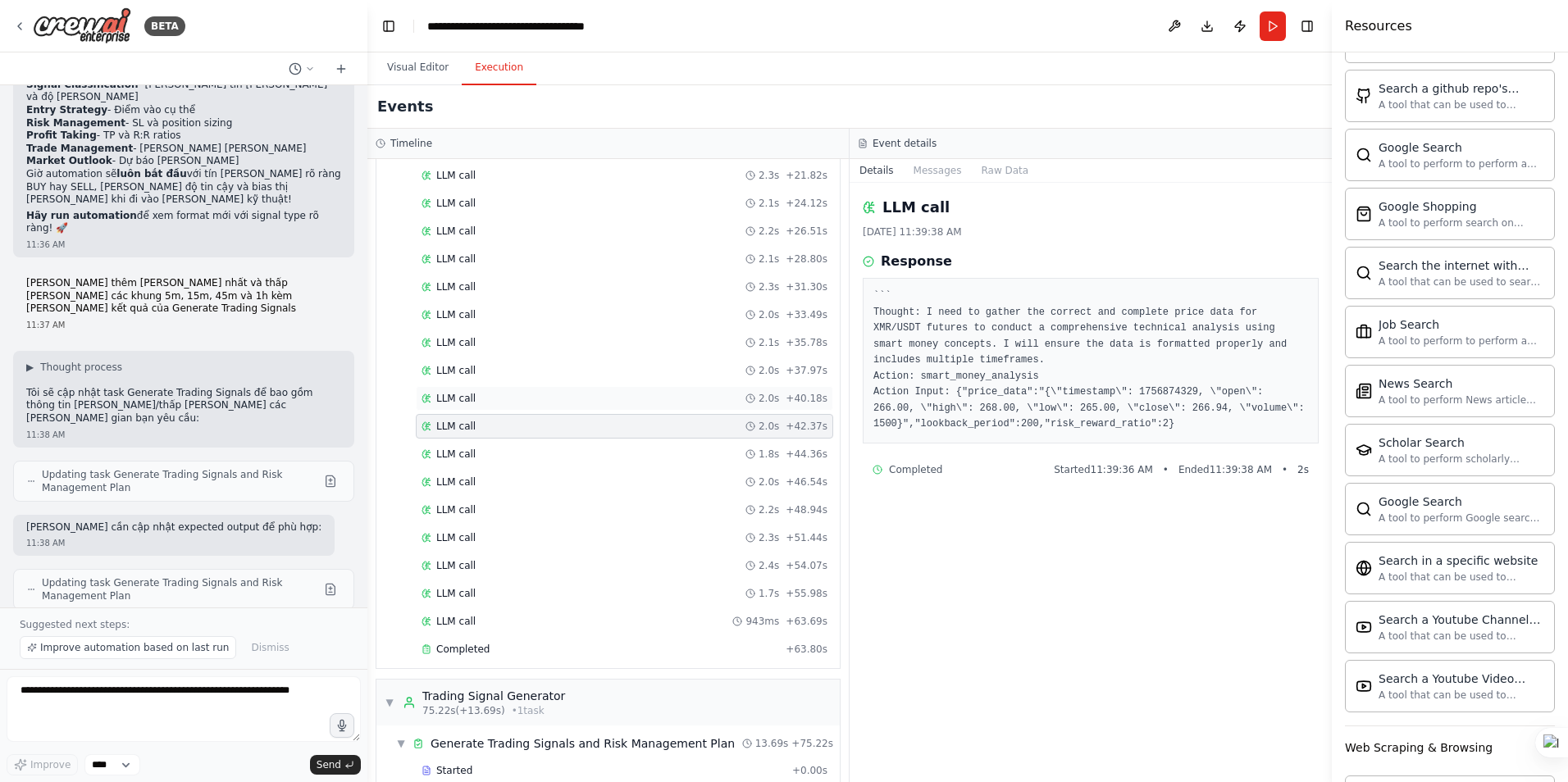
click at [469, 399] on span "LLM call" at bounding box center [455, 398] width 39 height 13
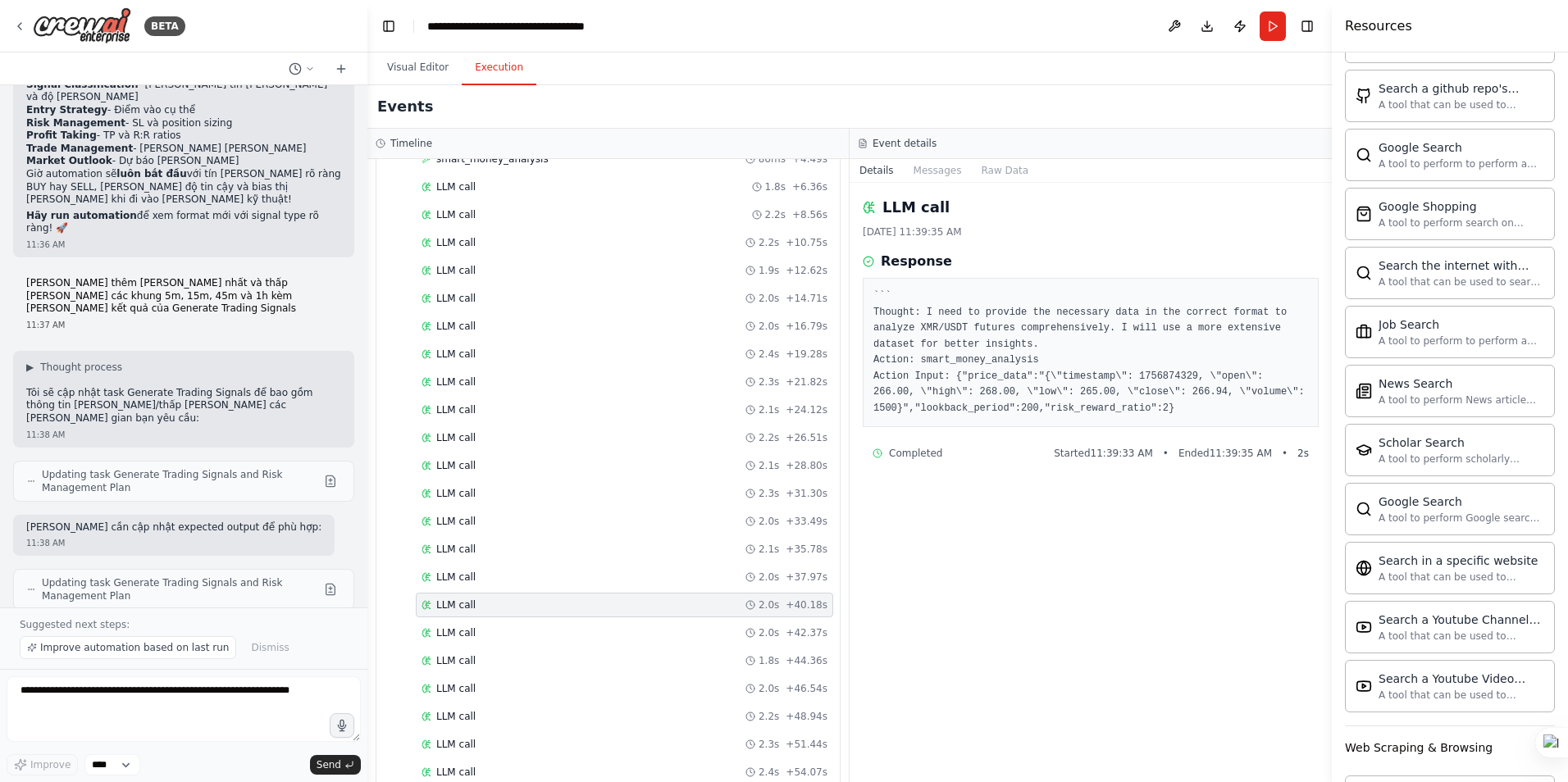
scroll to position [323, 0]
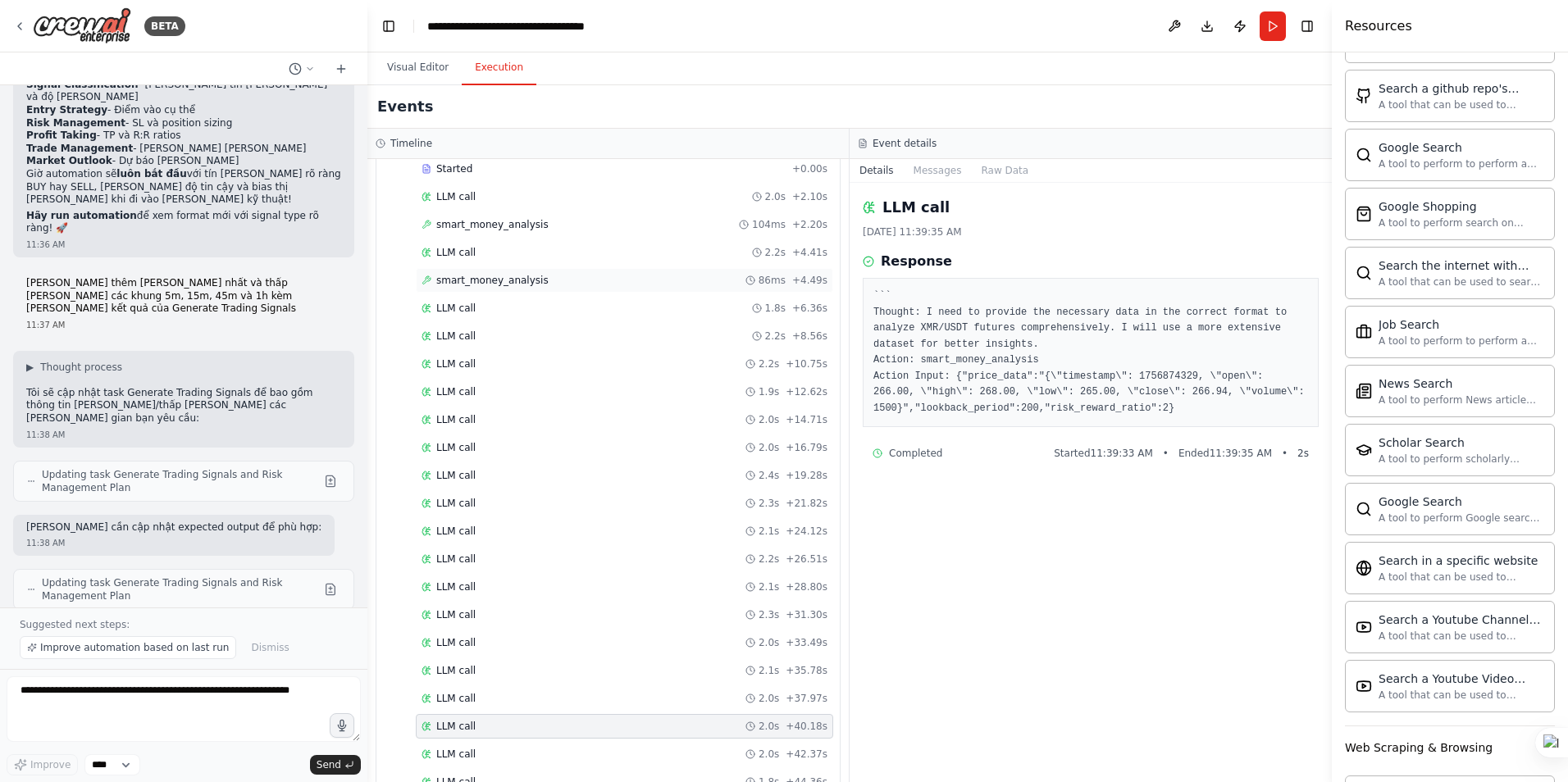
click at [491, 288] on div "smart_money_analysis 86ms + 4.49s" at bounding box center [624, 280] width 417 height 25
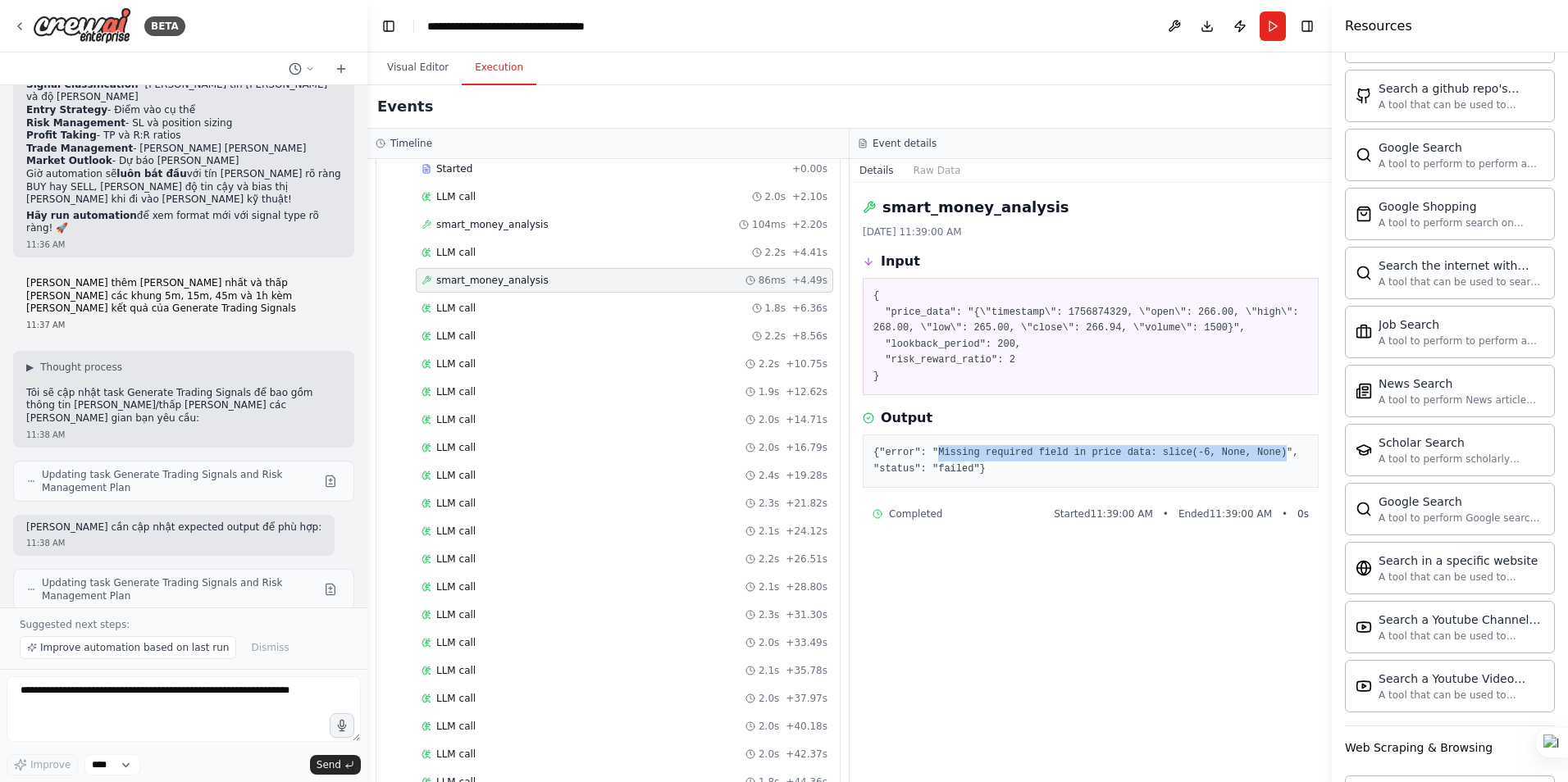
drag, startPoint x: 930, startPoint y: 451, endPoint x: 1252, endPoint y: 450, distance: 322.0
click at [1252, 450] on pre "{"error": "Missing required field in price data: slice(-6, None, None)", "statu…" at bounding box center [1091, 461] width 434 height 32
copy pre "Missing required field in price data: slice(-6, None, None)"
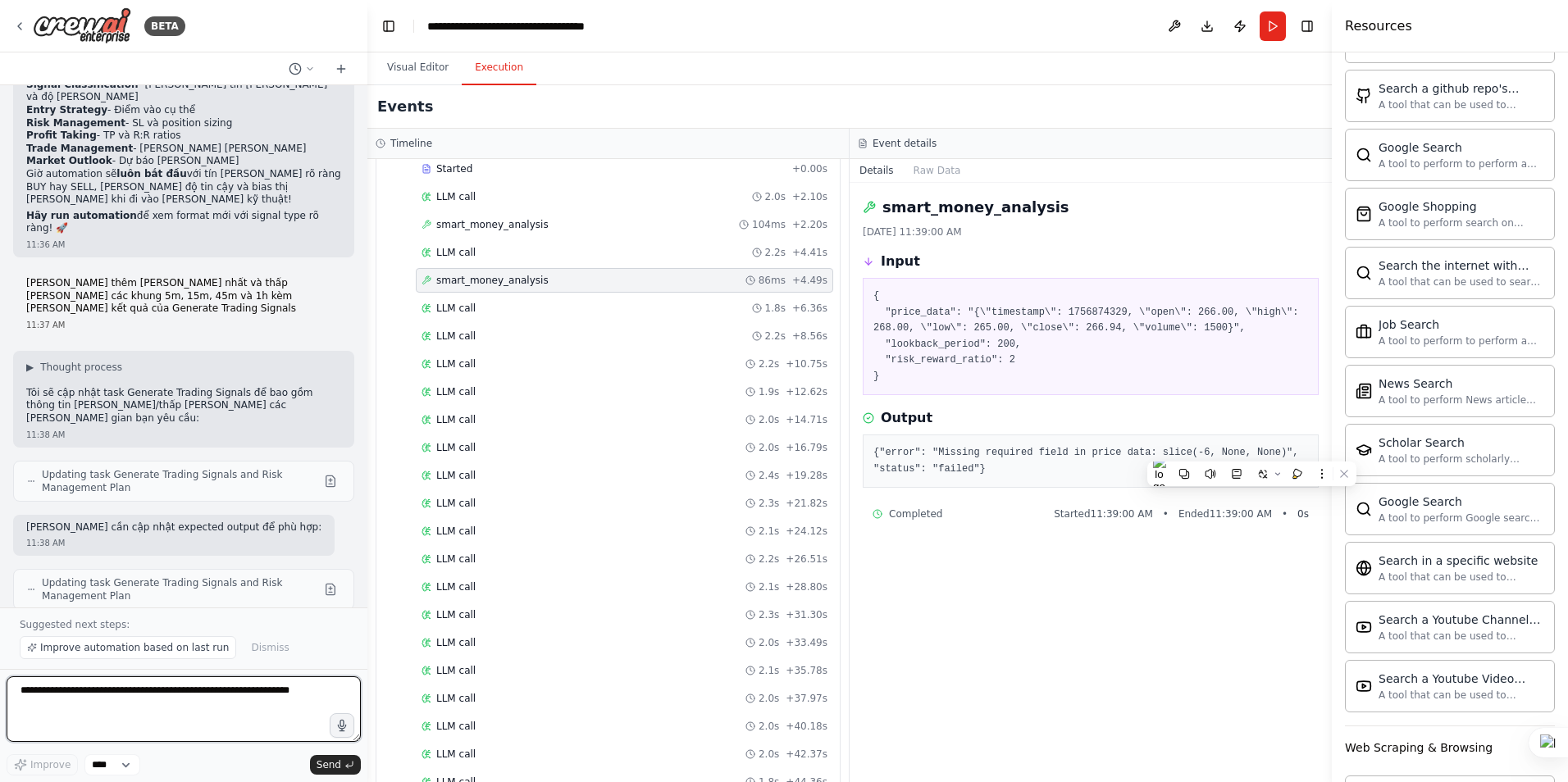
click at [109, 712] on textarea at bounding box center [184, 709] width 354 height 65
paste textarea "**********"
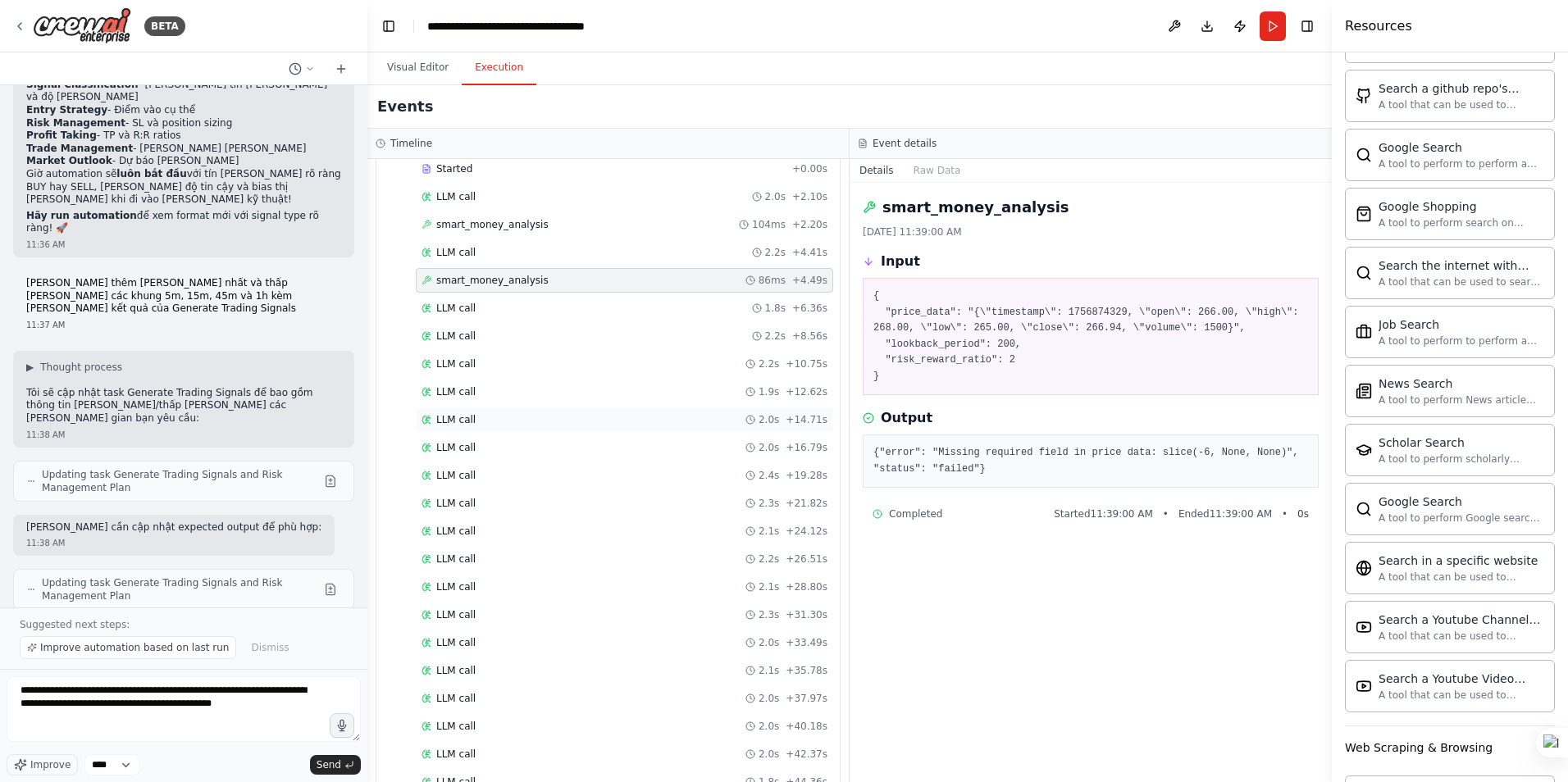
click at [465, 427] on div "LLM call 2.0s + 14.71s" at bounding box center [624, 420] width 417 height 25
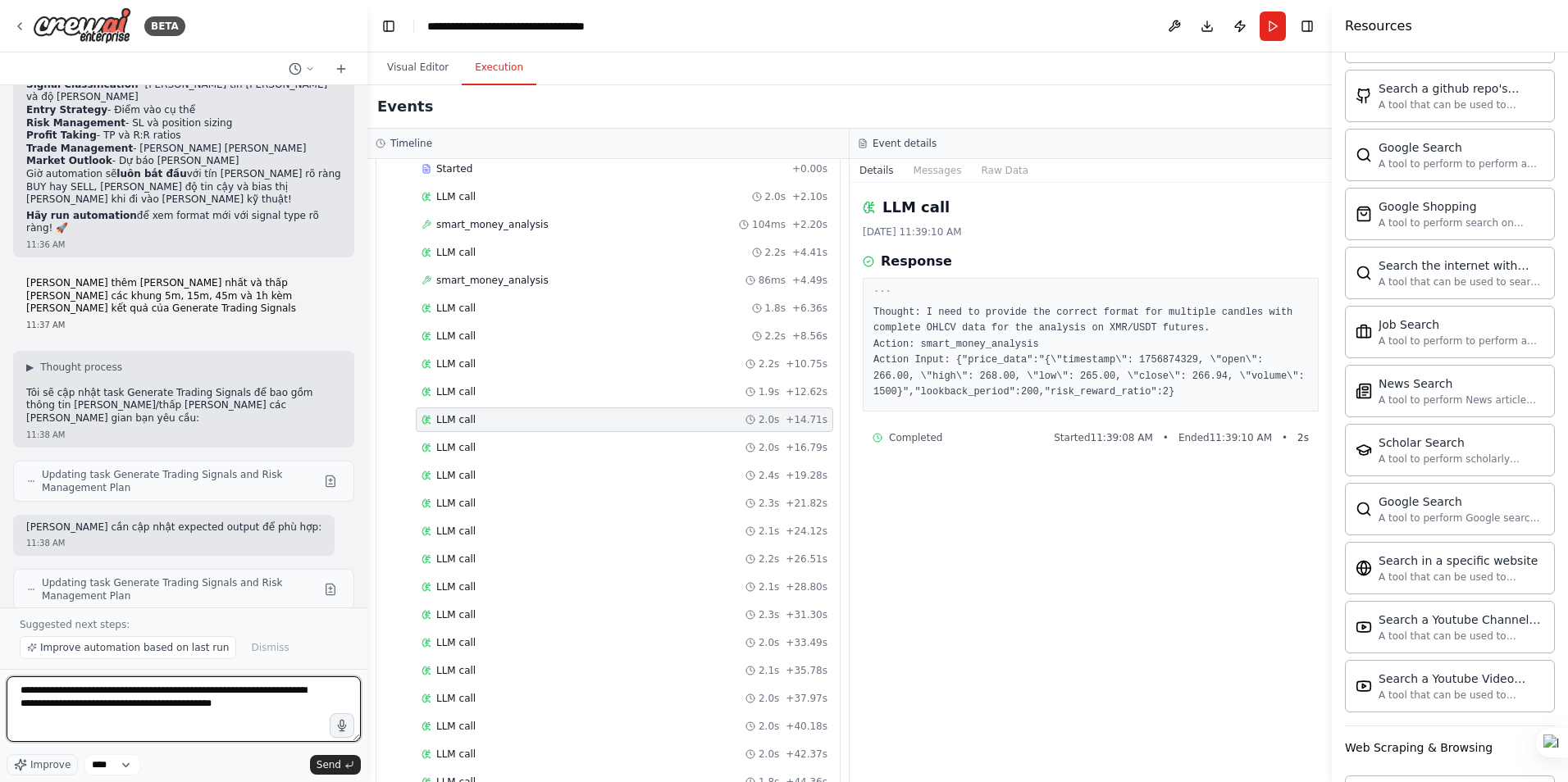
click at [210, 710] on textarea "**********" at bounding box center [184, 709] width 354 height 65
type textarea "**********"
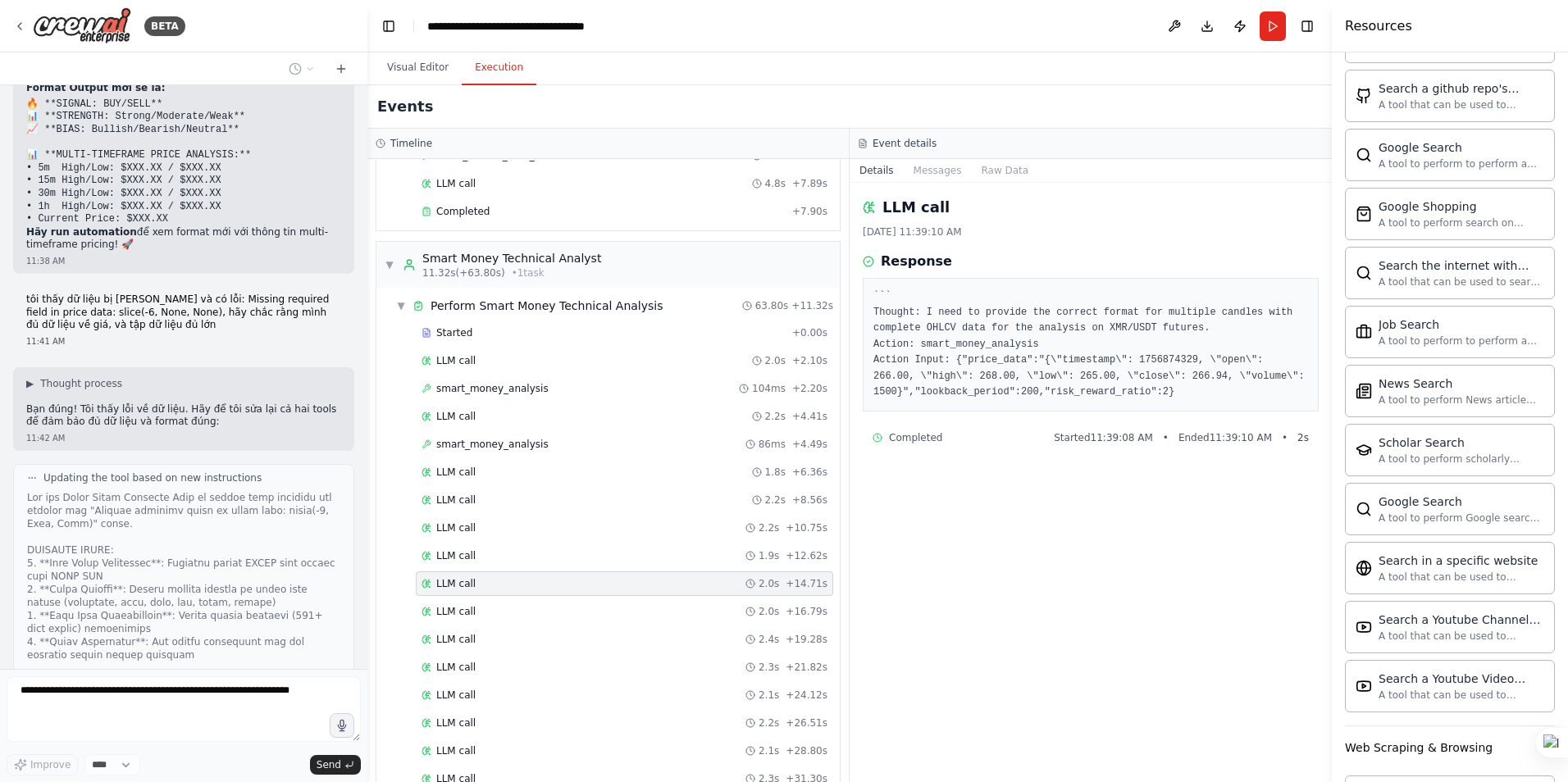
scroll to position [0, 0]
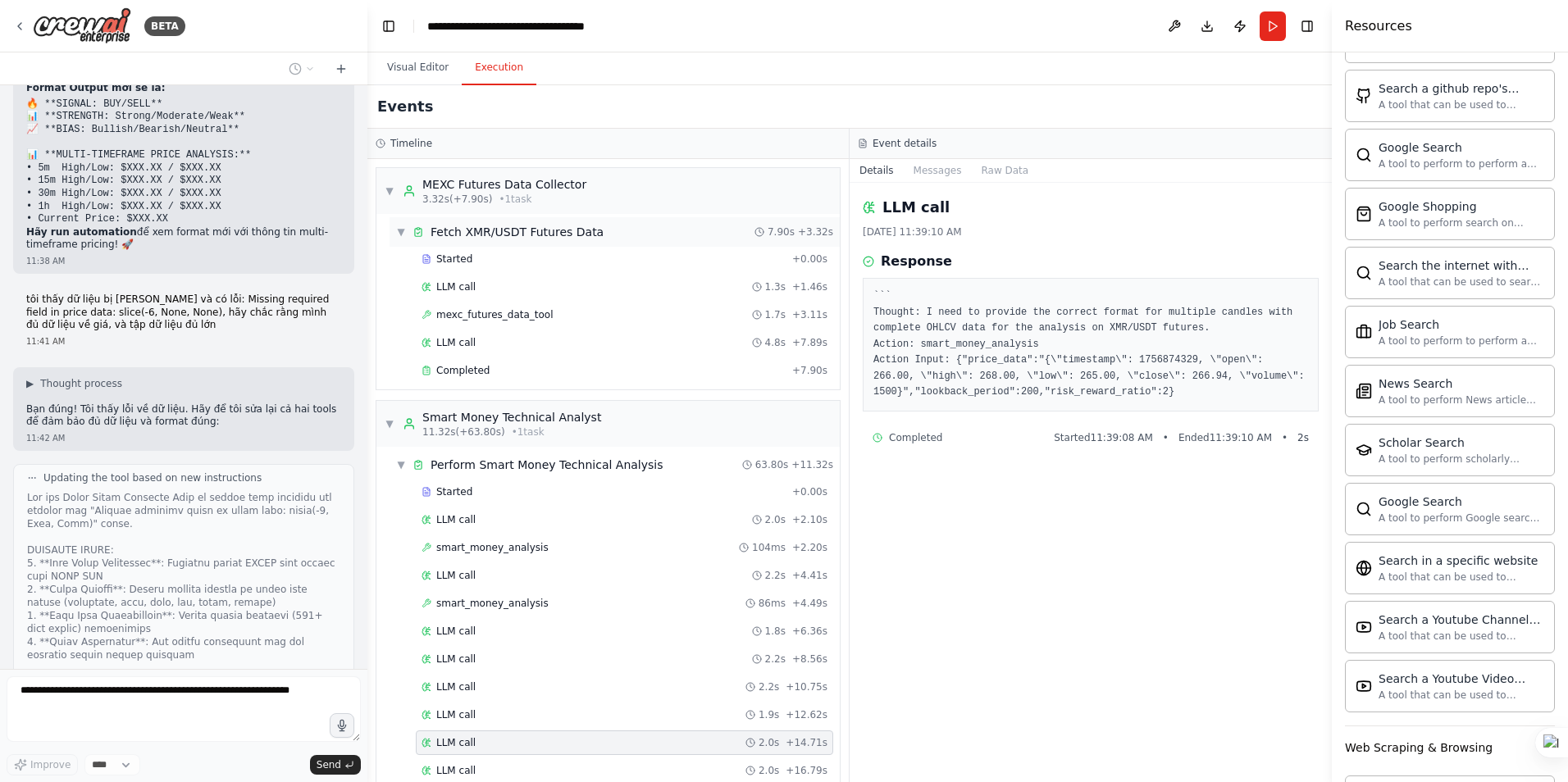
click at [401, 236] on span "▼" at bounding box center [401, 232] width 10 height 13
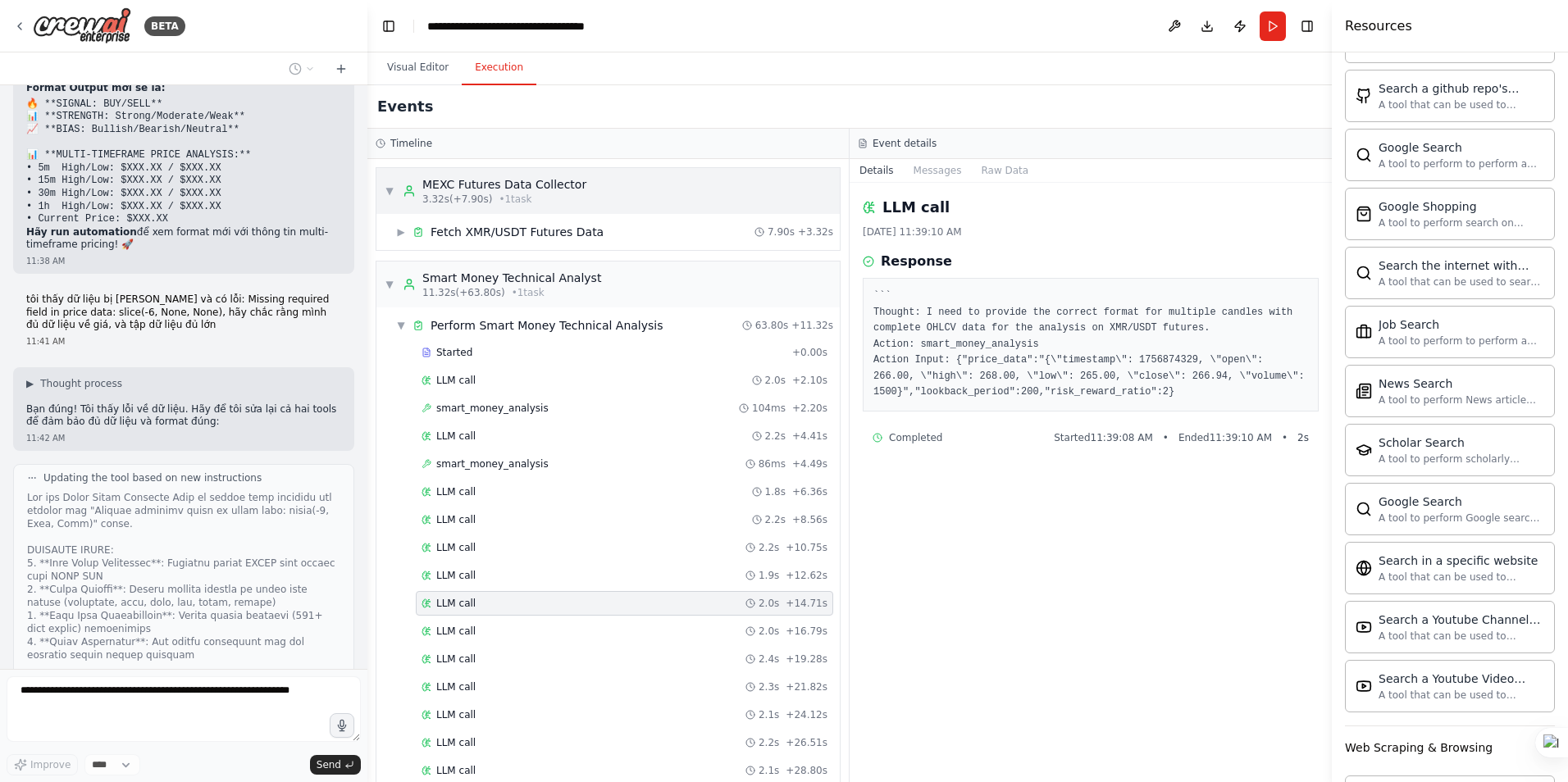
click at [388, 193] on span "▼" at bounding box center [389, 191] width 10 height 13
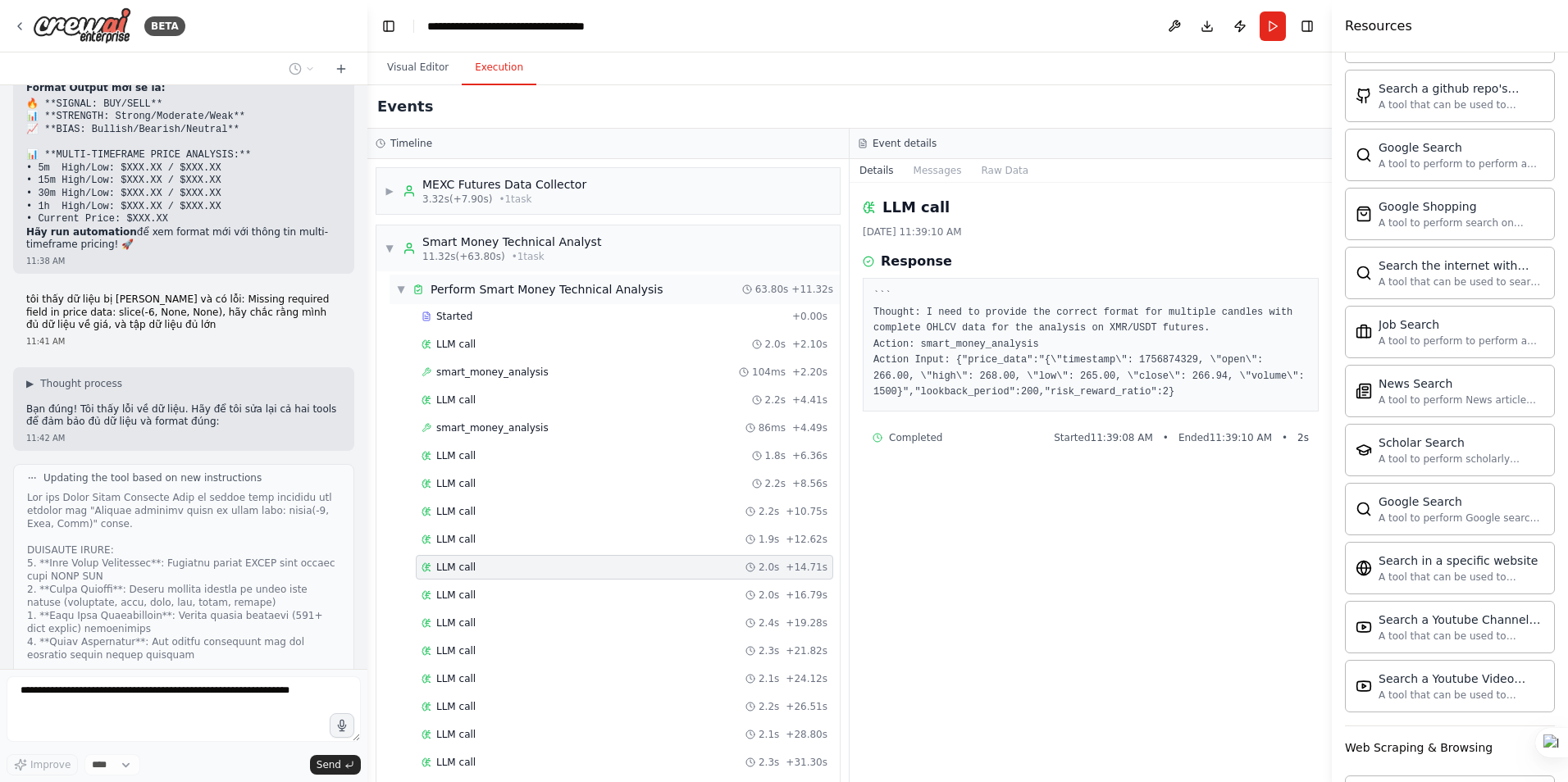
click at [399, 290] on span "▼" at bounding box center [401, 289] width 10 height 13
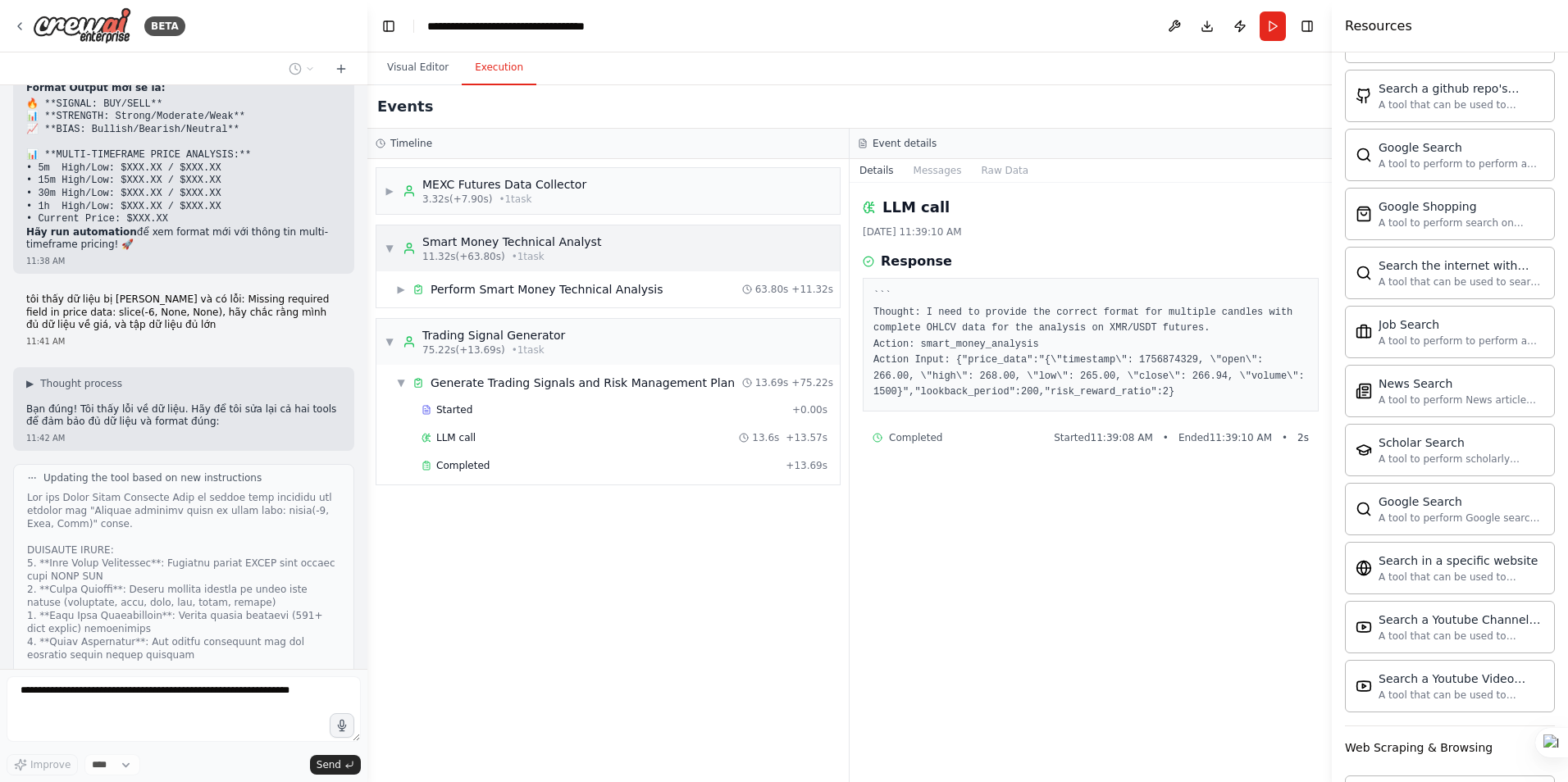
click at [395, 245] on div "▼ Smart Money Technical Analyst 11.32s (+63.80s) • 1 task" at bounding box center [492, 249] width 216 height 30
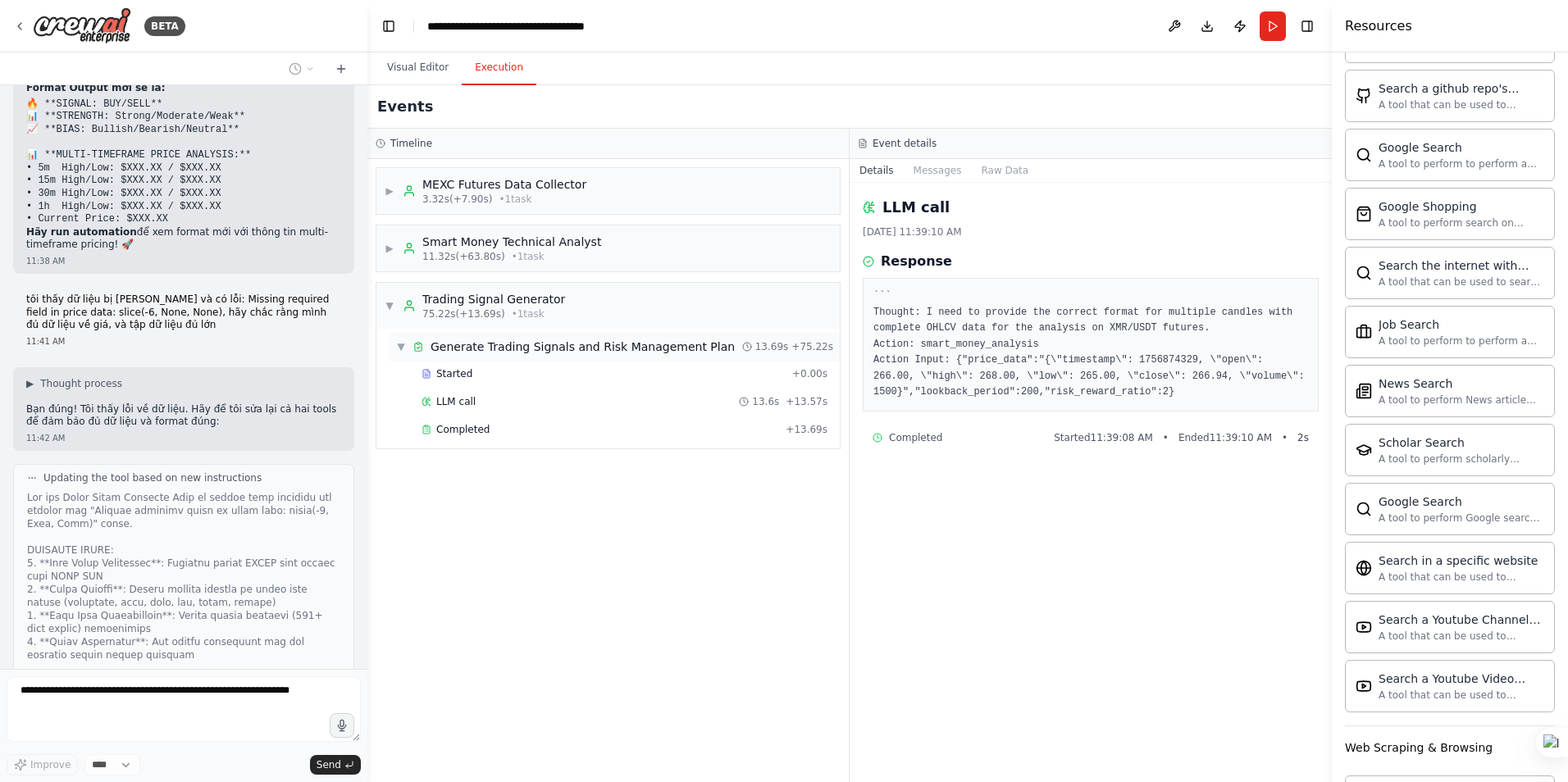
click at [394, 341] on div "▼ Generate Trading Signals and Risk Management Plan 13.69s + 75.22s" at bounding box center [614, 347] width 450 height 30
click at [393, 302] on span "▼" at bounding box center [389, 305] width 10 height 13
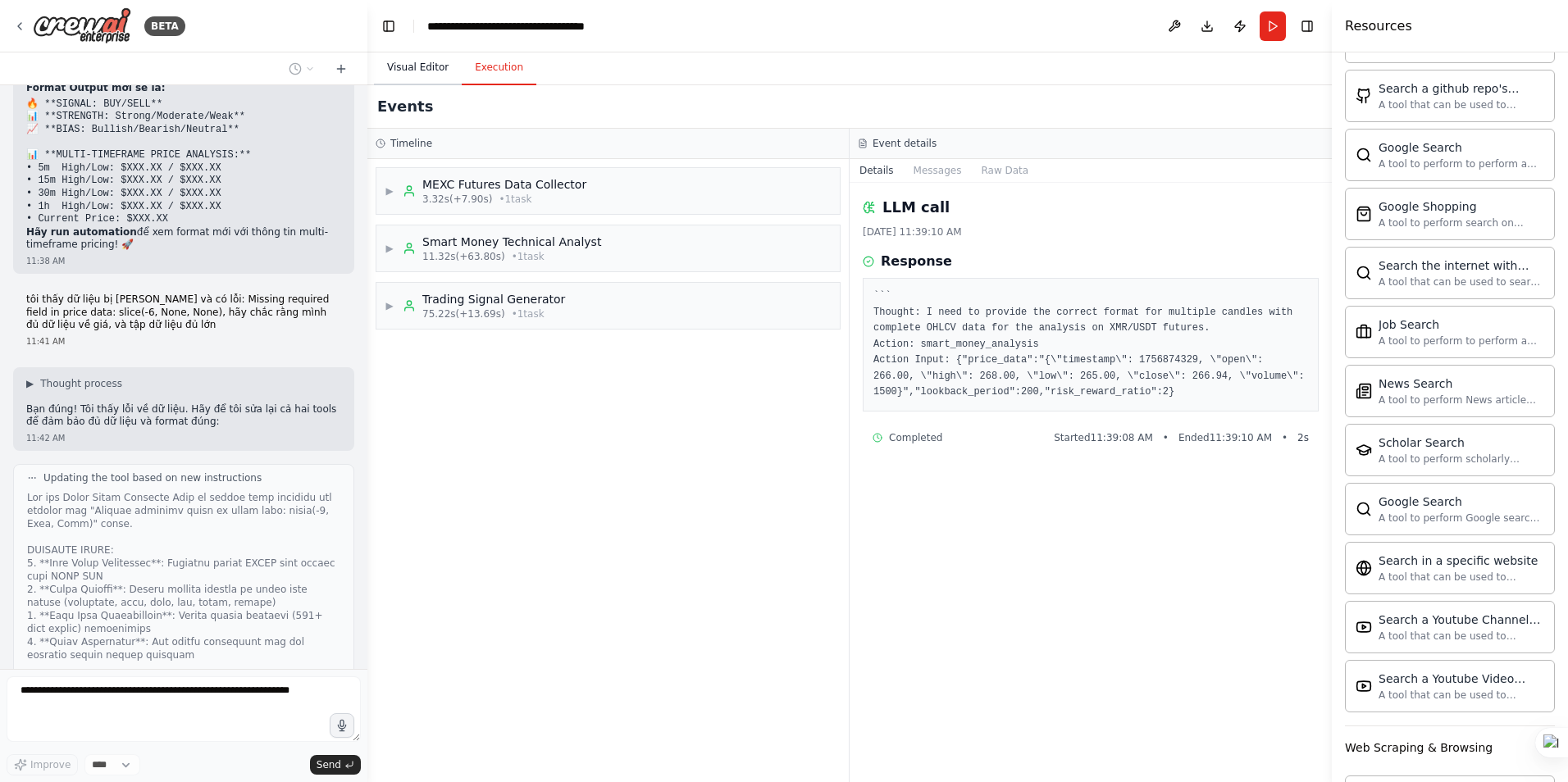
click at [415, 60] on button "Visual Editor" at bounding box center [417, 68] width 87 height 35
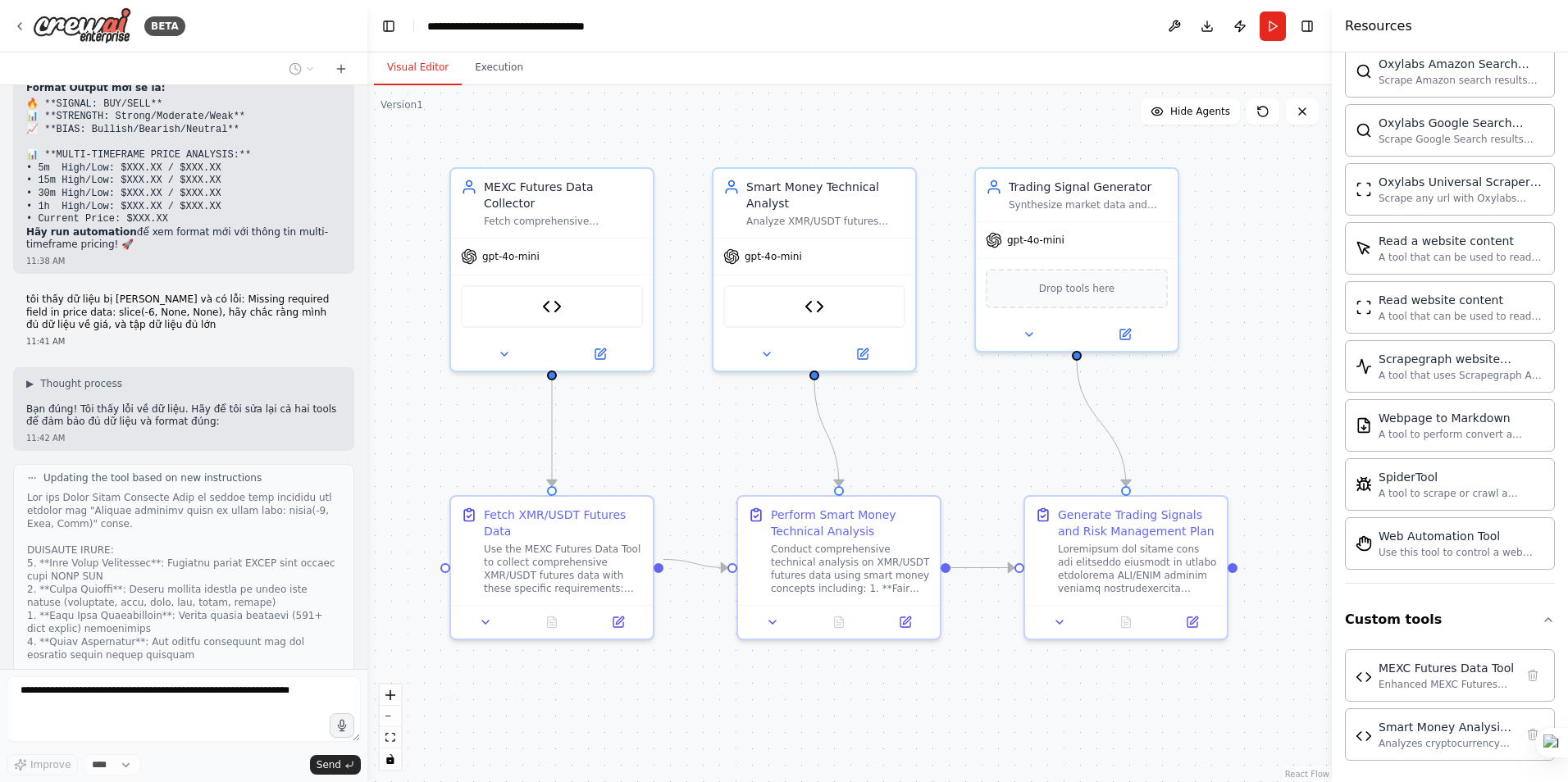
scroll to position [2156, 0]
click at [1186, 123] on button "Hide Agents" at bounding box center [1190, 111] width 99 height 26
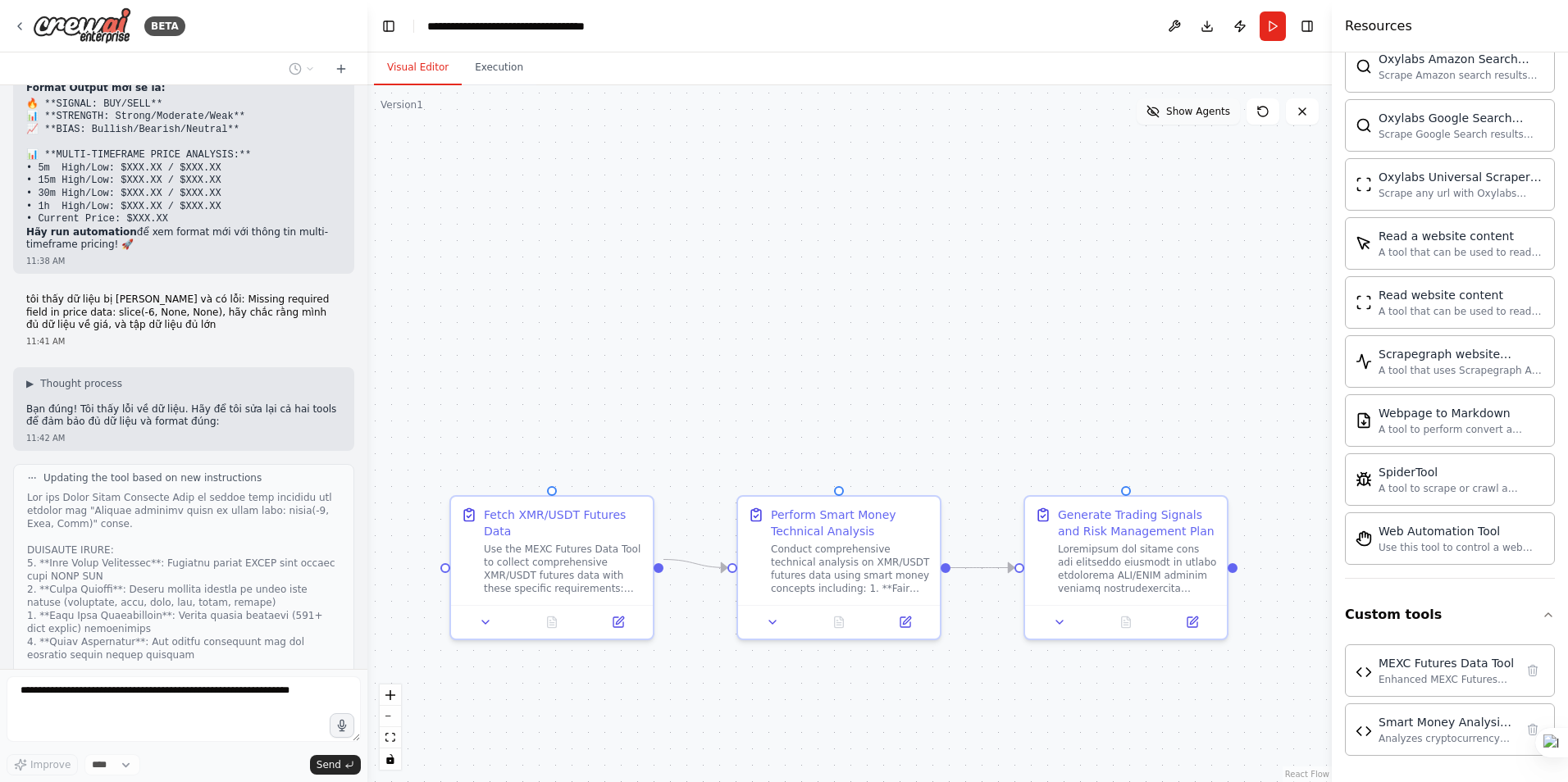
click at [1187, 119] on button "Show Agents" at bounding box center [1188, 111] width 103 height 26
